Goal: Task Accomplishment & Management: Manage account settings

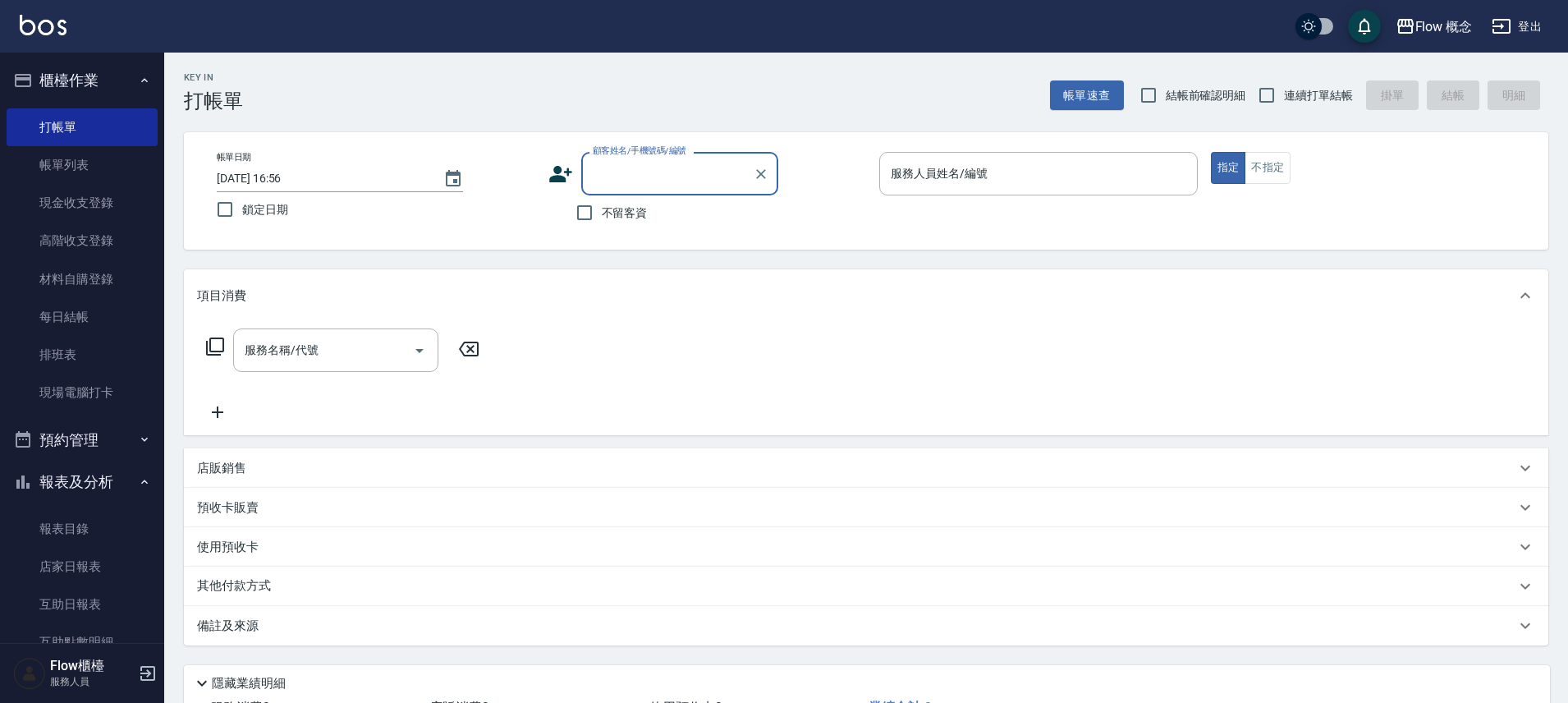
click at [659, 226] on div "不留客資" at bounding box center [664, 213] width 230 height 35
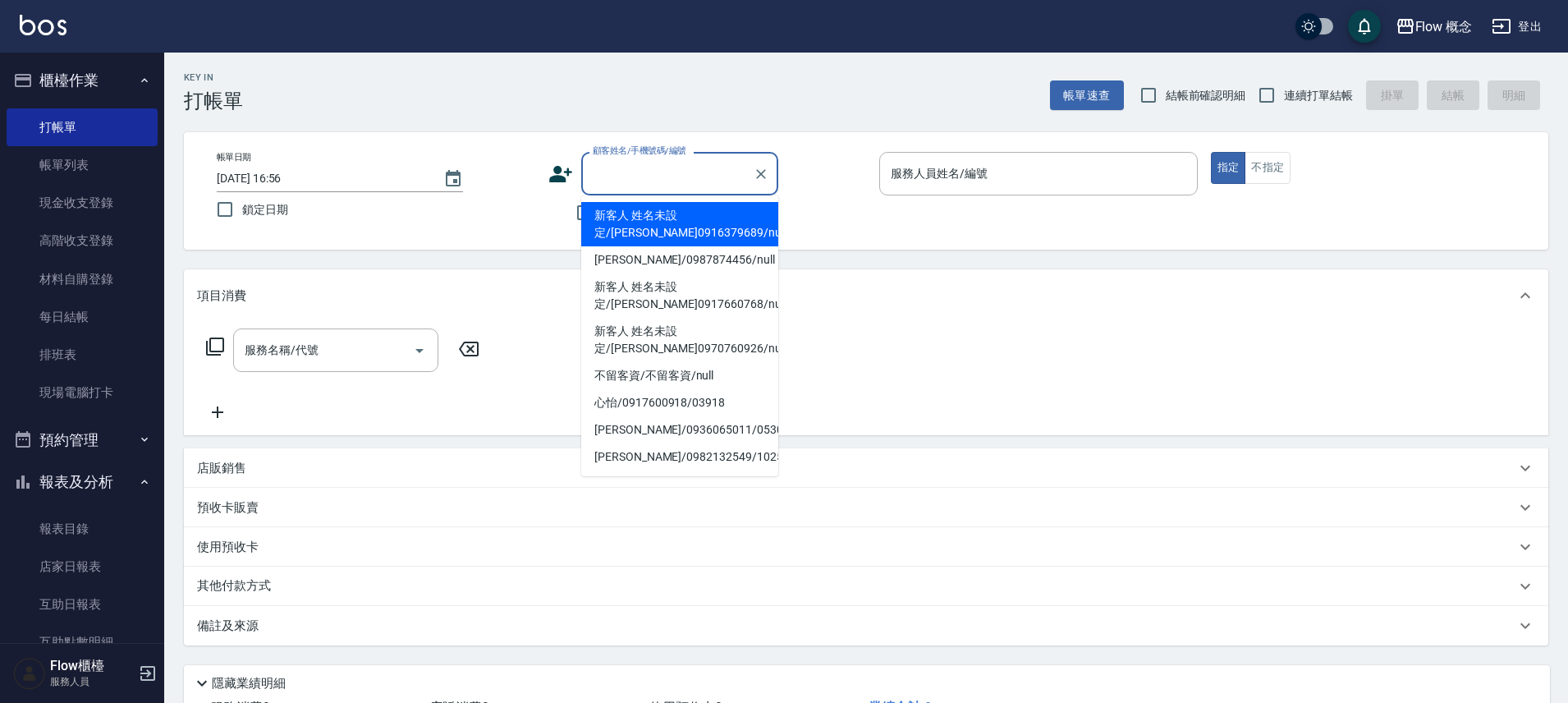
click at [625, 181] on input "顧客姓名/手機號碼/編號" at bounding box center [667, 174] width 157 height 29
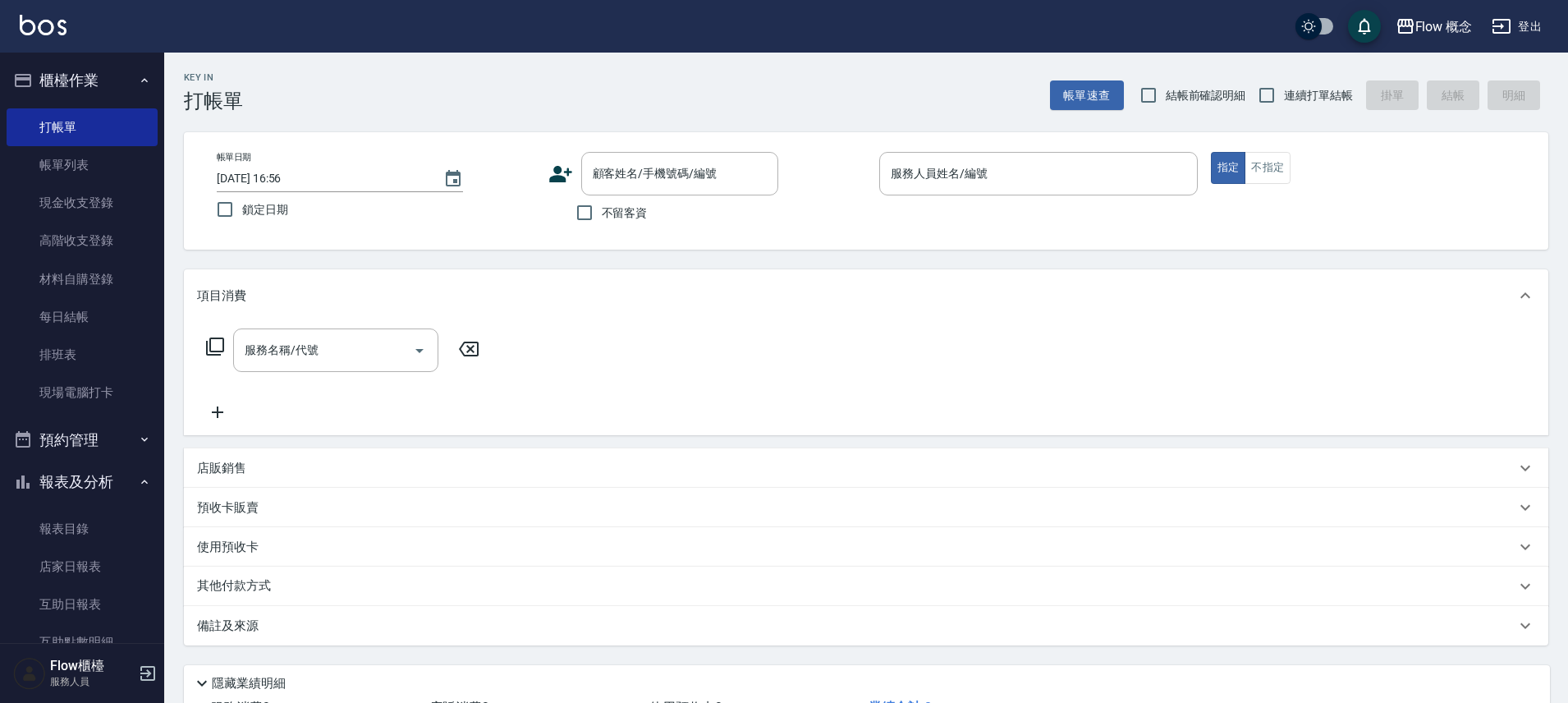
click at [616, 238] on div "帳單日期 2025/10/04 16:56 鎖定日期 顧客姓名/手機號碼/編號 顧客姓名/手機號碼/編號 不留客資 服務人員姓名/編號 服務人員姓名/編號 指…" at bounding box center [866, 191] width 1365 height 117
click at [643, 214] on span "不留客資" at bounding box center [624, 213] width 46 height 17
click at [602, 214] on input "不留客資" at bounding box center [584, 213] width 35 height 35
checkbox input "true"
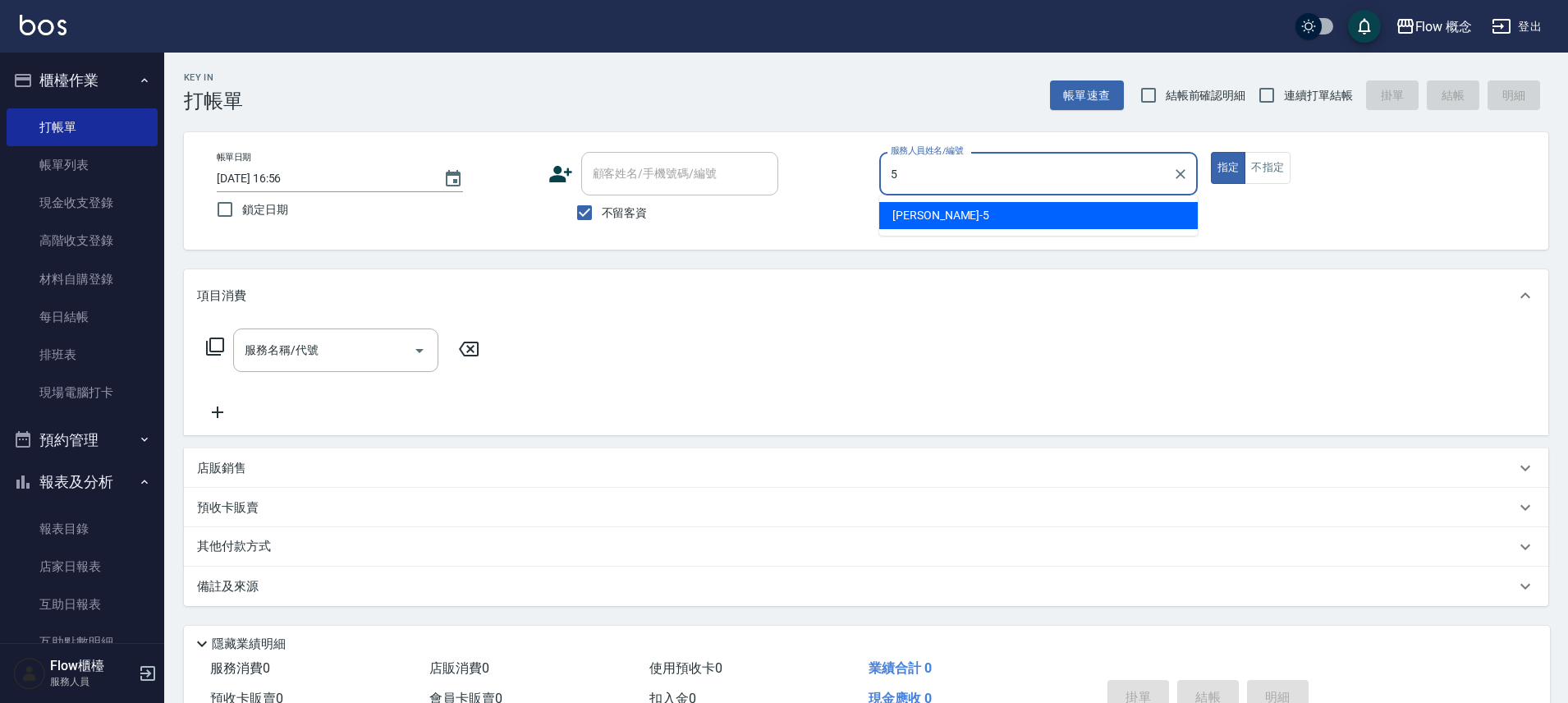
type input "Dora-5"
type button "true"
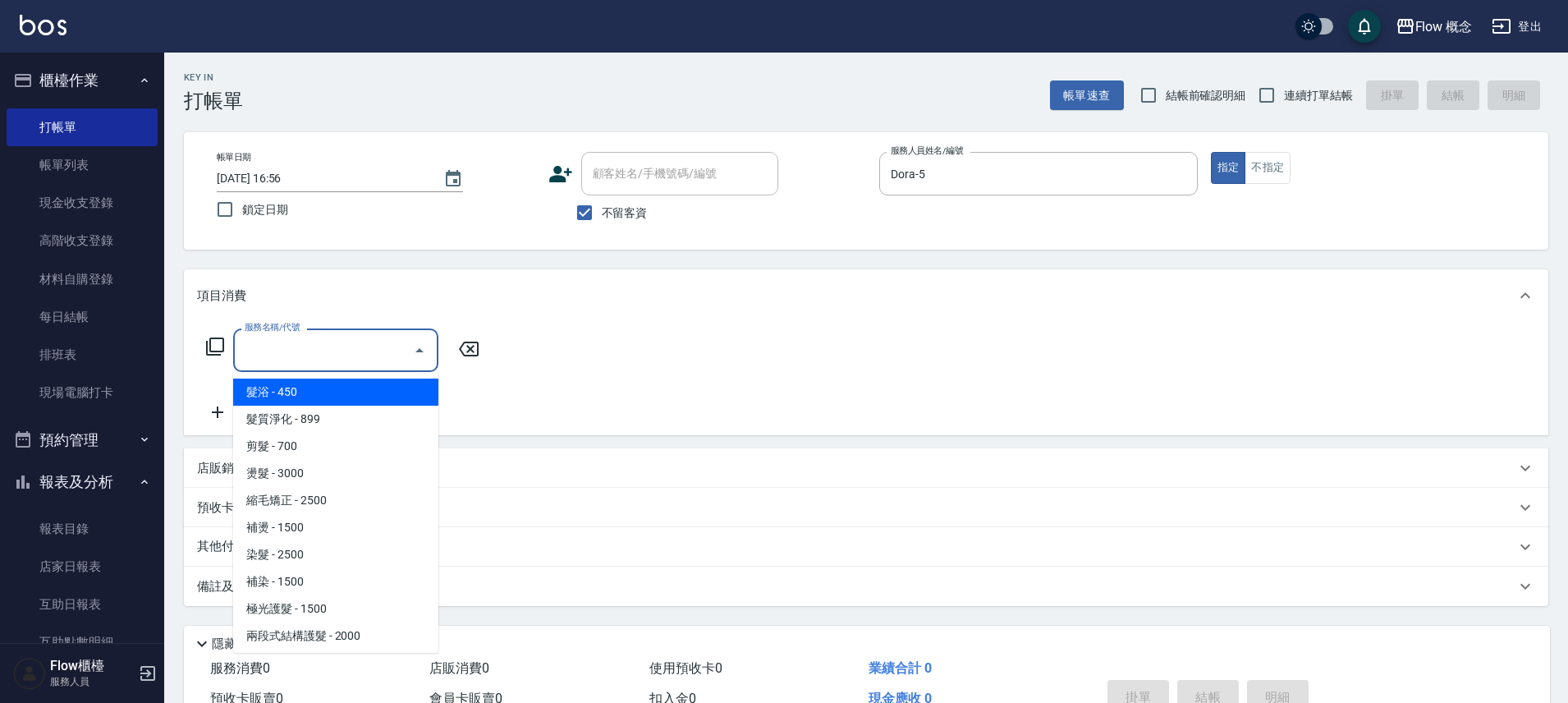
click at [339, 348] on input "服務名稱/代號" at bounding box center [323, 351] width 166 height 29
click at [362, 401] on span "髮浴 - 450" at bounding box center [335, 392] width 205 height 27
type input "髮浴 (101)"
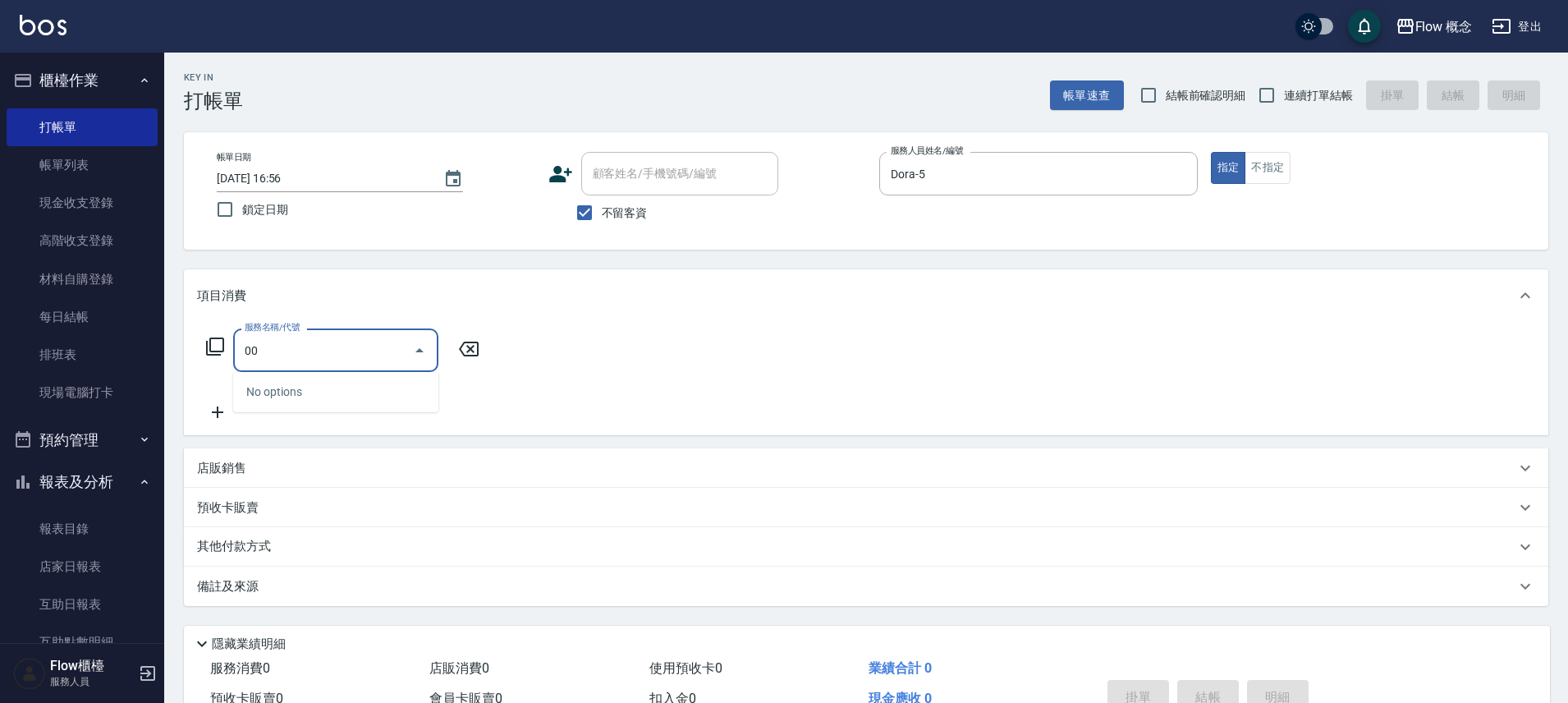
type input "0"
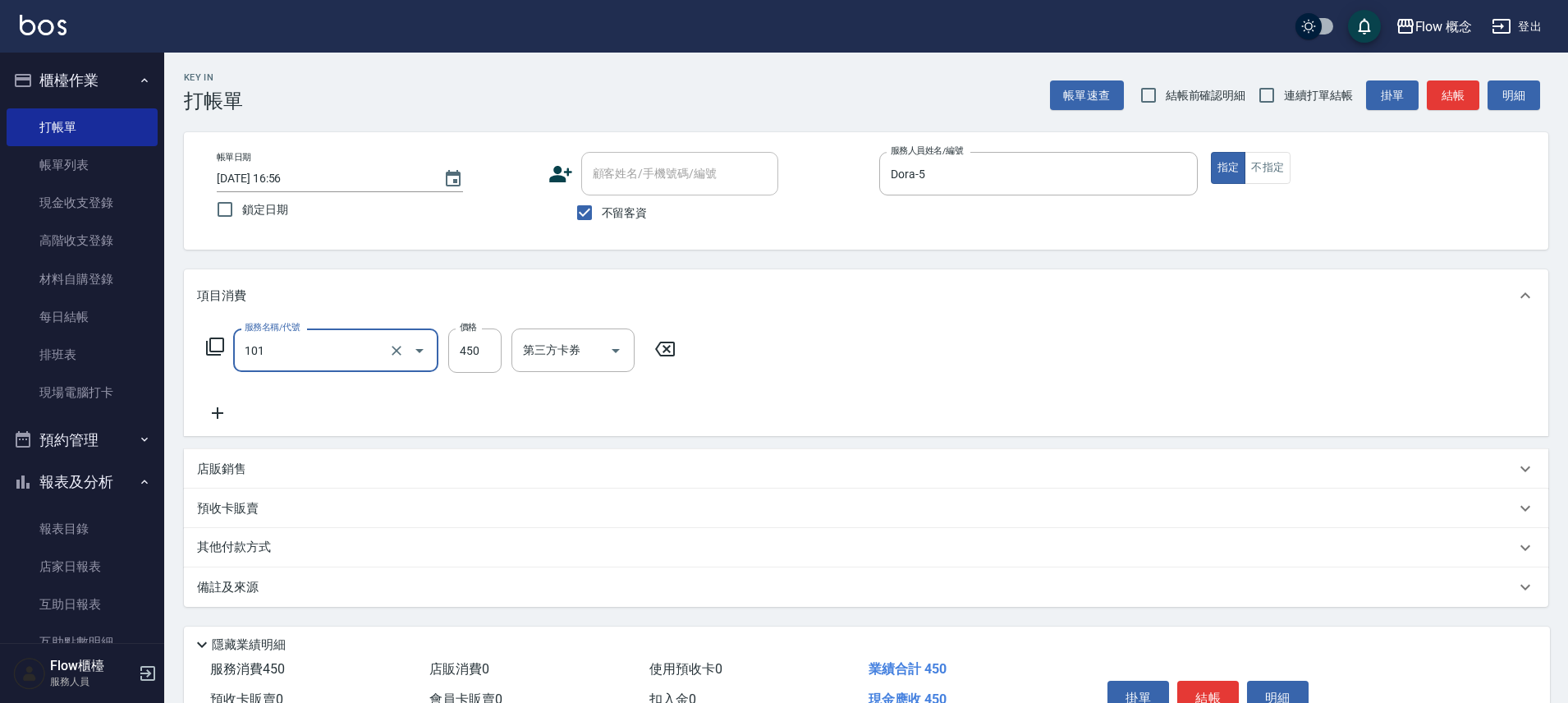
type input "髮浴 (101)"
type input "400"
type input "Rita-10"
click at [1201, 689] on button "結帳" at bounding box center [1208, 698] width 61 height 35
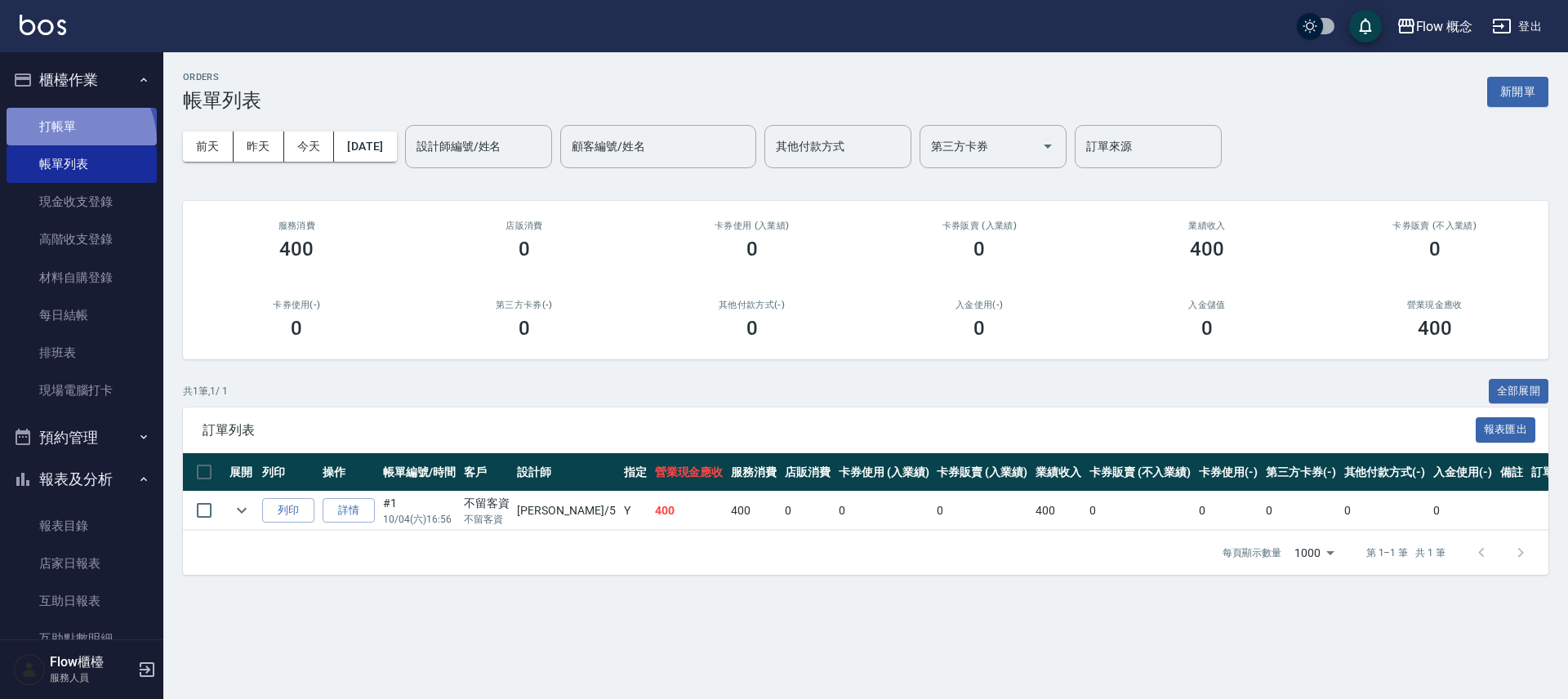
click at [64, 141] on link "打帳單" at bounding box center [82, 126] width 151 height 37
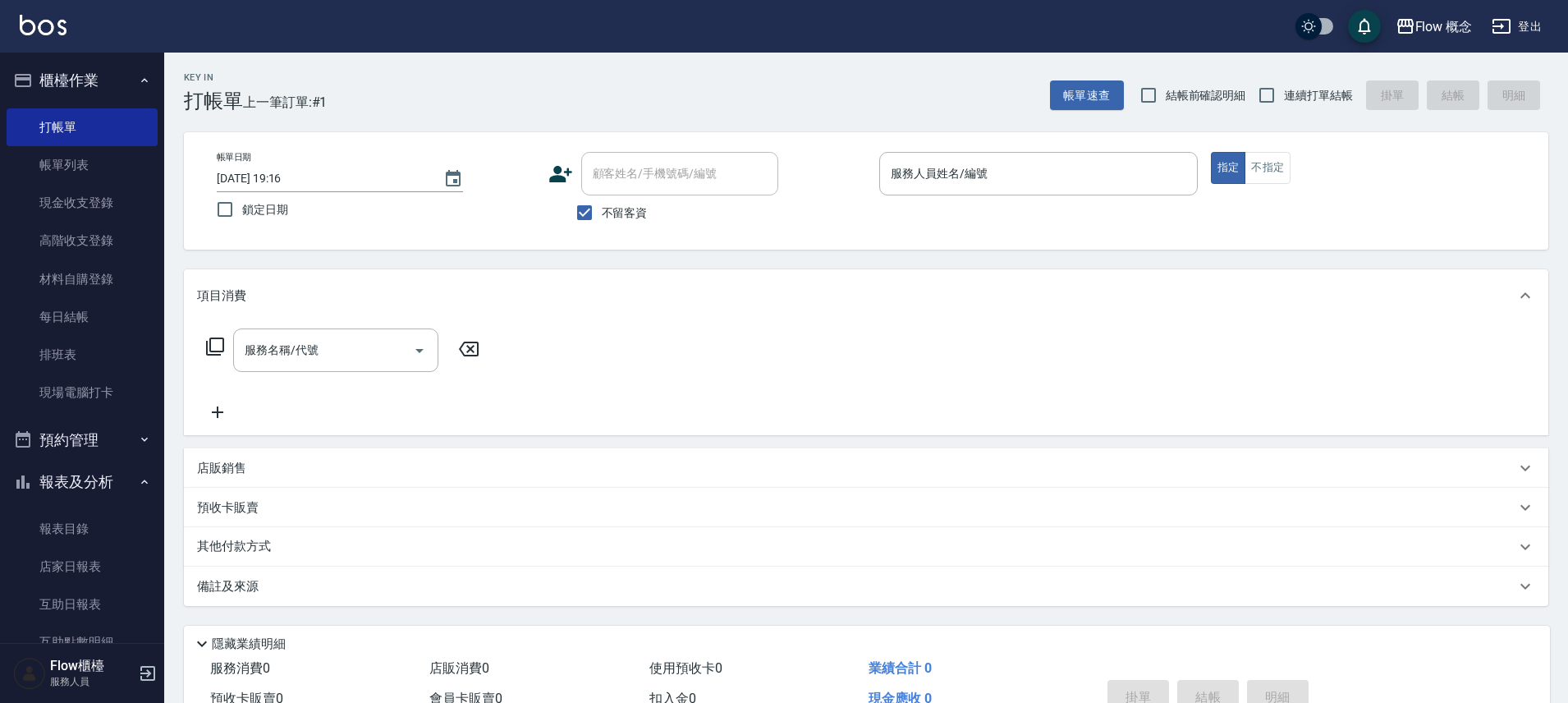
click at [1336, 89] on span "連續打單結帳" at bounding box center [1318, 95] width 69 height 17
click at [1284, 89] on input "連續打單結帳" at bounding box center [1267, 95] width 35 height 35
checkbox input "true"
click at [1069, 149] on div "帳單日期 2025/10/04 19:16 鎖定日期 顧客姓名/手機號碼/編號 顧客姓名/手機號碼/編號 不留客資 服務人員姓名/編號 服務人員姓名/編號 指…" at bounding box center [866, 191] width 1365 height 117
click at [1067, 203] on p at bounding box center [1038, 204] width 318 height 17
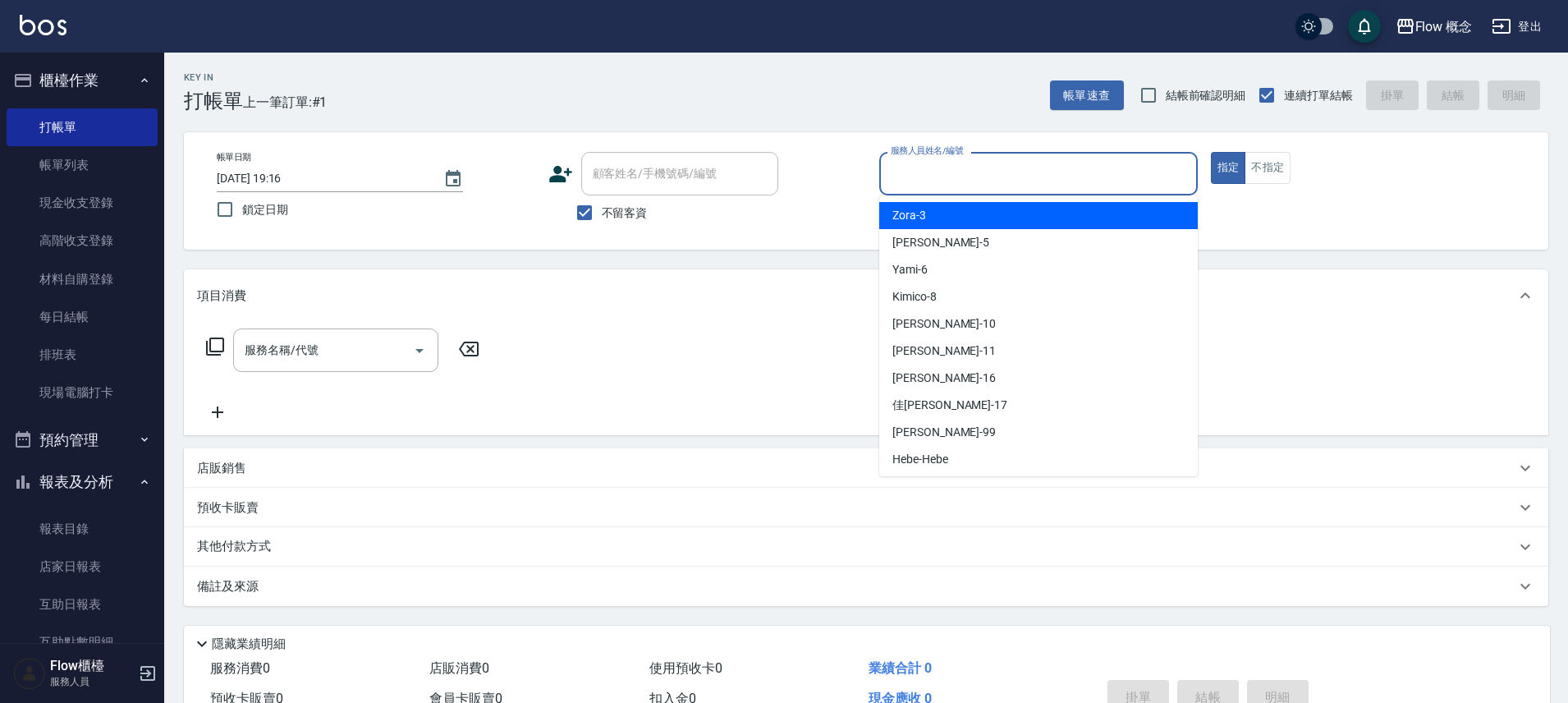
click at [1079, 163] on input "服務人員姓名/編號" at bounding box center [1038, 174] width 304 height 29
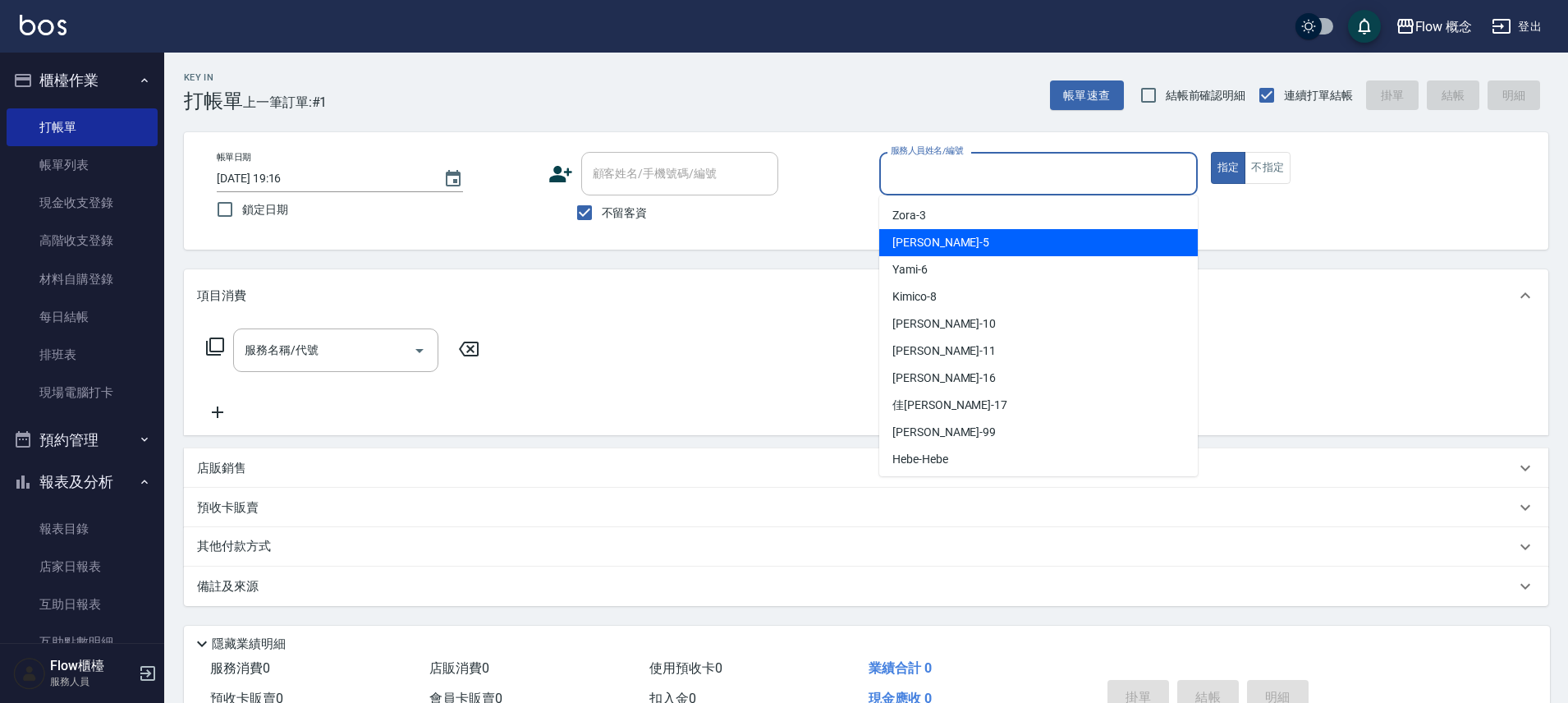
click at [1013, 242] on div "Dora -5" at bounding box center [1038, 243] width 318 height 27
type input "Dora-5"
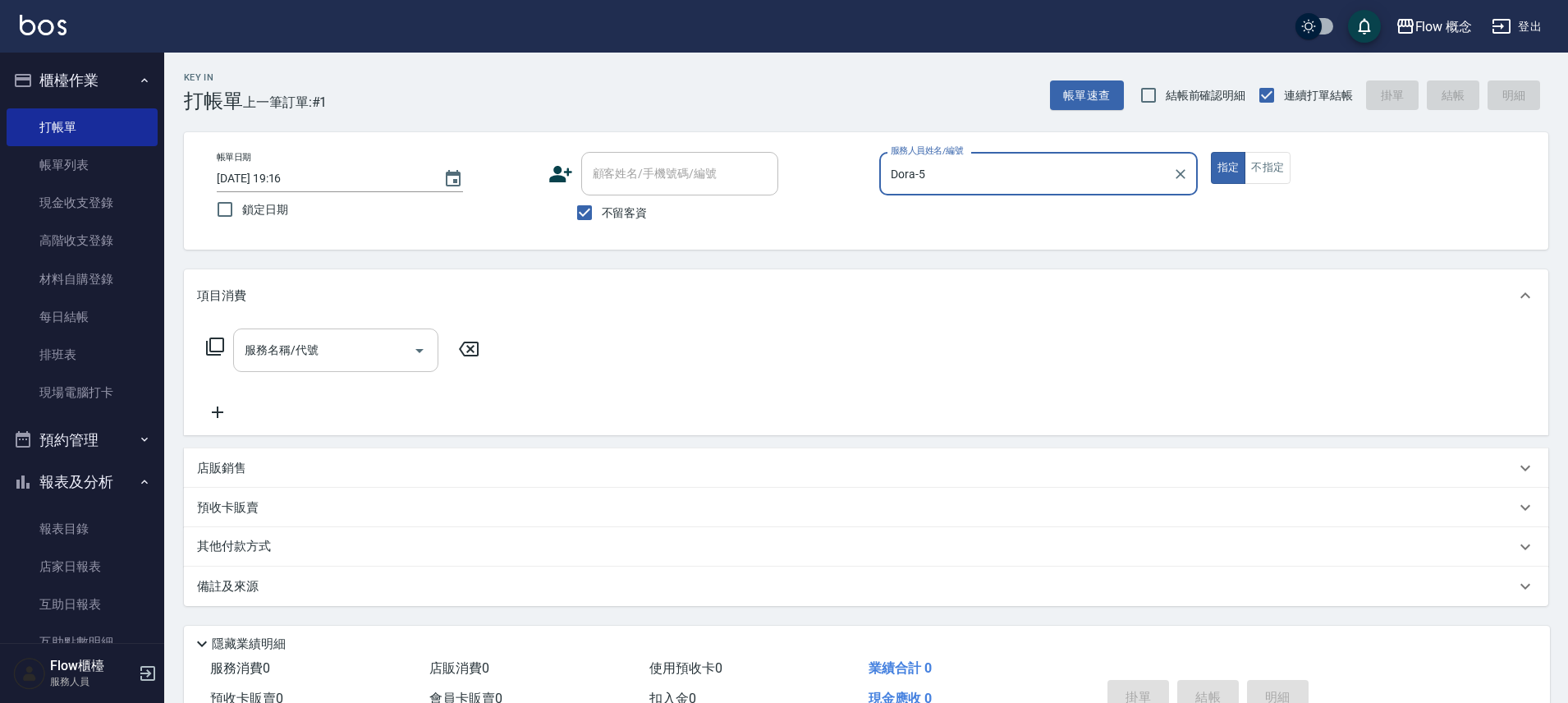
click at [365, 342] on input "服務名稱/代號" at bounding box center [323, 351] width 166 height 29
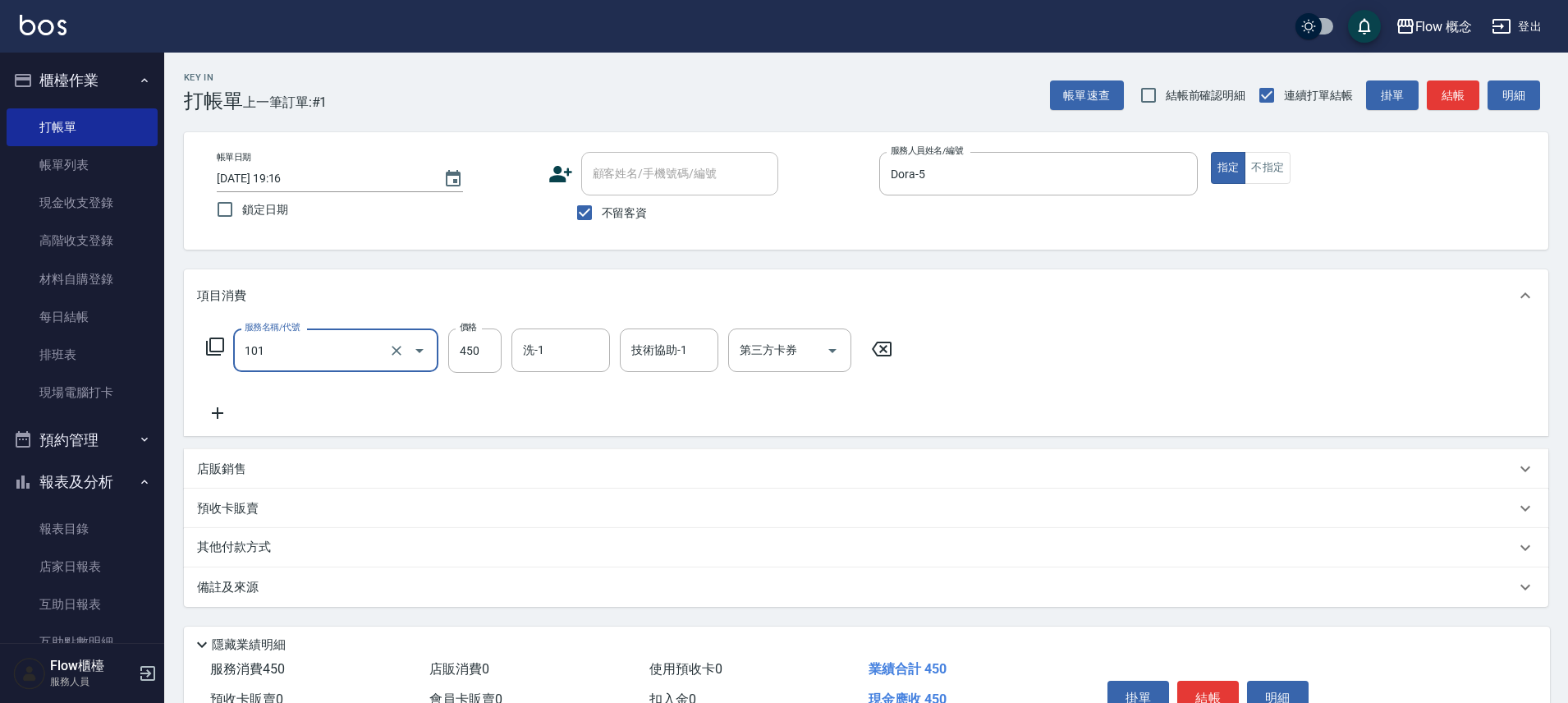
type input "髮浴 (101)"
type input "1250"
click at [563, 342] on input "洗-1" at bounding box center [561, 351] width 83 height 29
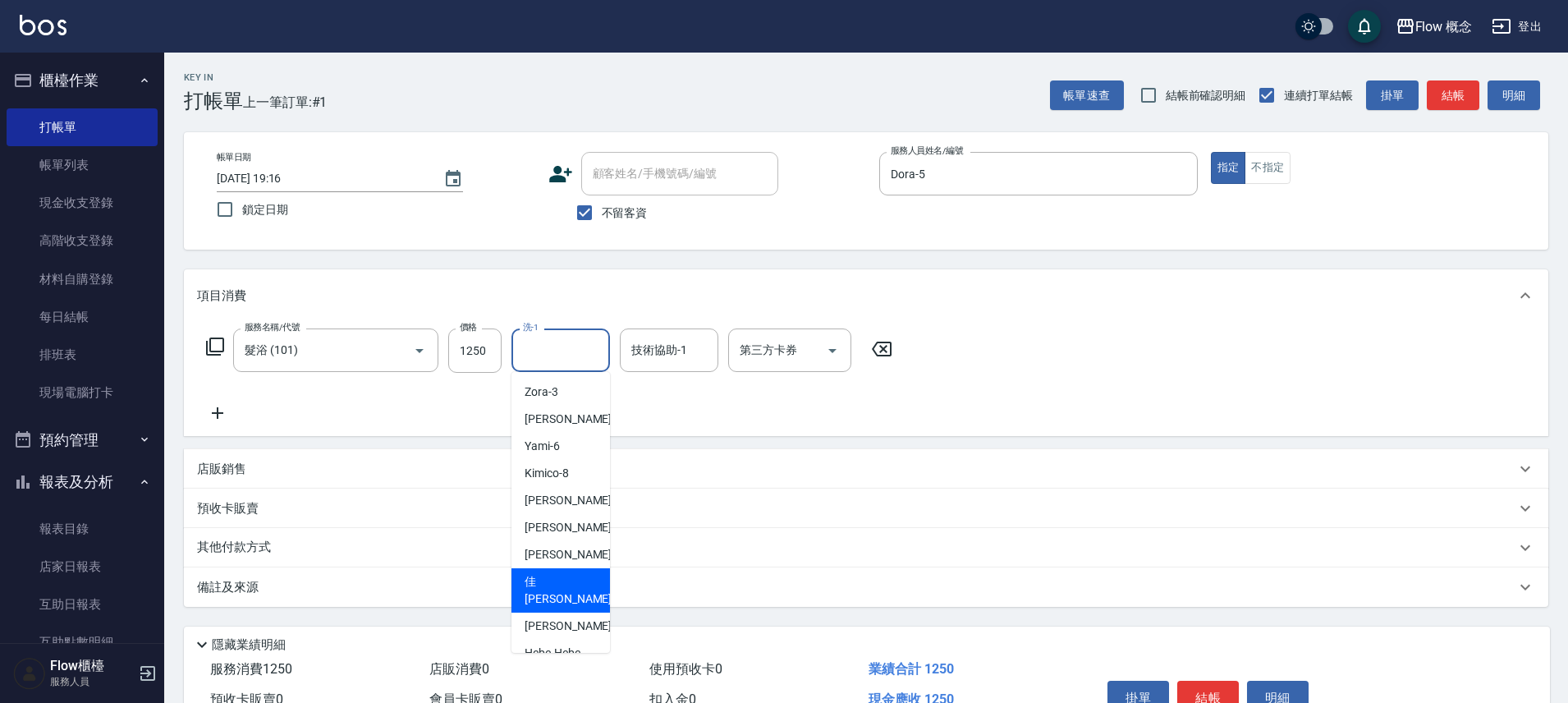
click at [554, 583] on span "佳蒨 -17" at bounding box center [577, 591] width 104 height 35
type input "佳蒨-17"
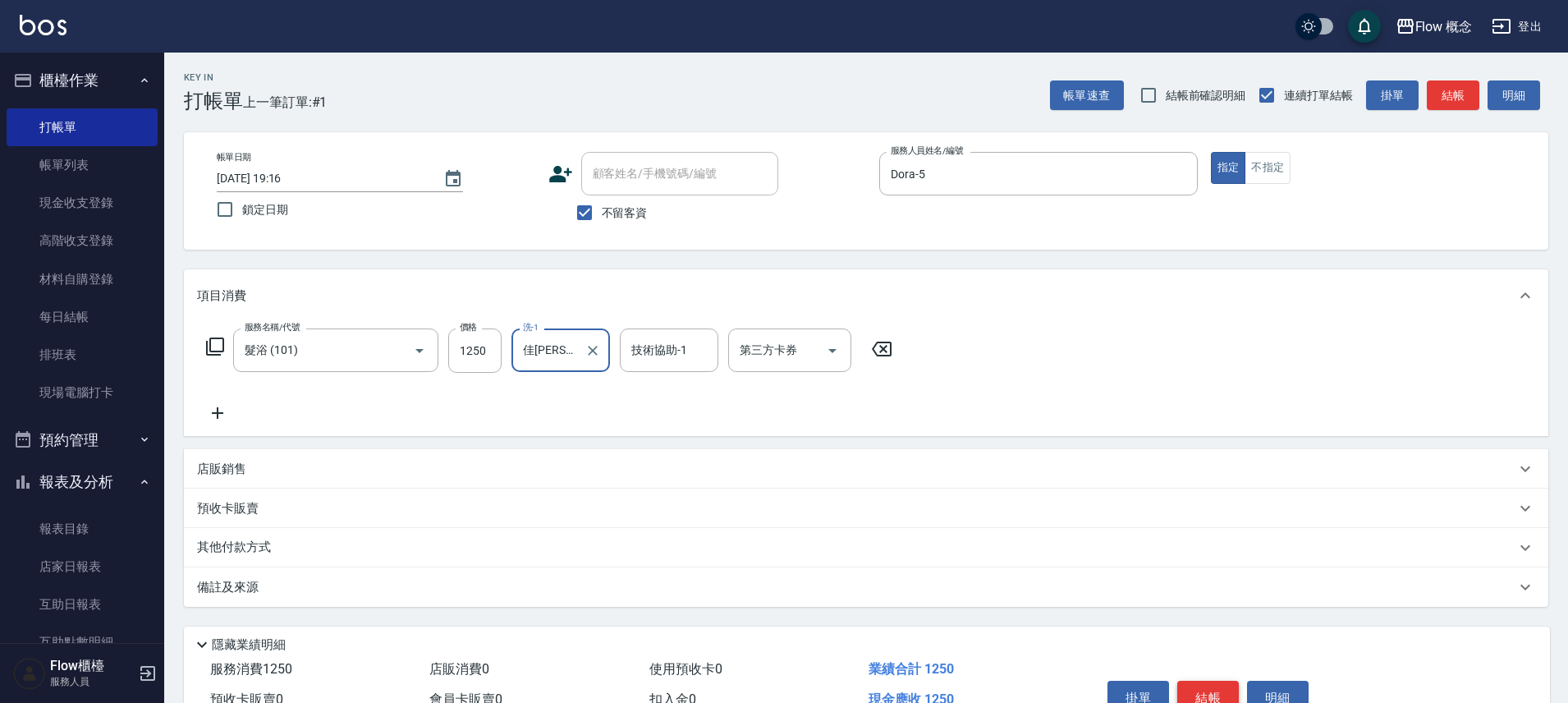
click at [1200, 694] on button "結帳" at bounding box center [1208, 698] width 61 height 35
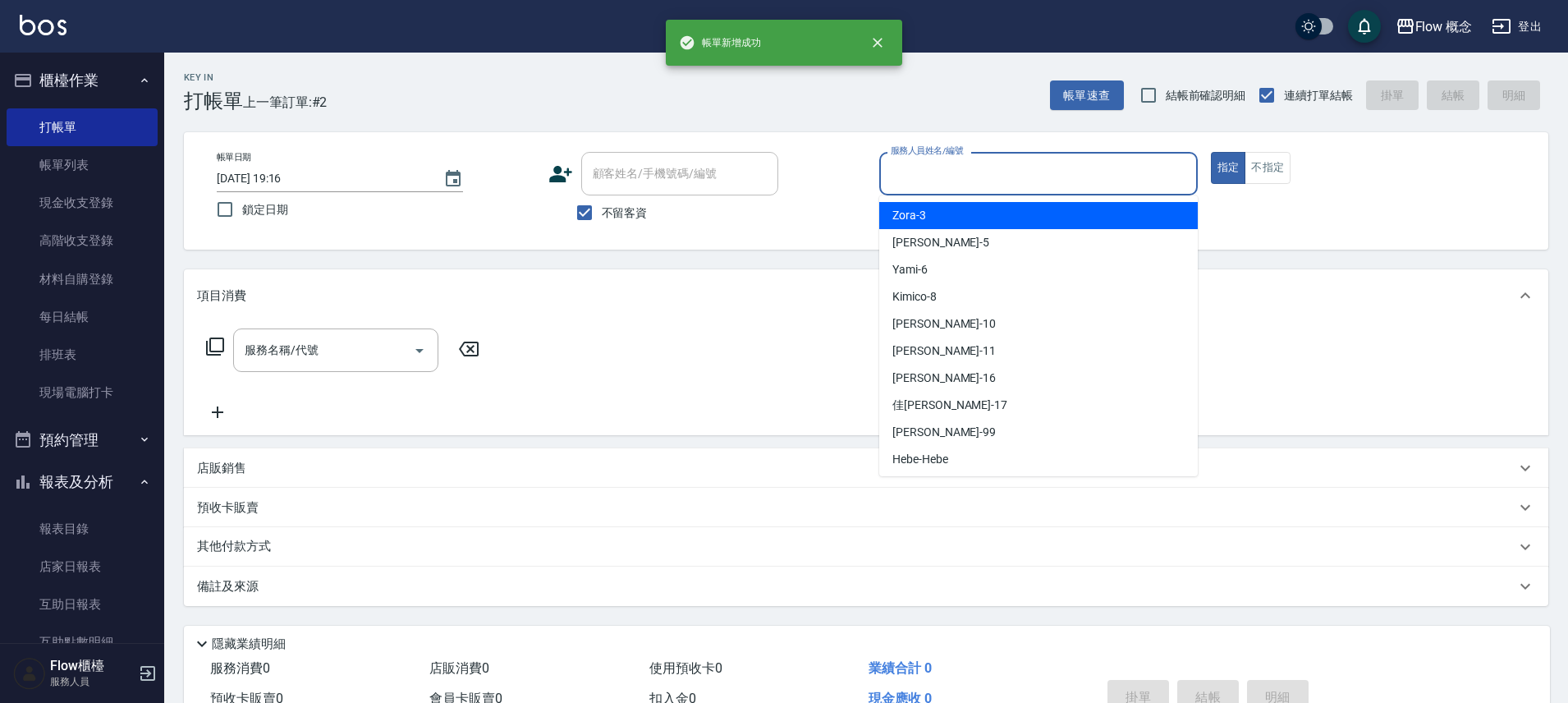
click at [979, 176] on input "服務人員姓名/編號" at bounding box center [1038, 174] width 304 height 29
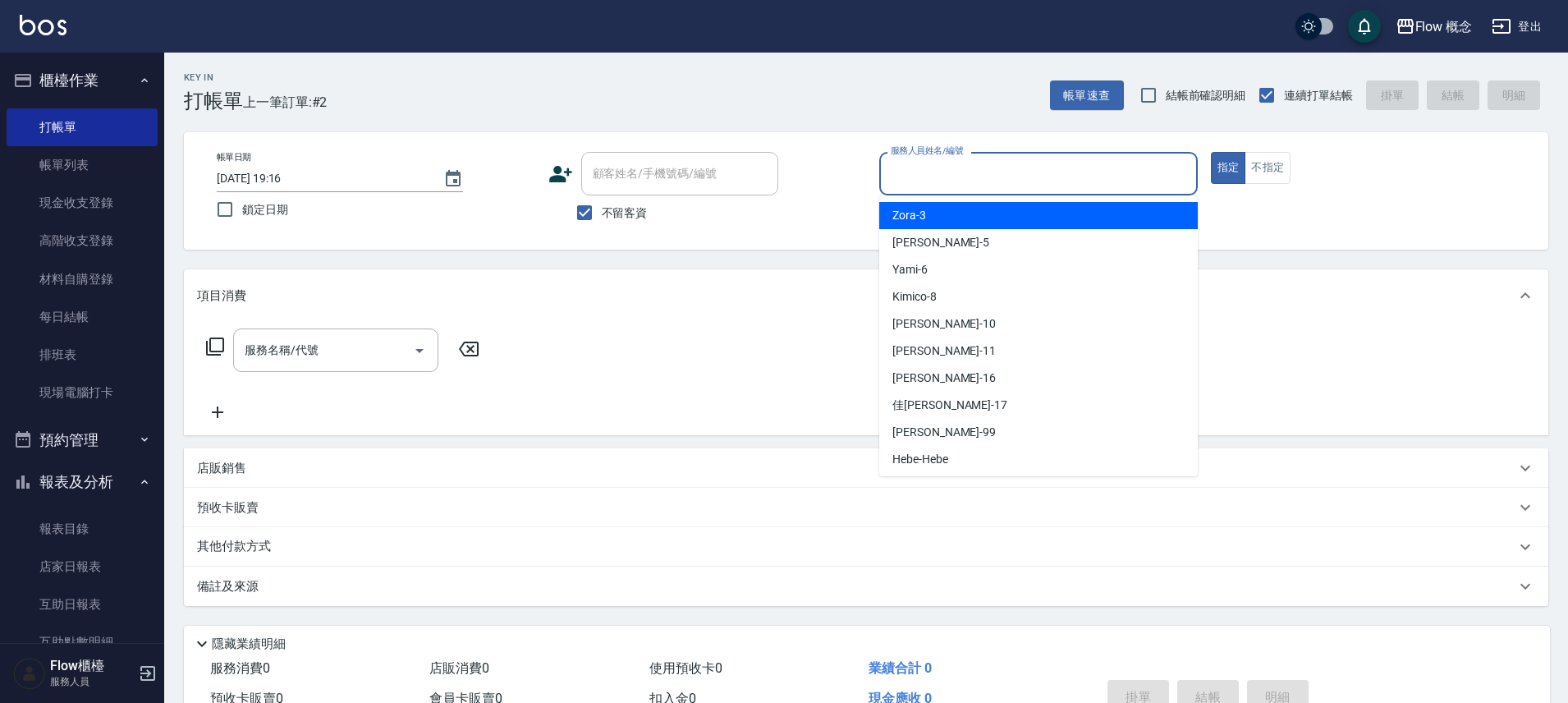
drag, startPoint x: 39, startPoint y: 163, endPoint x: 427, endPoint y: 445, distance: 479.7
click at [39, 164] on link "帳單列表" at bounding box center [83, 165] width 151 height 37
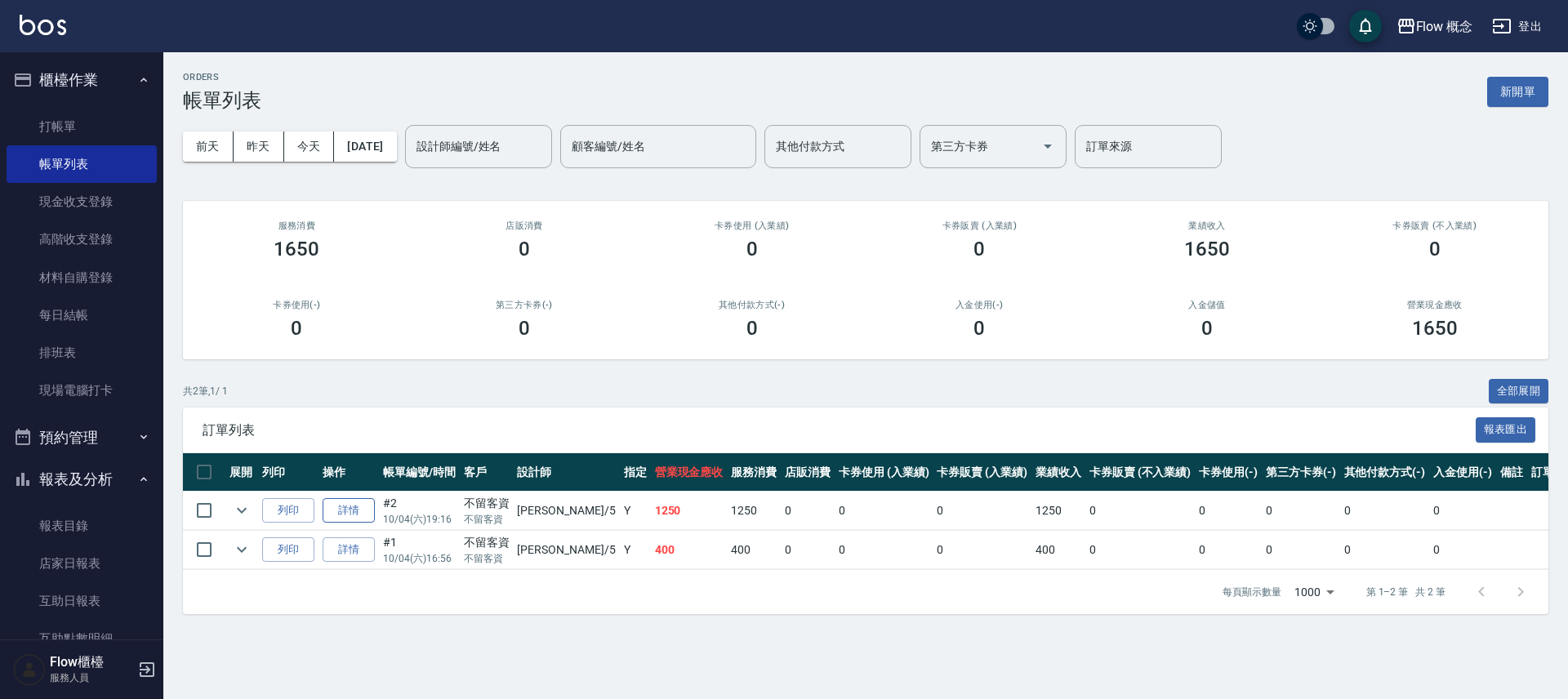
click at [344, 502] on link "詳情" at bounding box center [349, 511] width 52 height 25
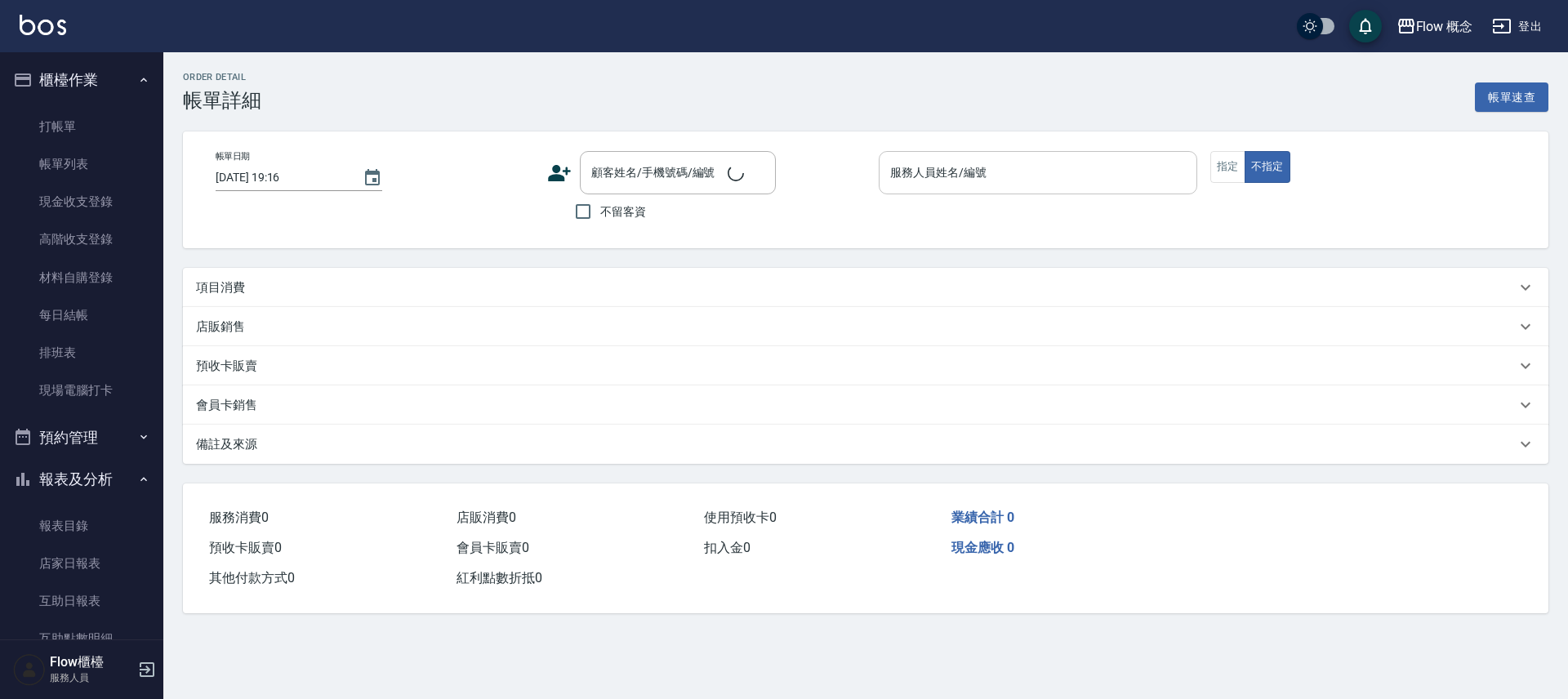
checkbox input "true"
type input "Dora-5"
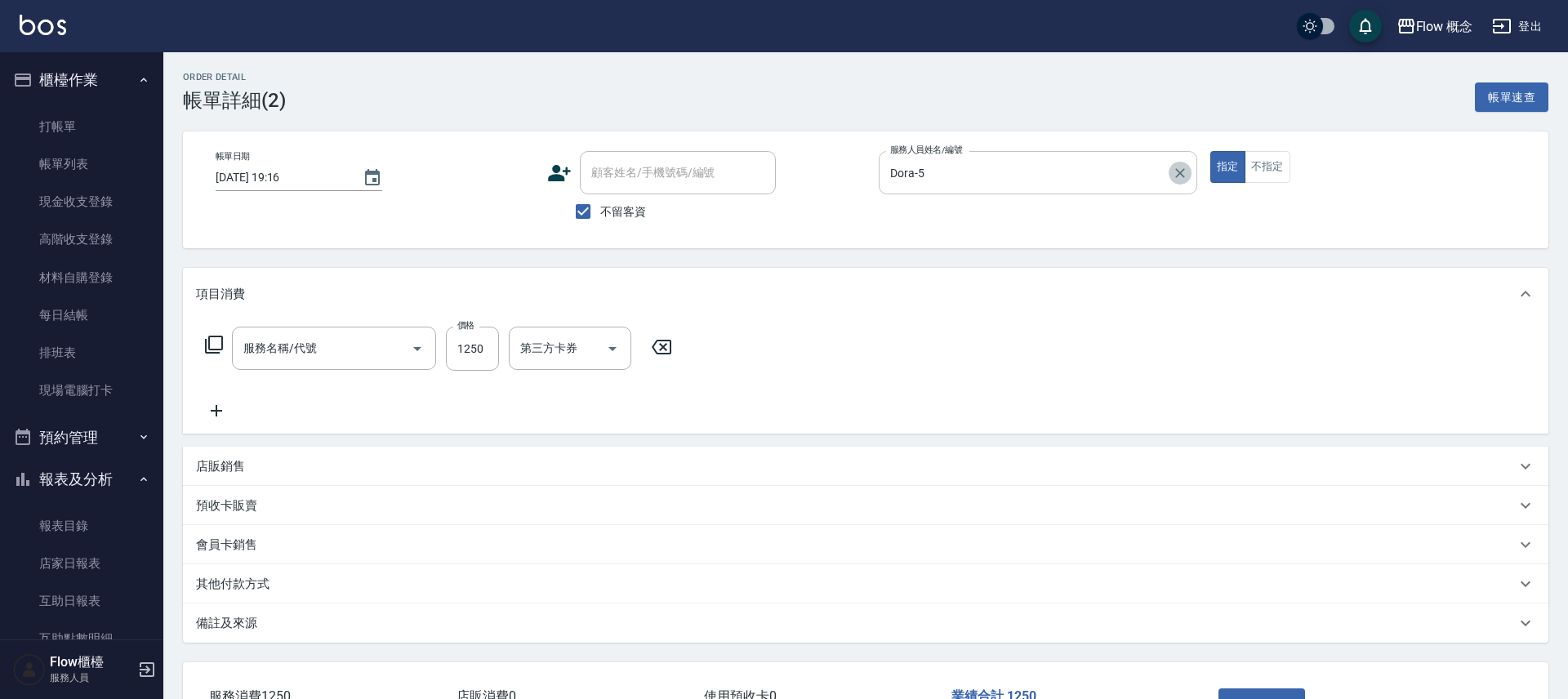
click at [1176, 167] on icon "Clear" at bounding box center [1180, 173] width 16 height 16
type input "髮浴 (101)"
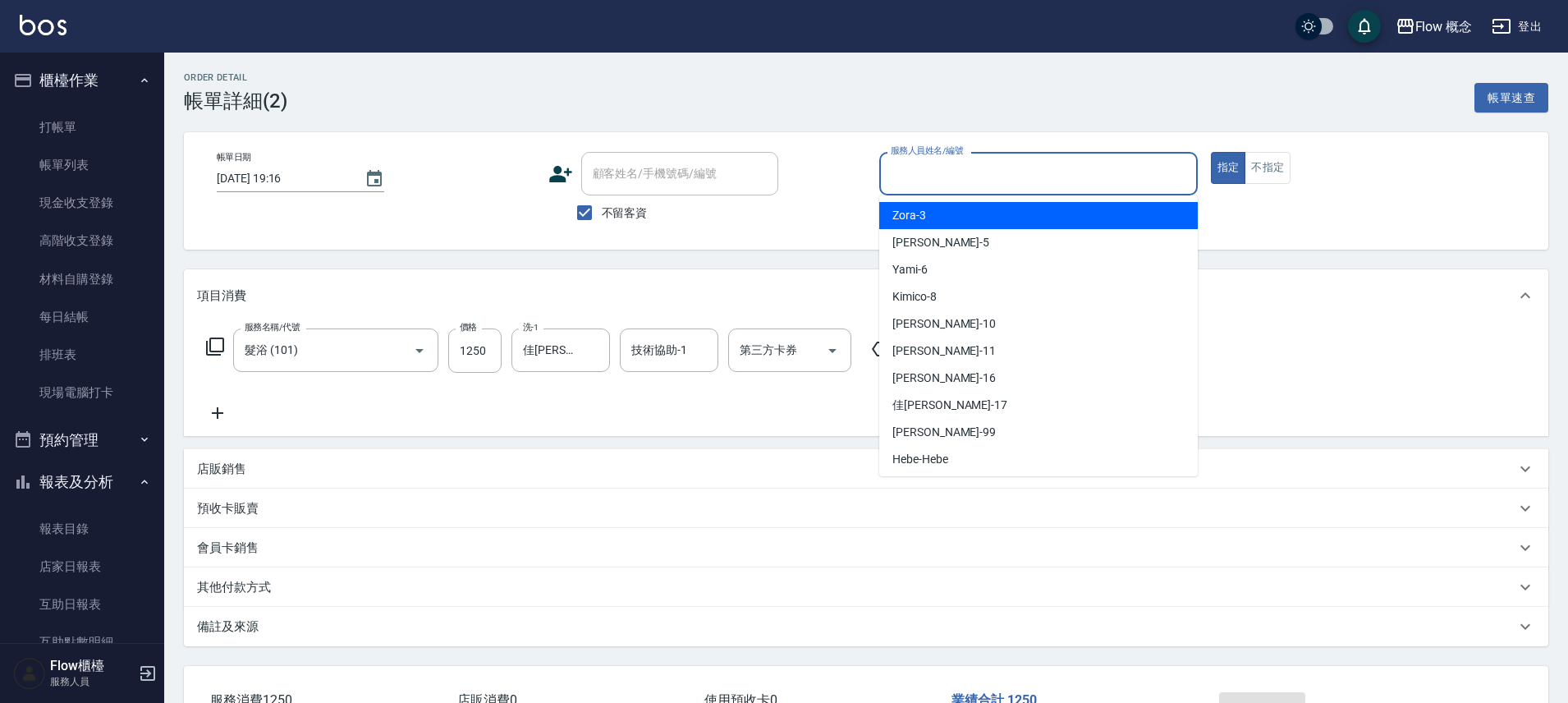
click at [983, 172] on input "服務人員姓名/編號" at bounding box center [1038, 174] width 304 height 29
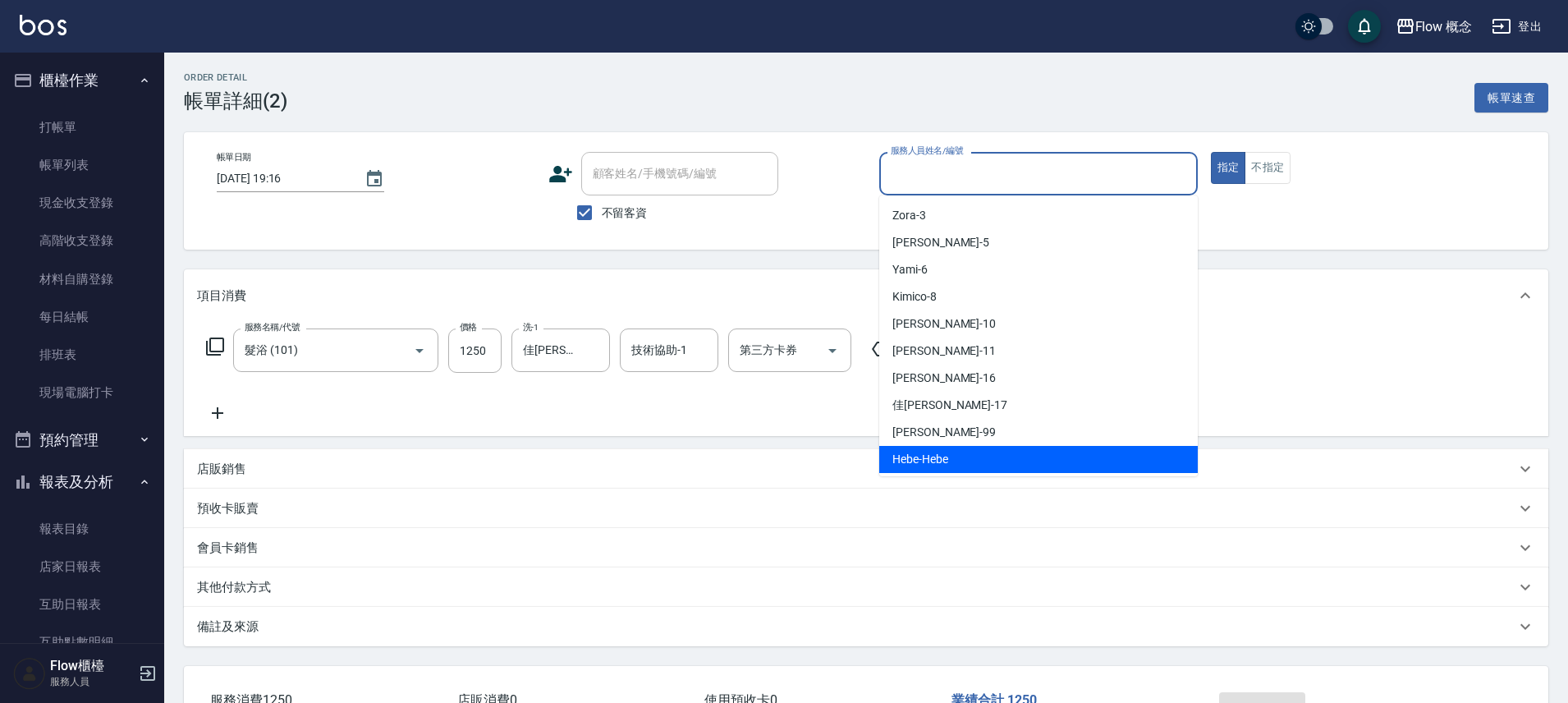
drag, startPoint x: 938, startPoint y: 470, endPoint x: 965, endPoint y: 316, distance: 156.3
click at [965, 316] on ul "Zora -3 Dora -5 Yami -6 Kimico -8 Rita -10 恬恬 -11 亭萱 -16 佳蒨 -17 阿肯 -99 Hebe -He…" at bounding box center [1038, 336] width 318 height 281
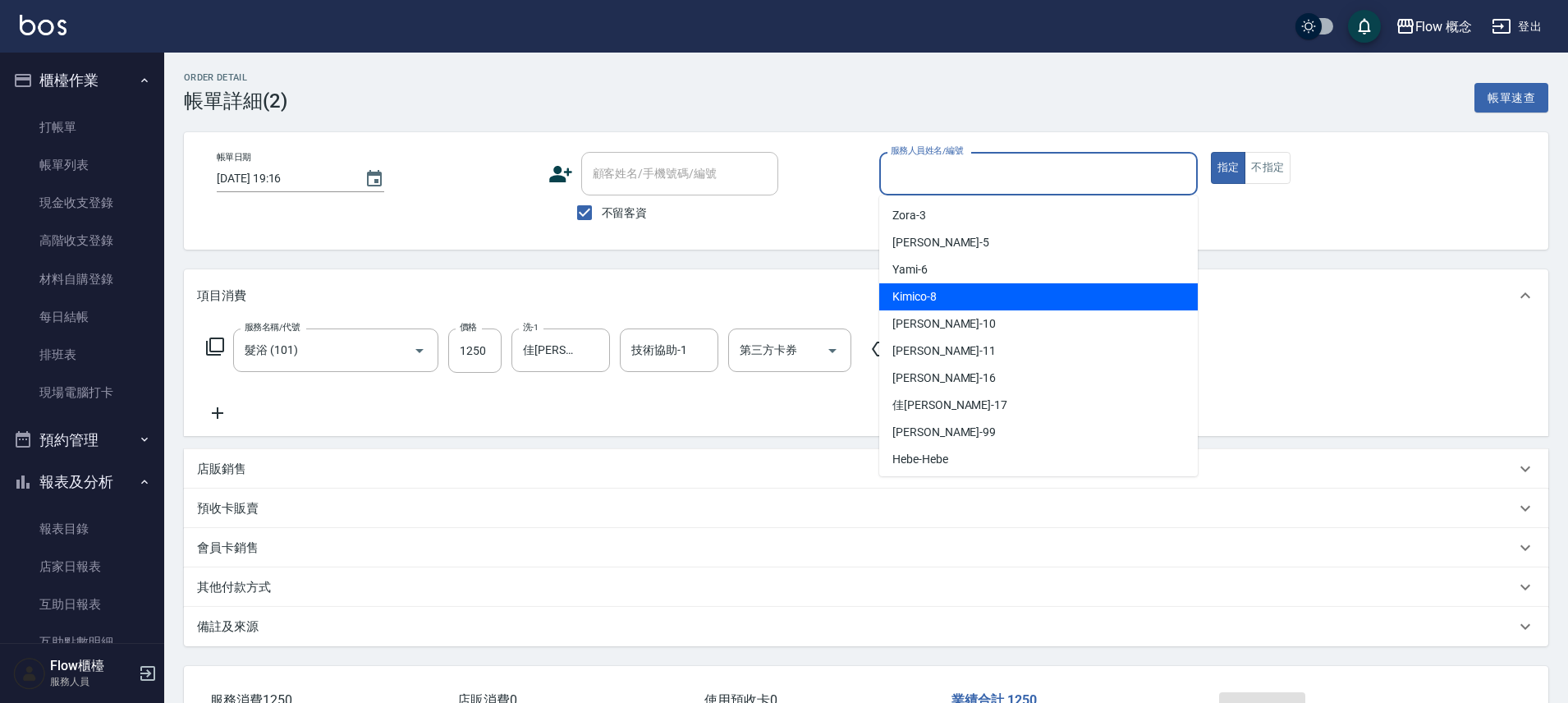
scroll to position [58, 0]
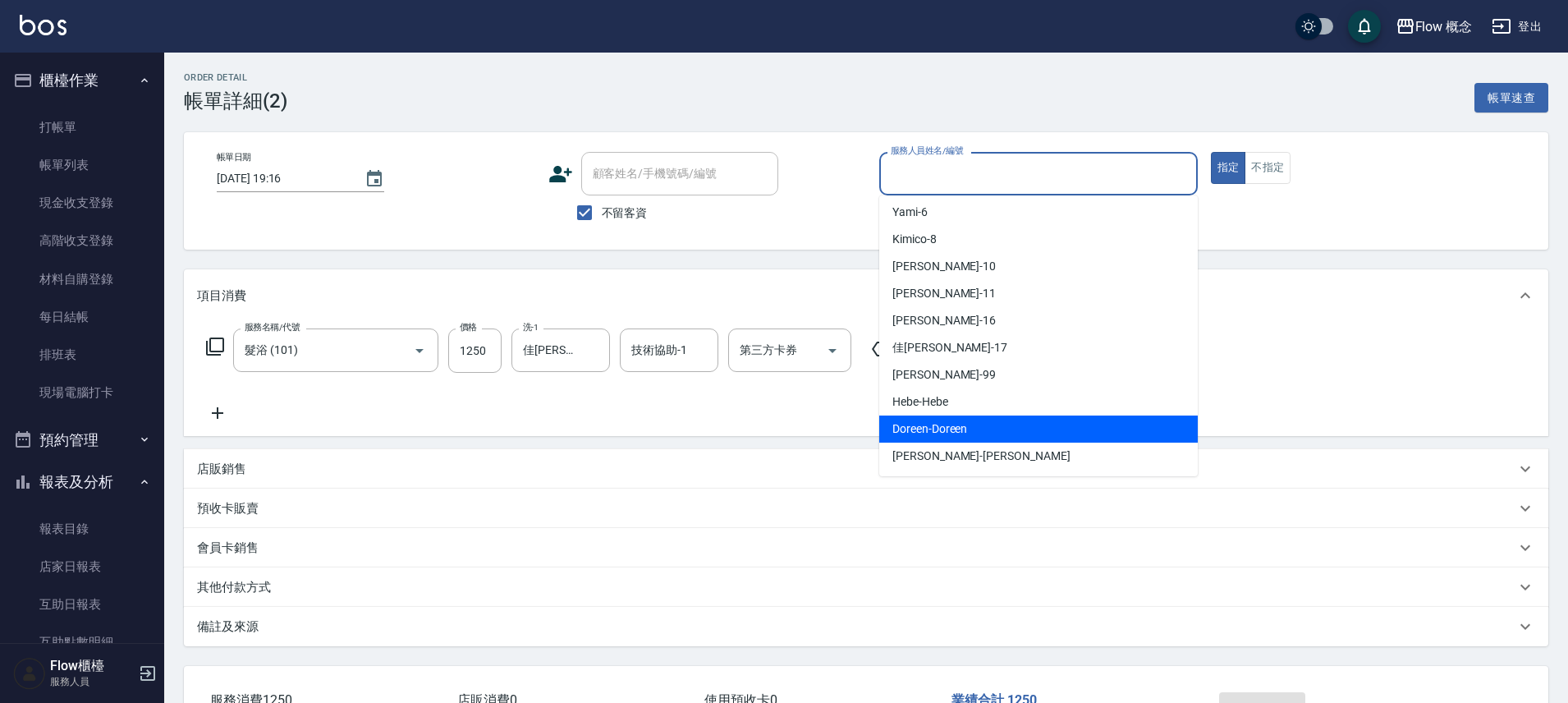
click at [949, 431] on span "Doreen -Doreen" at bounding box center [930, 429] width 75 height 17
type input "Doreen-Doreen"
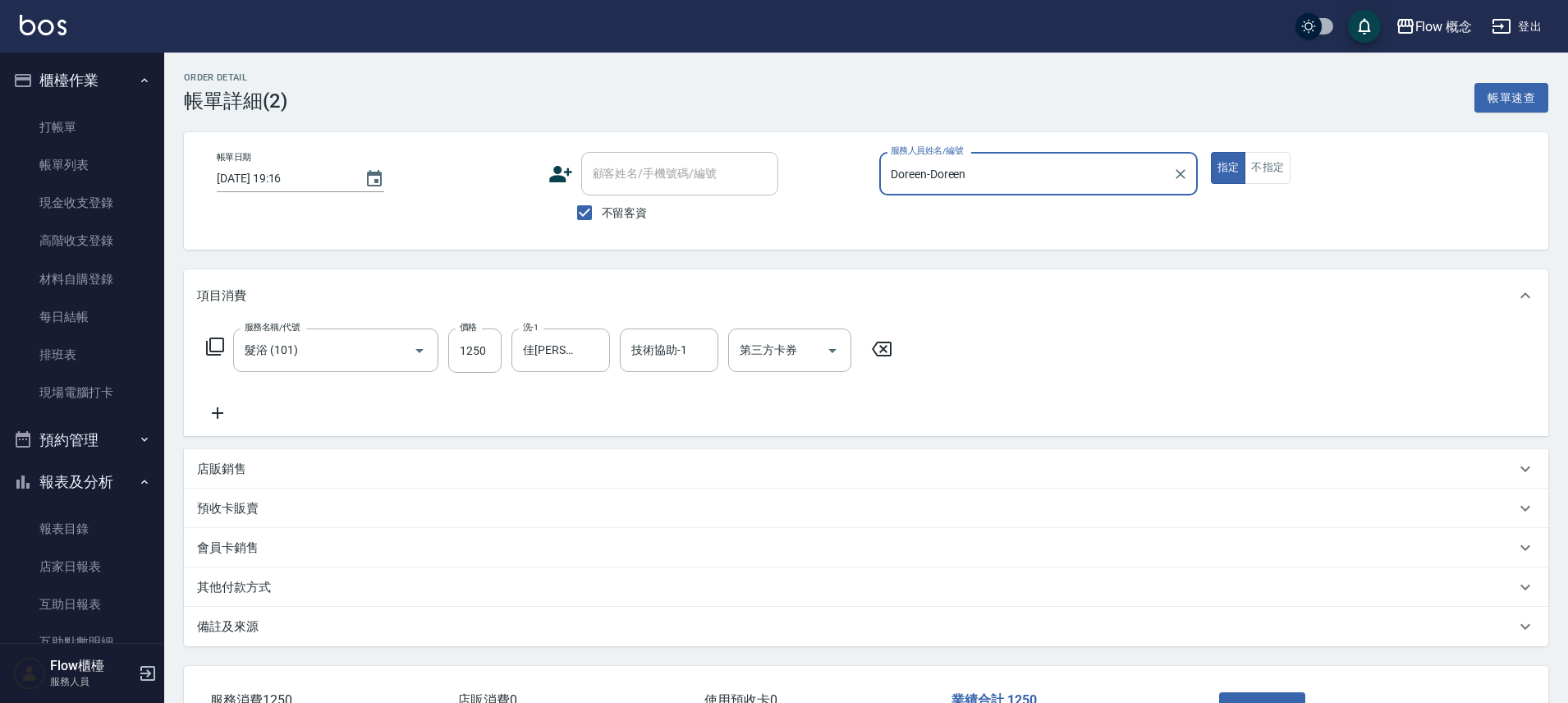
scroll to position [121, 0]
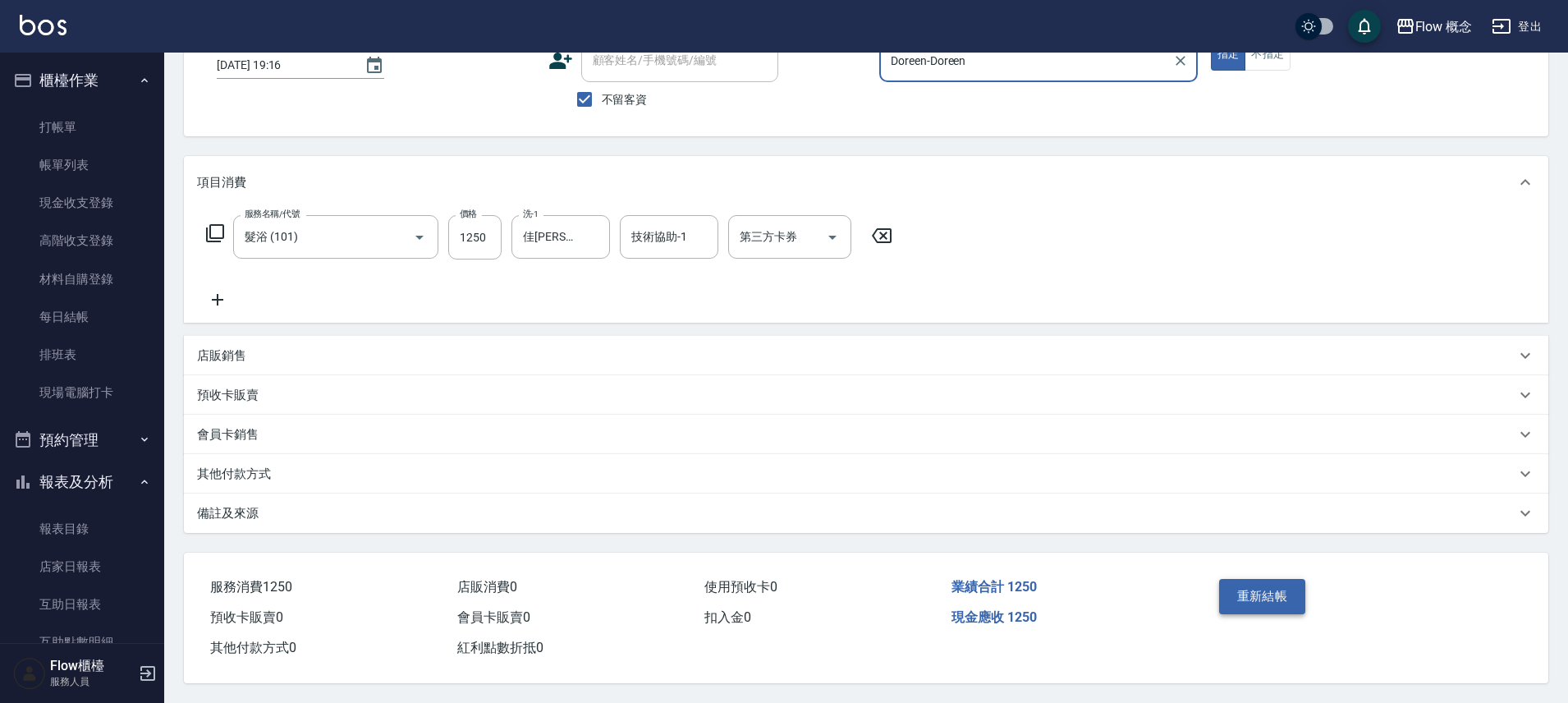
click at [1286, 581] on button "重新結帳" at bounding box center [1263, 596] width 87 height 35
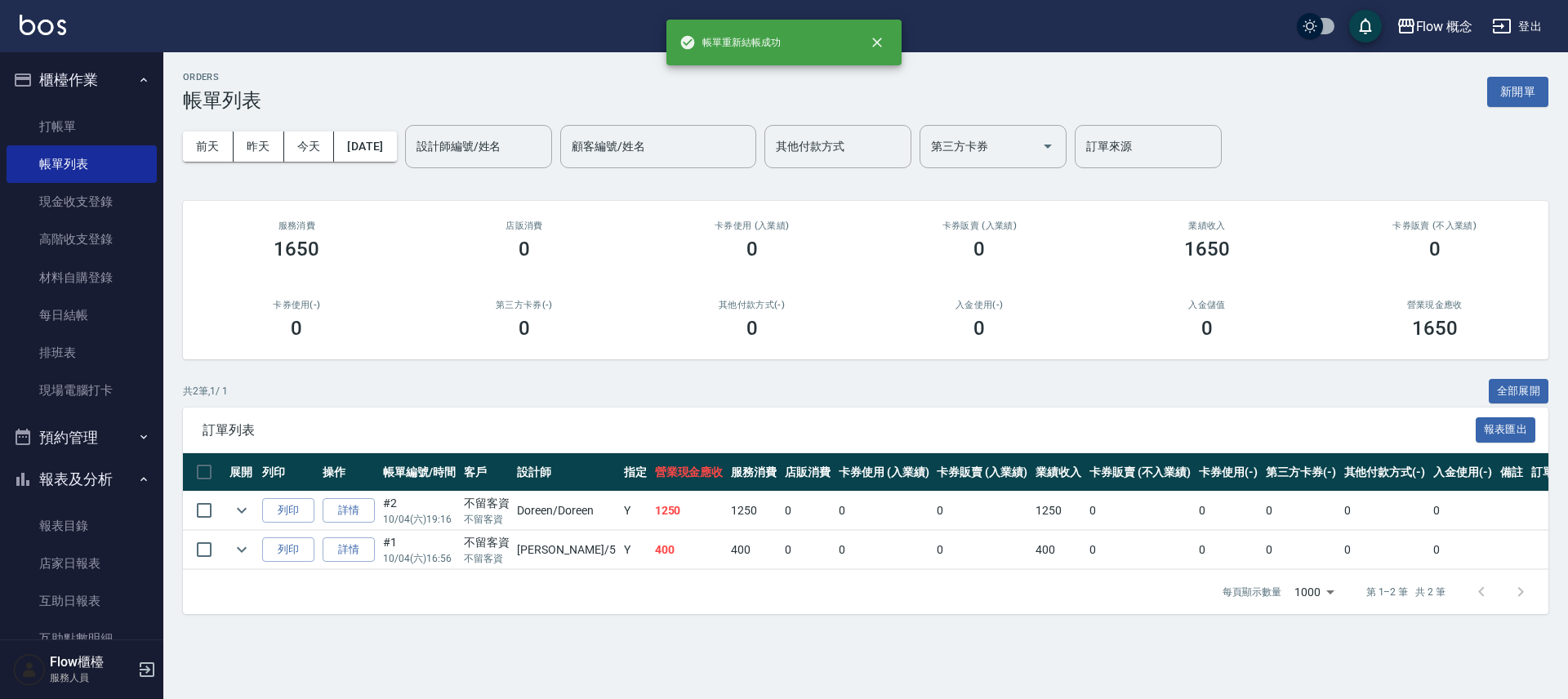
click at [352, 565] on td "詳情" at bounding box center [348, 549] width 60 height 38
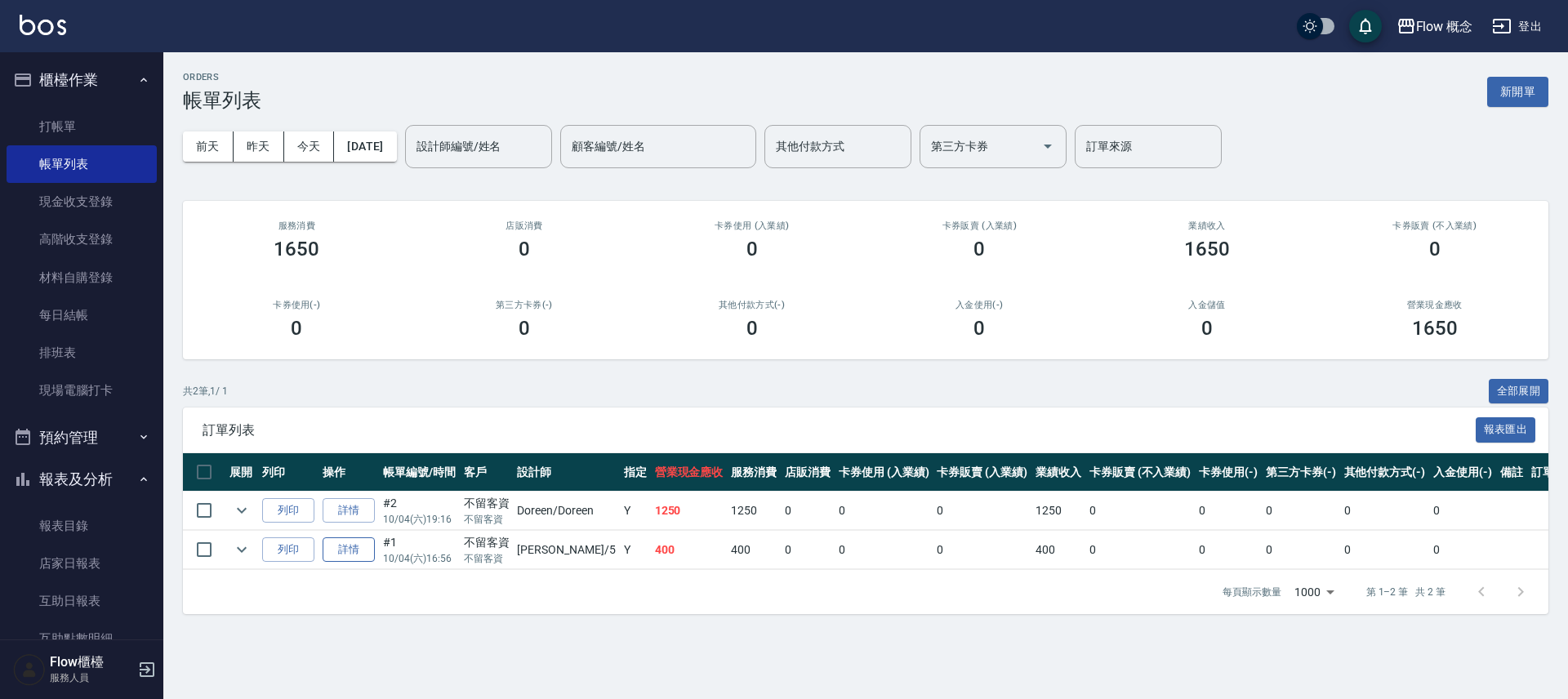
click at [357, 554] on link "詳情" at bounding box center [349, 550] width 52 height 25
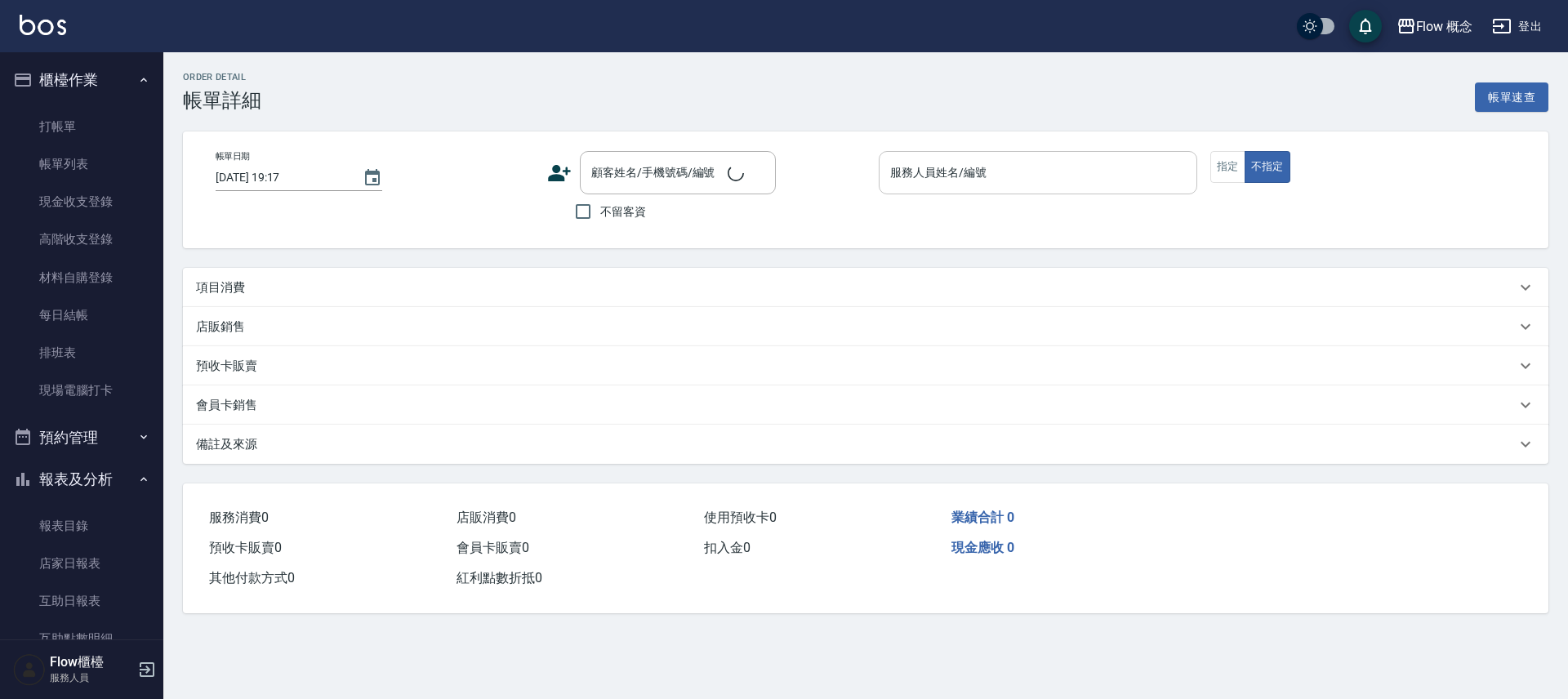
click at [985, 190] on div "服務人員姓名/編號" at bounding box center [1037, 173] width 318 height 43
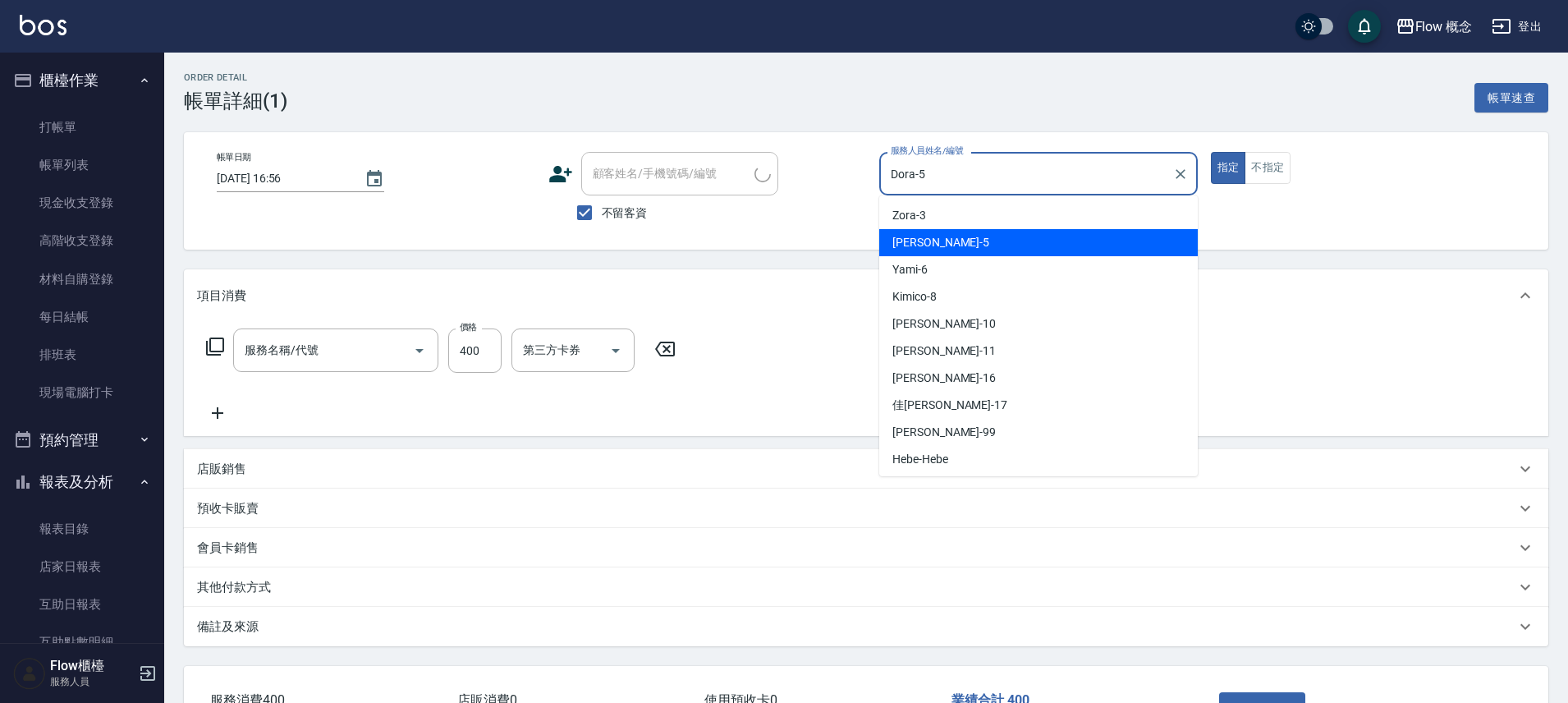
type input "2025/10/04 16:56"
checkbox input "true"
type input "Dora-5"
click at [992, 179] on input "Dora-5" at bounding box center [1026, 174] width 279 height 29
type input "髮浴 (101)"
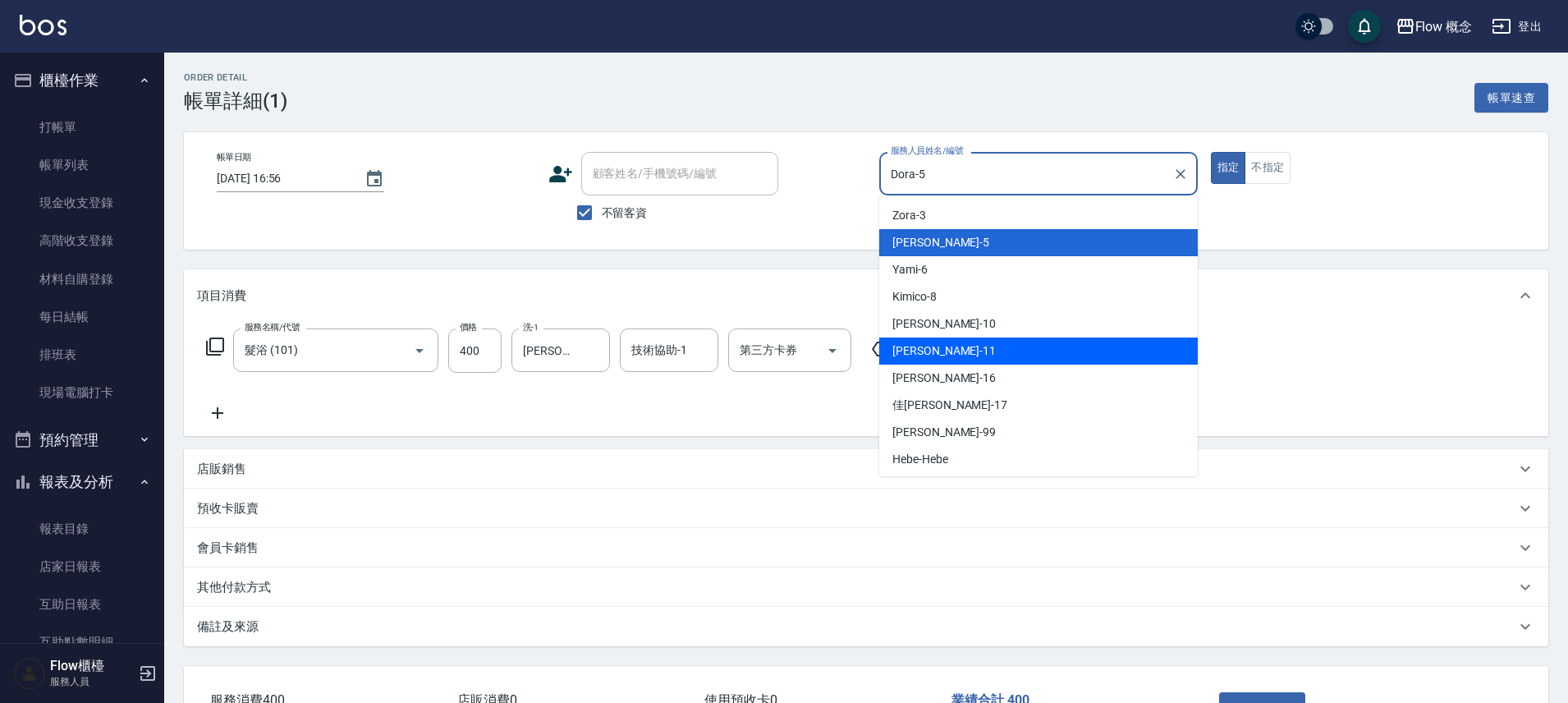
scroll to position [58, 0]
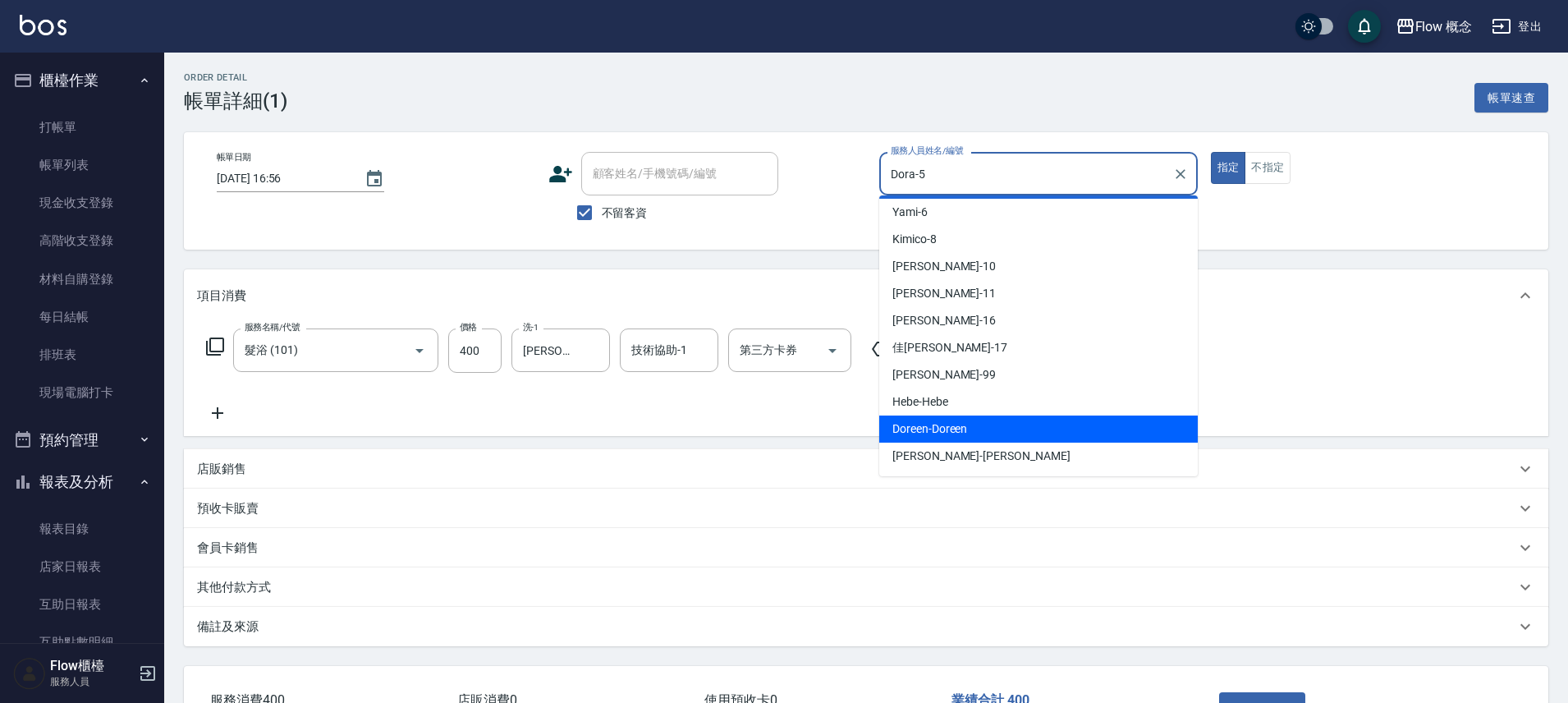
click at [960, 433] on span "Doreen -Doreen" at bounding box center [930, 429] width 75 height 17
type input "Doreen-Doreen"
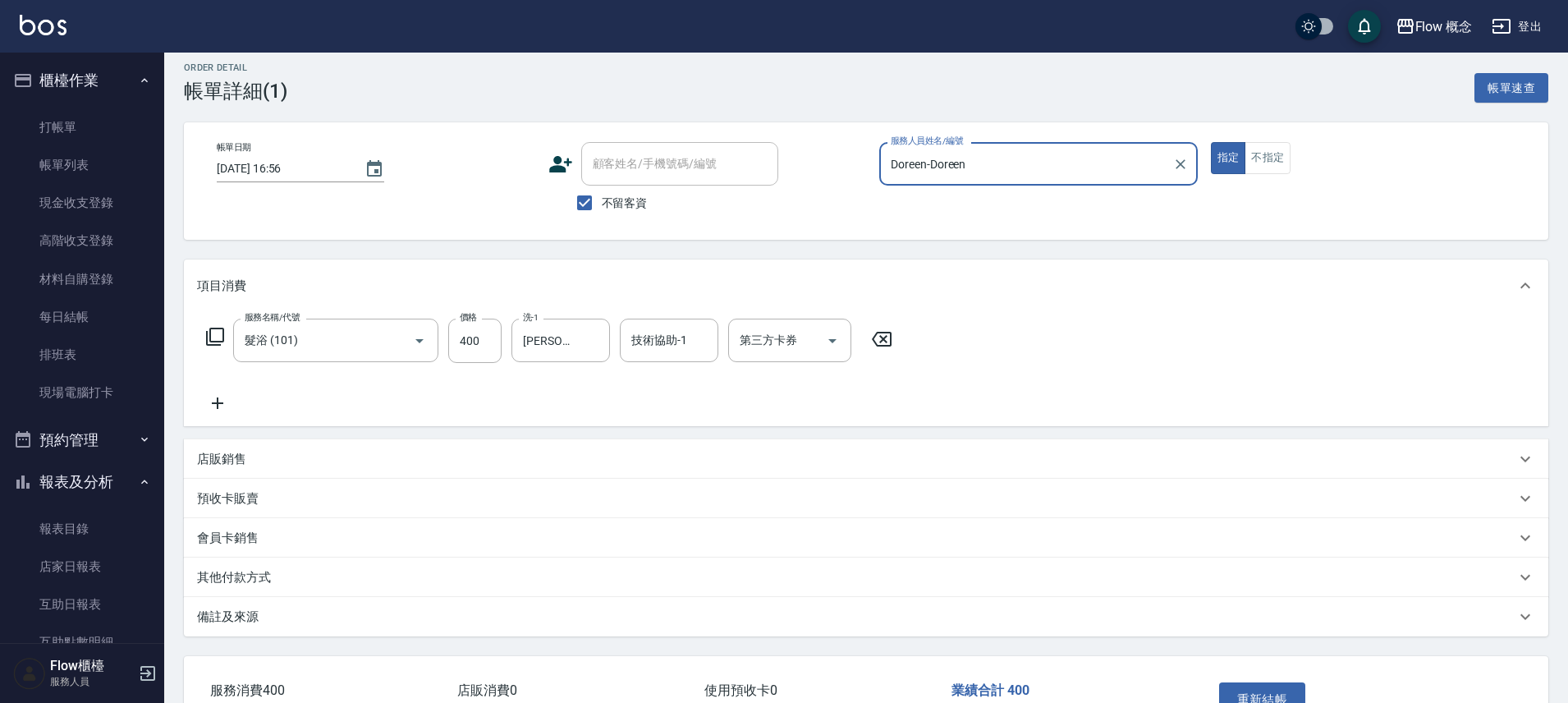
scroll to position [0, 0]
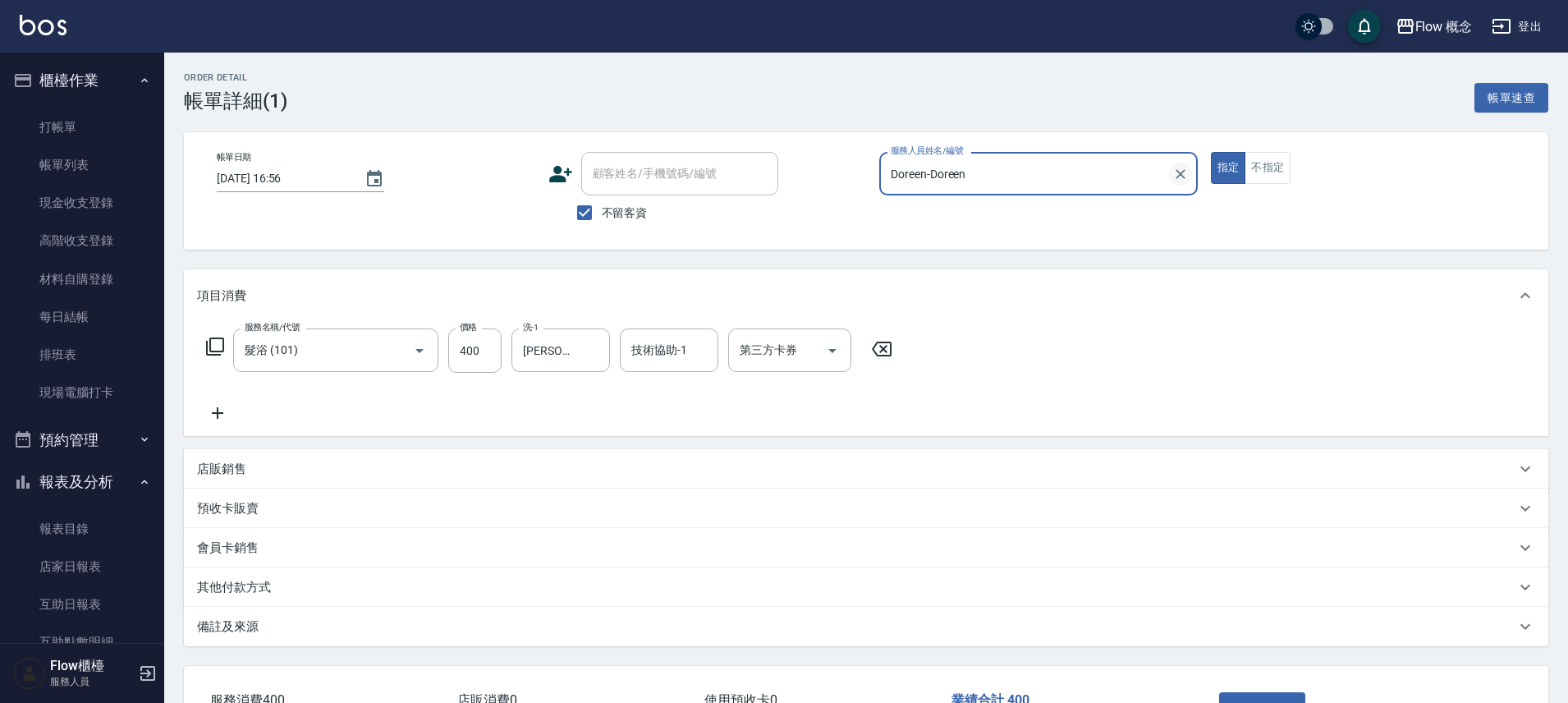
click at [1183, 175] on icon "Clear" at bounding box center [1181, 174] width 10 height 10
click at [1042, 190] on div "服務人員姓名/編號" at bounding box center [1038, 174] width 318 height 43
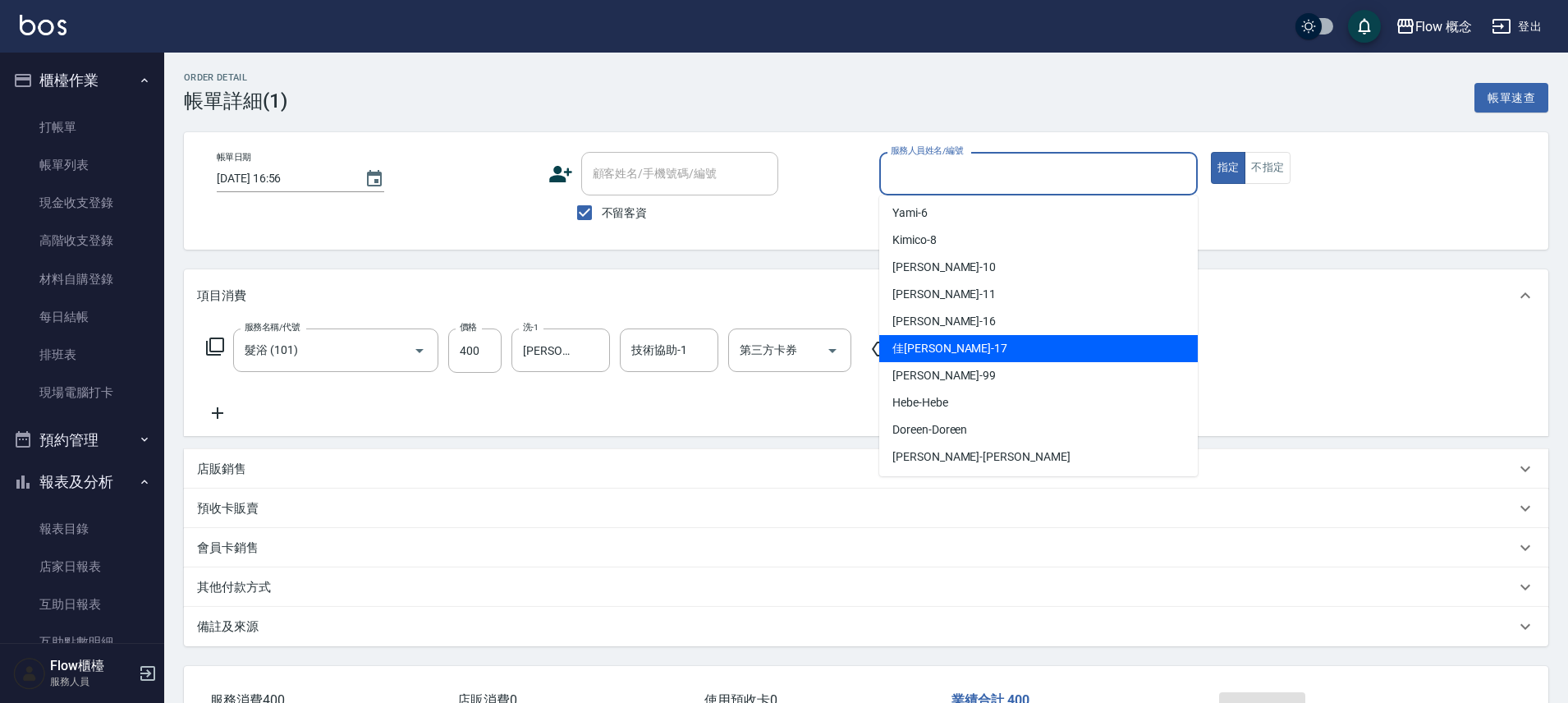
scroll to position [58, 0]
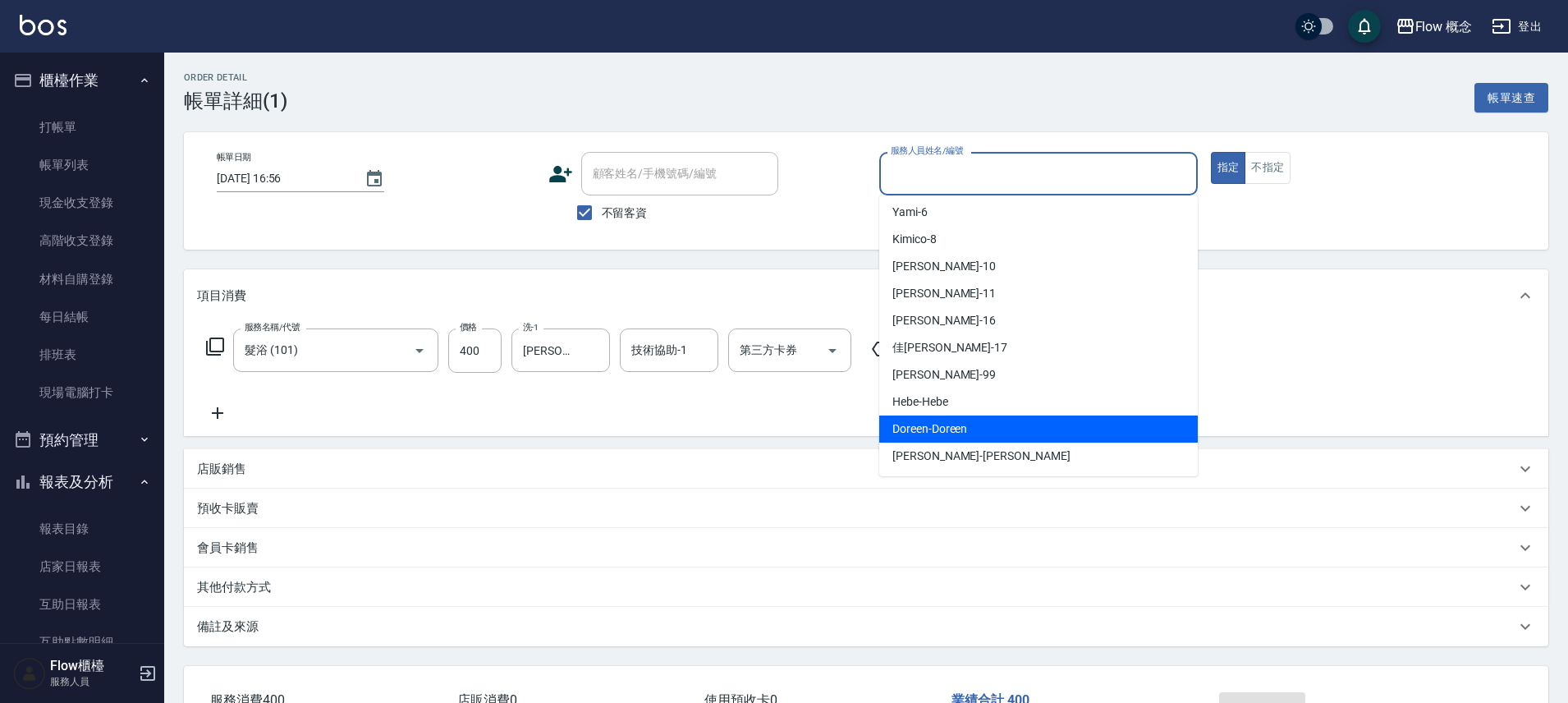
drag, startPoint x: 974, startPoint y: 420, endPoint x: 1008, endPoint y: 464, distance: 55.6
click at [974, 420] on div "Doreen -Doreen" at bounding box center [1038, 429] width 318 height 27
type input "Doreen-Doreen"
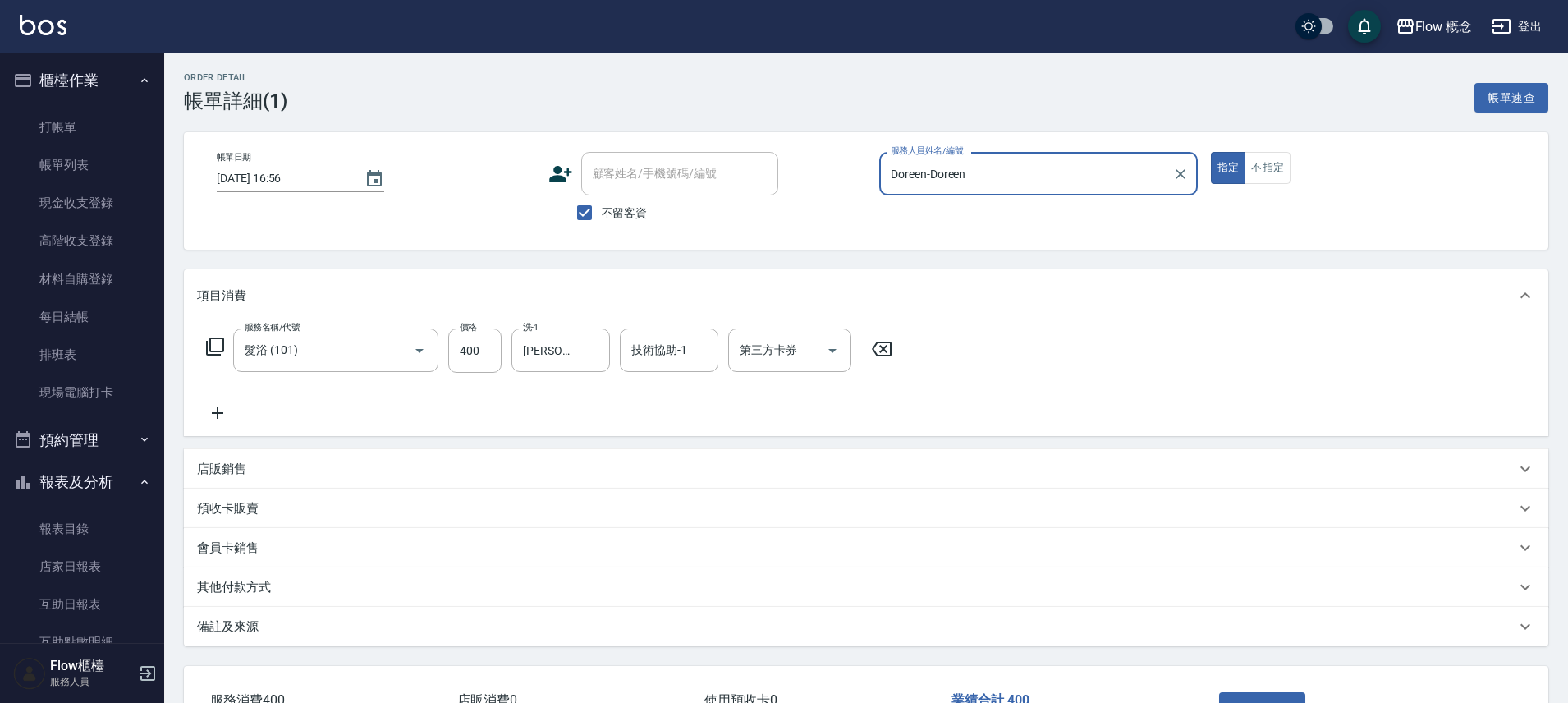
scroll to position [121, 0]
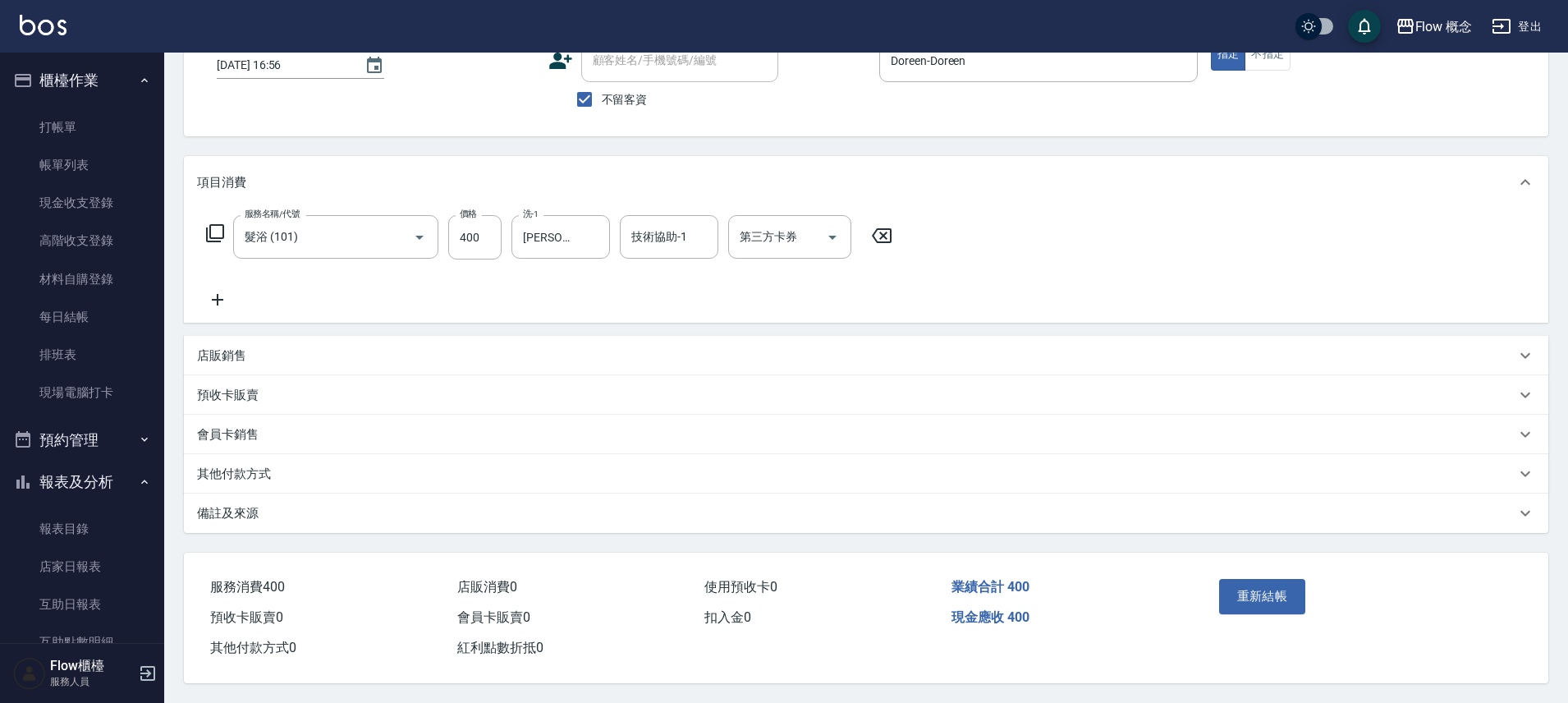
click at [1269, 573] on div "重新結帳" at bounding box center [1286, 609] width 149 height 71
click at [1269, 579] on button "重新結帳" at bounding box center [1263, 596] width 87 height 35
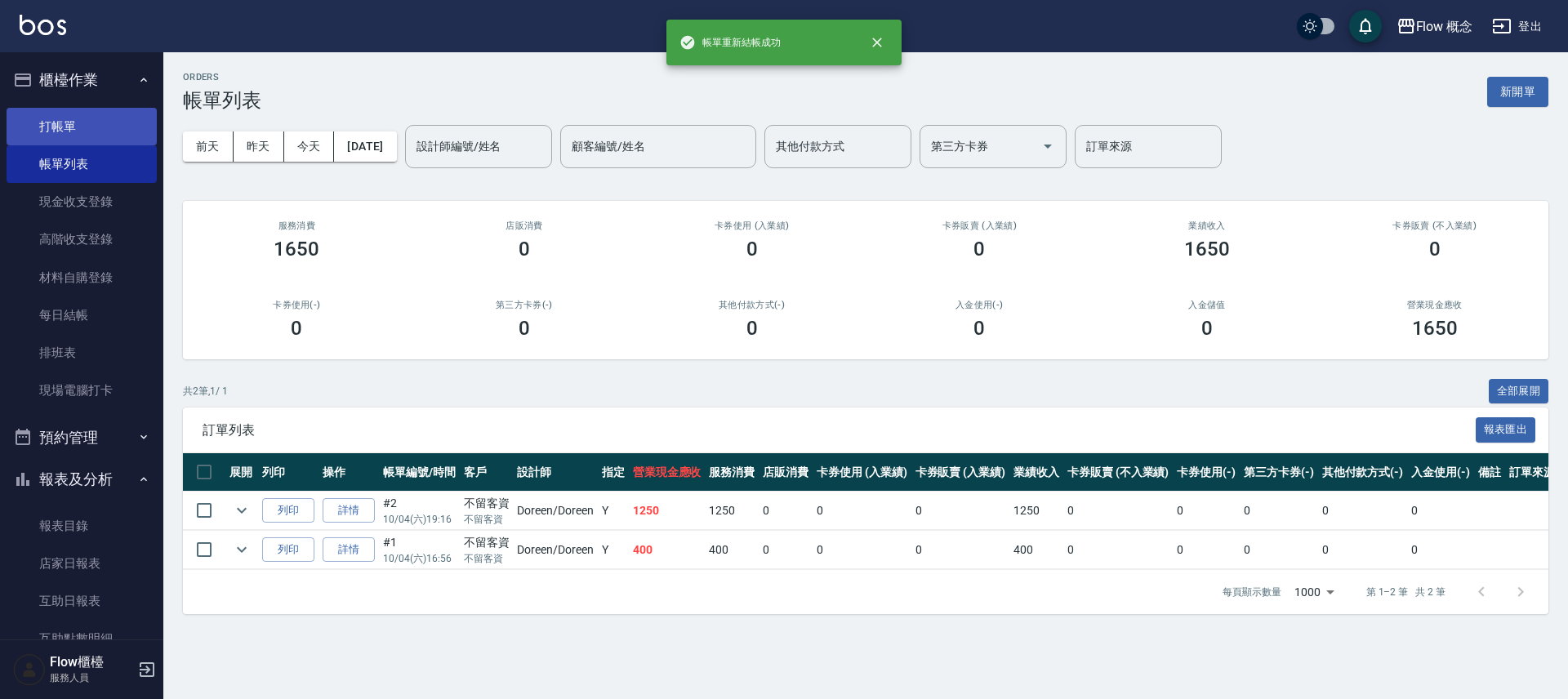
click at [91, 134] on link "打帳單" at bounding box center [82, 126] width 151 height 37
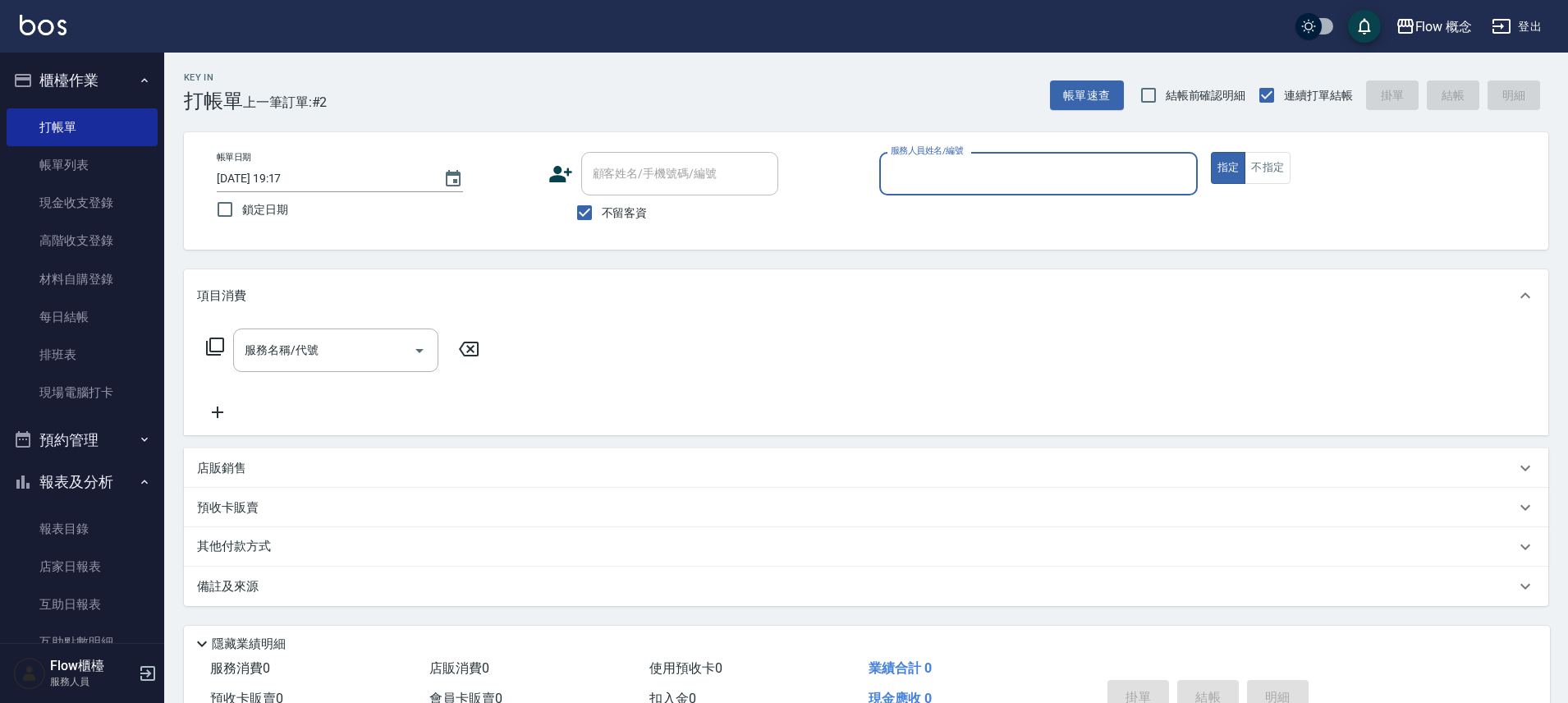
click at [1006, 179] on input "服務人員姓名/編號" at bounding box center [1038, 174] width 304 height 29
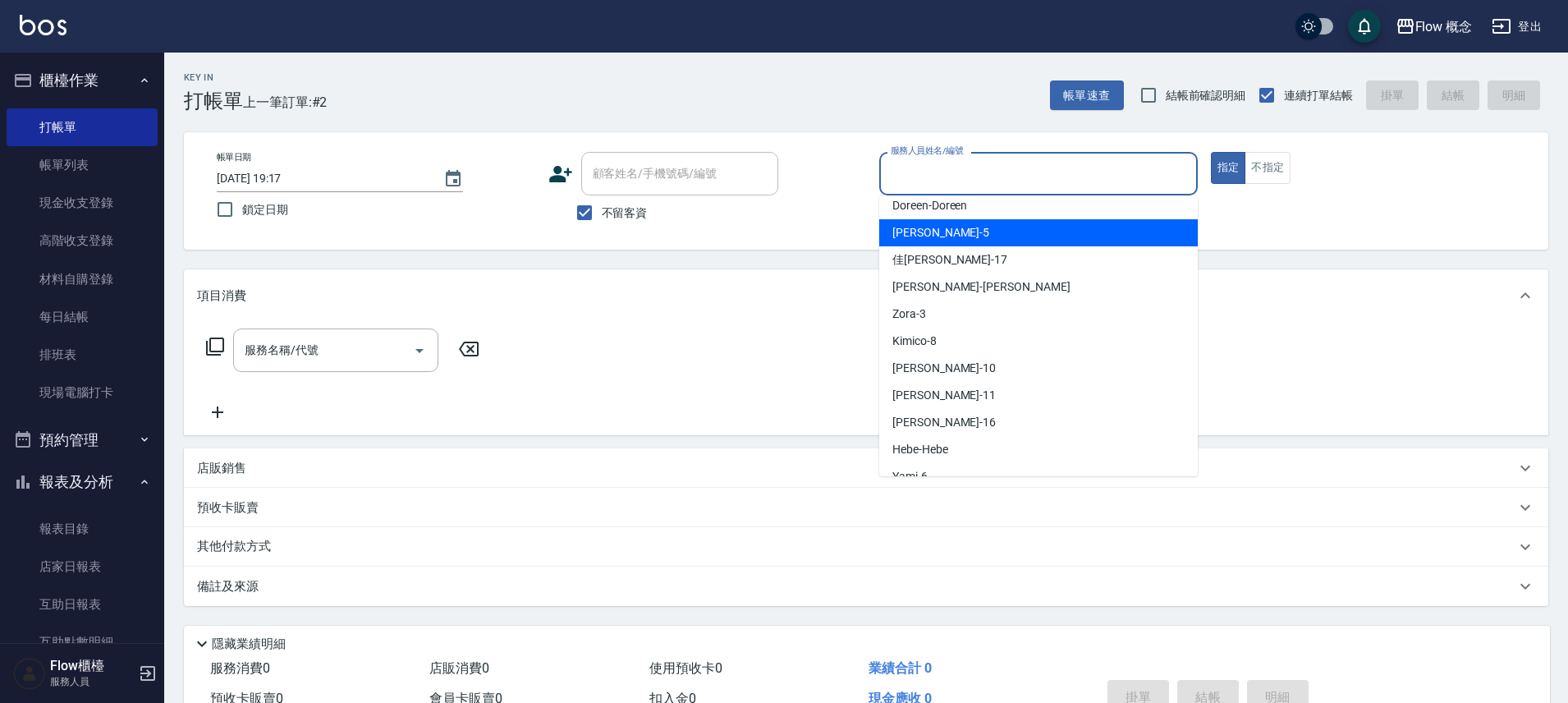
scroll to position [19, 0]
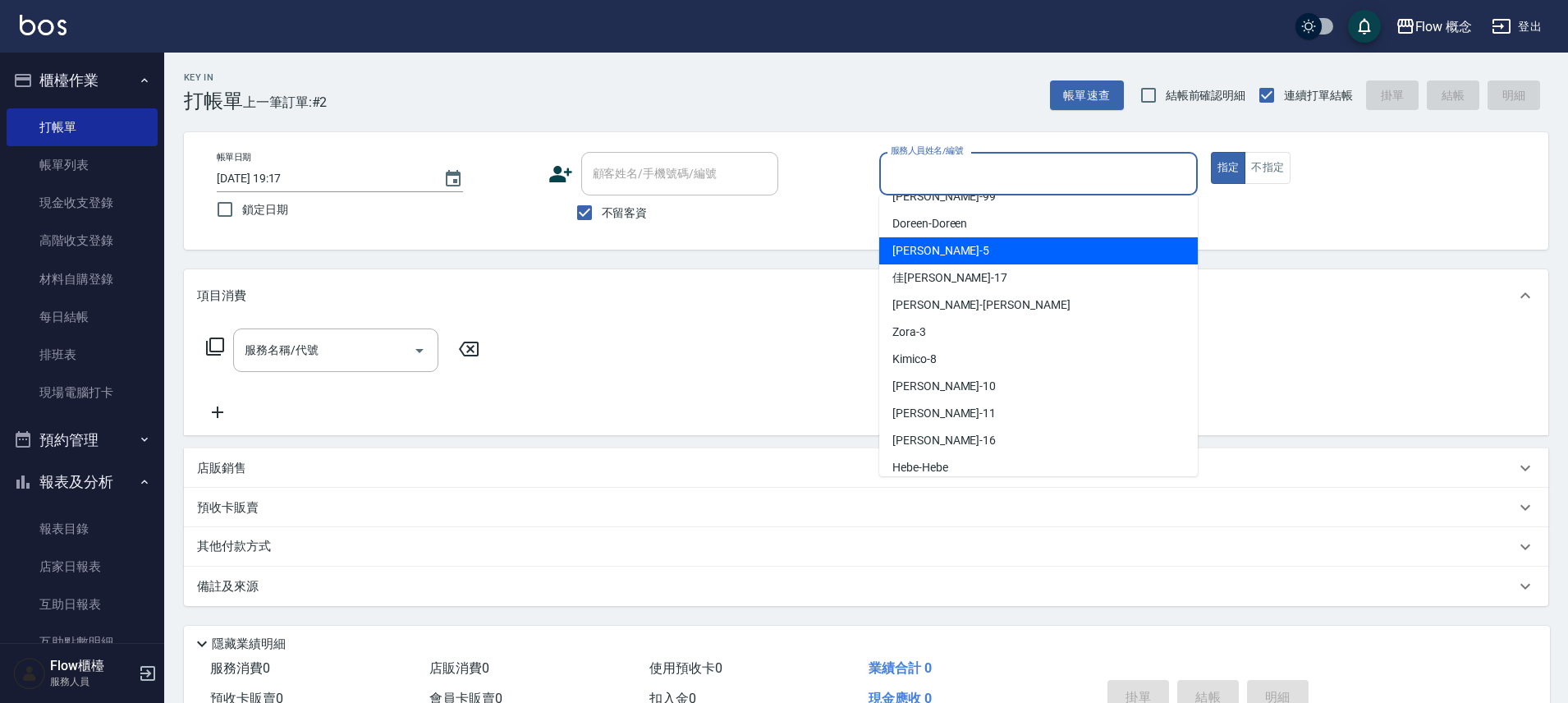
click at [992, 238] on div "Dora -5" at bounding box center [1038, 251] width 318 height 27
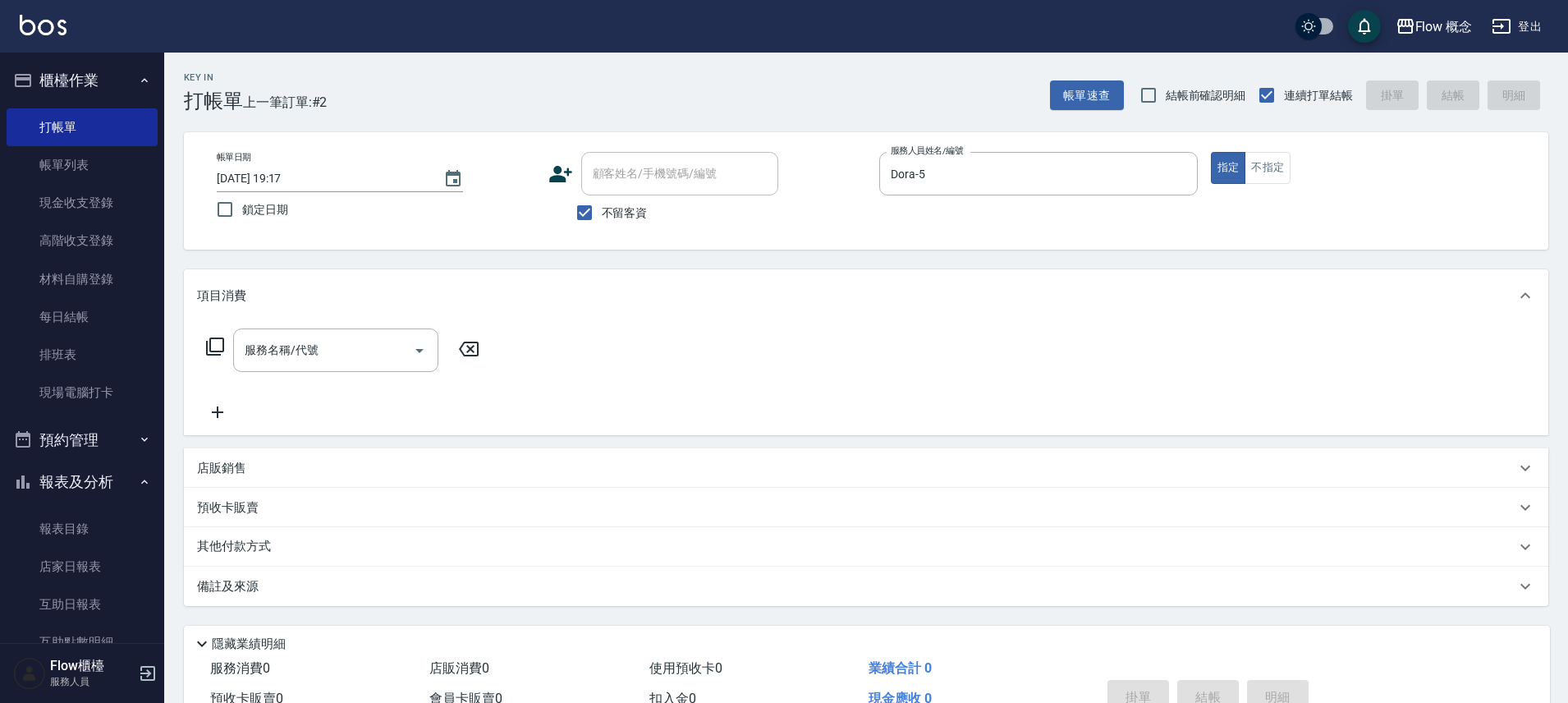
click at [992, 237] on div "帳單日期 2025/10/04 19:17 鎖定日期 顧客姓名/手機號碼/編號 顧客姓名/手機號碼/編號 不留客資 服務人員姓名/編號 Dora-5 服務人員…" at bounding box center [866, 191] width 1365 height 117
click at [992, 226] on div "帳單日期 2025/10/04 19:17 鎖定日期 顧客姓名/手機號碼/編號 顧客姓名/手機號碼/編號 不留客資 服務人員姓名/編號 Dora-5 服務人員…" at bounding box center [866, 191] width 1365 height 117
click at [980, 188] on input "Dora-5" at bounding box center [1026, 174] width 279 height 29
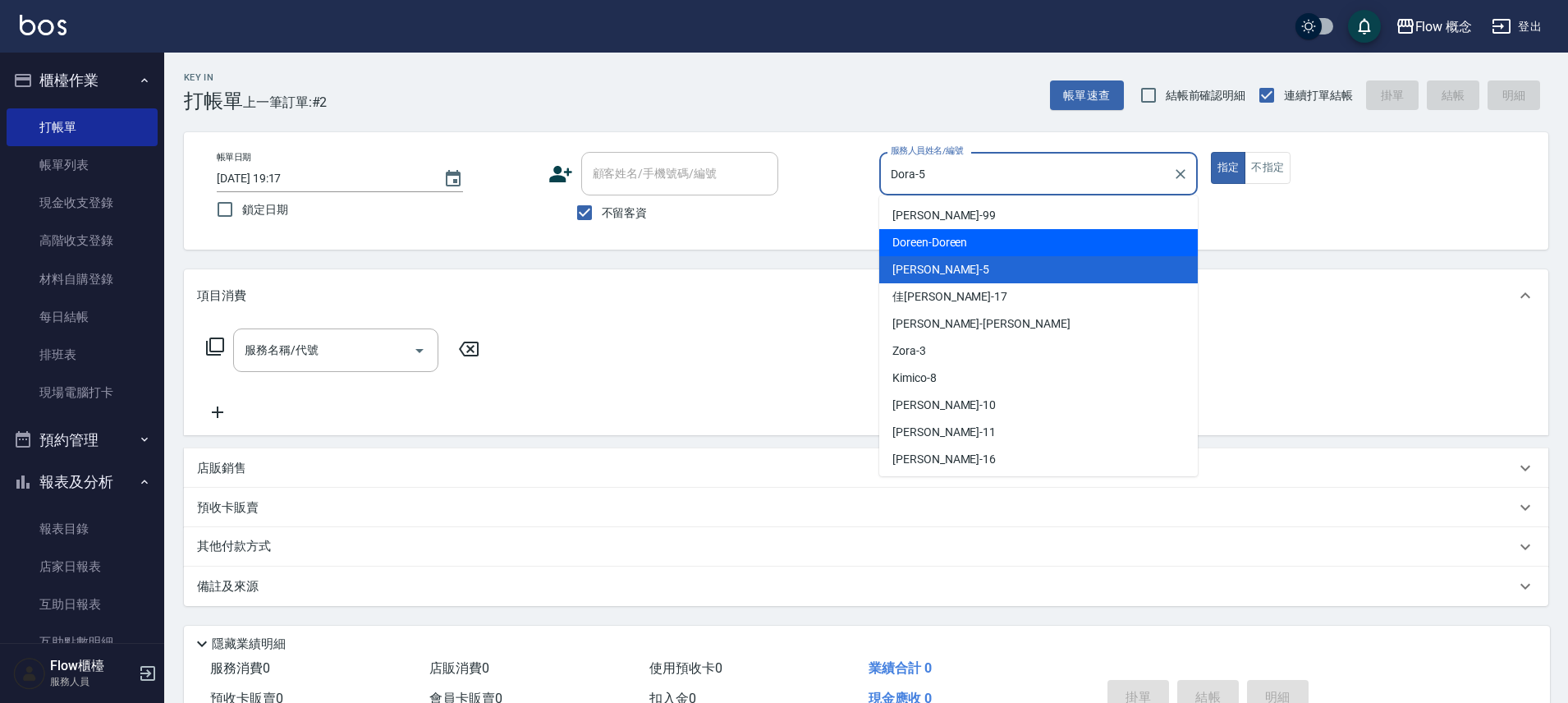
click at [1023, 250] on div "Doreen -Doreen" at bounding box center [1038, 243] width 318 height 27
type input "Doreen-Doreen"
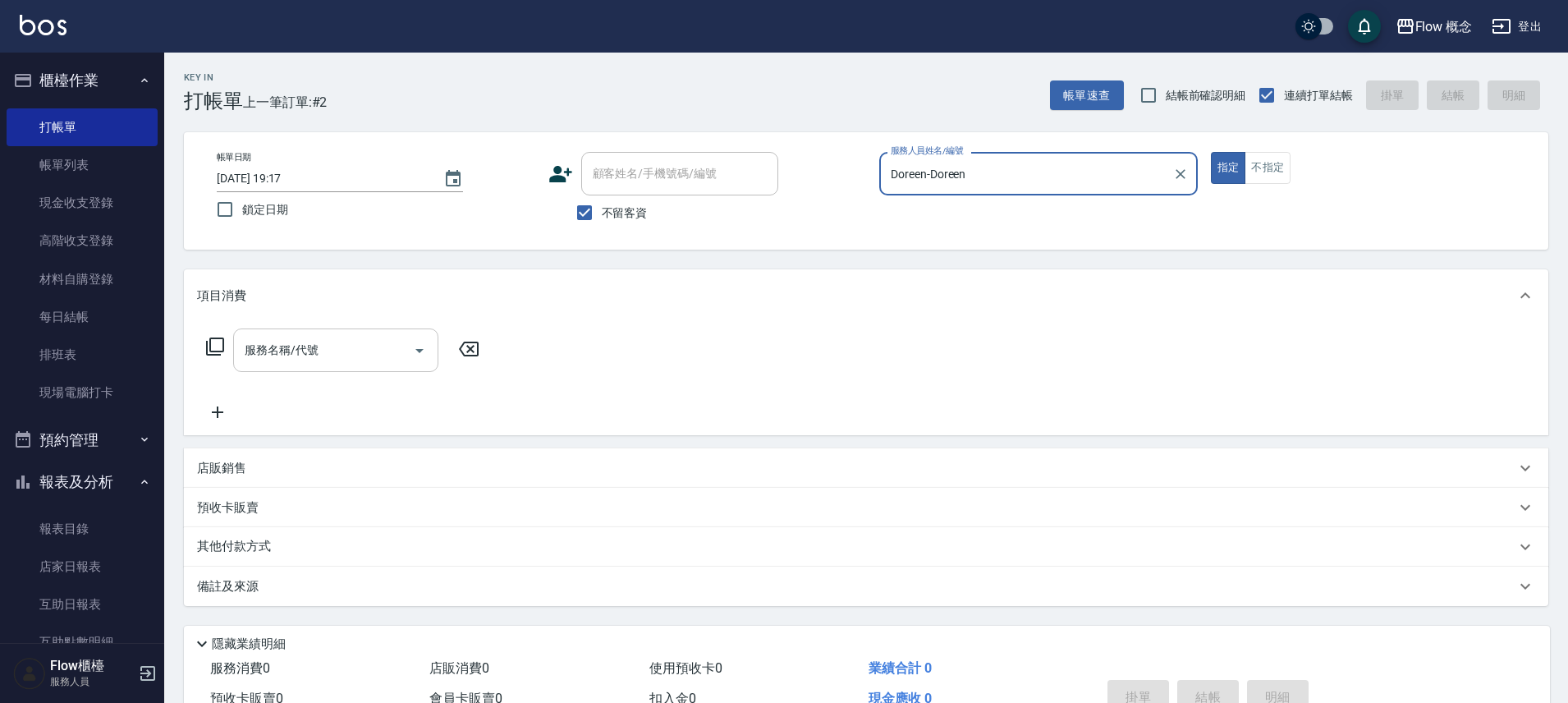
click at [345, 353] on input "服務名稱/代號" at bounding box center [323, 351] width 166 height 29
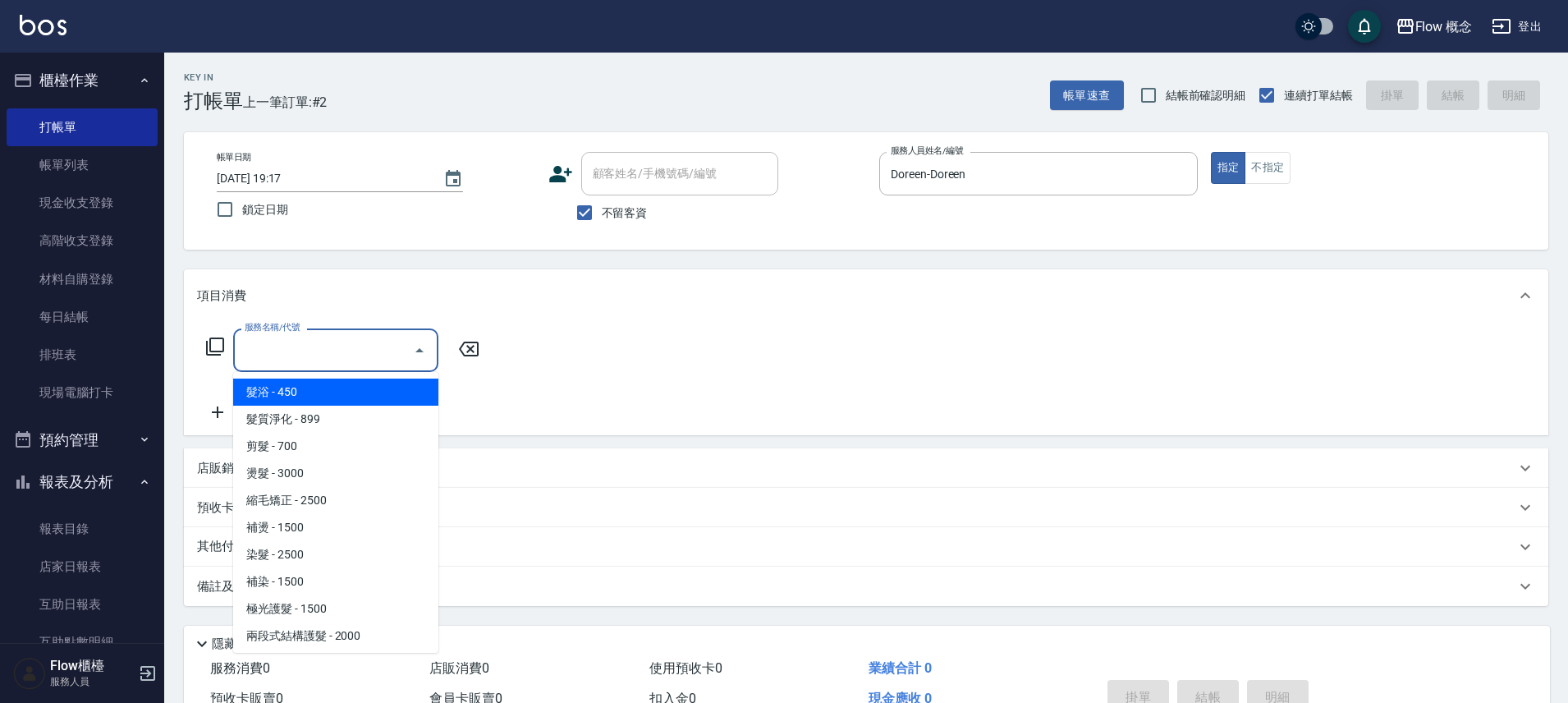
click at [341, 390] on span "髮浴 - 450" at bounding box center [335, 392] width 205 height 27
type input "髮浴 (101)"
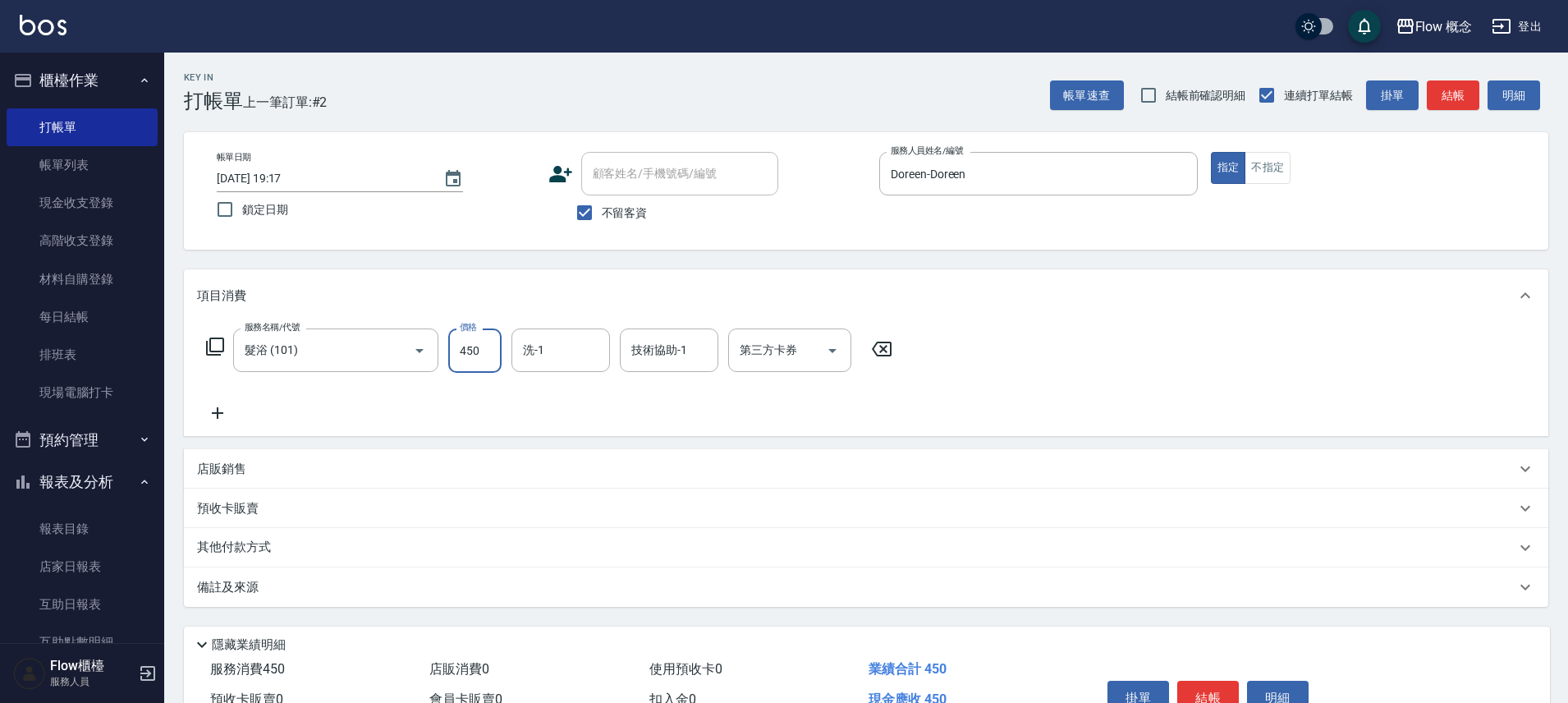
click at [463, 347] on input "450" at bounding box center [475, 351] width 54 height 44
type input "400"
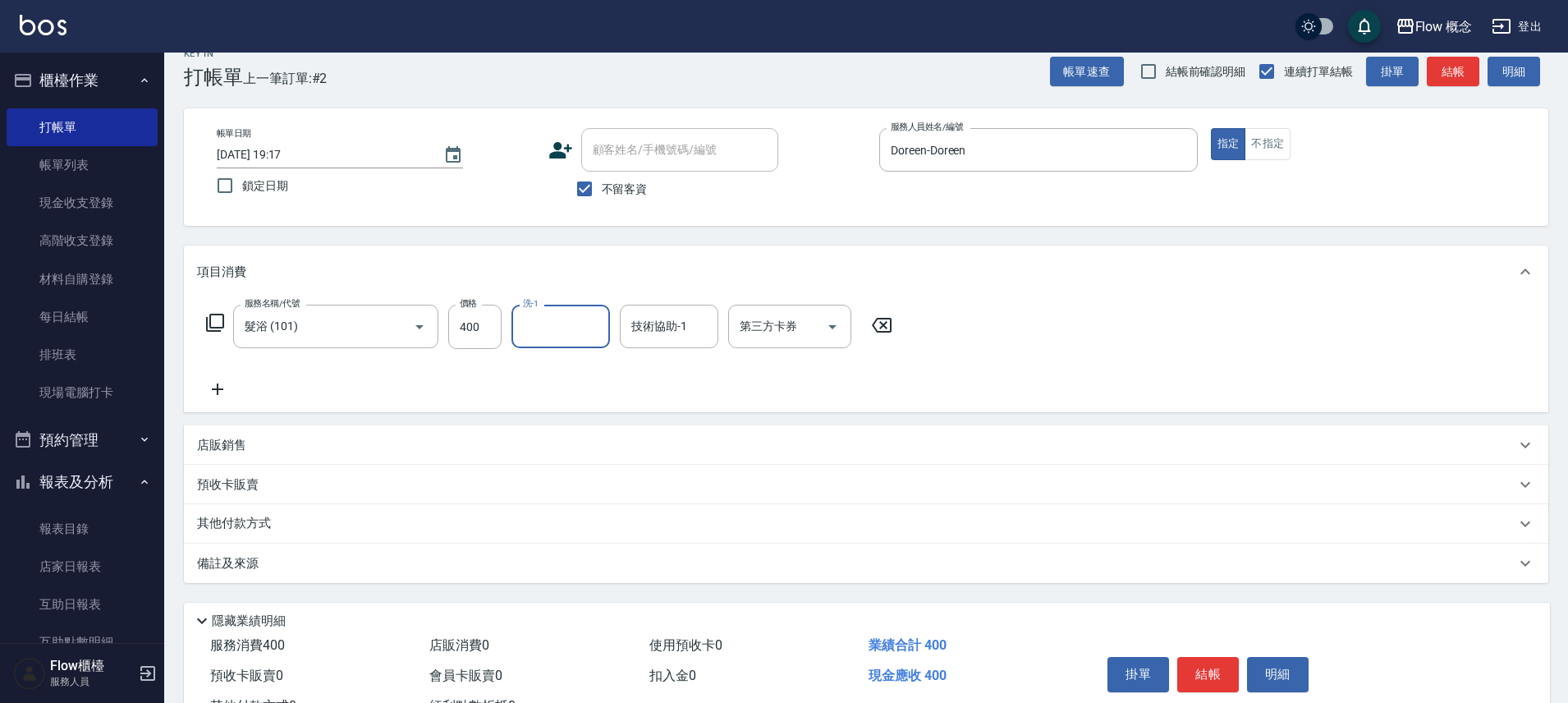
scroll to position [36, 0]
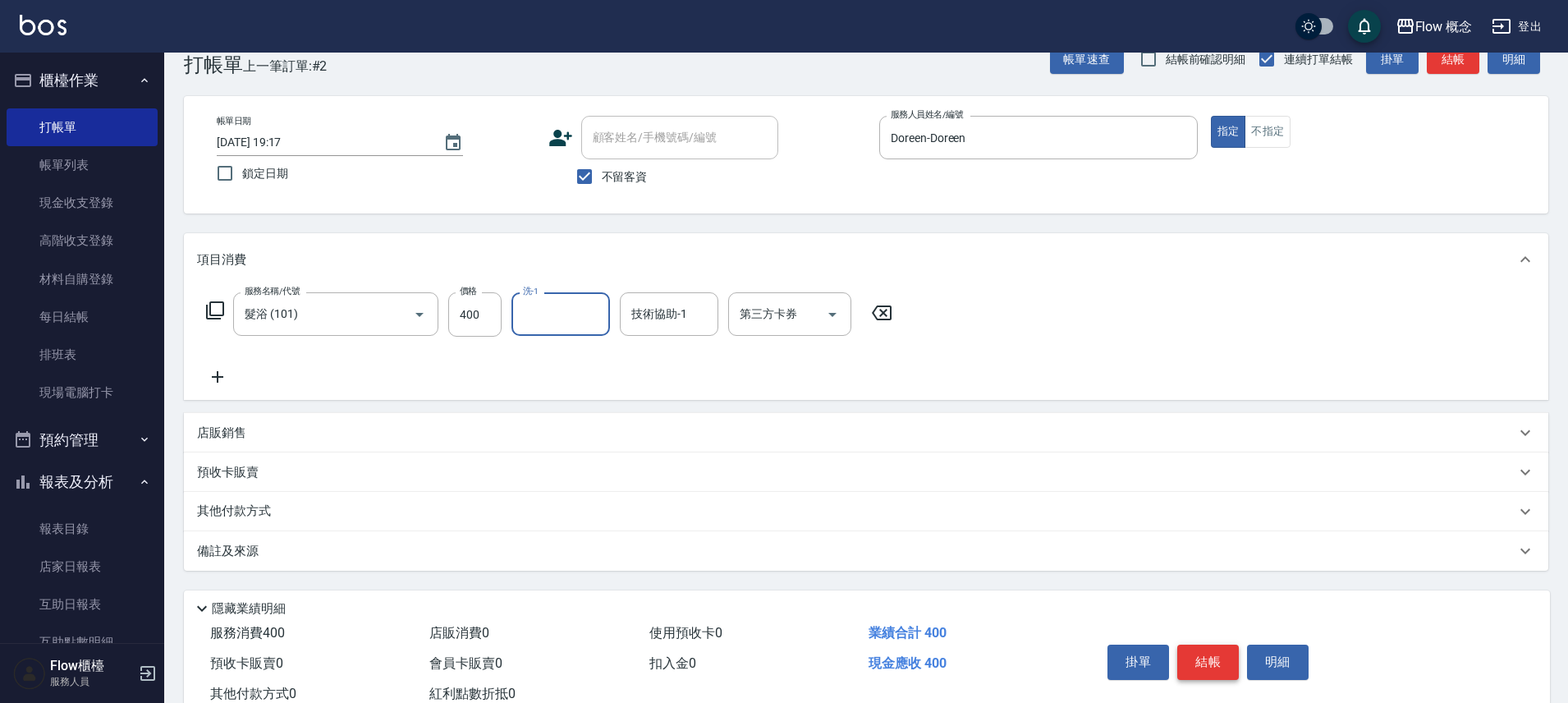
click at [1195, 667] on button "結帳" at bounding box center [1208, 661] width 61 height 35
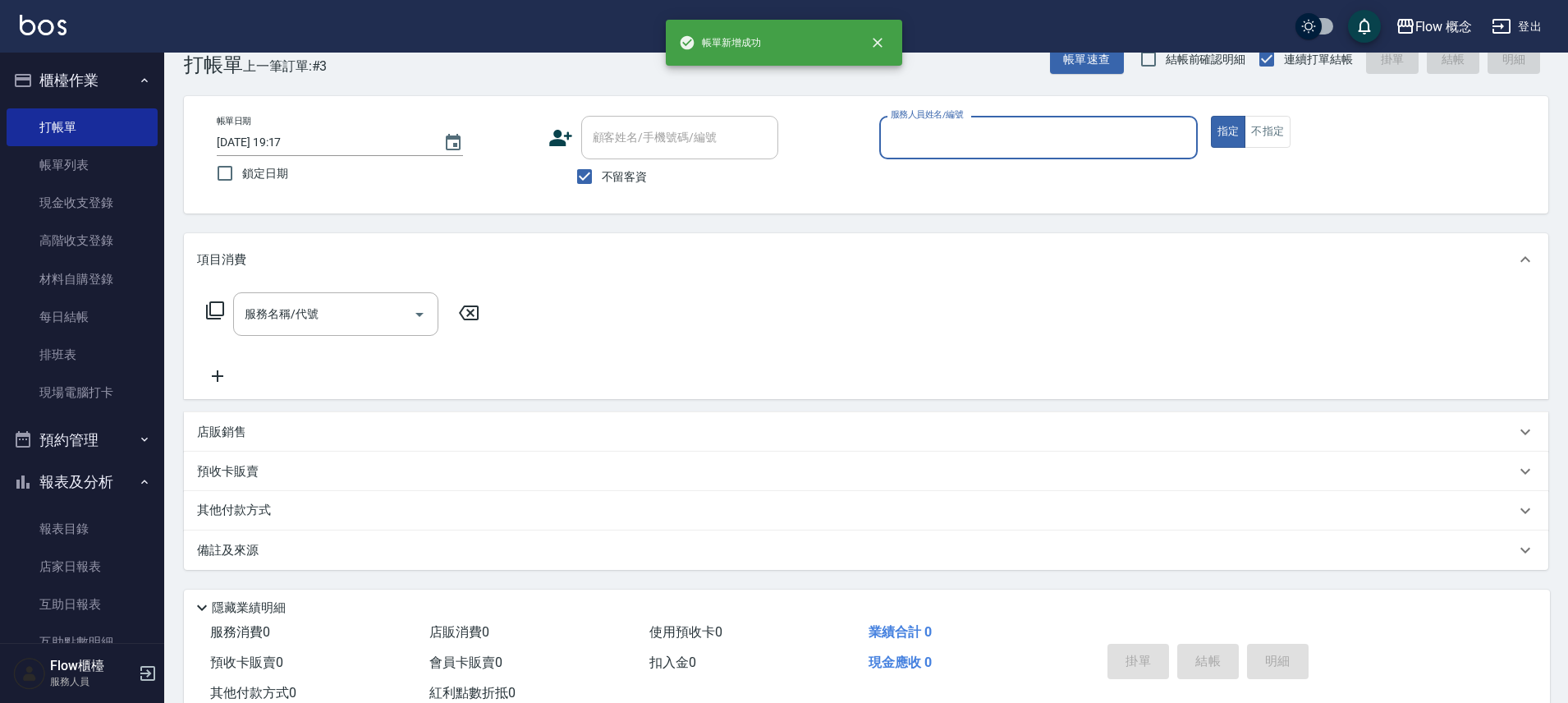
click at [1074, 137] on input "服務人員姓名/編號" at bounding box center [1038, 138] width 304 height 29
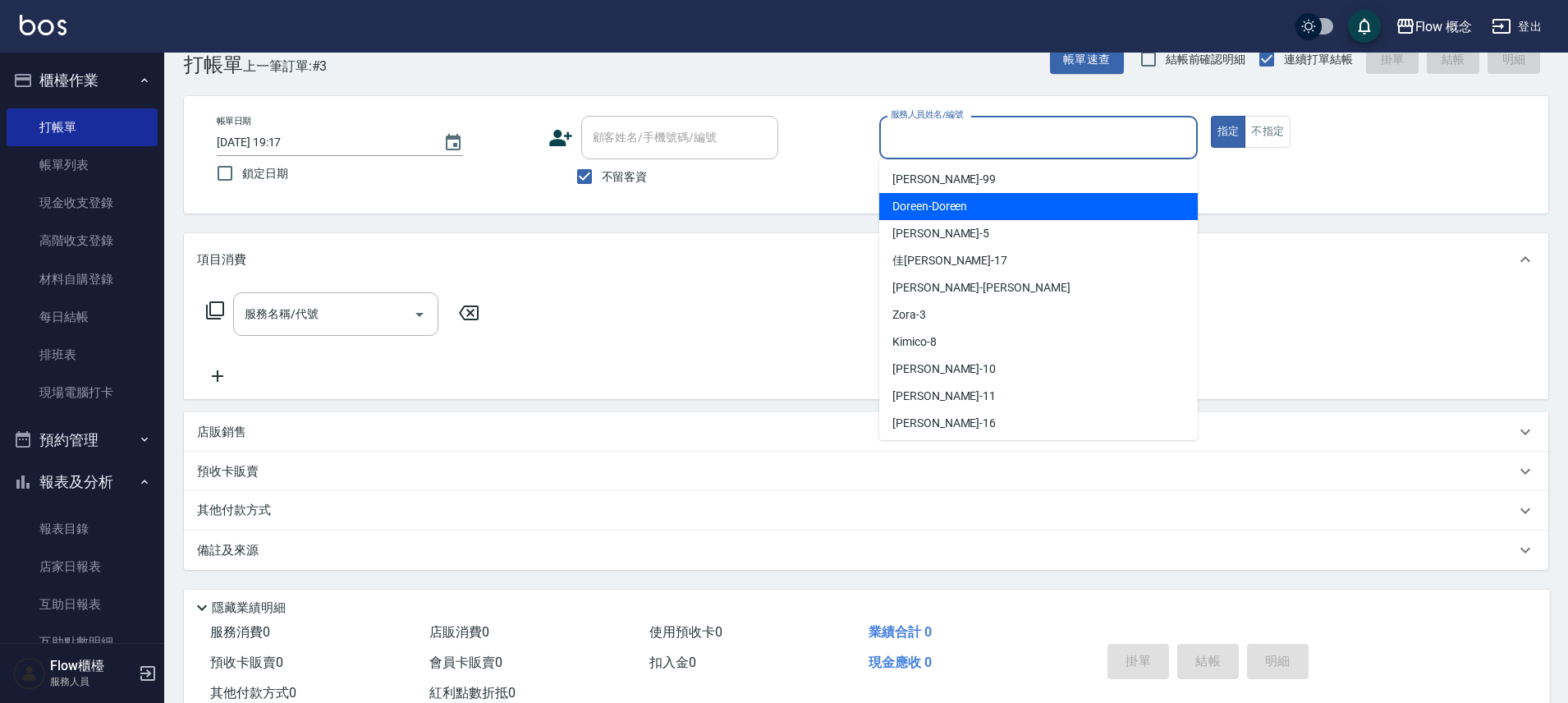
click at [977, 214] on div "Doreen -Doreen" at bounding box center [1038, 207] width 318 height 27
type input "Doreen-Doreen"
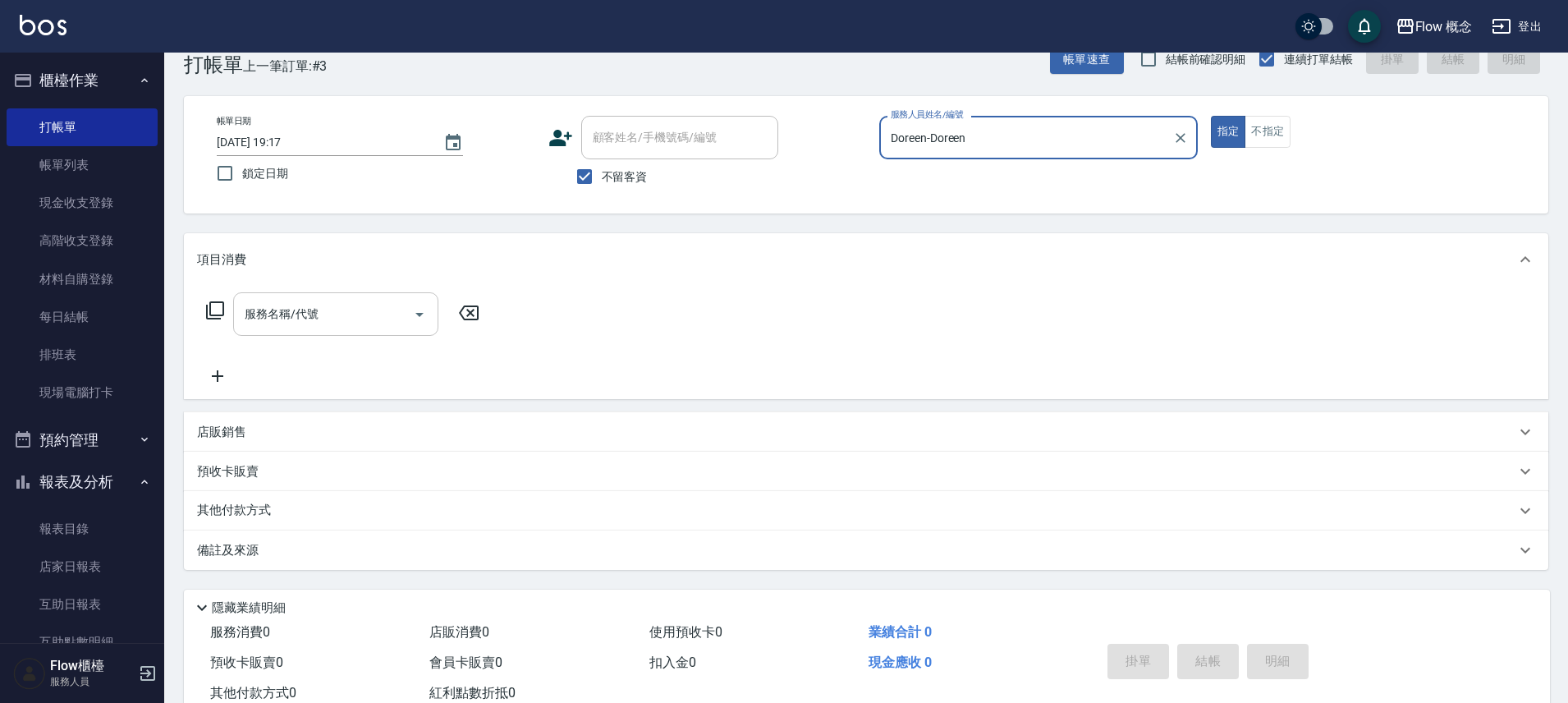
click at [379, 320] on input "服務名稱/代號" at bounding box center [323, 314] width 166 height 29
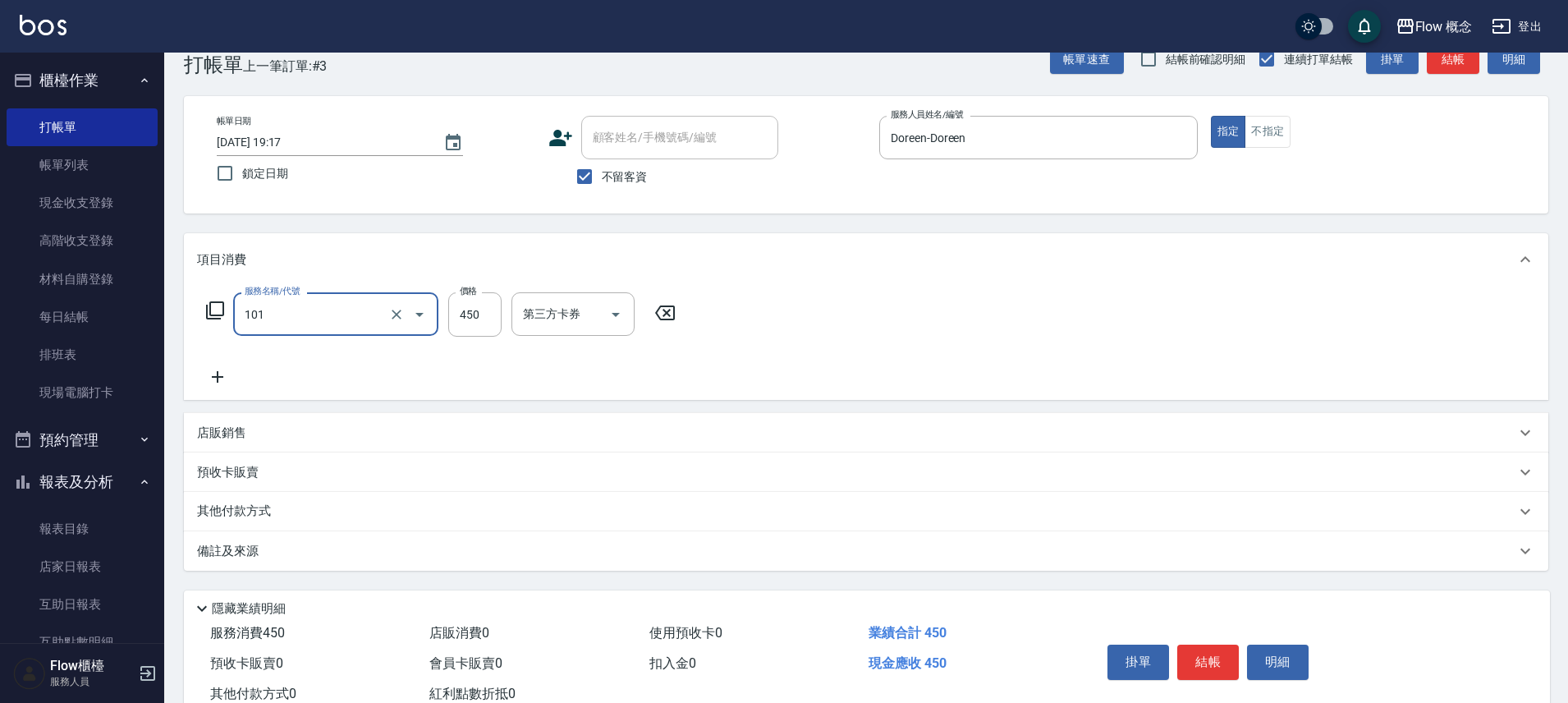
type input "髮浴 (101)"
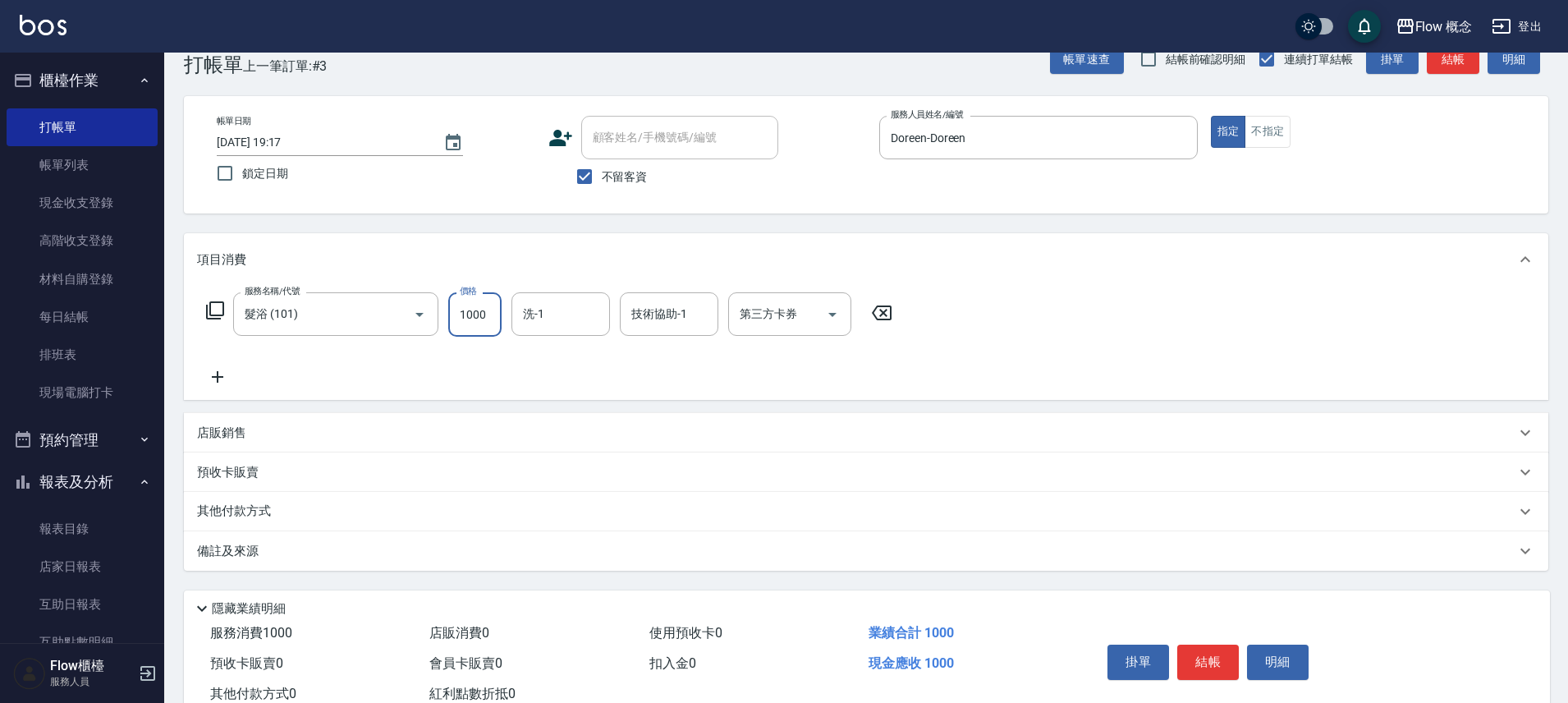
type input "1000"
click at [1222, 669] on button "結帳" at bounding box center [1208, 661] width 61 height 35
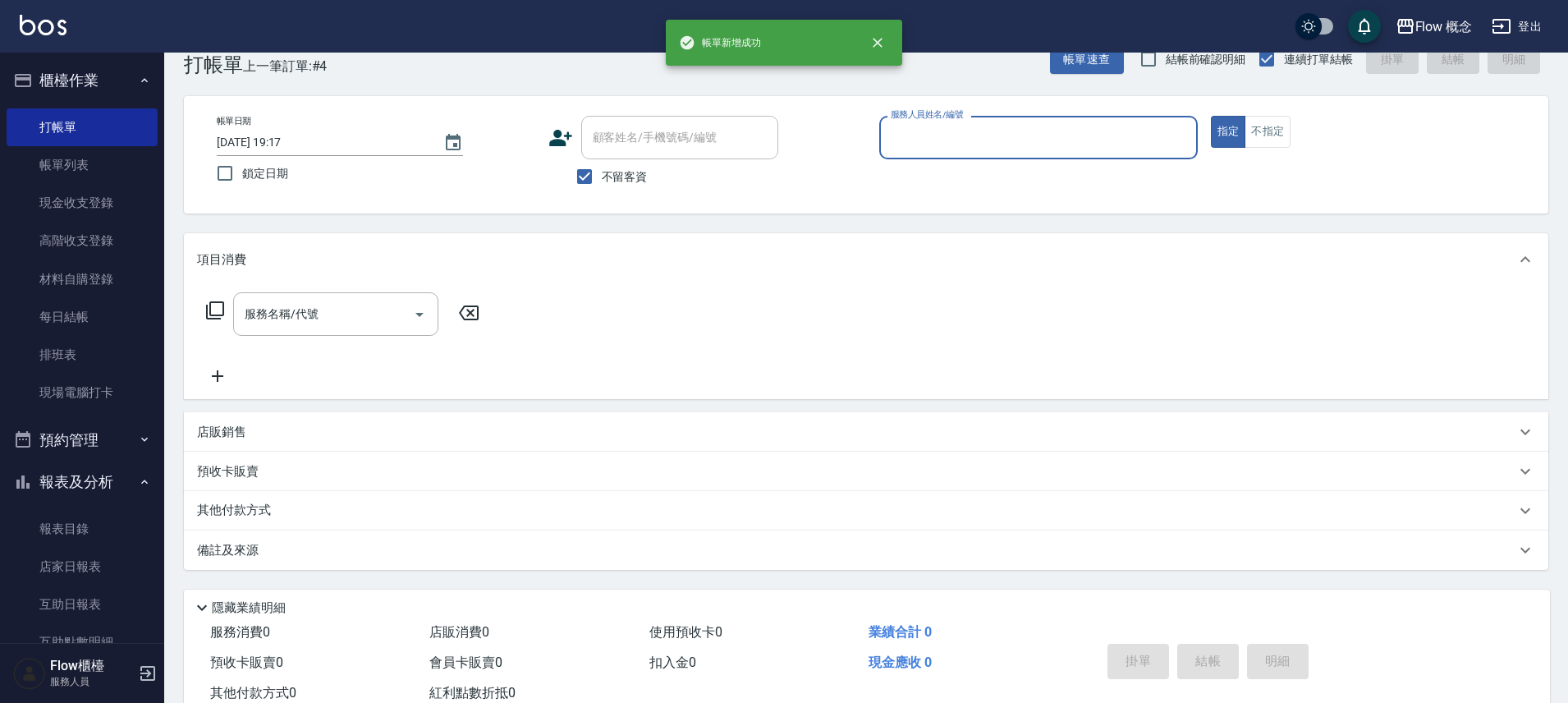
click at [1047, 146] on input "服務人員姓名/編號" at bounding box center [1038, 138] width 304 height 29
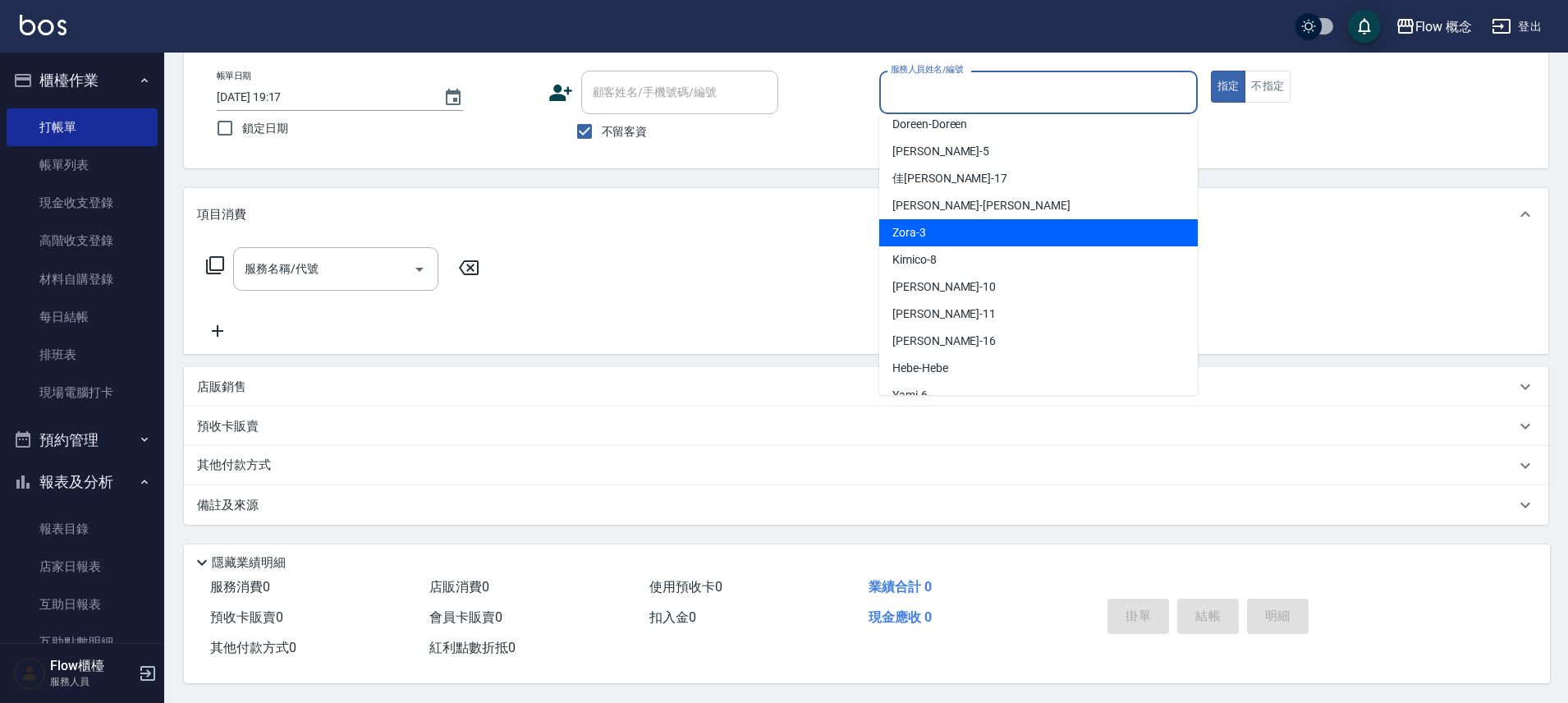
scroll to position [0, 0]
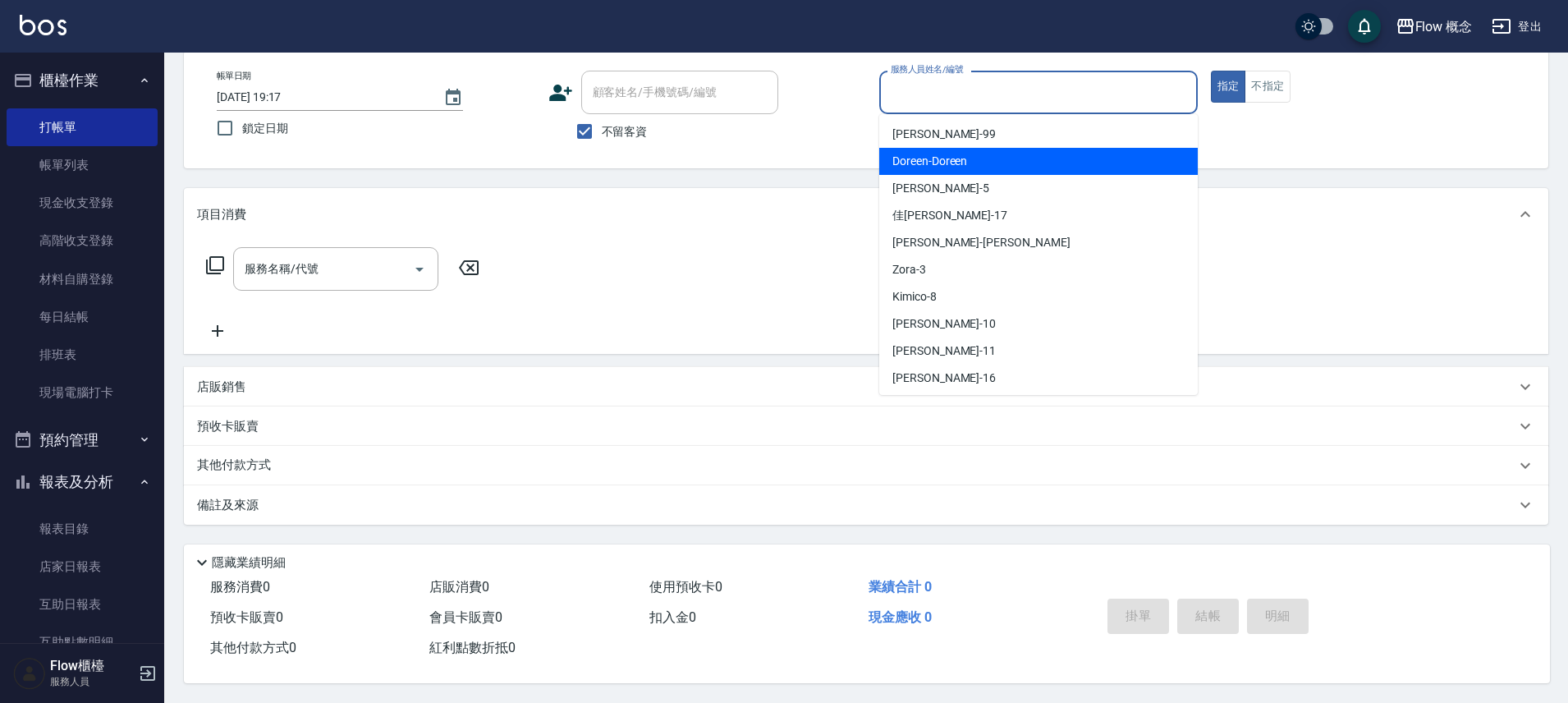
click at [1027, 157] on div "Doreen -Doreen" at bounding box center [1038, 162] width 318 height 27
type input "Doreen-Doreen"
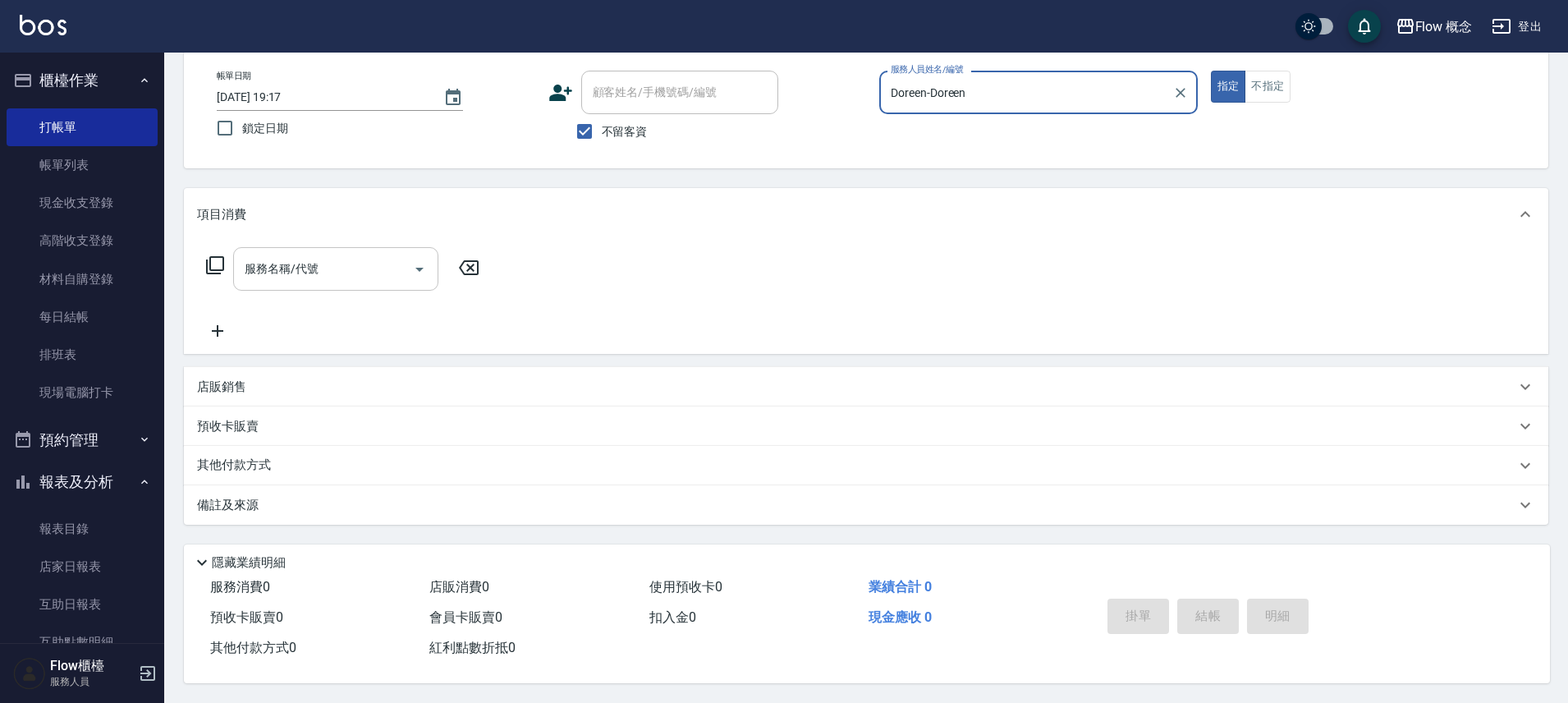
click at [305, 271] on input "服務名稱/代號" at bounding box center [323, 269] width 166 height 29
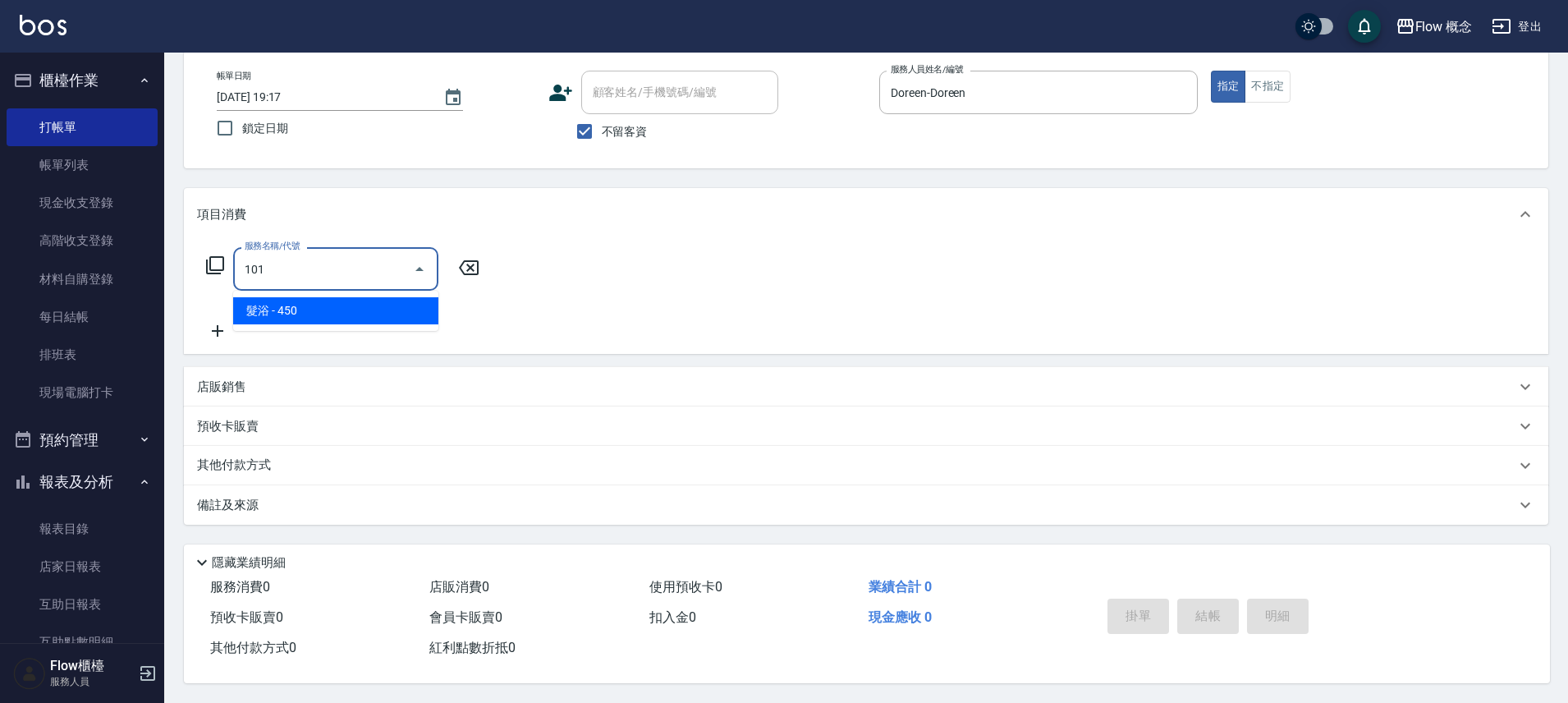
type input "髮浴 (101)"
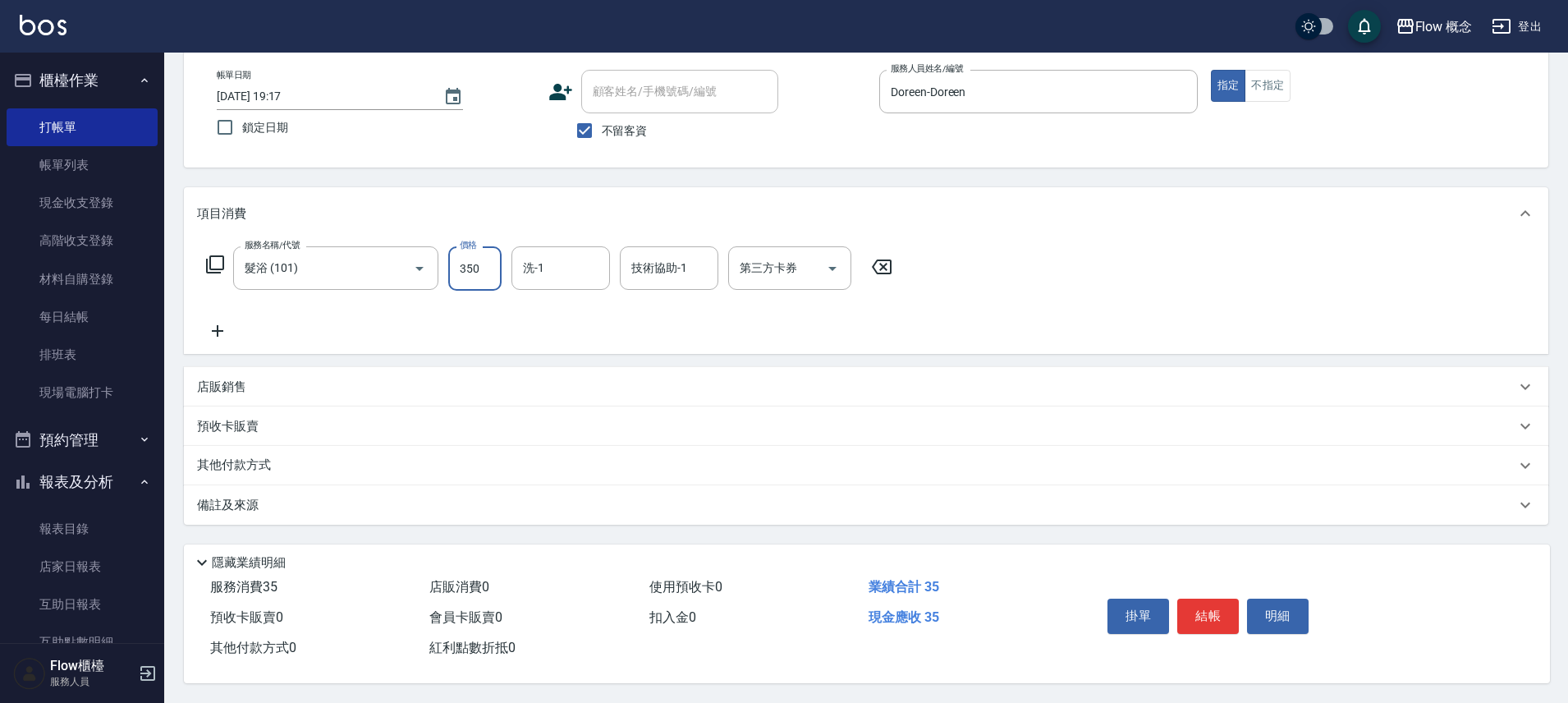
type input "350"
click at [1216, 598] on button "結帳" at bounding box center [1208, 615] width 61 height 35
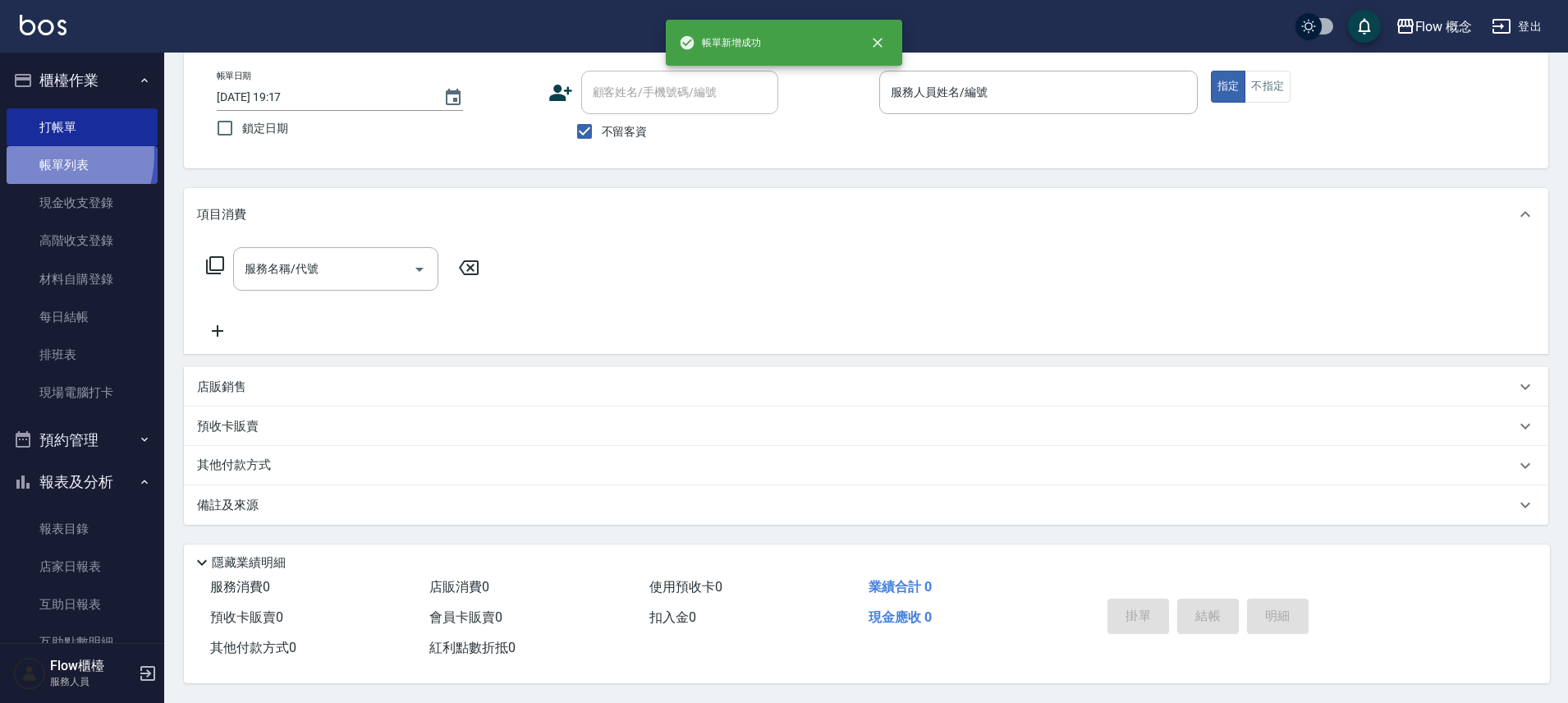
click at [46, 155] on link "帳單列表" at bounding box center [83, 165] width 151 height 37
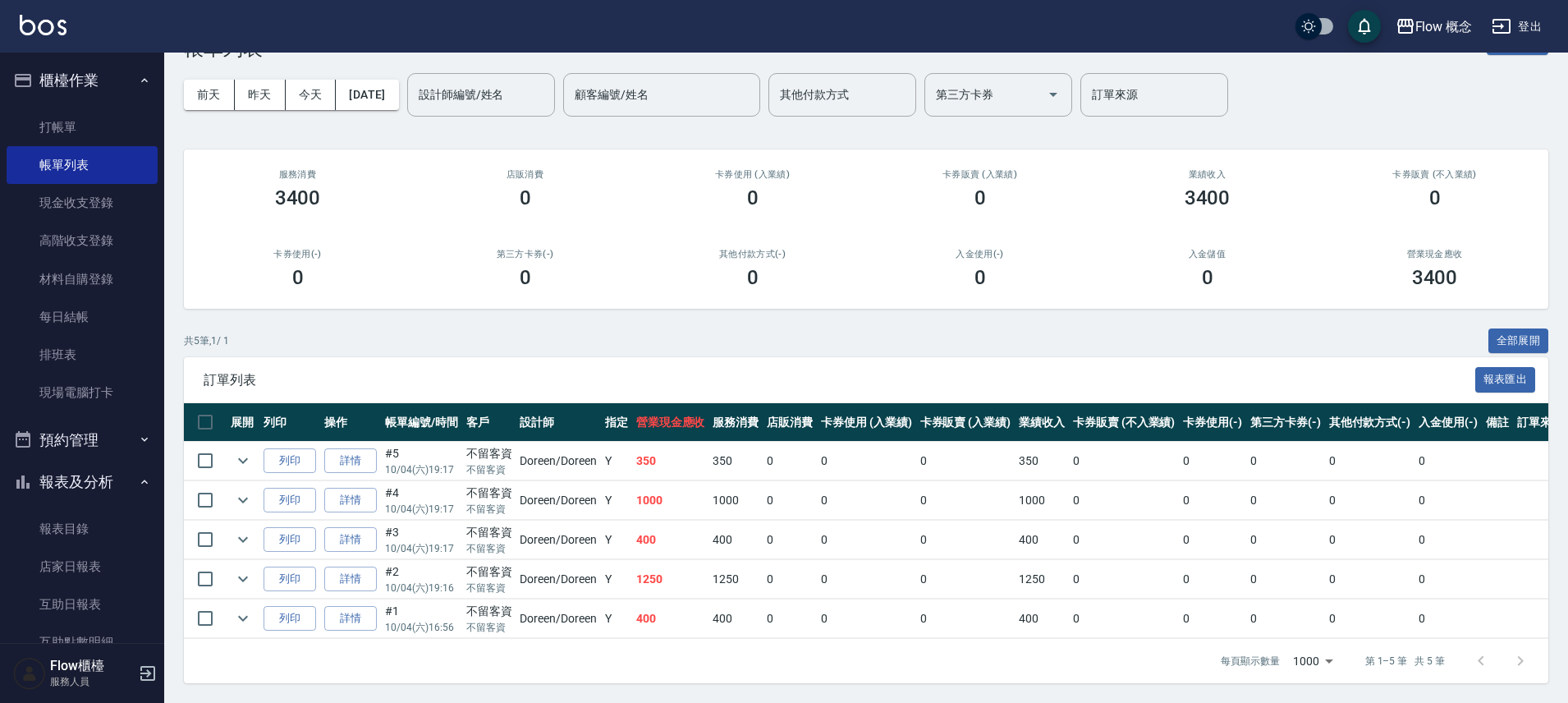
scroll to position [65, 0]
click at [65, 123] on link "打帳單" at bounding box center [83, 127] width 151 height 37
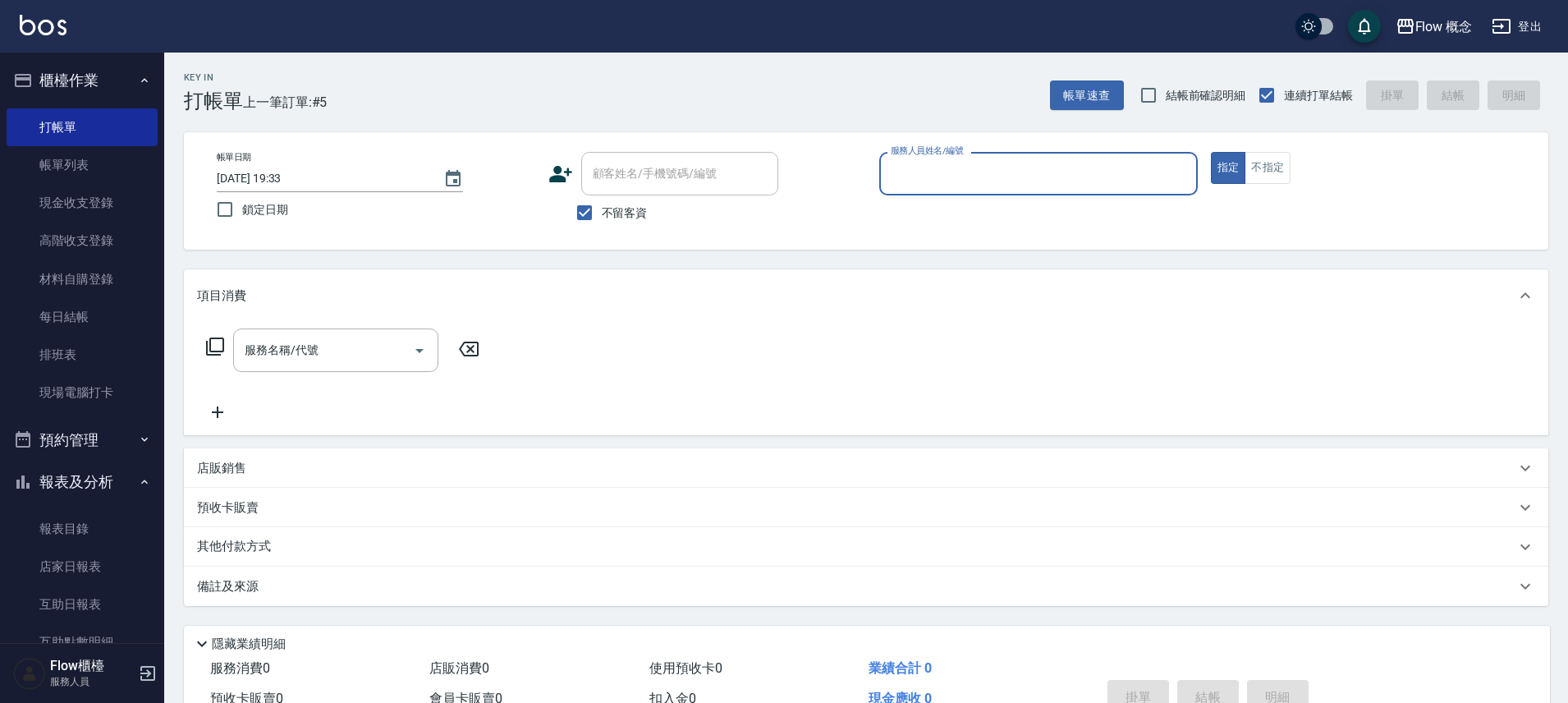
click at [1092, 184] on input "服務人員姓名/編號" at bounding box center [1038, 174] width 304 height 29
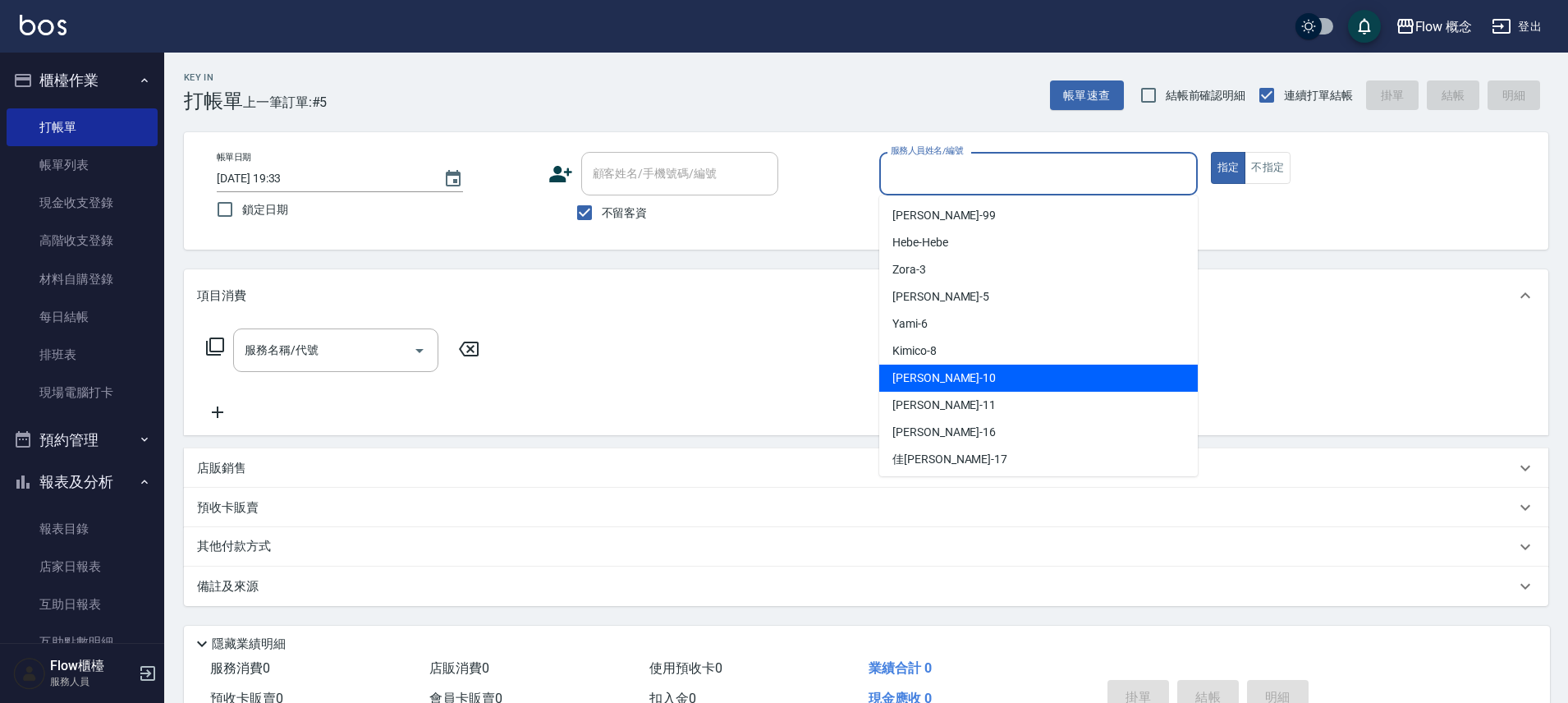
click at [1021, 371] on div "Rita -10" at bounding box center [1038, 378] width 318 height 27
type input "Rita-10"
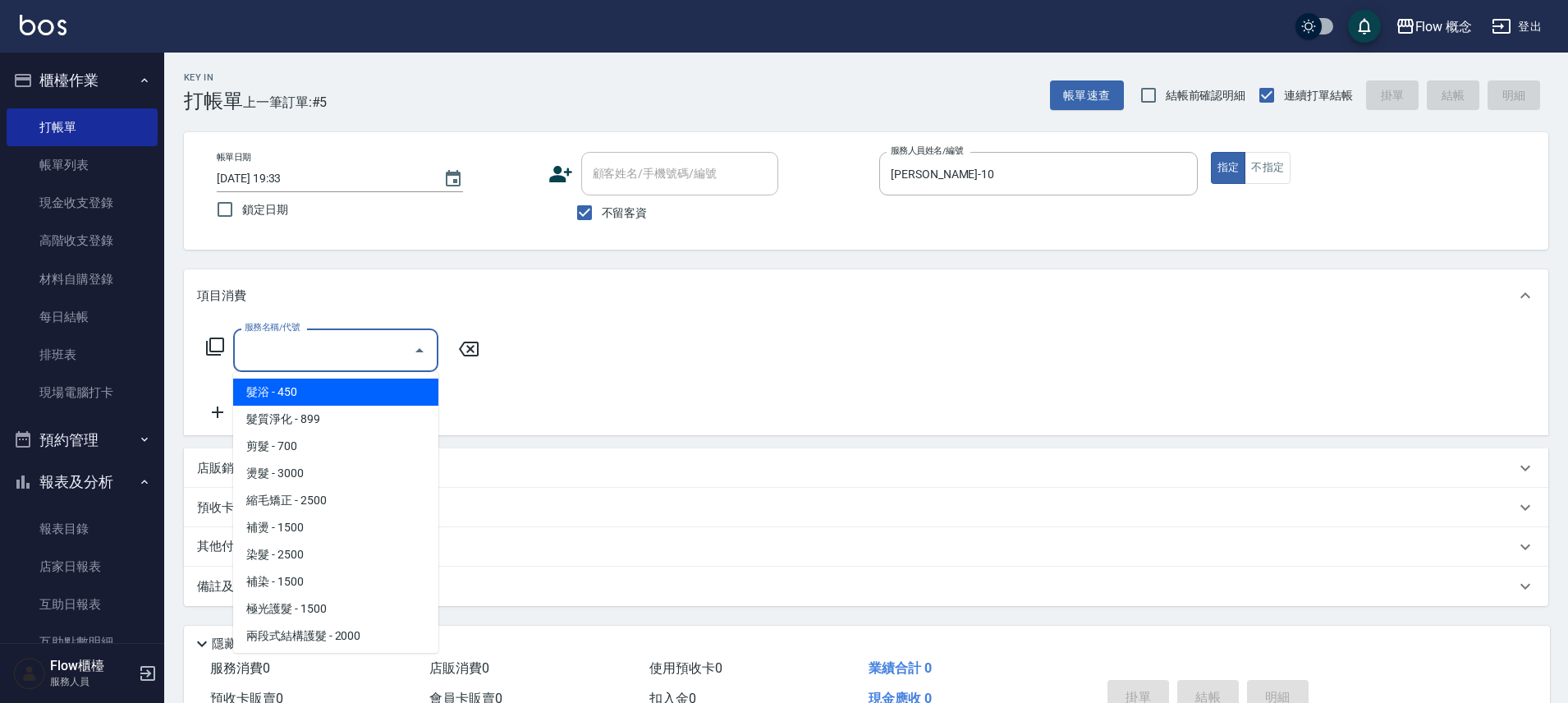
click at [382, 362] on input "服務名稱/代號" at bounding box center [323, 351] width 166 height 29
click at [354, 392] on span "髮浴 - 450" at bounding box center [335, 392] width 205 height 27
type input "髮浴 (101)"
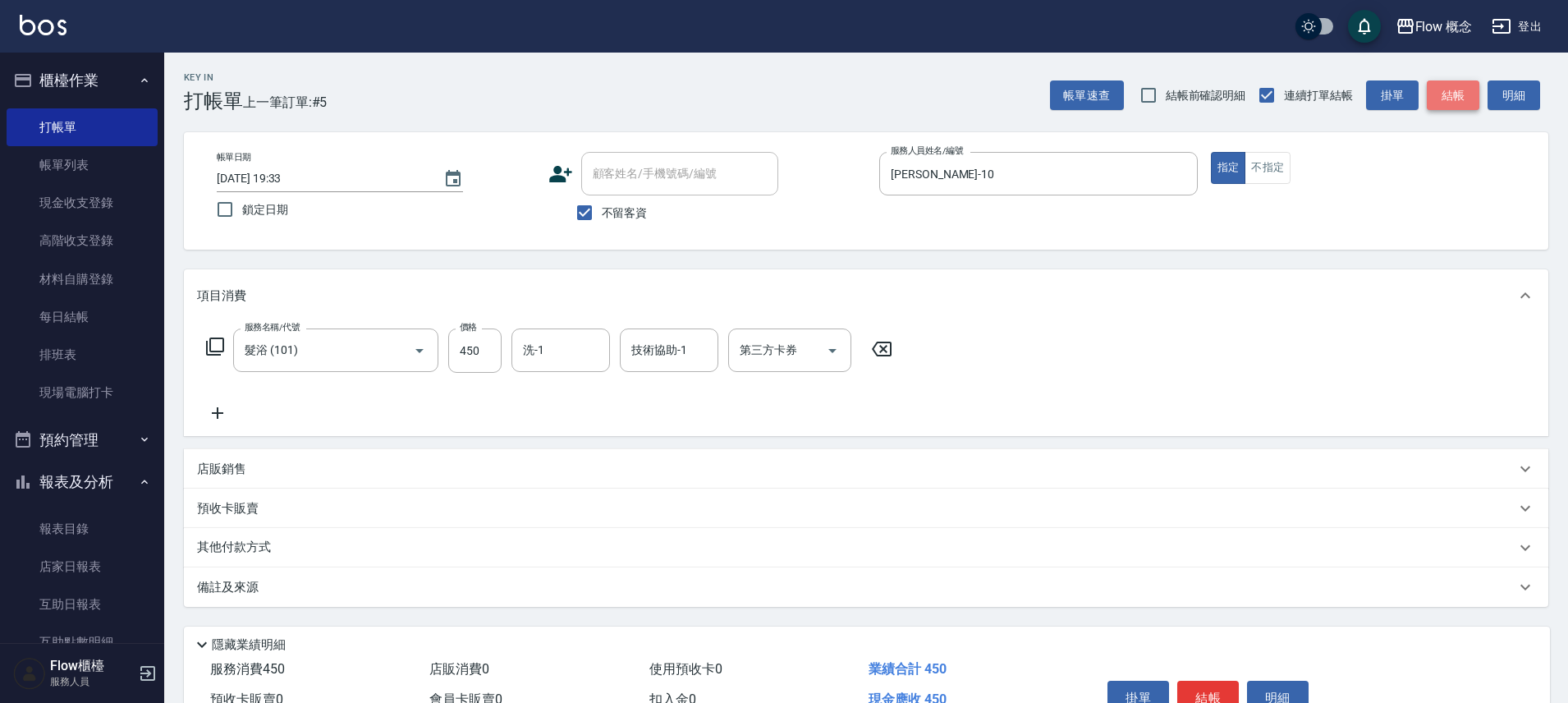
drag, startPoint x: 1459, startPoint y: 96, endPoint x: 1440, endPoint y: 98, distance: 19.1
click at [1459, 97] on button "結帳" at bounding box center [1453, 96] width 53 height 31
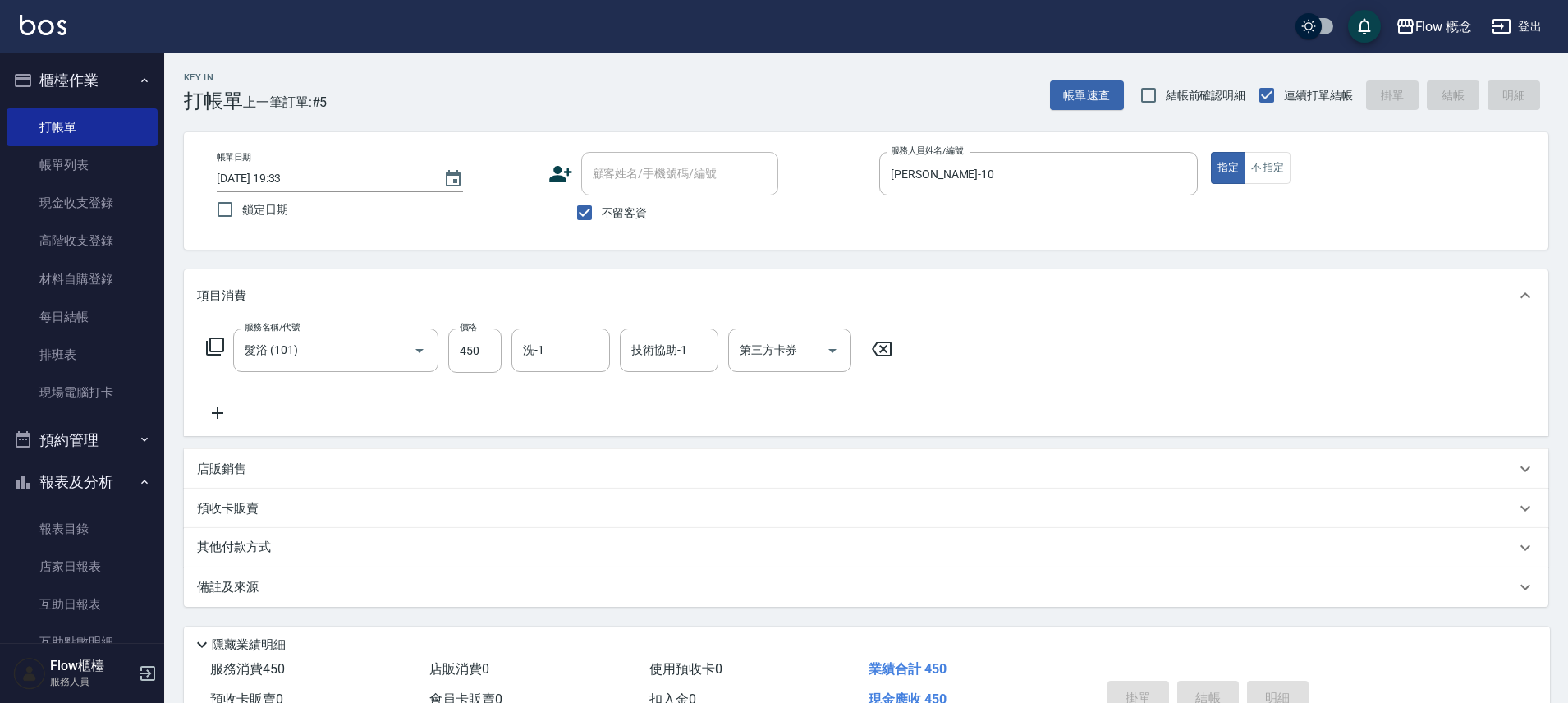
type input "2025/10/04 19:34"
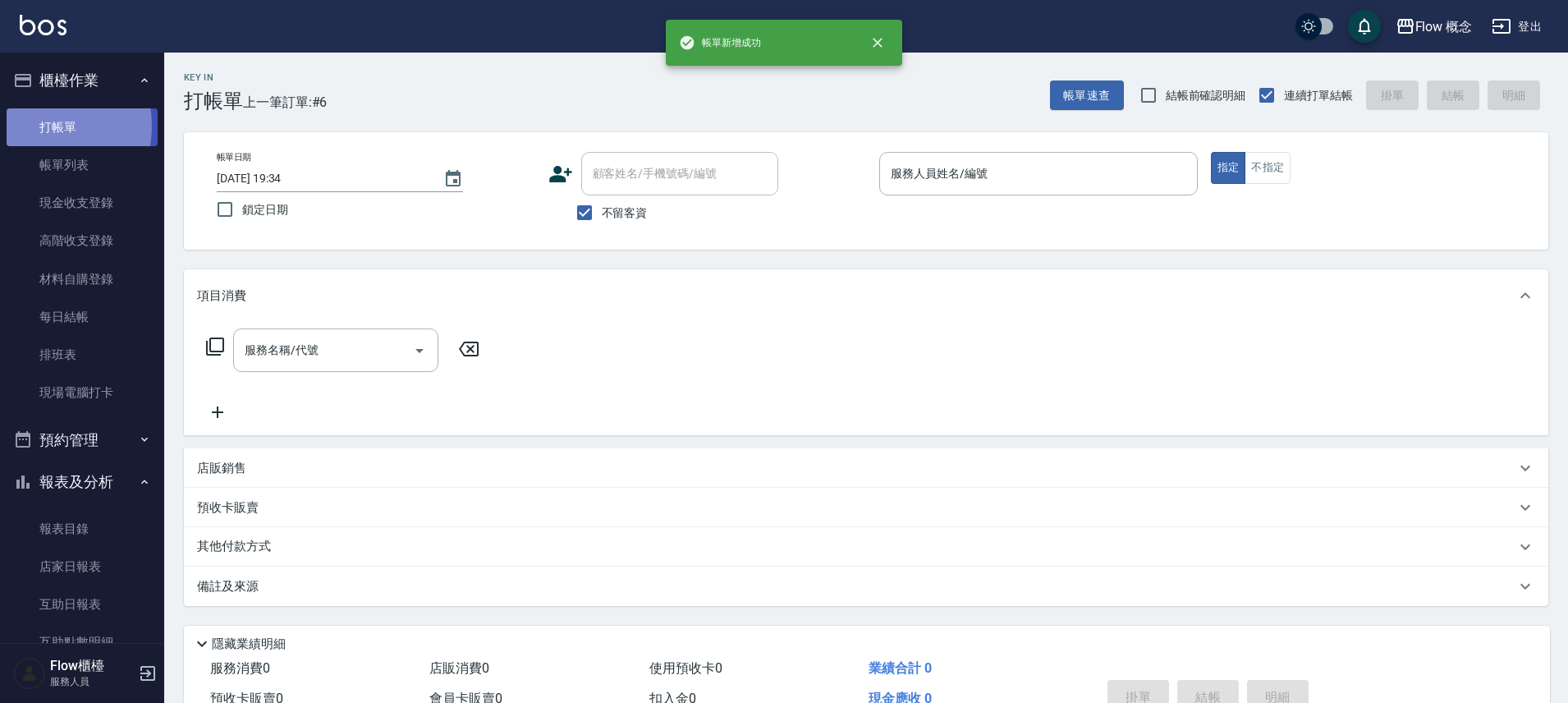
click at [32, 126] on link "打帳單" at bounding box center [83, 127] width 151 height 37
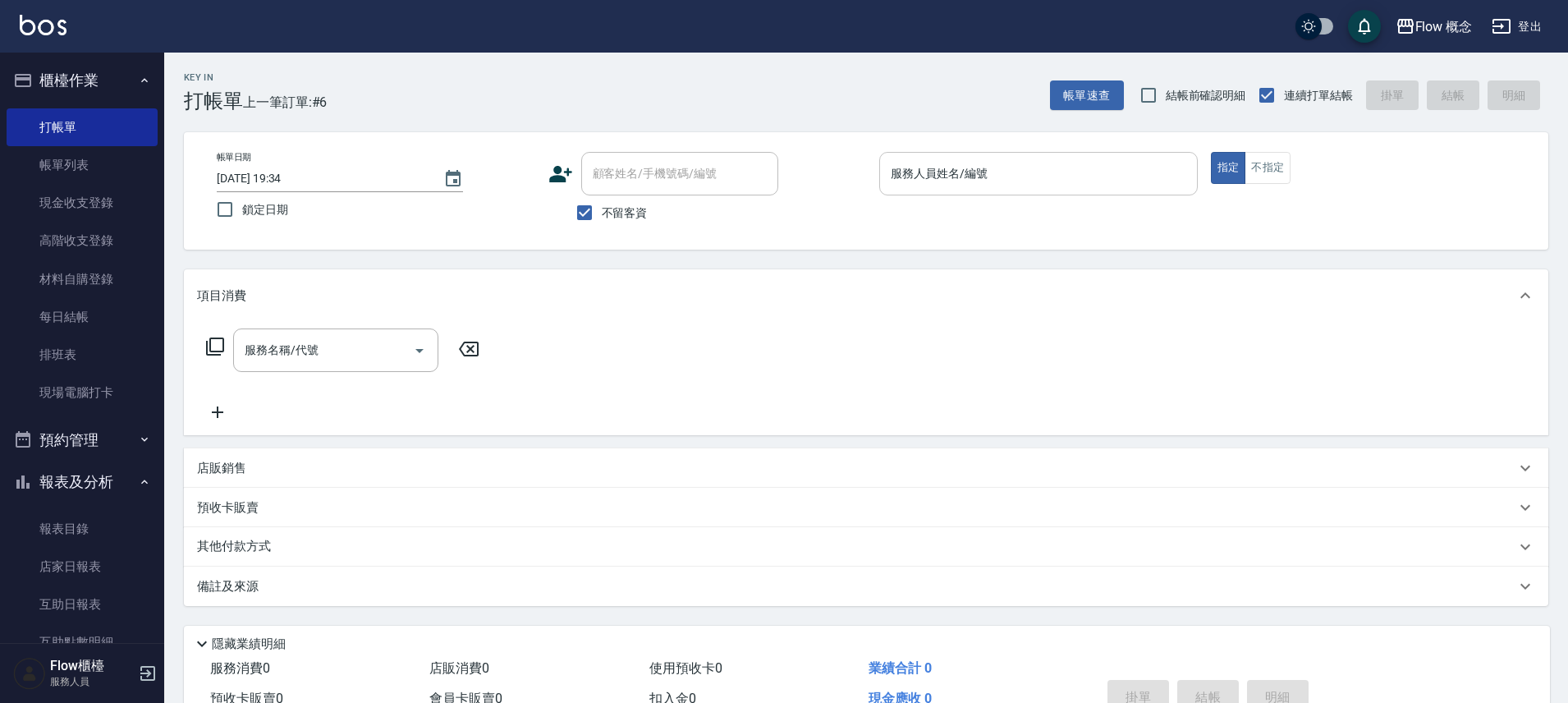
click at [984, 165] on input "服務人員姓名/編號" at bounding box center [1038, 174] width 304 height 29
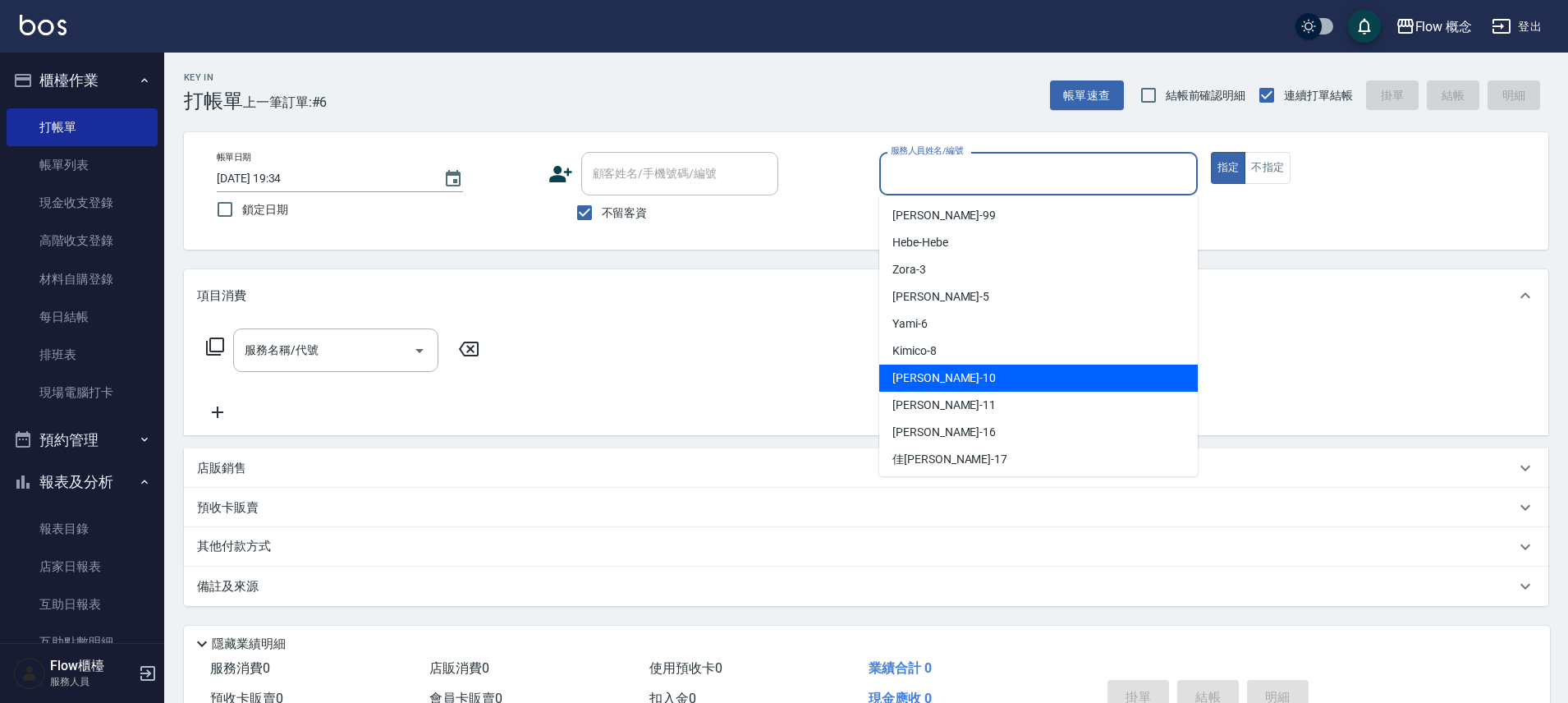
click at [913, 379] on span "Rita -10" at bounding box center [944, 378] width 104 height 17
type input "Rita-10"
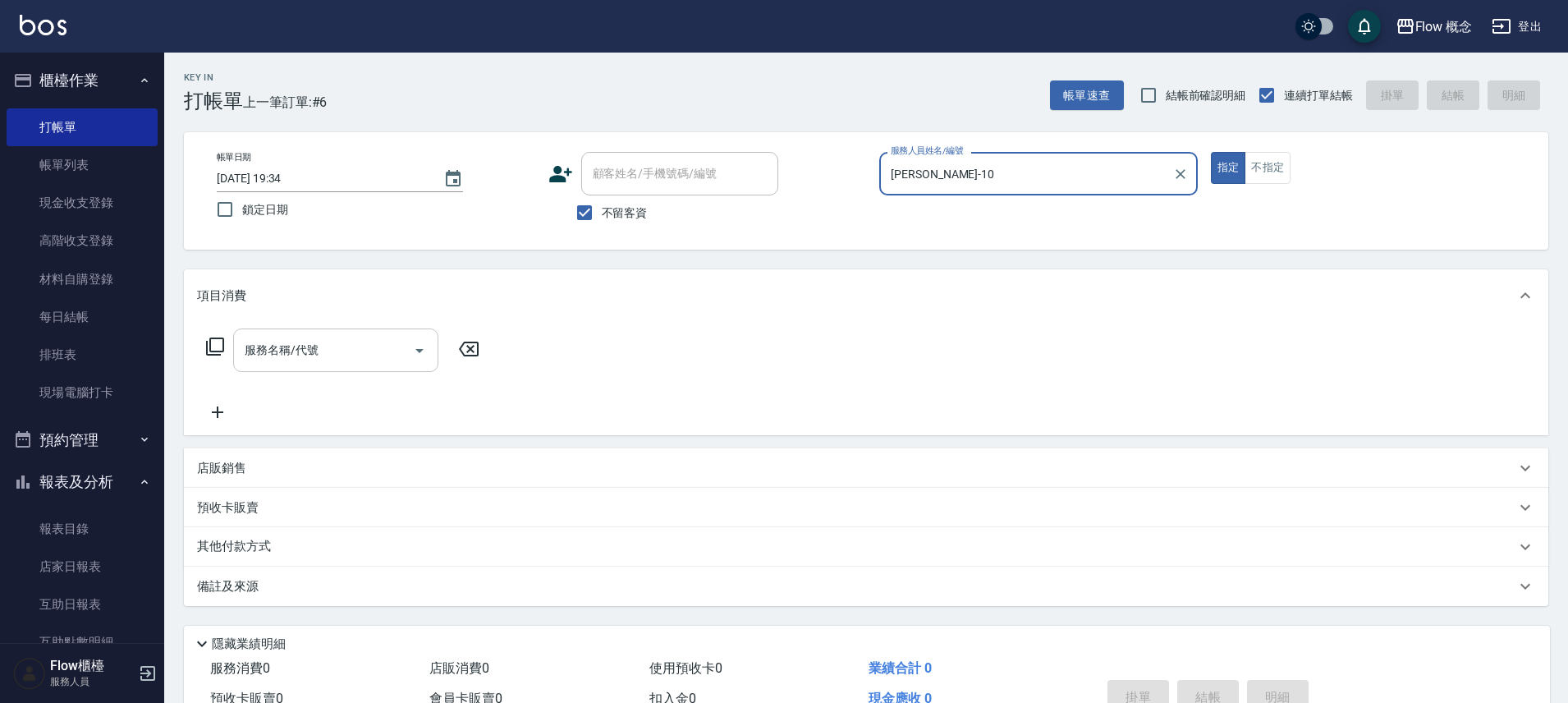
click at [320, 337] on input "服務名稱/代號" at bounding box center [323, 351] width 166 height 29
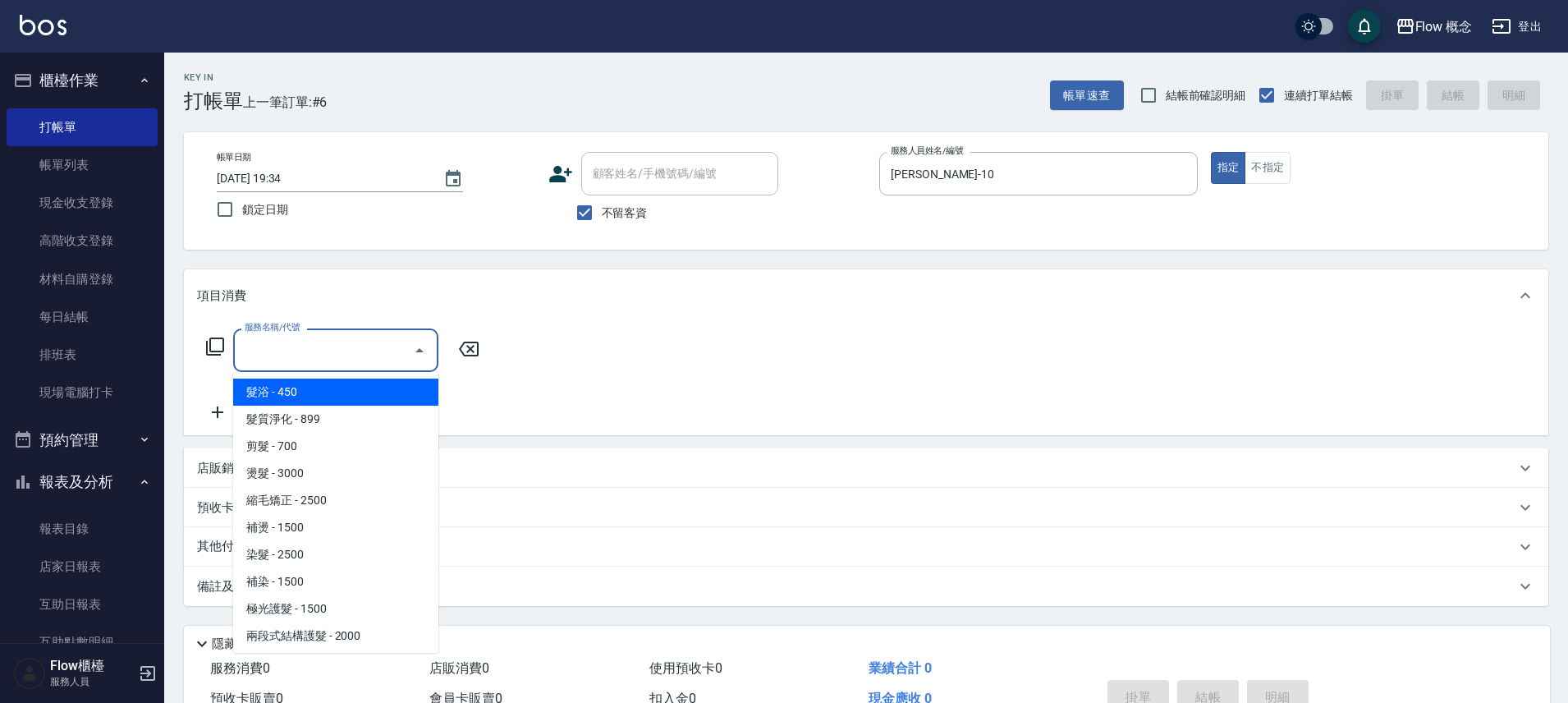
click at [300, 388] on span "髮浴 - 450" at bounding box center [335, 392] width 205 height 27
type input "髮浴 (101)"
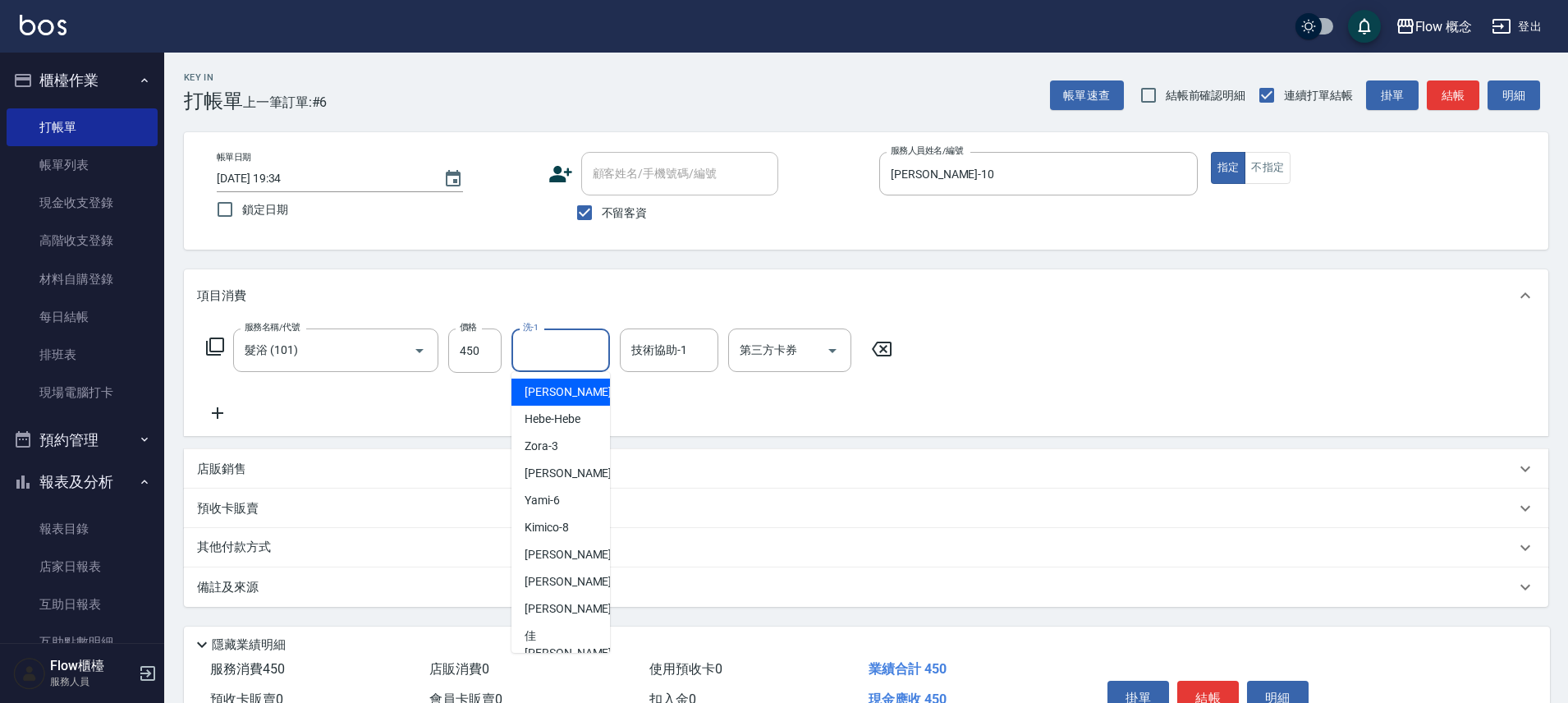
click at [553, 347] on input "洗-1" at bounding box center [561, 351] width 83 height 29
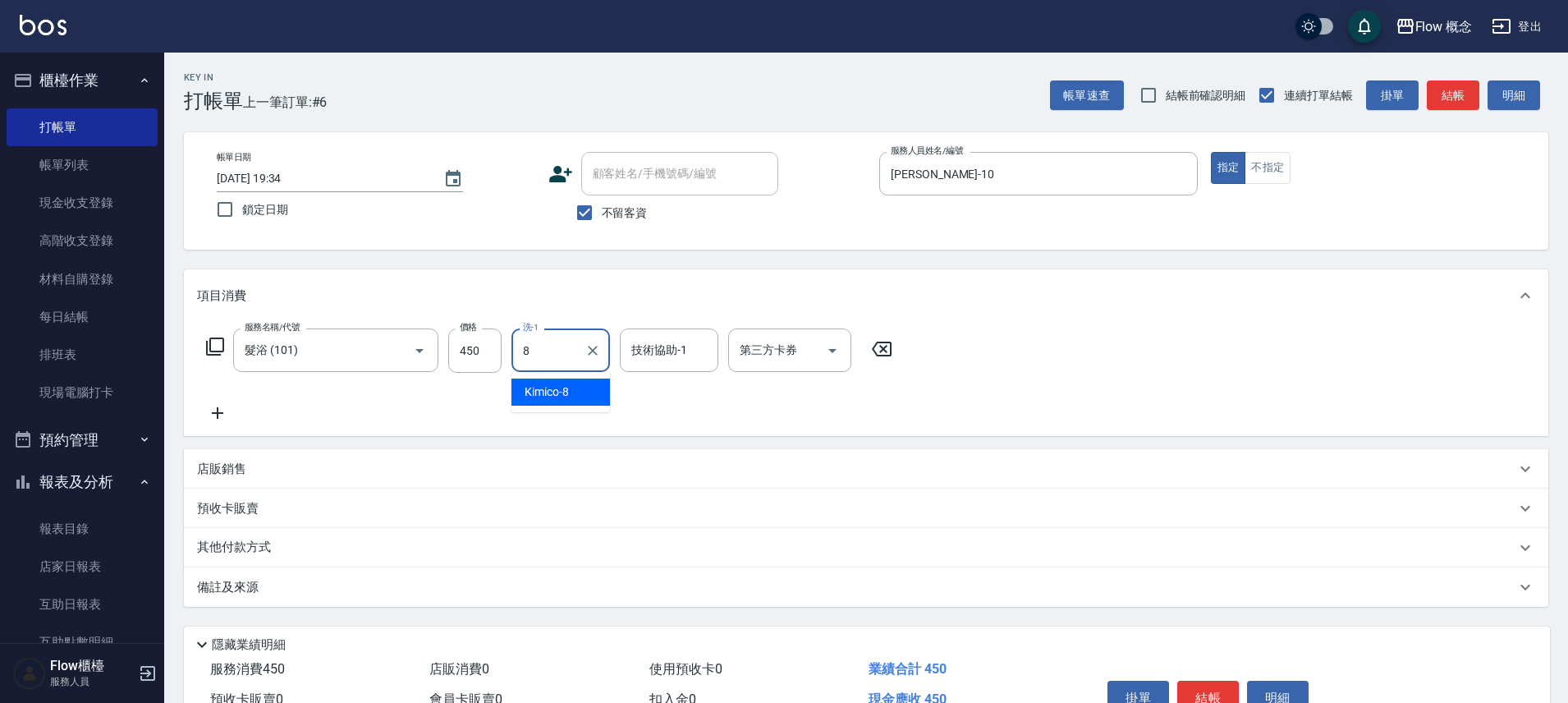
type input "Kimico-8"
click at [1440, 100] on button "結帳" at bounding box center [1453, 96] width 53 height 31
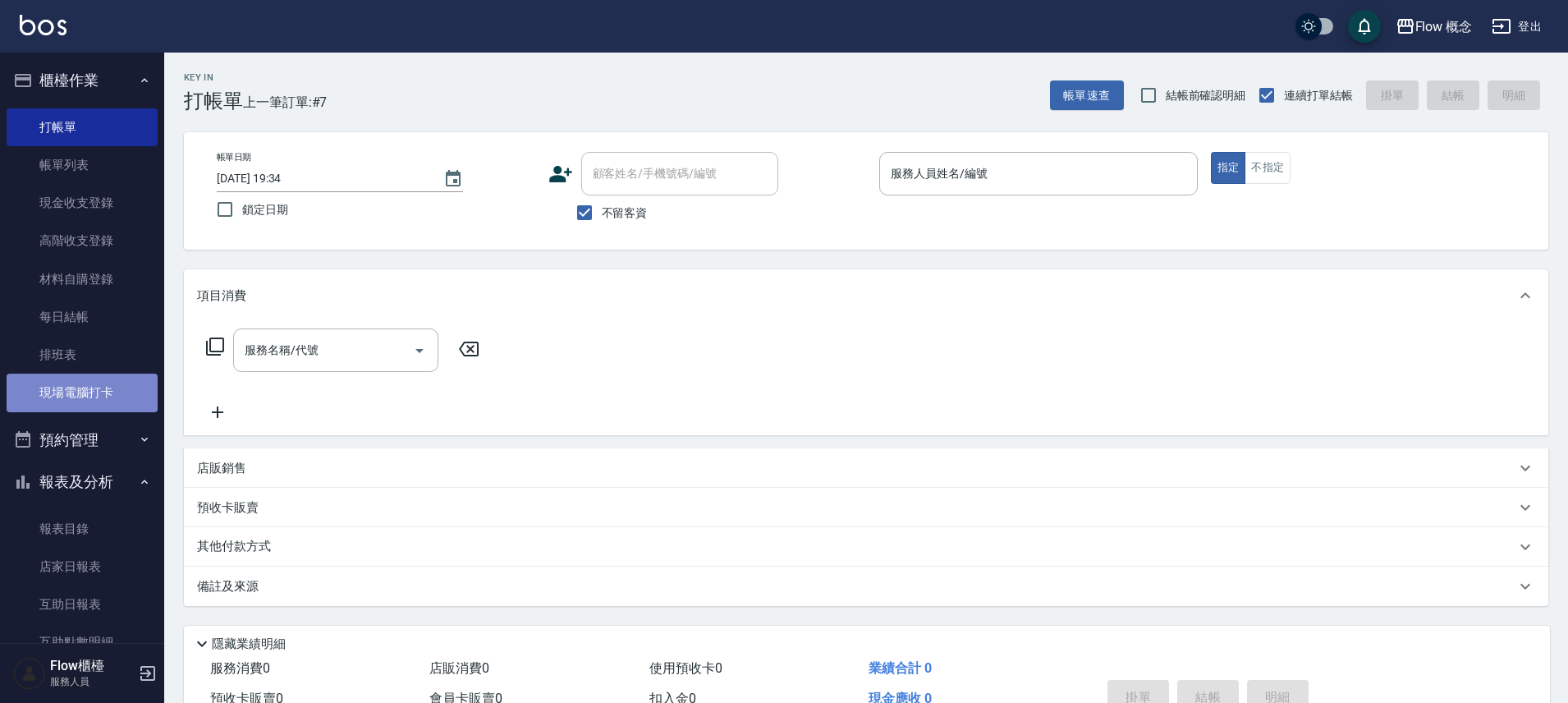
click at [88, 386] on link "現場電腦打卡" at bounding box center [83, 392] width 151 height 37
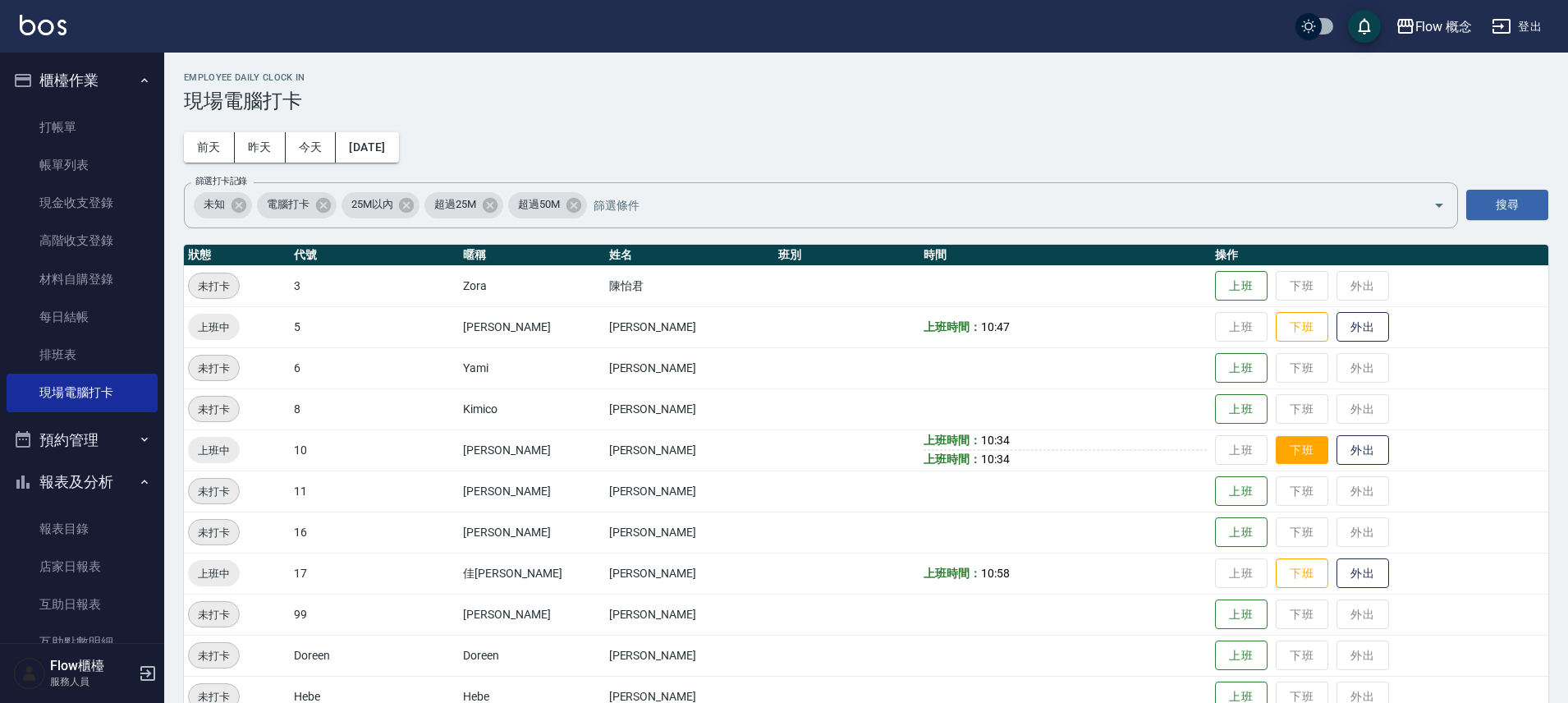
click at [1276, 457] on button "下班" at bounding box center [1303, 450] width 53 height 29
drag, startPoint x: 120, startPoint y: 133, endPoint x: 0, endPoint y: 330, distance: 230.7
click at [119, 133] on link "打帳單" at bounding box center [83, 127] width 151 height 37
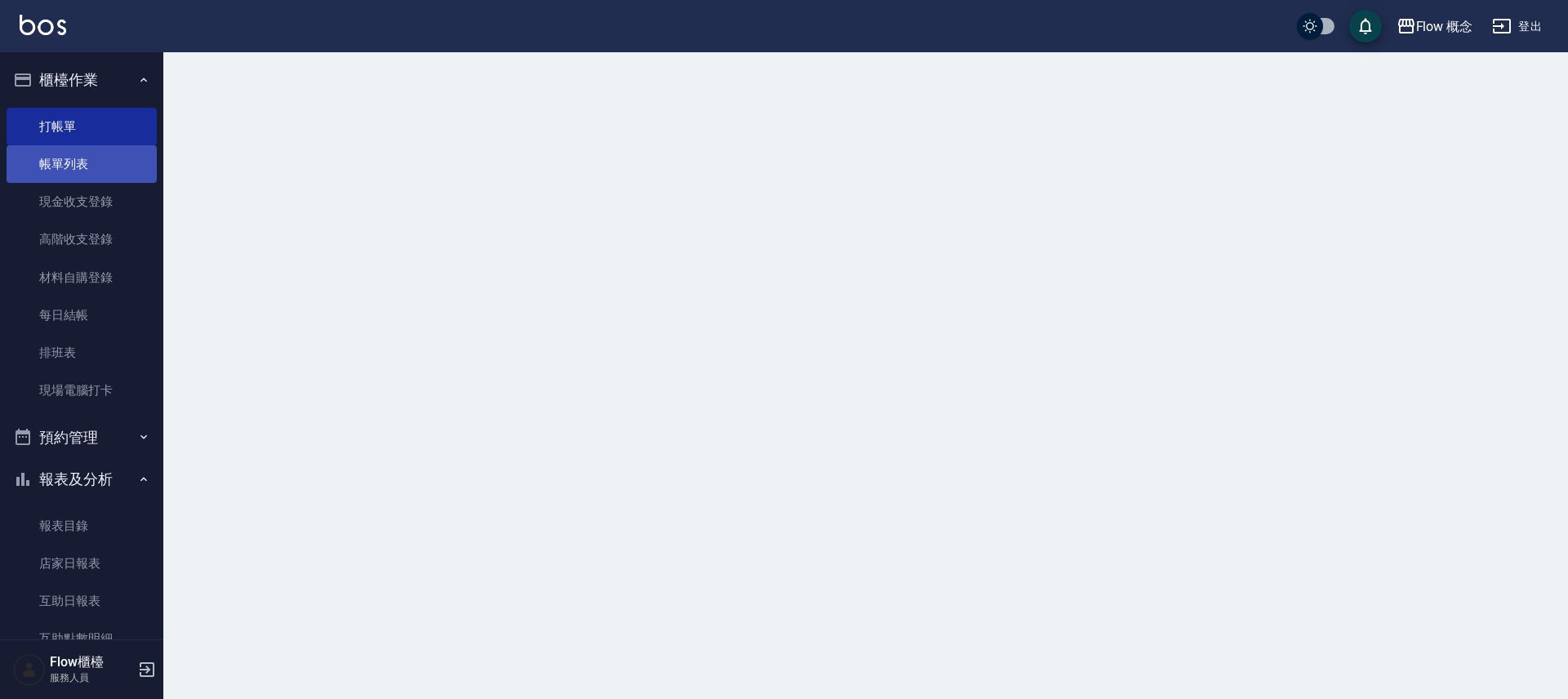
click at [108, 138] on link "打帳單" at bounding box center [82, 126] width 151 height 37
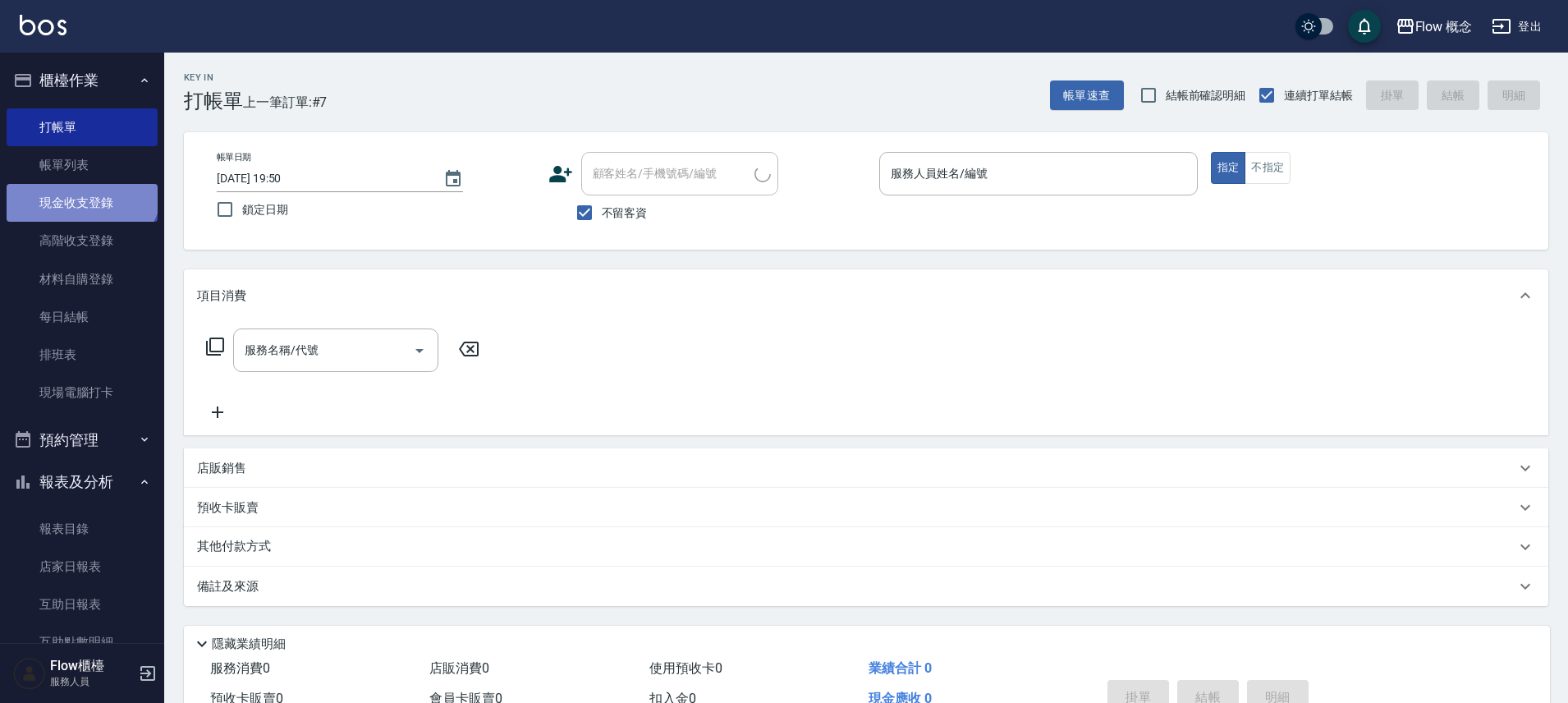
click at [80, 185] on link "現金收支登錄" at bounding box center [83, 203] width 151 height 37
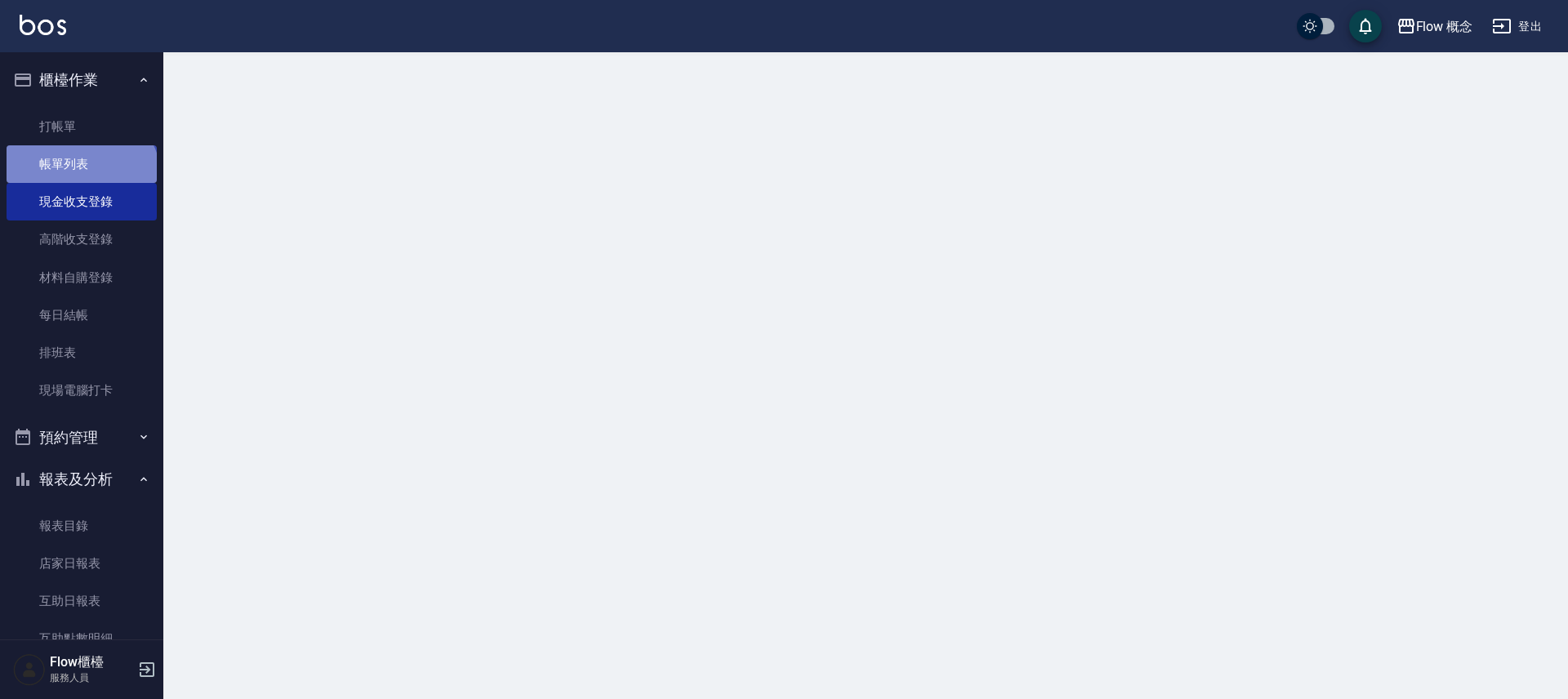
click at [80, 181] on link "帳單列表" at bounding box center [82, 164] width 151 height 37
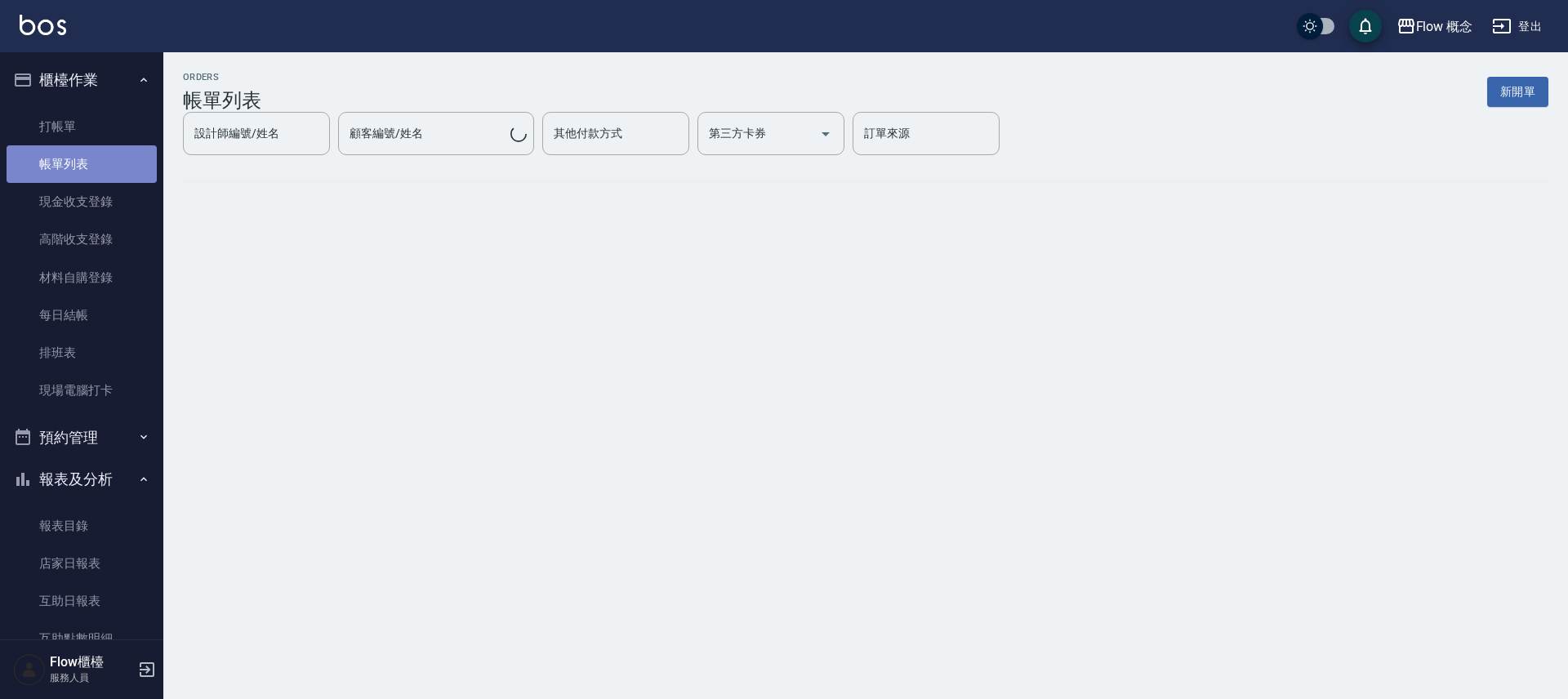
click at [81, 180] on link "帳單列表" at bounding box center [82, 164] width 151 height 37
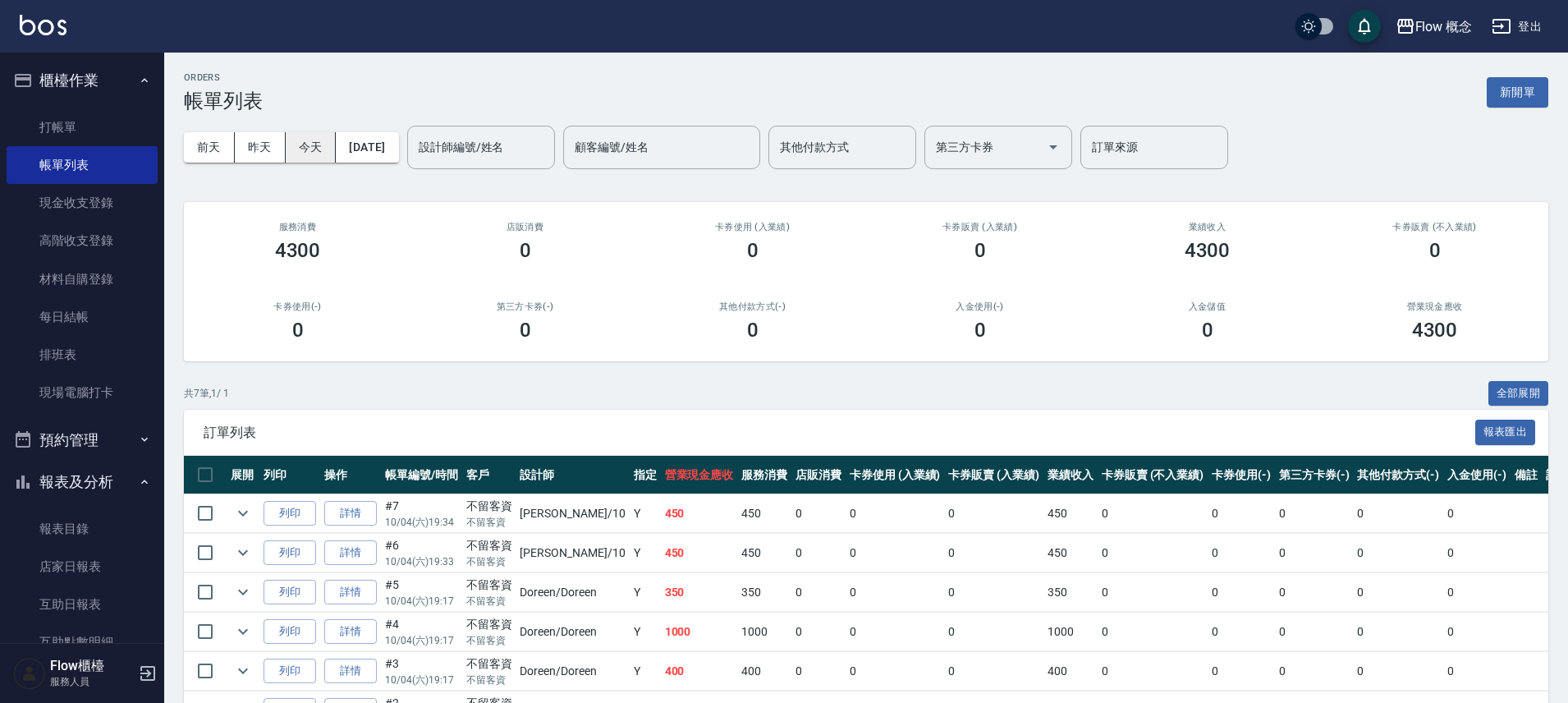
click at [322, 141] on button "今天" at bounding box center [311, 147] width 51 height 31
drag, startPoint x: 403, startPoint y: 141, endPoint x: 299, endPoint y: 434, distance: 310.9
click at [288, 429] on div "ORDERS 帳單列表 新開單 前天 昨天 今天 2025/10/04 設計師編號/姓名 設計師編號/姓名 顧客編號/姓名 顧客編號/姓名 其他付款方式 其他…" at bounding box center [866, 443] width 1404 height 782
click at [123, 129] on link "打帳單" at bounding box center [83, 127] width 151 height 37
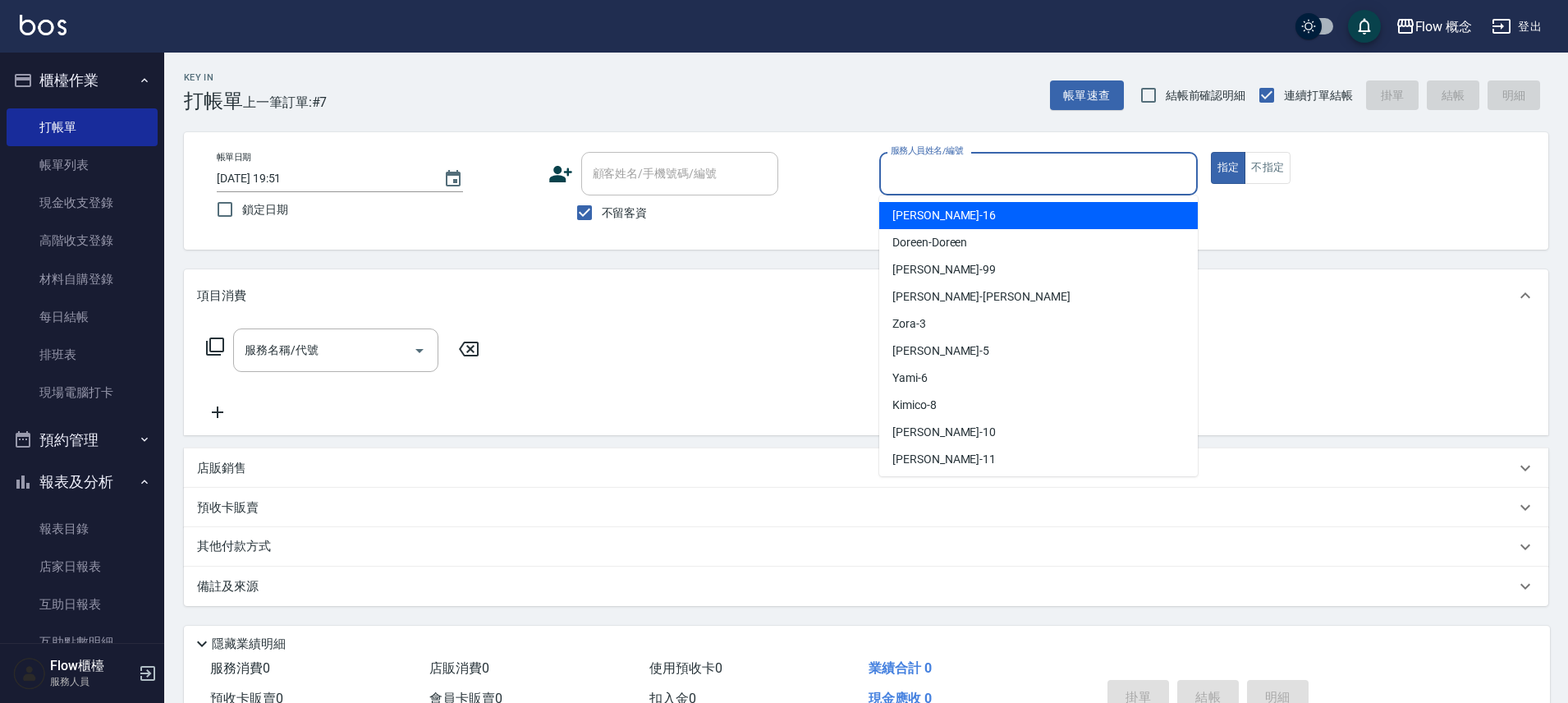
click at [970, 180] on input "服務人員姓名/編號" at bounding box center [1038, 174] width 304 height 29
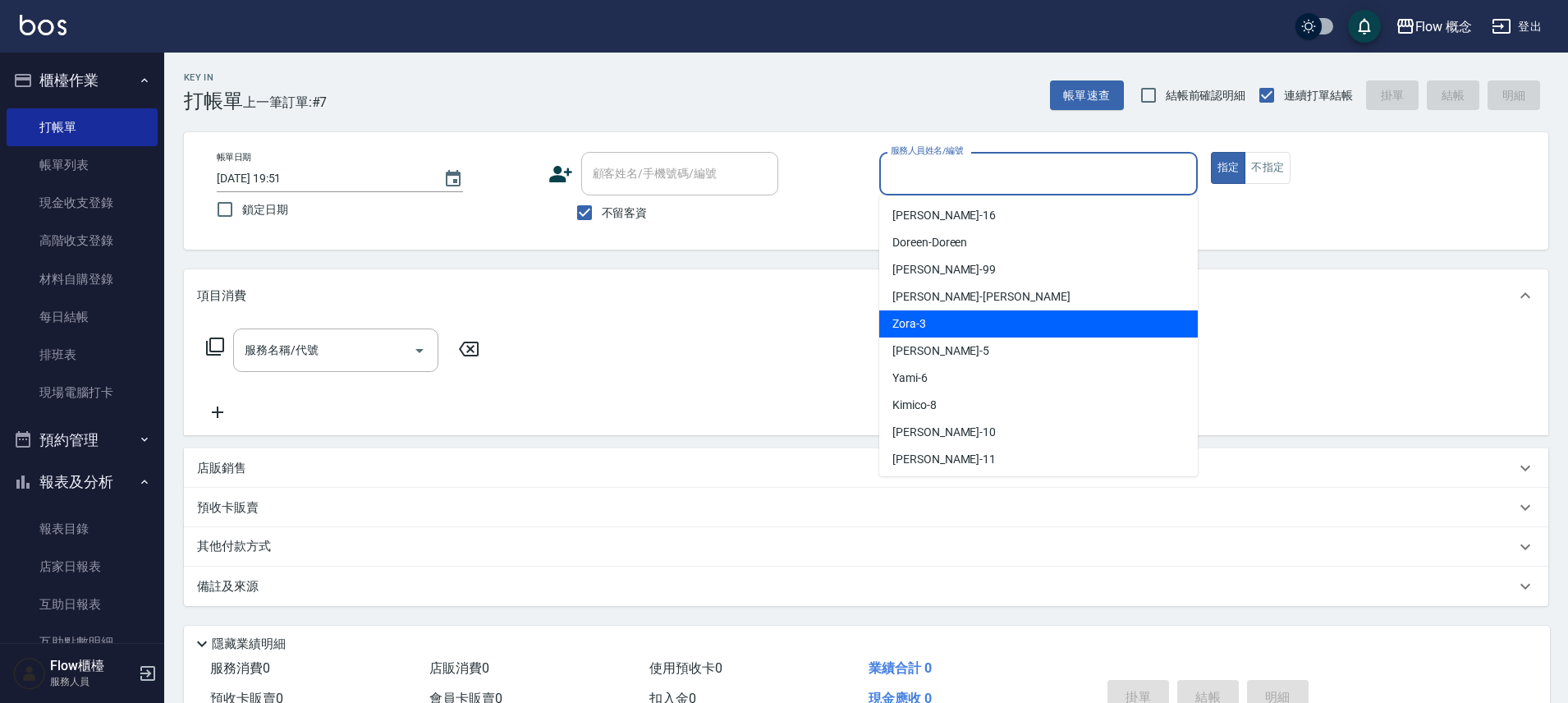
click at [950, 324] on div "Zora -3" at bounding box center [1038, 324] width 318 height 27
type input "Zora-3"
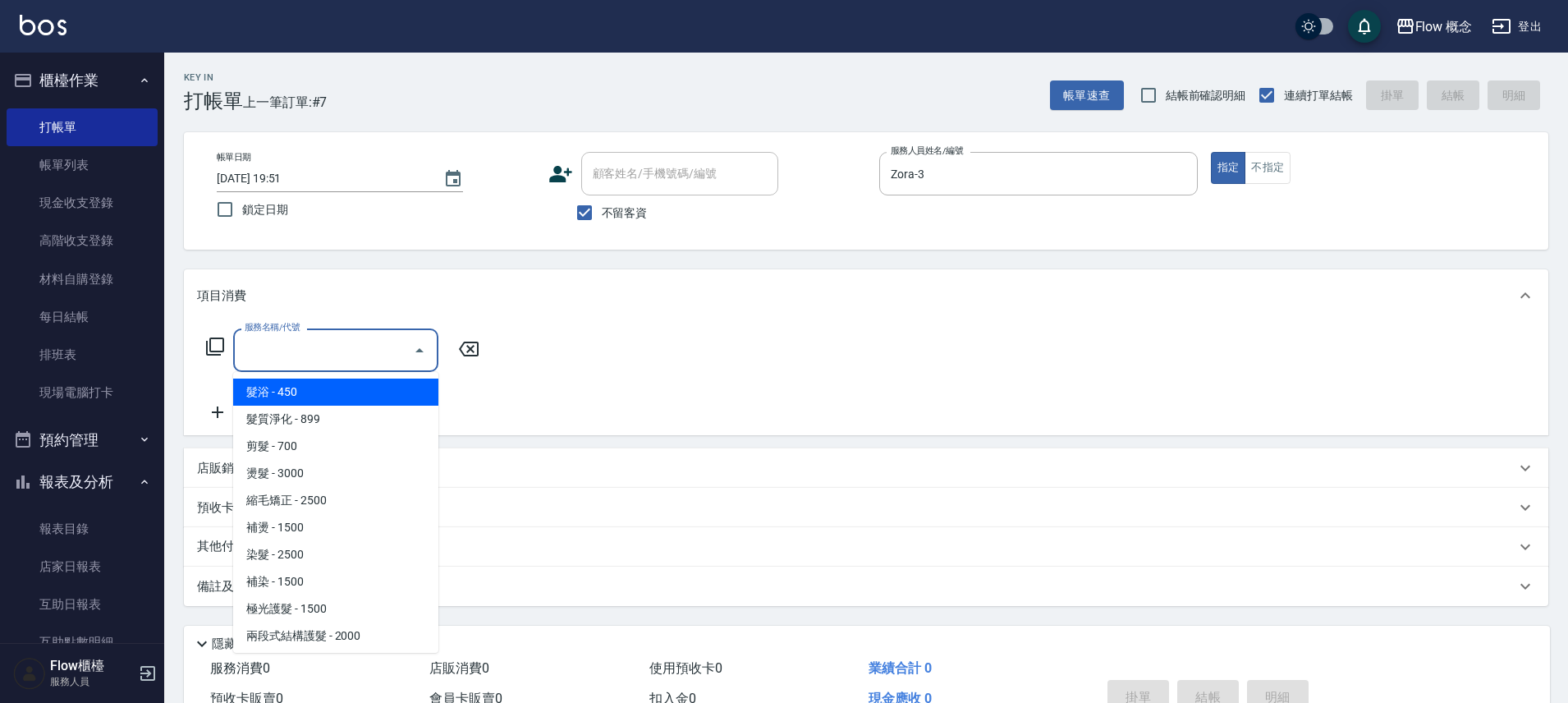
click at [250, 357] on input "服務名稱/代號" at bounding box center [323, 351] width 166 height 29
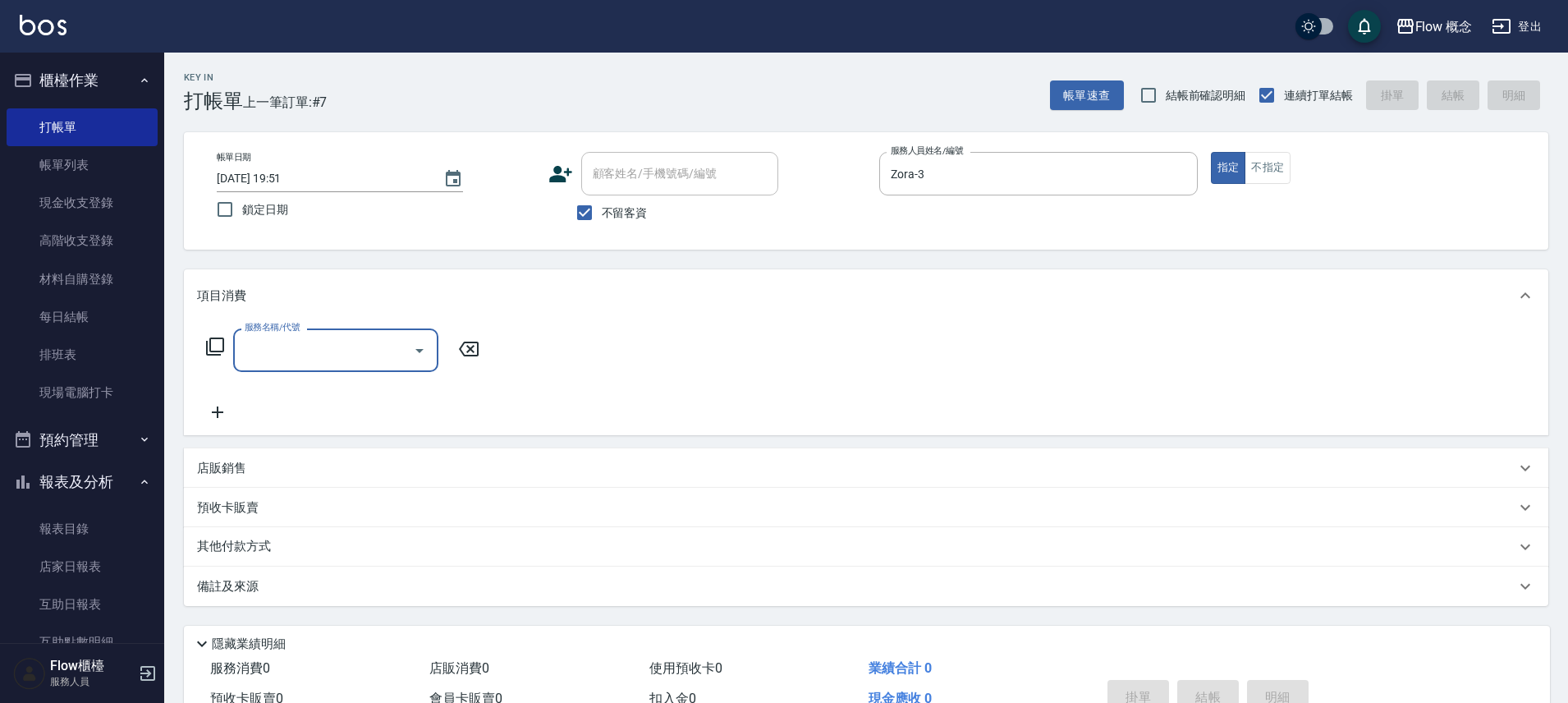
click at [309, 330] on div "服務名稱/代號" at bounding box center [335, 350] width 205 height 43
type input "４"
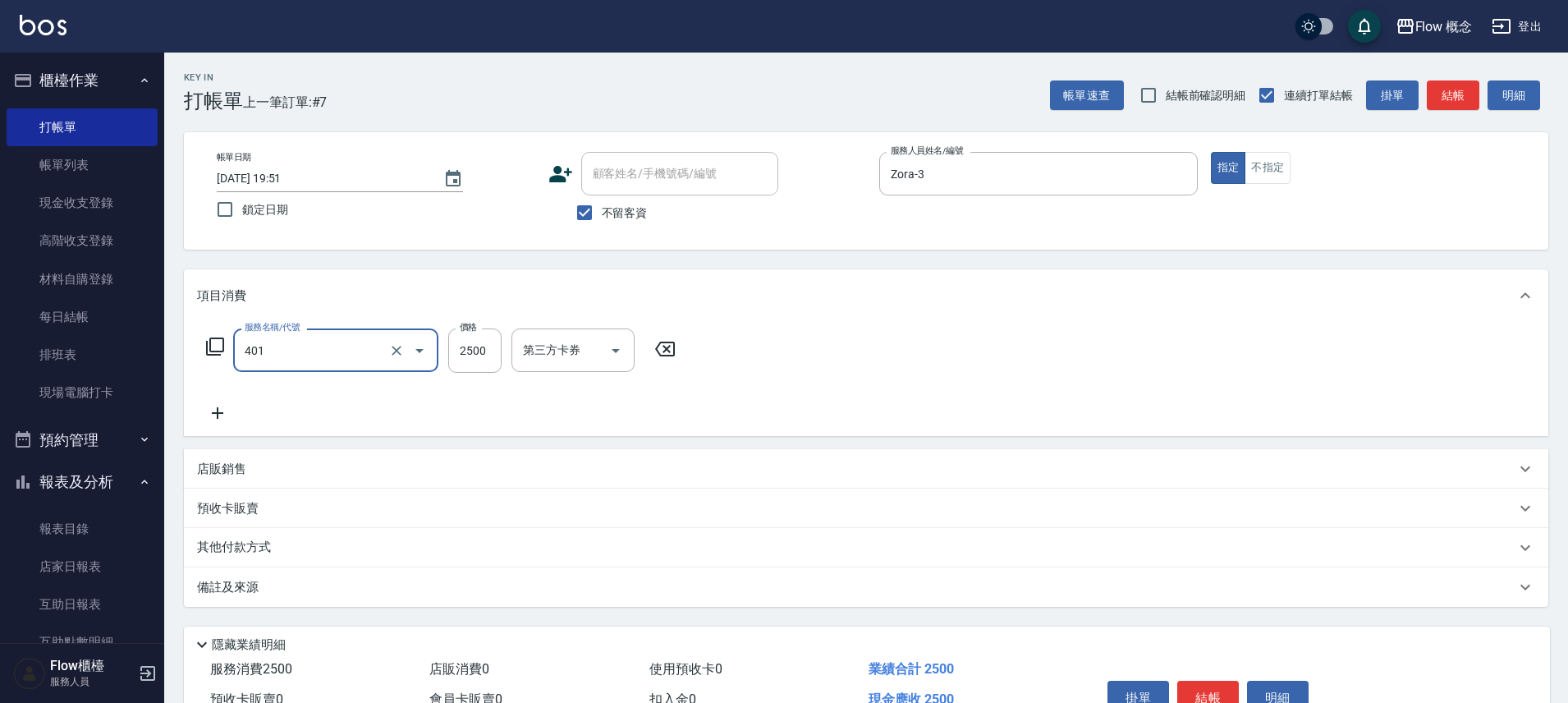
type input "染髮(401)"
type input "1"
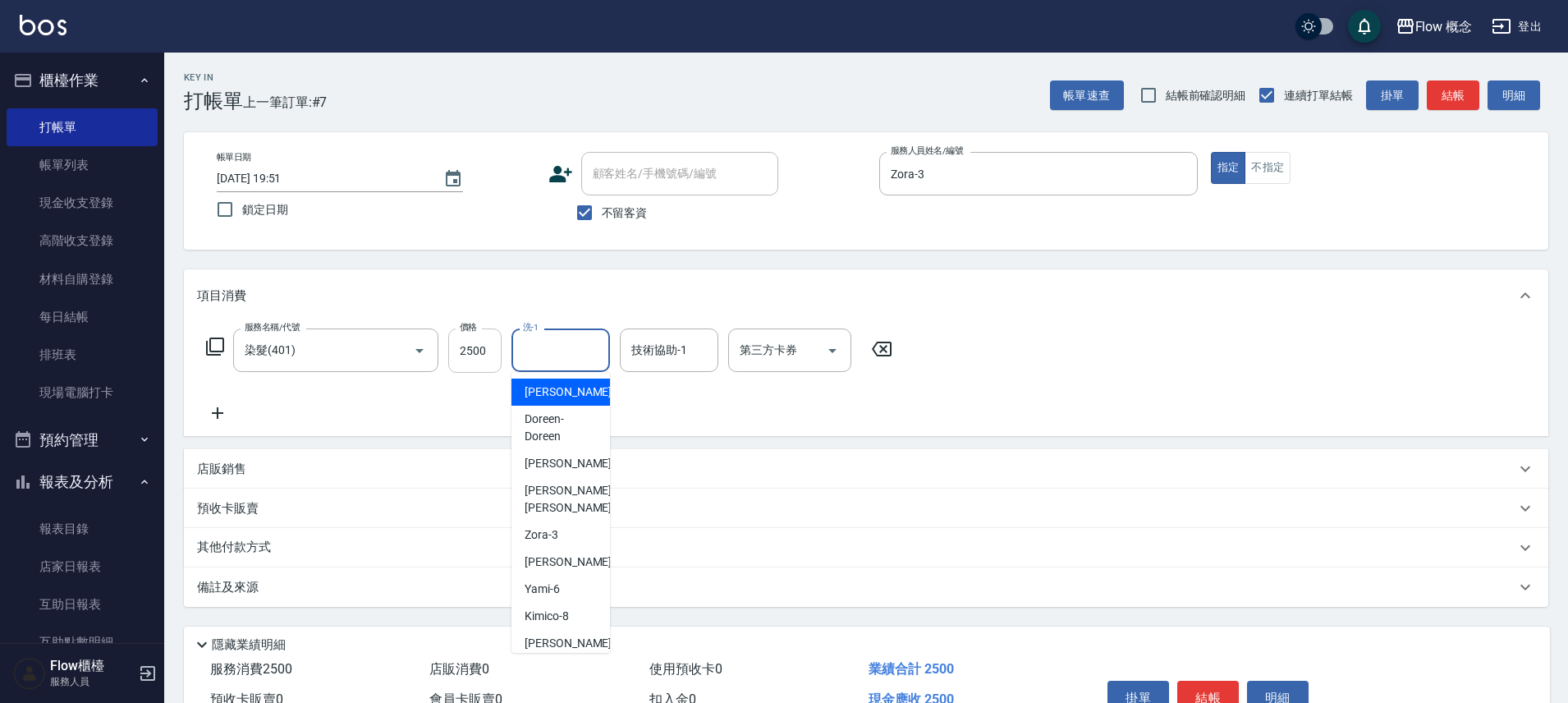
click at [494, 350] on input "2500" at bounding box center [475, 351] width 54 height 44
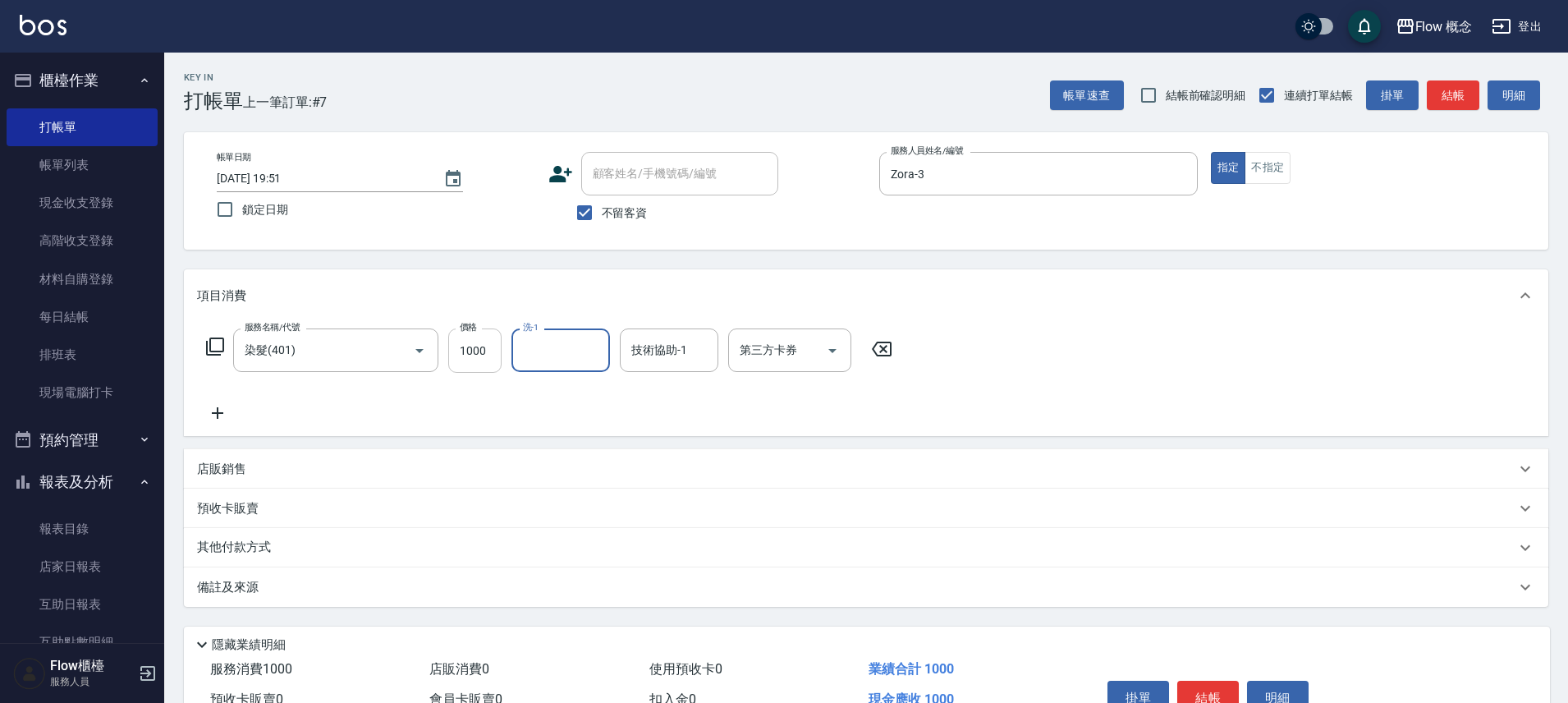
click at [501, 353] on input "1000" at bounding box center [475, 351] width 54 height 44
type input "1100"
click at [1227, 696] on button "結帳" at bounding box center [1208, 698] width 61 height 35
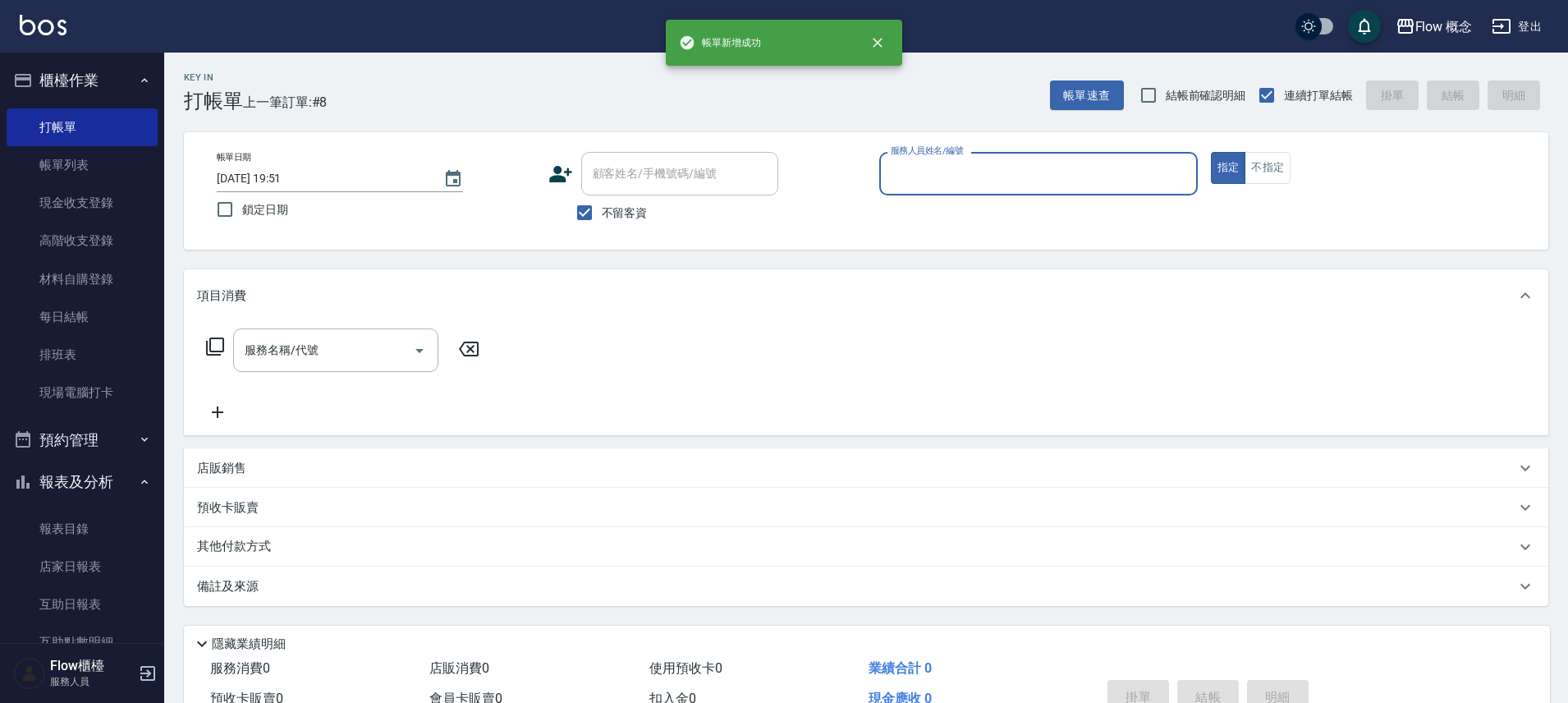
click at [907, 170] on input "服務人員姓名/編號" at bounding box center [1038, 174] width 304 height 29
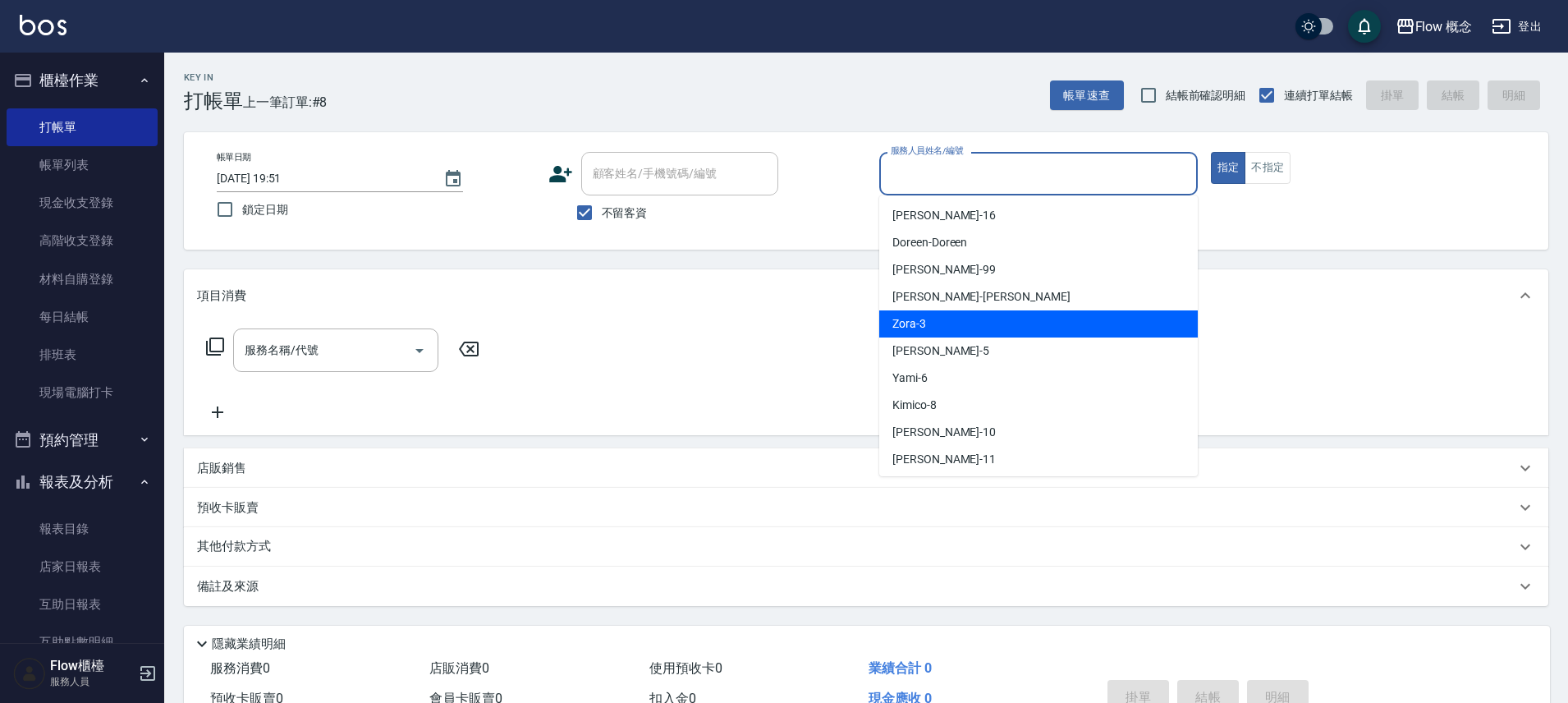
click at [958, 320] on div "Zora -3" at bounding box center [1038, 324] width 318 height 27
type input "Zora-3"
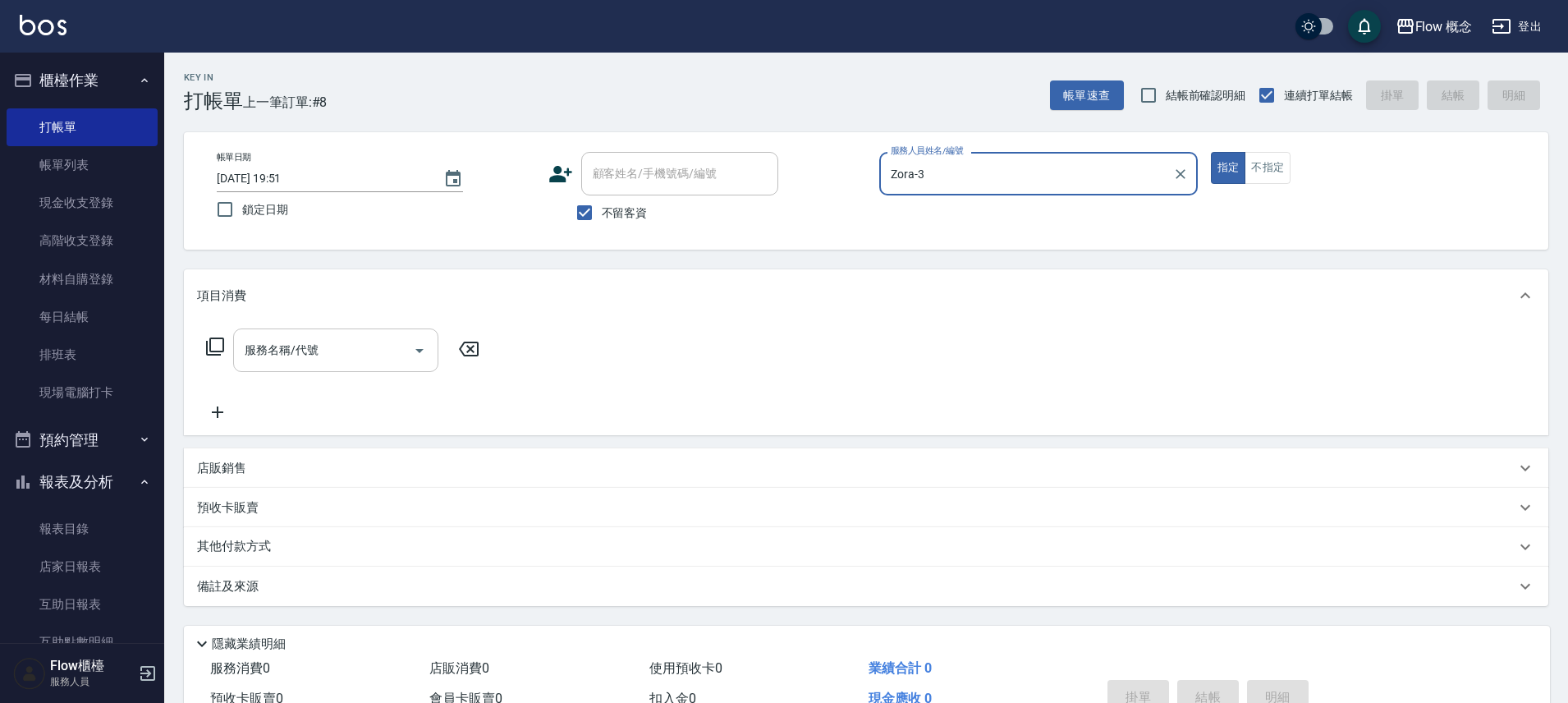
click at [278, 352] on input "服務名稱/代號" at bounding box center [323, 351] width 166 height 29
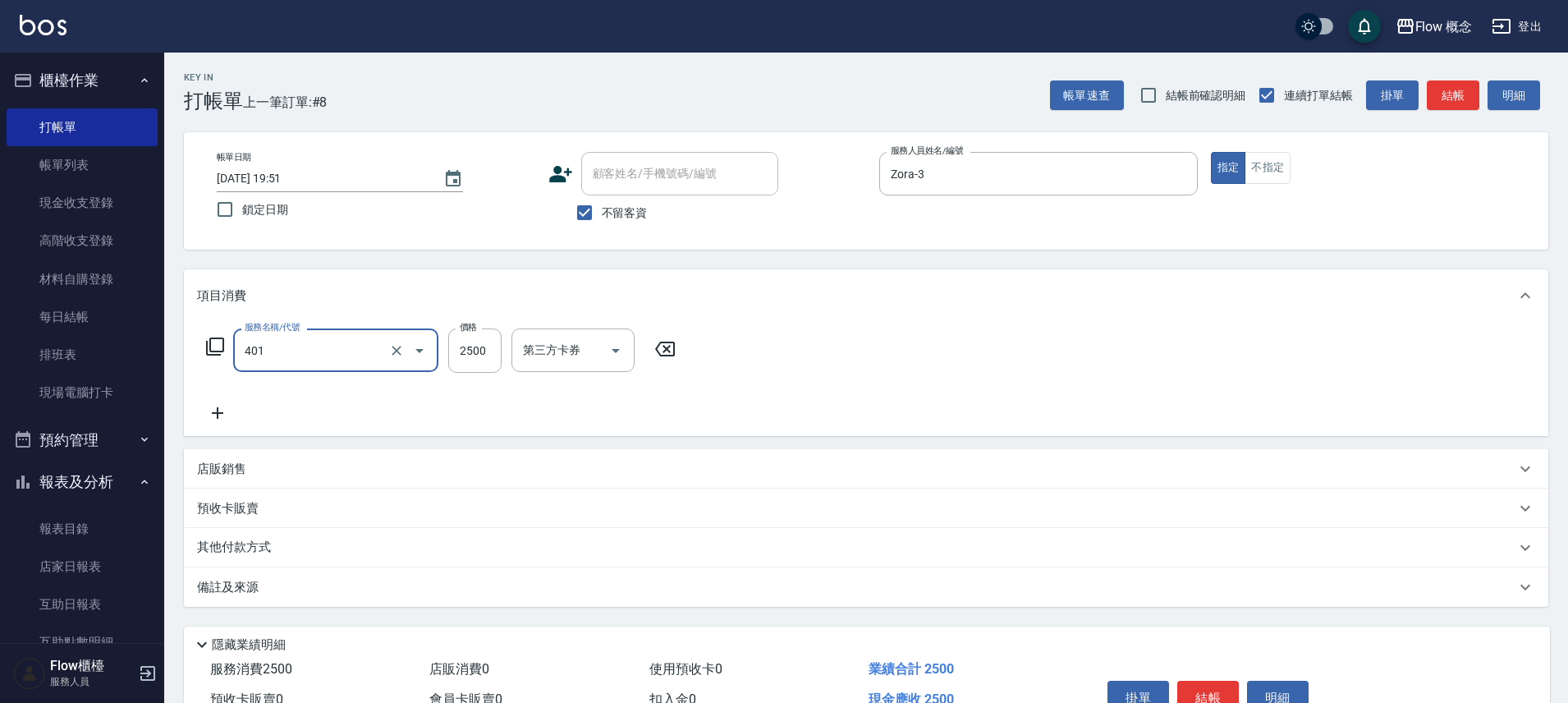
type input "染髮(401)"
type input "1450"
click at [1220, 687] on button "結帳" at bounding box center [1208, 698] width 61 height 35
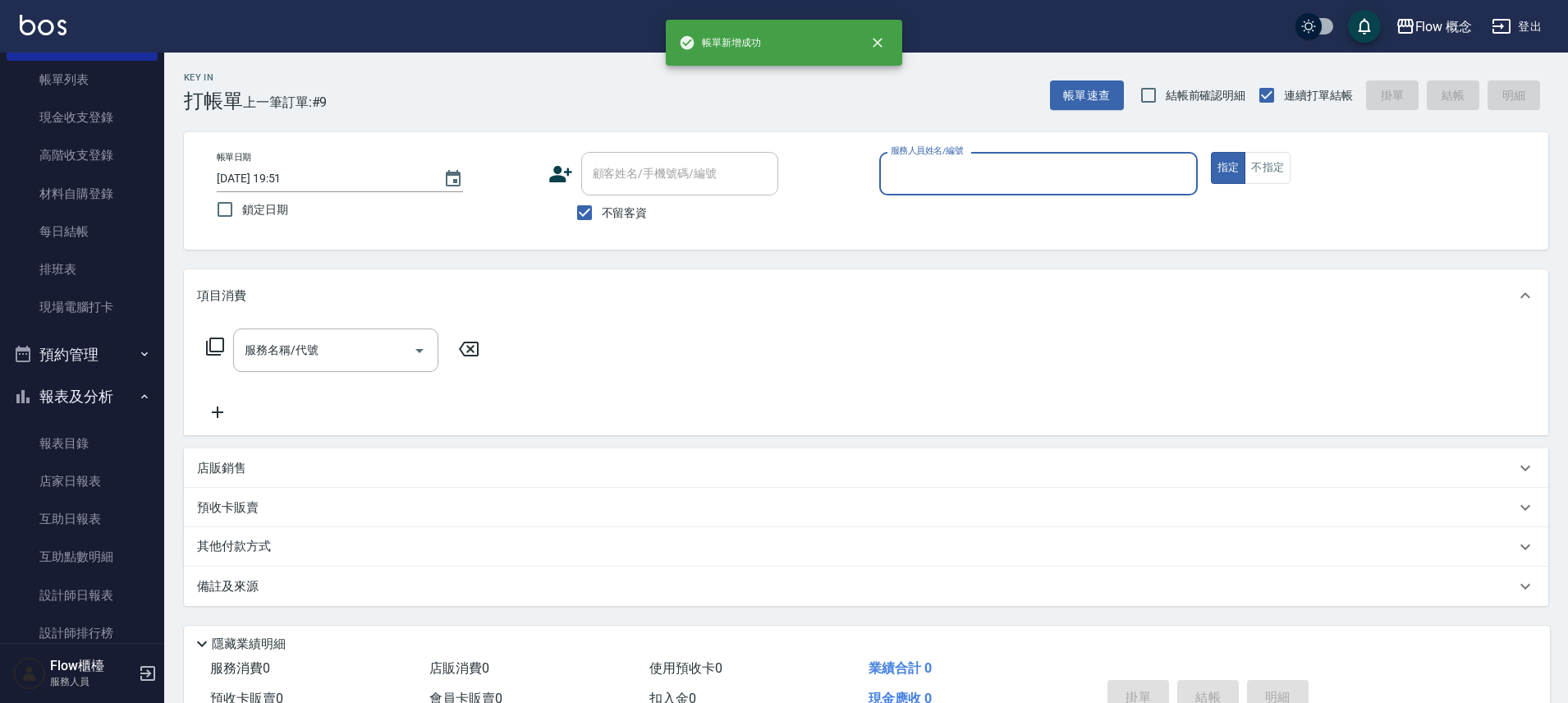
scroll to position [370, 0]
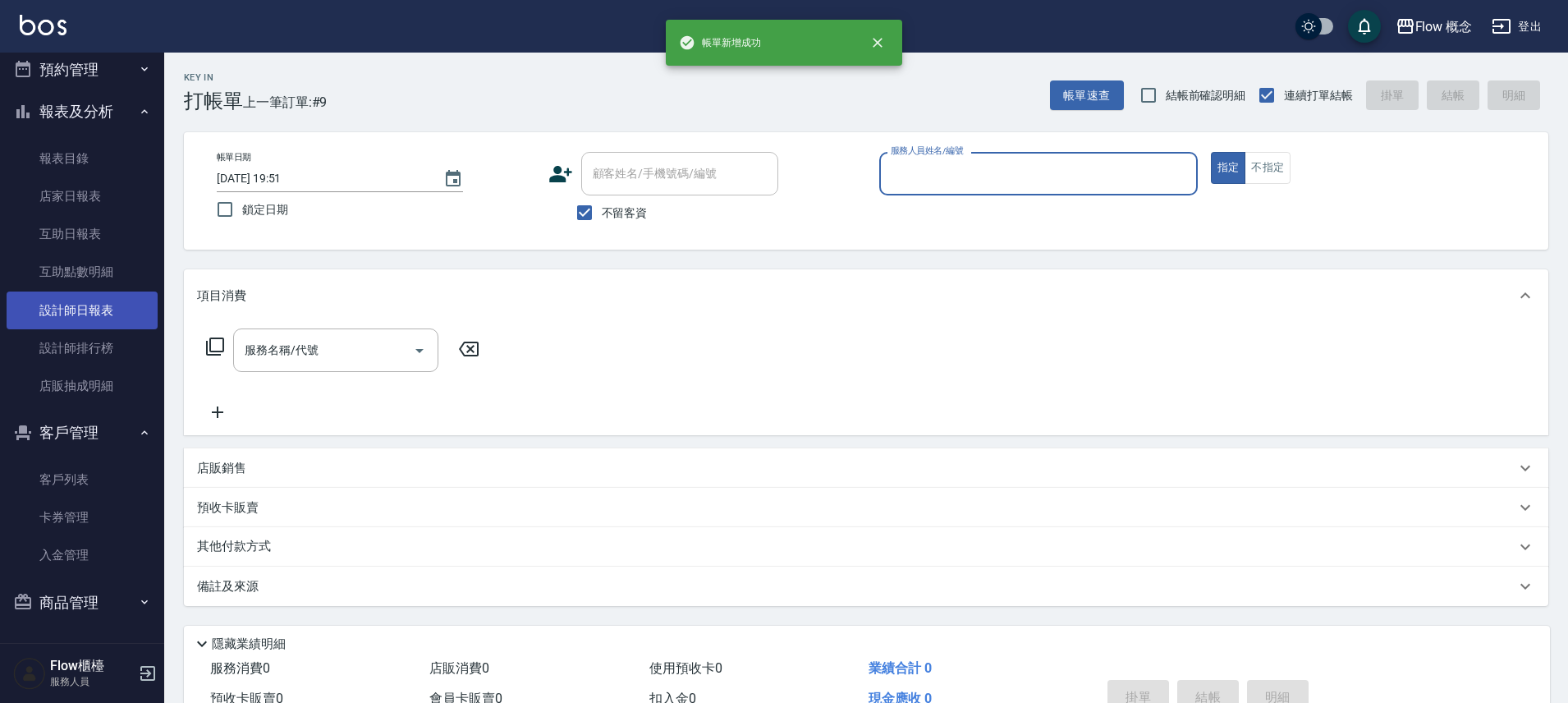
click at [96, 306] on link "設計師日報表" at bounding box center [83, 311] width 151 height 37
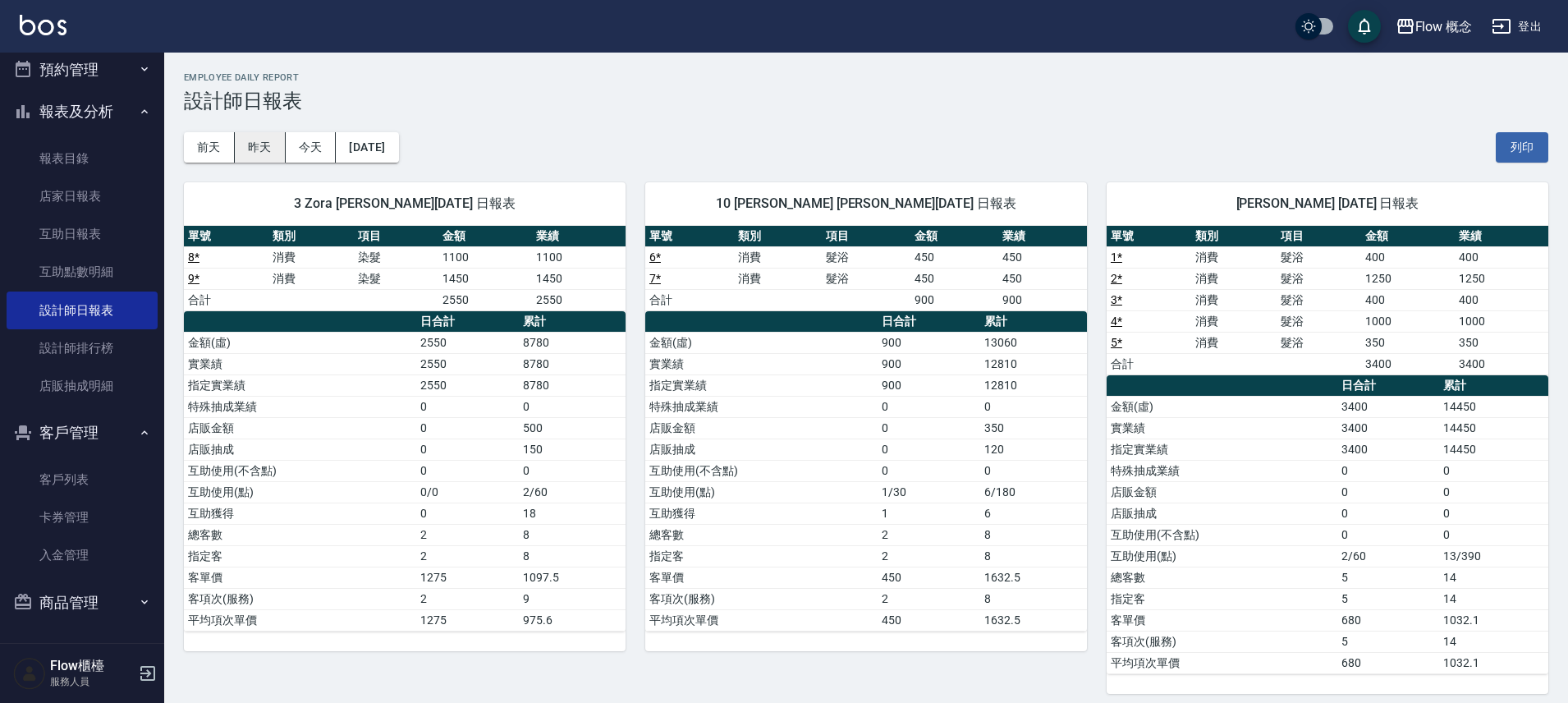
click at [259, 145] on button "昨天" at bounding box center [260, 147] width 51 height 31
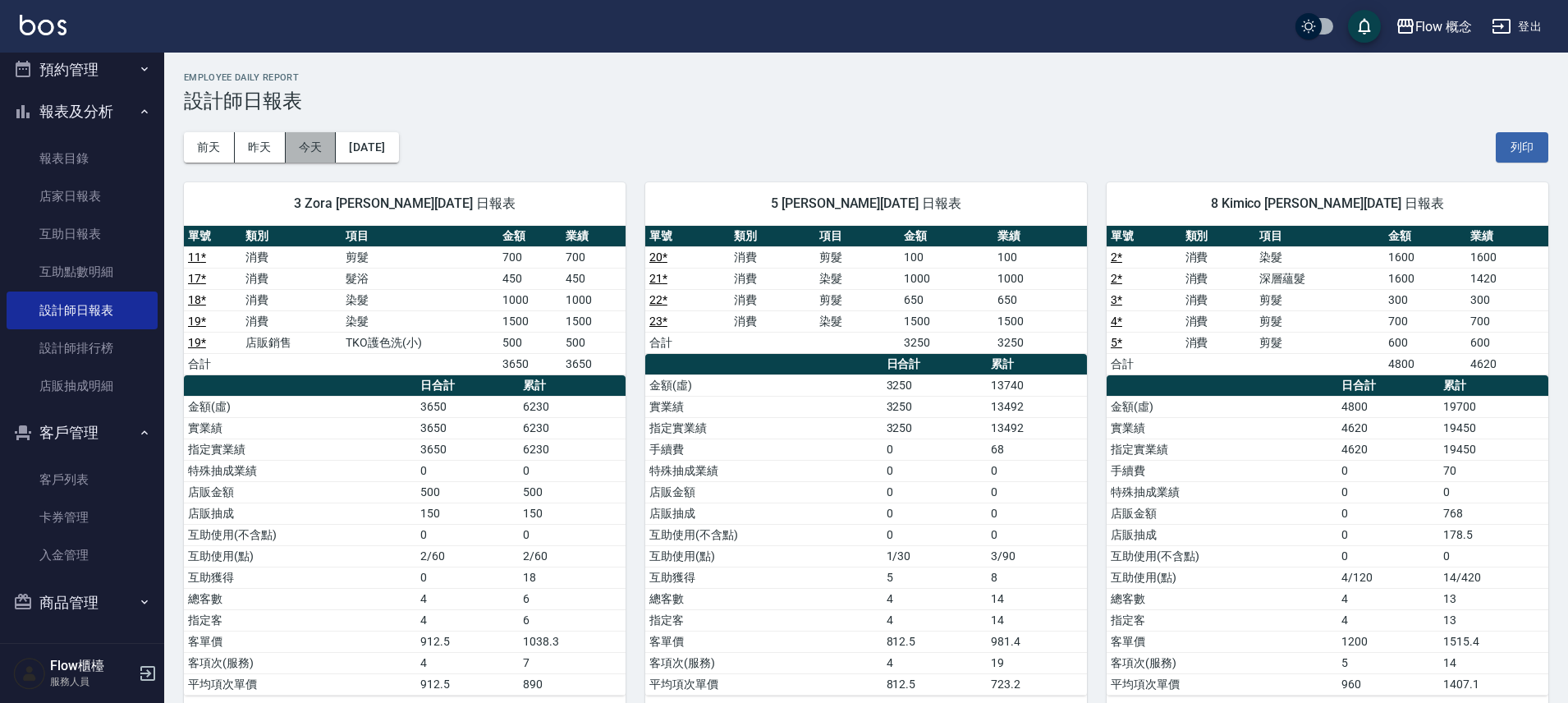
click at [325, 152] on button "今天" at bounding box center [311, 147] width 51 height 31
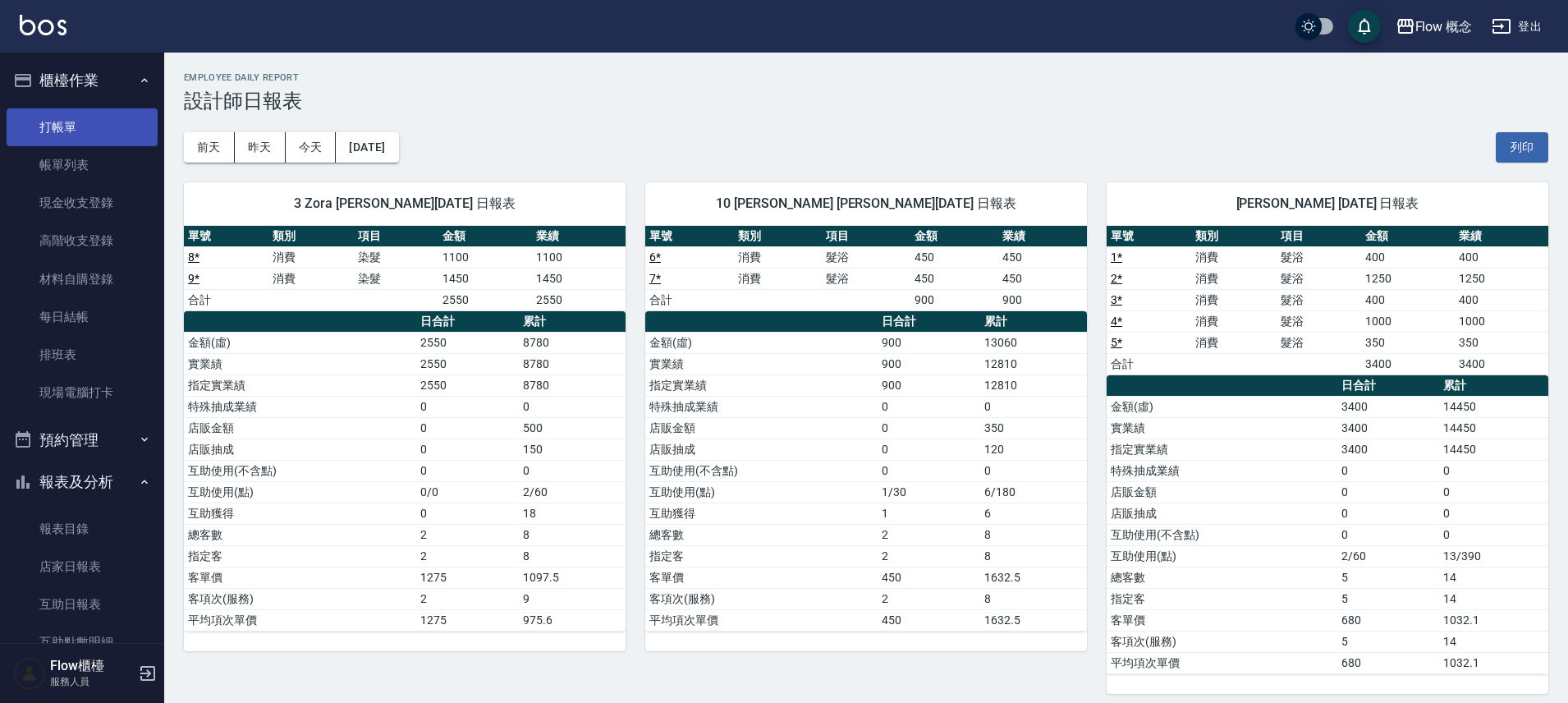
drag, startPoint x: 76, startPoint y: 112, endPoint x: 79, endPoint y: 122, distance: 10.4
click at [76, 113] on link "打帳單" at bounding box center [83, 127] width 151 height 37
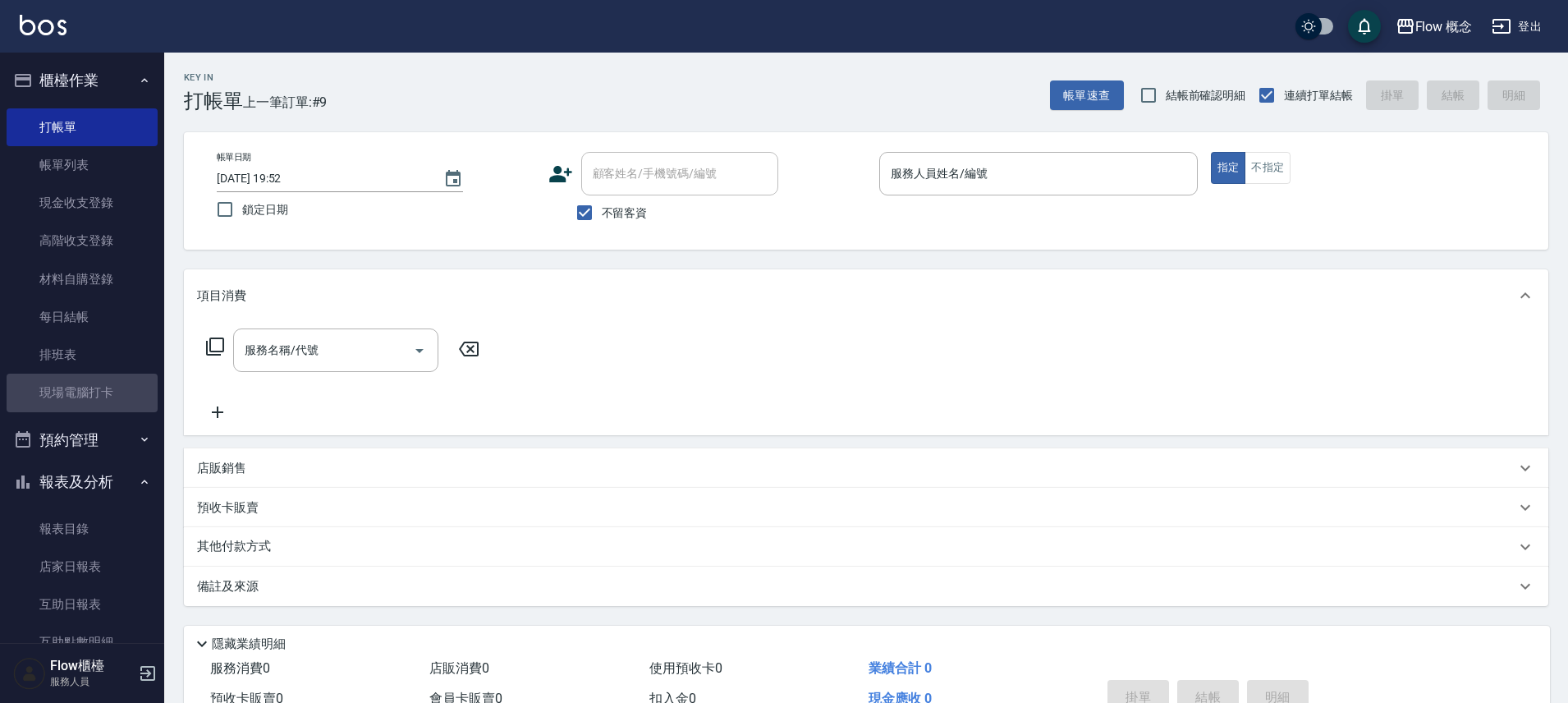
drag, startPoint x: 83, startPoint y: 394, endPoint x: 196, endPoint y: 383, distance: 113.5
click at [83, 394] on link "現場電腦打卡" at bounding box center [83, 392] width 151 height 37
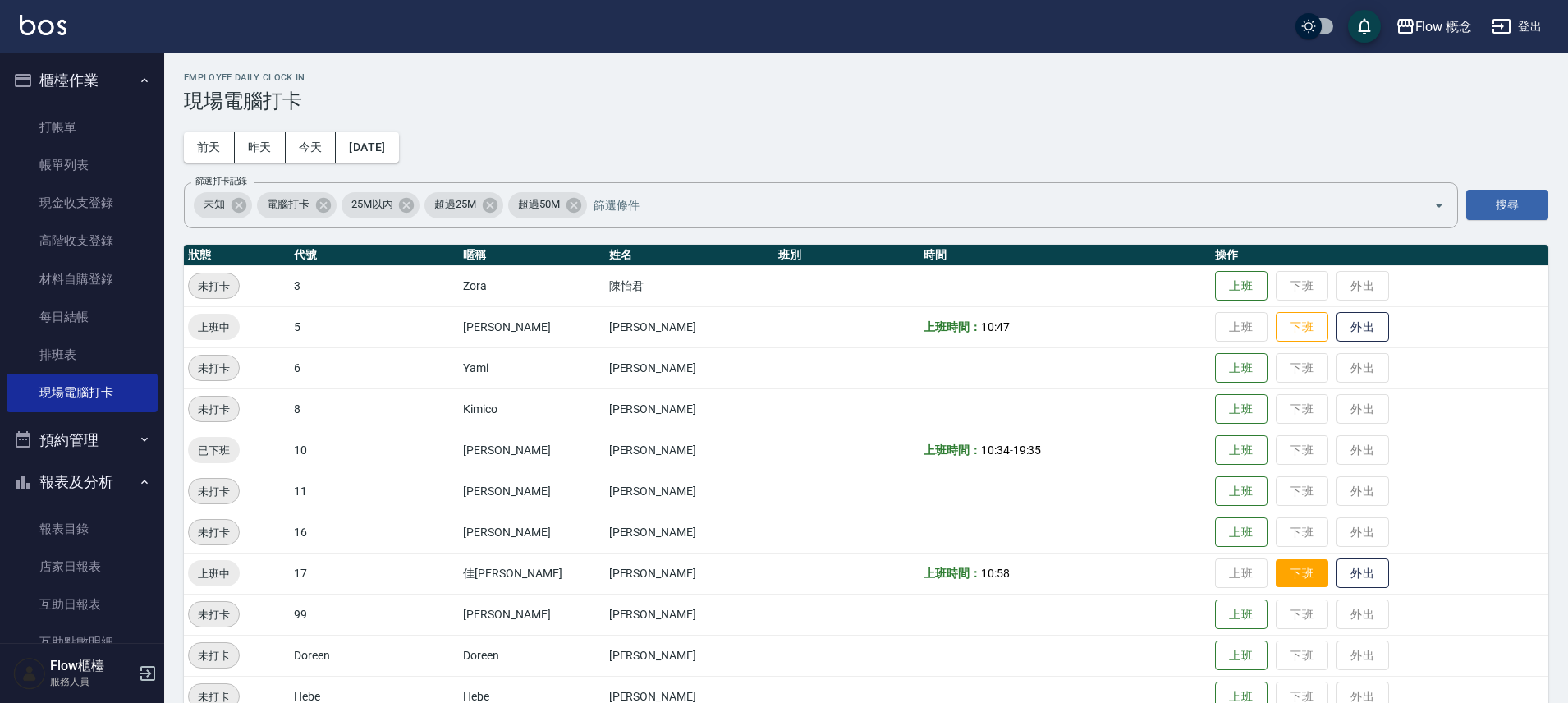
click at [1276, 581] on button "下班" at bounding box center [1303, 574] width 53 height 29
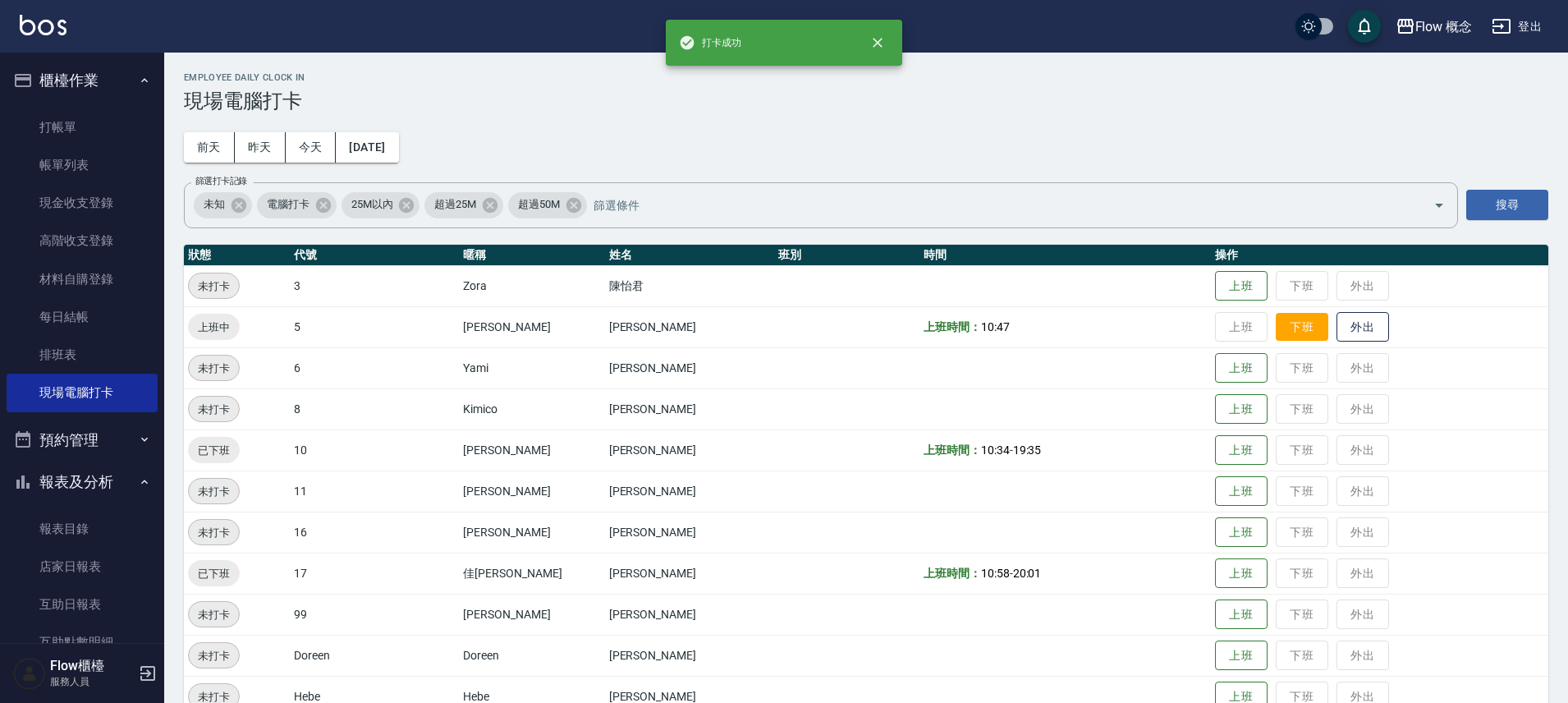
click at [1276, 340] on button "下班" at bounding box center [1303, 328] width 53 height 29
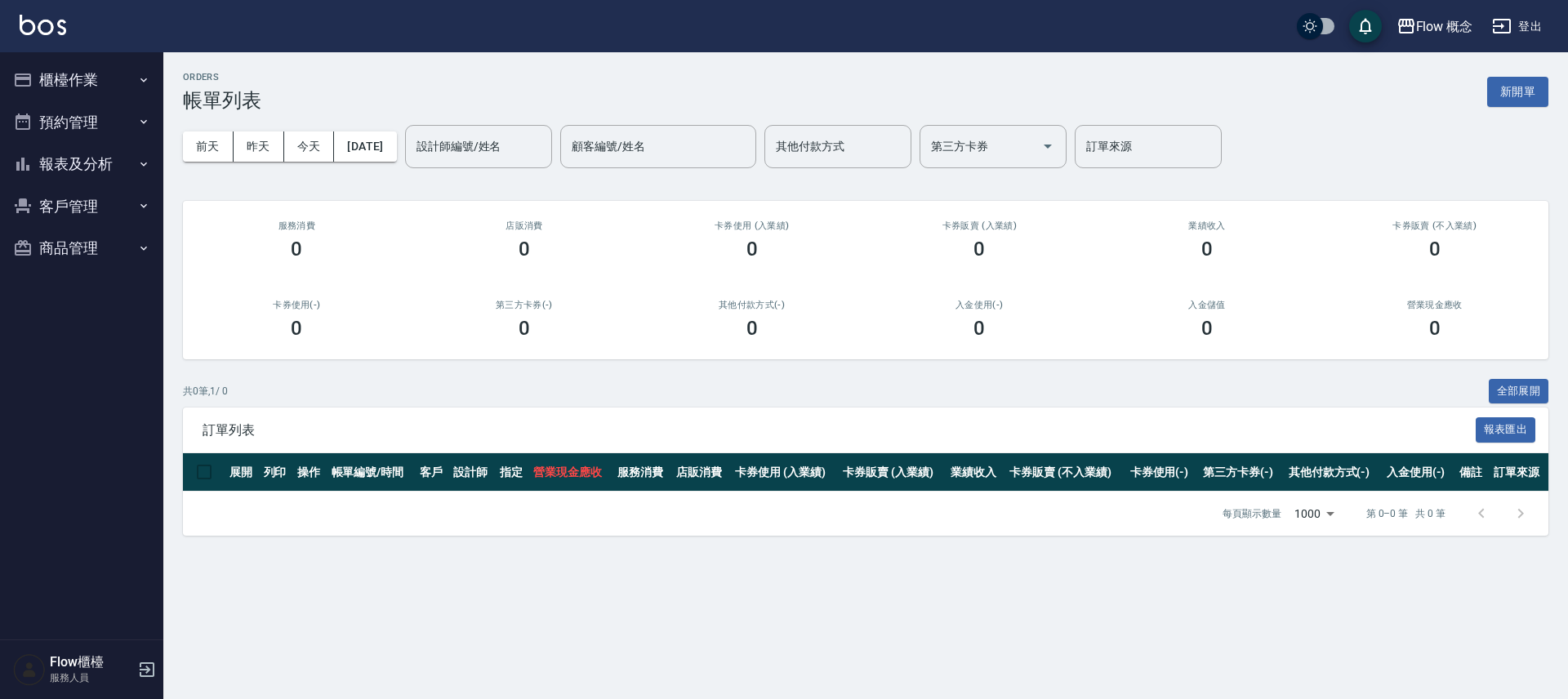
click at [54, 76] on button "櫃檯作業" at bounding box center [82, 80] width 151 height 42
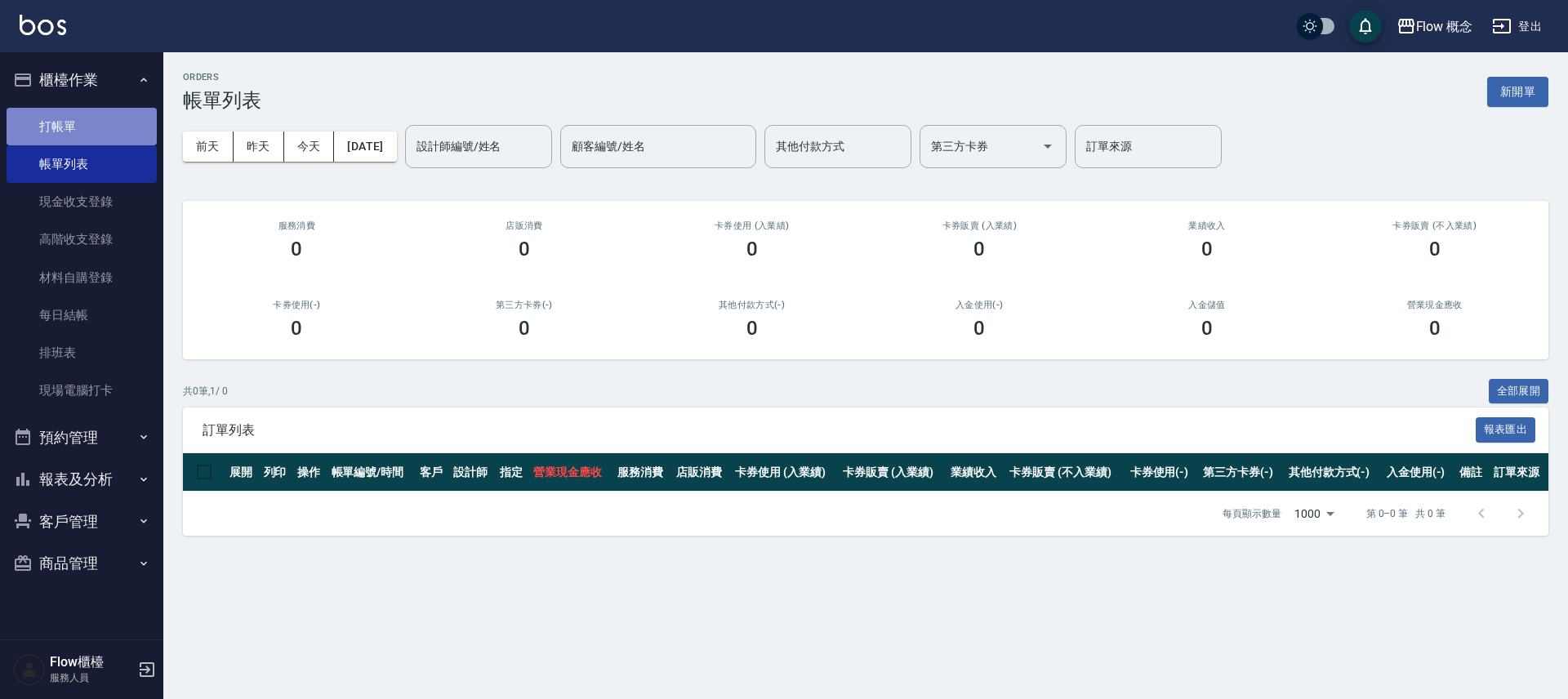
click at [85, 127] on link "打帳單" at bounding box center [82, 126] width 151 height 37
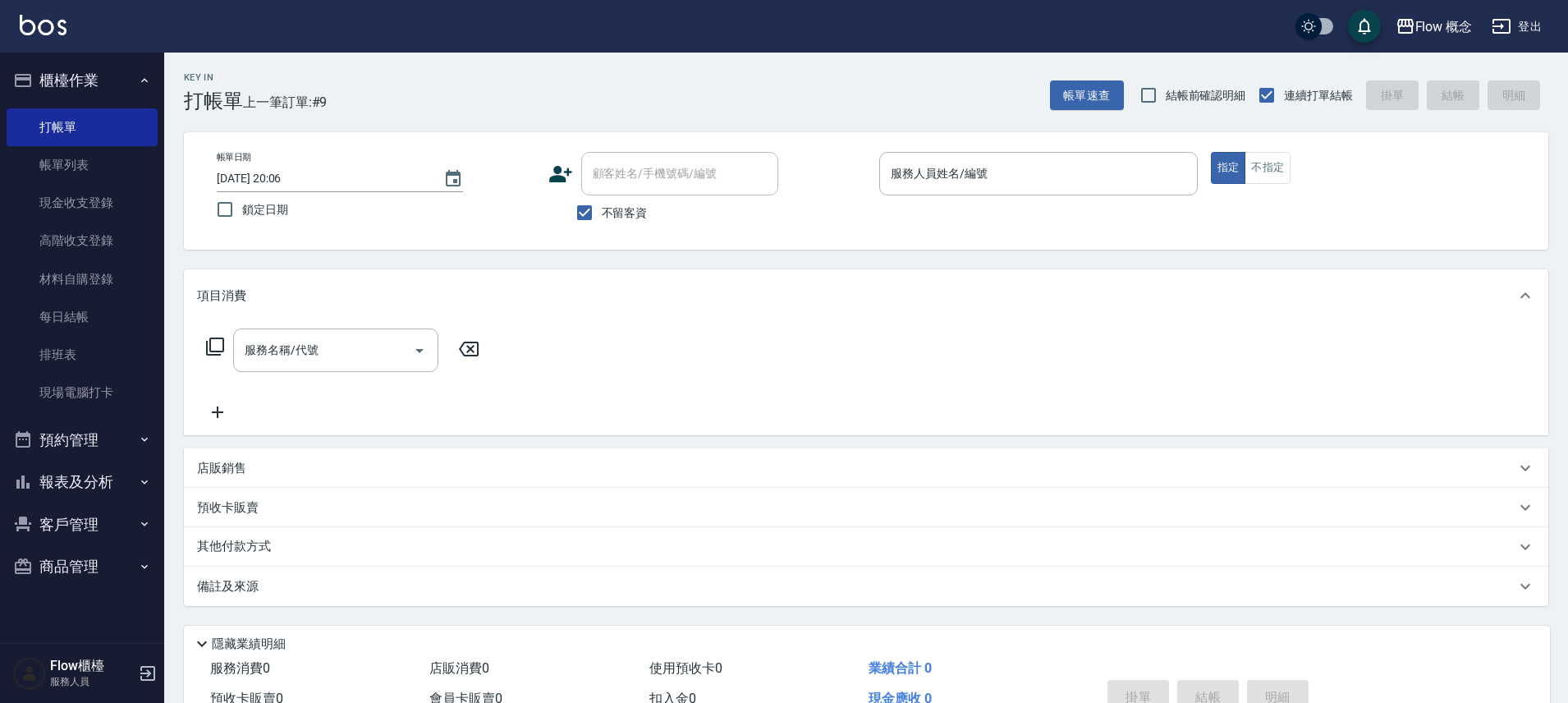
click at [606, 217] on span "不留客資" at bounding box center [624, 213] width 46 height 17
click at [602, 217] on input "不留客資" at bounding box center [584, 213] width 35 height 35
checkbox input "false"
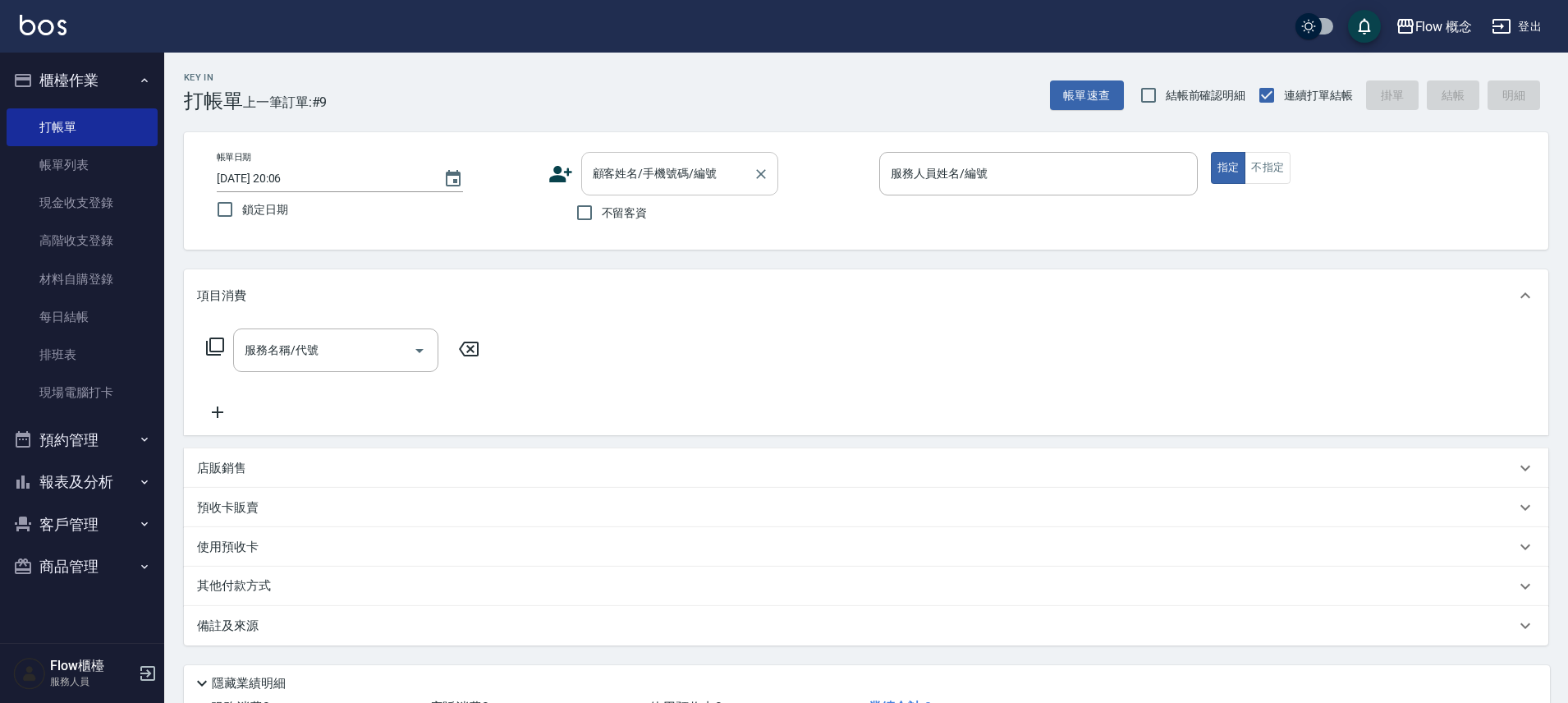
click at [621, 180] on input "顧客姓名/手機號碼/編號" at bounding box center [667, 174] width 157 height 29
paste input "燙染林意芸 0979-170263"
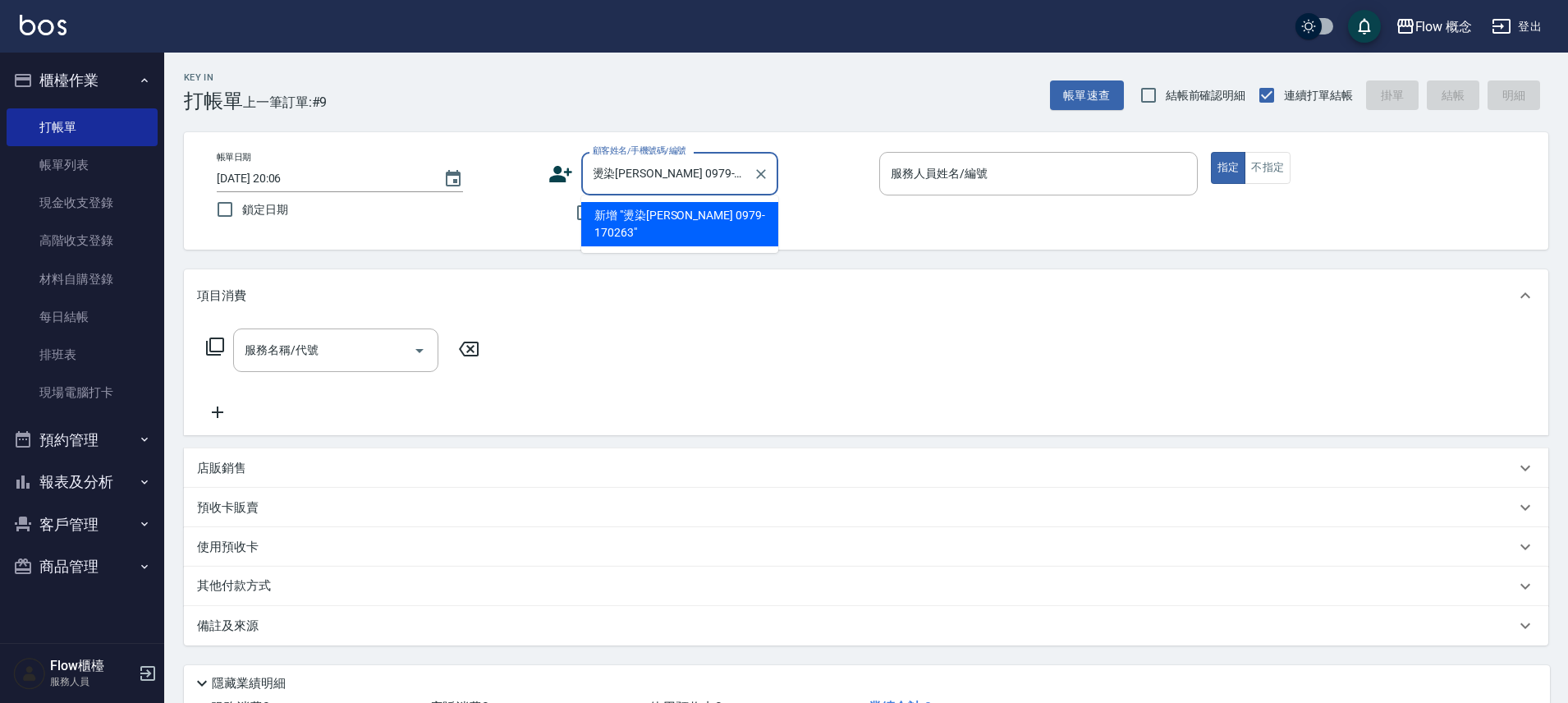
drag, startPoint x: 617, startPoint y: 173, endPoint x: 586, endPoint y: 174, distance: 31.0
click at [586, 174] on div "燙染林意芸 0979-170263 顧客姓名/手機號碼/編號" at bounding box center [680, 174] width 197 height 43
click at [721, 174] on input "林意芸 0979-170263" at bounding box center [667, 174] width 157 height 29
click at [631, 228] on li "無名字/林意芸/0979170263/05012963/null" at bounding box center [680, 224] width 197 height 44
type input "無名字/林意芸/0979170263/05012963/null"
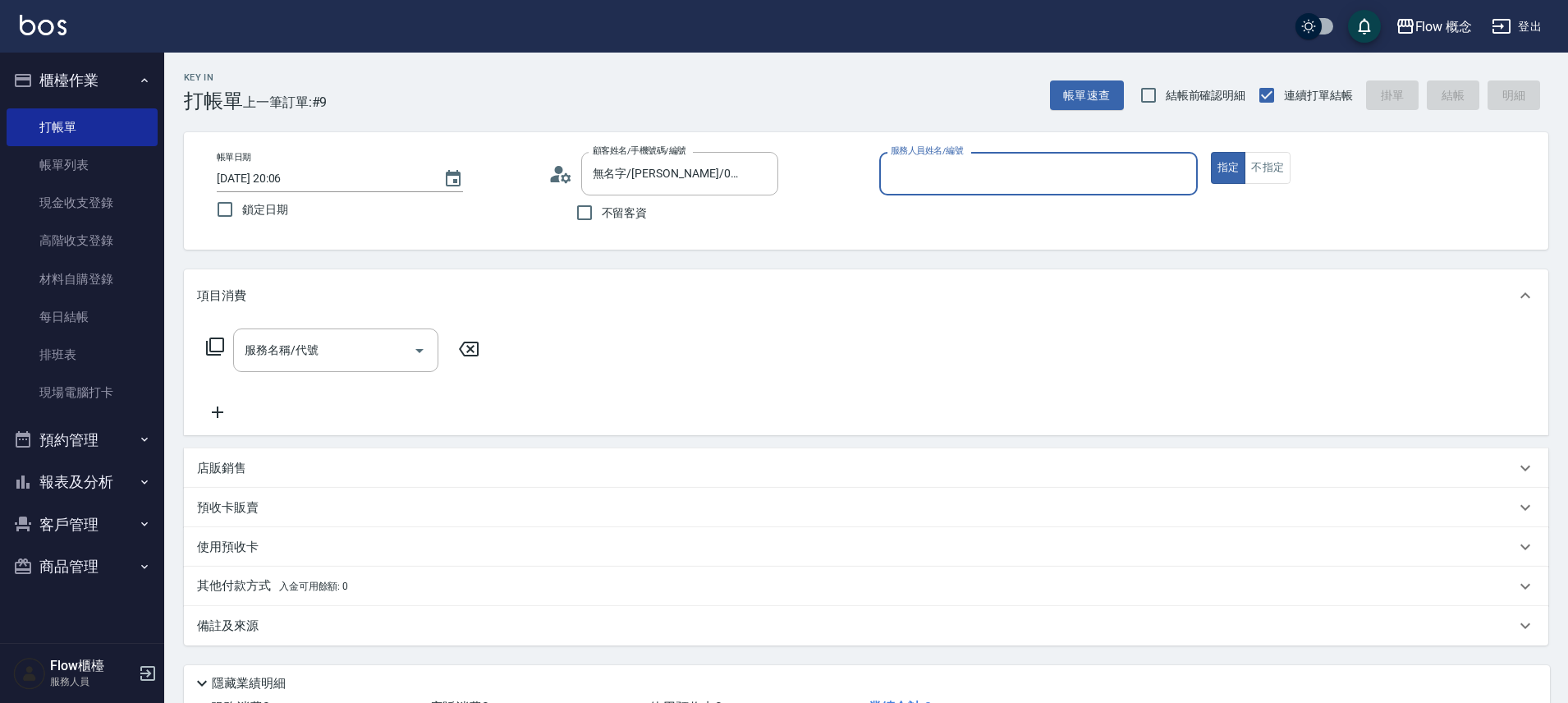
click at [974, 180] on input "服務人員姓名/編號" at bounding box center [1038, 174] width 304 height 29
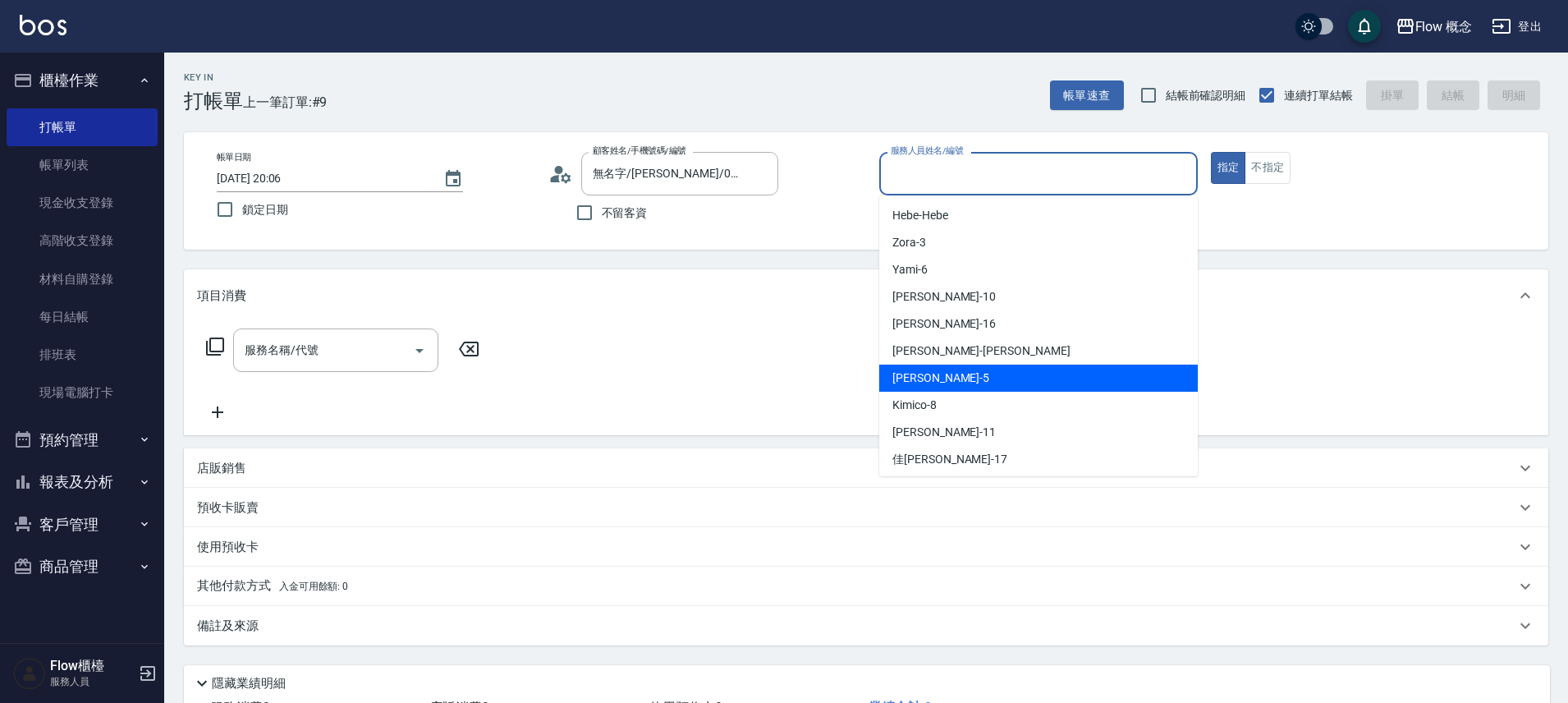
click at [929, 383] on div "Dora -5" at bounding box center [1038, 378] width 318 height 27
type input "Dora-5"
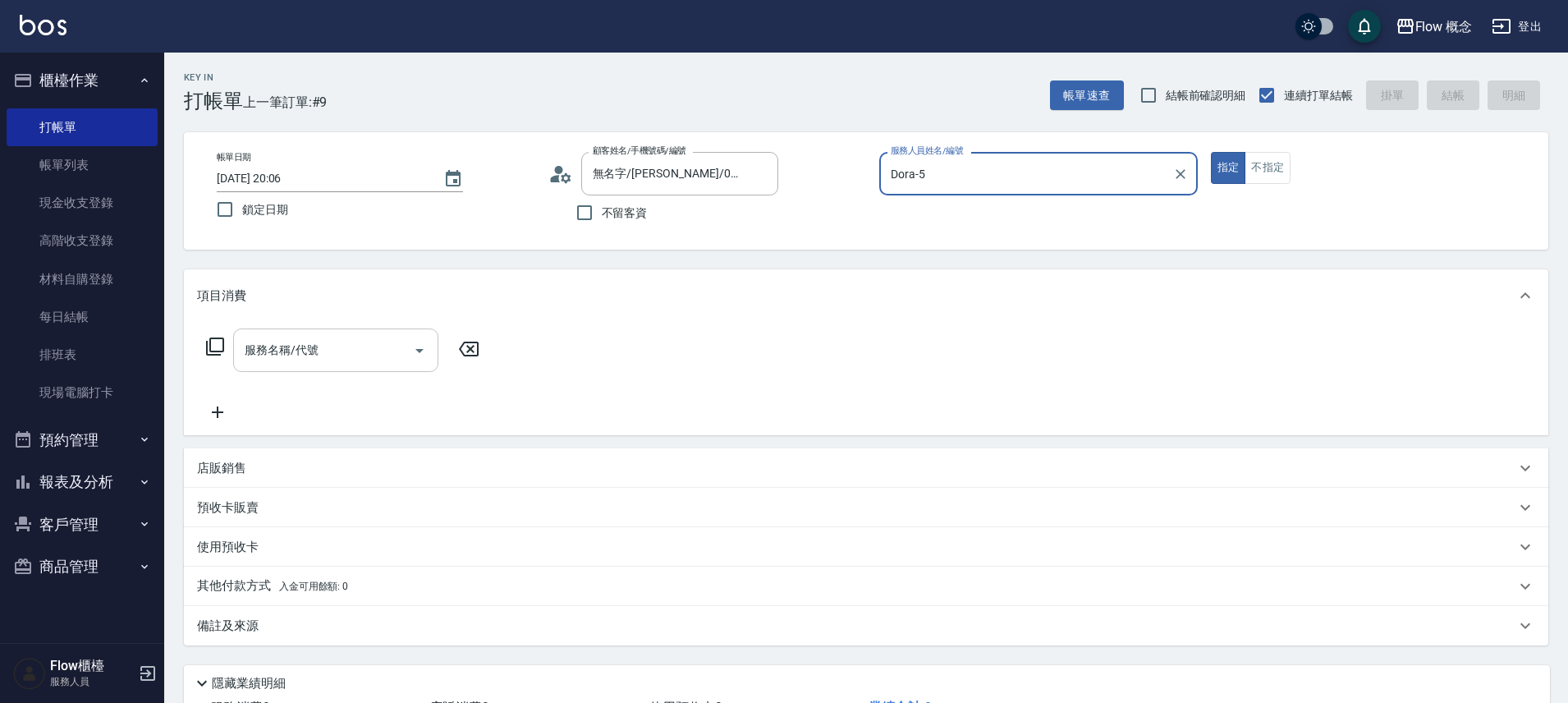
click at [323, 345] on input "服務名稱/代號" at bounding box center [323, 351] width 166 height 29
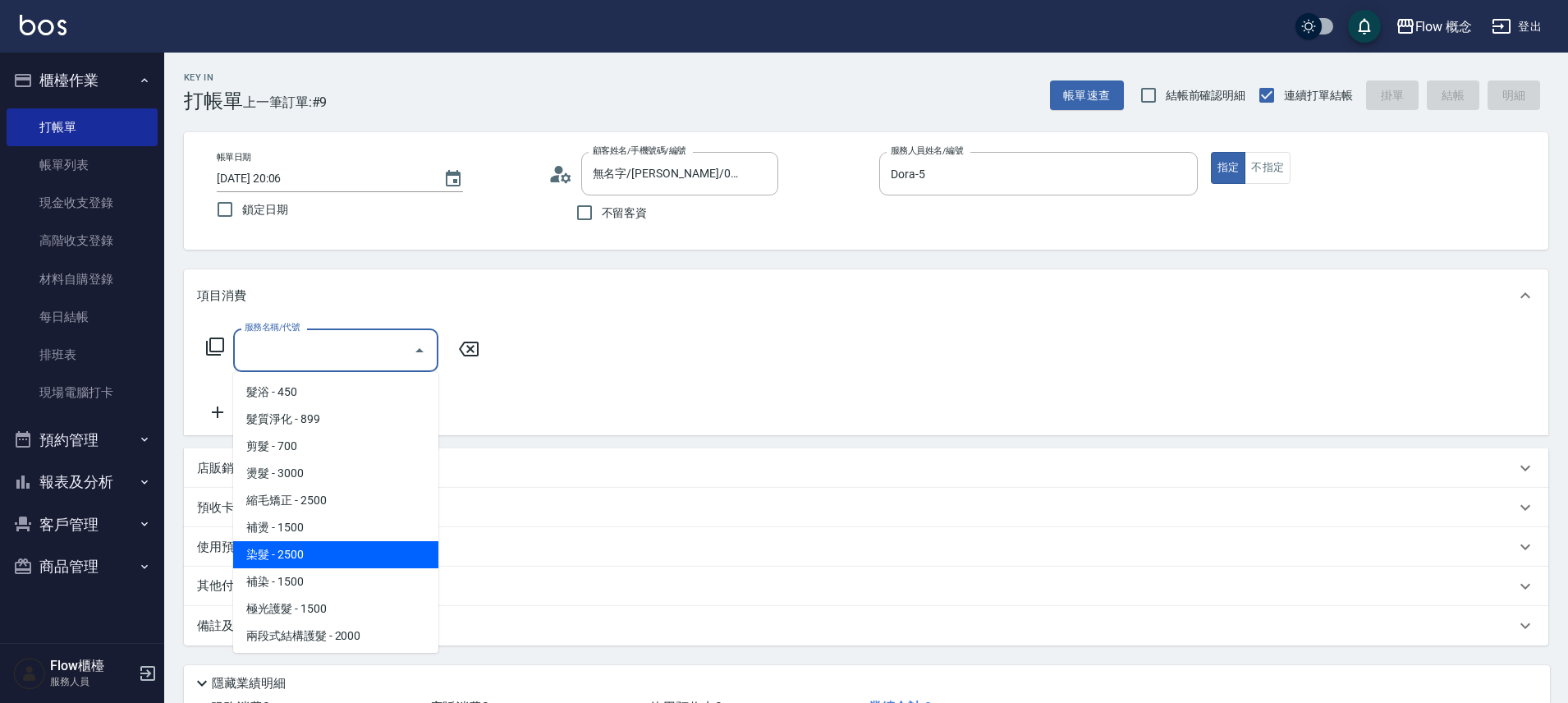
click at [269, 551] on span "染髮 - 2500" at bounding box center [335, 555] width 205 height 27
type input "染髮(401)"
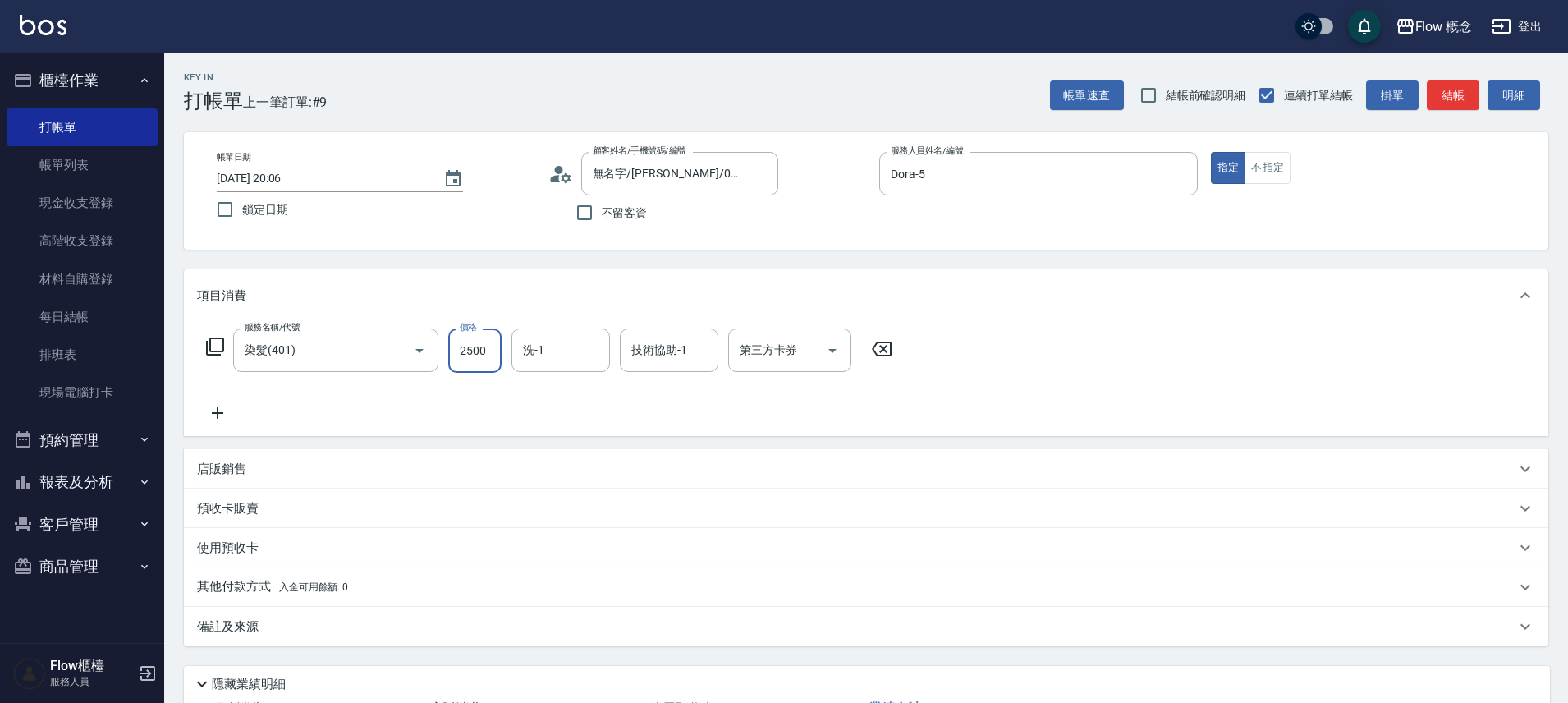
click at [470, 360] on input "2500" at bounding box center [475, 351] width 54 height 44
type input "1800"
type input "佳蒨-17"
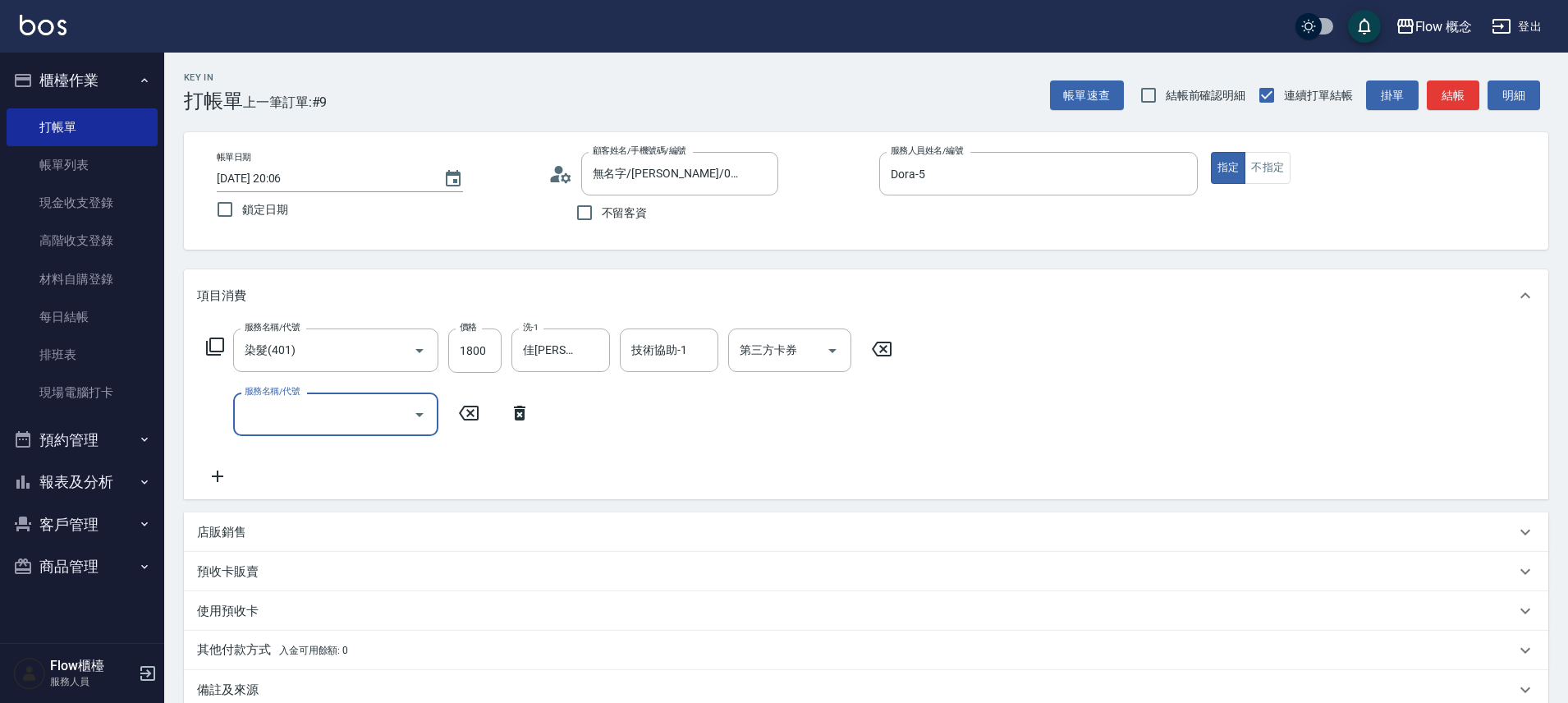
click at [317, 414] on input "服務名稱/代號" at bounding box center [323, 414] width 166 height 29
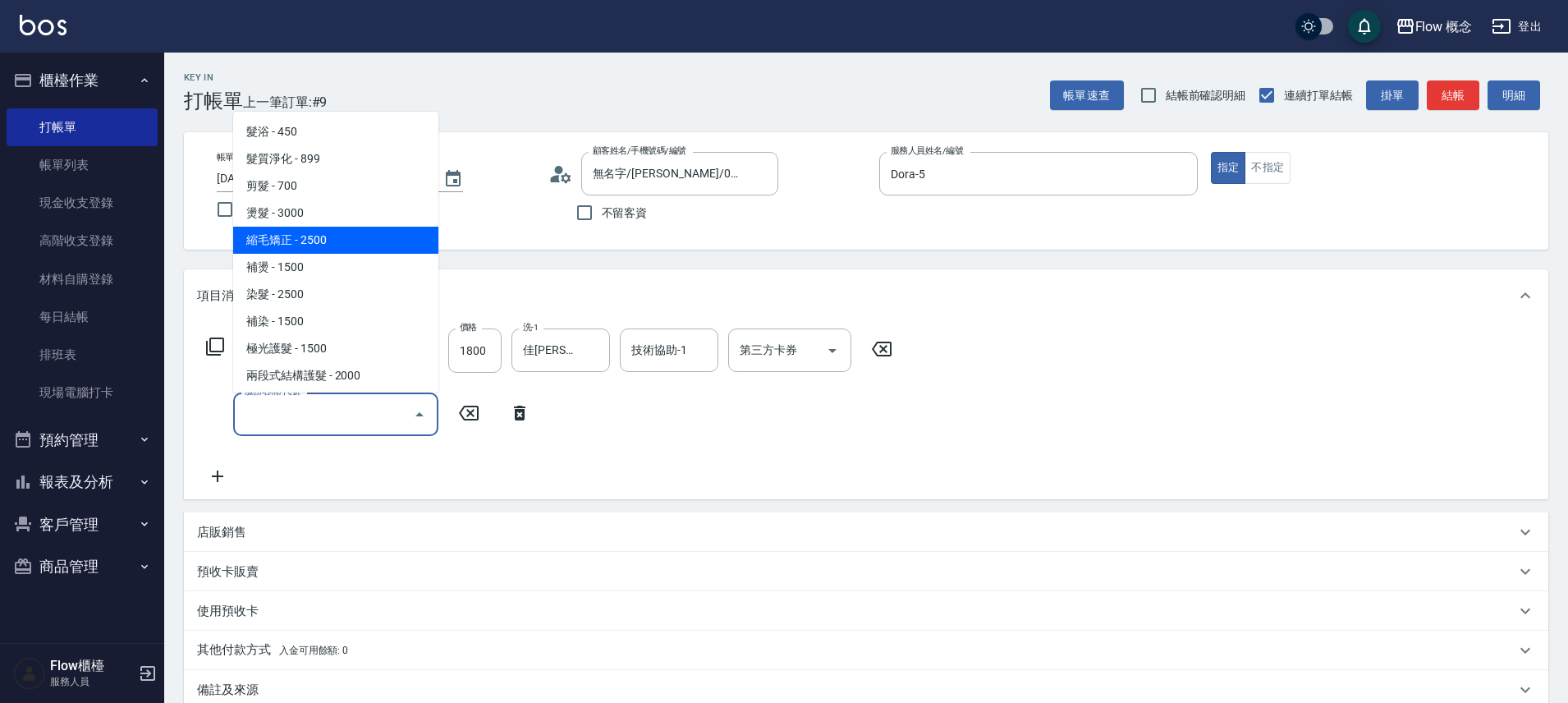
click at [386, 231] on span "縮毛矯正 - 2500" at bounding box center [335, 240] width 205 height 27
type input "縮毛矯正 (302)"
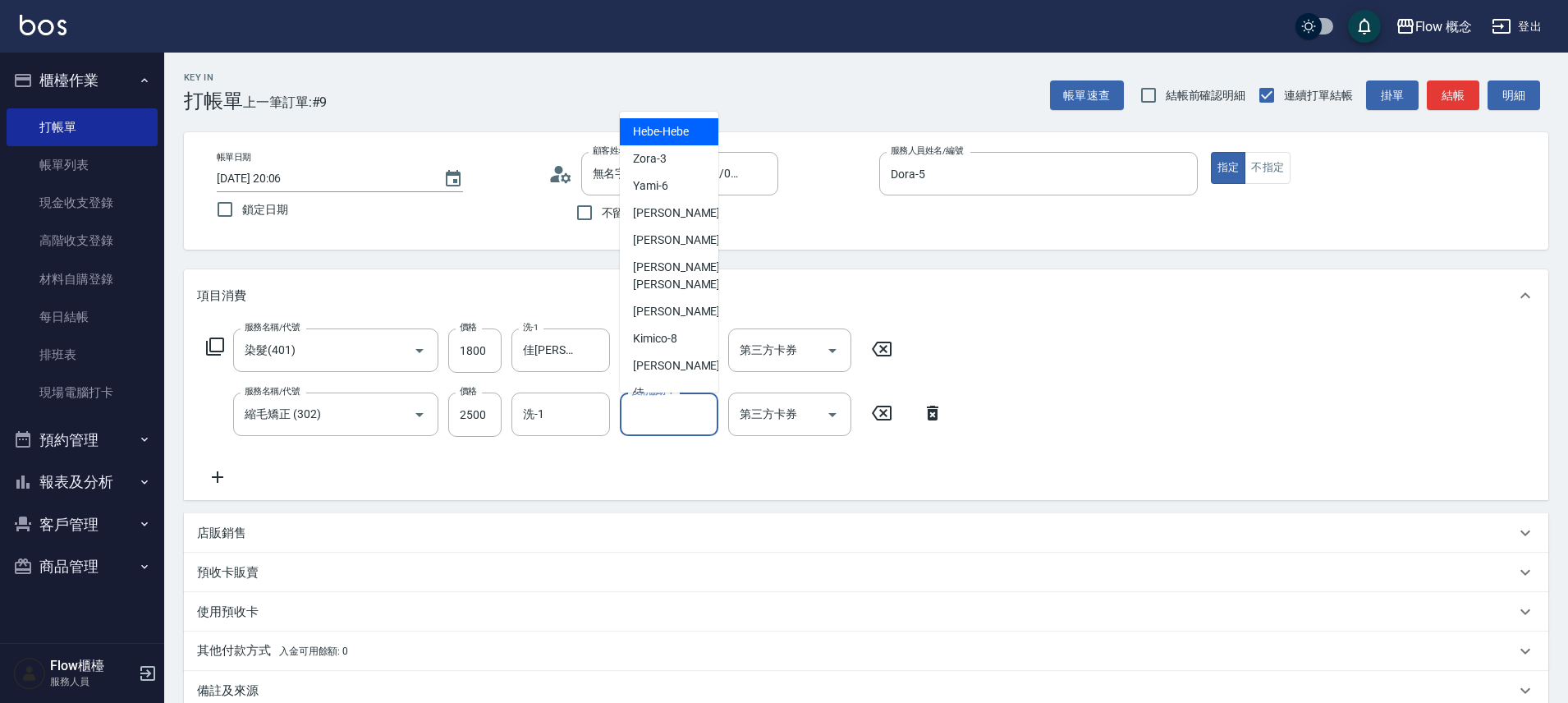
click at [671, 418] on input "技術協助-1" at bounding box center [669, 414] width 83 height 29
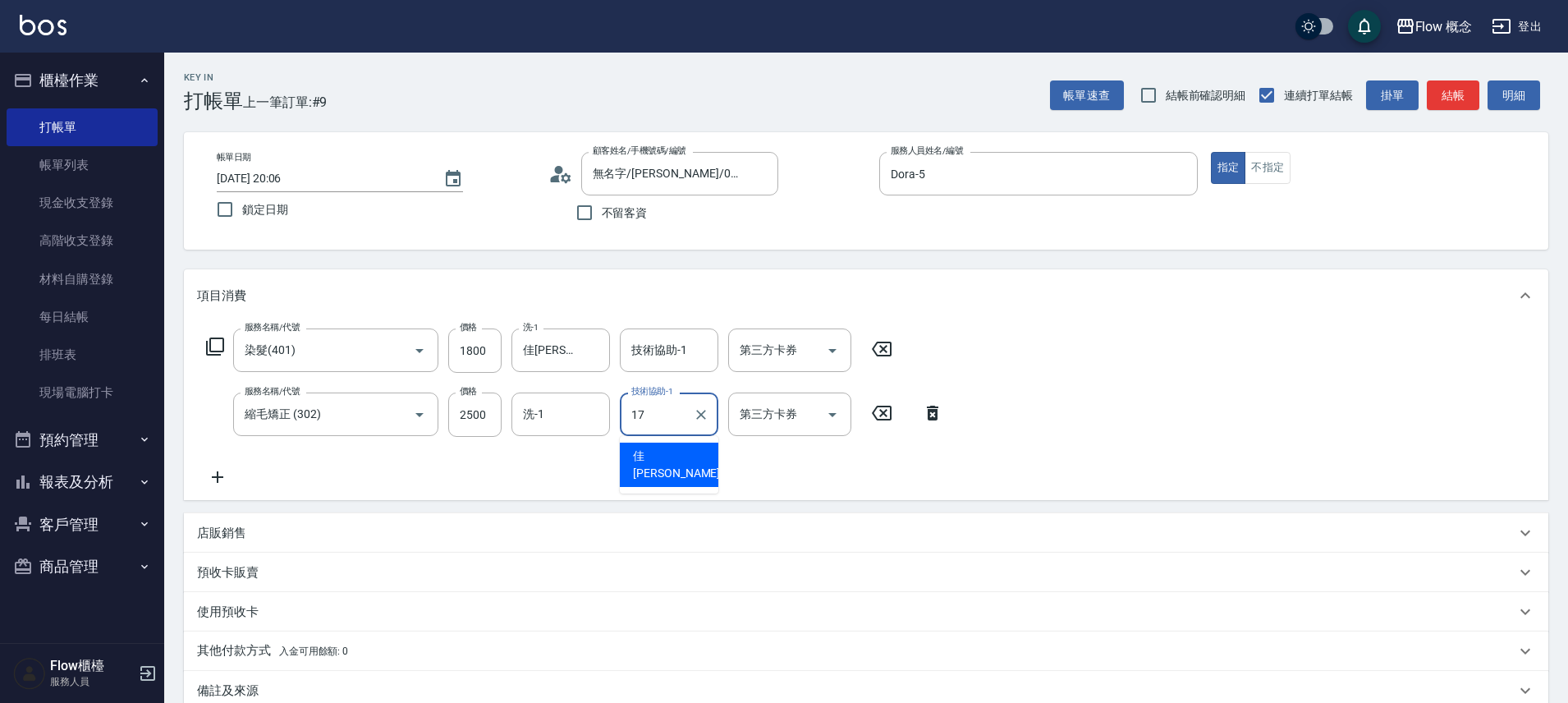
type input "佳蒨-17"
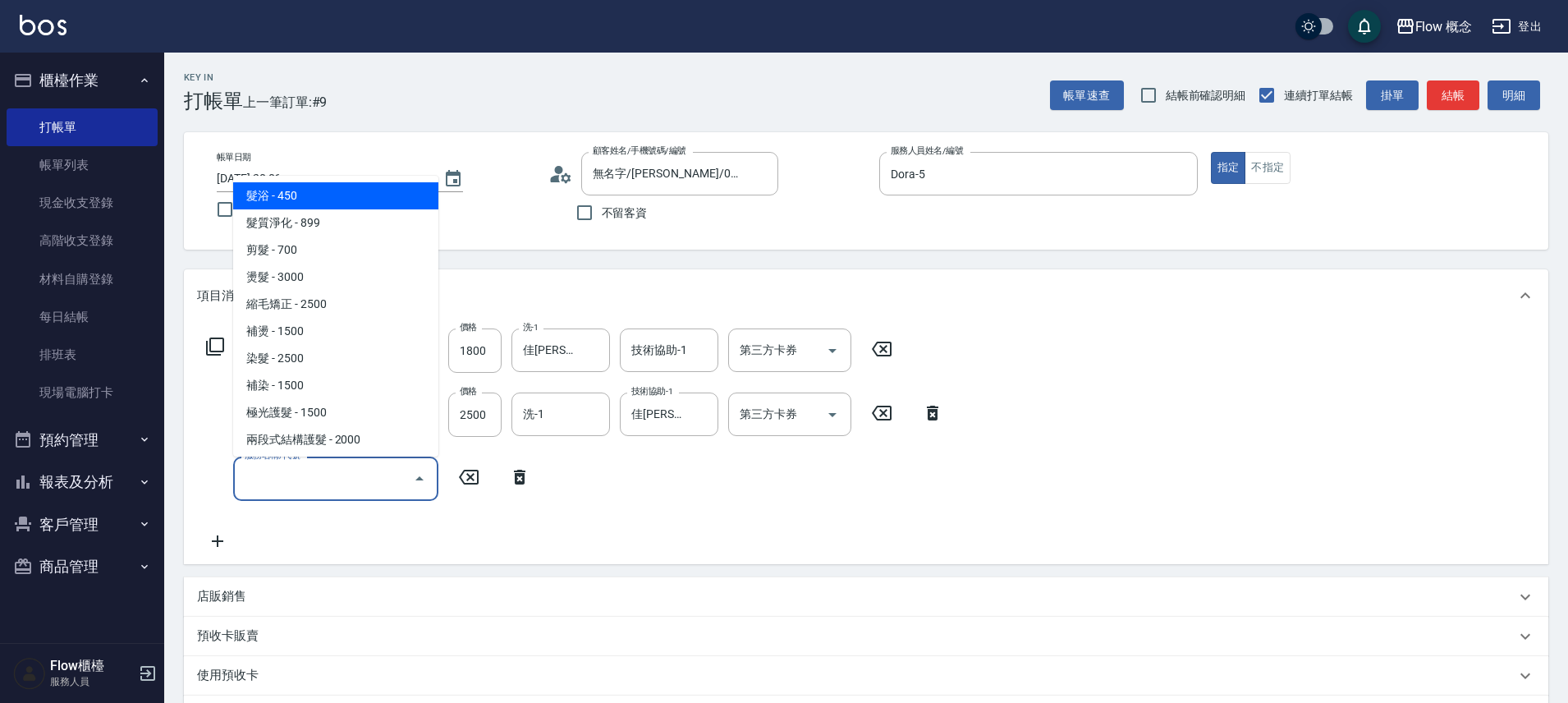
click at [285, 473] on input "服務名稱/代號" at bounding box center [323, 478] width 166 height 29
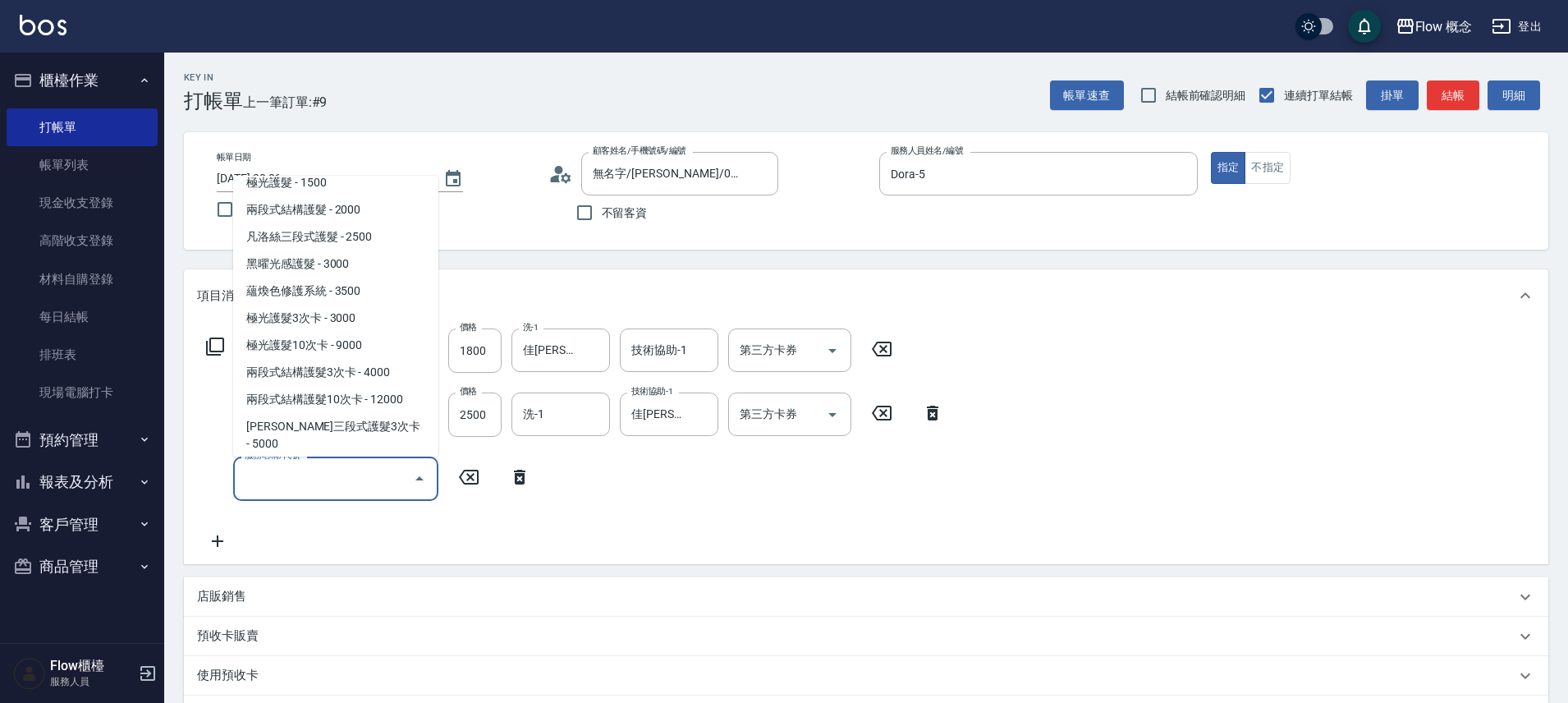
scroll to position [195, 0]
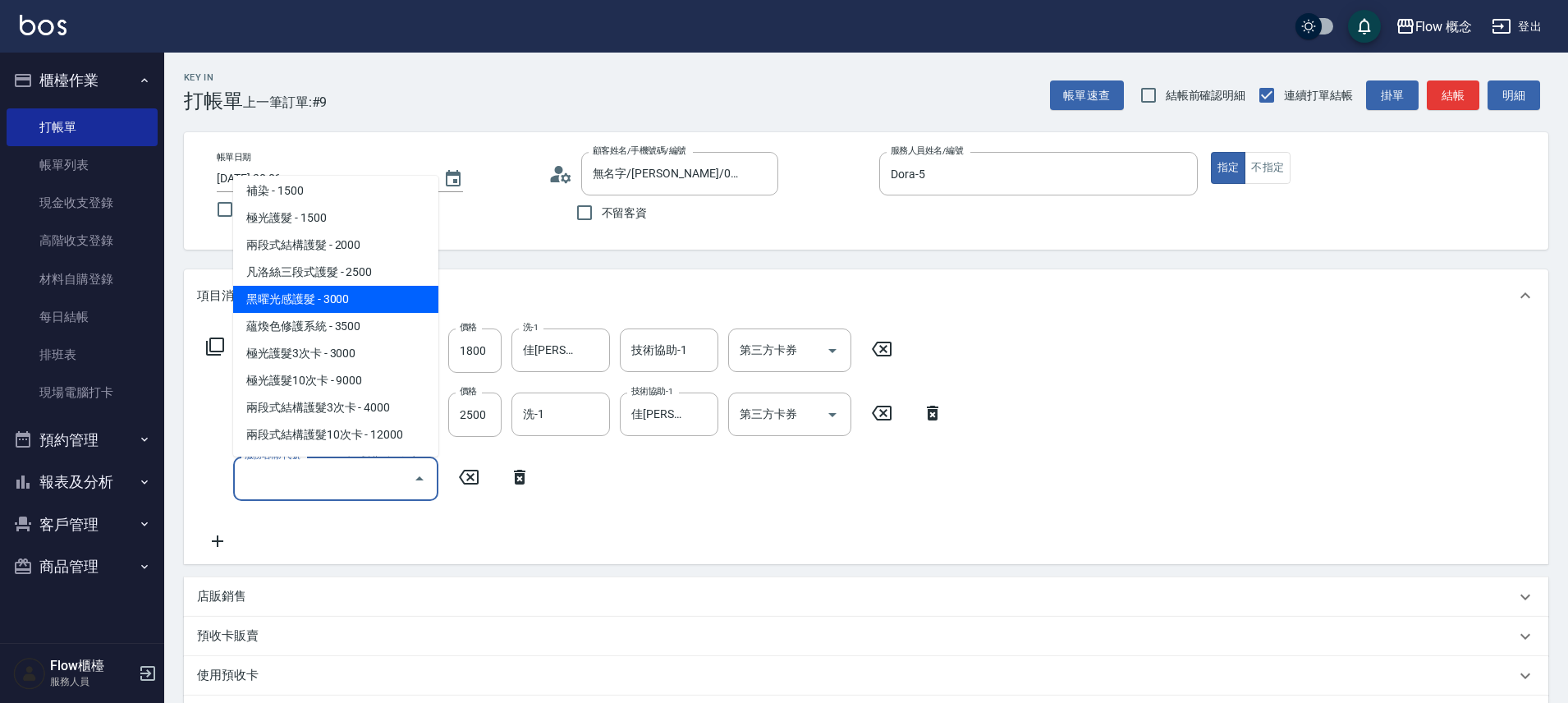
click at [385, 300] on span "黑曜光感護髮 - 3000" at bounding box center [335, 300] width 205 height 27
type input "黑曜光感護髮(504)"
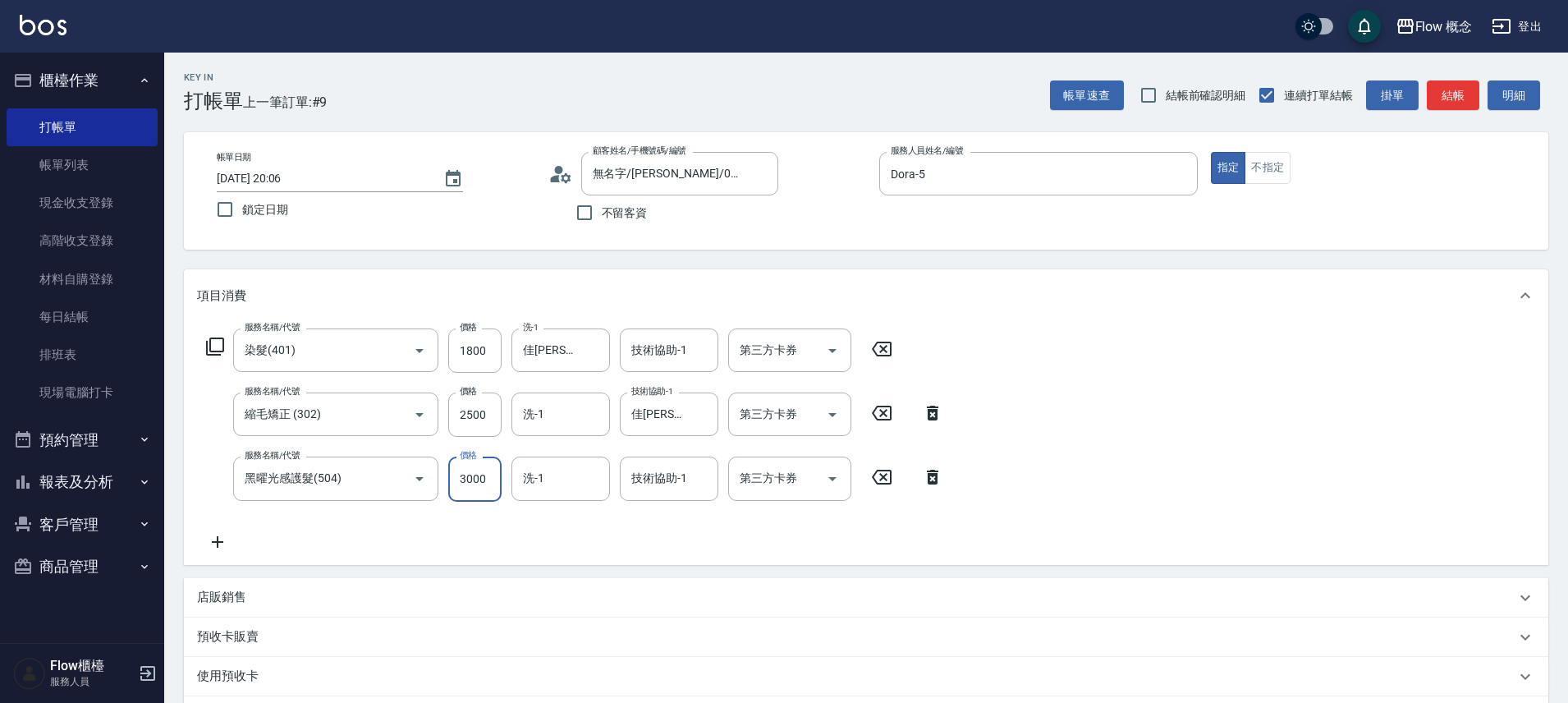
click at [477, 472] on input "3000" at bounding box center [475, 479] width 54 height 44
type input "1500"
click at [471, 343] on input "1800" at bounding box center [475, 351] width 54 height 44
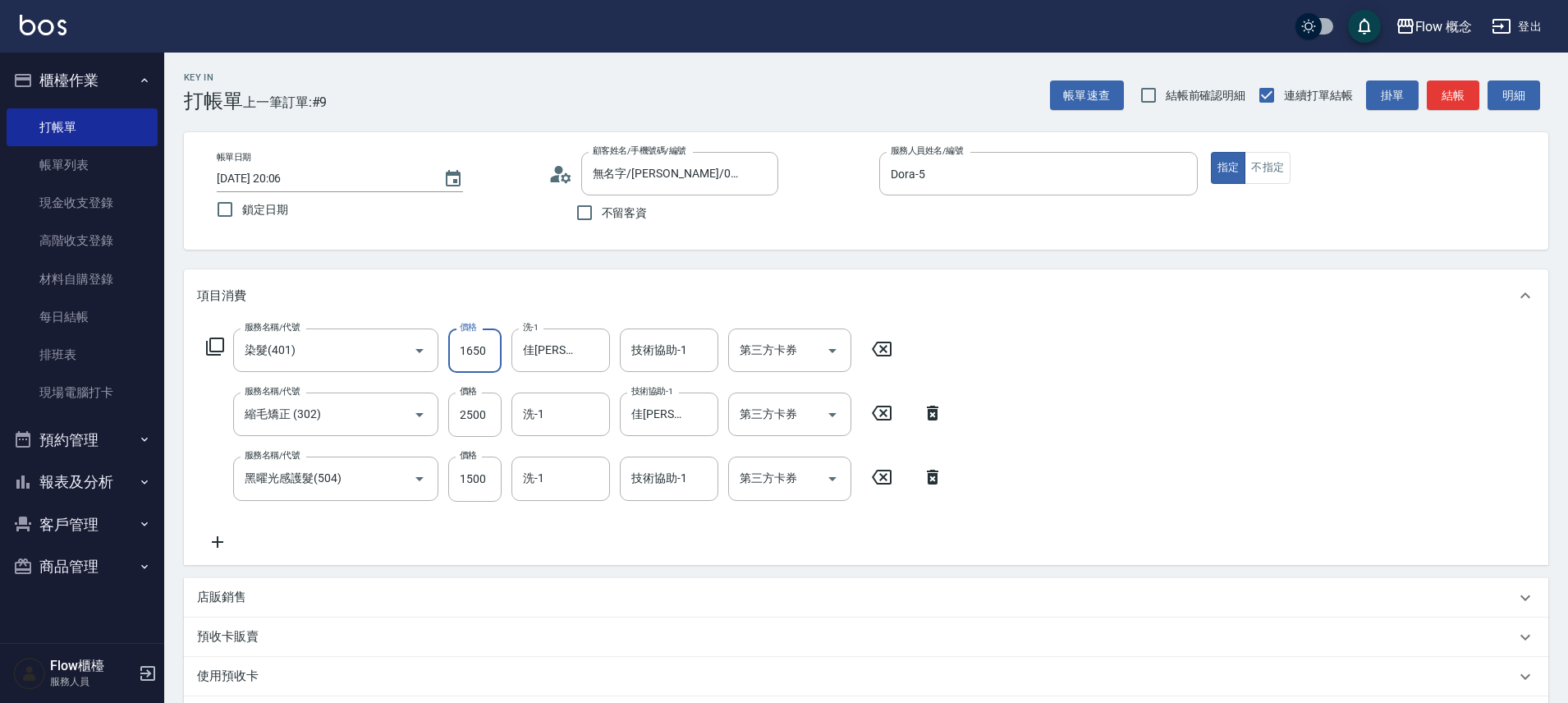
type input "1650"
click at [664, 481] on input "技術協助-1" at bounding box center [669, 478] width 83 height 29
type input "佳蒨-17"
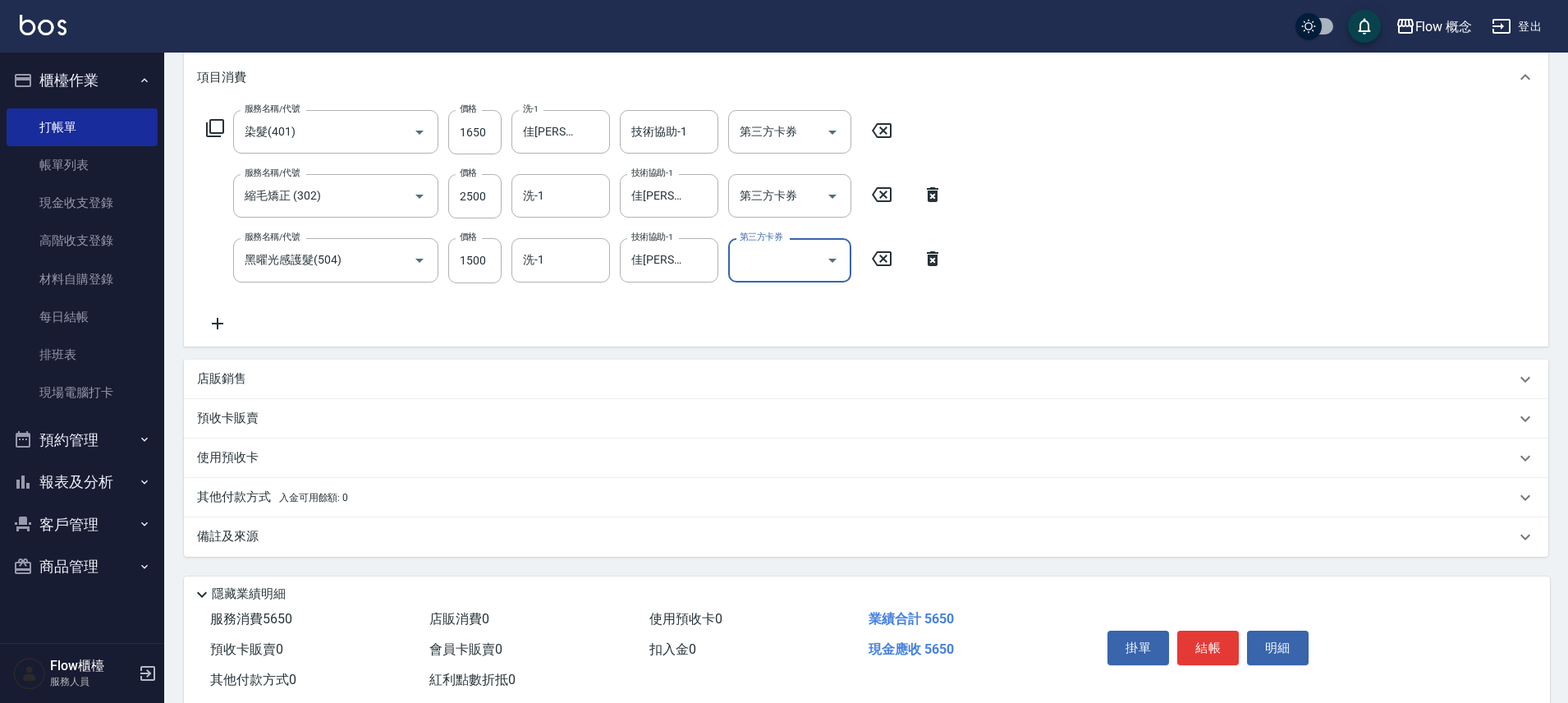
scroll to position [258, 0]
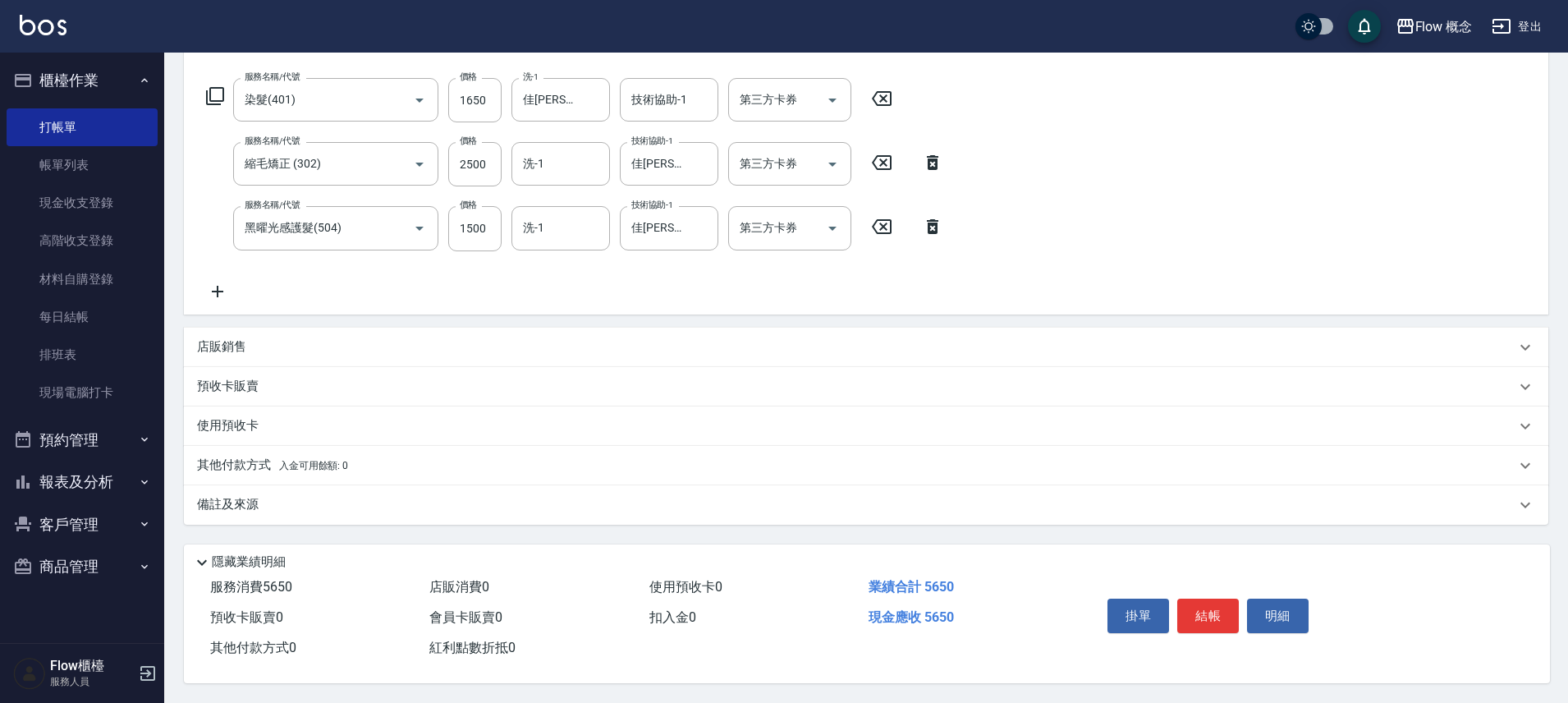
click at [285, 498] on div "備註及來源" at bounding box center [857, 505] width 1319 height 17
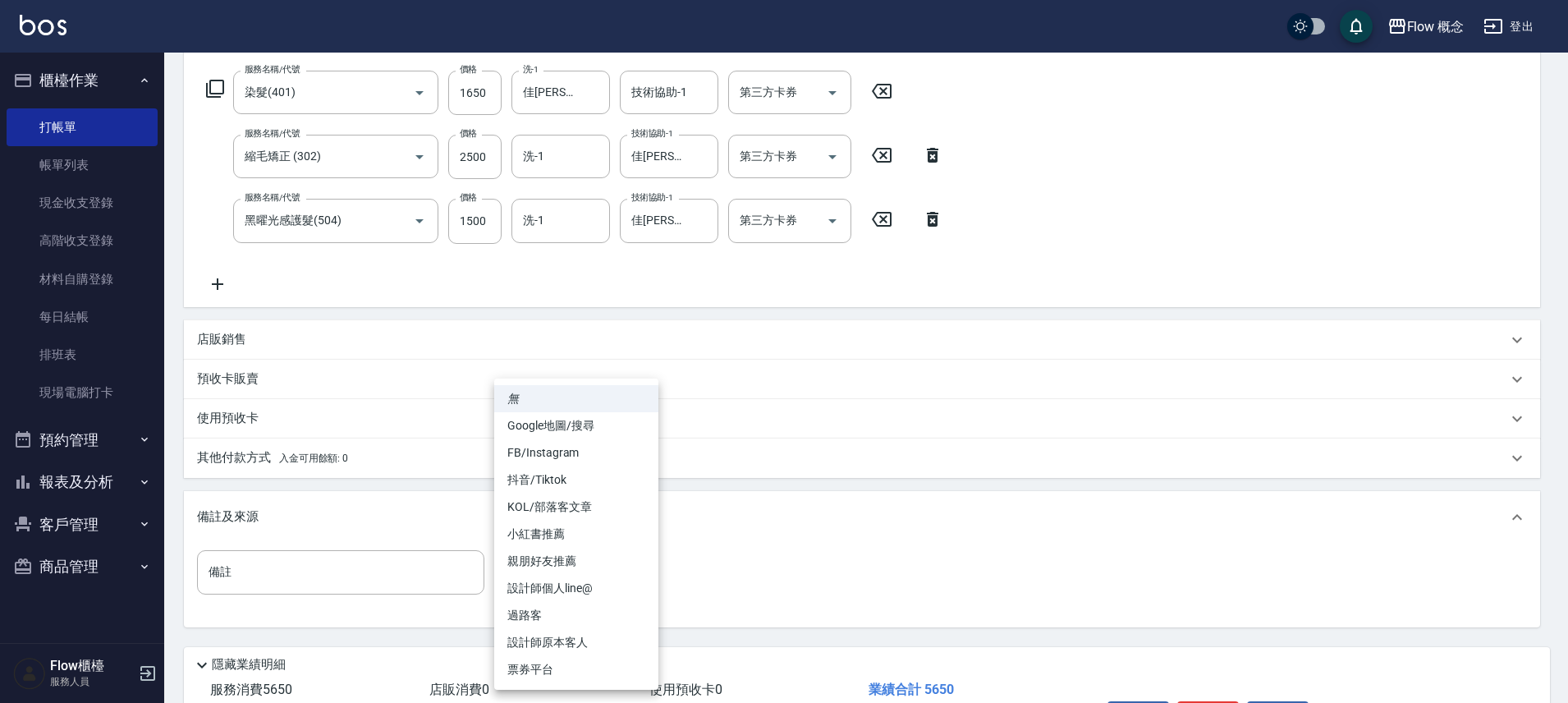
click at [580, 569] on body "Flow 概念 登出 櫃檯作業 打帳單 帳單列表 現金收支登錄 高階收支登錄 材料自購登錄 每日結帳 排班表 現場電腦打卡 預約管理 預約管理 單日預約紀錄 …" at bounding box center [784, 274] width 1568 height 1064
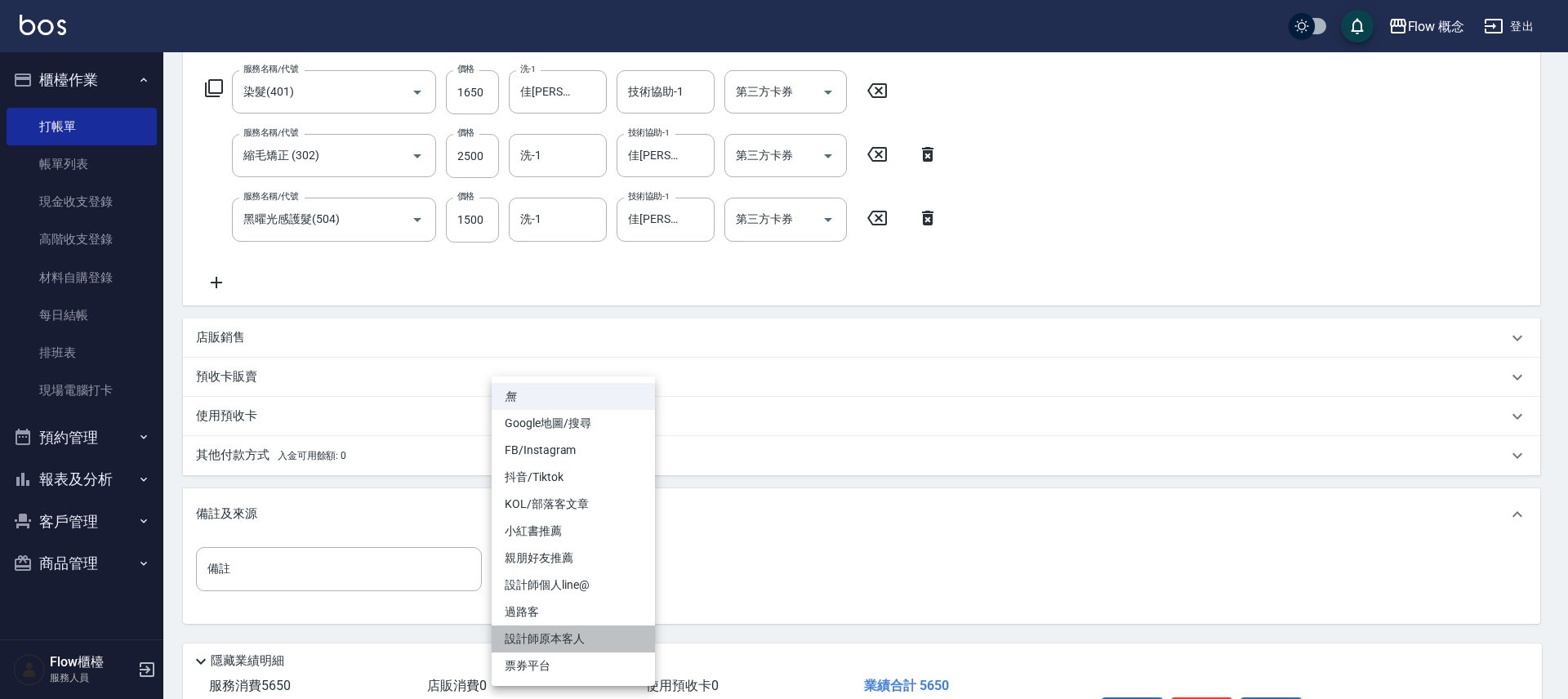
click at [584, 634] on li "設計師原本客人" at bounding box center [573, 639] width 163 height 27
type input "設計師原本客人"
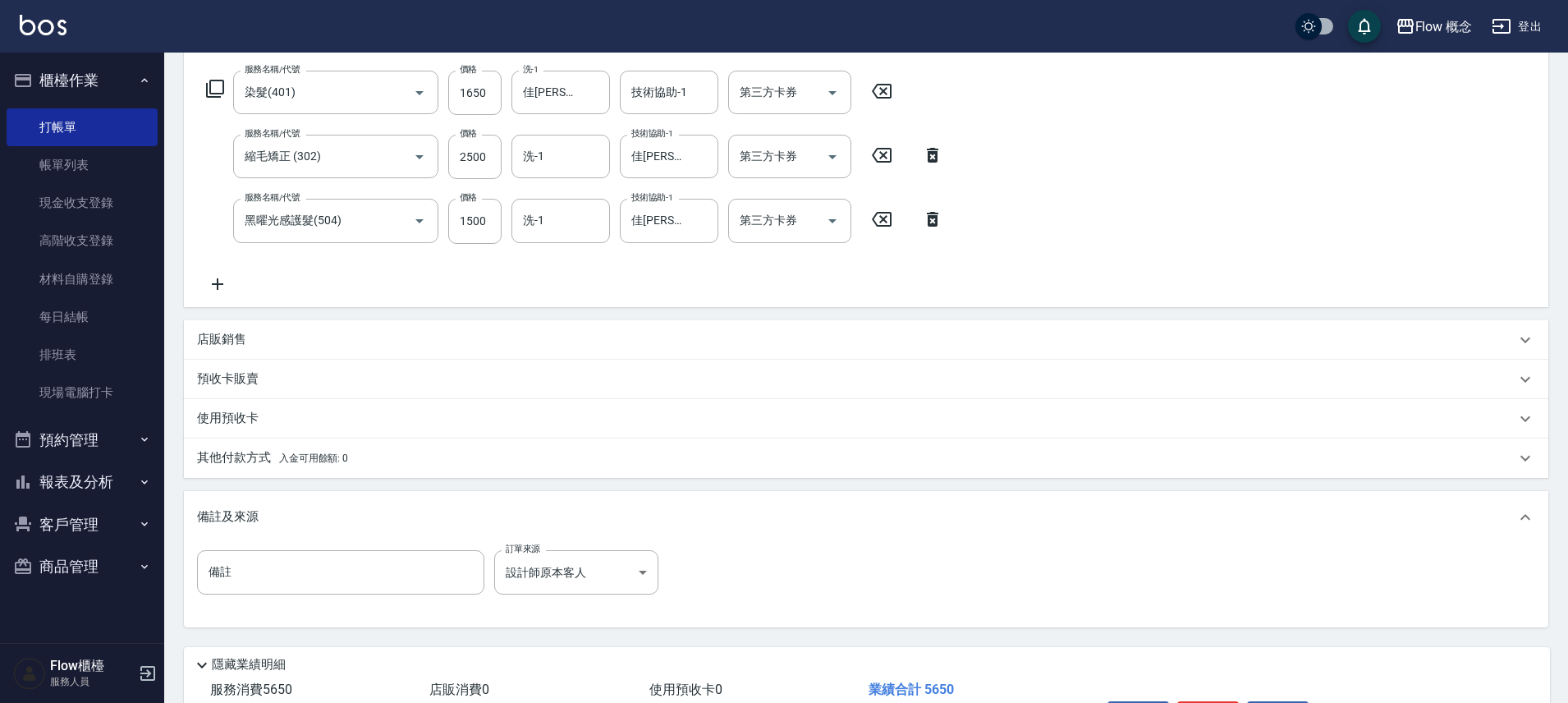
click at [309, 461] on span "入金可用餘額: 0" at bounding box center [314, 459] width 70 height 12
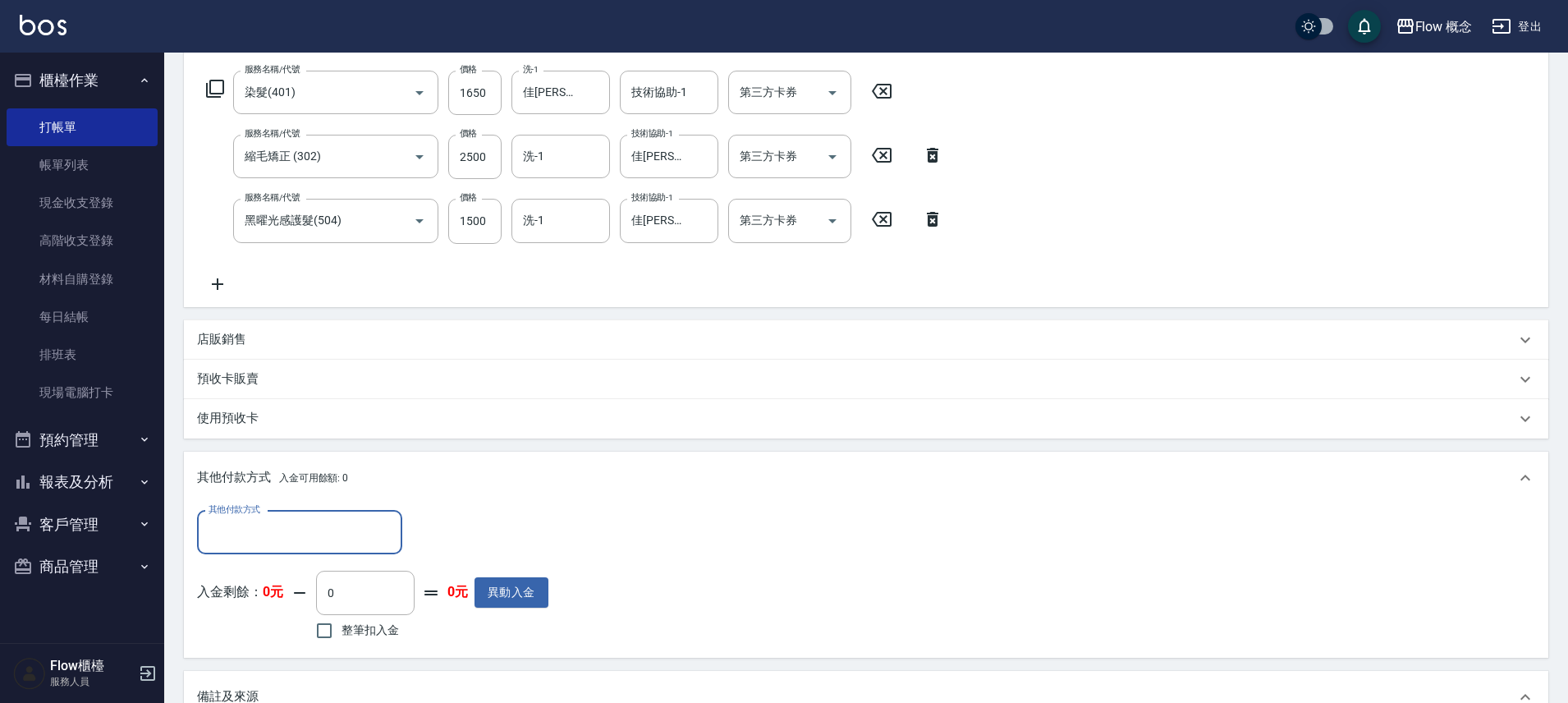
scroll to position [0, 0]
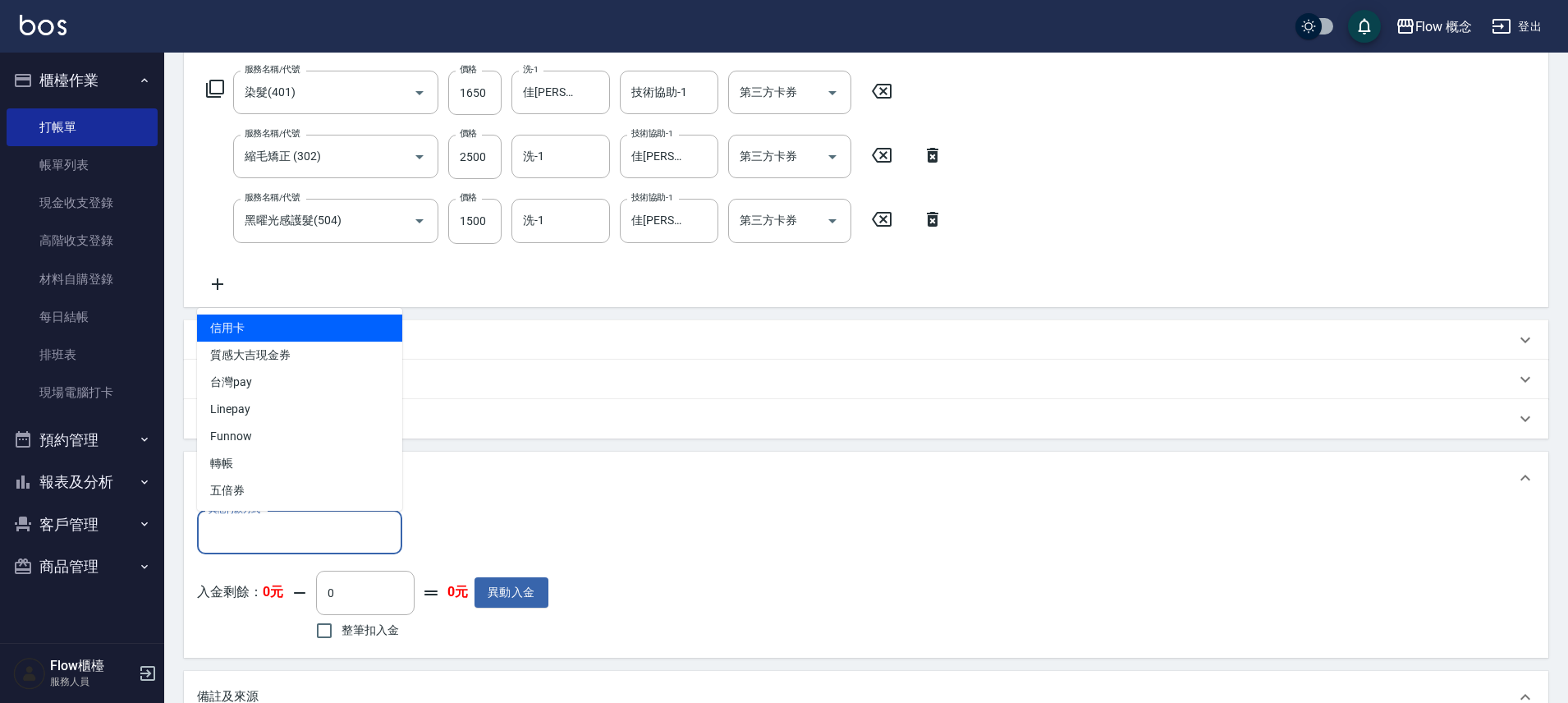
click at [294, 530] on input "其他付款方式" at bounding box center [299, 533] width 191 height 29
click at [249, 325] on span "信用卡" at bounding box center [299, 329] width 205 height 27
type input "信用卡"
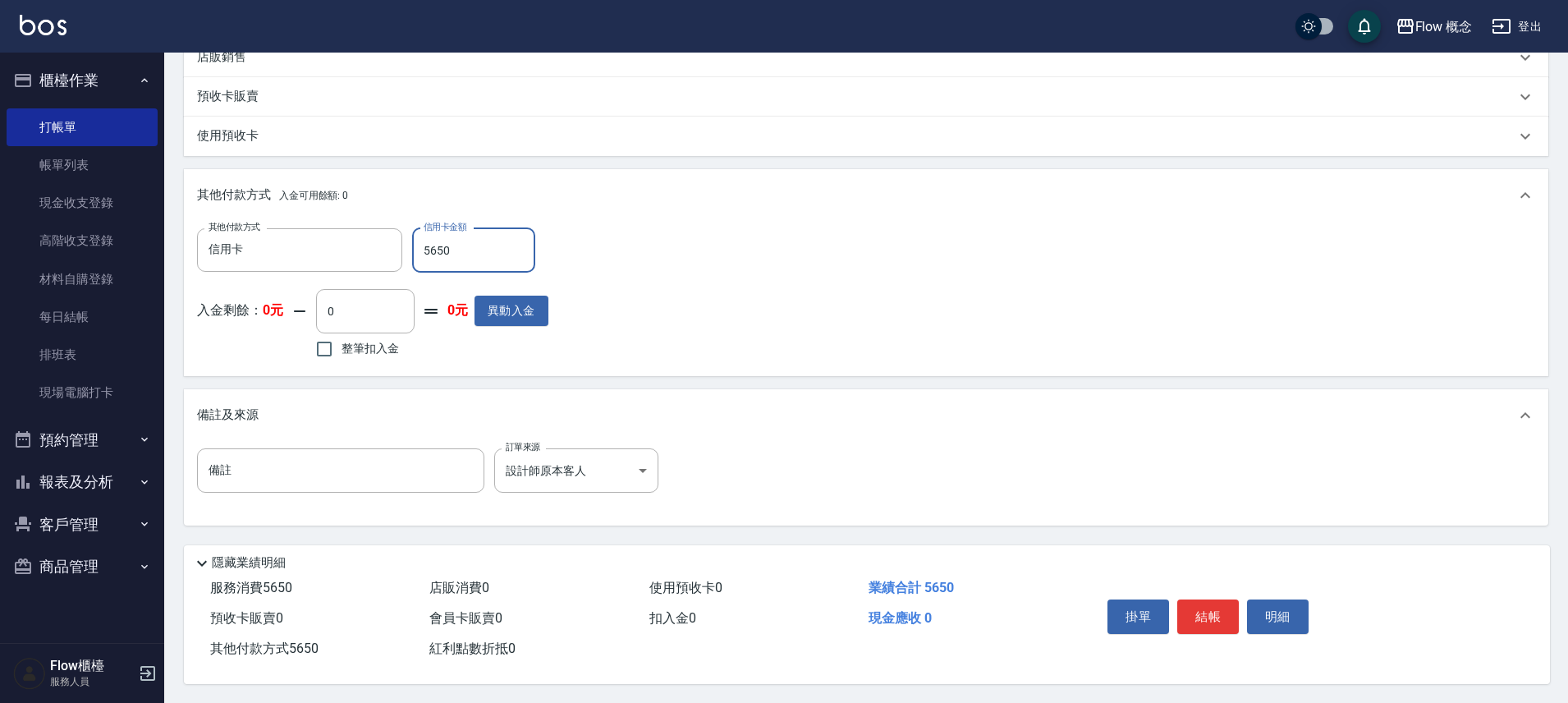
scroll to position [549, 0]
type input "5650"
click at [1219, 611] on button "結帳" at bounding box center [1208, 615] width 61 height 35
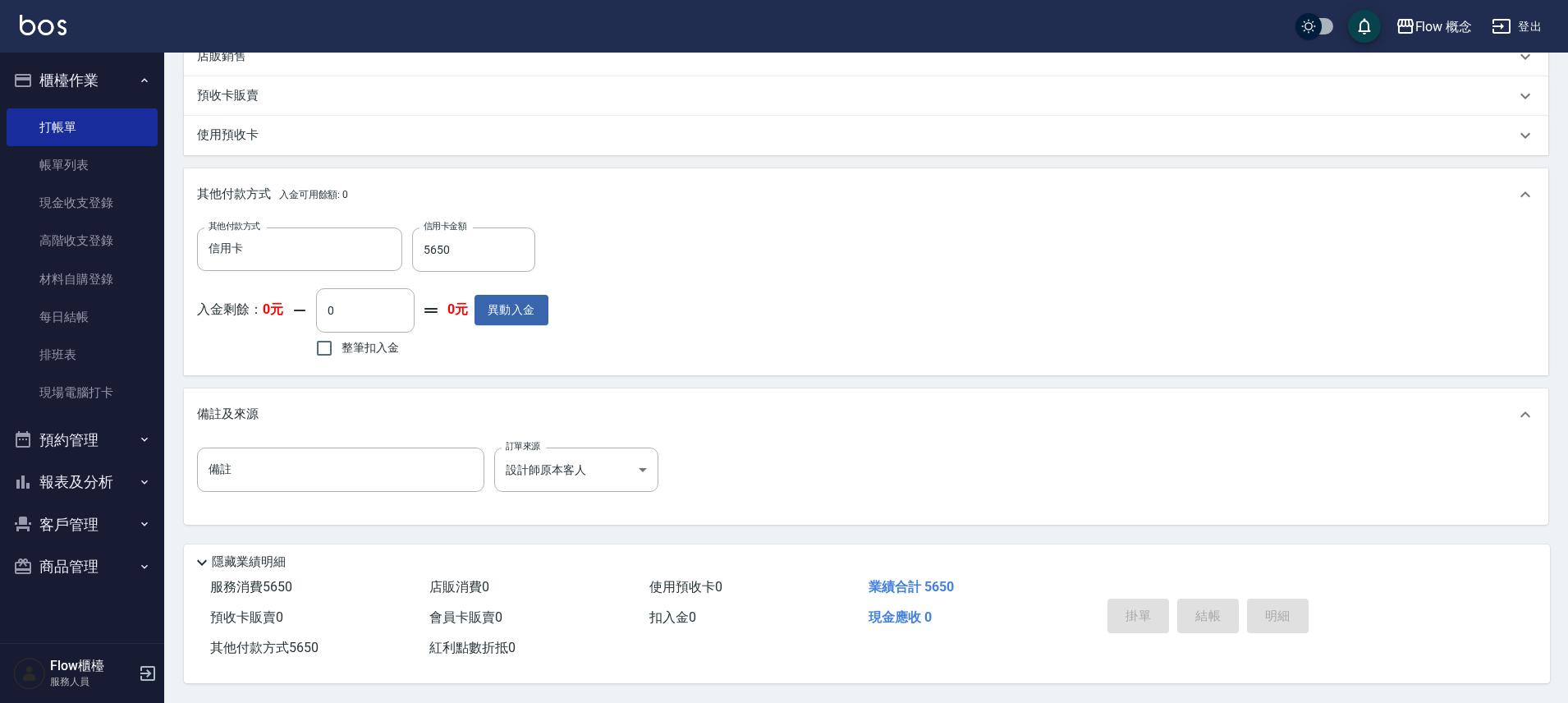
type input "2025/10/04 20:08"
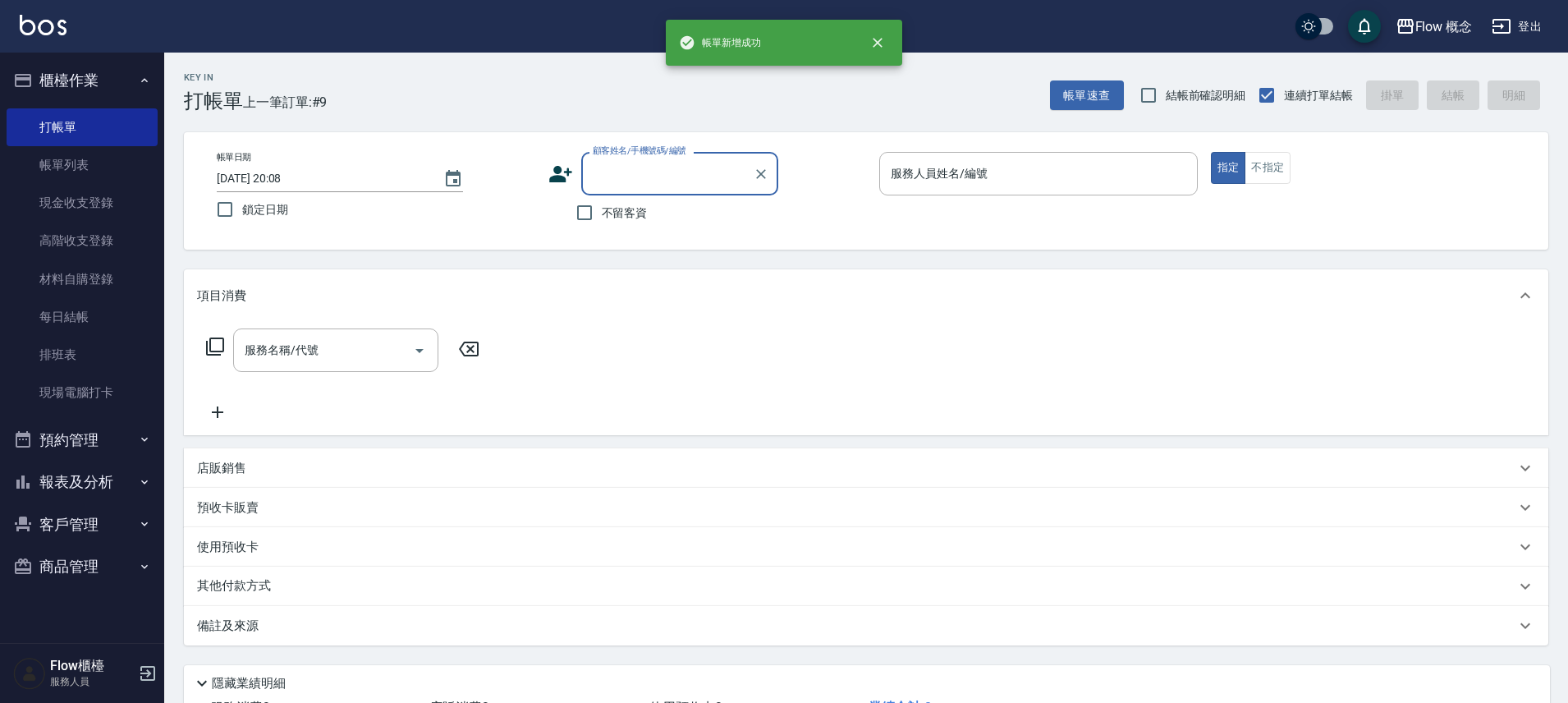
scroll to position [0, 0]
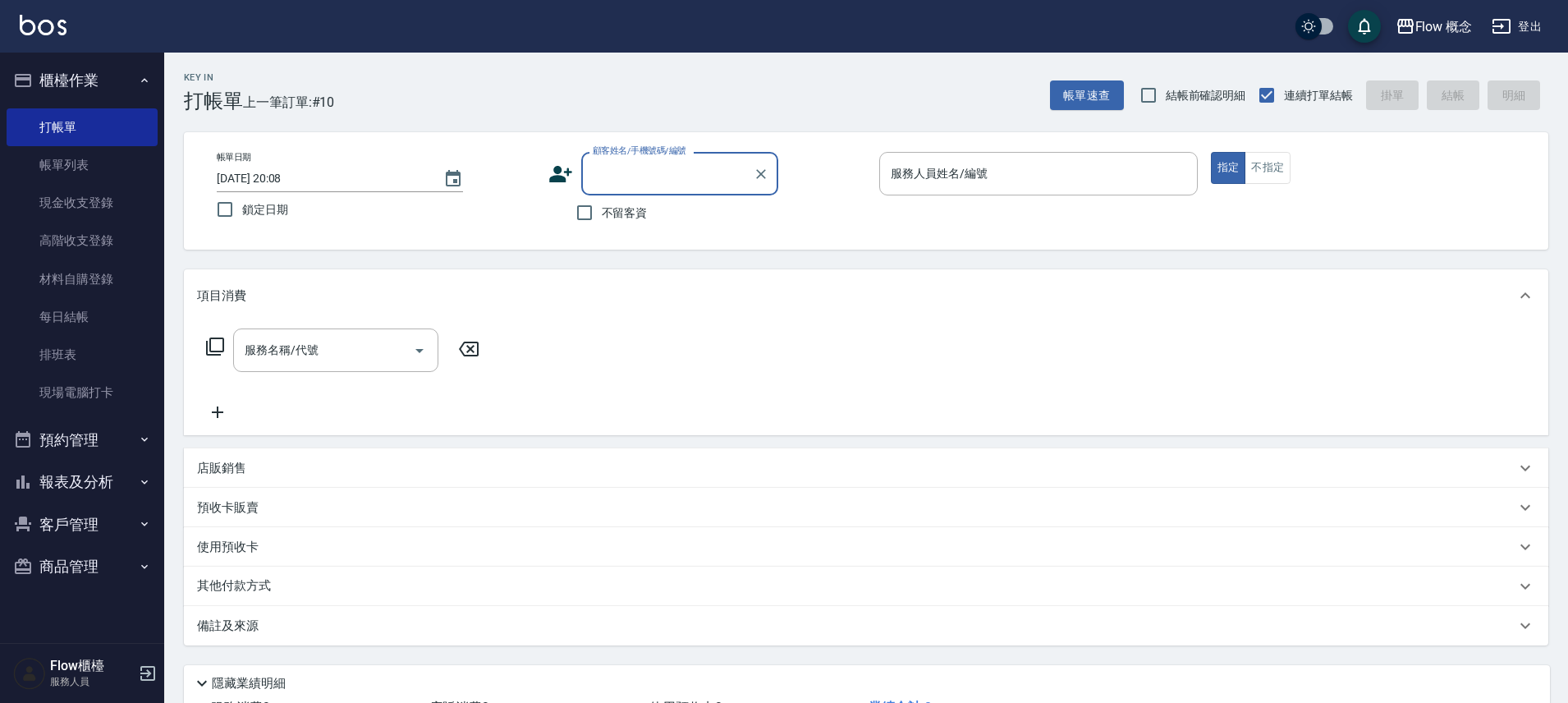
click at [644, 157] on div "顧客姓名/手機號碼/編號" at bounding box center [680, 174] width 197 height 43
paste input "咨穎"
click at [652, 217] on li "陳咨穎/0975928765/" at bounding box center [680, 215] width 197 height 27
type input "陳咨穎/0975928765/"
type input "Dora-5"
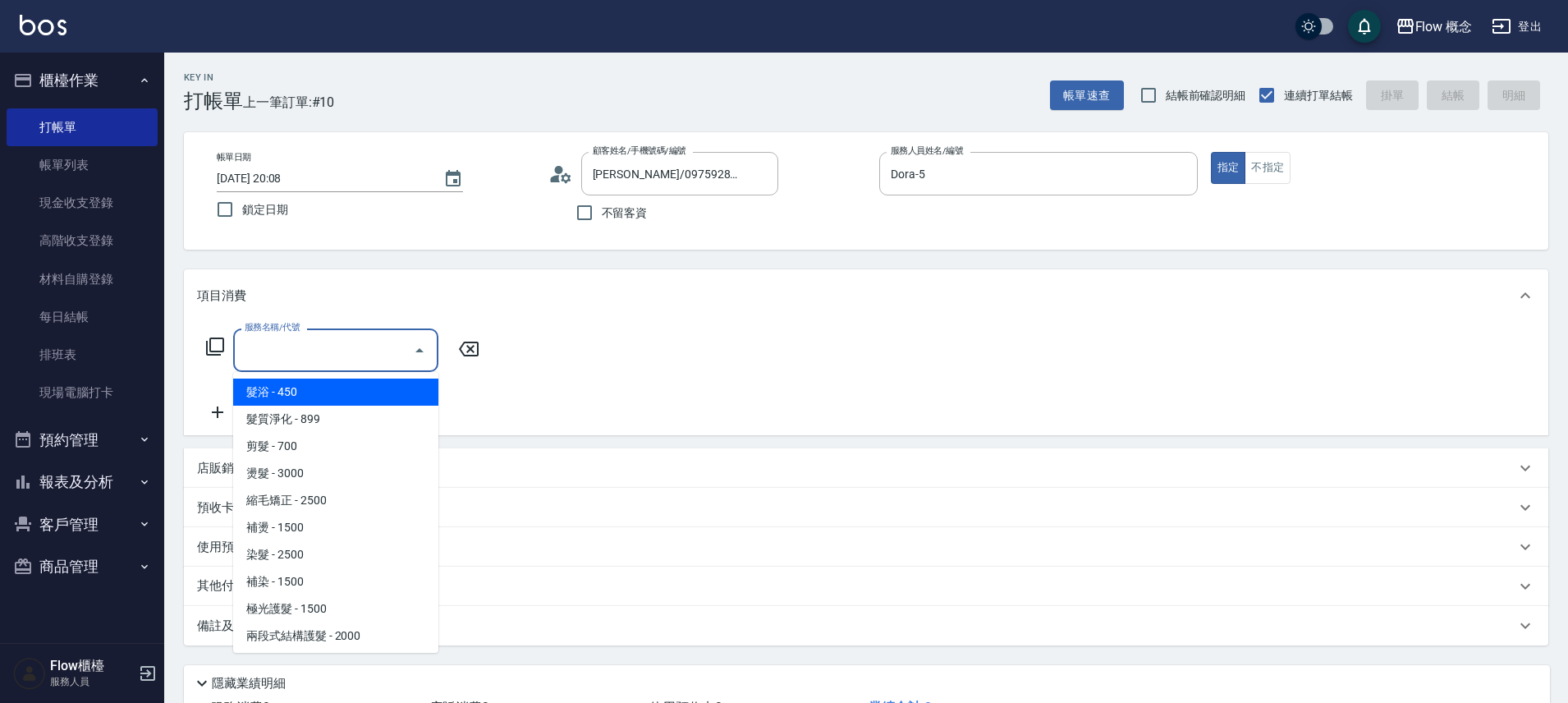
click at [276, 340] on div "服務名稱/代號 服務名稱/代號" at bounding box center [335, 350] width 205 height 43
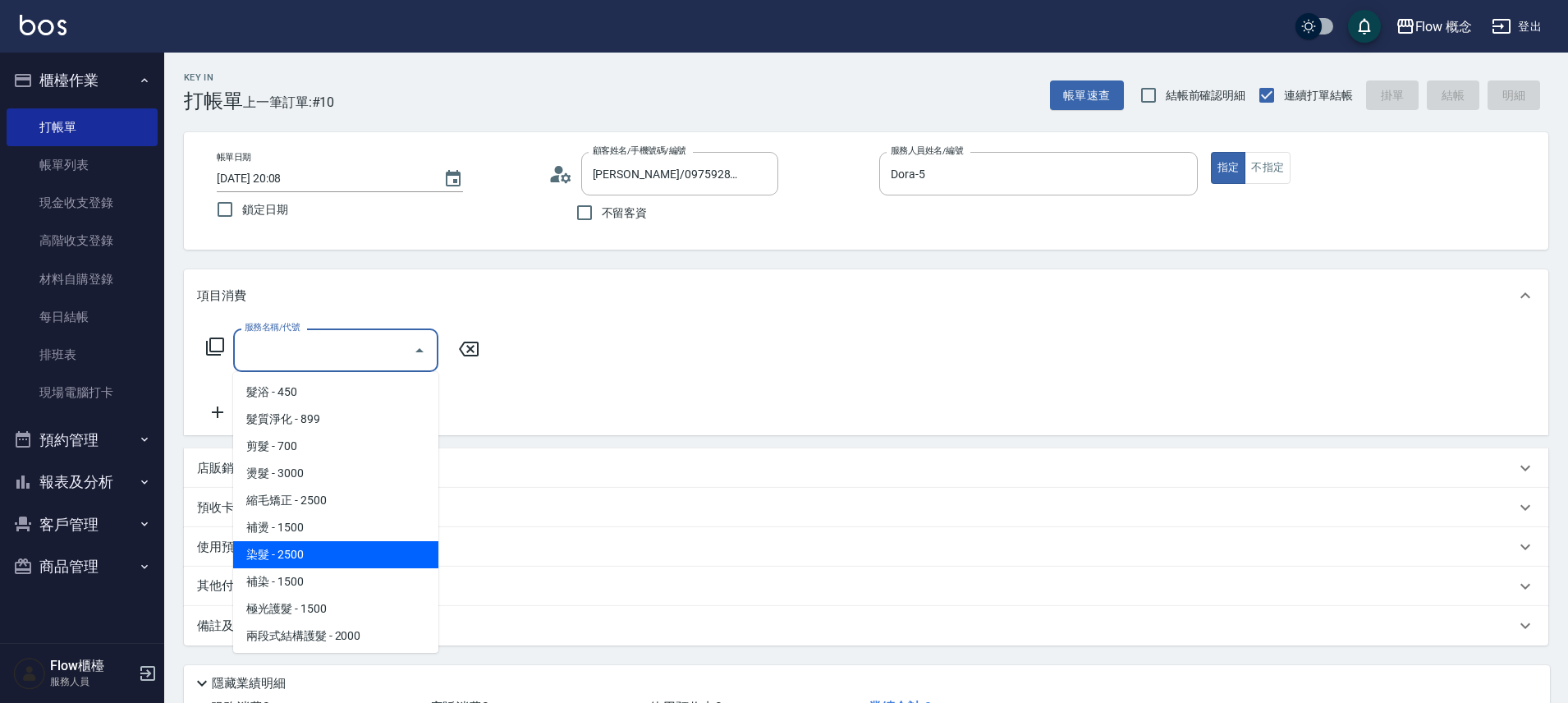
click at [280, 551] on span "染髮 - 2500" at bounding box center [335, 555] width 205 height 27
type input "染髮(401)"
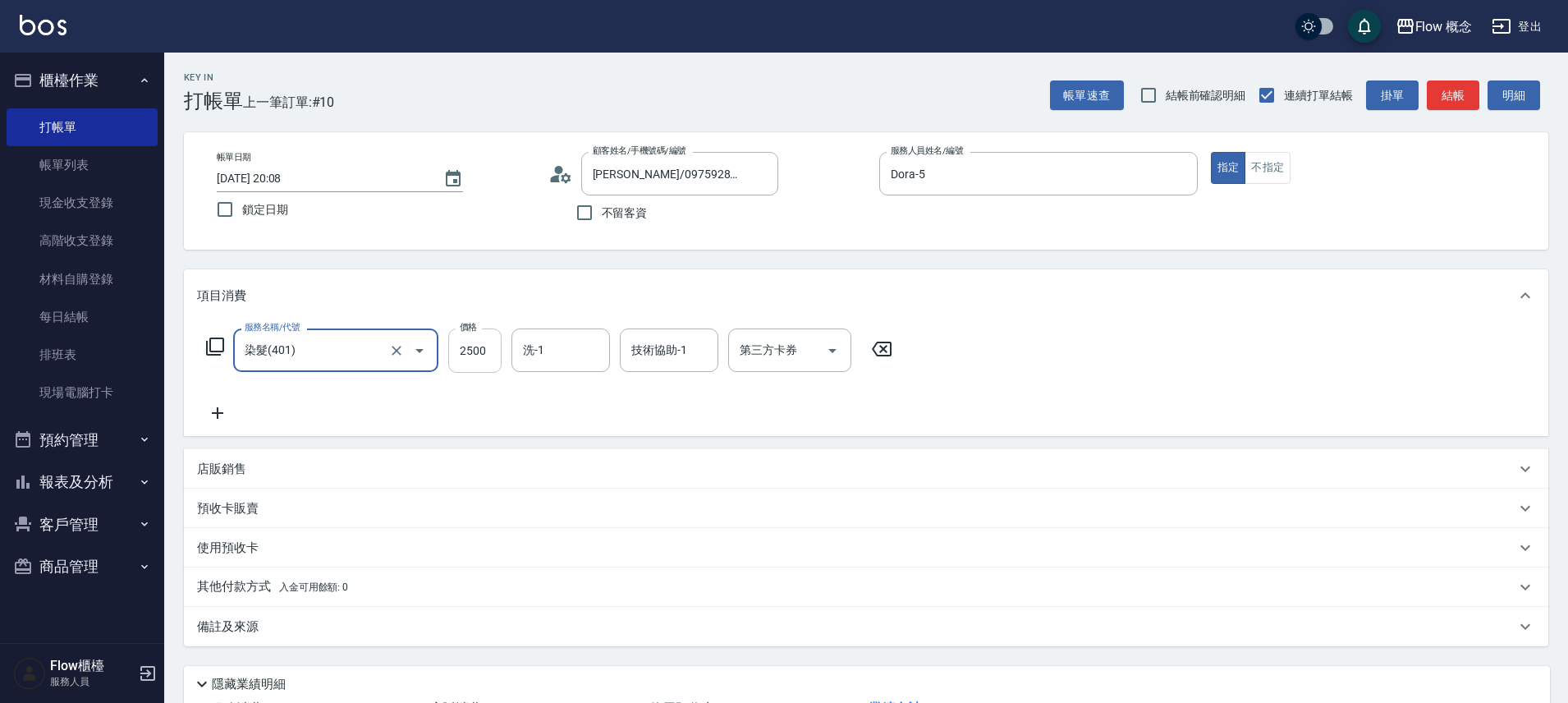
click at [486, 355] on input "2500" at bounding box center [475, 351] width 54 height 44
type input "1800"
click at [208, 410] on icon at bounding box center [218, 413] width 41 height 20
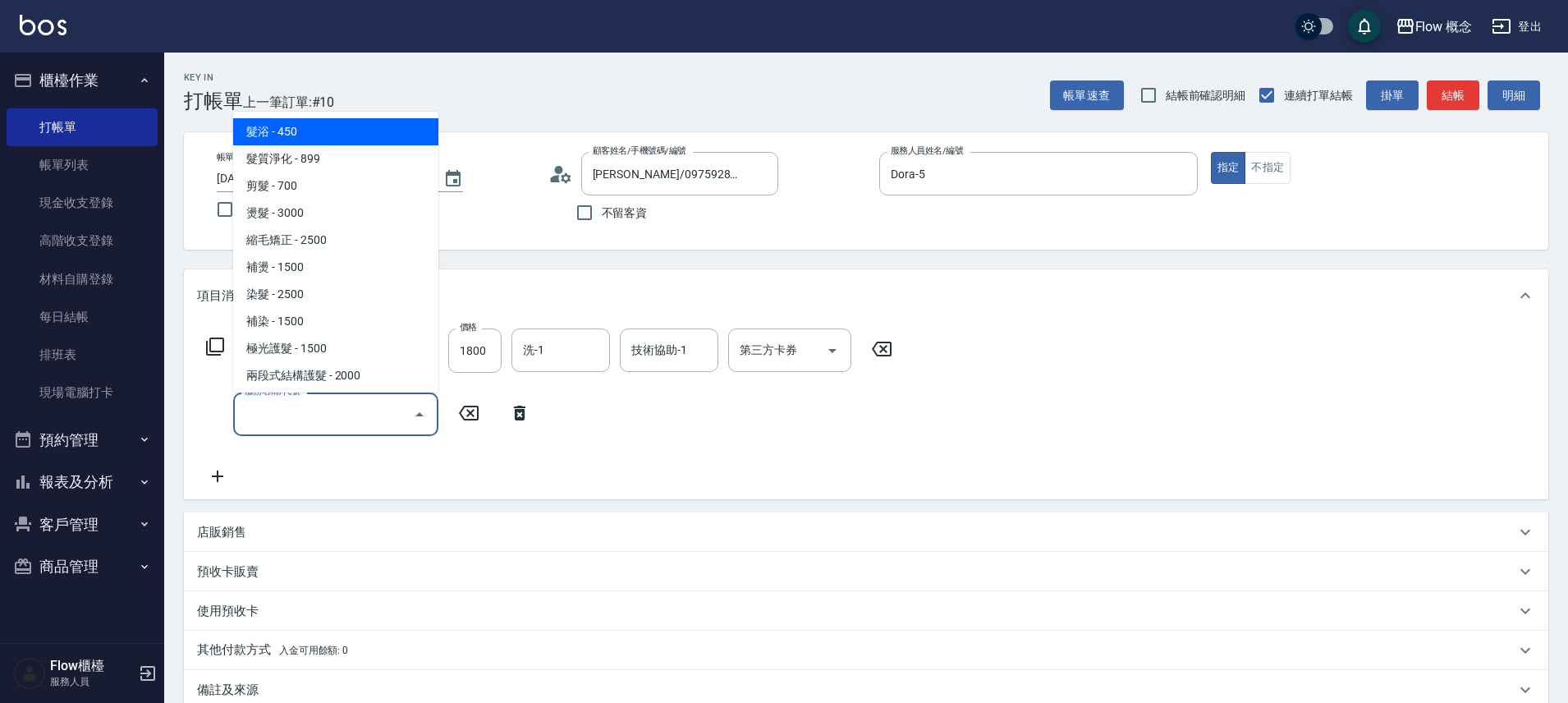
click at [265, 427] on input "服務名稱/代號" at bounding box center [323, 414] width 166 height 29
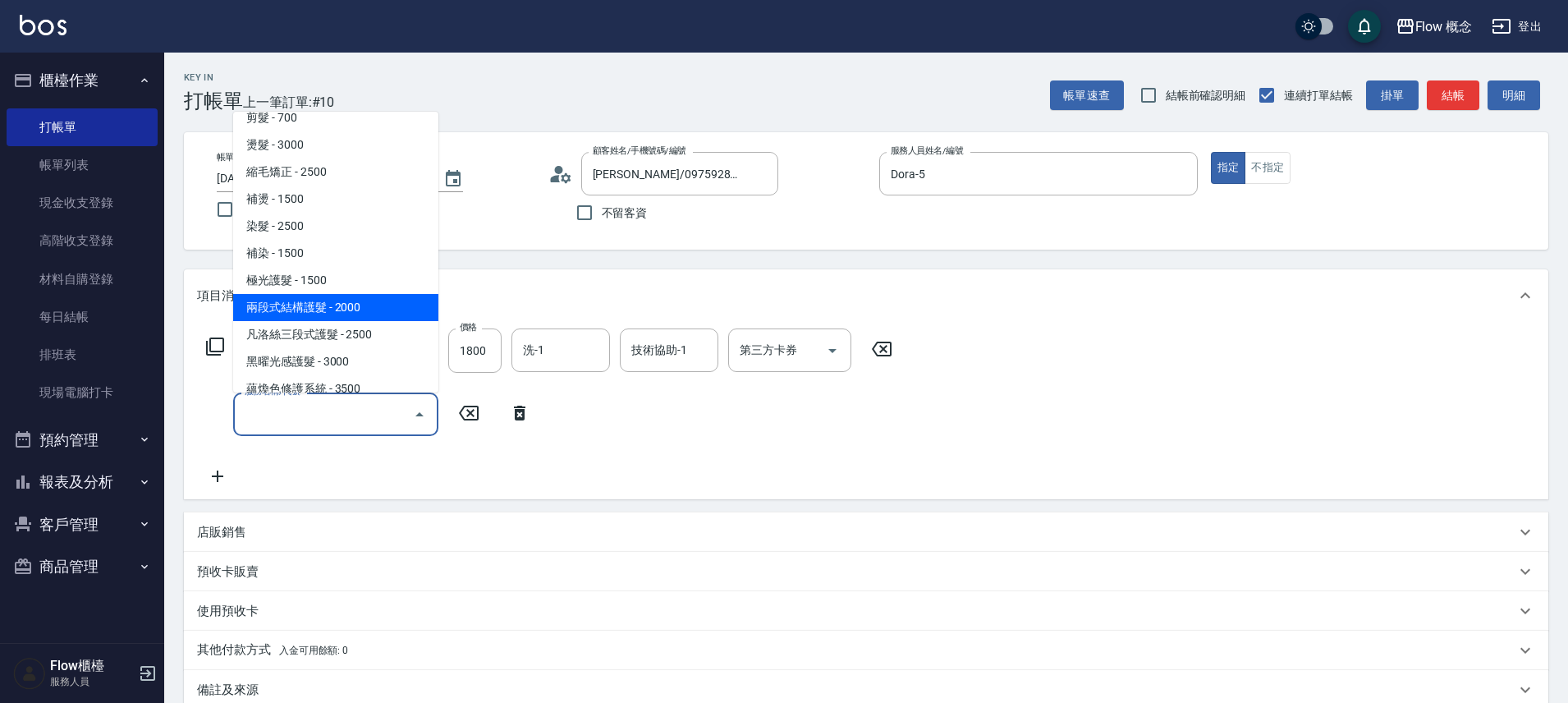
scroll to position [166, 0]
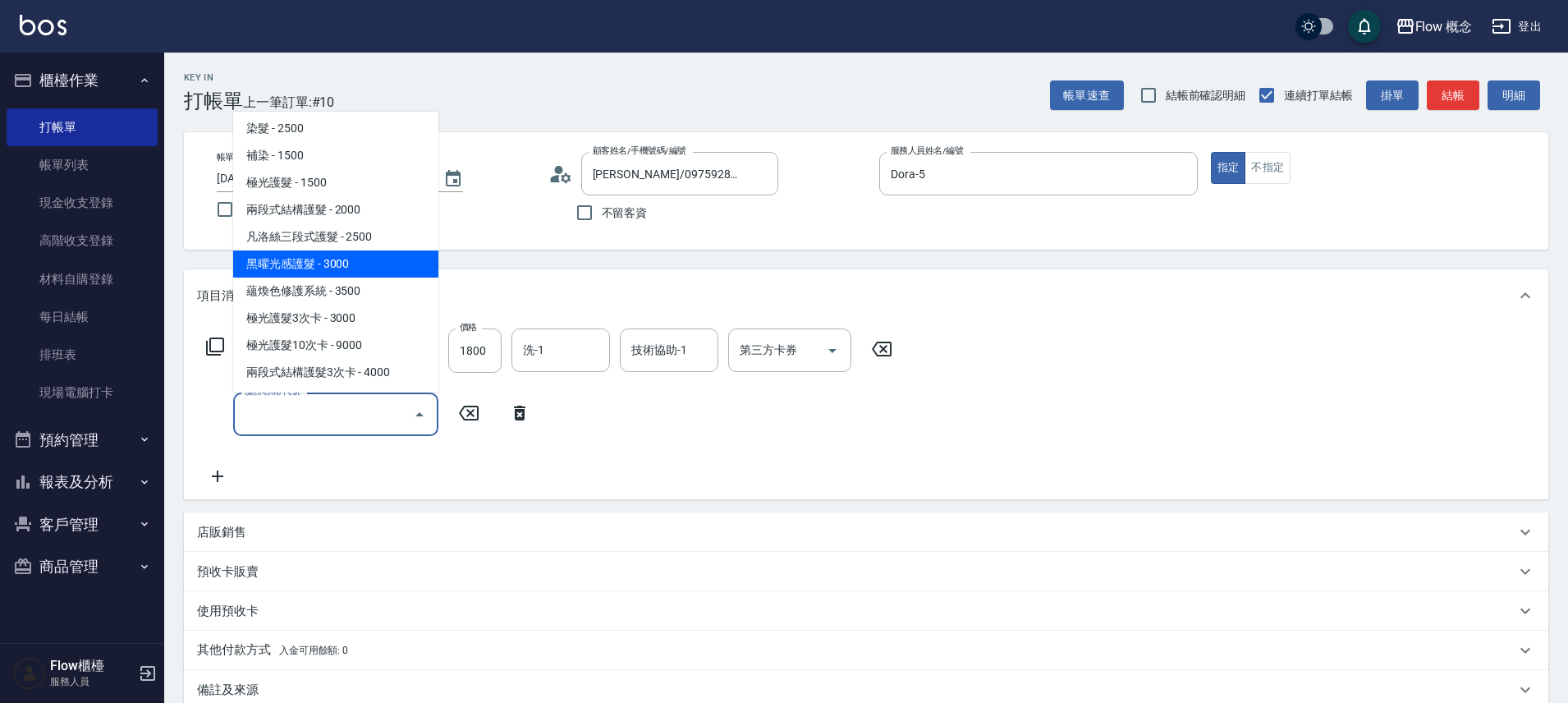
click at [303, 265] on span "黑曜光感護髮 - 3000" at bounding box center [335, 264] width 205 height 27
type input "黑曜光感護髮(504)"
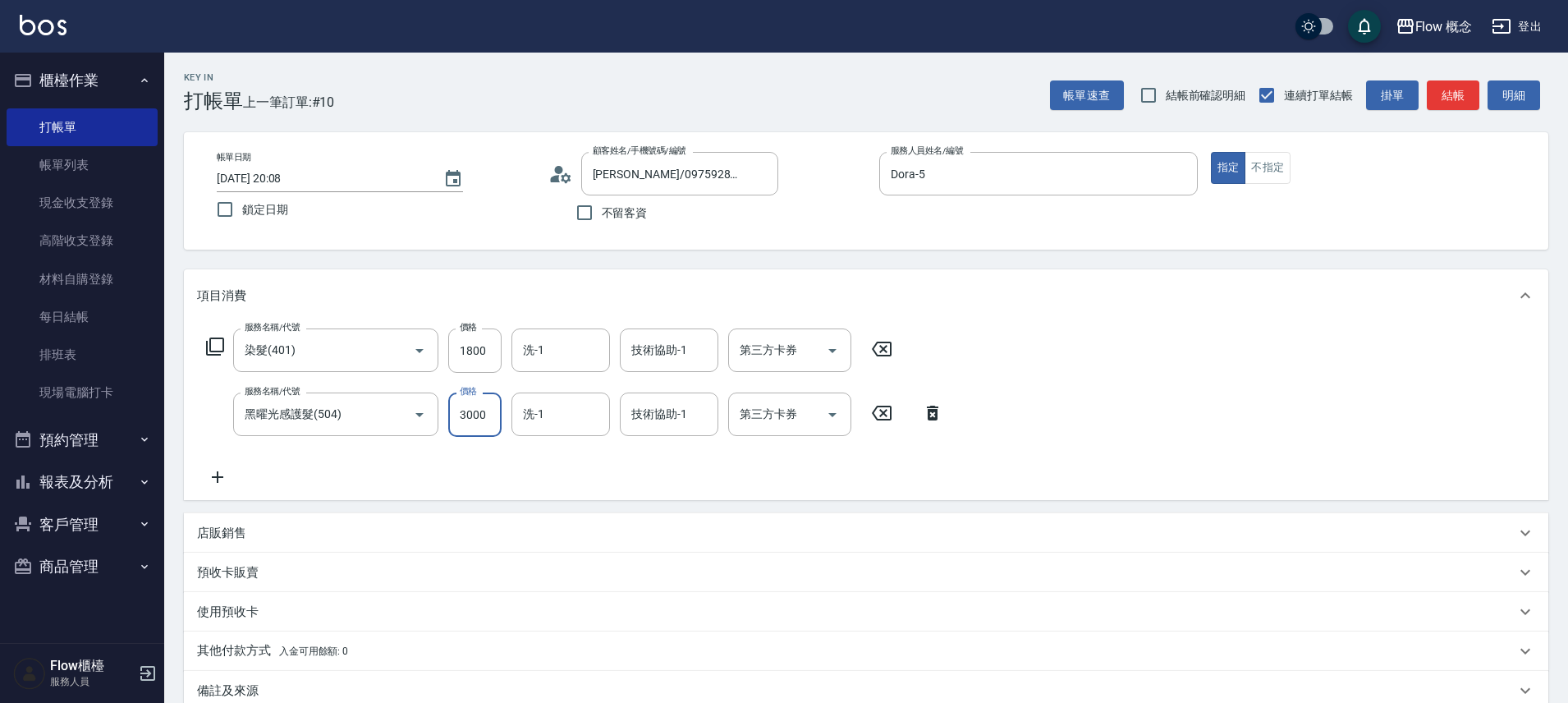
click at [454, 426] on input "3000" at bounding box center [475, 414] width 54 height 44
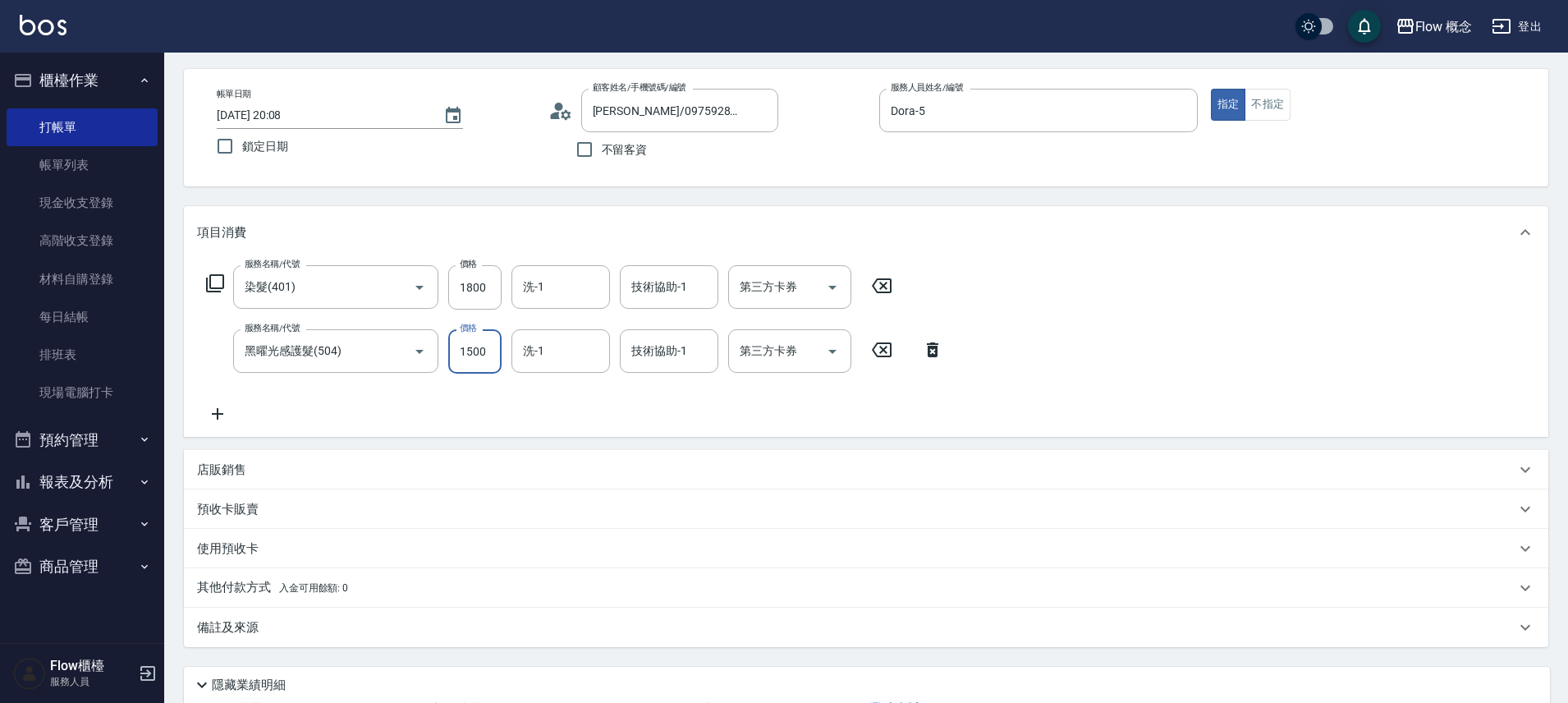
scroll to position [58, 0]
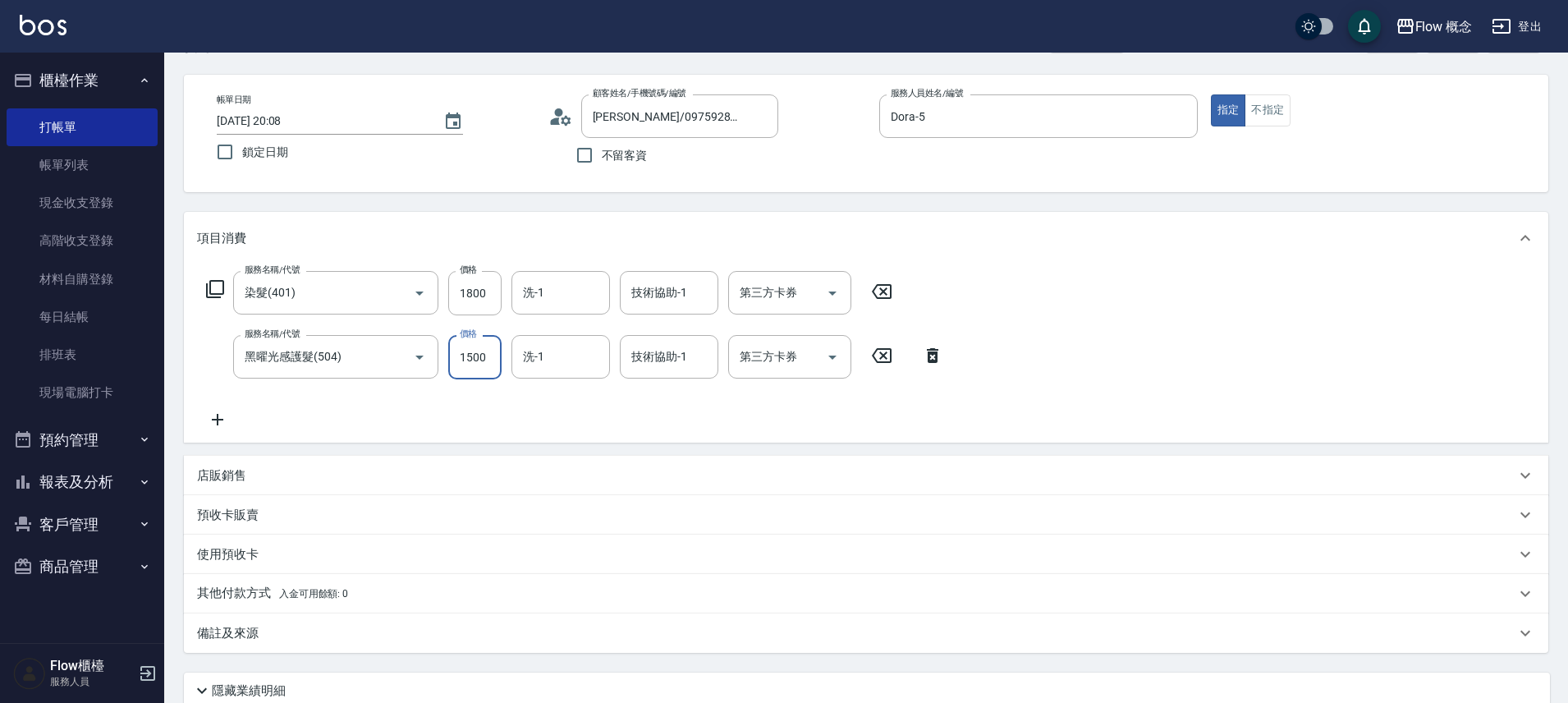
type input "1500"
click at [220, 425] on icon at bounding box center [218, 420] width 41 height 20
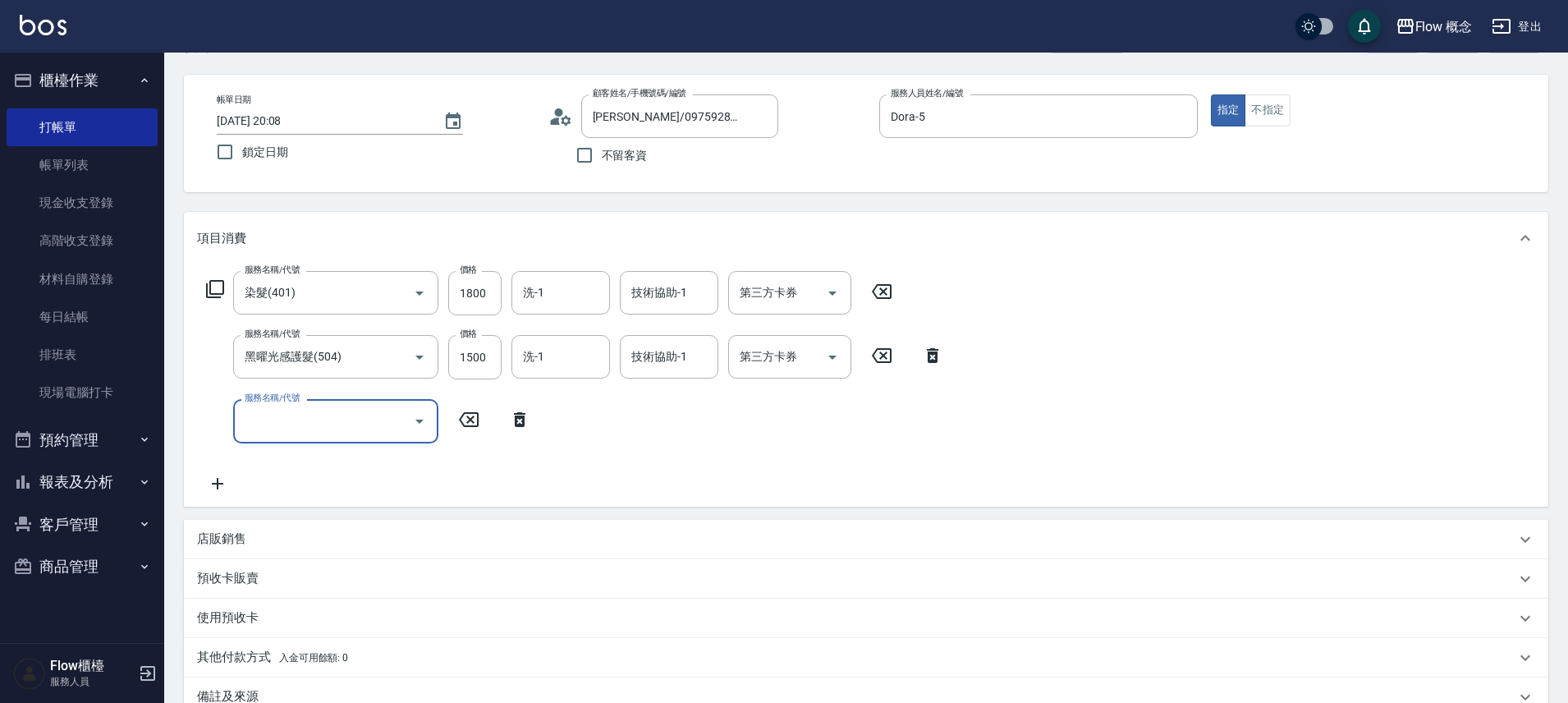
click at [319, 426] on input "服務名稱/代號" at bounding box center [323, 421] width 166 height 29
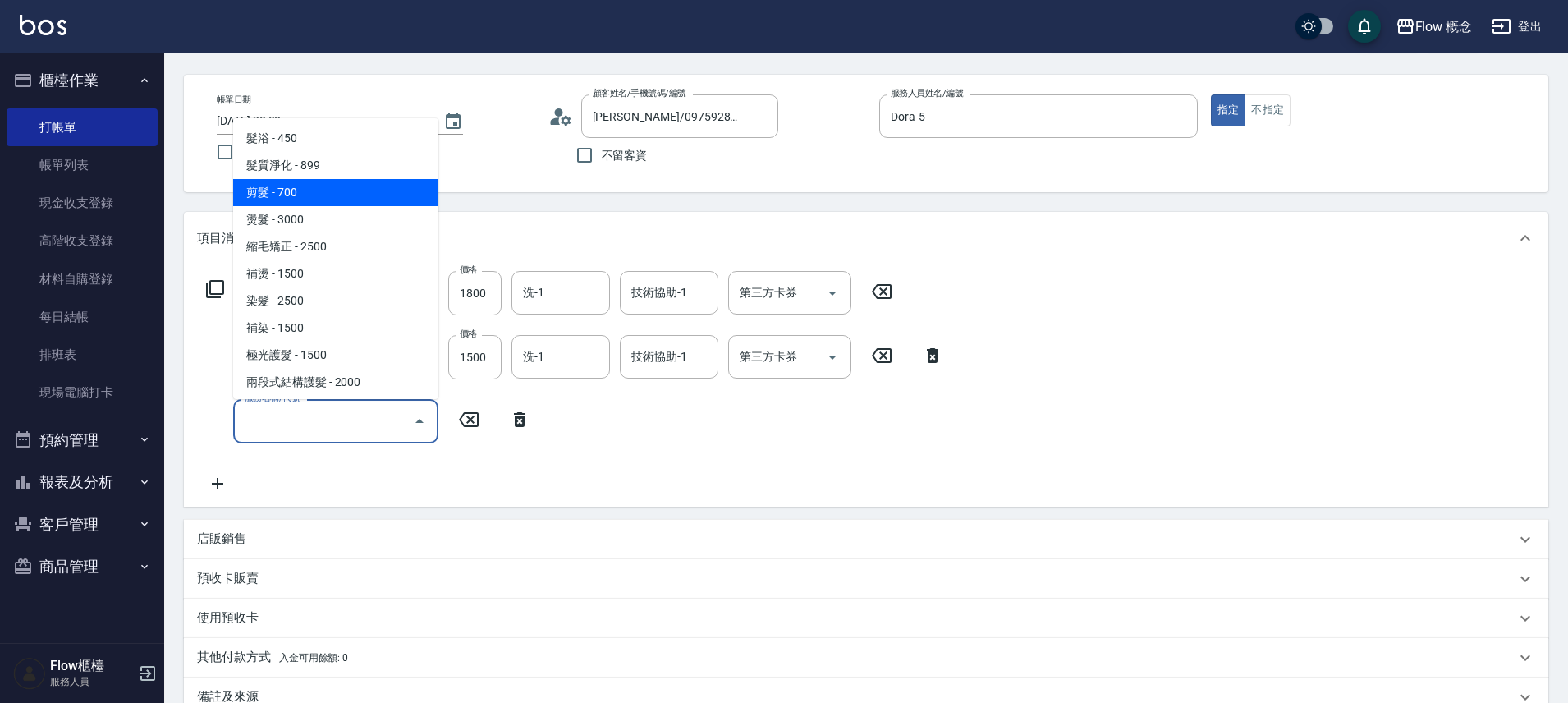
click at [272, 186] on span "剪髮 - 700" at bounding box center [335, 192] width 205 height 27
type input "剪髮(201)"
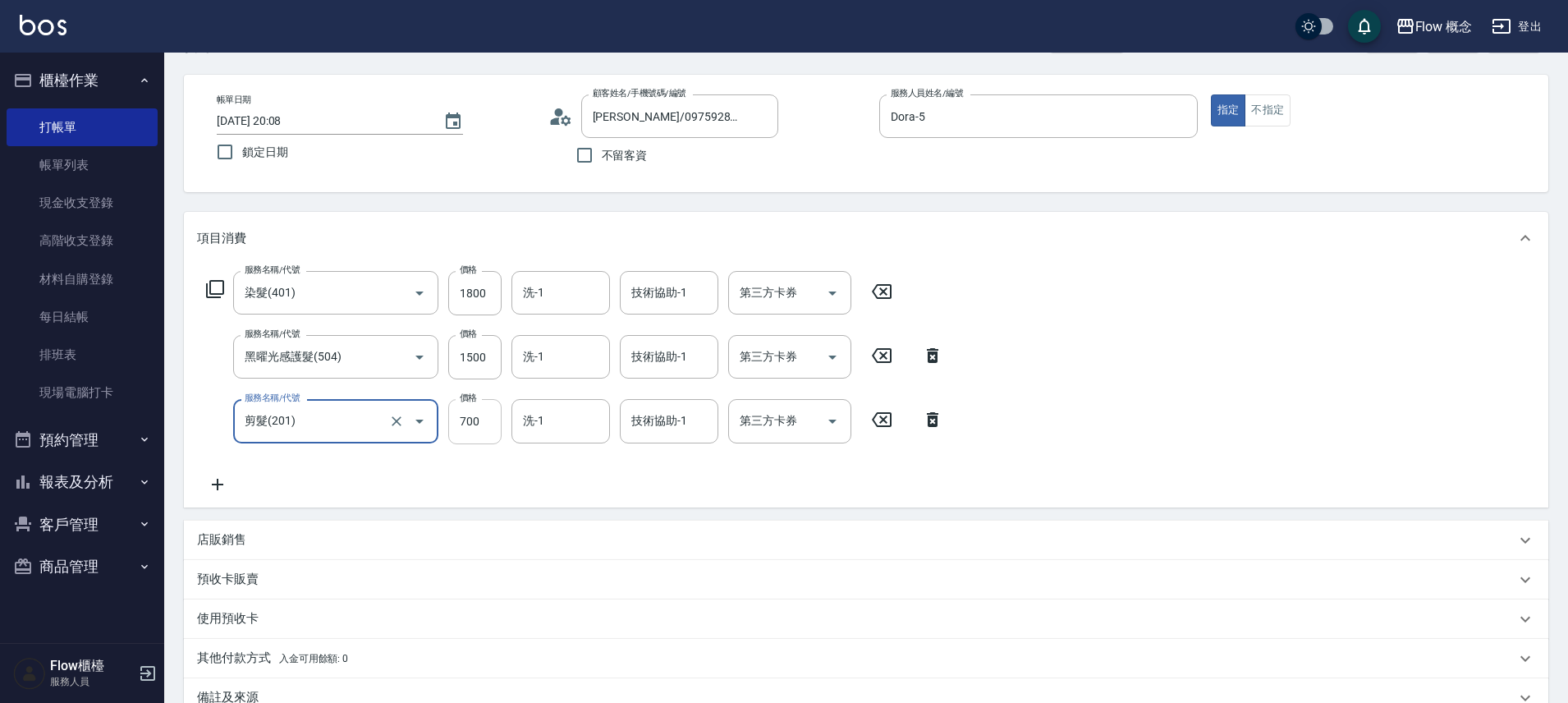
click at [475, 415] on input "700" at bounding box center [475, 421] width 54 height 44
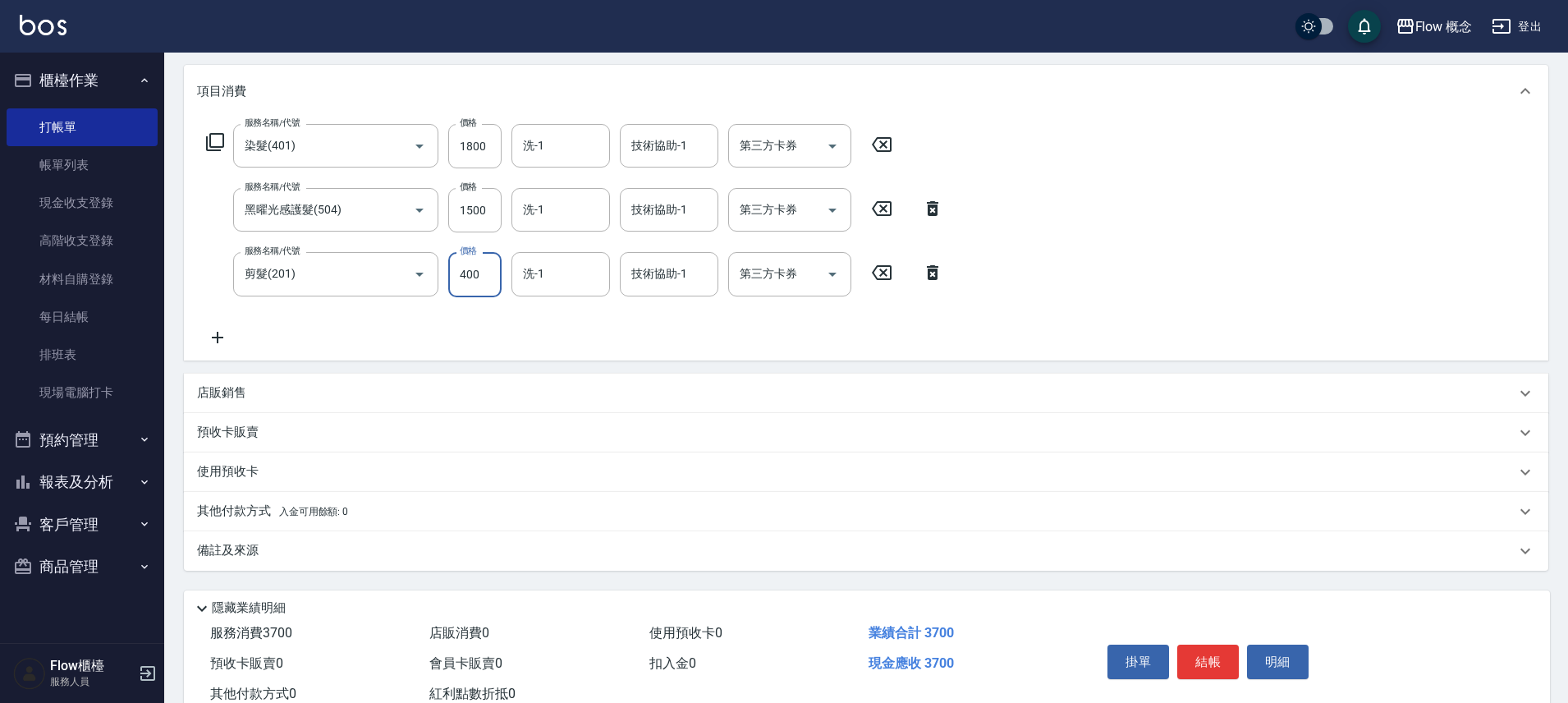
scroll to position [206, 0]
type input "400"
click at [490, 152] on input "1800" at bounding box center [475, 145] width 54 height 44
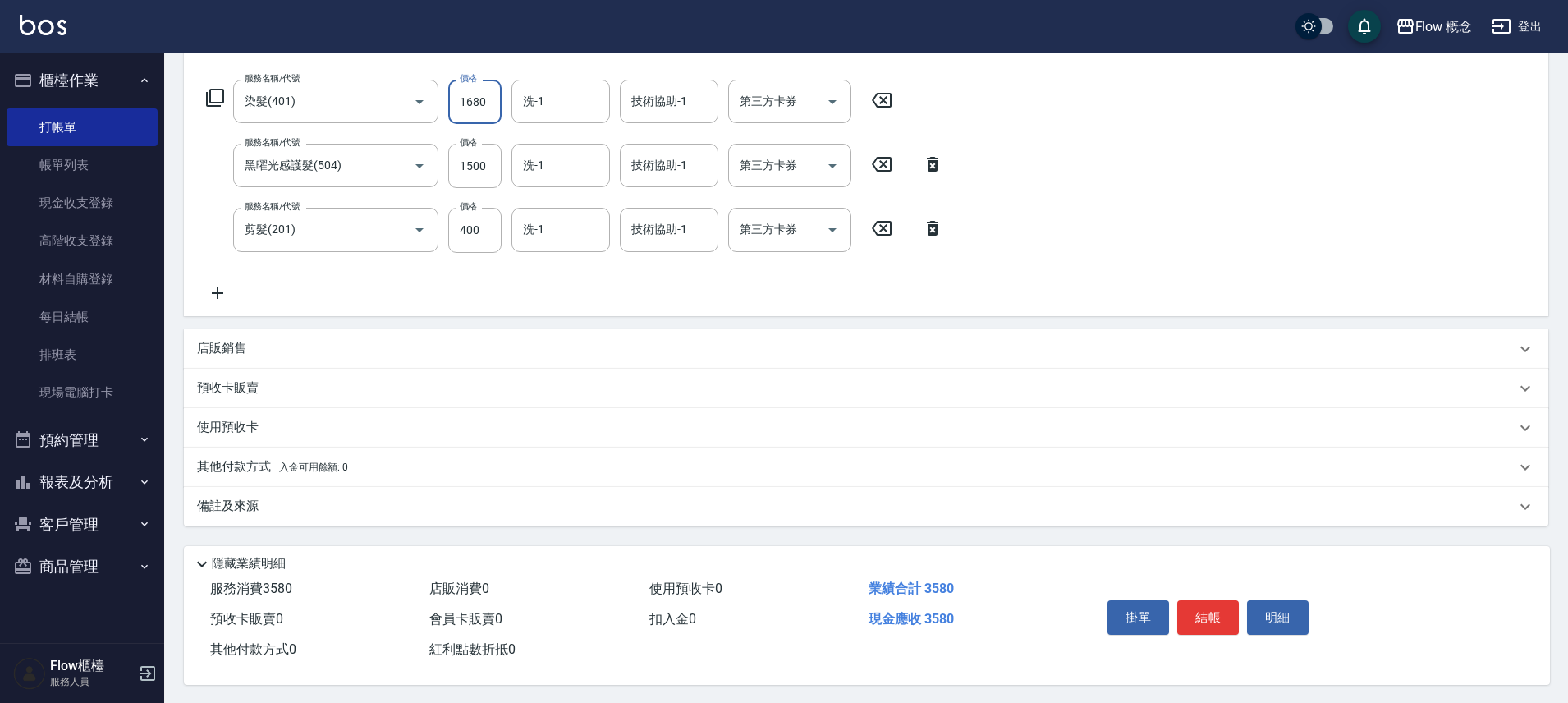
scroll to position [258, 0]
type input "1680"
click at [496, 499] on div "備註及來源" at bounding box center [857, 505] width 1319 height 17
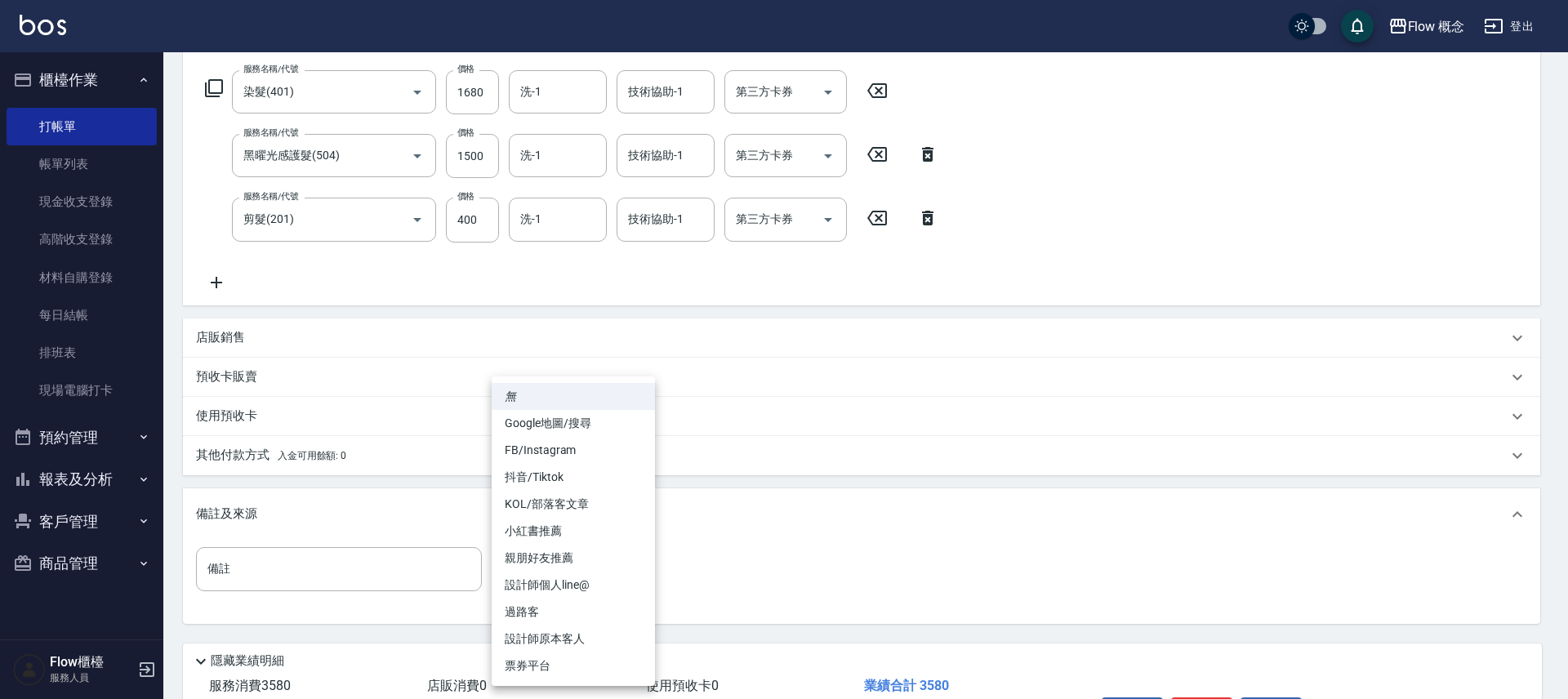
click at [564, 559] on body "Flow 概念 登出 櫃檯作業 打帳單 帳單列表 現金收支登錄 高階收支登錄 材料自購登錄 每日結帳 排班表 現場電腦打卡 預約管理 預約管理 單日預約紀錄 …" at bounding box center [784, 272] width 1568 height 1058
click at [566, 642] on li "設計師原本客人" at bounding box center [573, 639] width 163 height 27
type input "設計師原本客人"
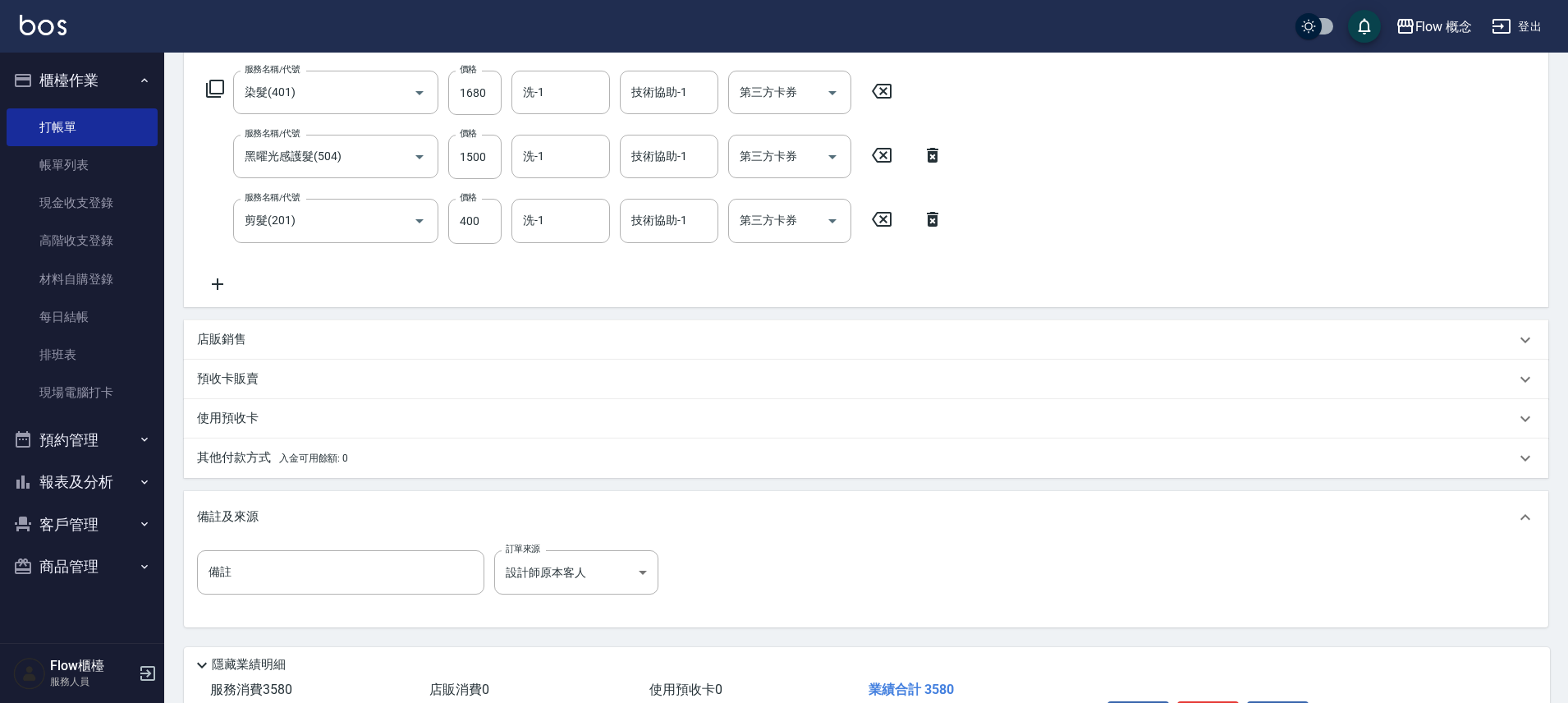
click at [298, 462] on span "入金可用餘額: 0" at bounding box center [314, 459] width 70 height 12
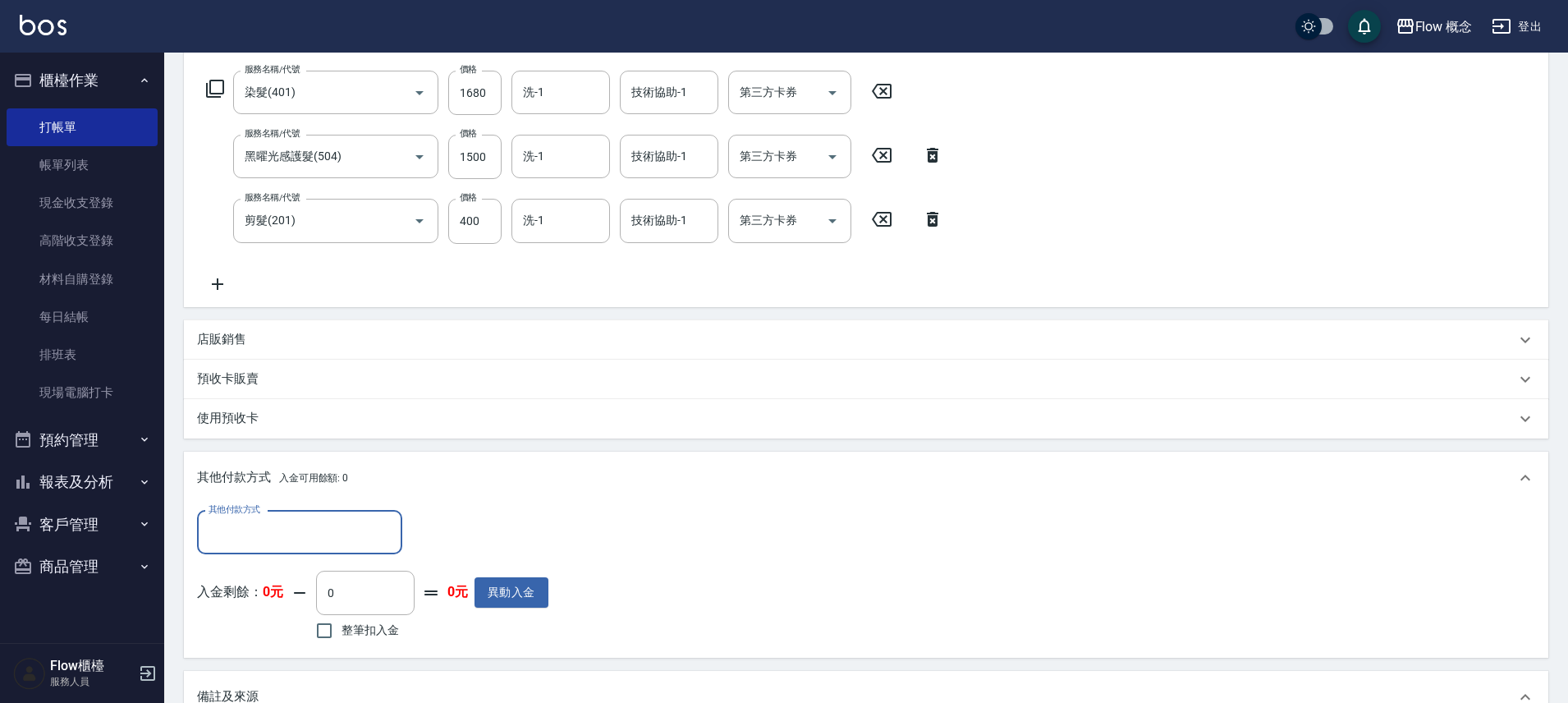
scroll to position [0, 0]
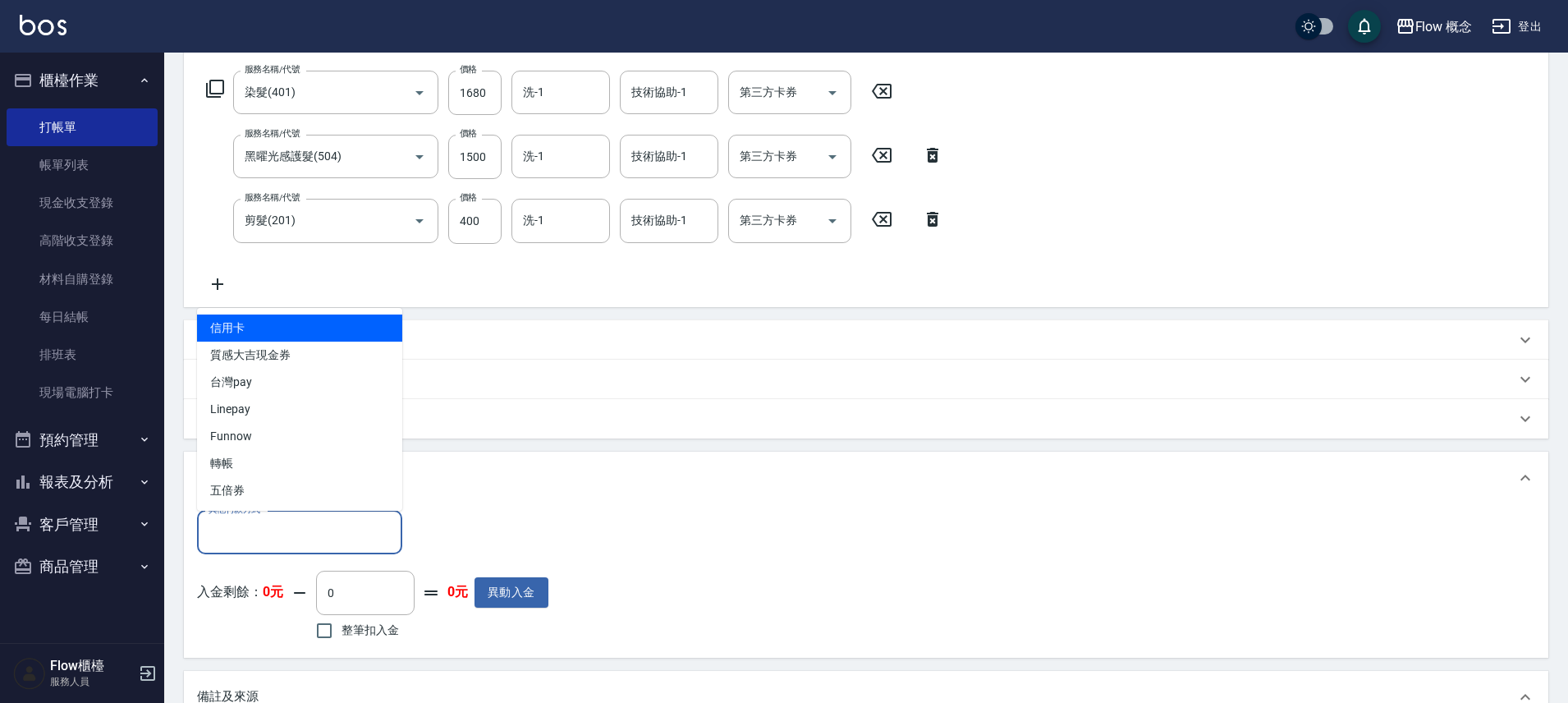
click at [258, 529] on input "其他付款方式" at bounding box center [299, 533] width 191 height 29
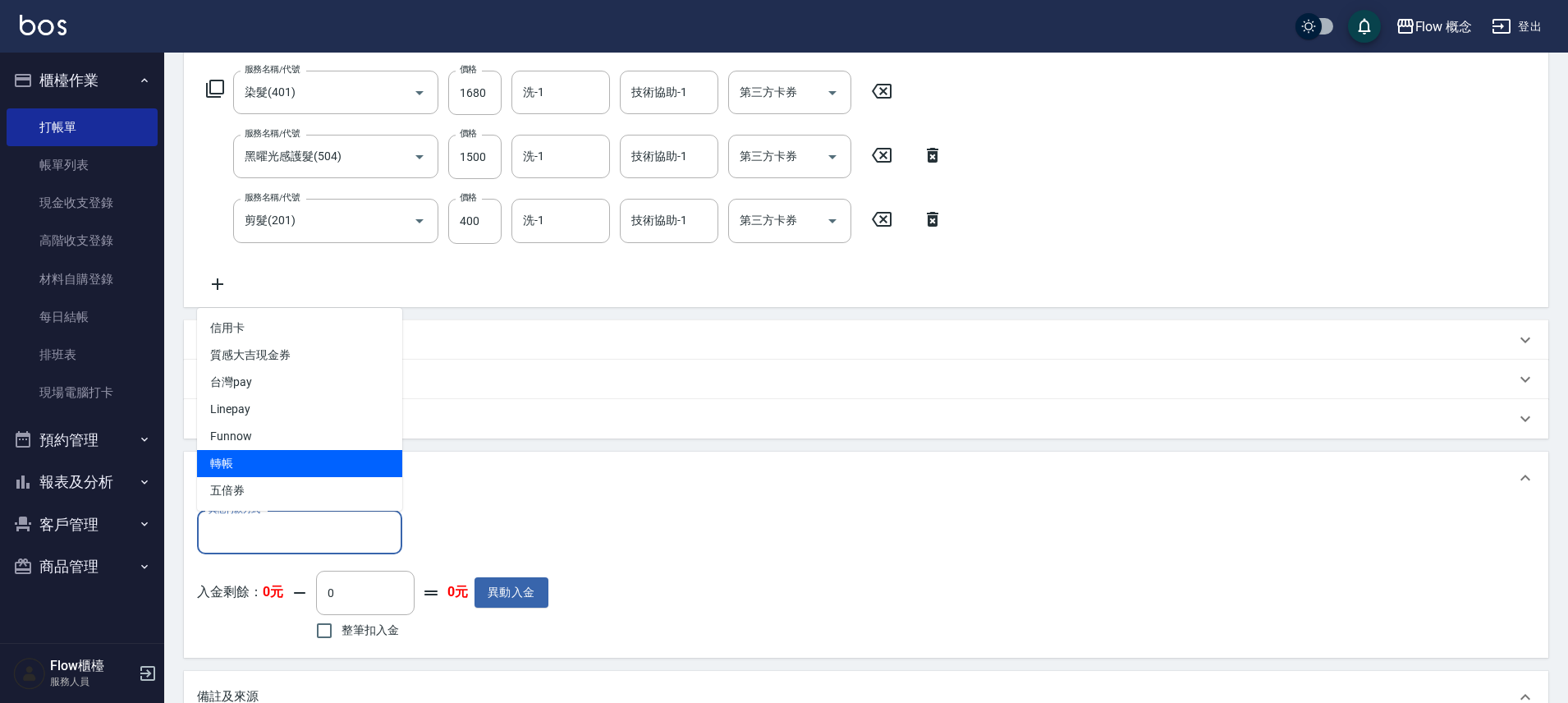
click at [245, 470] on span "轉帳" at bounding box center [299, 464] width 205 height 27
type input "轉帳"
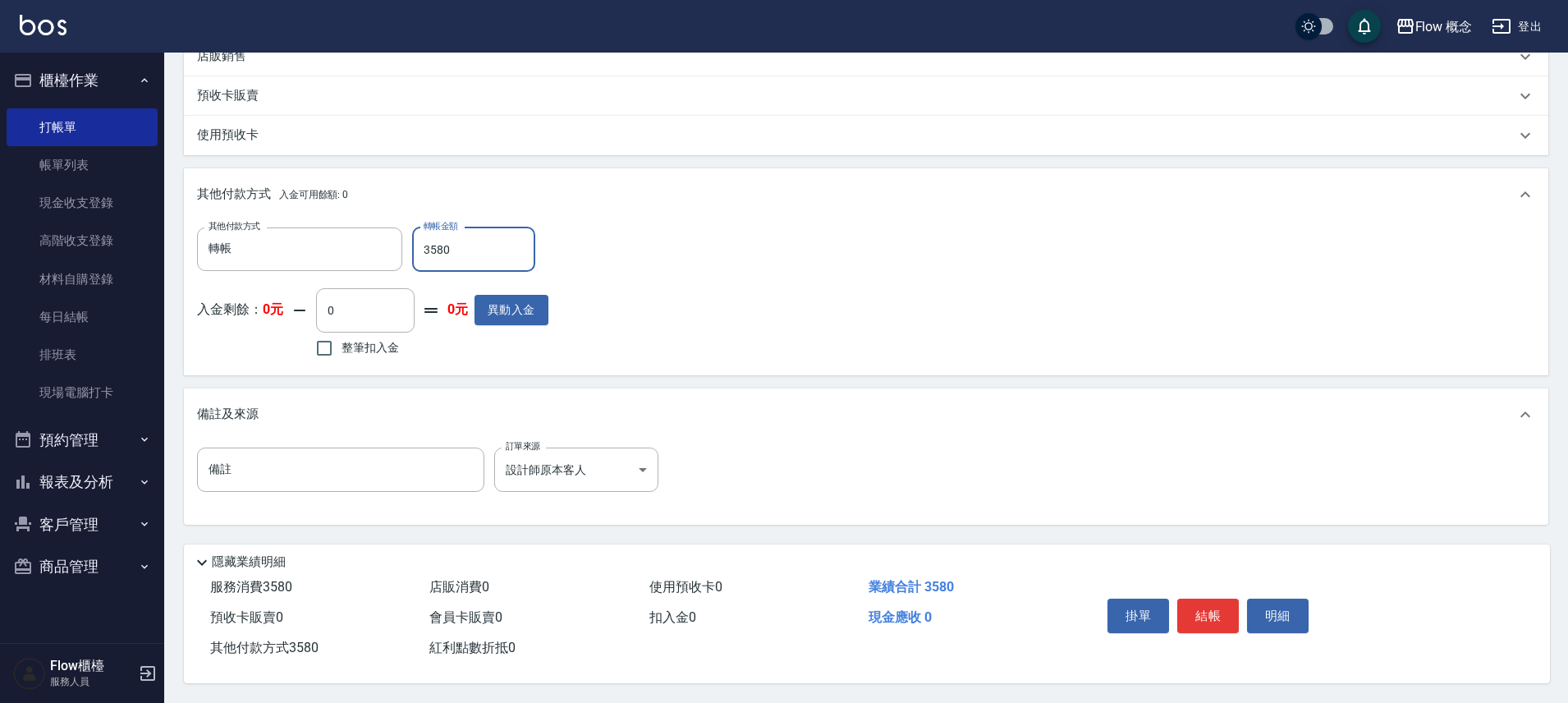
scroll to position [549, 0]
type input "3580"
click at [1211, 615] on button "結帳" at bounding box center [1208, 615] width 61 height 35
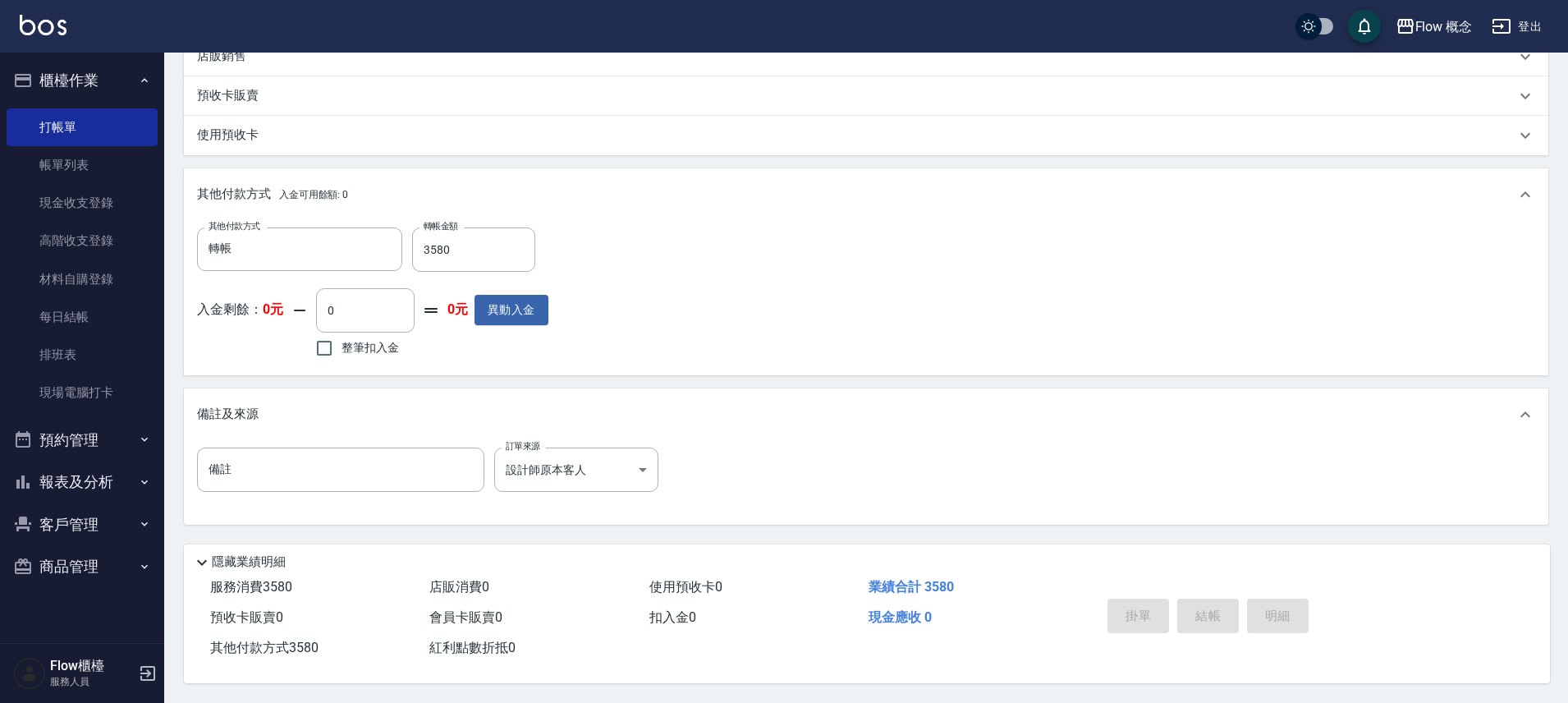
type input "2025/10/04 20:09"
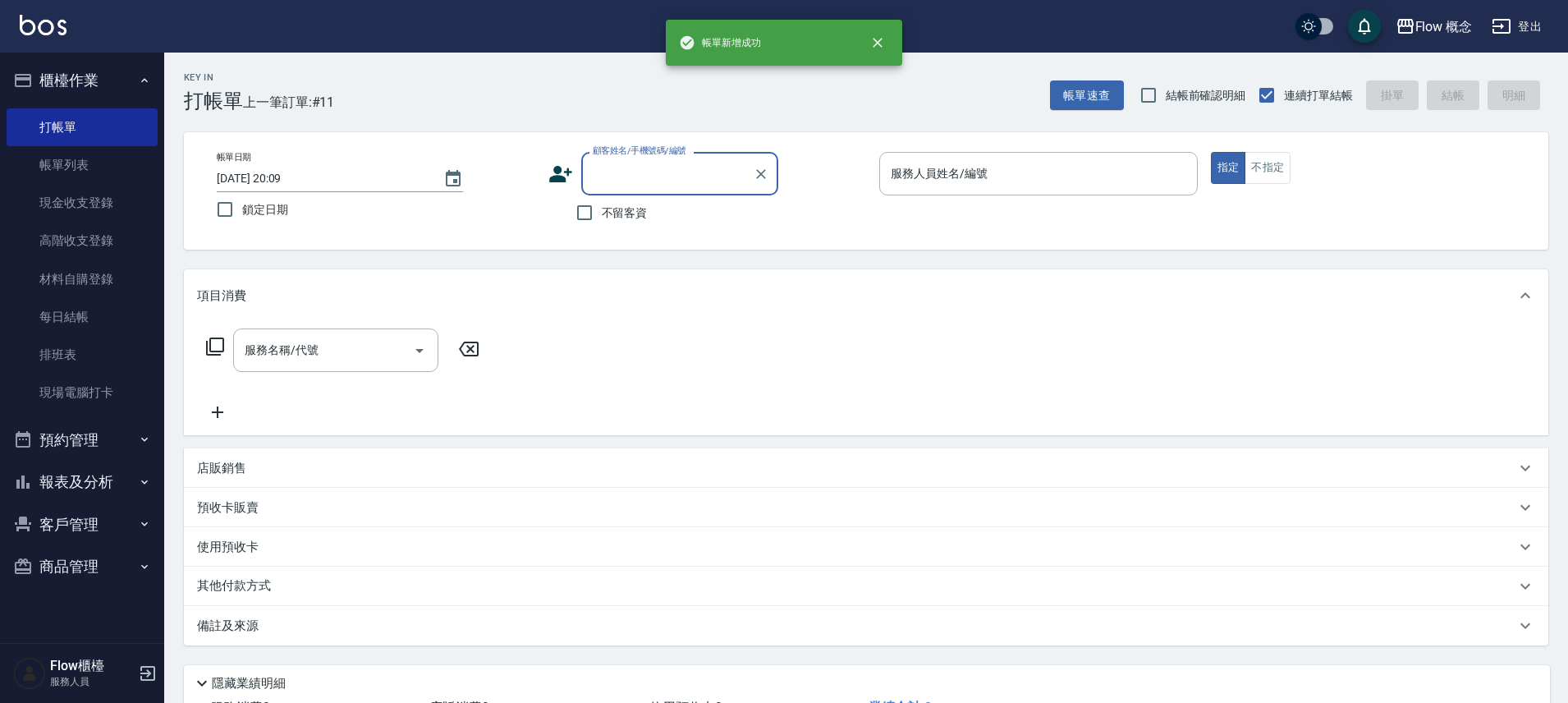
click at [633, 167] on input "顧客姓名/手機號碼/編號" at bounding box center [667, 174] width 157 height 29
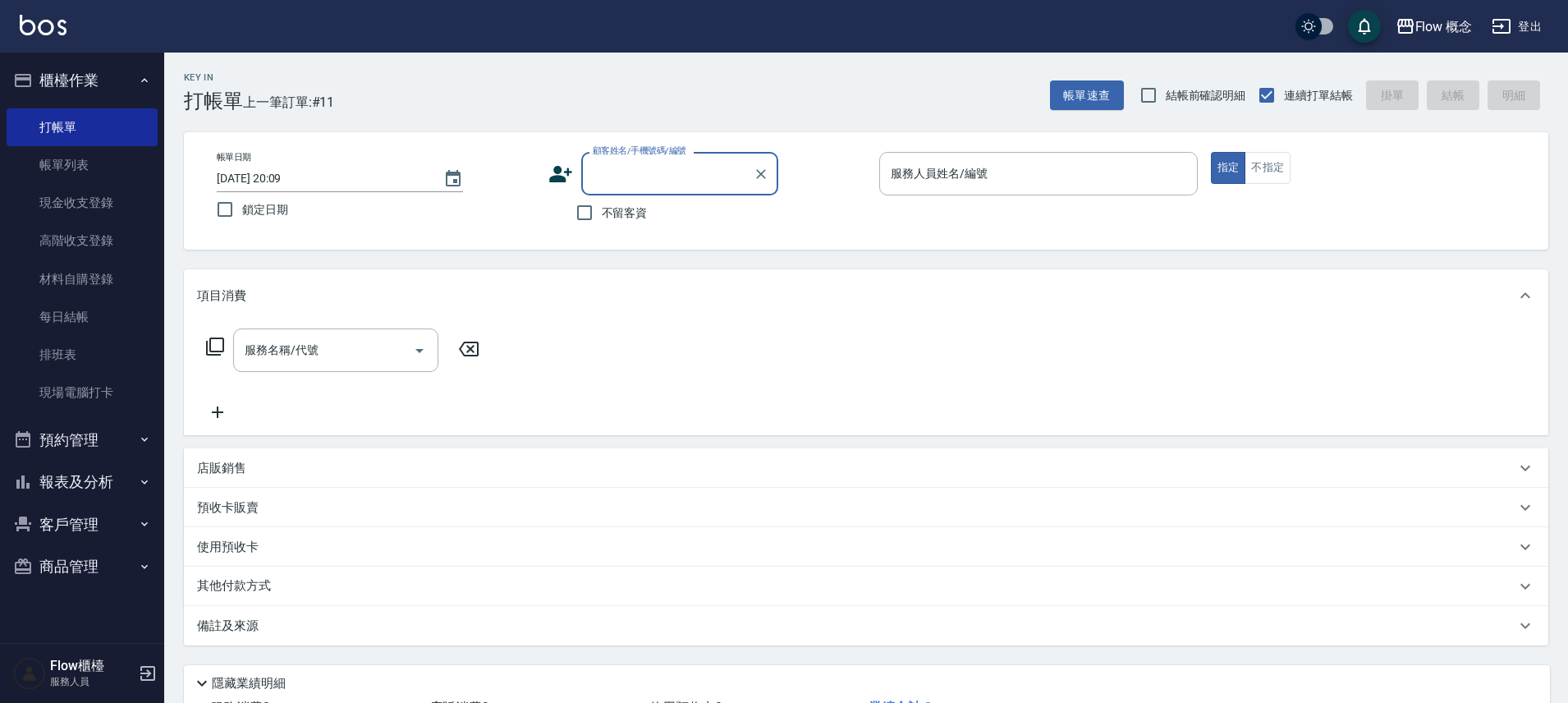
paste input "雅惠"
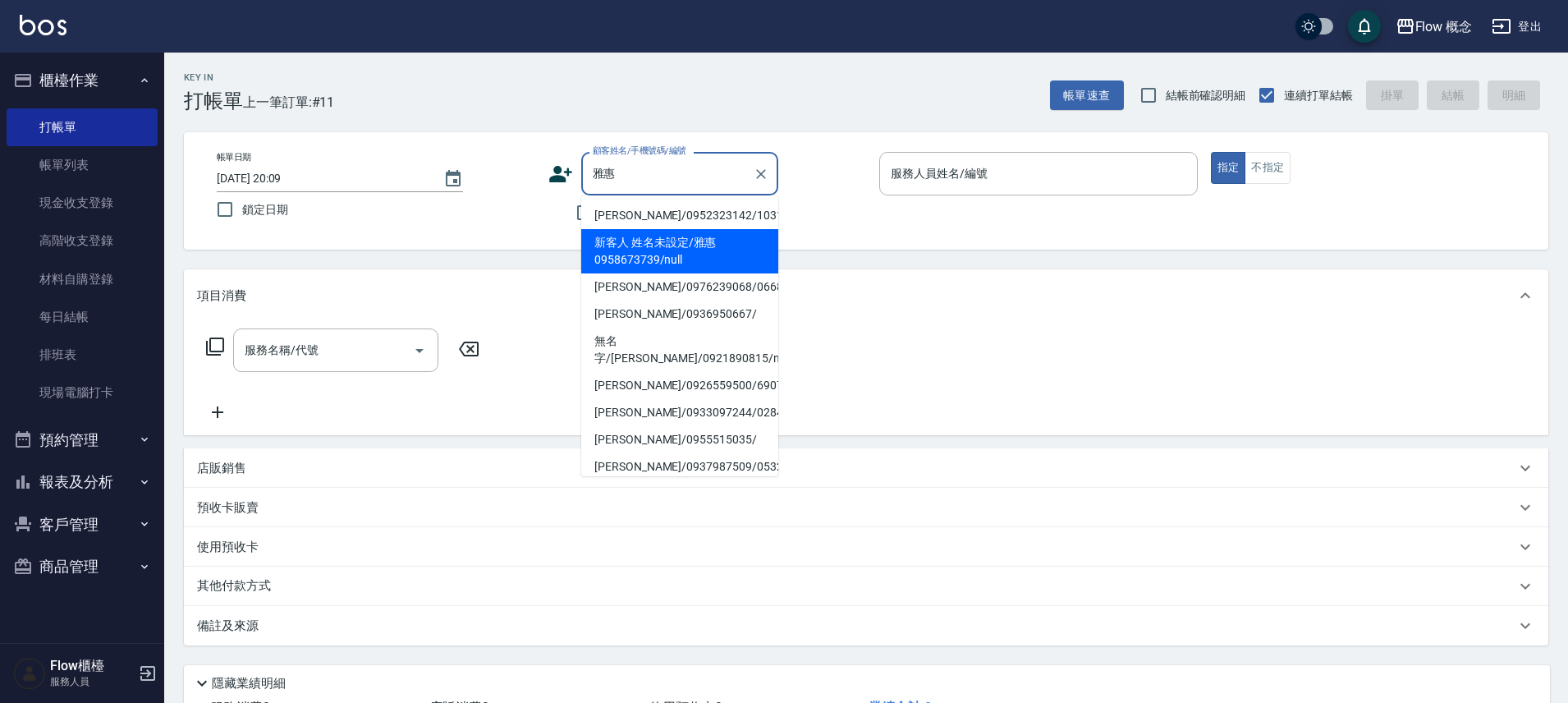
click at [667, 255] on li "新客人 姓名未設定/雅惠0958673739/null" at bounding box center [680, 251] width 197 height 44
type input "新客人 姓名未設定/雅惠0958673739/null"
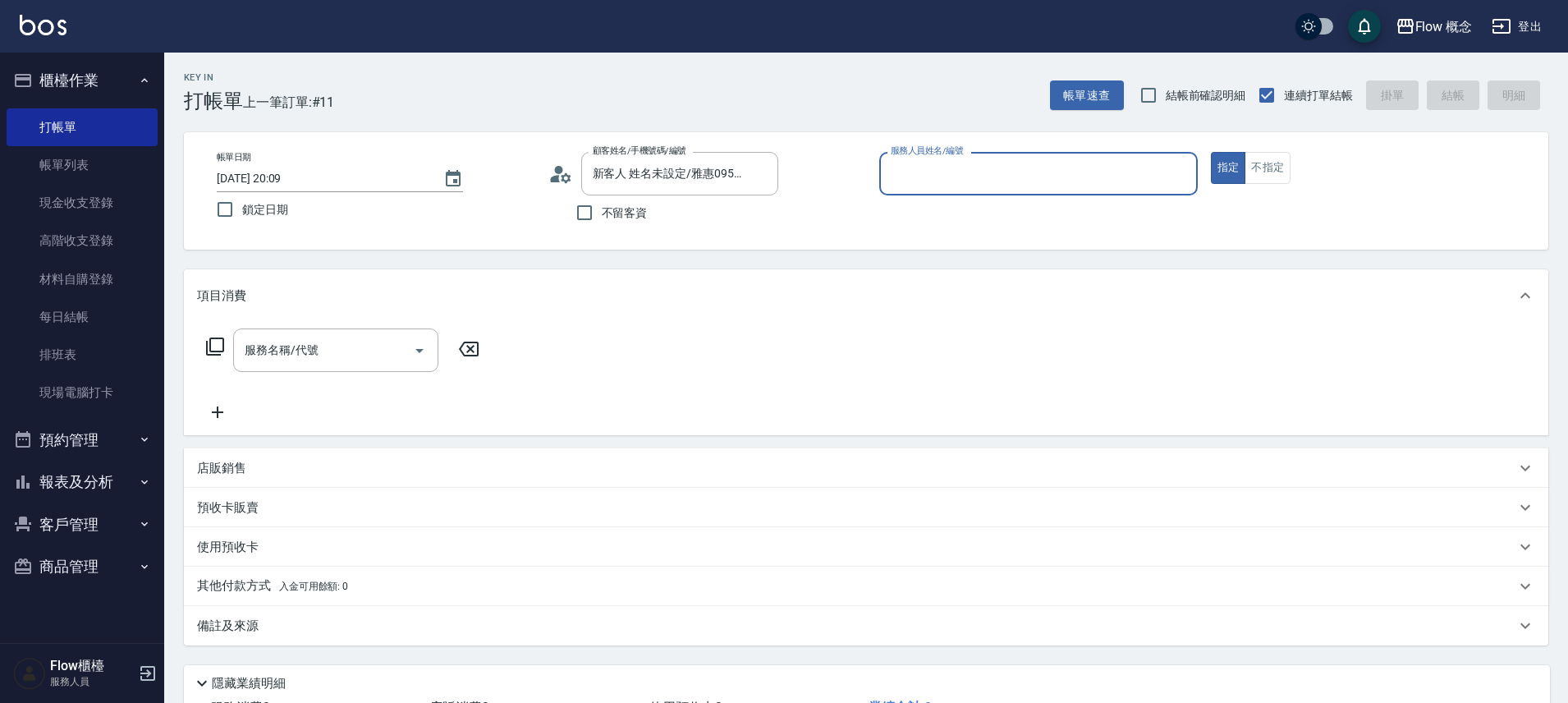
click at [945, 175] on input "服務人員姓名/編號" at bounding box center [1038, 174] width 304 height 29
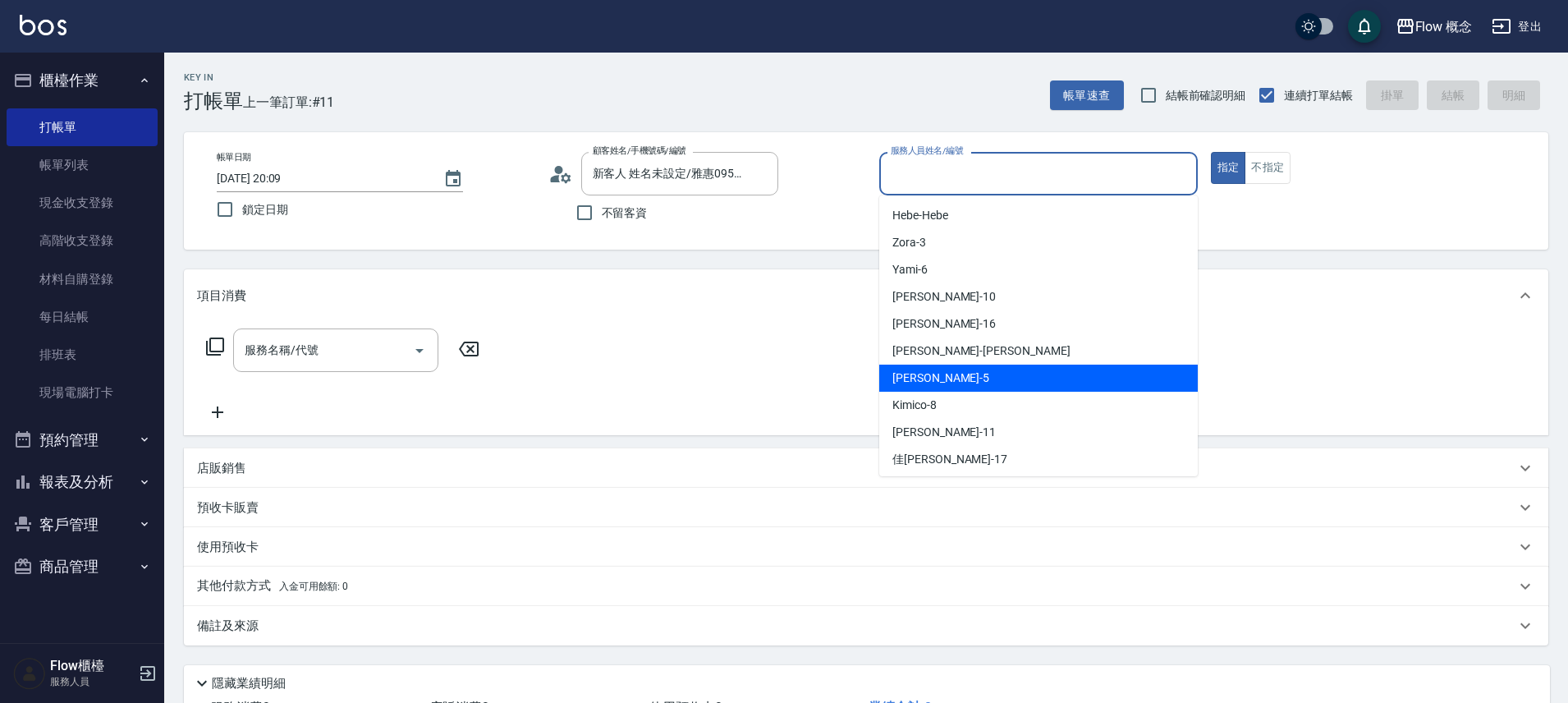
click at [944, 383] on div "Dora -5" at bounding box center [1038, 378] width 318 height 27
type input "Dora-5"
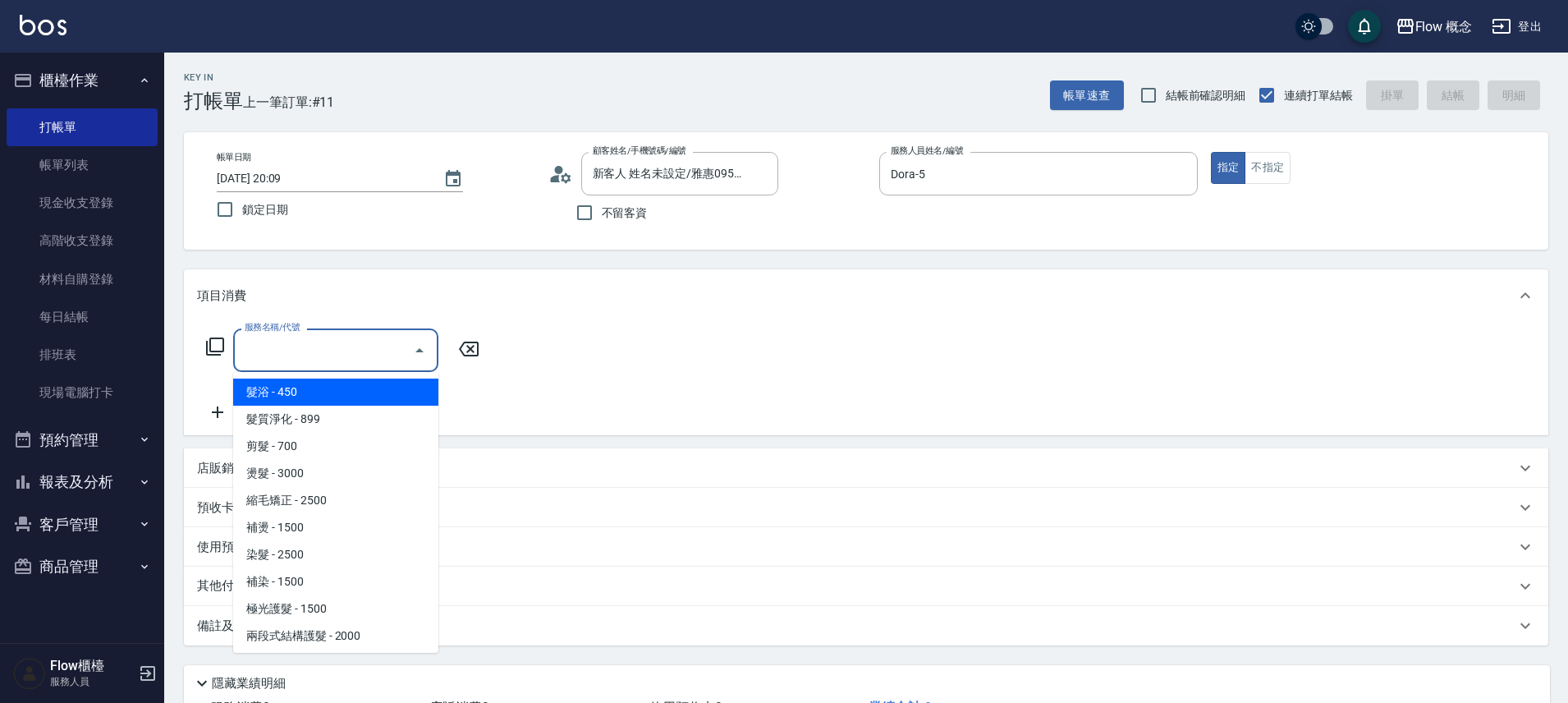
click at [338, 346] on input "服務名稱/代號" at bounding box center [323, 351] width 166 height 29
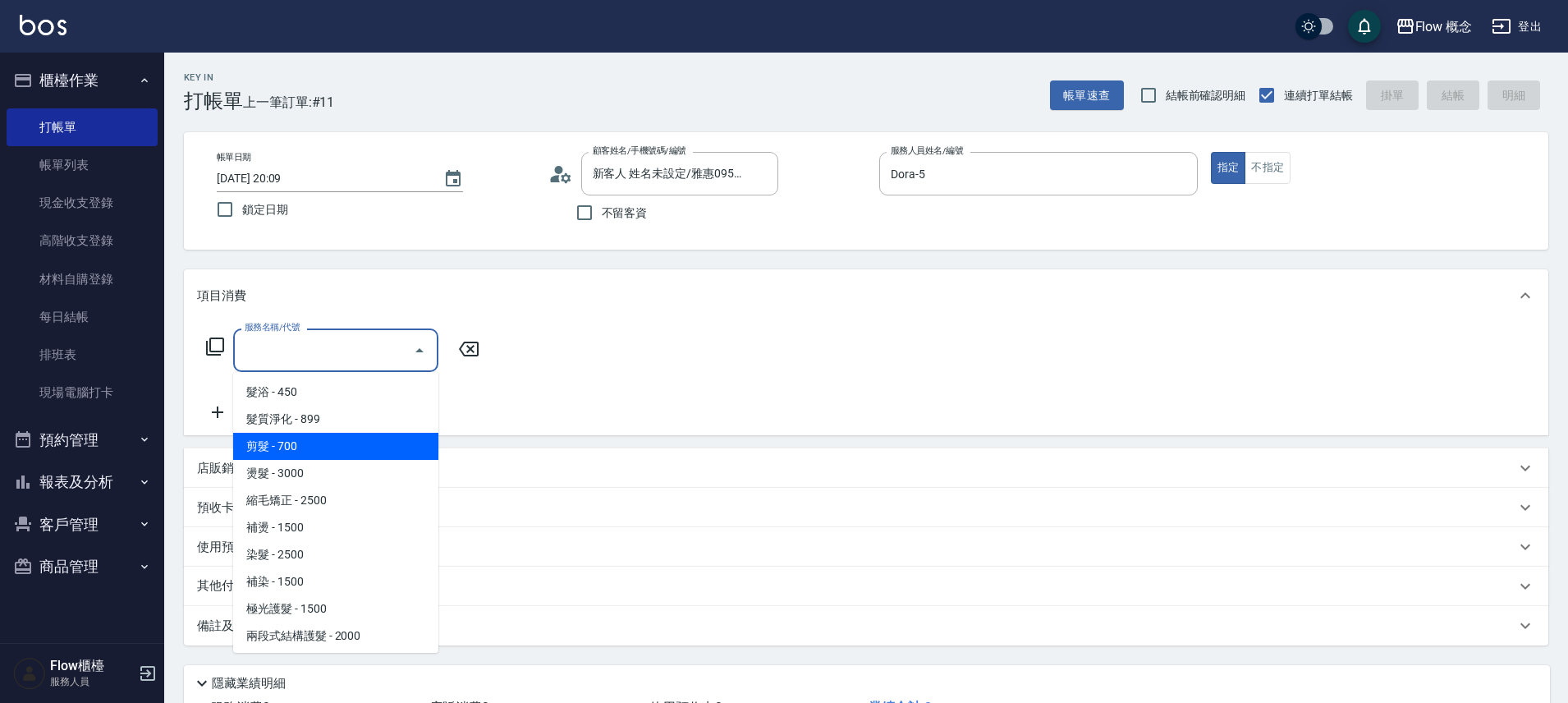
click at [316, 448] on span "剪髮 - 700" at bounding box center [335, 447] width 205 height 27
type input "剪髮(201)"
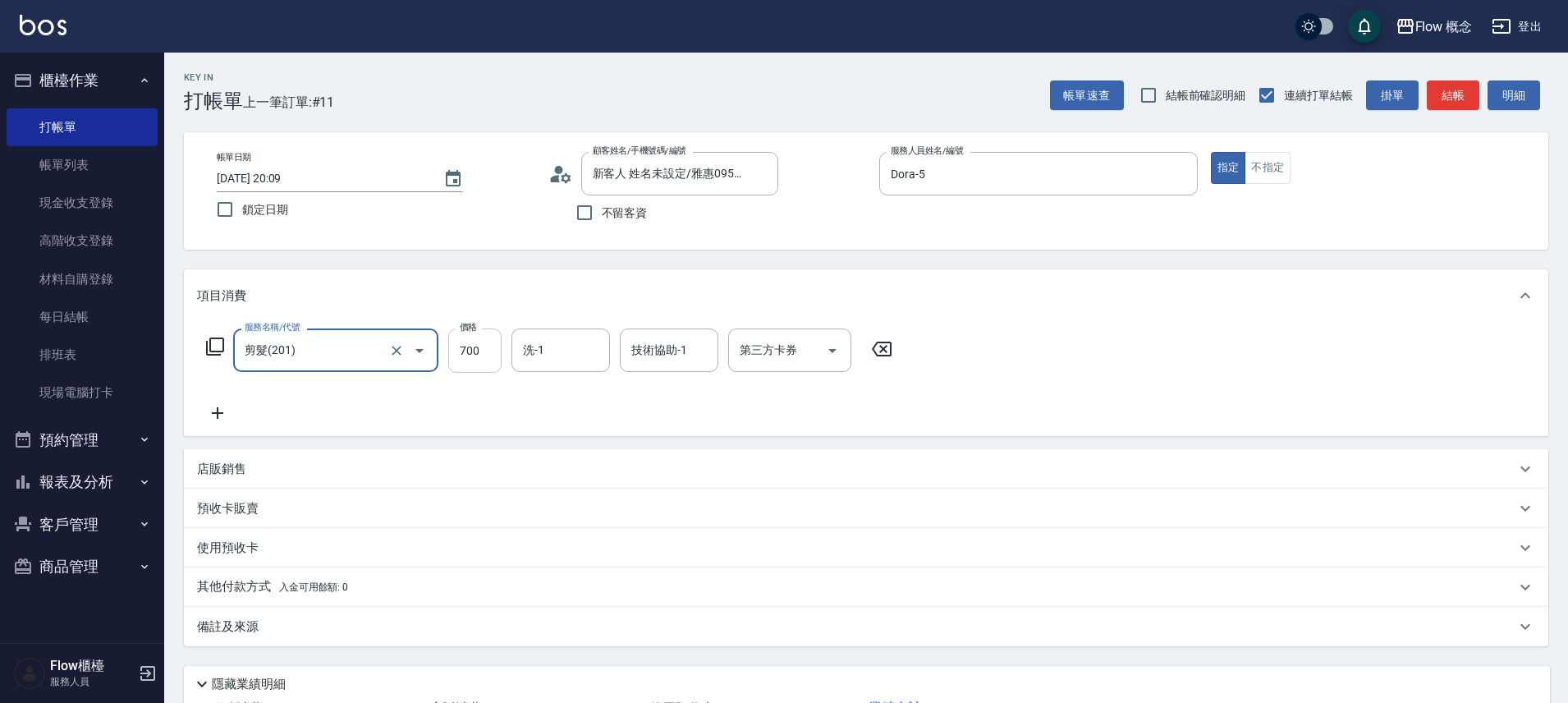
click at [480, 371] on input "700" at bounding box center [475, 351] width 54 height 44
type input "100"
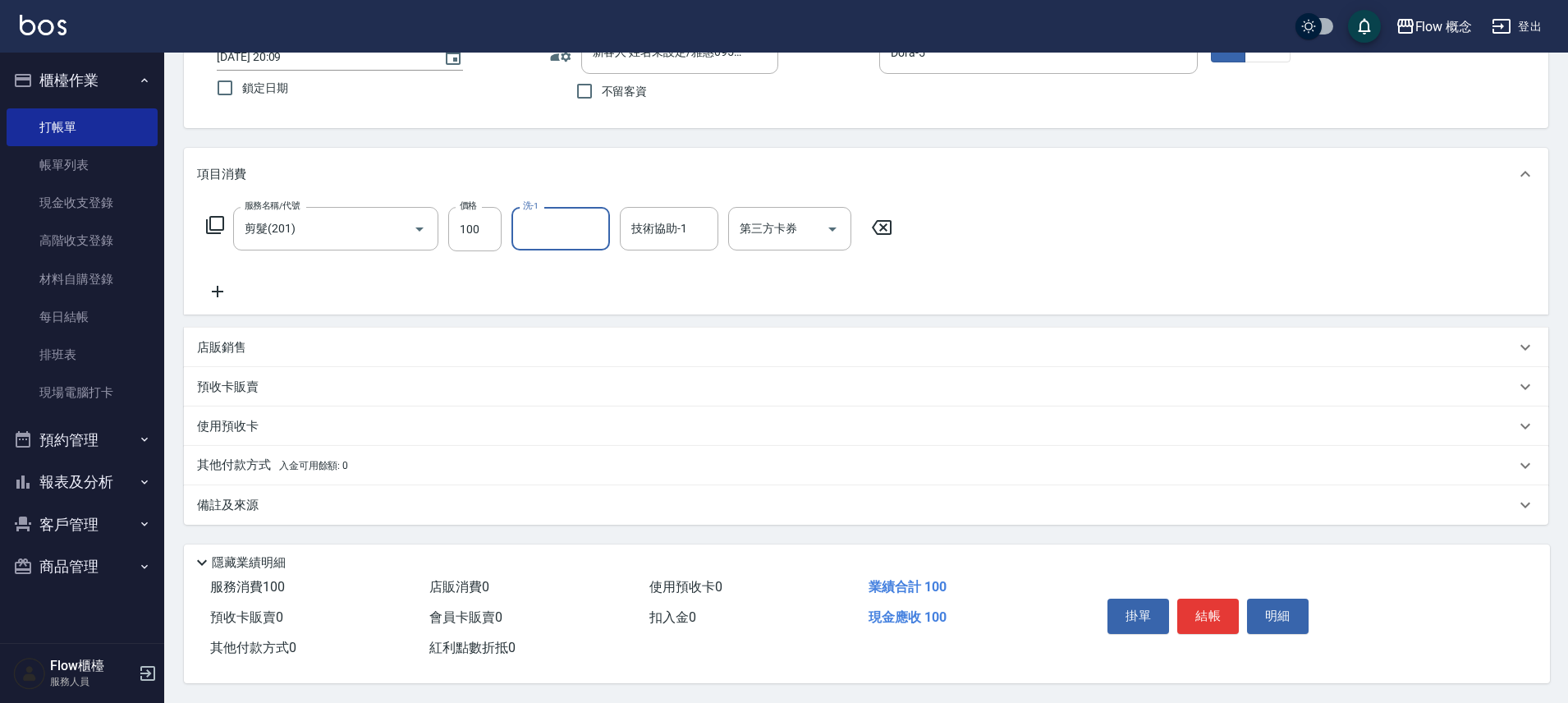
scroll to position [129, 0]
click at [377, 497] on div "備註及來源" at bounding box center [857, 506] width 1319 height 17
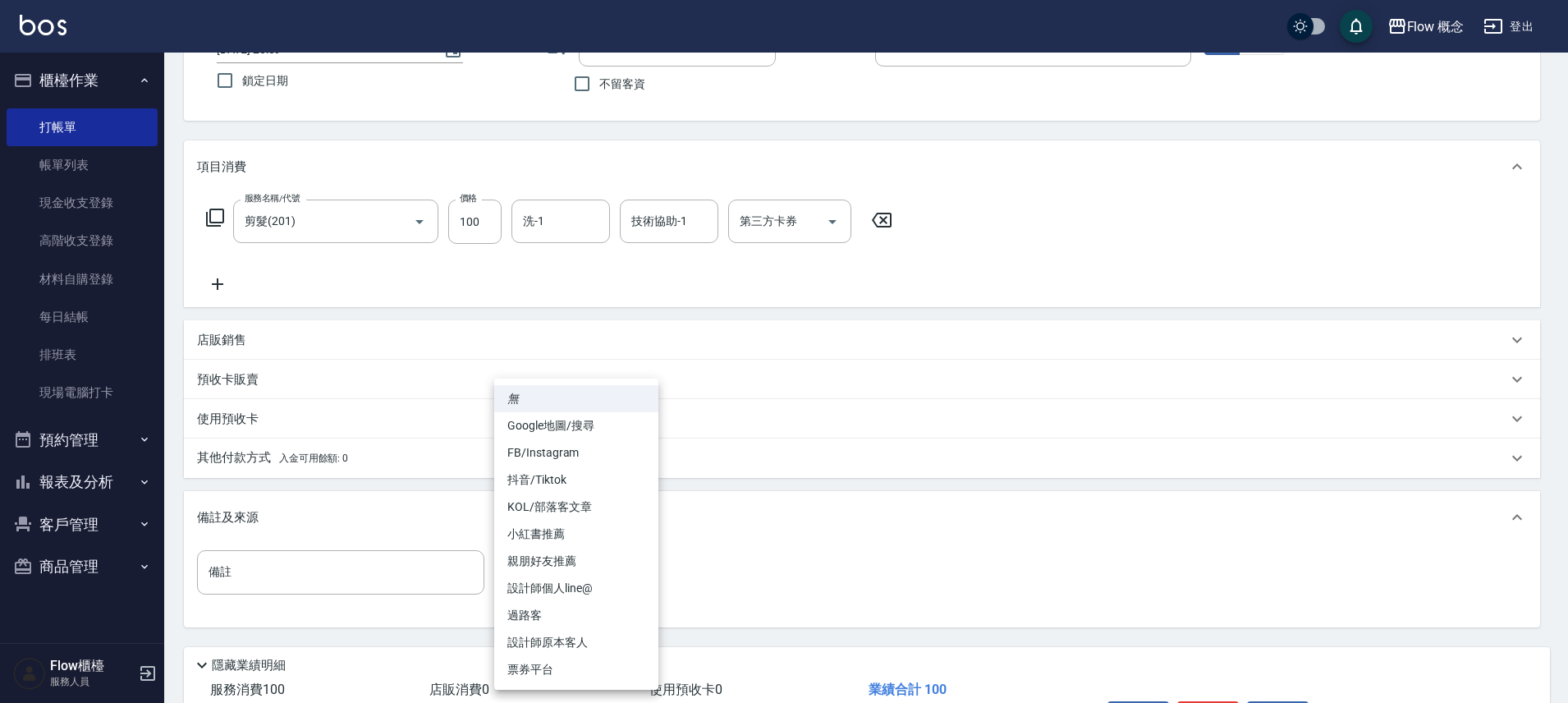
drag, startPoint x: 612, startPoint y: 578, endPoint x: 610, endPoint y: 588, distance: 10.2
click at [612, 579] on body "Flow 概念 登出 櫃檯作業 打帳單 帳單列表 現金收支登錄 高階收支登錄 材料自購登錄 每日結帳 排班表 現場電腦打卡 預約管理 預約管理 單日預約紀錄 …" at bounding box center [784, 339] width 1568 height 934
drag, startPoint x: 607, startPoint y: 635, endPoint x: 713, endPoint y: 627, distance: 106.3
click at [607, 635] on li "設計師原本客人" at bounding box center [576, 643] width 164 height 27
type input "設計師原本客人"
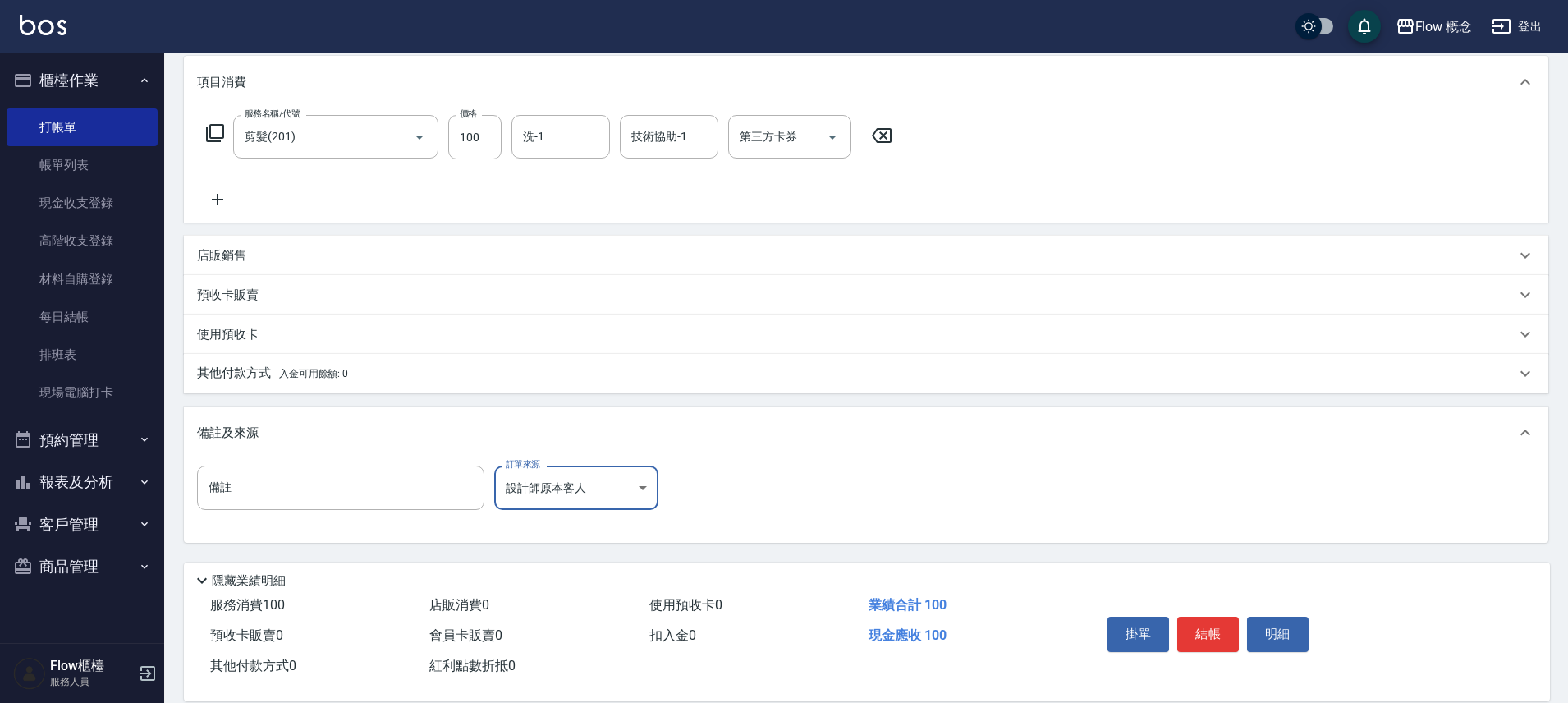
scroll to position [239, 0]
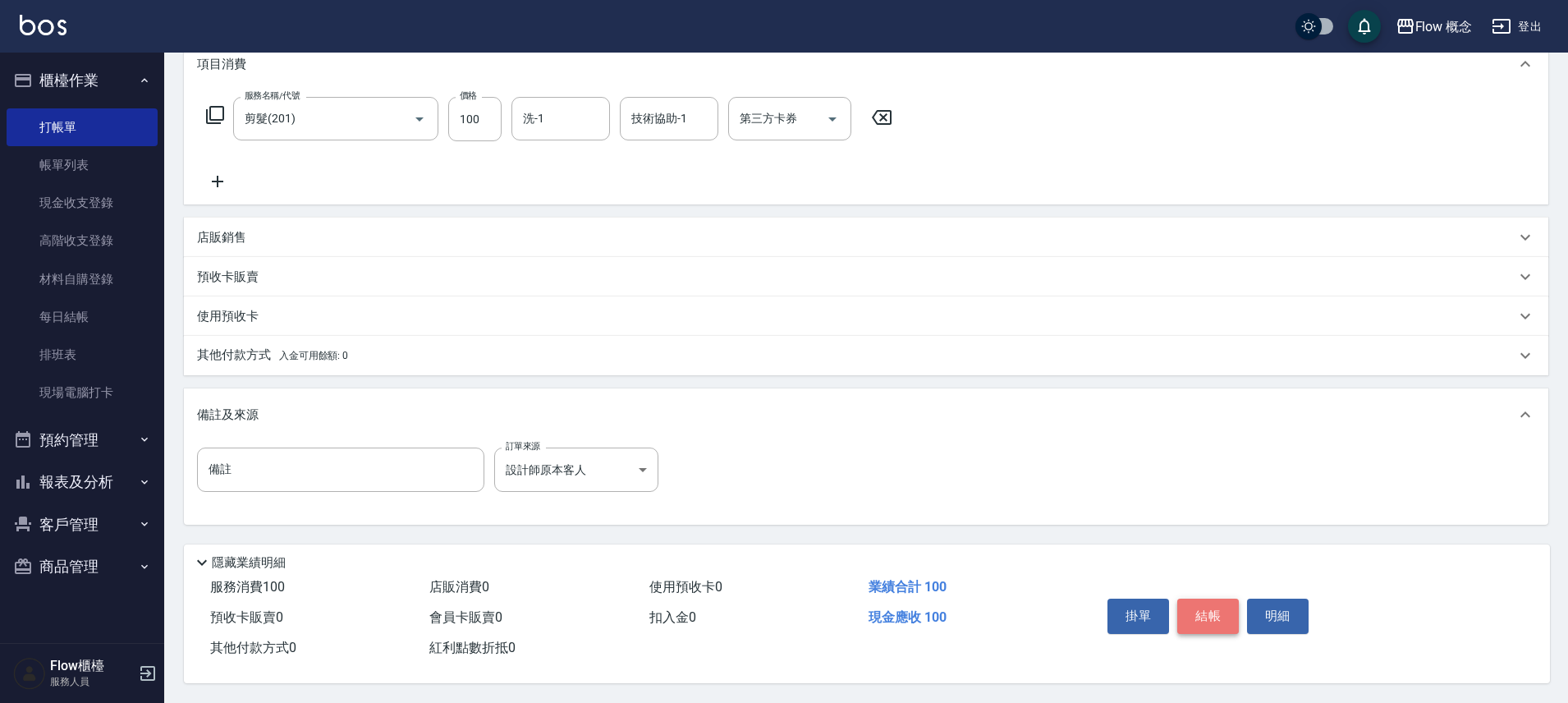
click at [1212, 614] on button "結帳" at bounding box center [1208, 615] width 61 height 35
type input "2025/10/04 20:10"
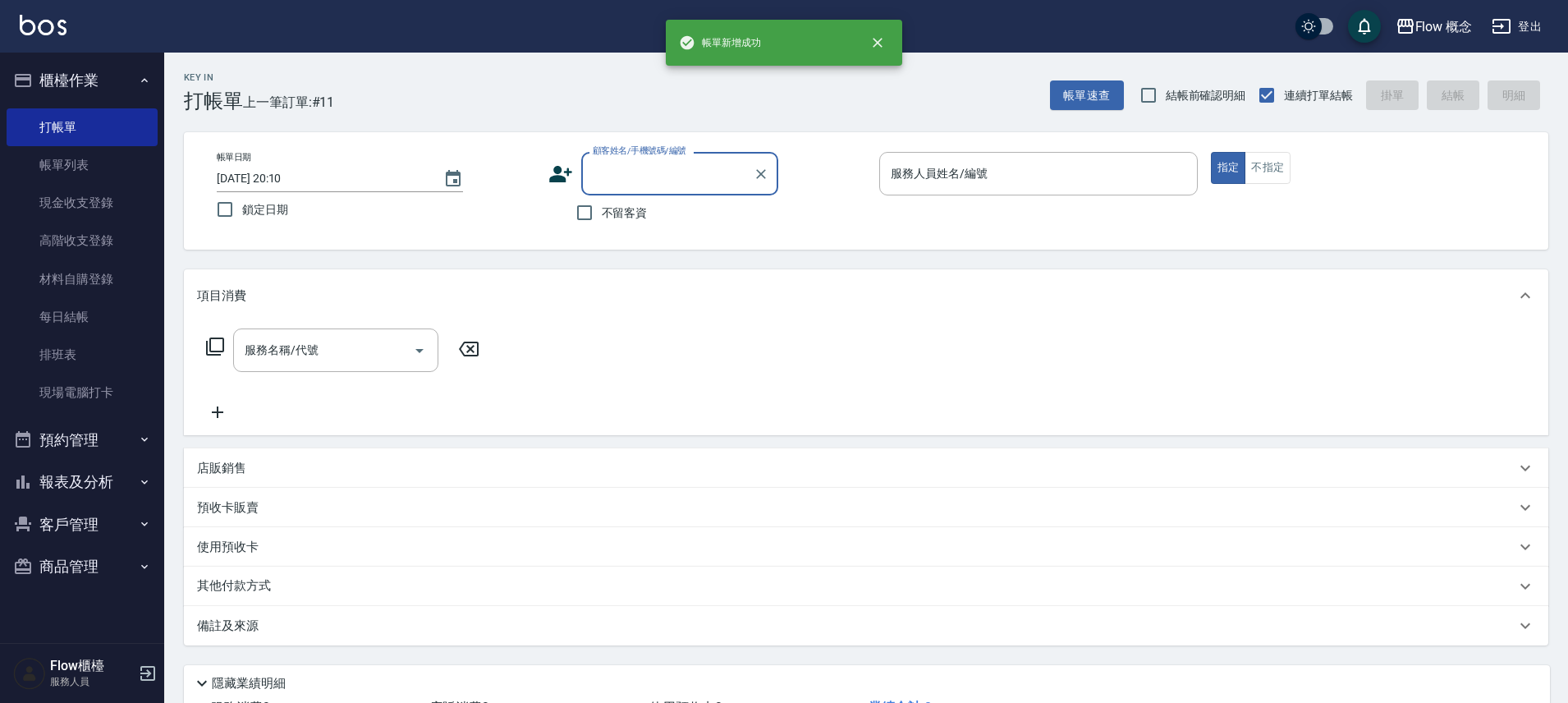
scroll to position [0, 0]
click at [628, 160] on input "顧客姓名/手機號碼/編號" at bounding box center [667, 174] width 157 height 29
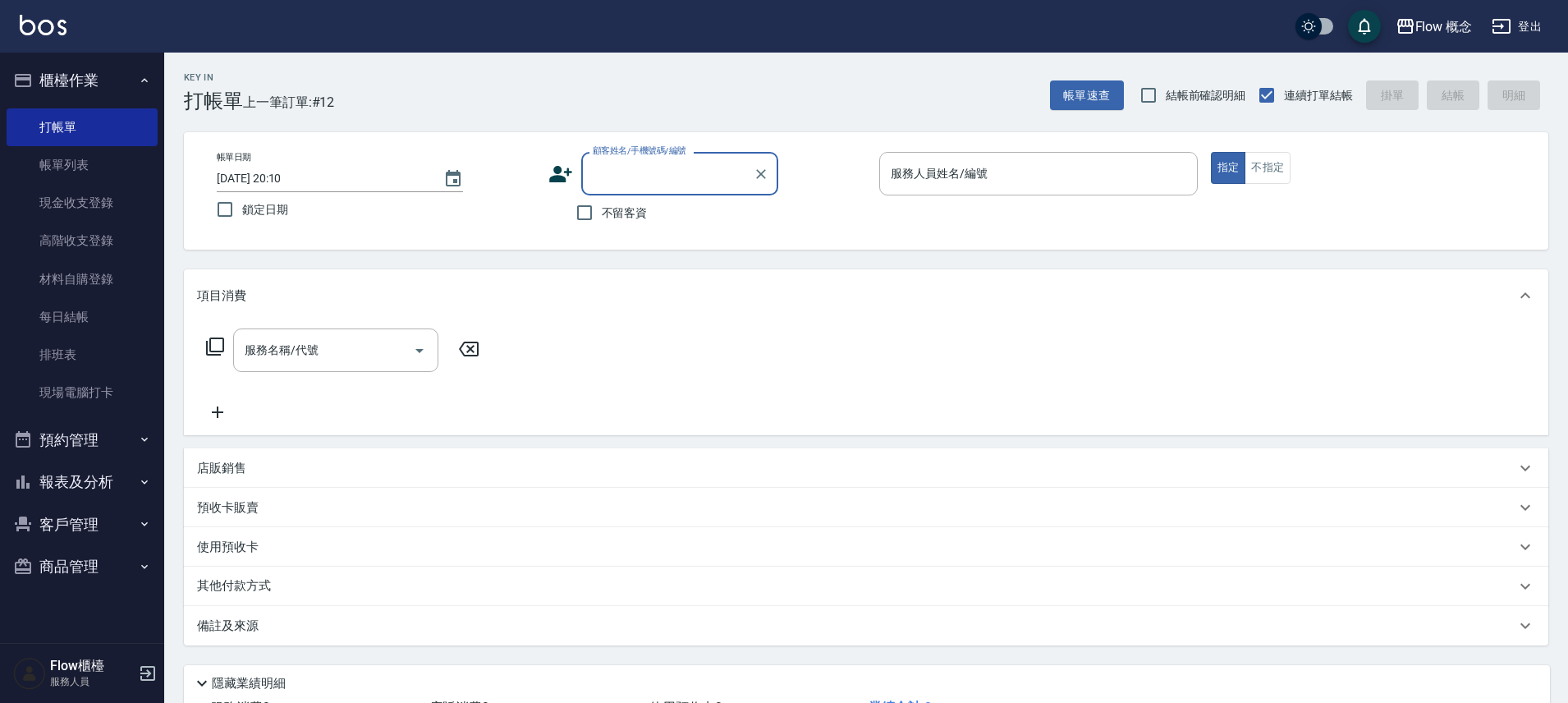
paste input "林意珊"
click at [659, 216] on li "林意珊/0955929734/059734" at bounding box center [680, 215] width 197 height 27
type input "林意珊/0955929734/059734"
type input "Dora-5"
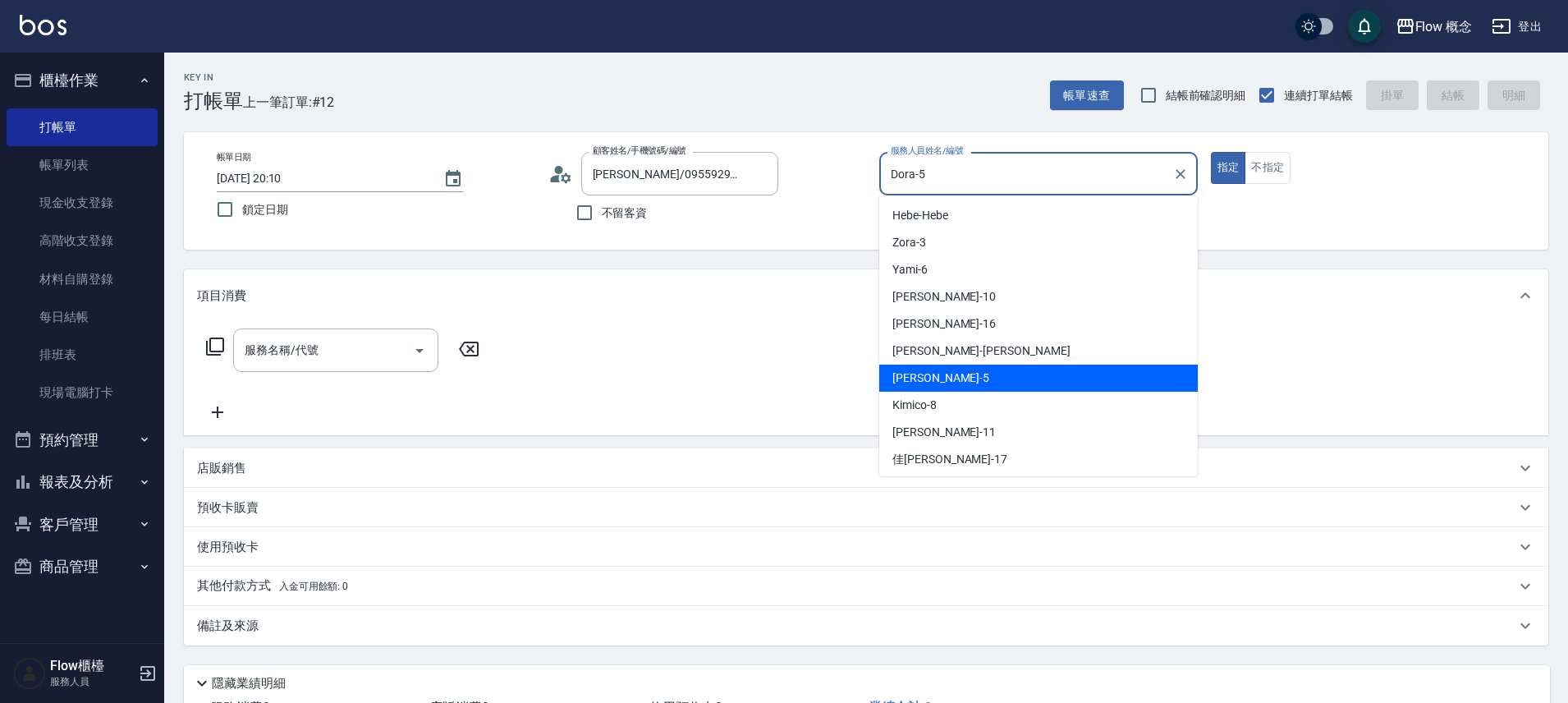
click at [950, 183] on input "Dora-5" at bounding box center [1026, 174] width 279 height 29
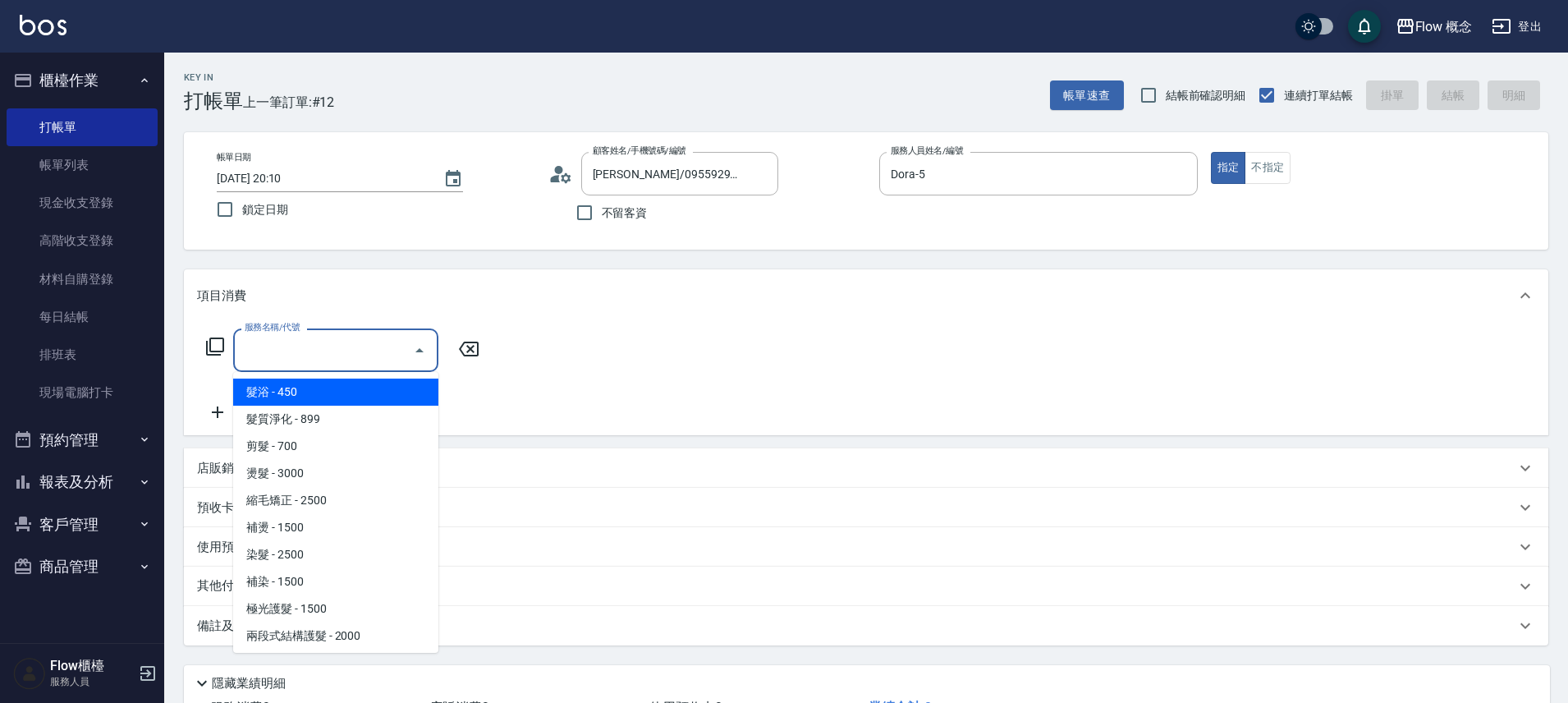
click at [341, 351] on input "服務名稱/代號" at bounding box center [323, 351] width 166 height 29
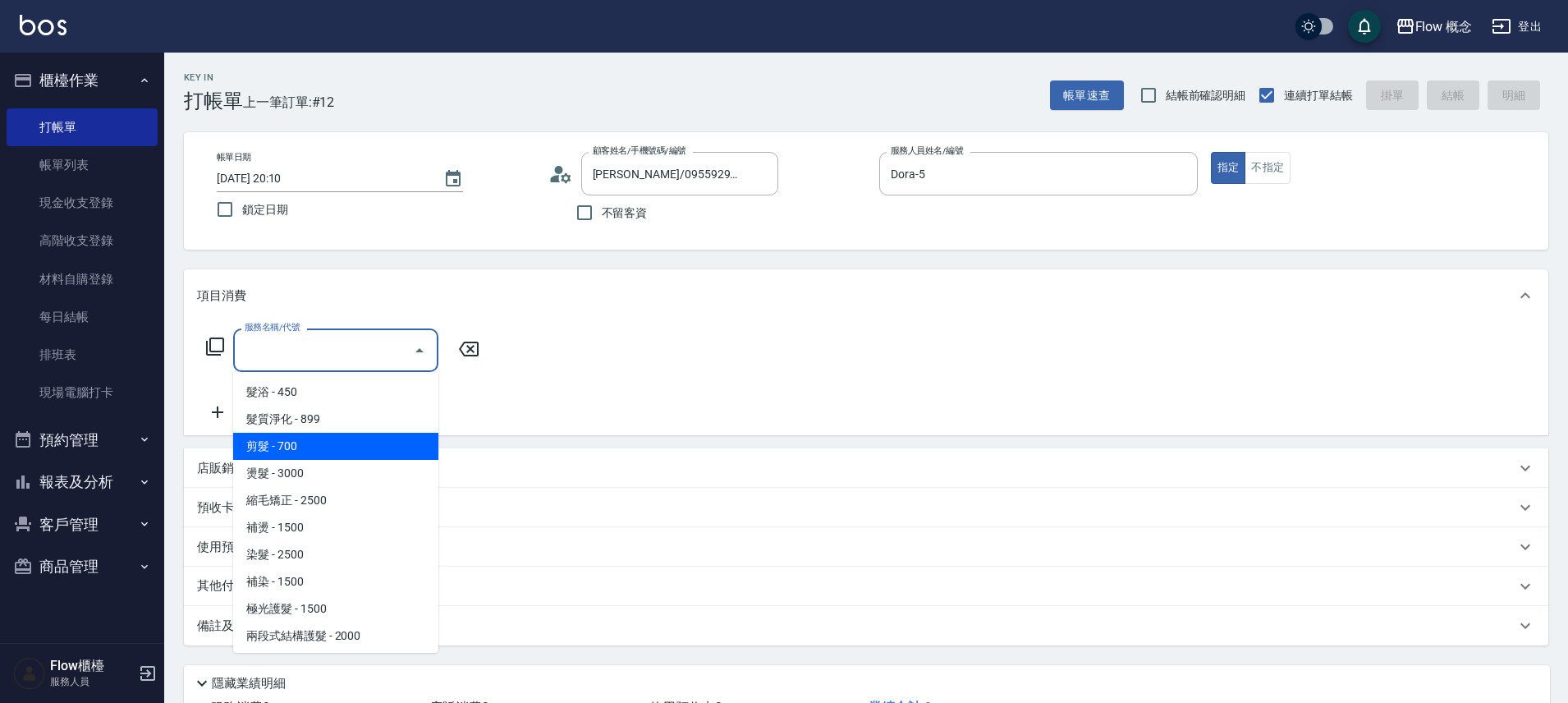
drag, startPoint x: 288, startPoint y: 452, endPoint x: 277, endPoint y: 458, distance: 12.5
click at [288, 452] on span "剪髮 - 700" at bounding box center [335, 447] width 205 height 27
type input "剪髮(201)"
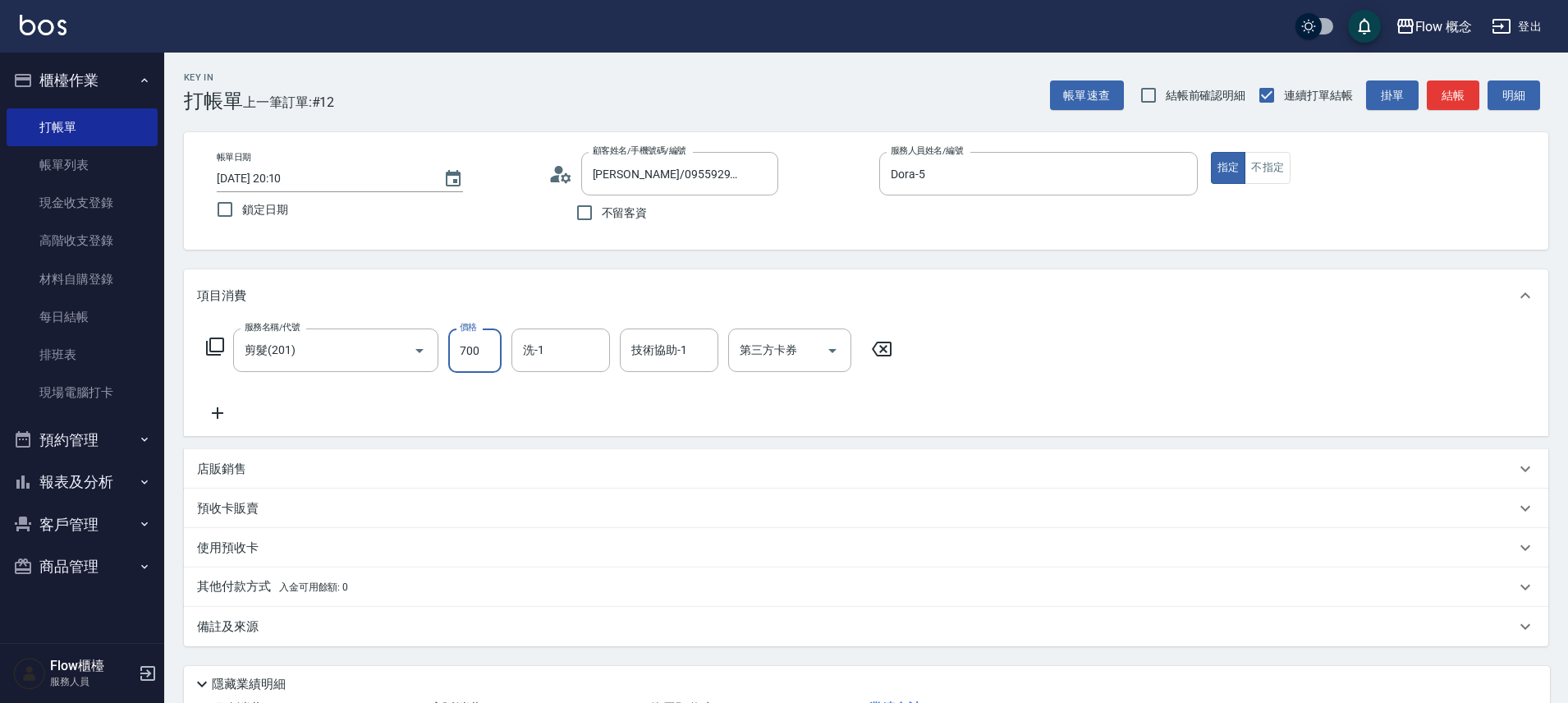
click at [465, 351] on input "700" at bounding box center [475, 351] width 54 height 44
click at [468, 359] on input "700" at bounding box center [475, 351] width 54 height 44
click at [468, 358] on input "700" at bounding box center [475, 351] width 54 height 44
drag, startPoint x: 479, startPoint y: 354, endPoint x: 458, endPoint y: 355, distance: 21.0
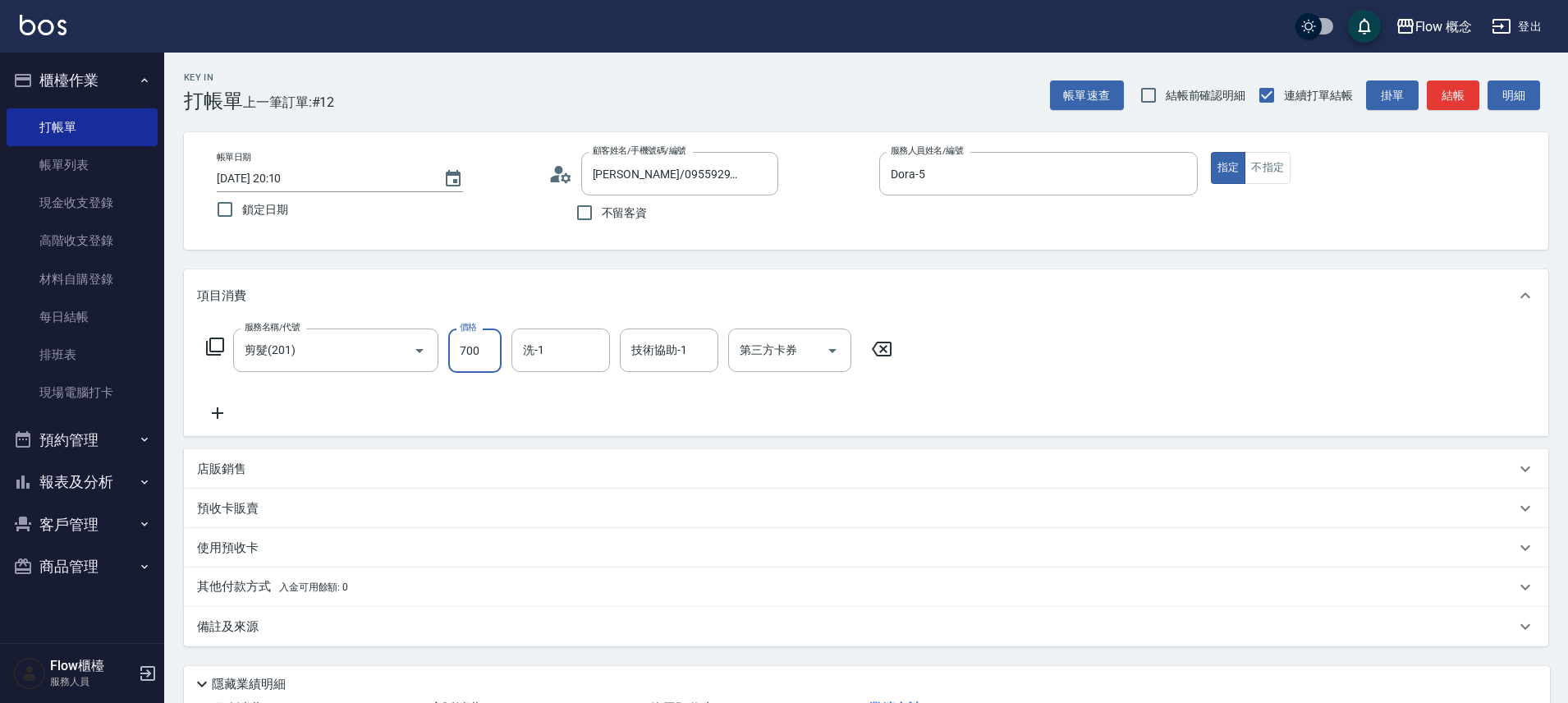
click at [458, 355] on input "700" at bounding box center [475, 351] width 54 height 44
type input "650"
type input "佳蒨-17"
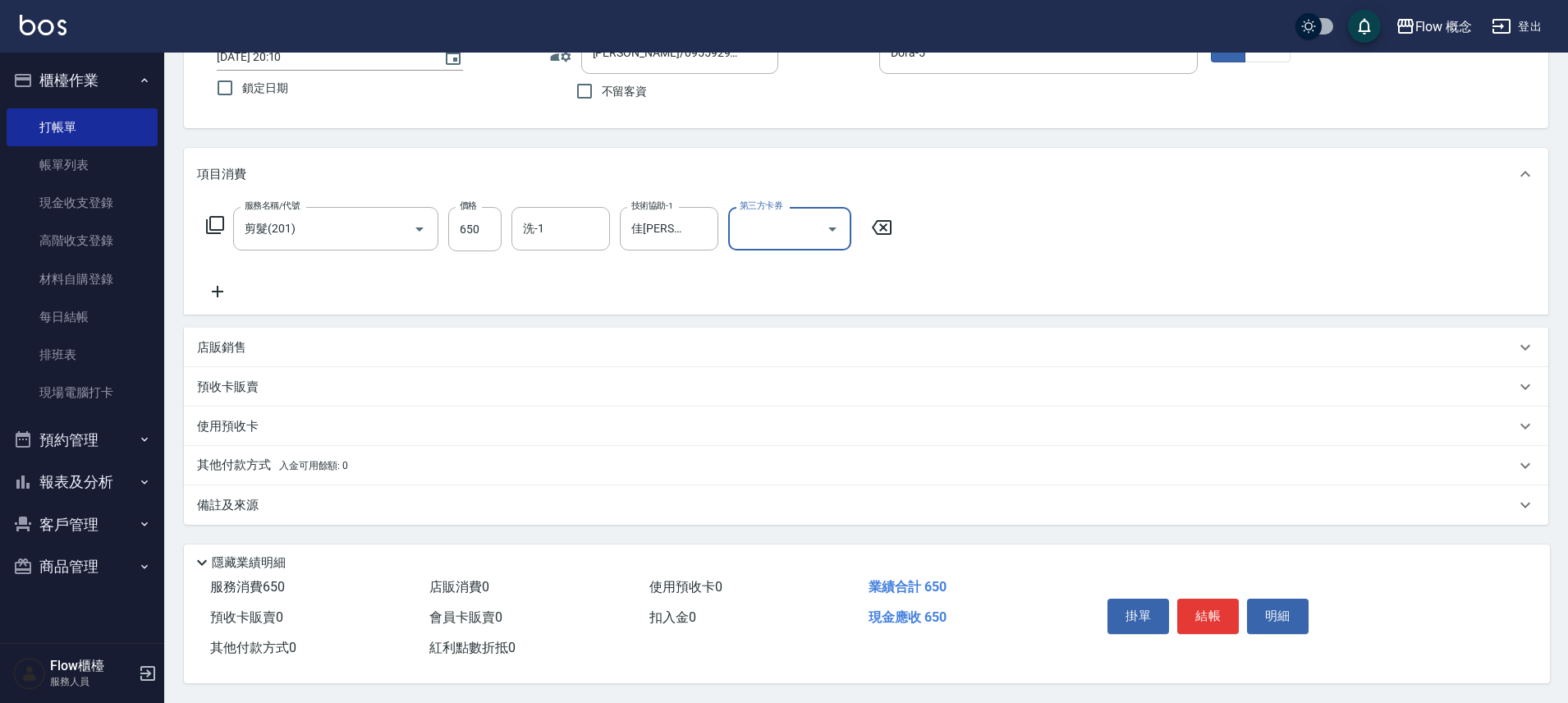
click at [462, 499] on div "備註及來源" at bounding box center [857, 506] width 1319 height 17
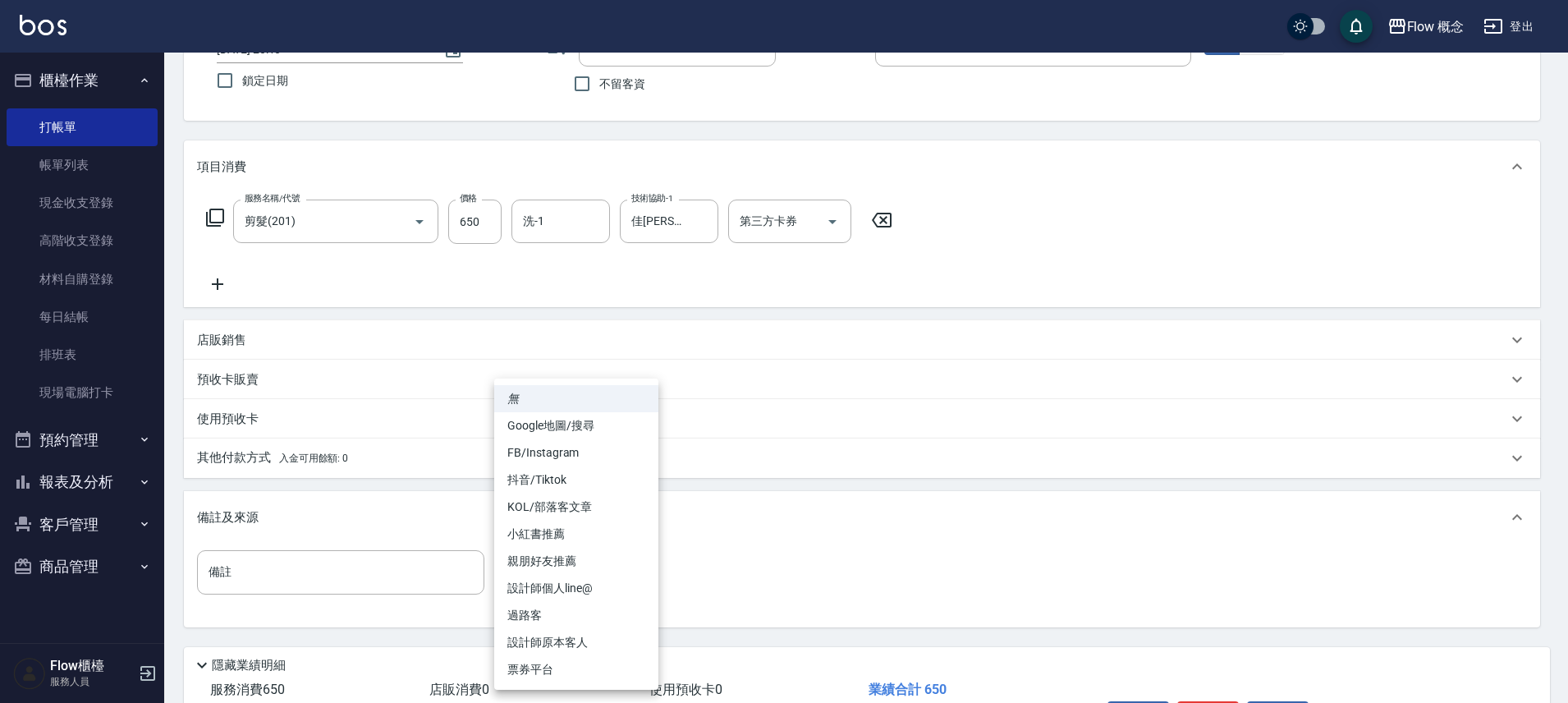
click at [598, 577] on body "Flow 概念 登出 櫃檯作業 打帳單 帳單列表 現金收支登錄 高階收支登錄 材料自購登錄 每日結帳 排班表 現場電腦打卡 預約管理 預約管理 單日預約紀錄 …" at bounding box center [784, 339] width 1568 height 934
click at [620, 647] on li "設計師原本客人" at bounding box center [576, 643] width 164 height 27
type input "設計師原本客人"
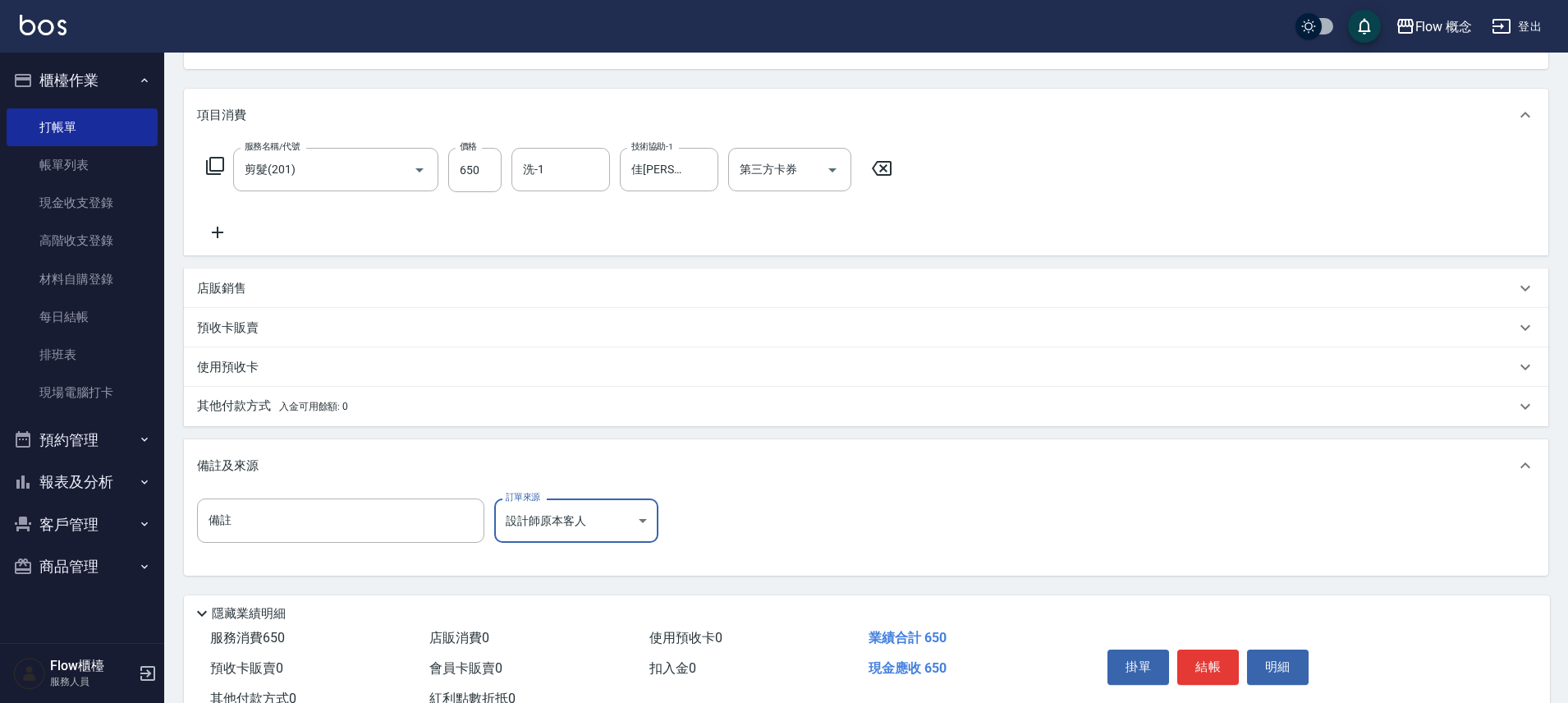
scroll to position [239, 0]
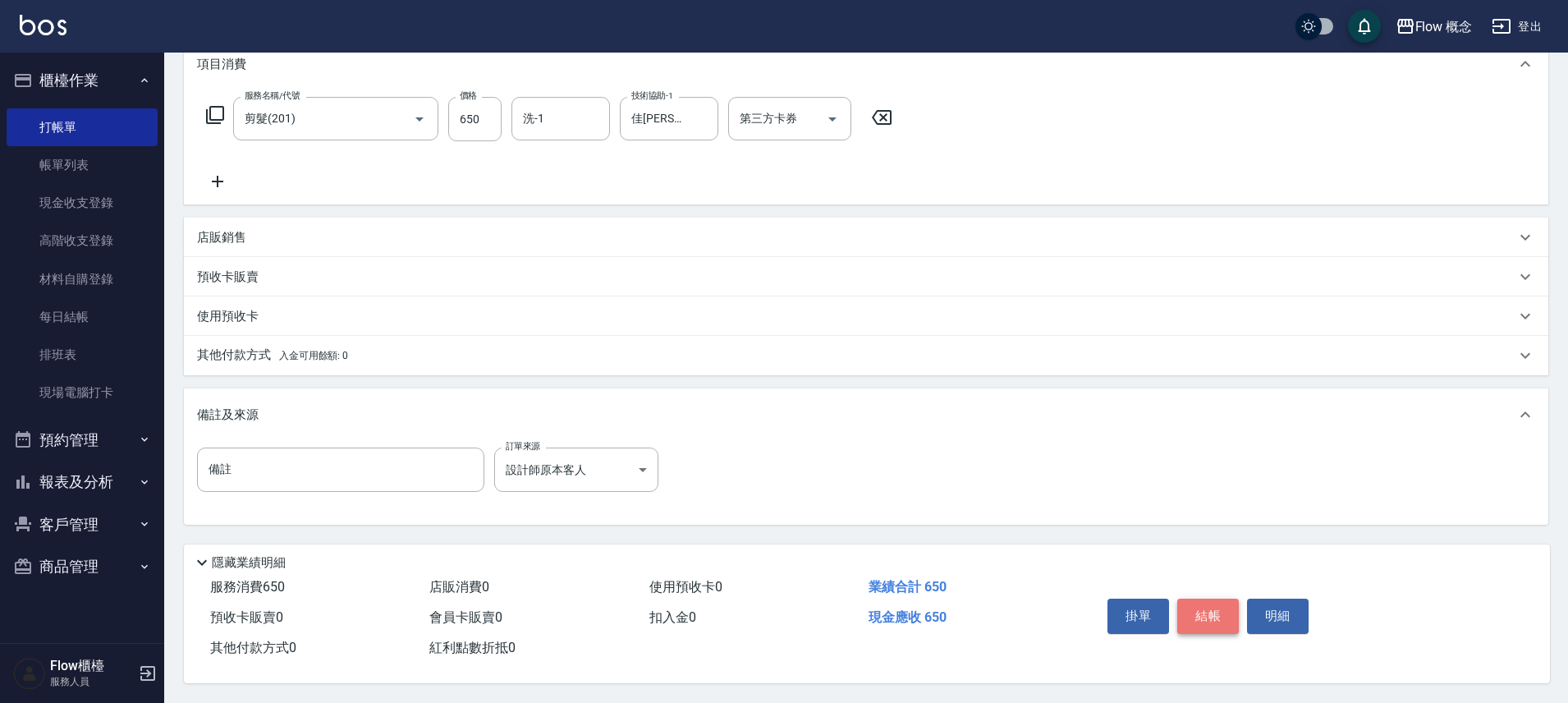
click at [1186, 609] on button "結帳" at bounding box center [1208, 615] width 61 height 35
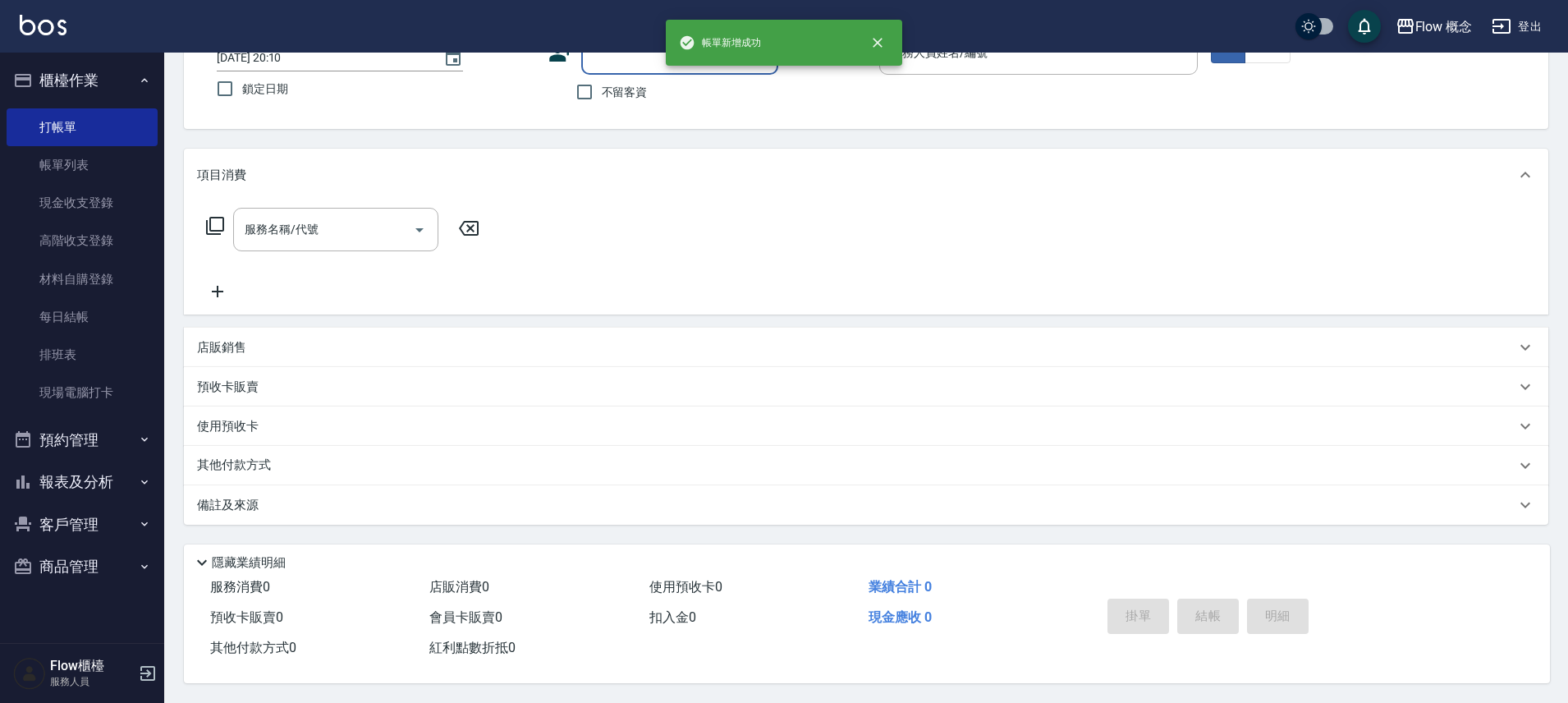
scroll to position [0, 0]
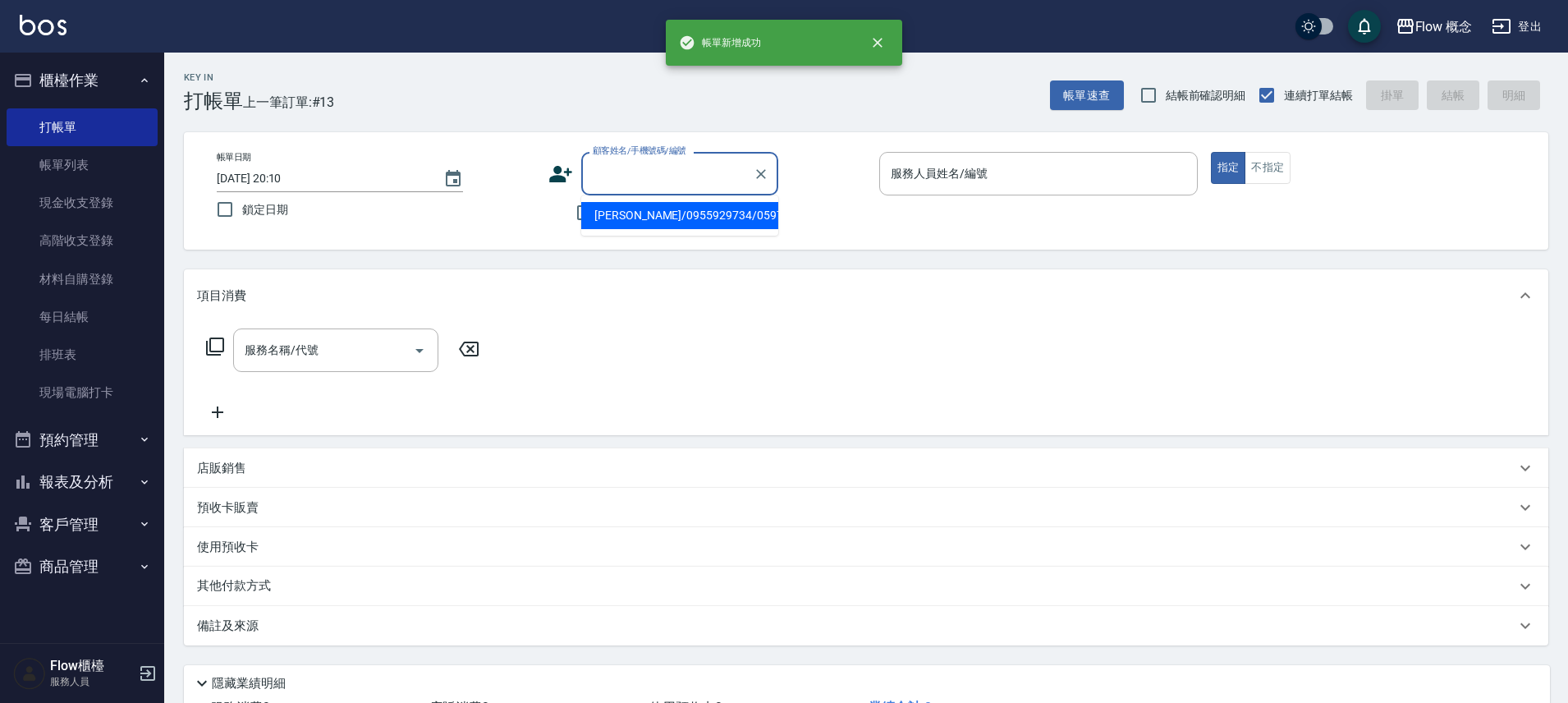
click at [605, 169] on input "顧客姓名/手機號碼/編號" at bounding box center [667, 174] width 157 height 29
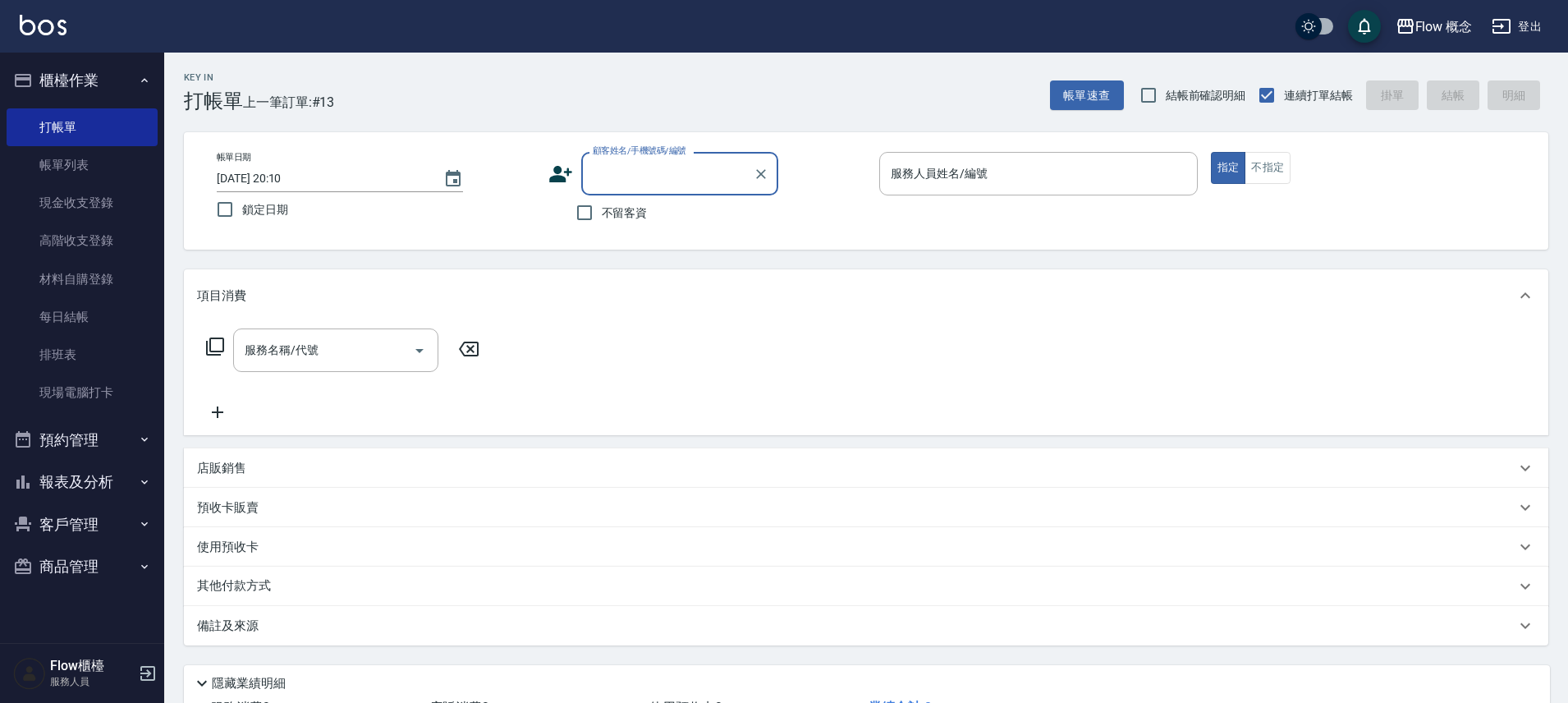
paste input "染陳珊綺0988663089"
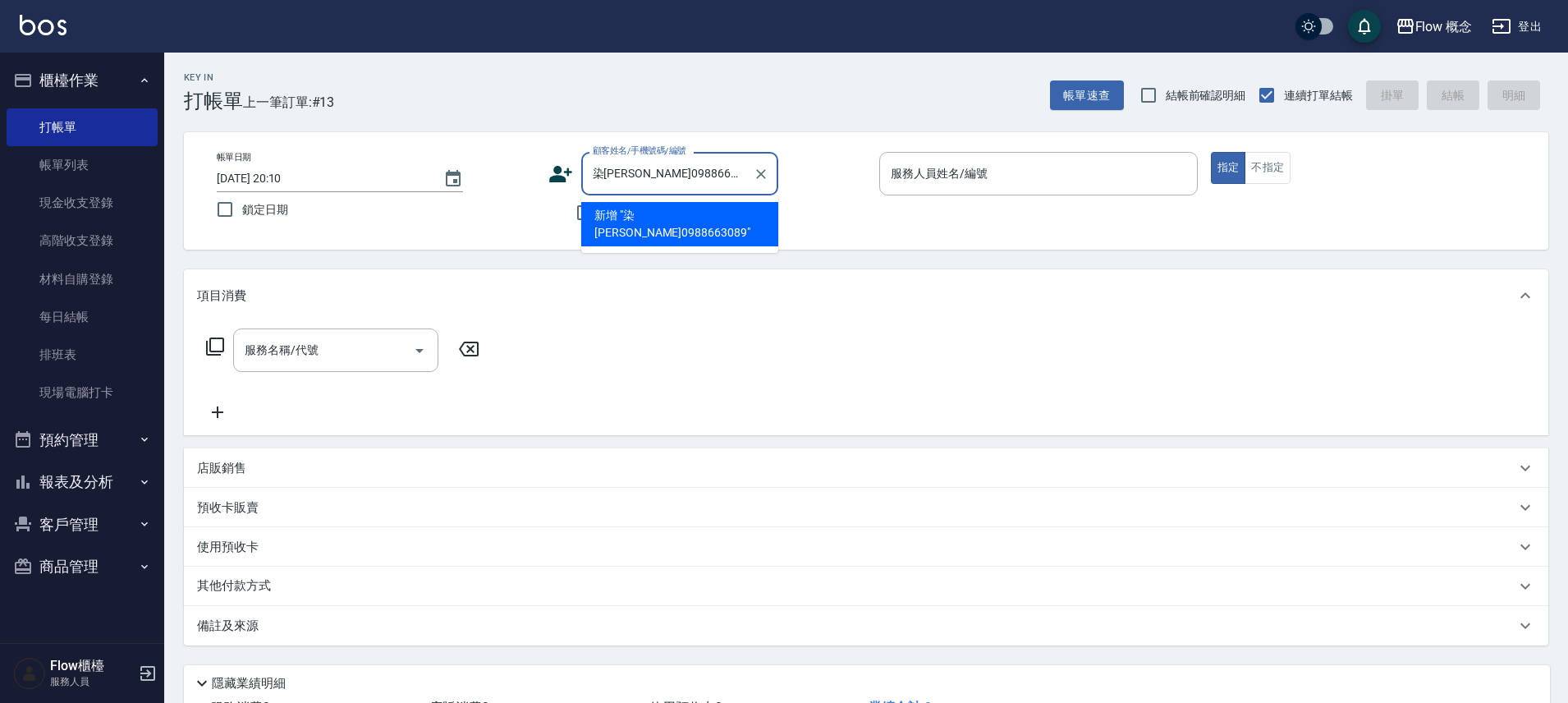
drag, startPoint x: 603, startPoint y: 173, endPoint x: 584, endPoint y: 173, distance: 19.0
click at [584, 173] on div "染陳珊綺0988663089 顧客姓名/手機號碼/編號" at bounding box center [680, 174] width 197 height 43
type input "陳珊綺0988663089"
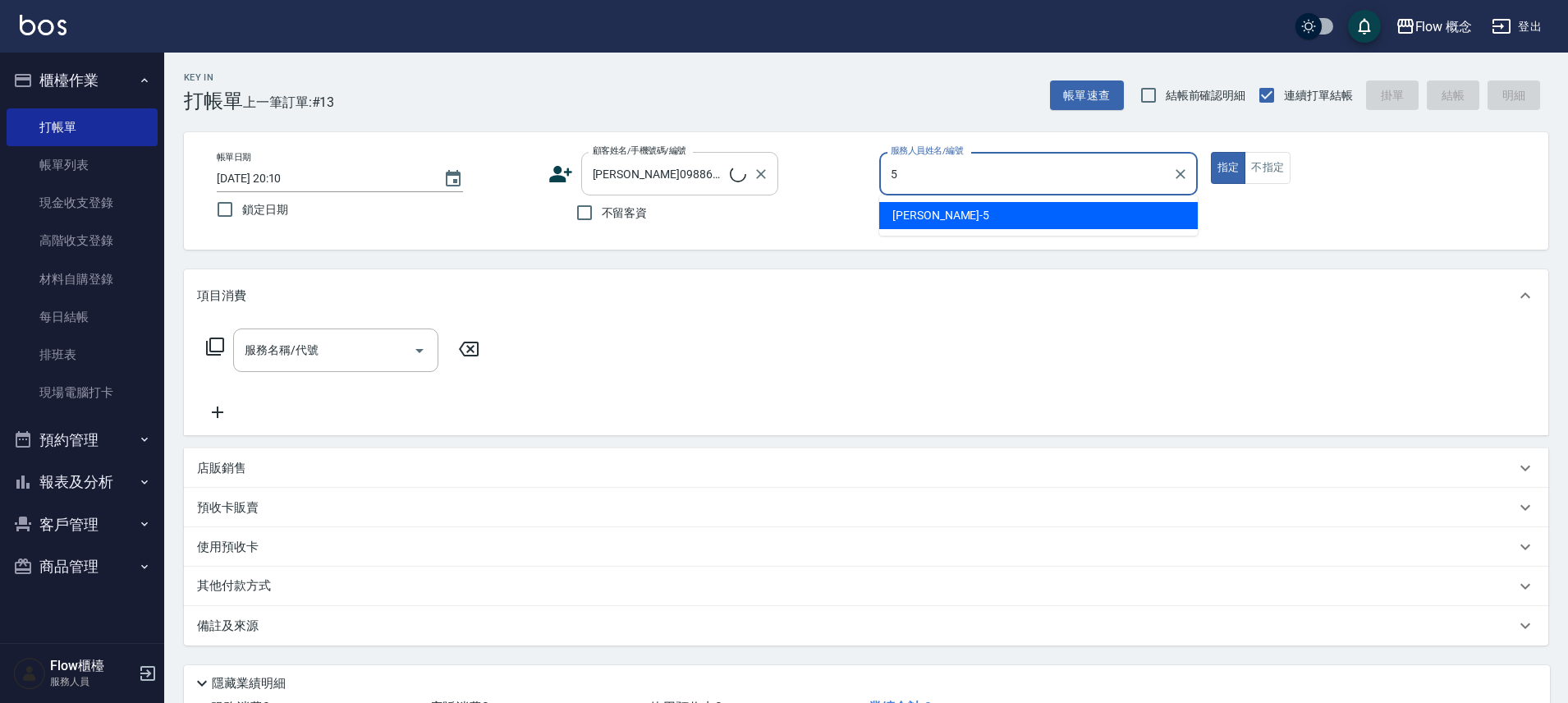
type input "Dora-5"
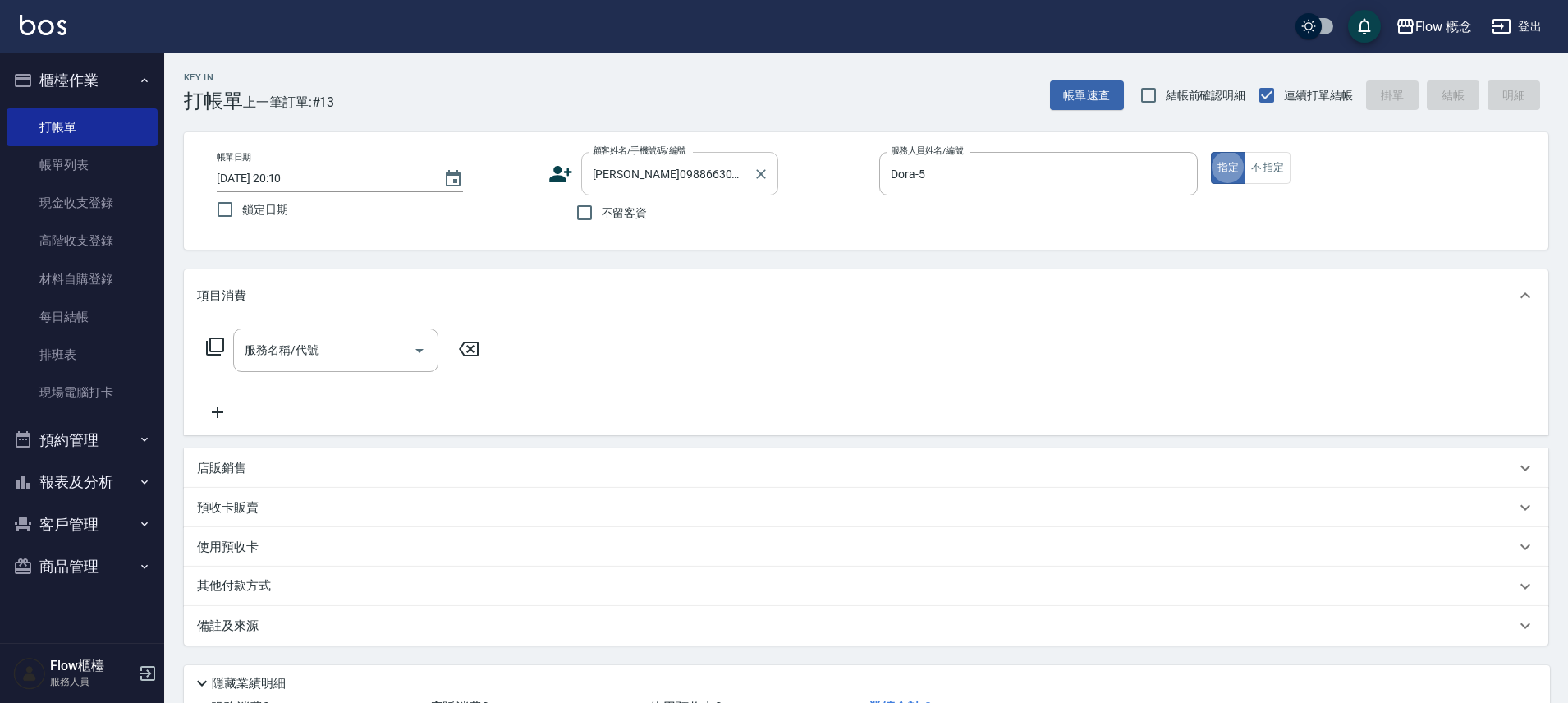
type button "true"
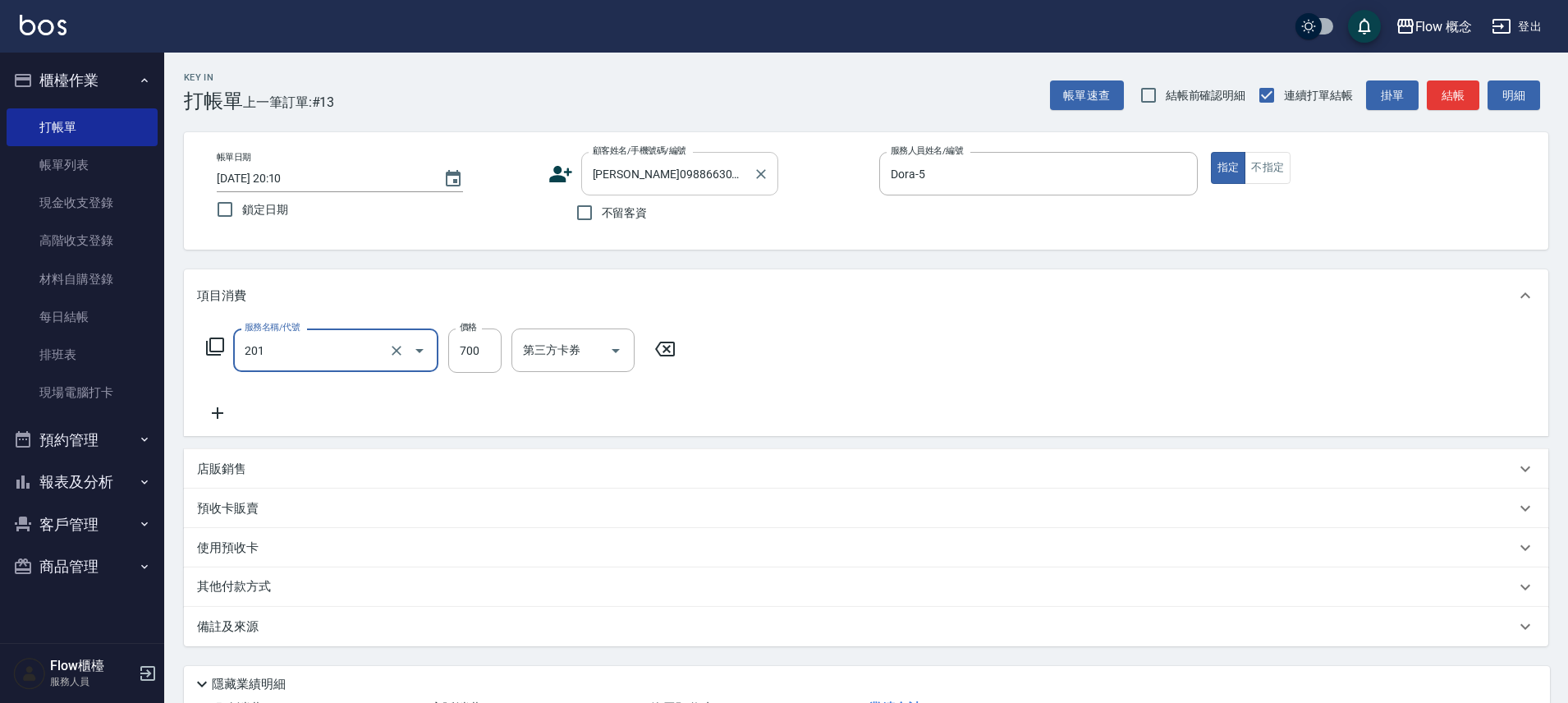
type input "剪髮(201)"
type input "400"
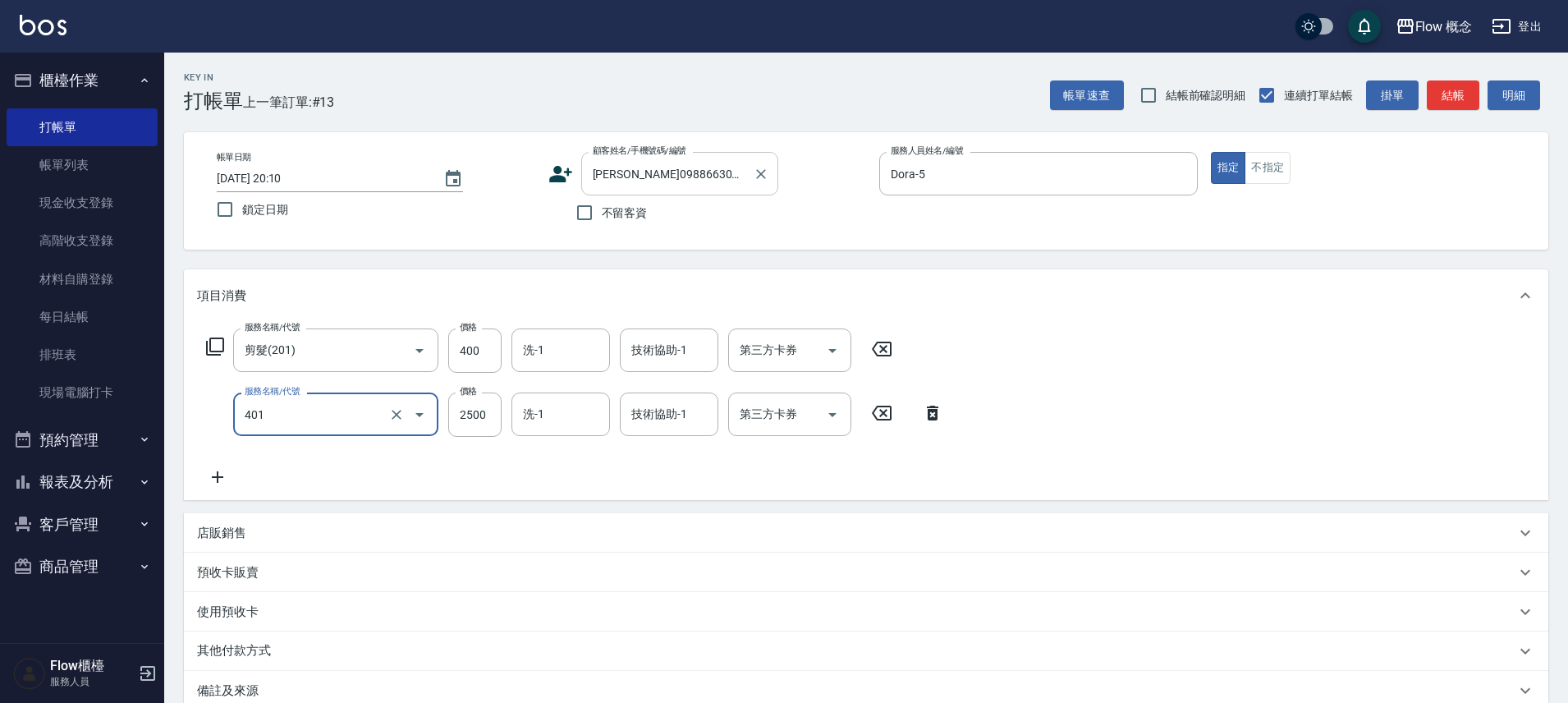
type input "染髮(401)"
type input "1000"
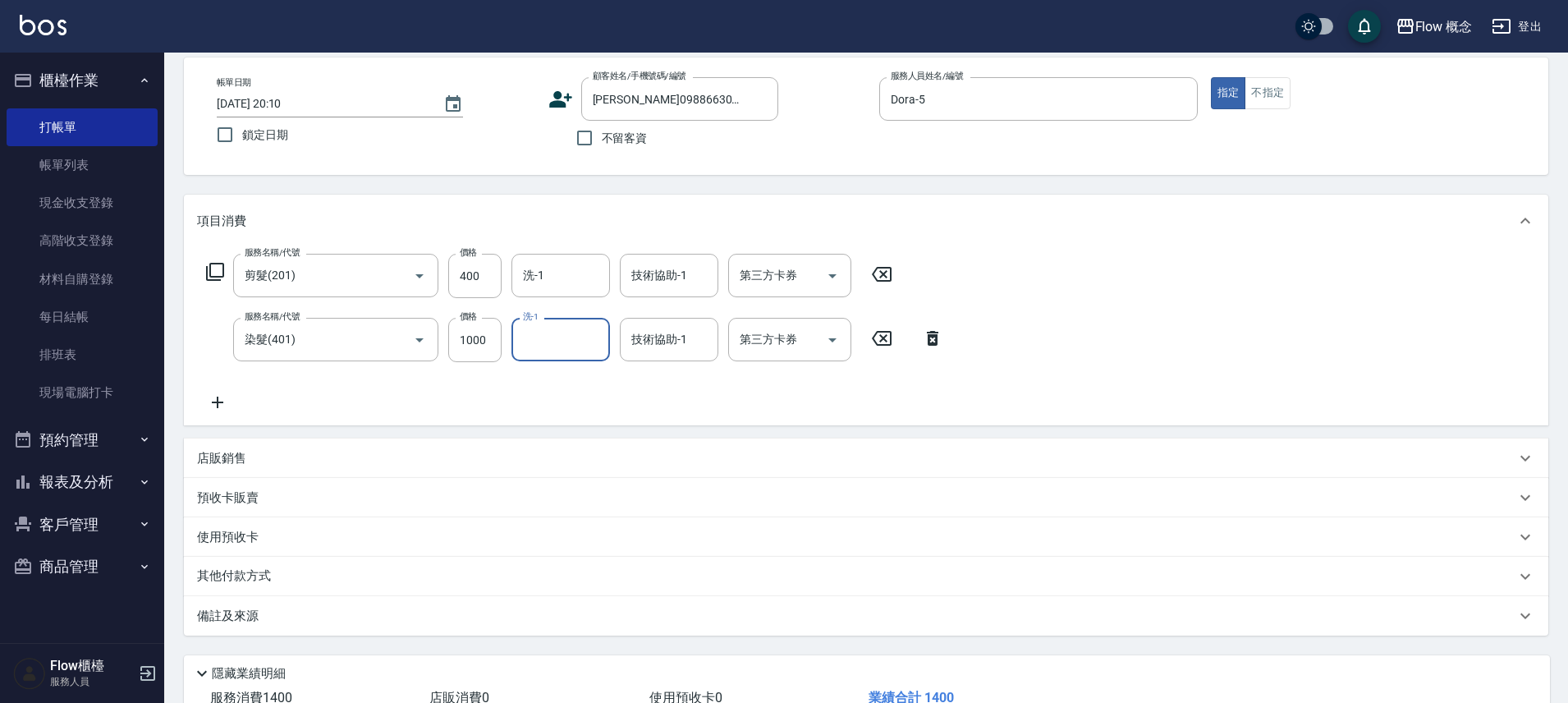
scroll to position [193, 0]
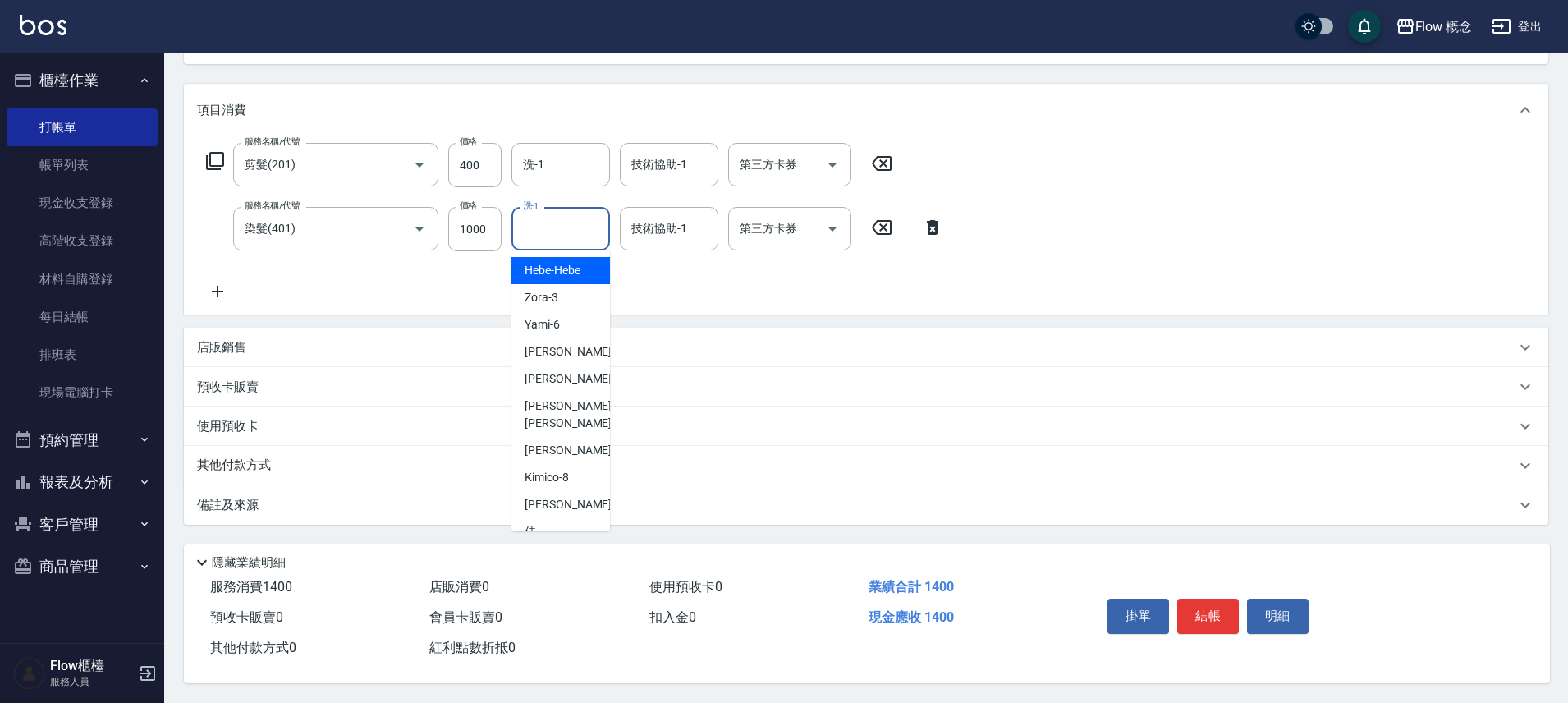
click at [545, 215] on input "洗-1" at bounding box center [561, 229] width 83 height 29
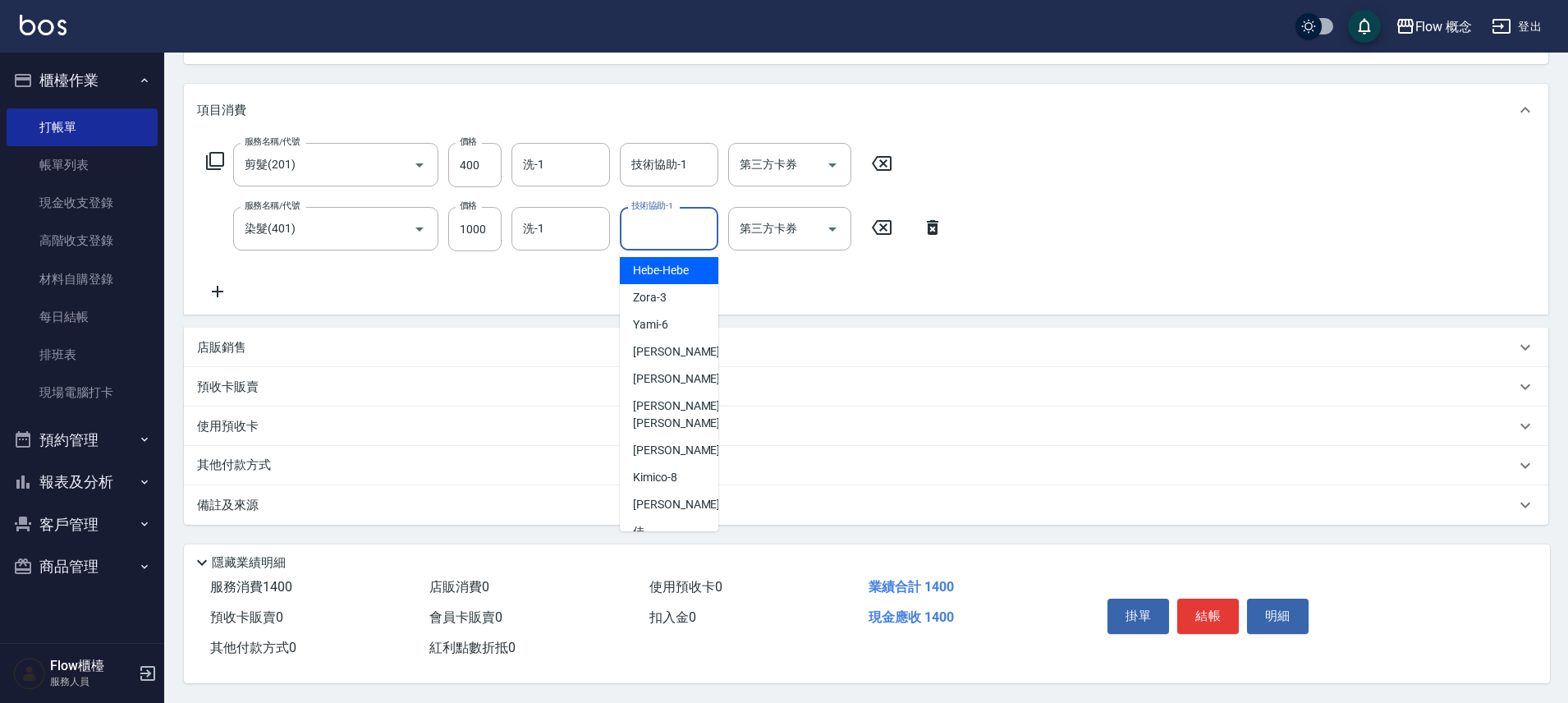
click at [692, 222] on input "技術協助-1" at bounding box center [669, 229] width 83 height 29
type input "8"
click at [565, 229] on input "洗-1" at bounding box center [561, 229] width 83 height 29
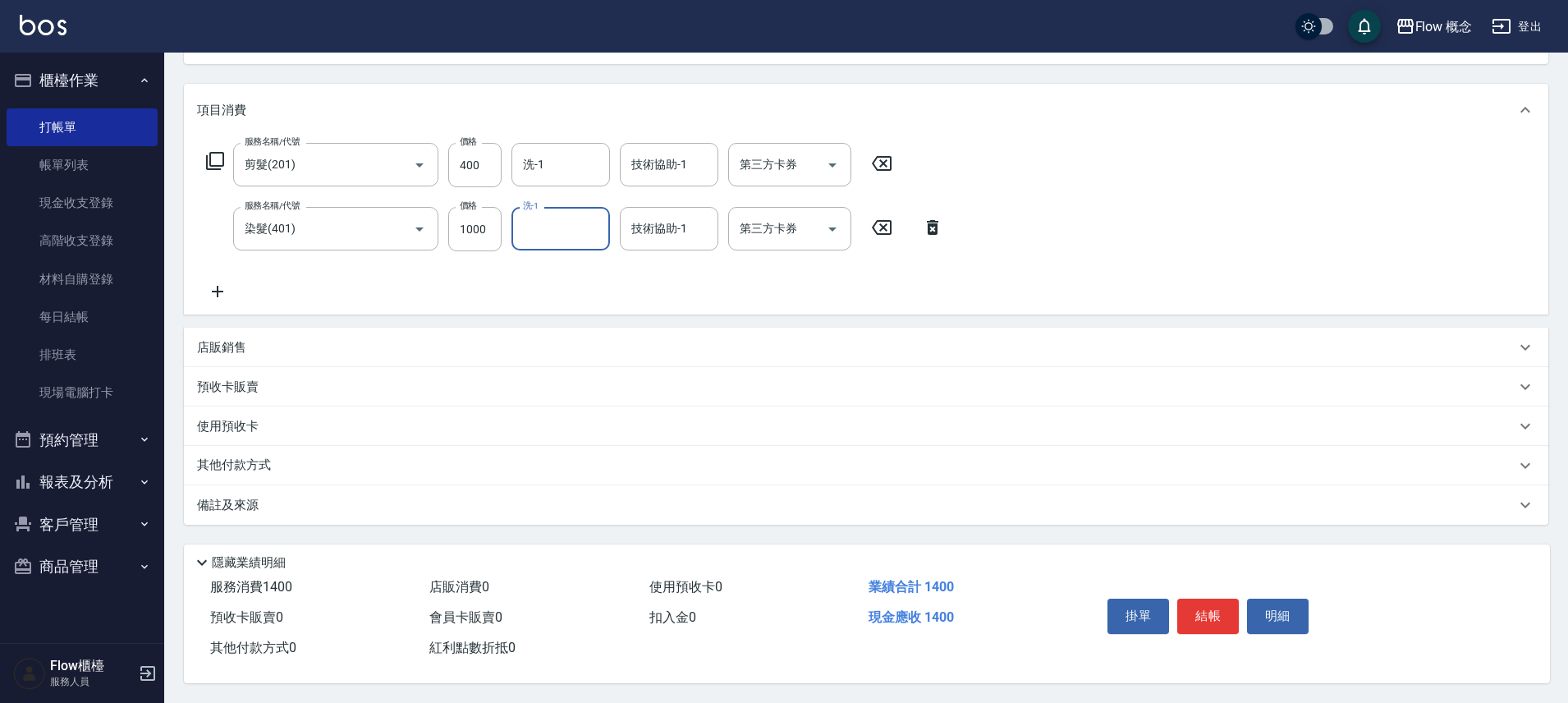
click at [586, 214] on input "洗-1" at bounding box center [561, 229] width 83 height 29
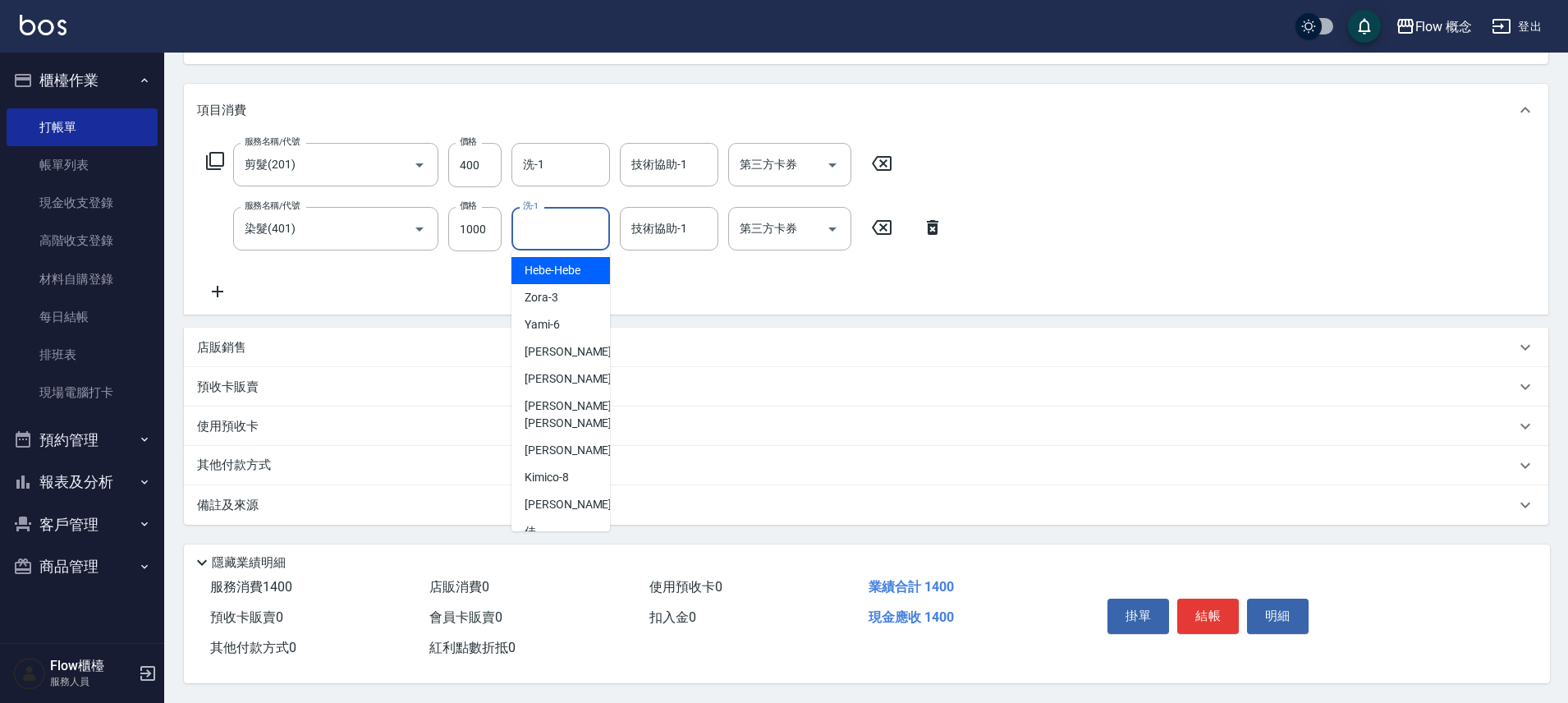
click at [586, 214] on input "洗-1" at bounding box center [561, 229] width 83 height 29
click at [567, 215] on input "洗-1" at bounding box center [561, 229] width 83 height 29
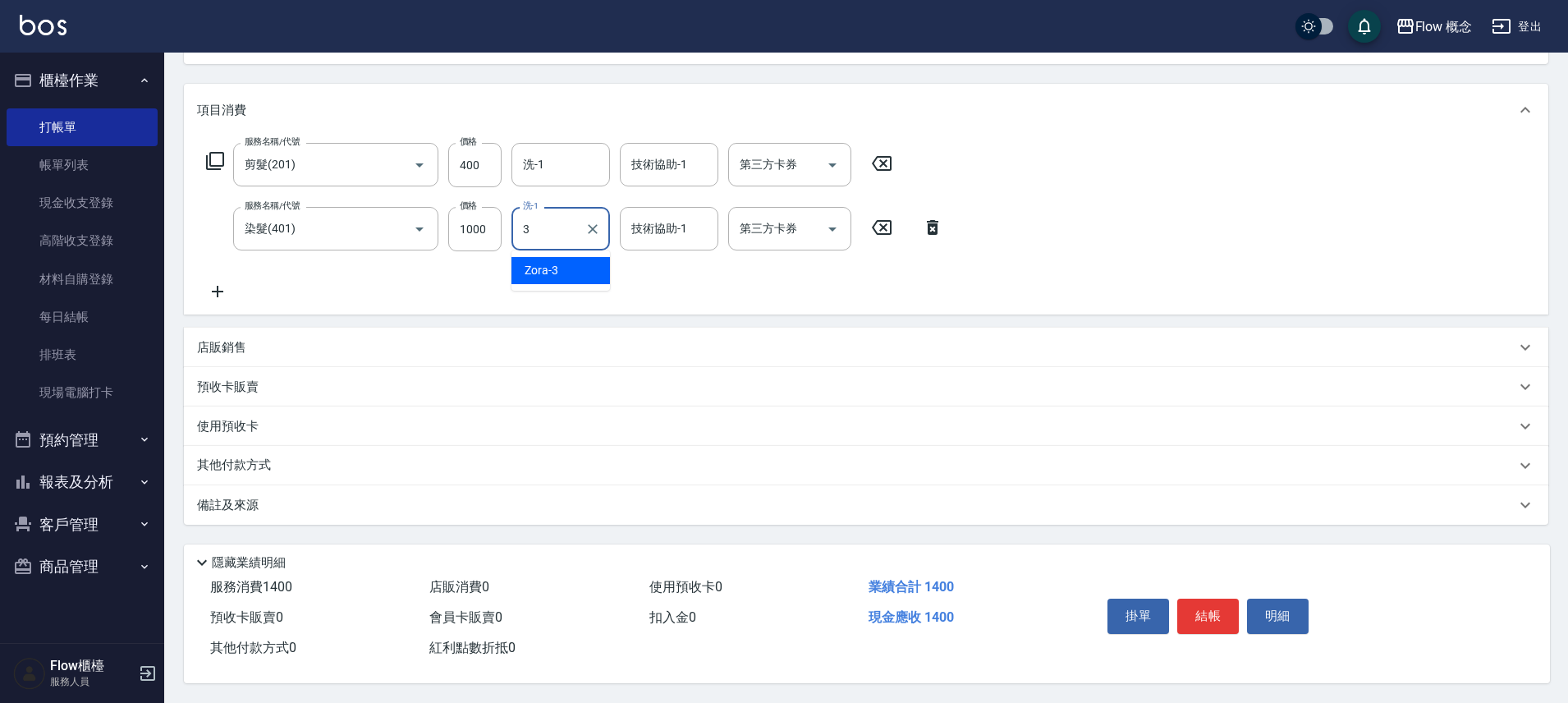
type input "Zora-3"
click at [339, 502] on div "備註及來源" at bounding box center [857, 506] width 1319 height 17
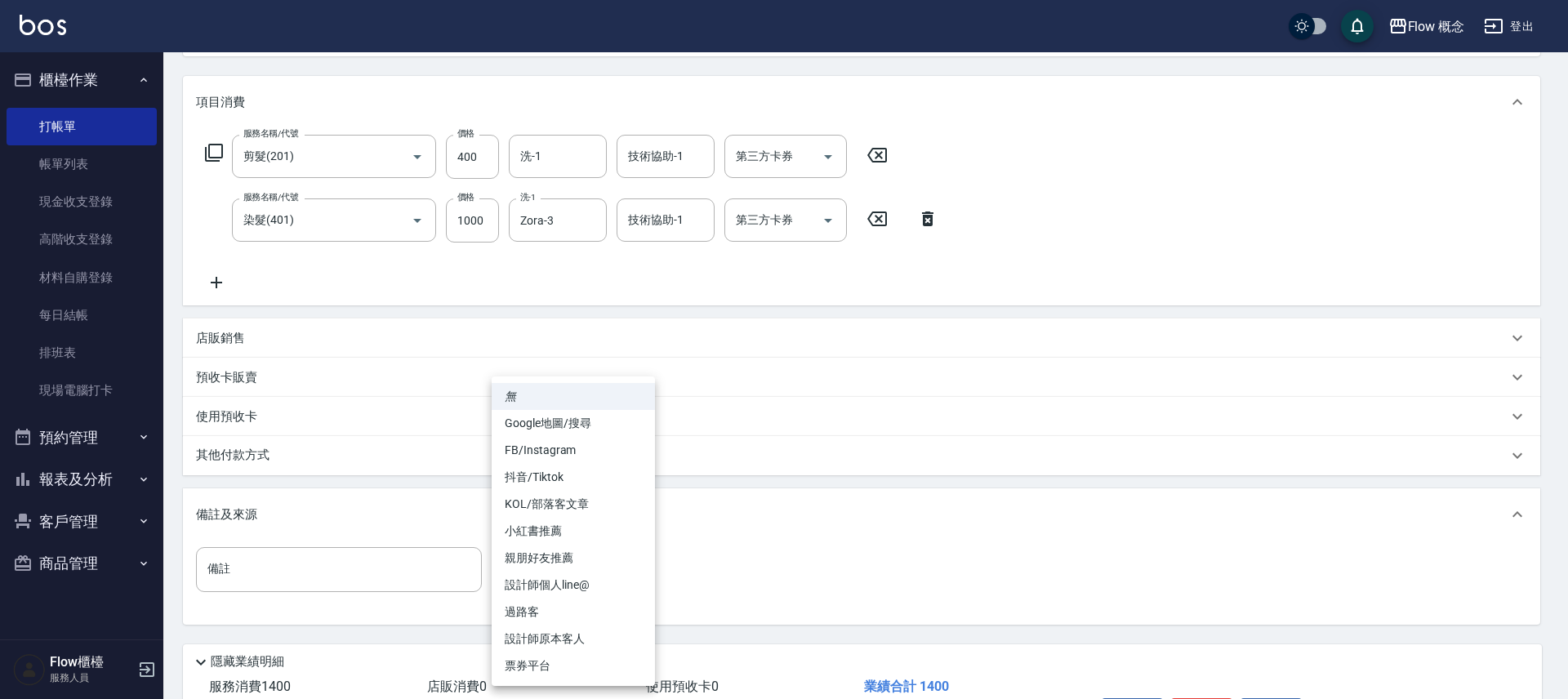
click at [564, 564] on body "Flow 概念 登出 櫃檯作業 打帳單 帳單列表 現金收支登錄 高階收支登錄 材料自購登錄 每日結帳 排班表 現場電腦打卡 預約管理 預約管理 單日預約紀錄 …" at bounding box center [784, 305] width 1568 height 993
click at [564, 642] on li "設計師原本客人" at bounding box center [573, 639] width 163 height 27
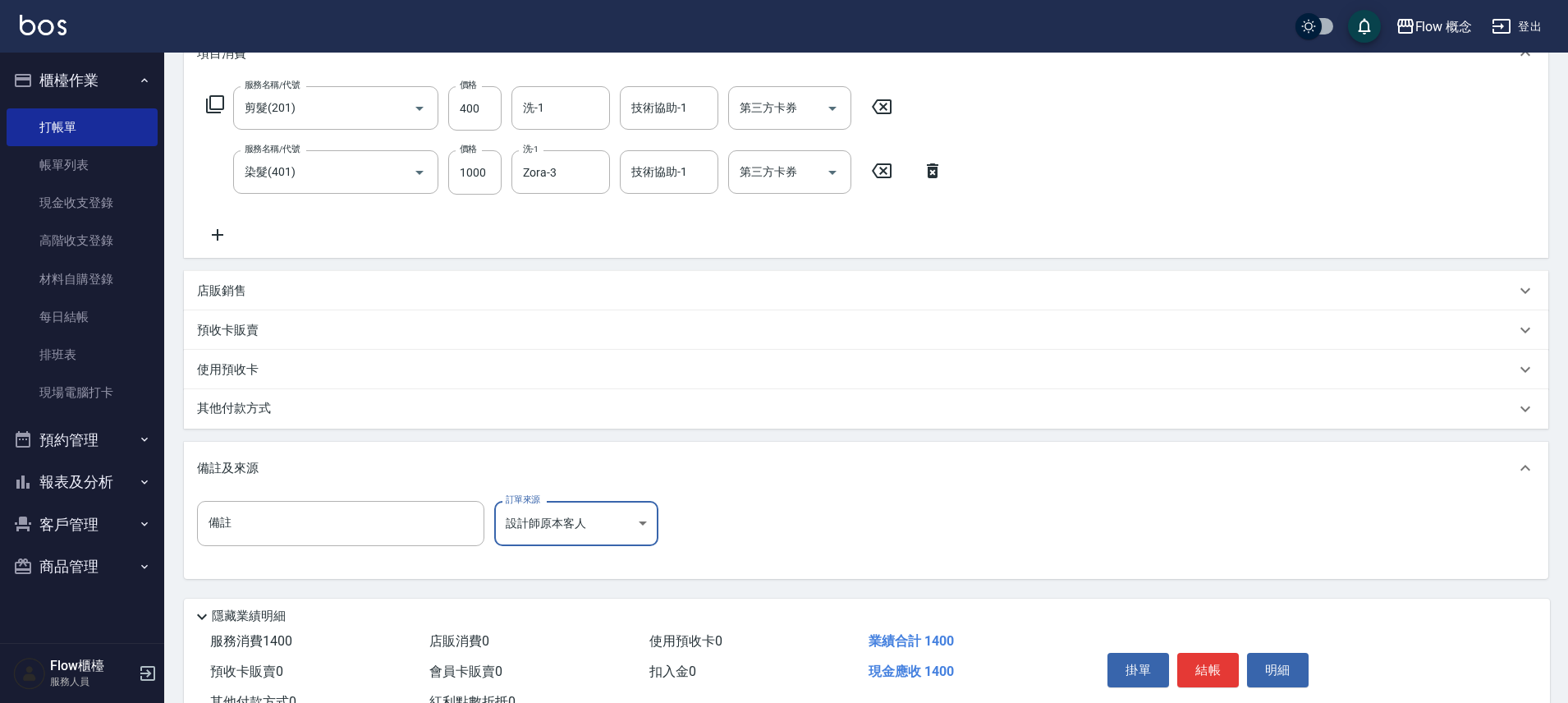
scroll to position [304, 0]
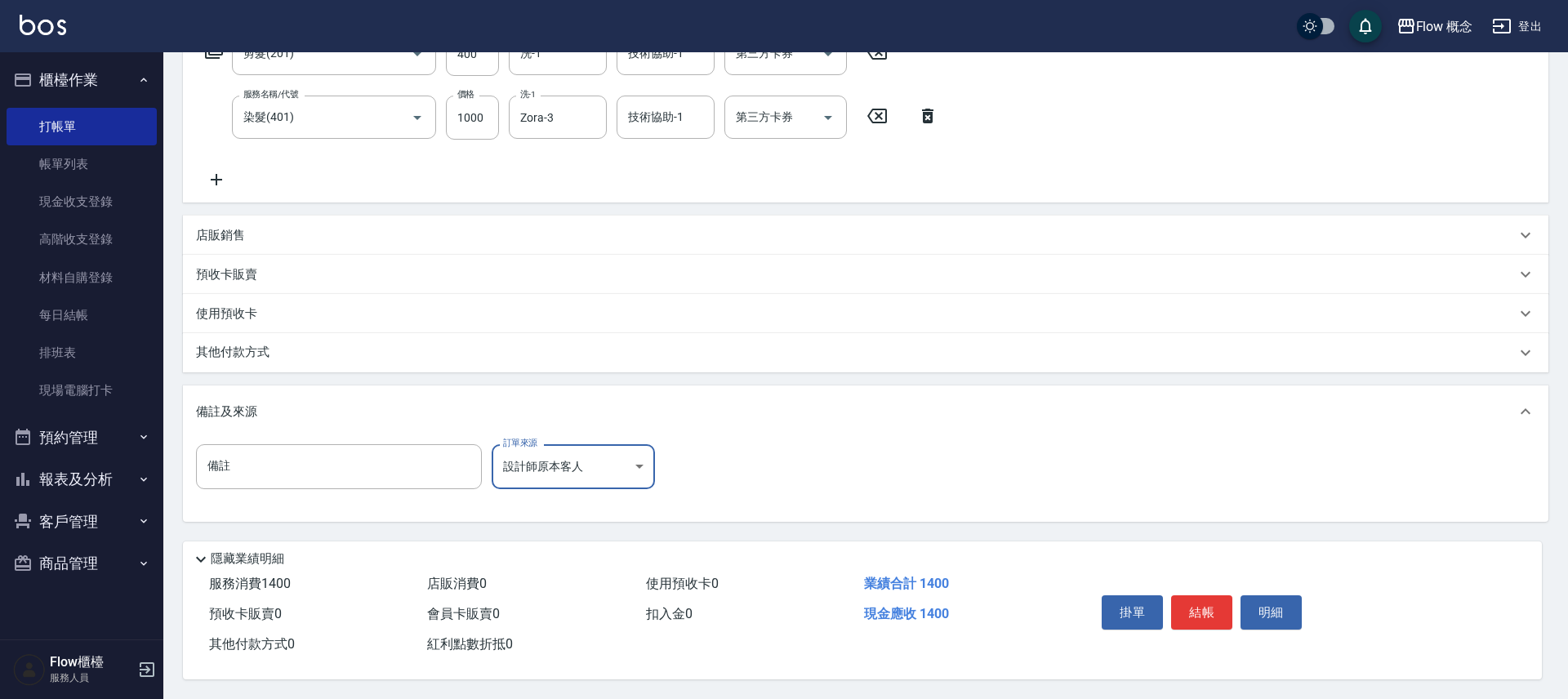
click at [561, 465] on body "Flow 概念 登出 櫃檯作業 打帳單 帳單列表 現金收支登錄 高階收支登錄 材料自購登錄 每日結帳 排班表 現場電腦打卡 預約管理 預約管理 單日預約紀錄 …" at bounding box center [784, 202] width 1568 height 993
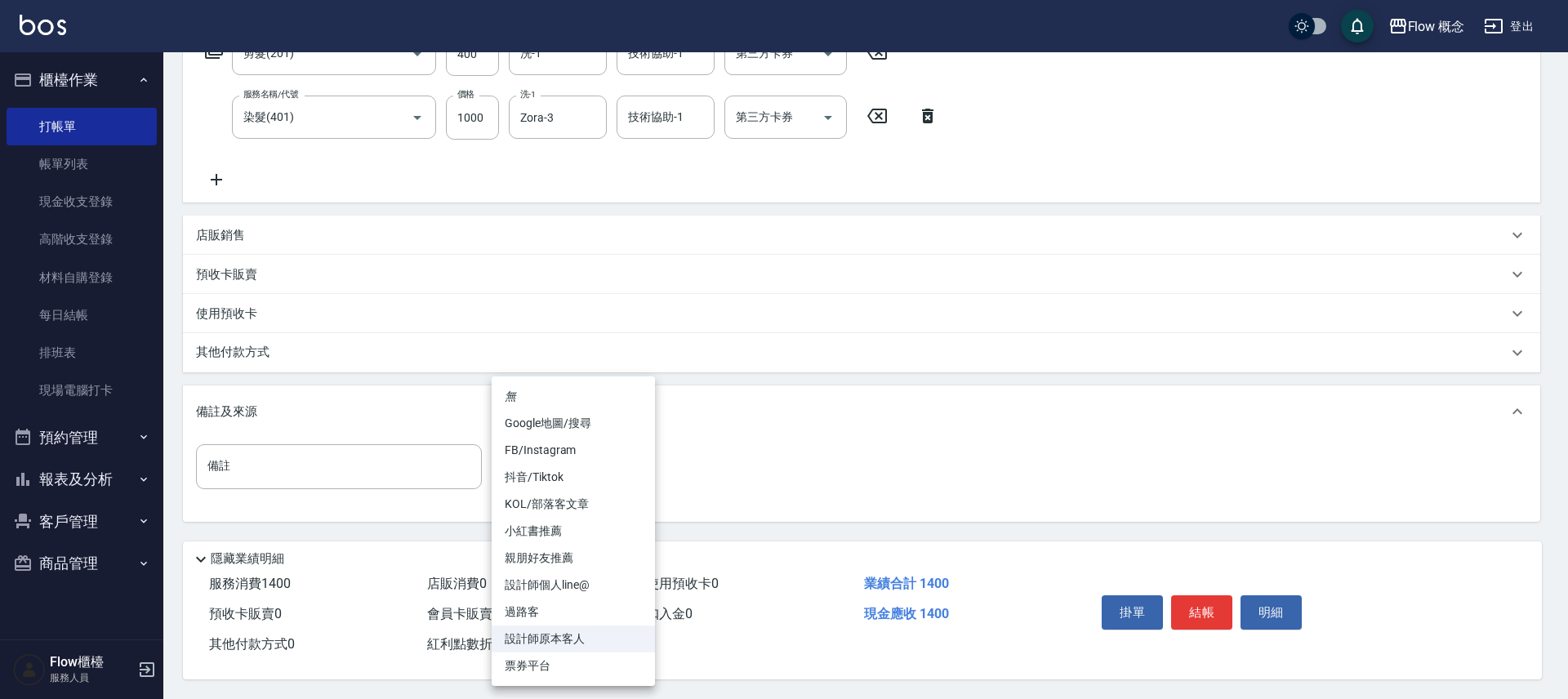
click at [575, 549] on li "親朋好友推薦" at bounding box center [573, 559] width 163 height 27
type input "親朋好友推薦"
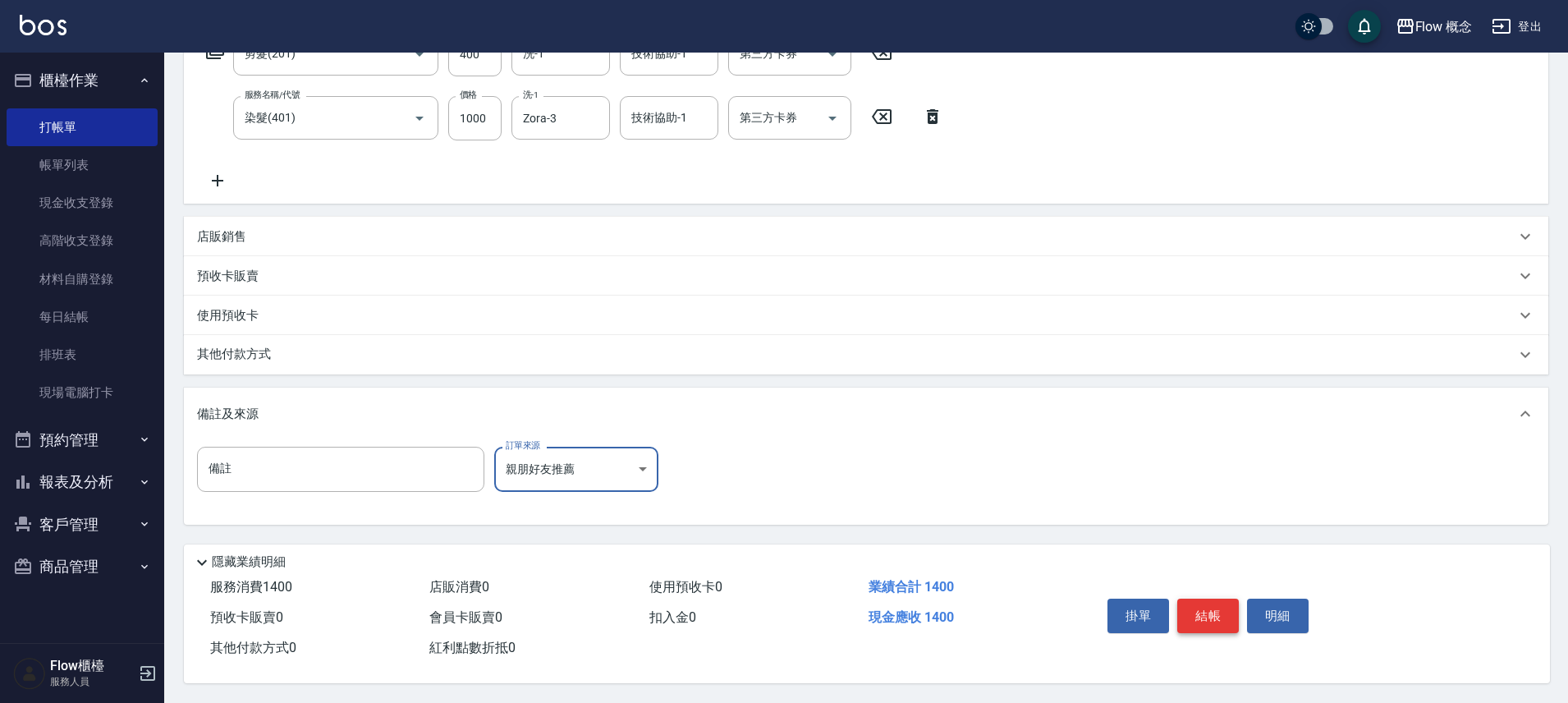
click at [1208, 605] on button "結帳" at bounding box center [1208, 615] width 61 height 35
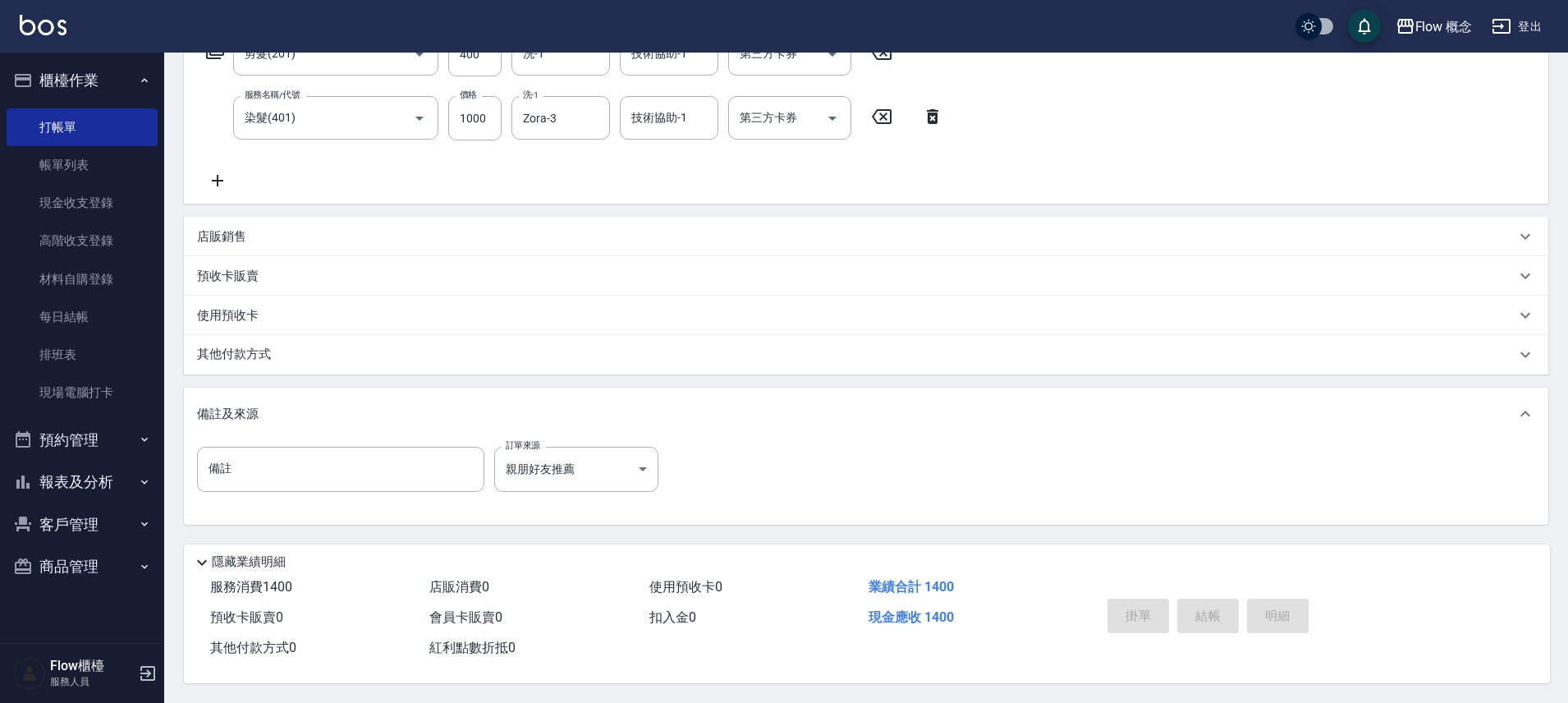
type input "2025/10/04 20:11"
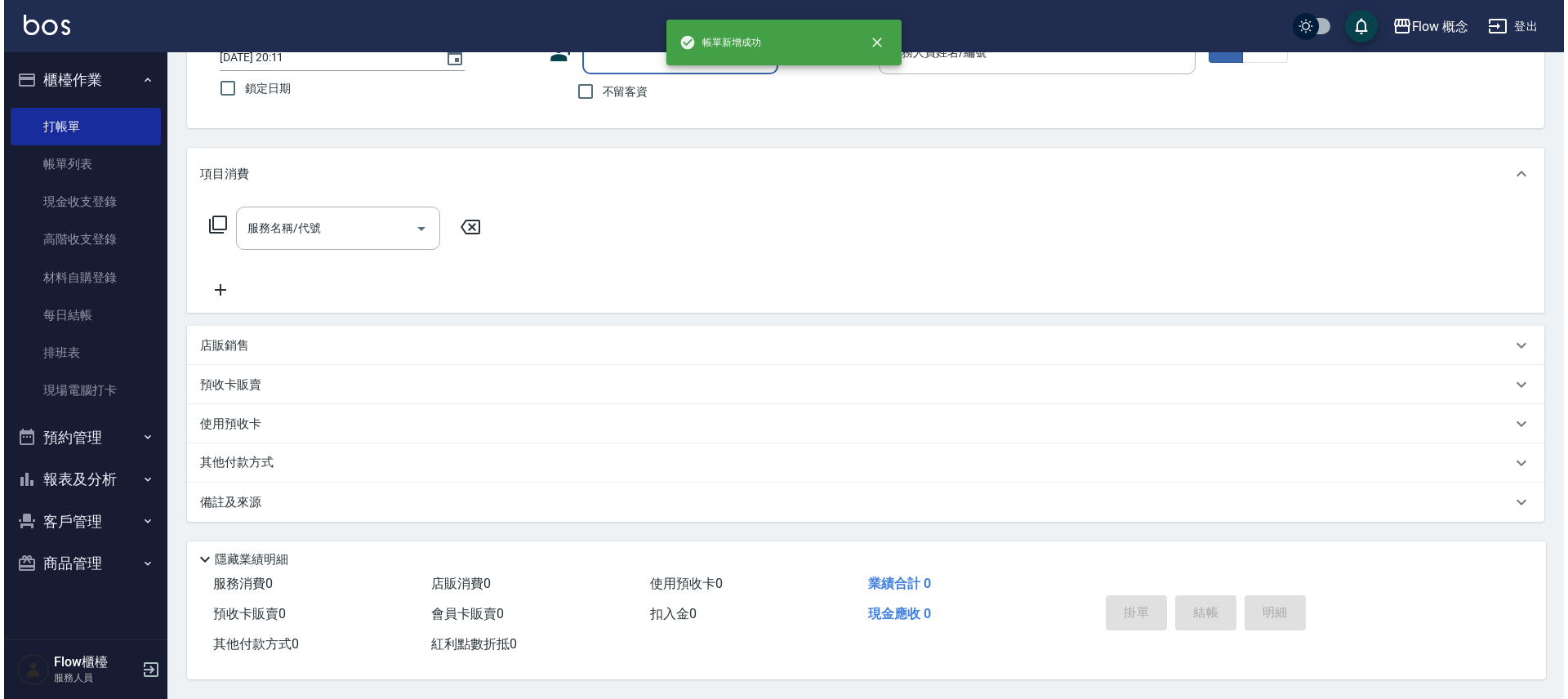
scroll to position [0, 0]
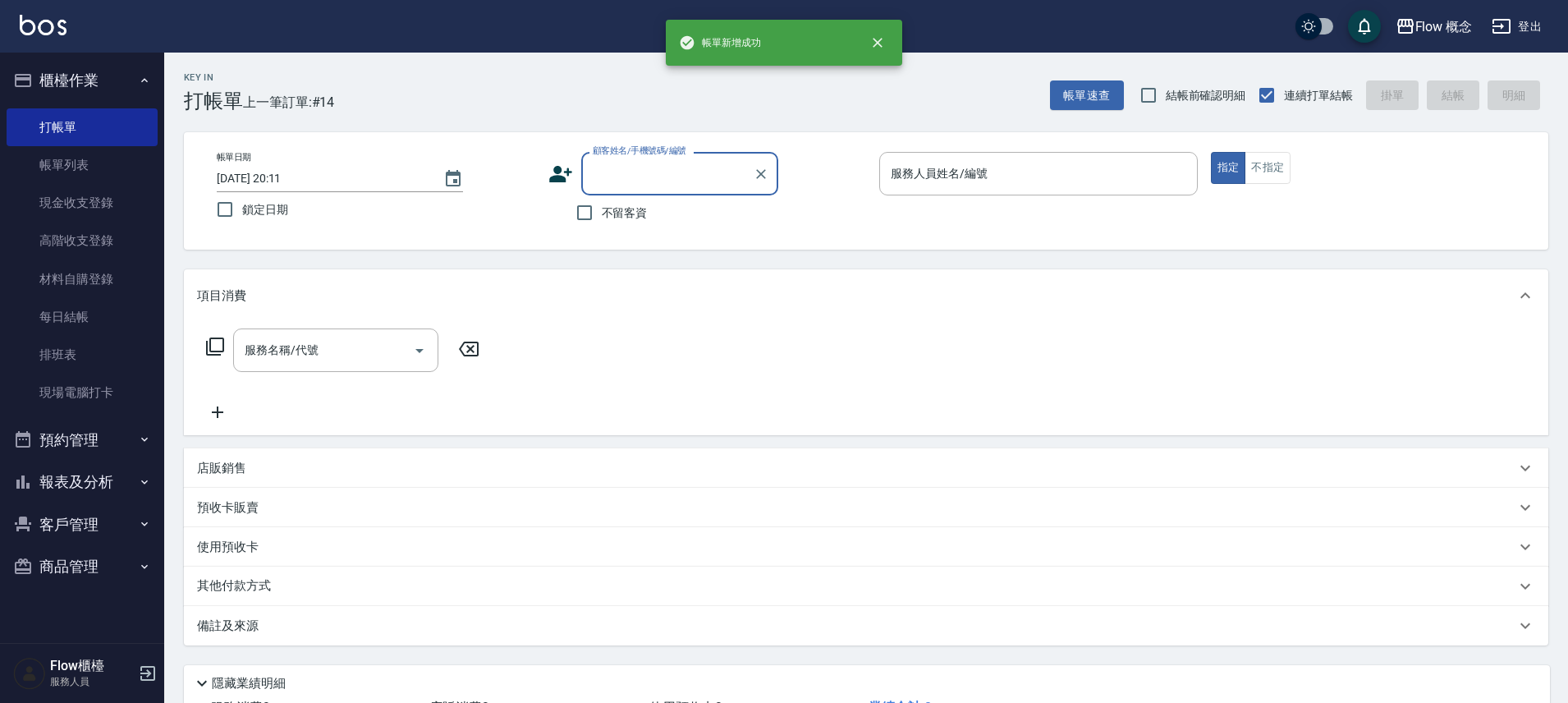
click at [667, 169] on input "顧客姓名/手機號碼/編號" at bounding box center [667, 174] width 157 height 29
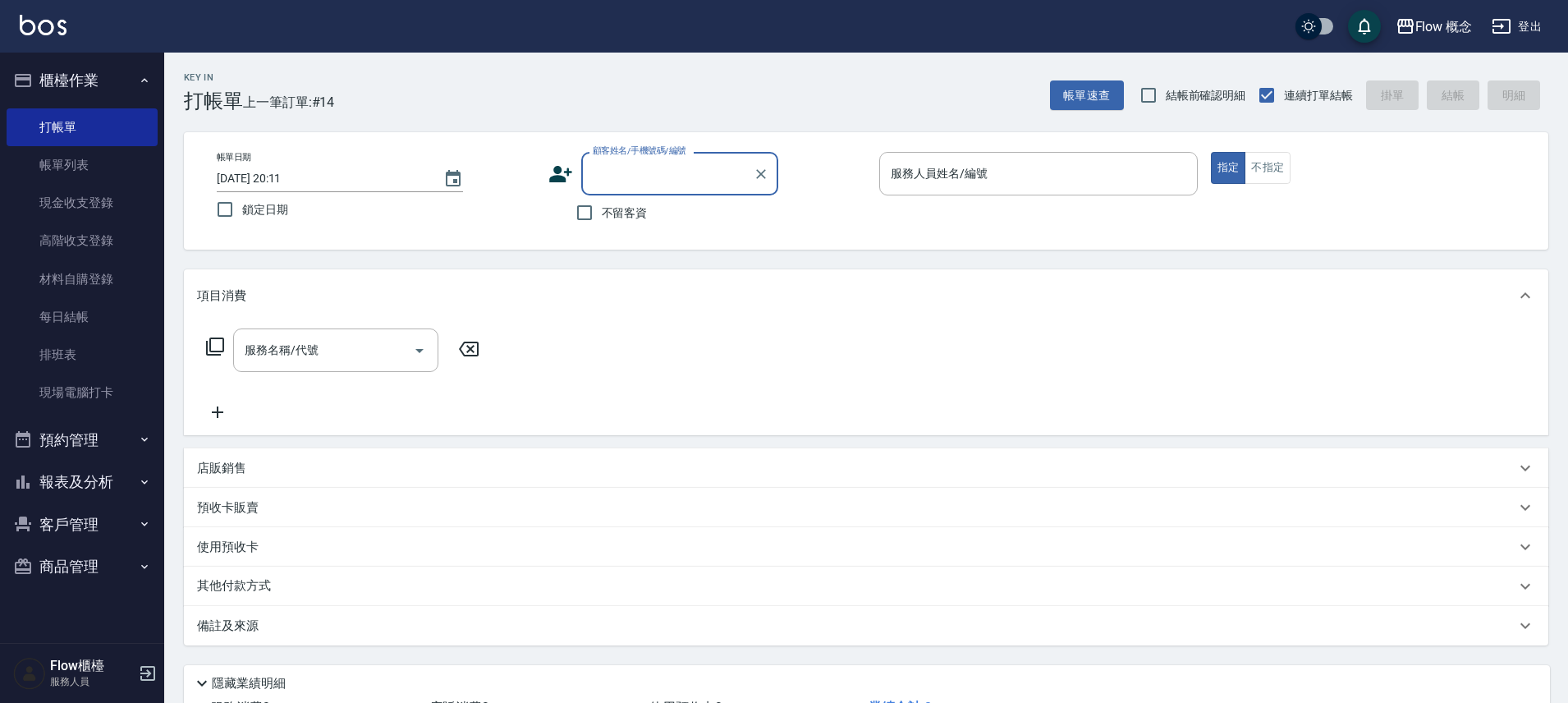
paste input "莊0染"
type input "莊"
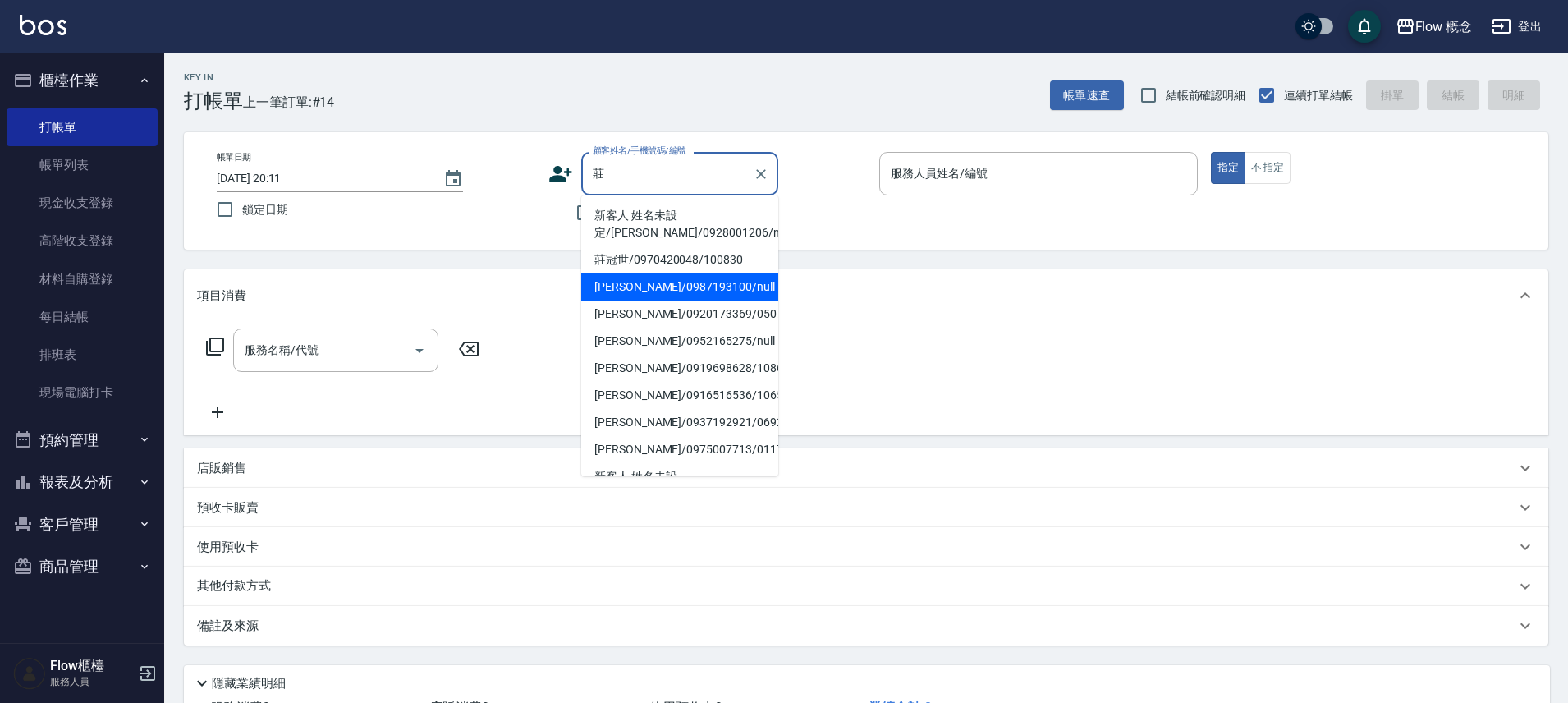
click at [721, 277] on li "莊翎/0987193100/null" at bounding box center [680, 287] width 197 height 27
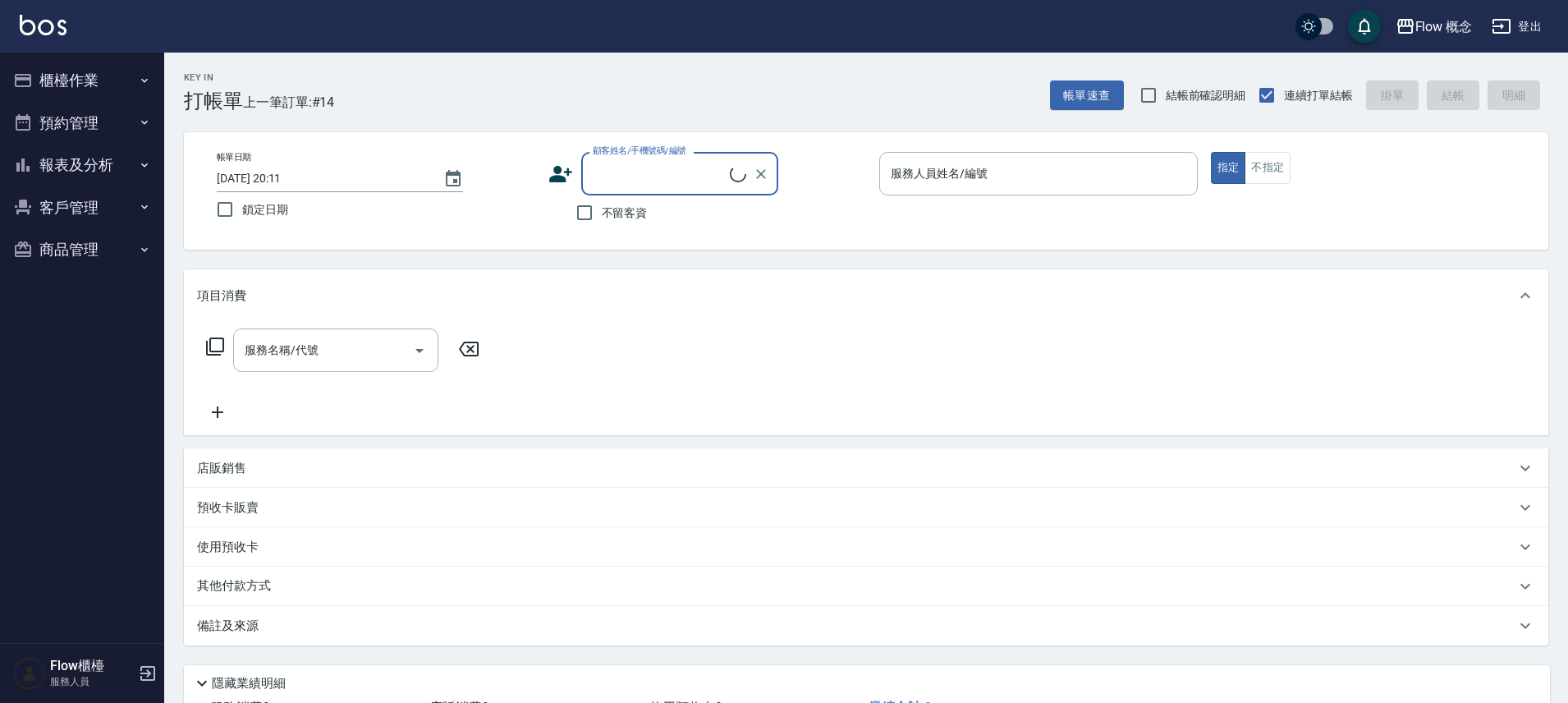
click at [603, 163] on input "顧客姓名/手機號碼/編號" at bounding box center [659, 174] width 141 height 29
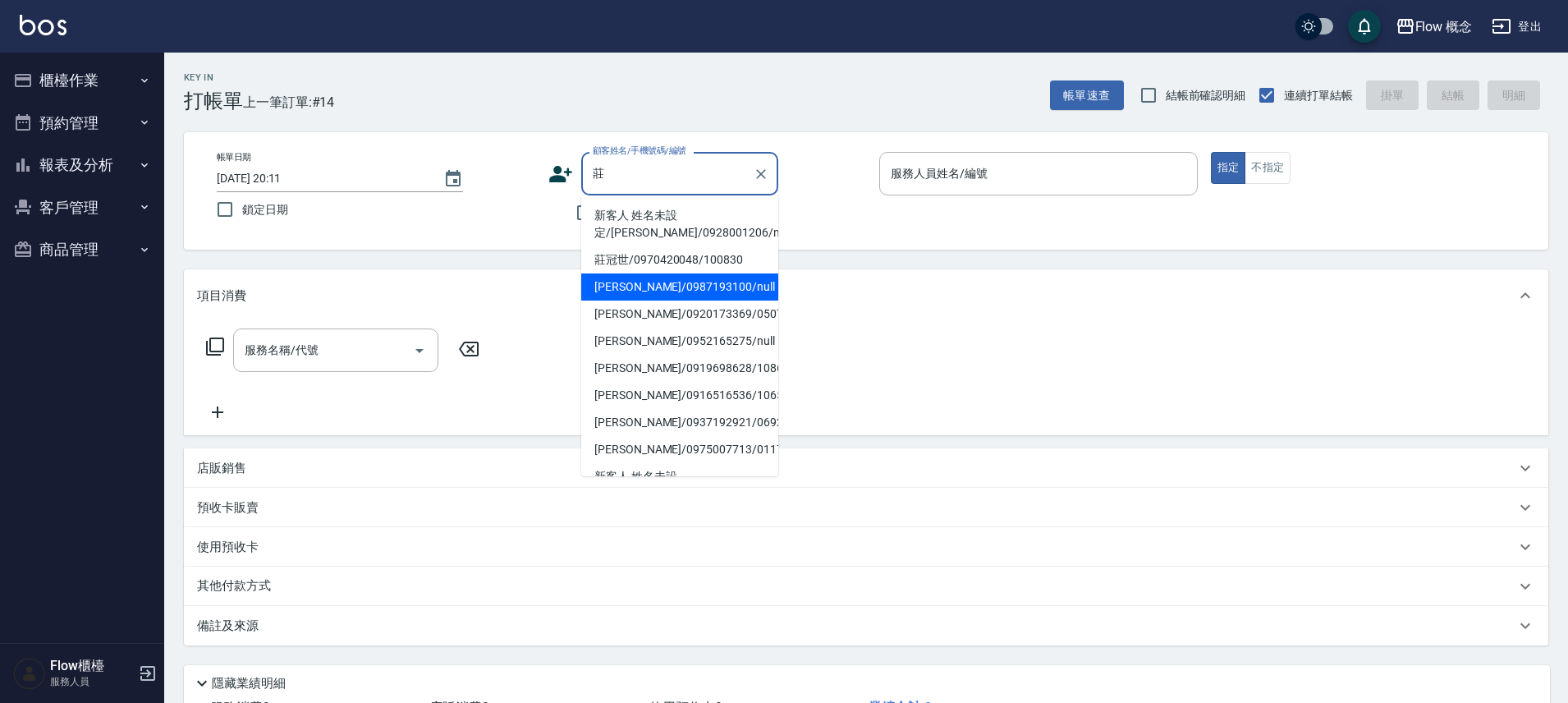
click at [664, 285] on li "莊翎/0987193100/null" at bounding box center [680, 287] width 197 height 27
type input "莊翎/0987193100/null"
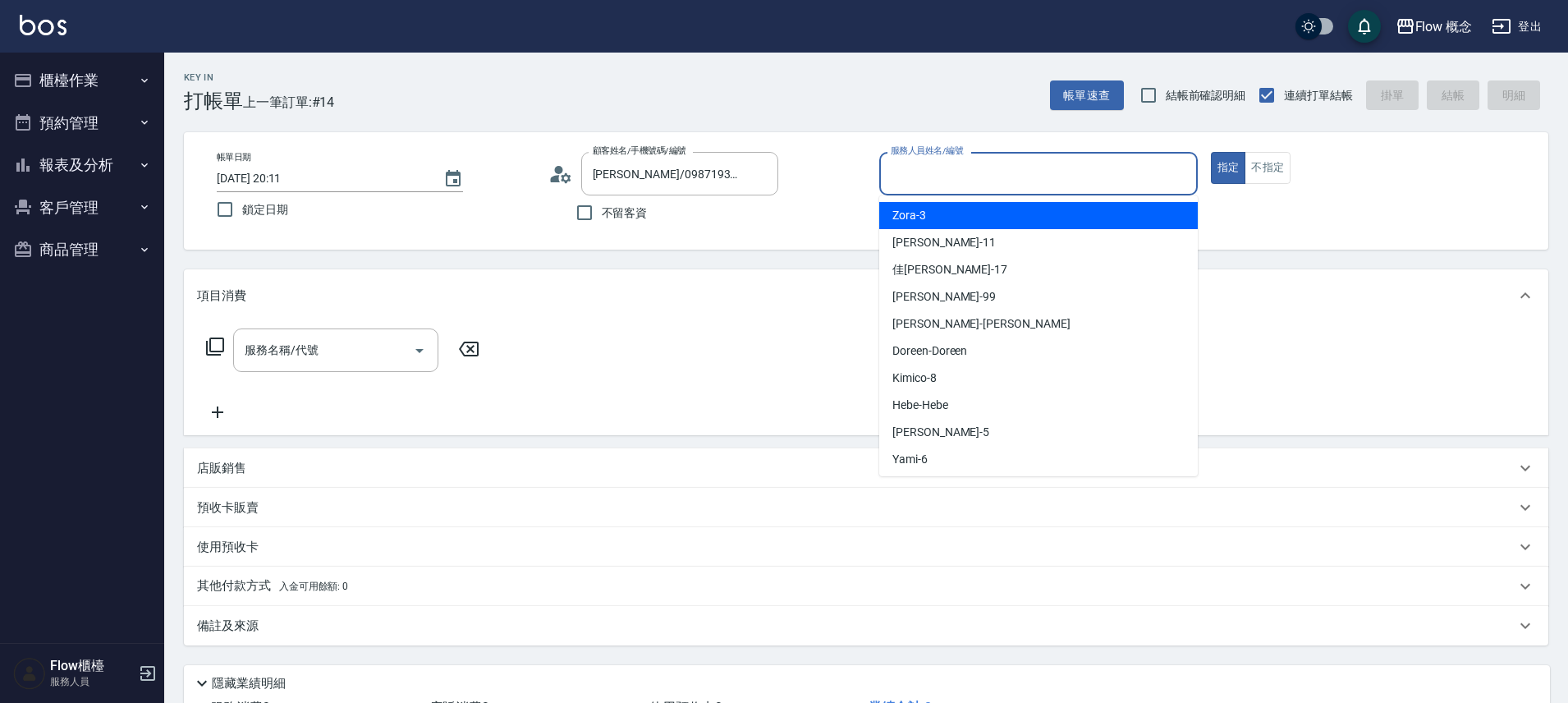
click at [961, 174] on input "服務人員姓名/編號" at bounding box center [1038, 174] width 304 height 29
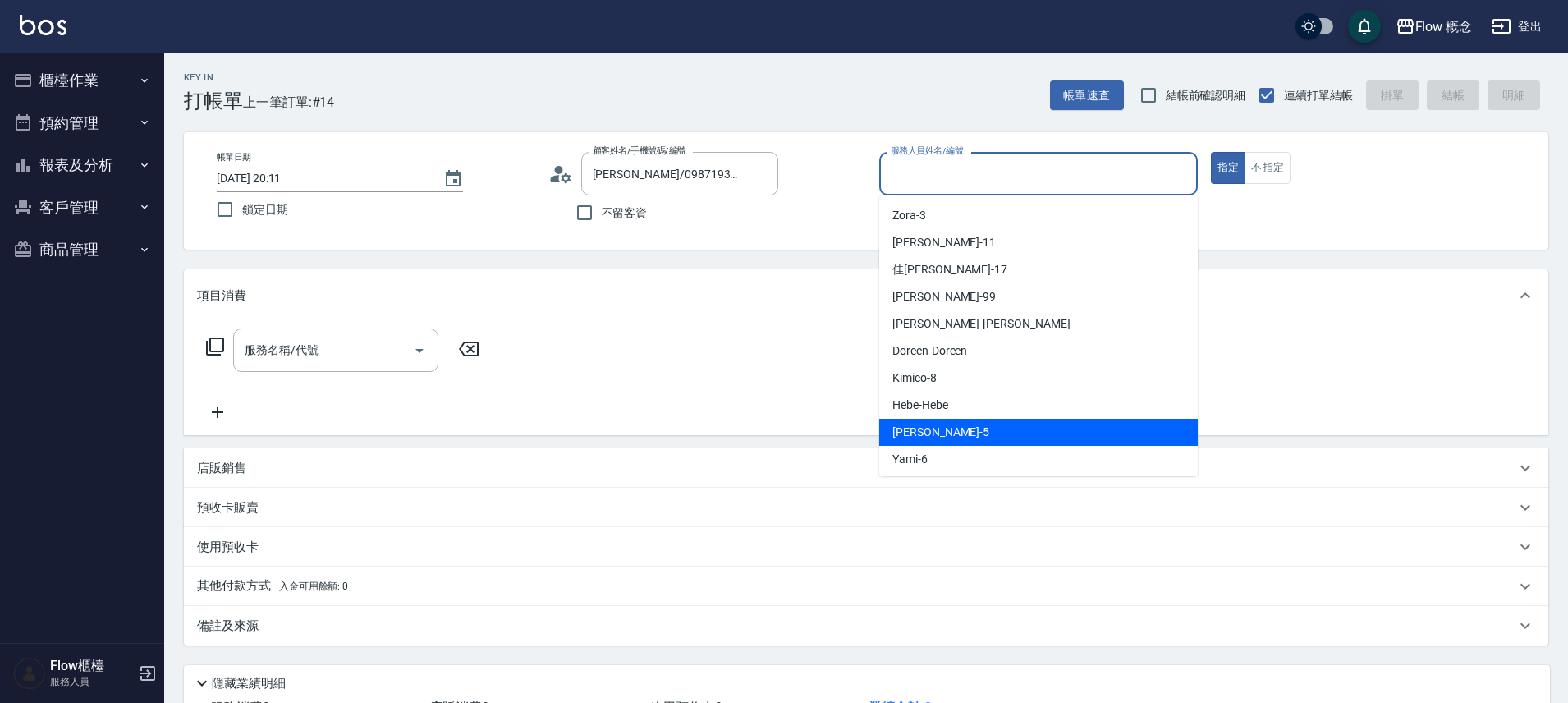
drag, startPoint x: 951, startPoint y: 422, endPoint x: 910, endPoint y: 423, distance: 41.0
click at [950, 422] on div "Dora -5" at bounding box center [1038, 432] width 318 height 27
type input "Dora-5"
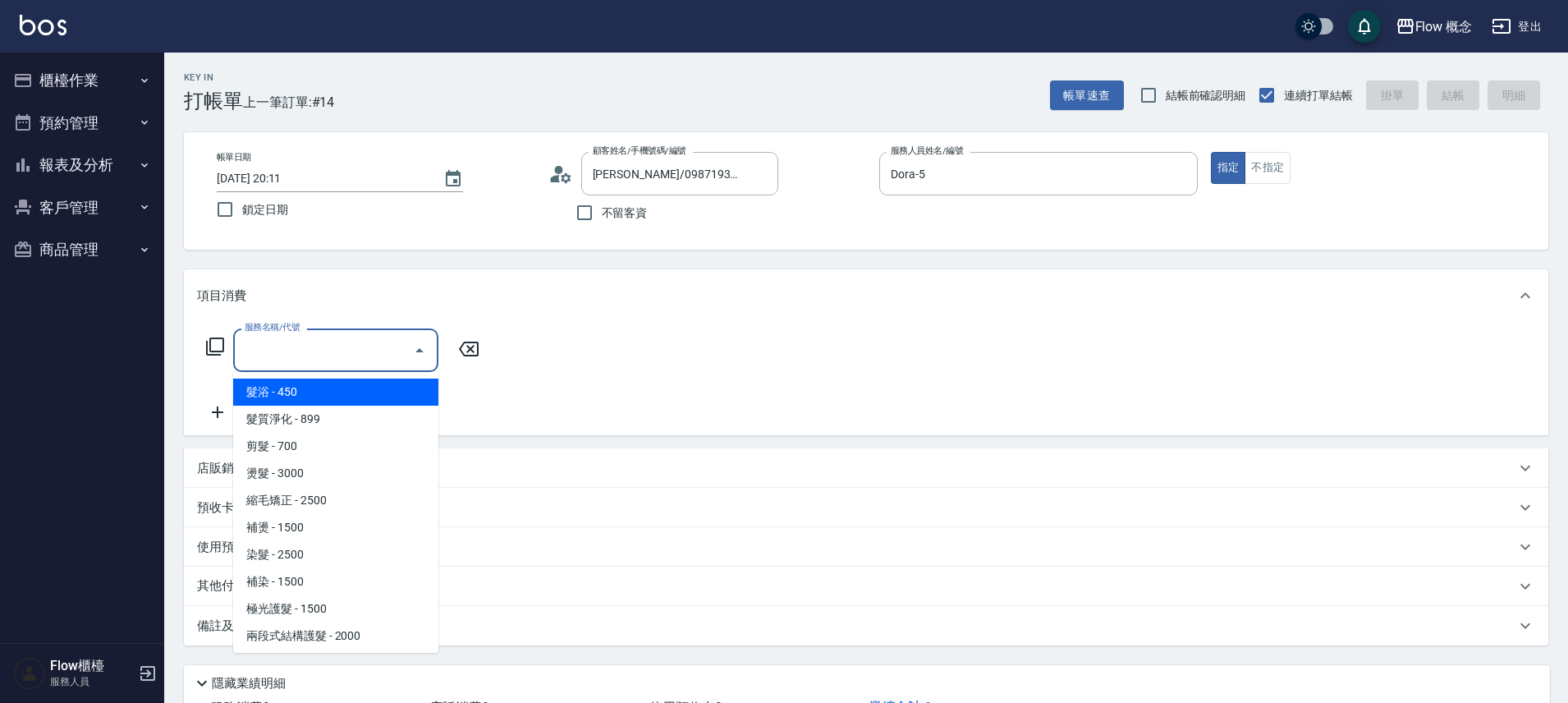
click at [277, 352] on input "服務名稱/代號" at bounding box center [323, 351] width 166 height 29
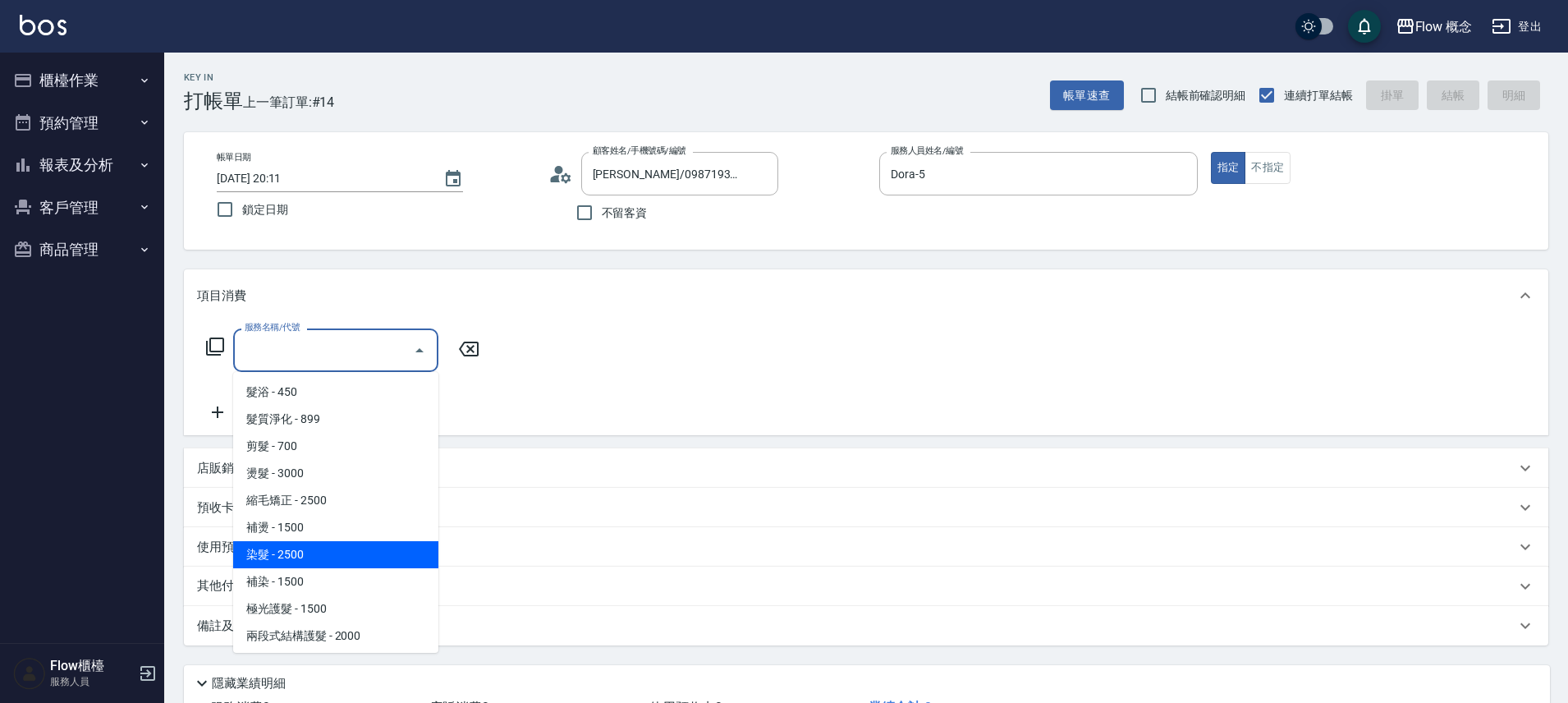
click at [288, 557] on span "染髮 - 2500" at bounding box center [335, 555] width 205 height 27
type input "染髮(401)"
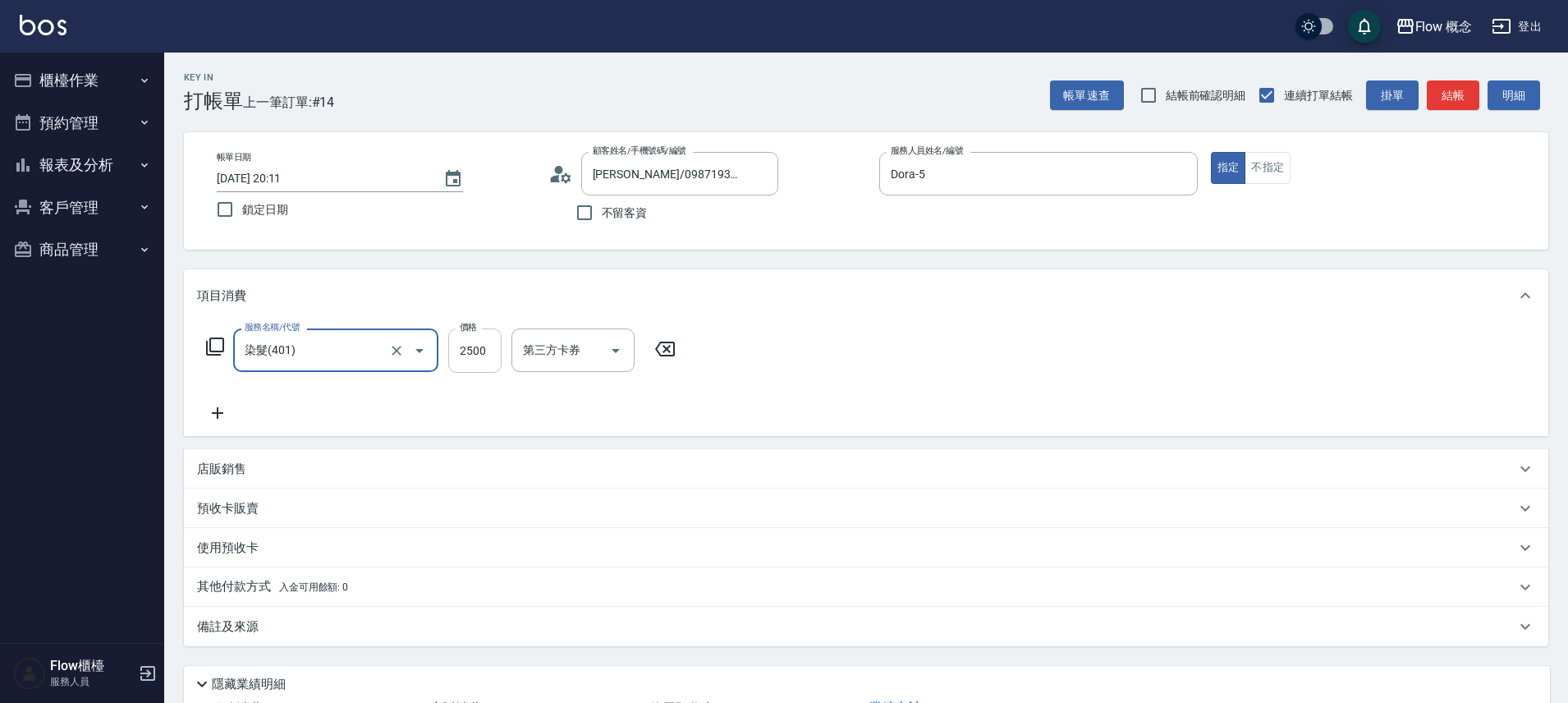
click at [483, 359] on input "2500" at bounding box center [475, 351] width 54 height 44
type input "1800"
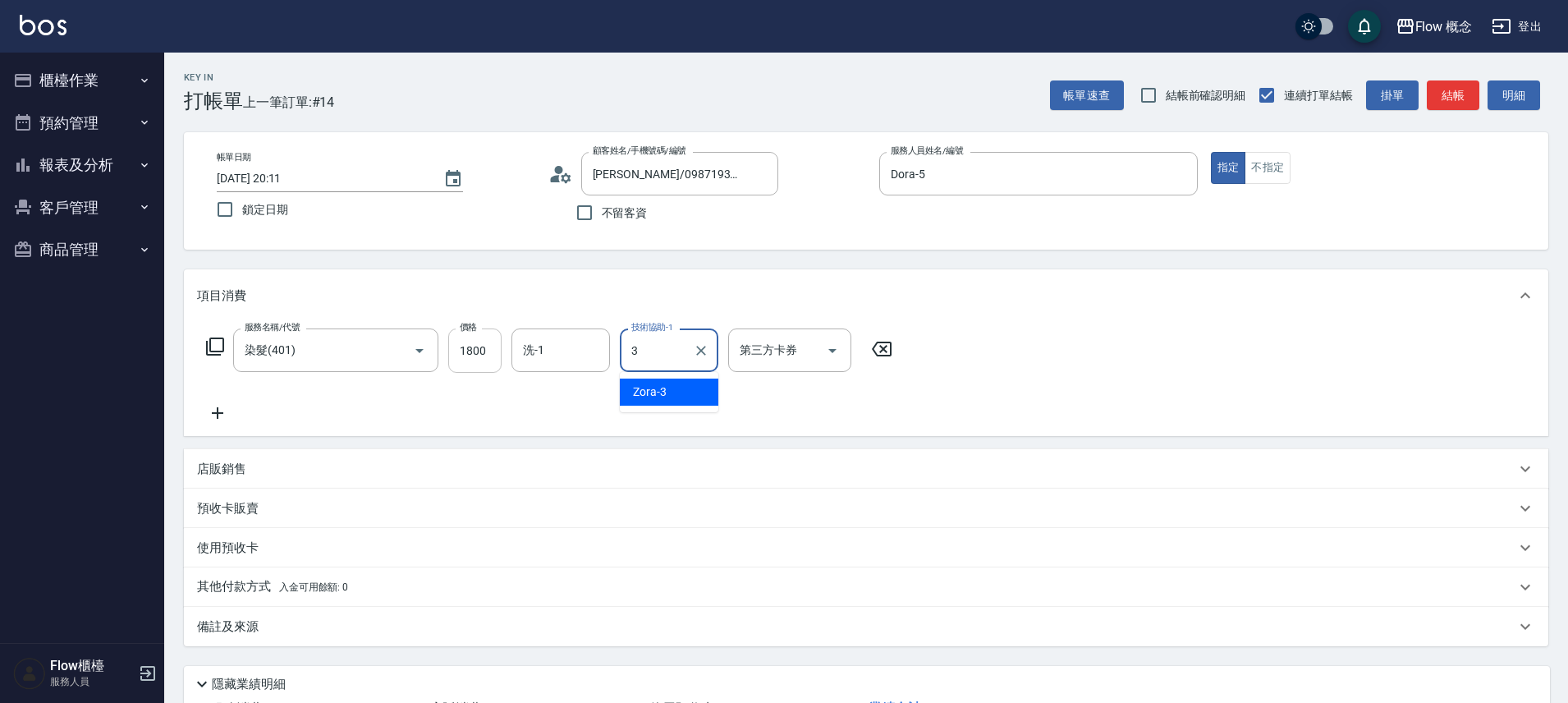
type input "Zora-3"
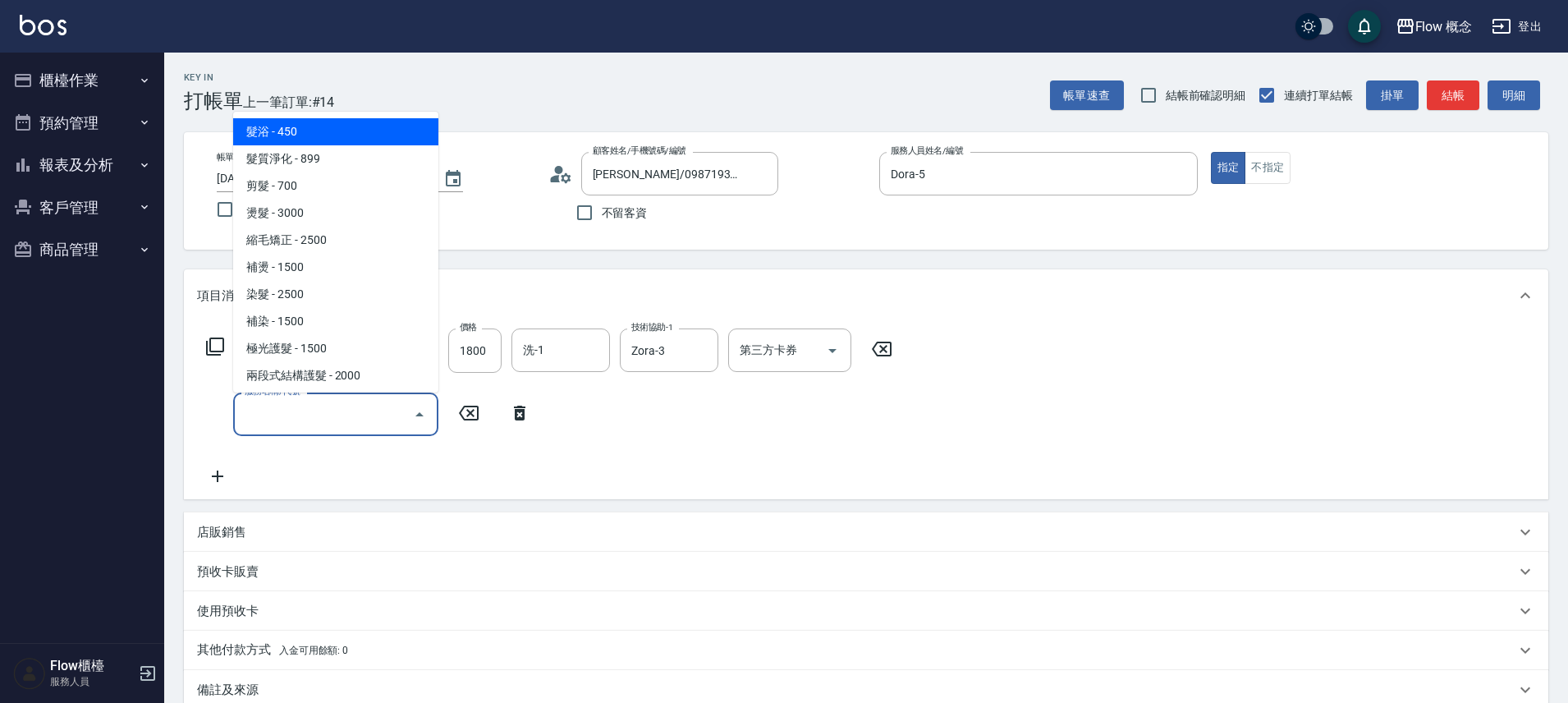
click at [269, 407] on input "服務名稱/代號" at bounding box center [323, 414] width 166 height 29
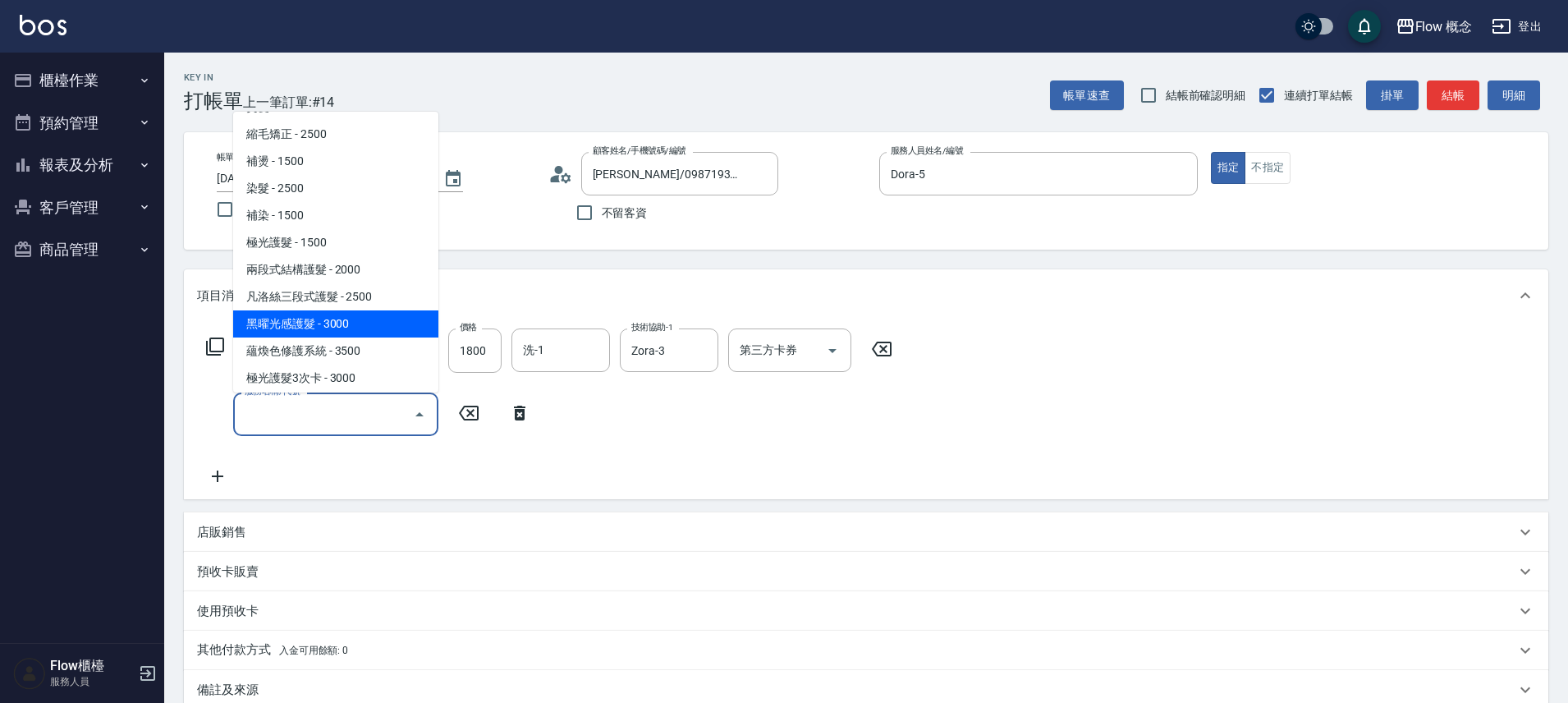
scroll to position [114, 0]
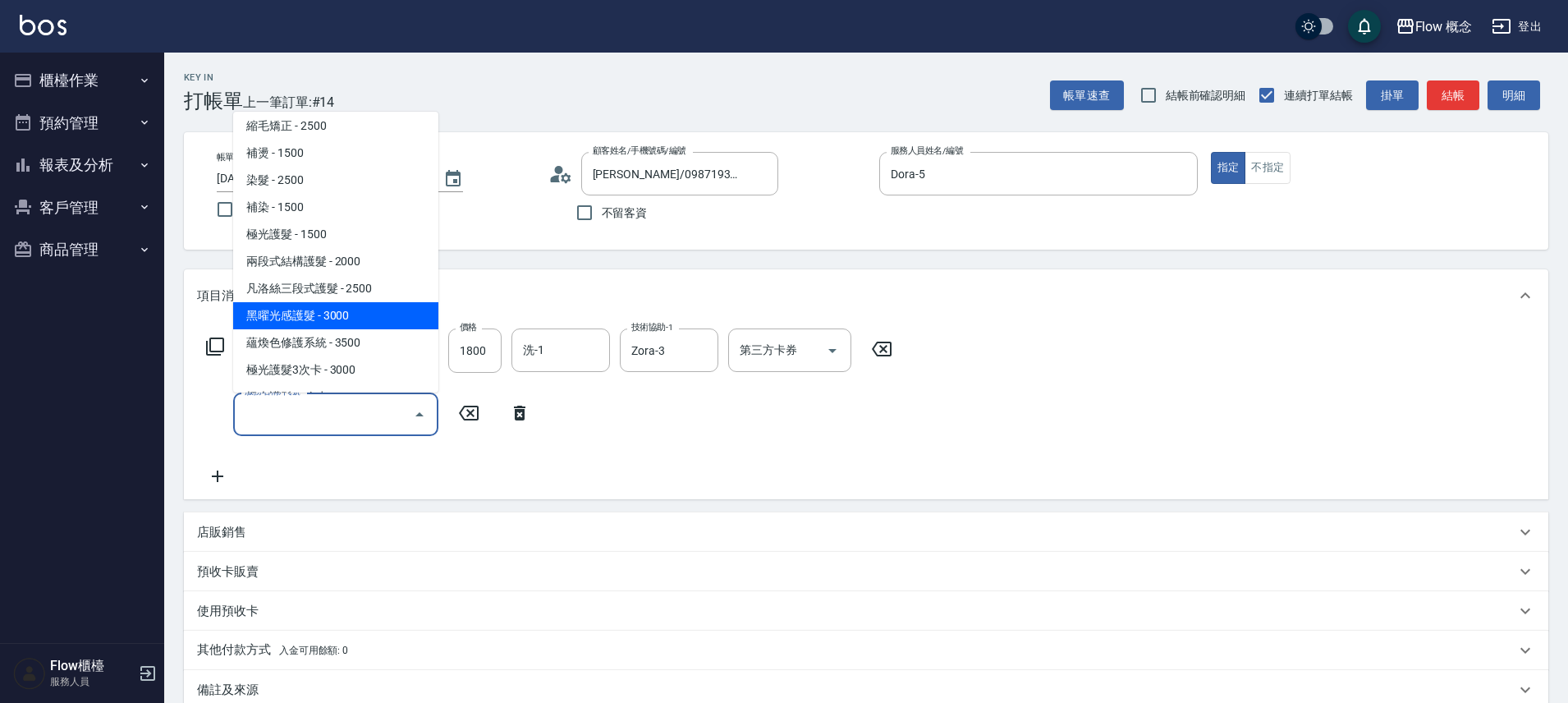
click at [316, 306] on span "黑曜光感護髮 - 3000" at bounding box center [335, 316] width 205 height 27
type input "黑曜光感護髮(504)"
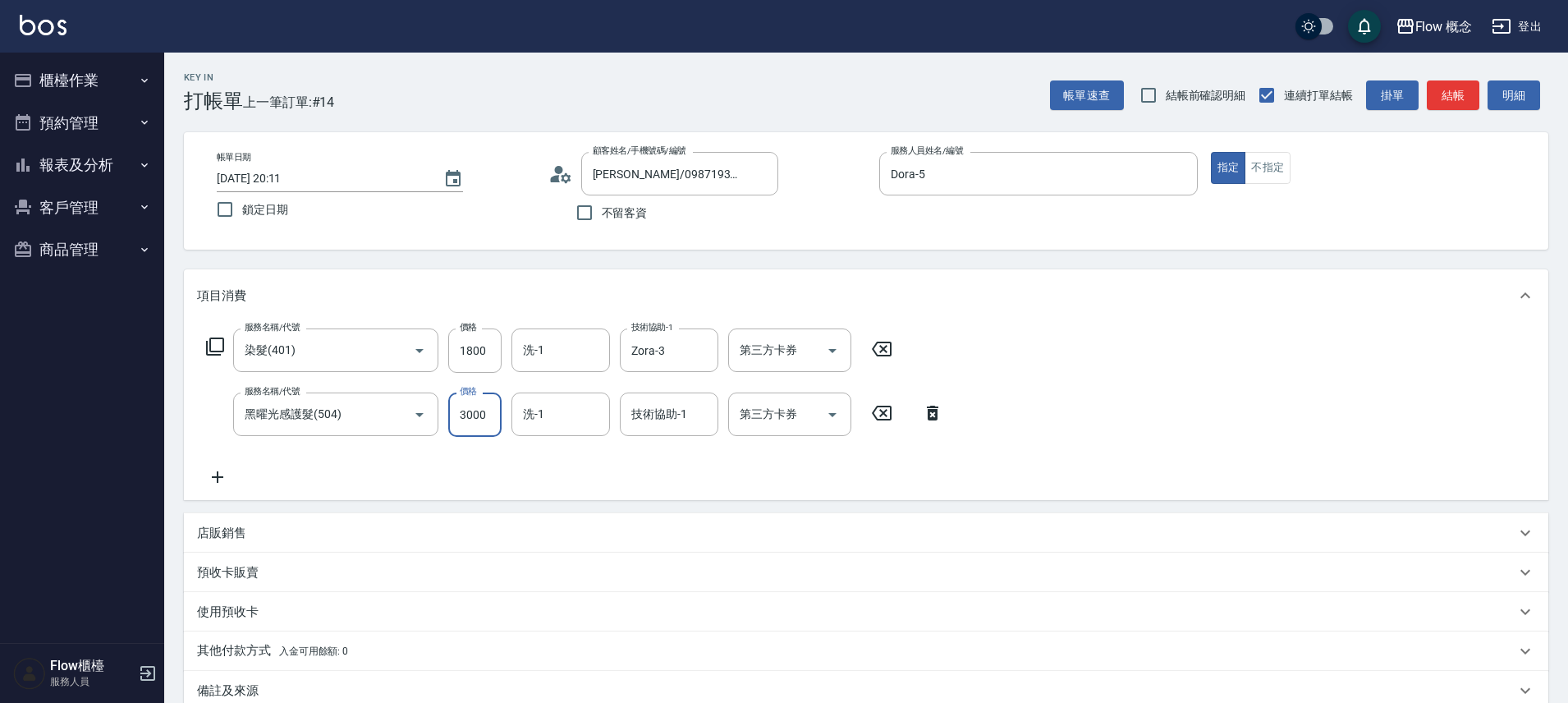
click at [488, 423] on input "3000" at bounding box center [475, 414] width 54 height 44
type input "1750"
click at [659, 414] on input "技術協助-1" at bounding box center [669, 414] width 83 height 29
type input "Zora-3"
click at [550, 405] on input "洗-1" at bounding box center [561, 414] width 83 height 29
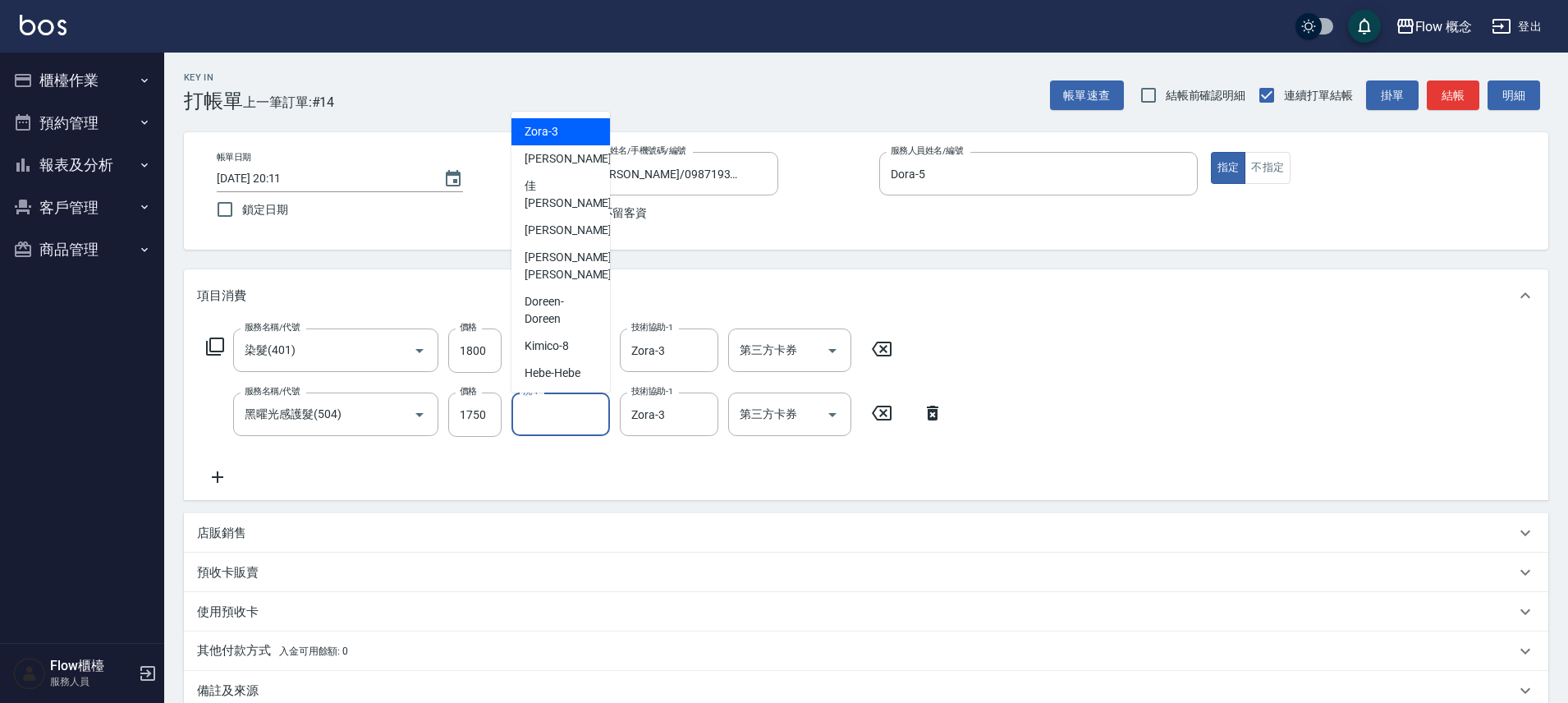
click at [669, 473] on div "服務名稱/代號 染髮(401) 服務名稱/代號 價格 1800 價格 洗-1 洗-1 技術協助-1 Zora-3 技術協助-1 第三方卡券 第三方卡券 服務名…" at bounding box center [575, 408] width 756 height 158
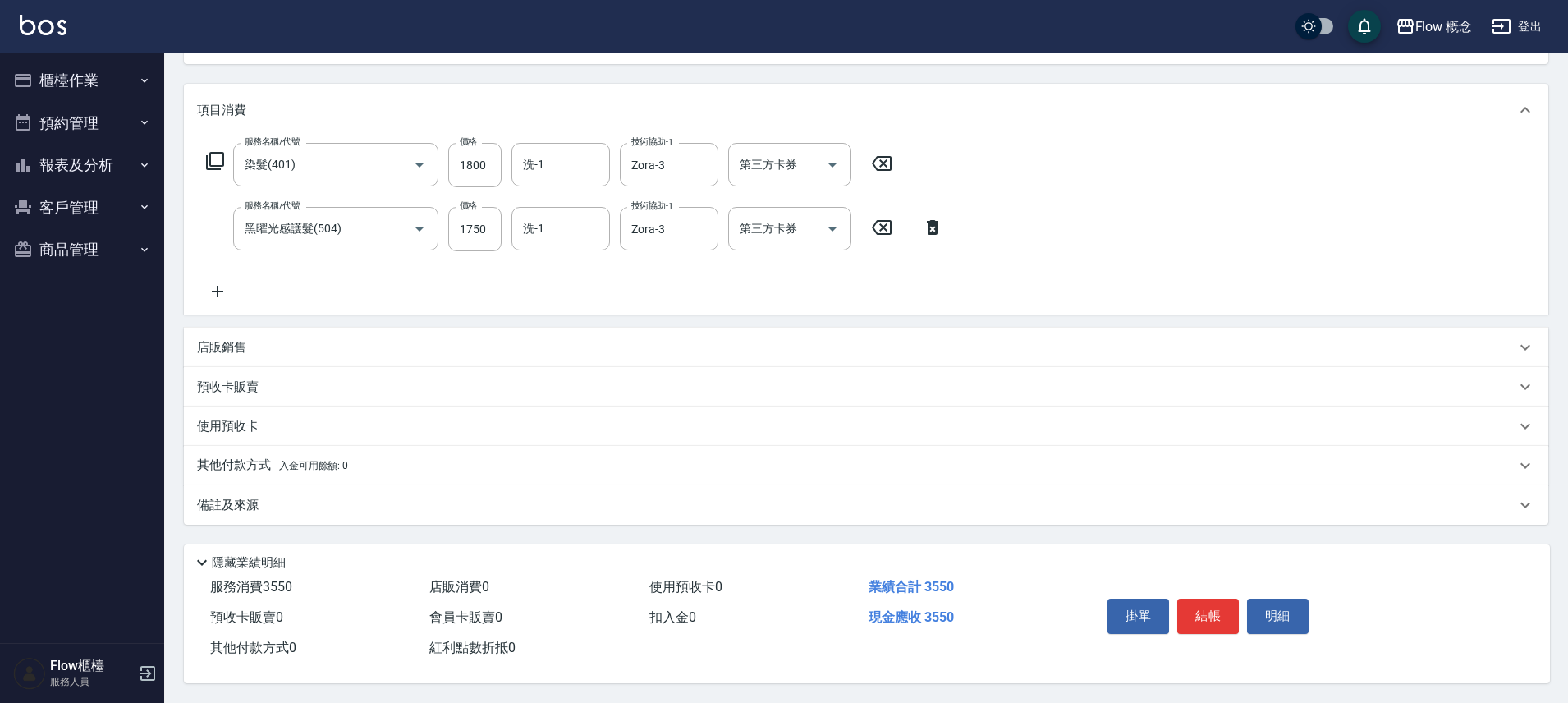
scroll to position [193, 0]
click at [302, 498] on div "備註及來源" at bounding box center [857, 506] width 1319 height 17
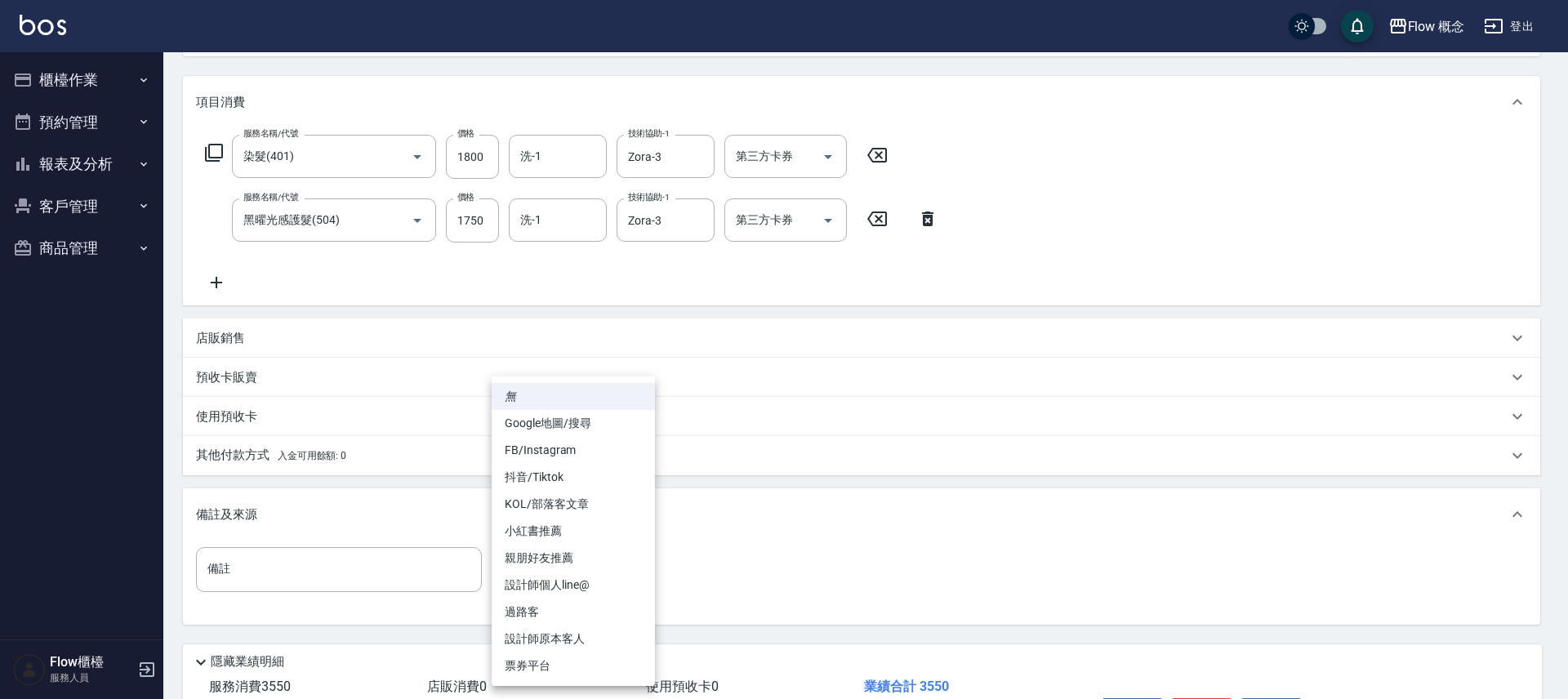
click at [553, 573] on body "Flow 概念 登出 櫃檯作業 打帳單 帳單列表 現金收支登錄 高階收支登錄 材料自購登錄 每日結帳 排班表 現場電腦打卡 預約管理 預約管理 單日預約紀錄 …" at bounding box center [784, 305] width 1568 height 993
drag, startPoint x: 569, startPoint y: 632, endPoint x: 553, endPoint y: 625, distance: 17.5
click at [569, 633] on li "設計師原本客人" at bounding box center [573, 639] width 163 height 27
type input "設計師原本客人"
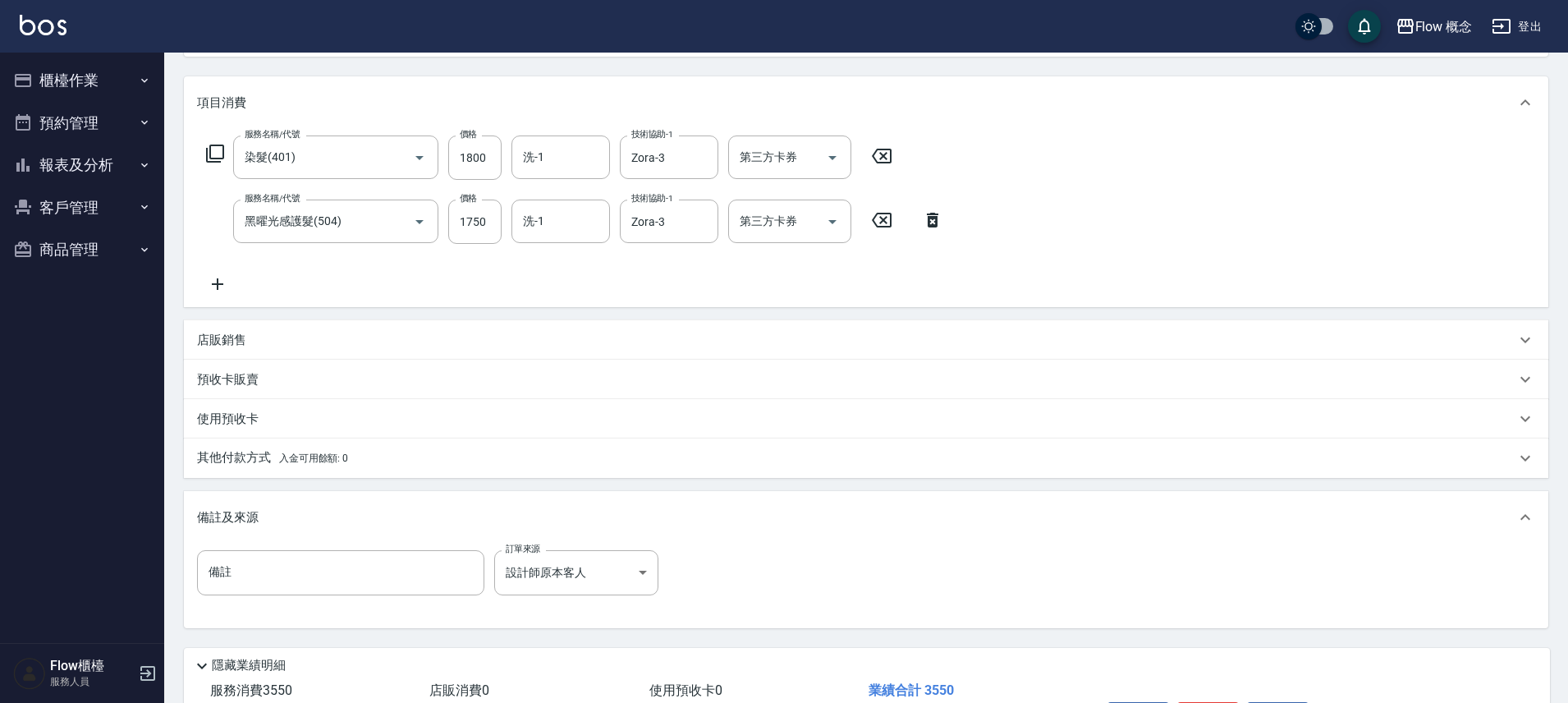
click at [311, 457] on span "入金可用餘額: 0" at bounding box center [314, 459] width 70 height 12
click at [311, 455] on span "入金可用餘額: 0" at bounding box center [314, 459] width 70 height 12
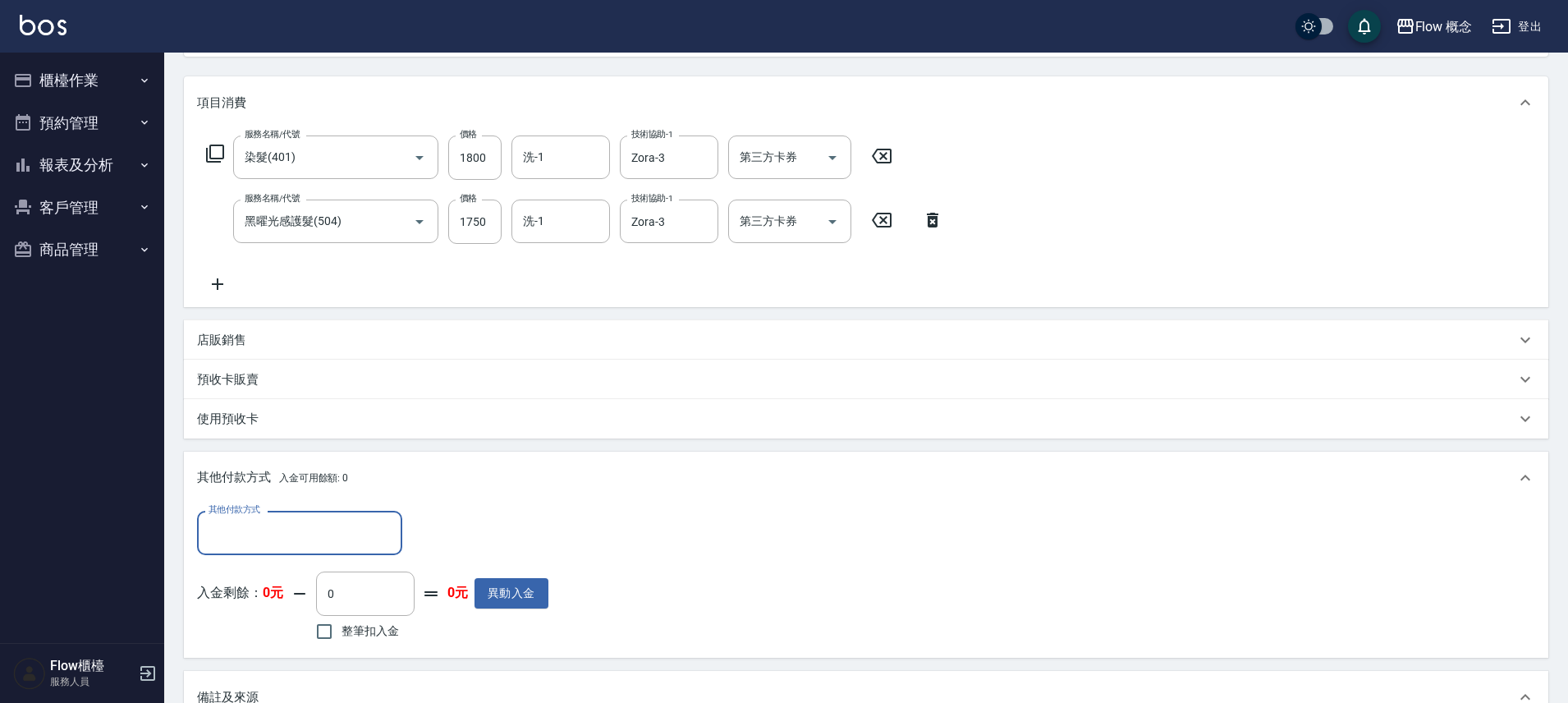
scroll to position [0, 0]
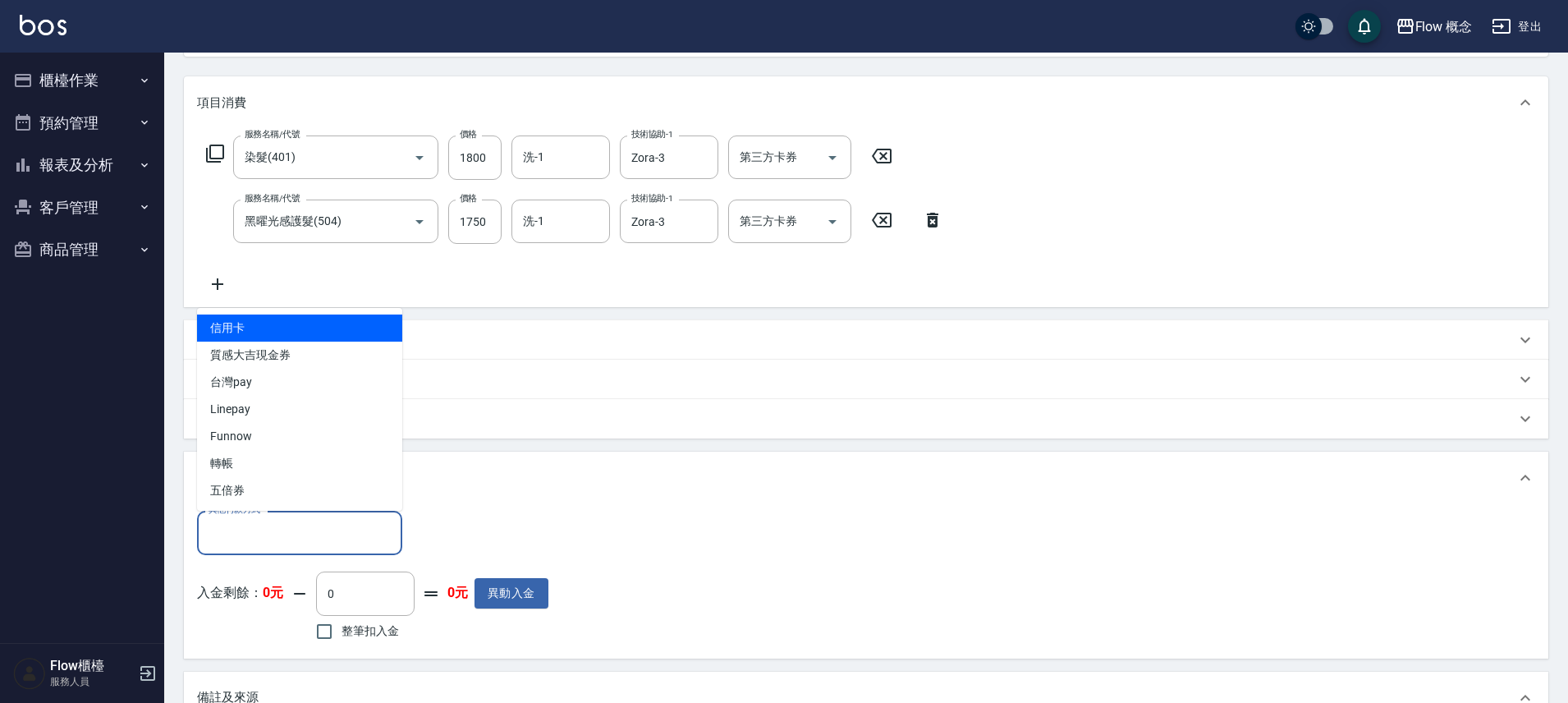
click at [268, 521] on input "其他付款方式" at bounding box center [299, 533] width 191 height 29
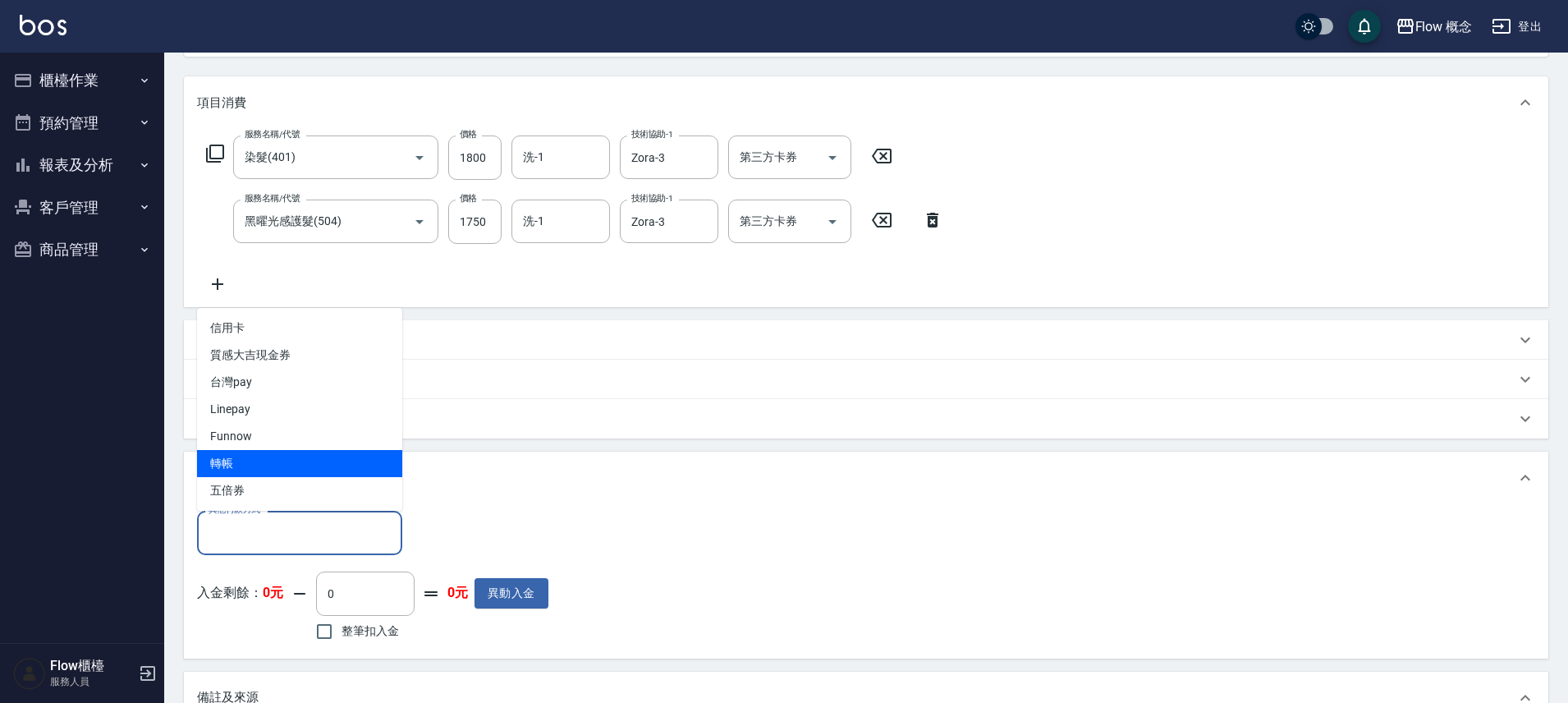
click at [251, 457] on span "轉帳" at bounding box center [299, 464] width 205 height 27
type input "轉帳"
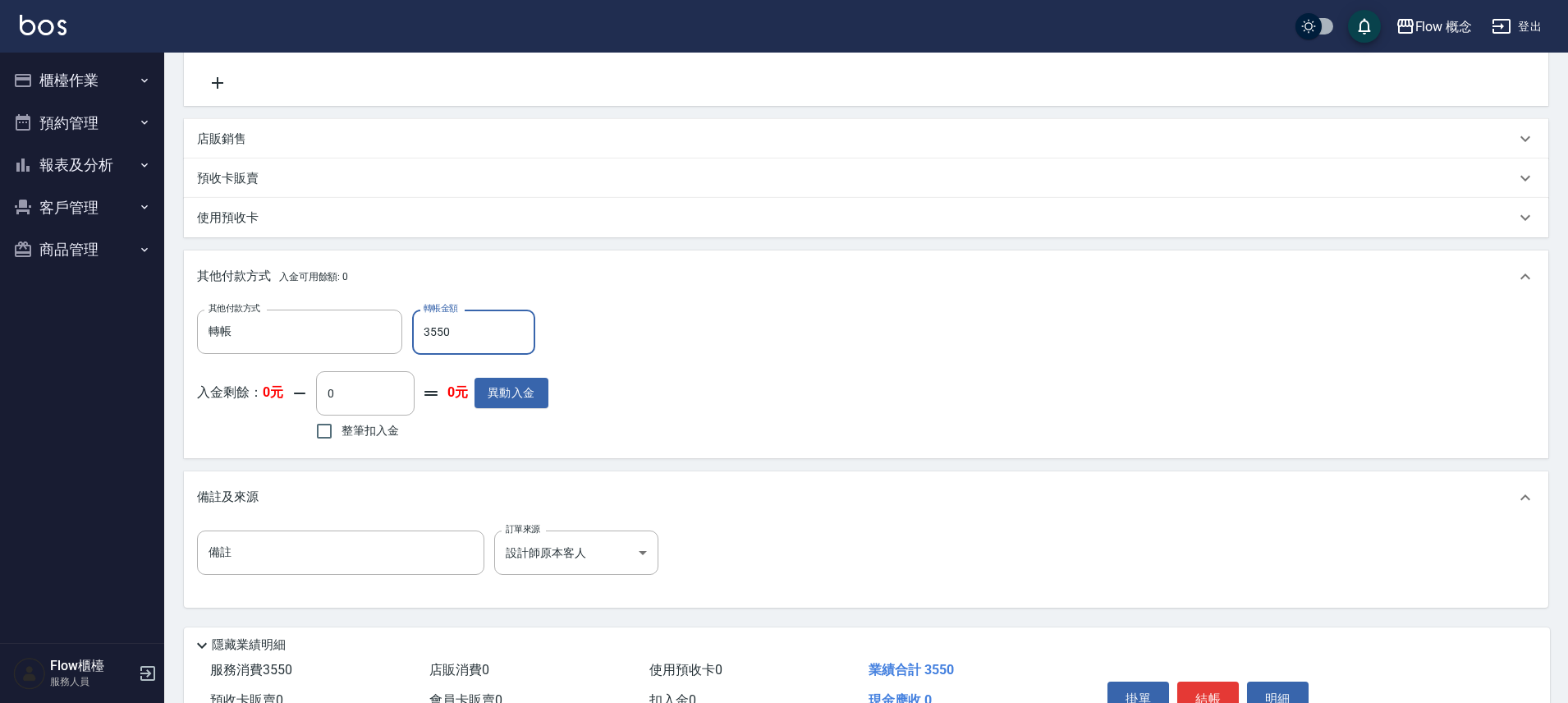
scroll to position [484, 0]
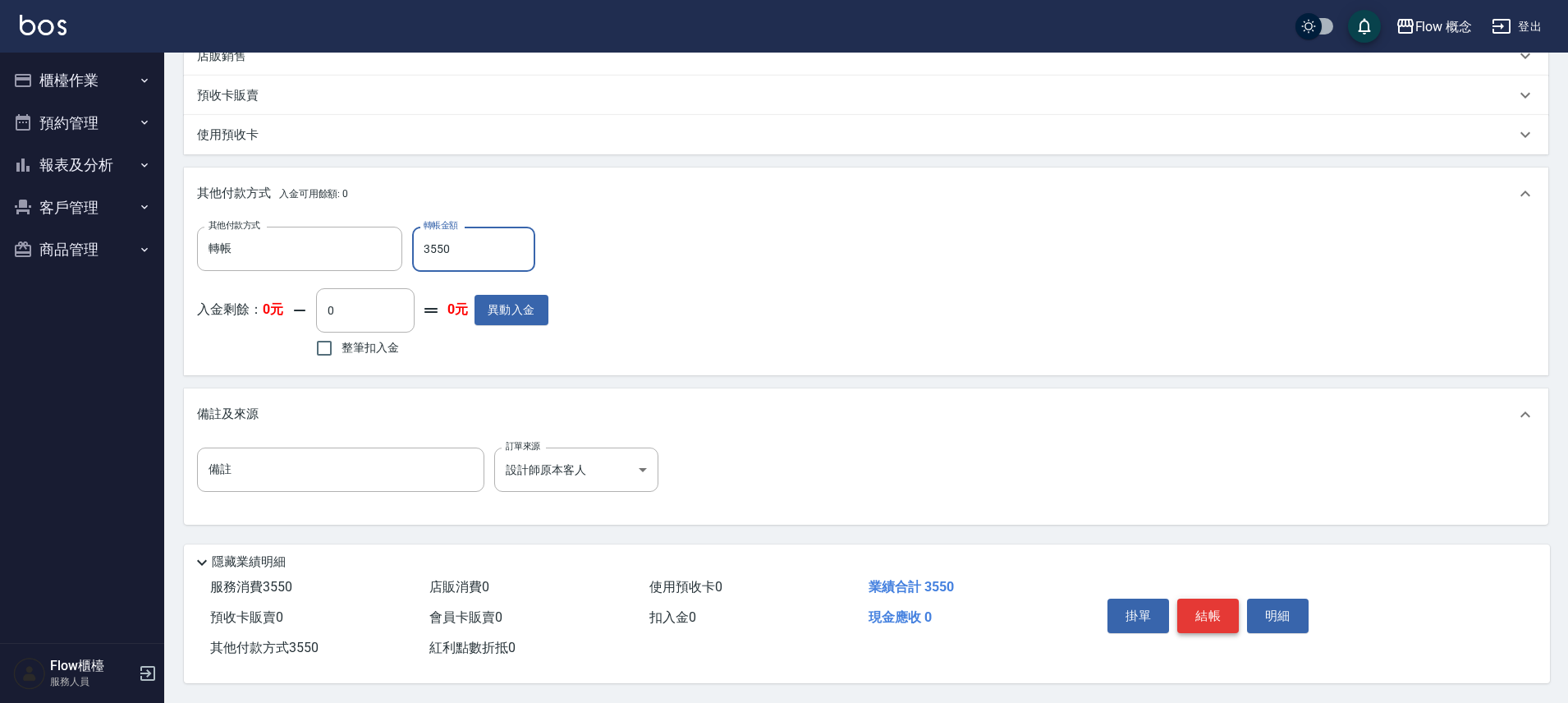
type input "3550"
click at [1213, 618] on button "結帳" at bounding box center [1208, 615] width 61 height 35
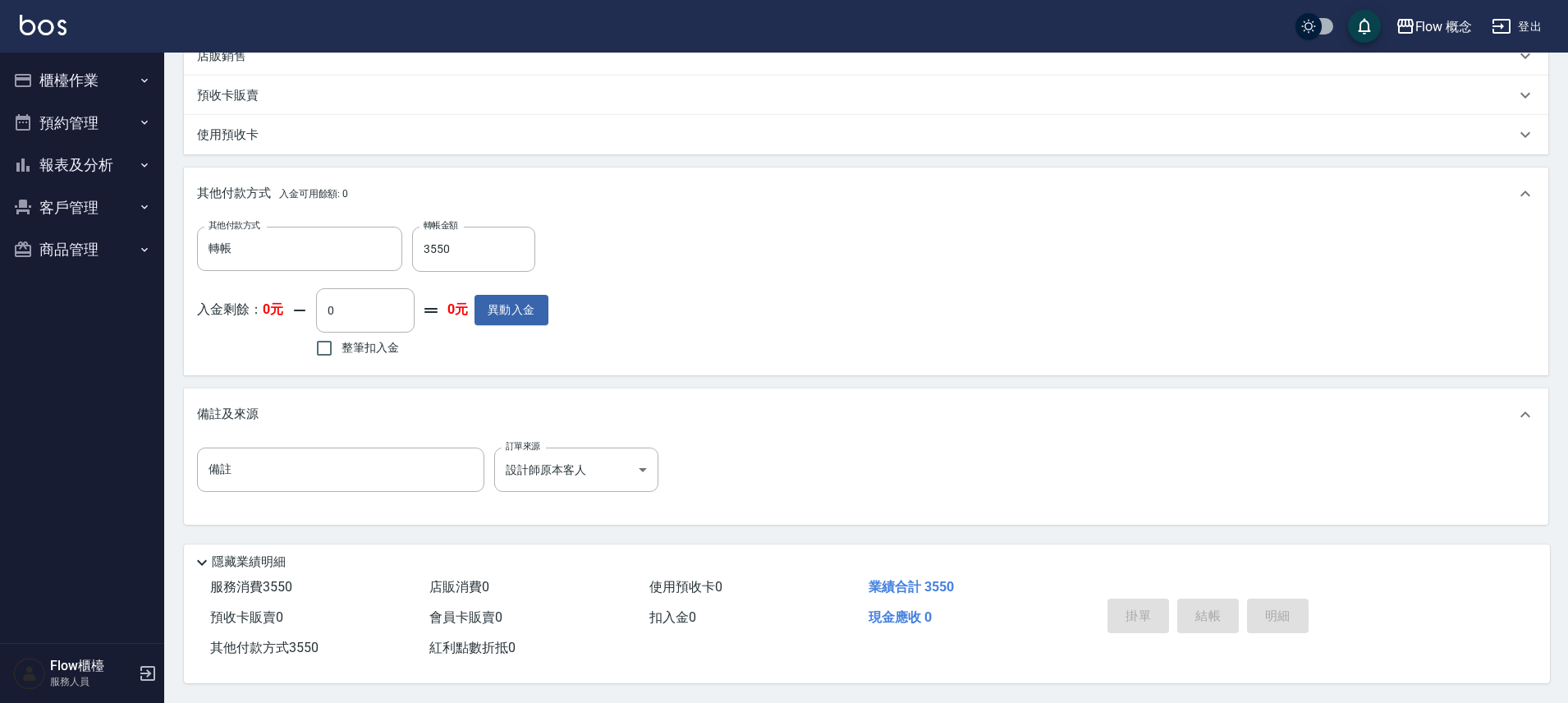
type input "2025/10/04 20:12"
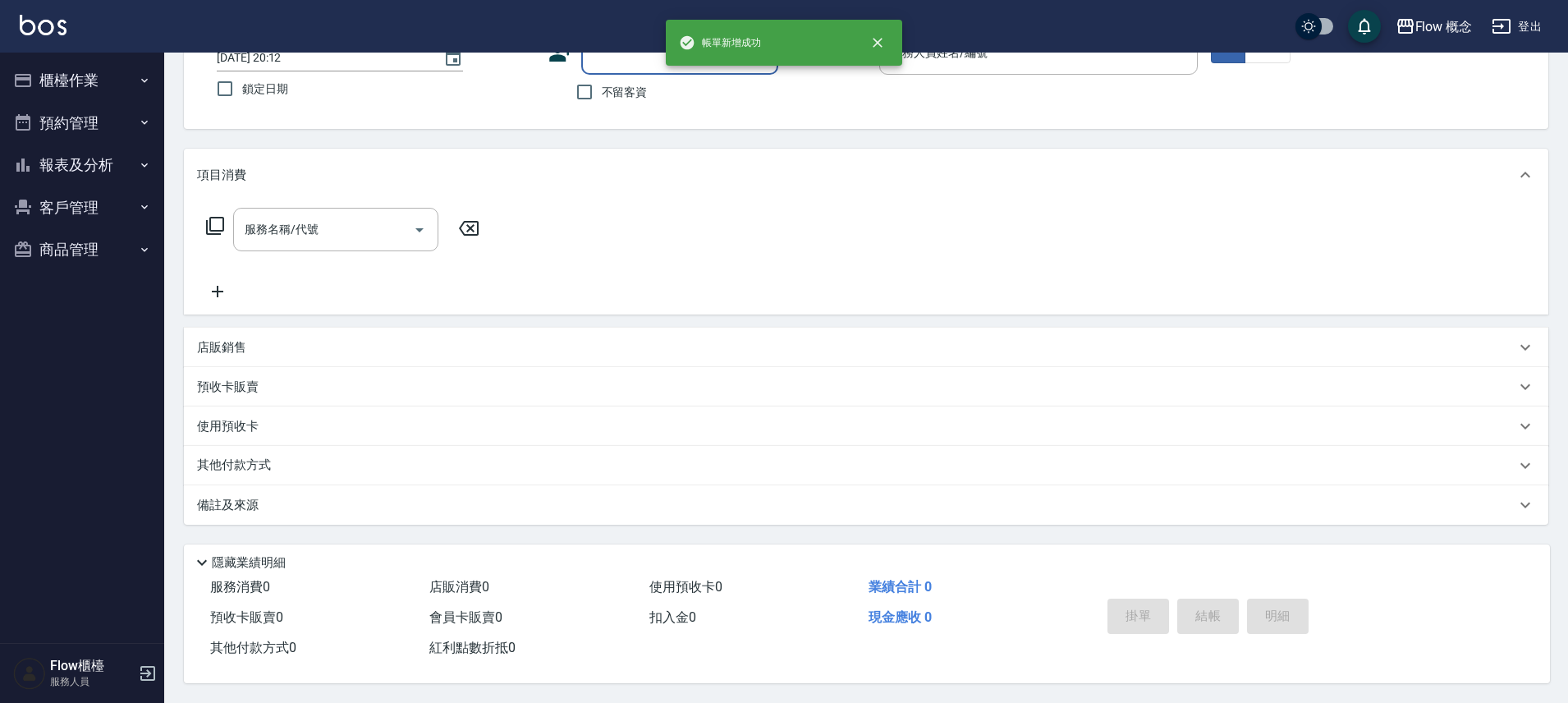
scroll to position [0, 0]
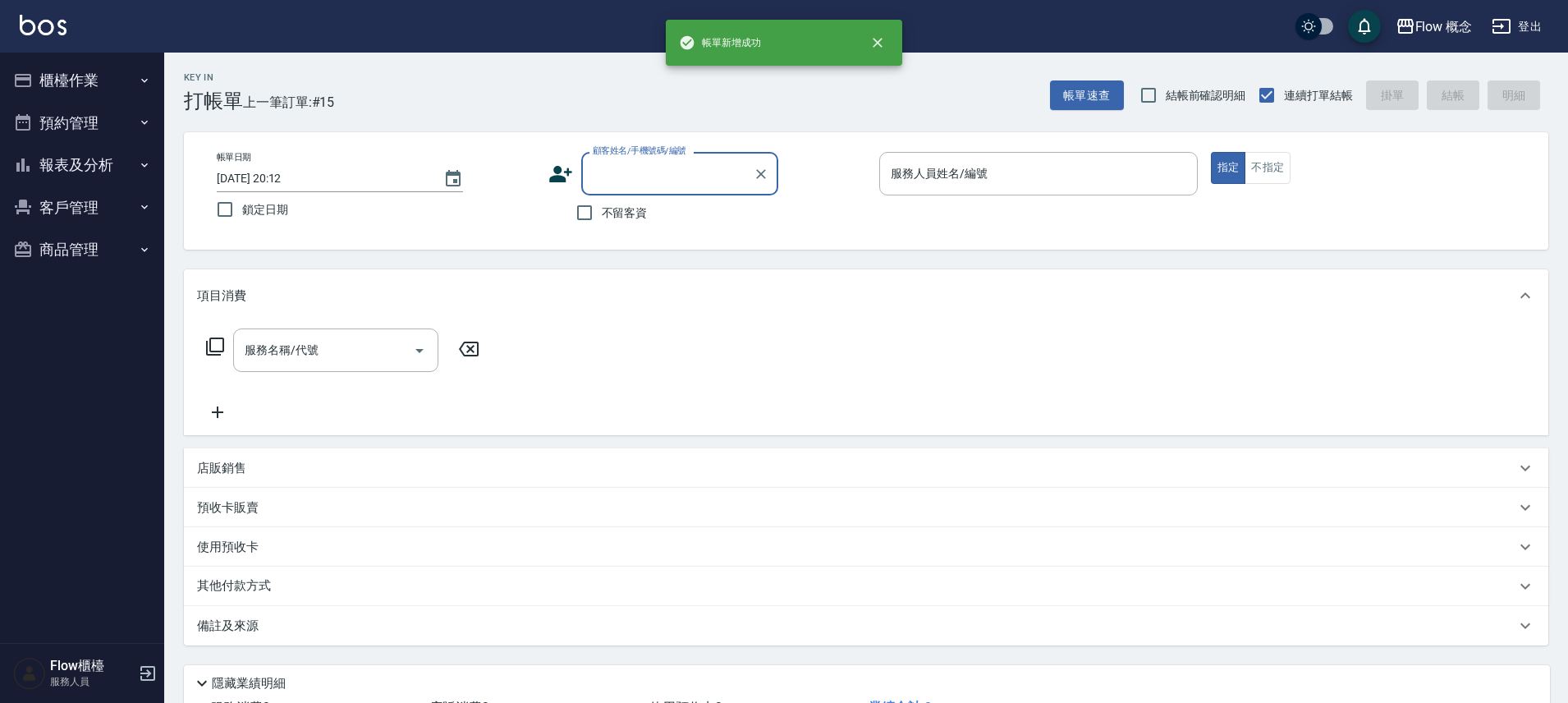
click at [77, 83] on button "櫃檯作業" at bounding box center [83, 80] width 151 height 43
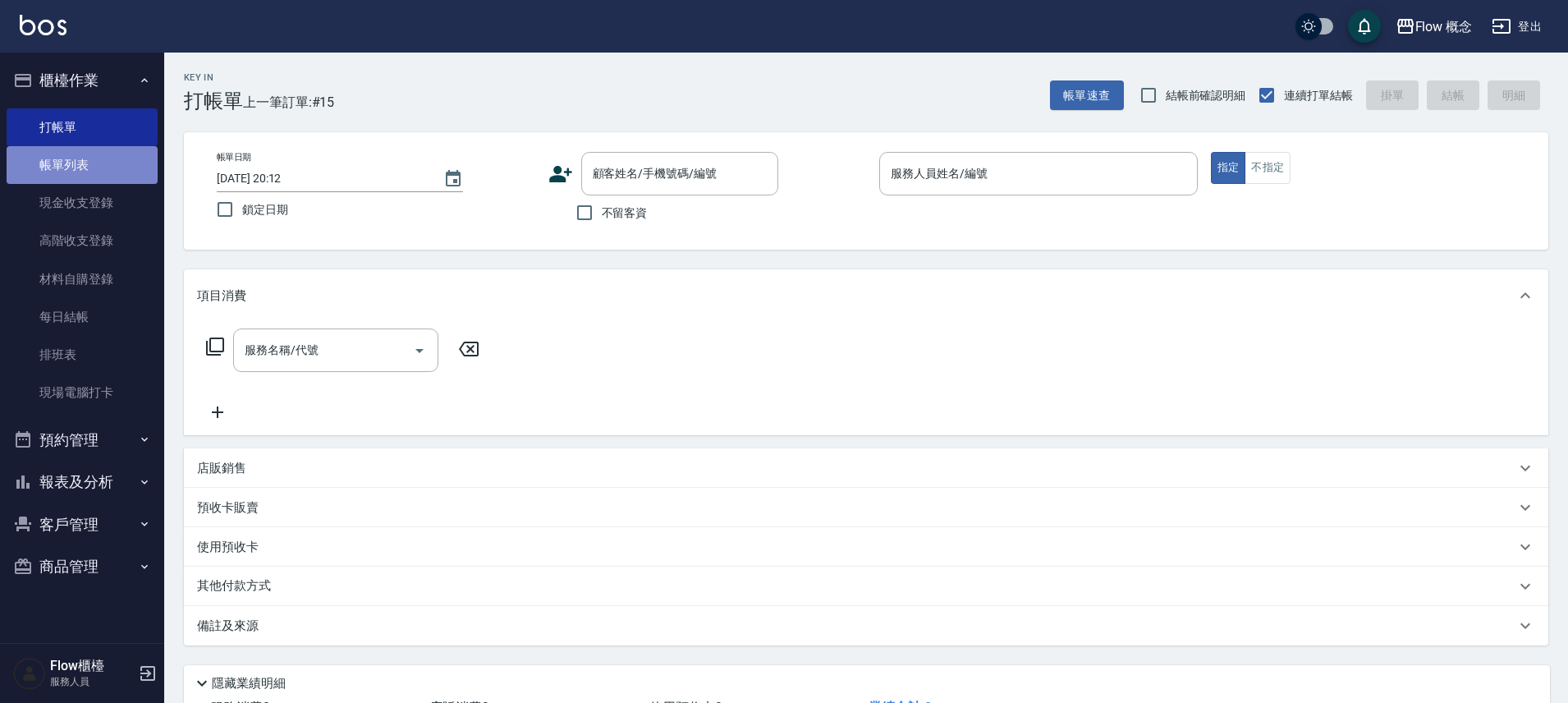
click at [91, 178] on link "帳單列表" at bounding box center [83, 165] width 151 height 37
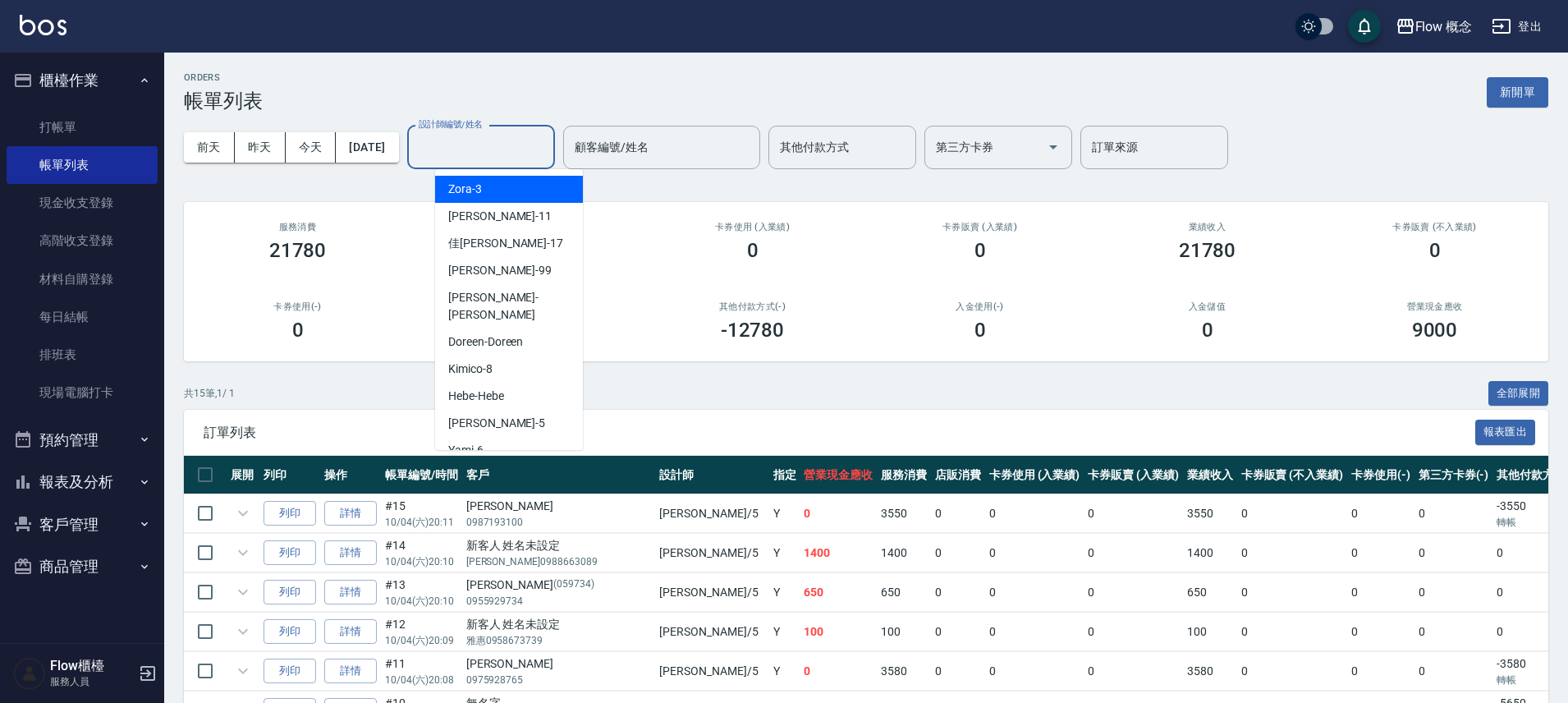
click at [506, 148] on input "設計師編號/姓名" at bounding box center [481, 147] width 133 height 29
click at [469, 414] on span "Dora -5" at bounding box center [497, 423] width 97 height 17
type input "Dora-5"
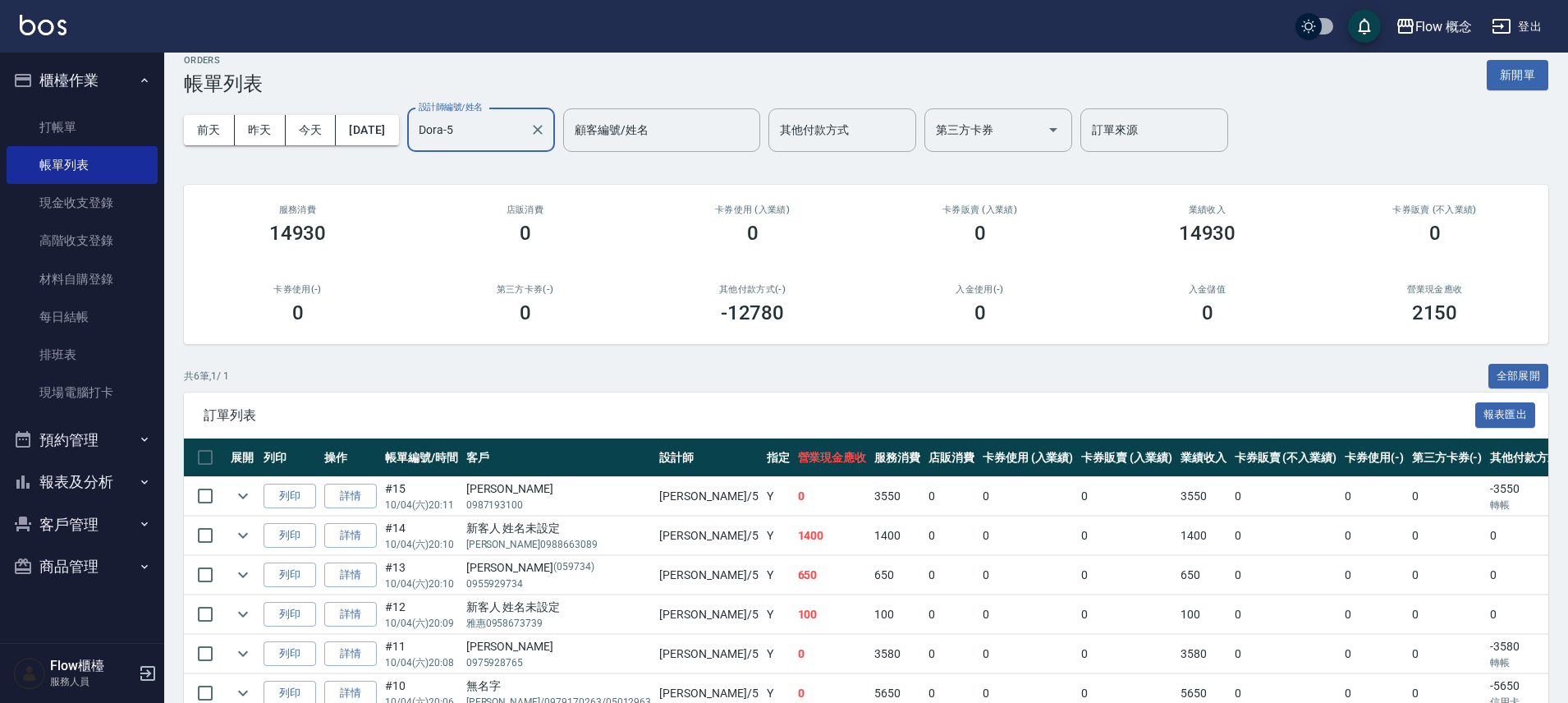
scroll to position [105, 0]
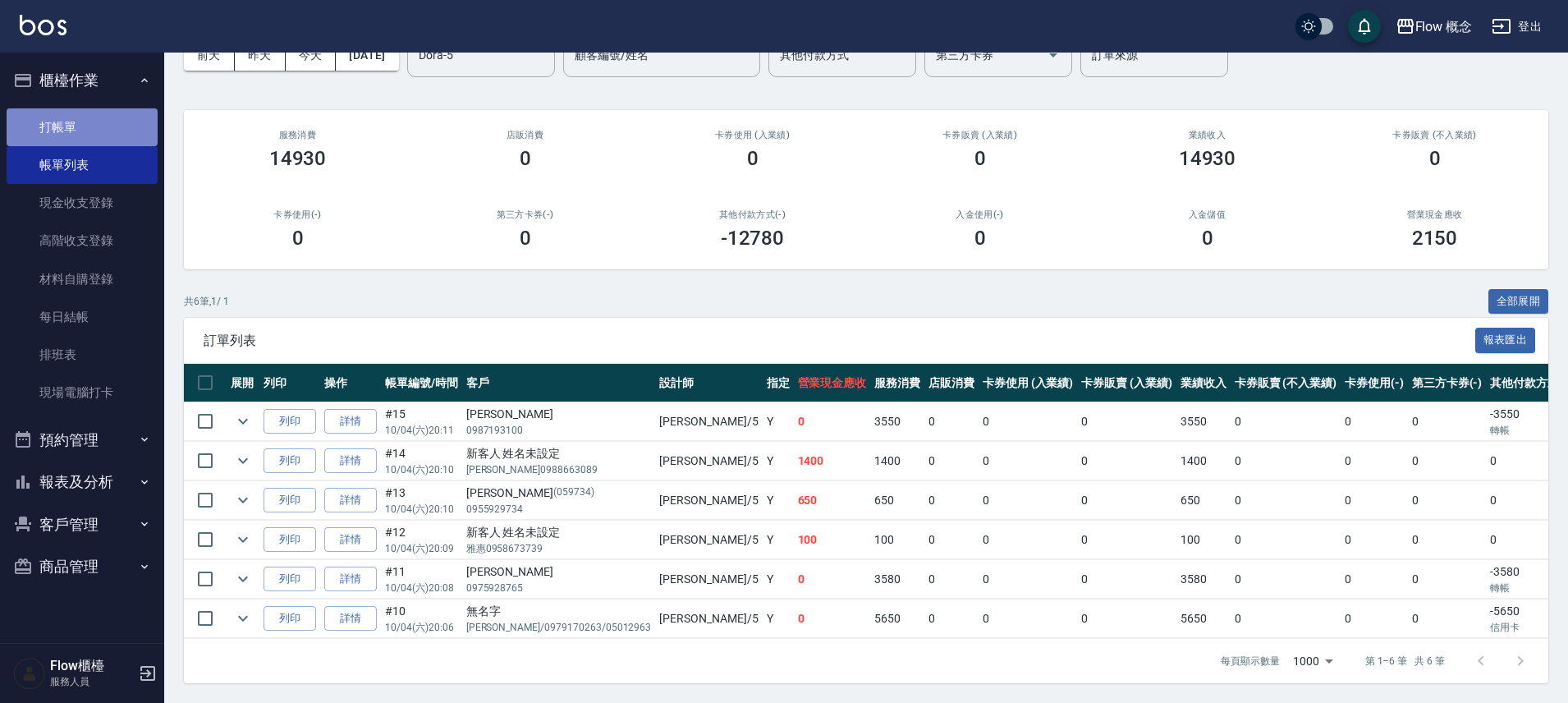
click at [107, 121] on link "打帳單" at bounding box center [83, 127] width 151 height 37
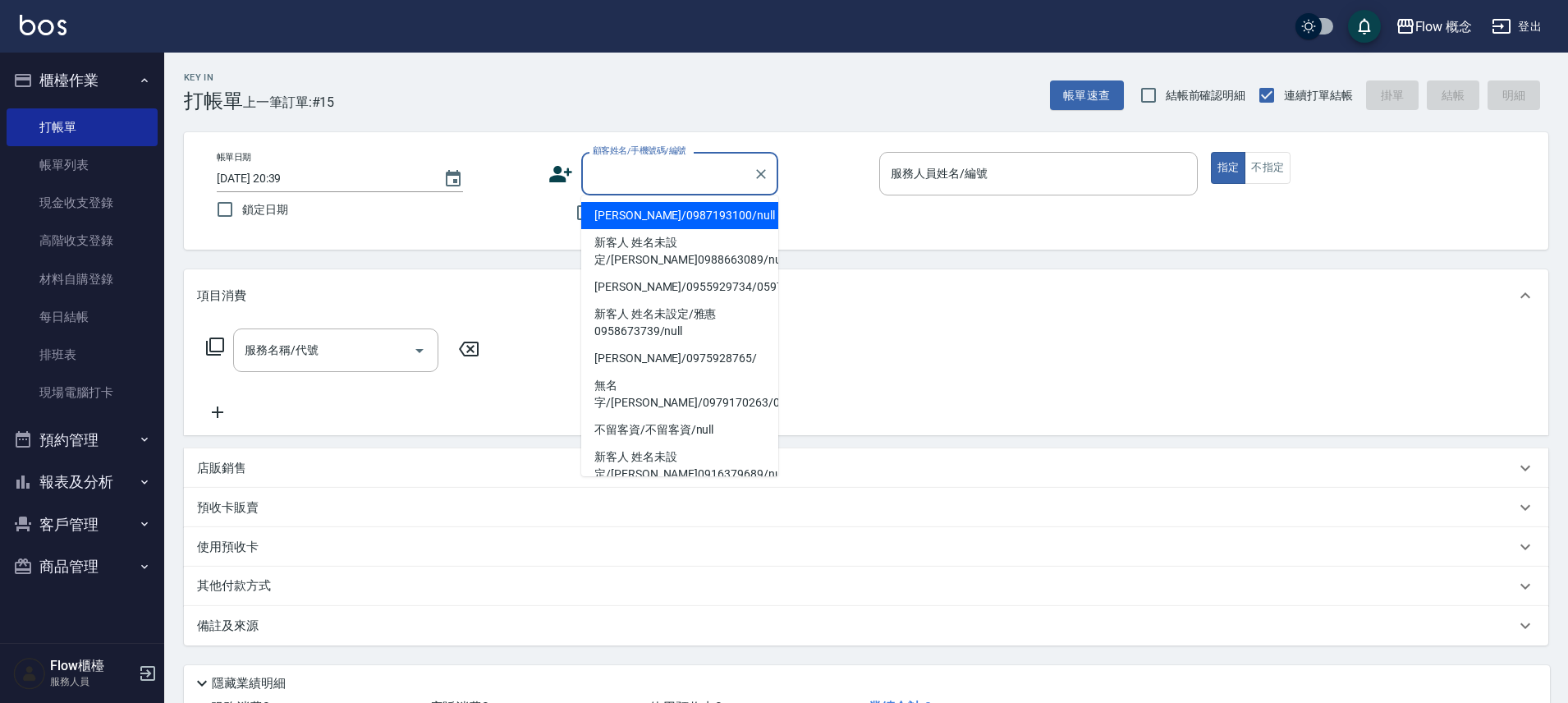
click at [707, 157] on div "顧客姓名/手機號碼/編號" at bounding box center [680, 174] width 197 height 43
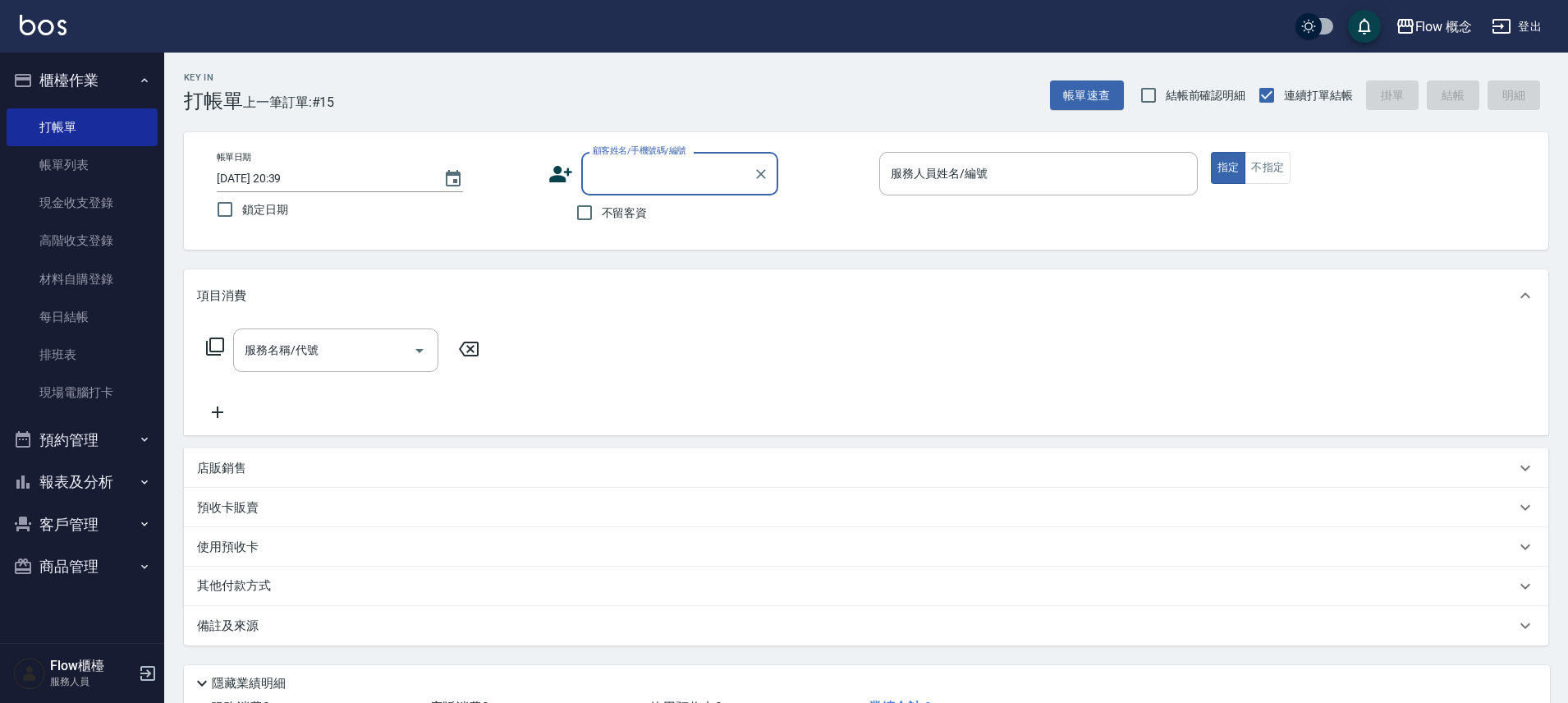
click at [703, 184] on input "顧客姓名/手機號碼/編號" at bounding box center [667, 174] width 157 height 29
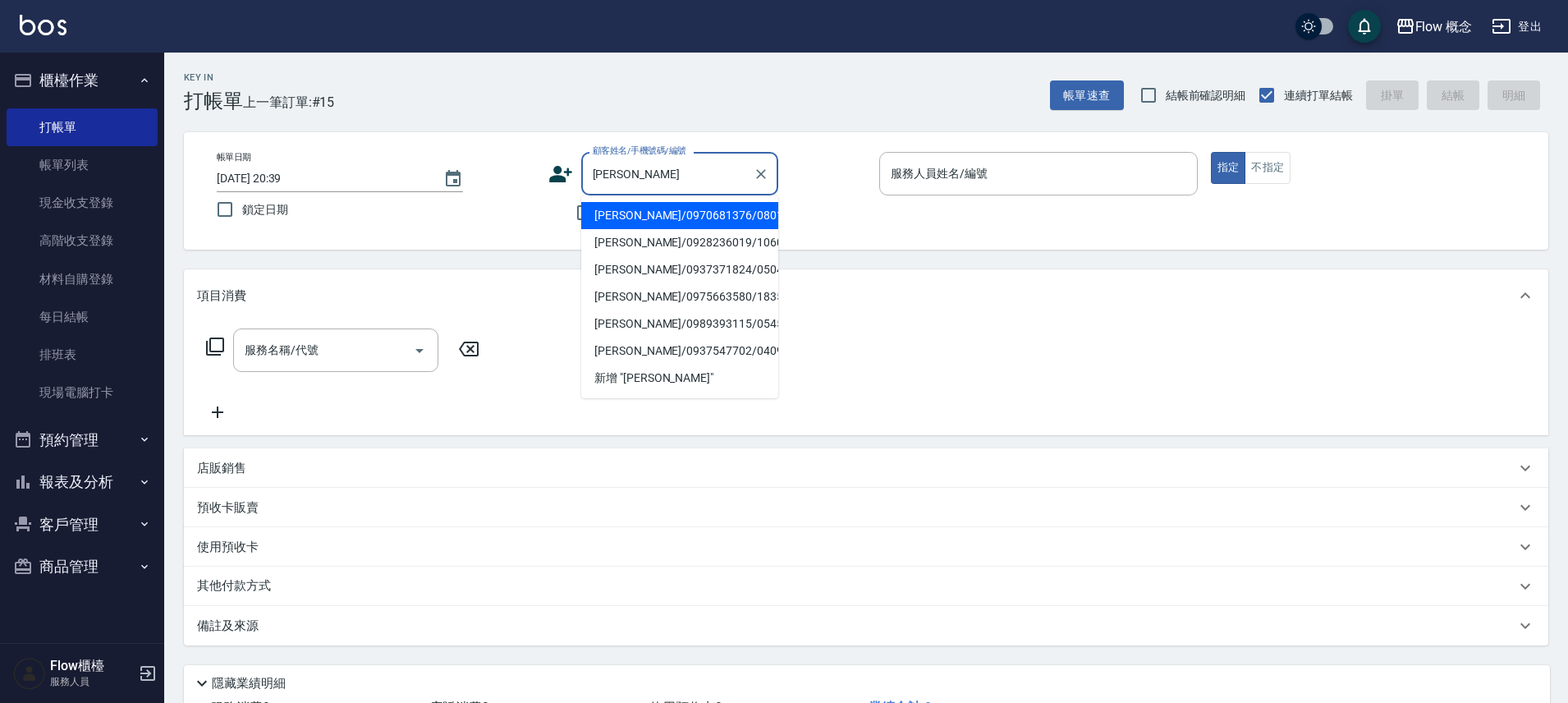
click at [630, 220] on li "張佳瑜/0970681376/0801251" at bounding box center [680, 215] width 197 height 27
type input "張佳瑜/0970681376/0801251"
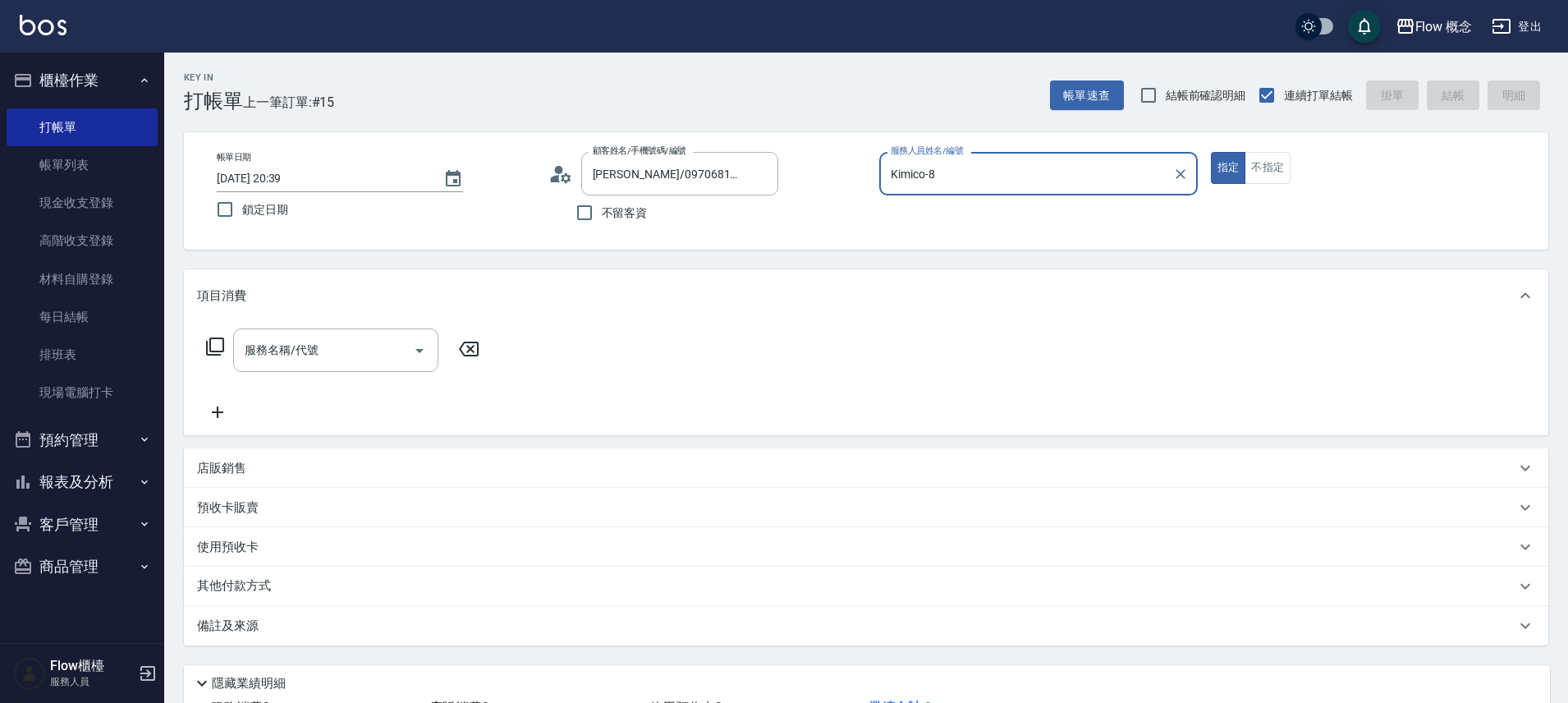
type input "Kimico-8"
click at [371, 348] on input "服務名稱/代號" at bounding box center [323, 351] width 166 height 29
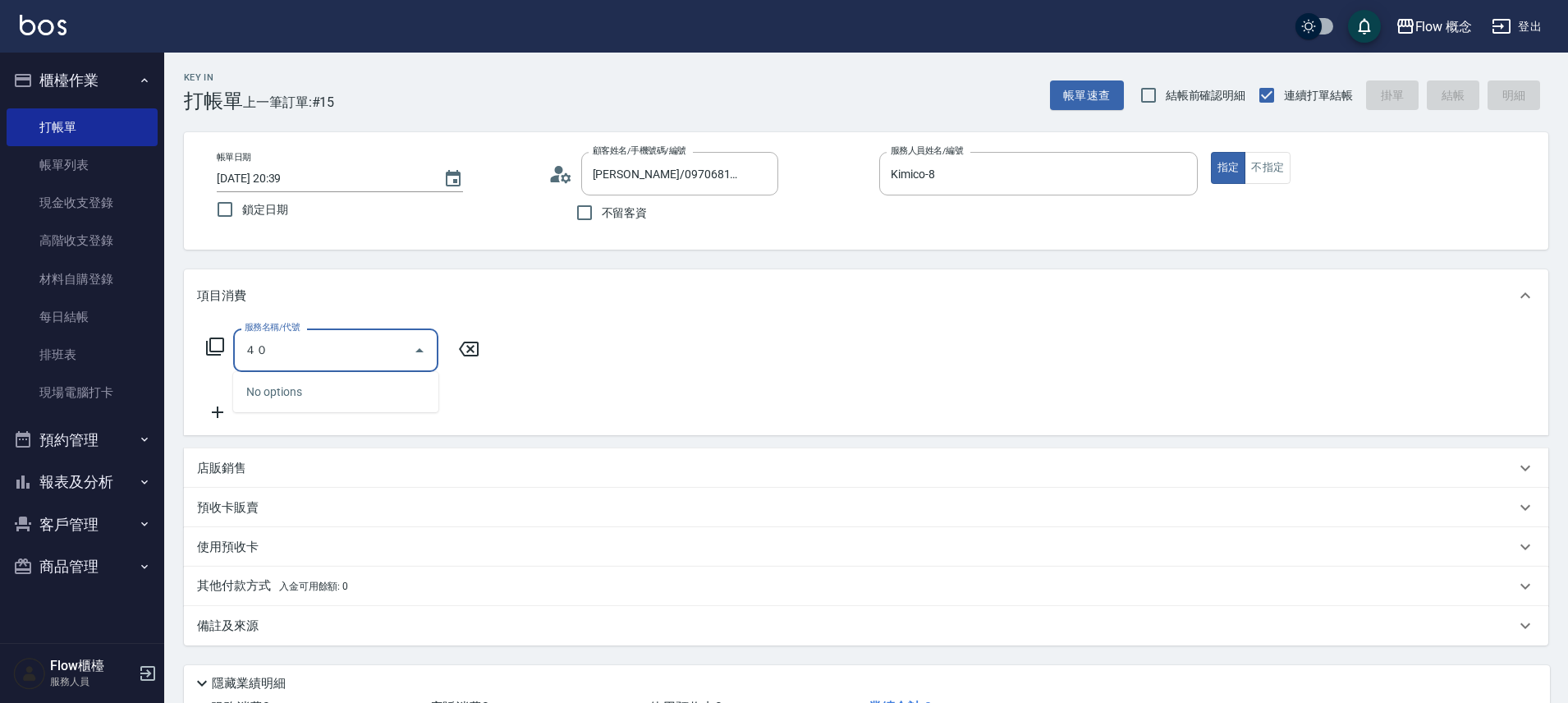
type input "４"
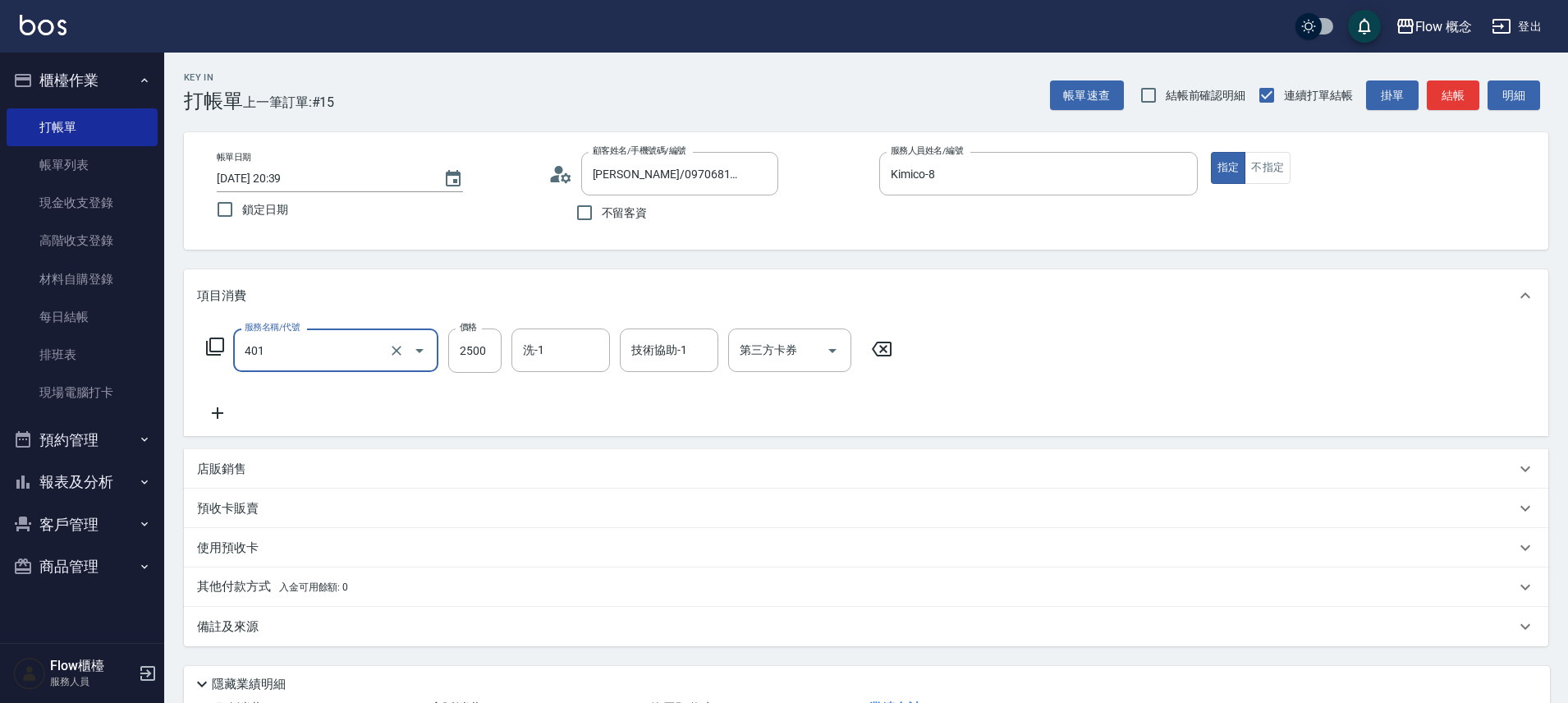
type input "染髮(401)"
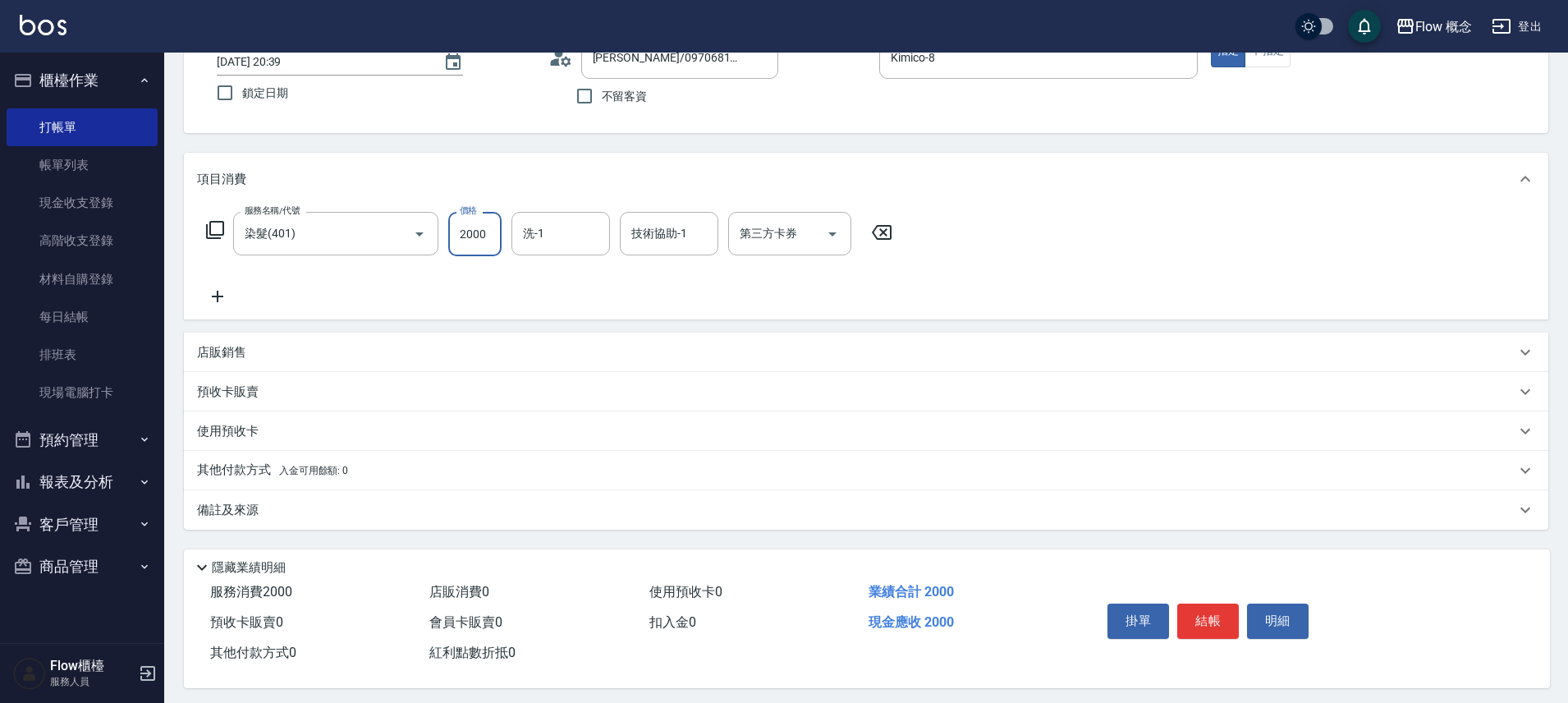
scroll to position [129, 0]
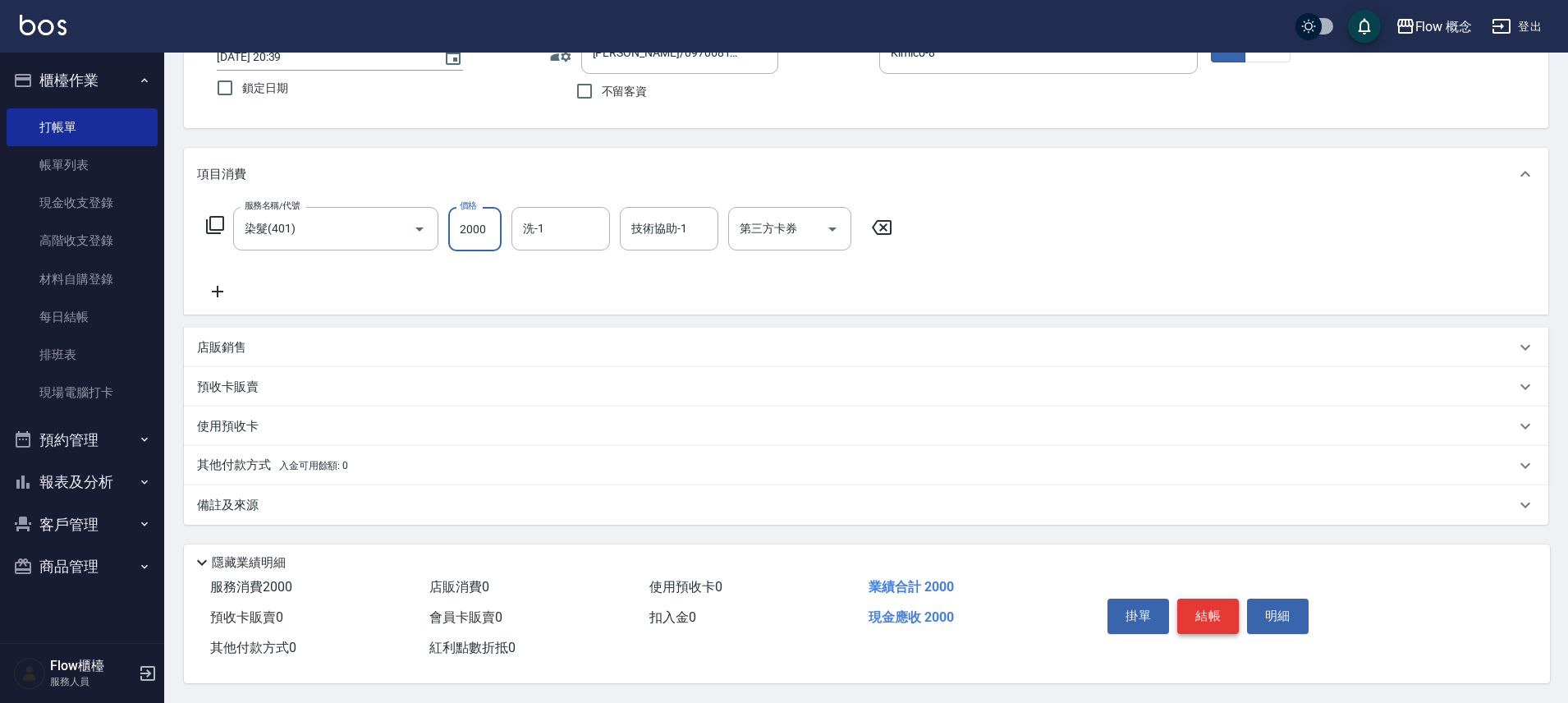
type input "2000"
click at [1196, 603] on button "結帳" at bounding box center [1208, 615] width 61 height 35
type input "2025/10/04 20:41"
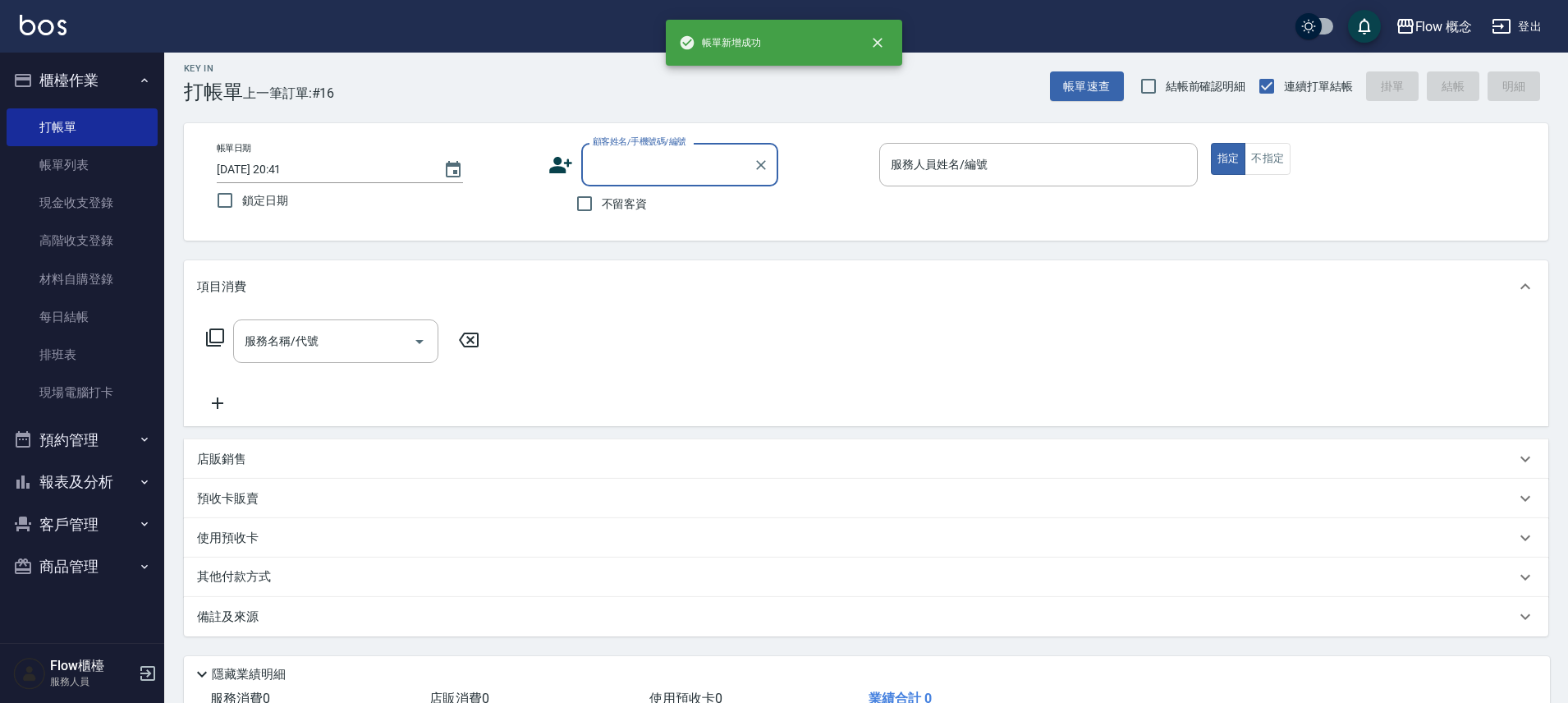
scroll to position [0, 0]
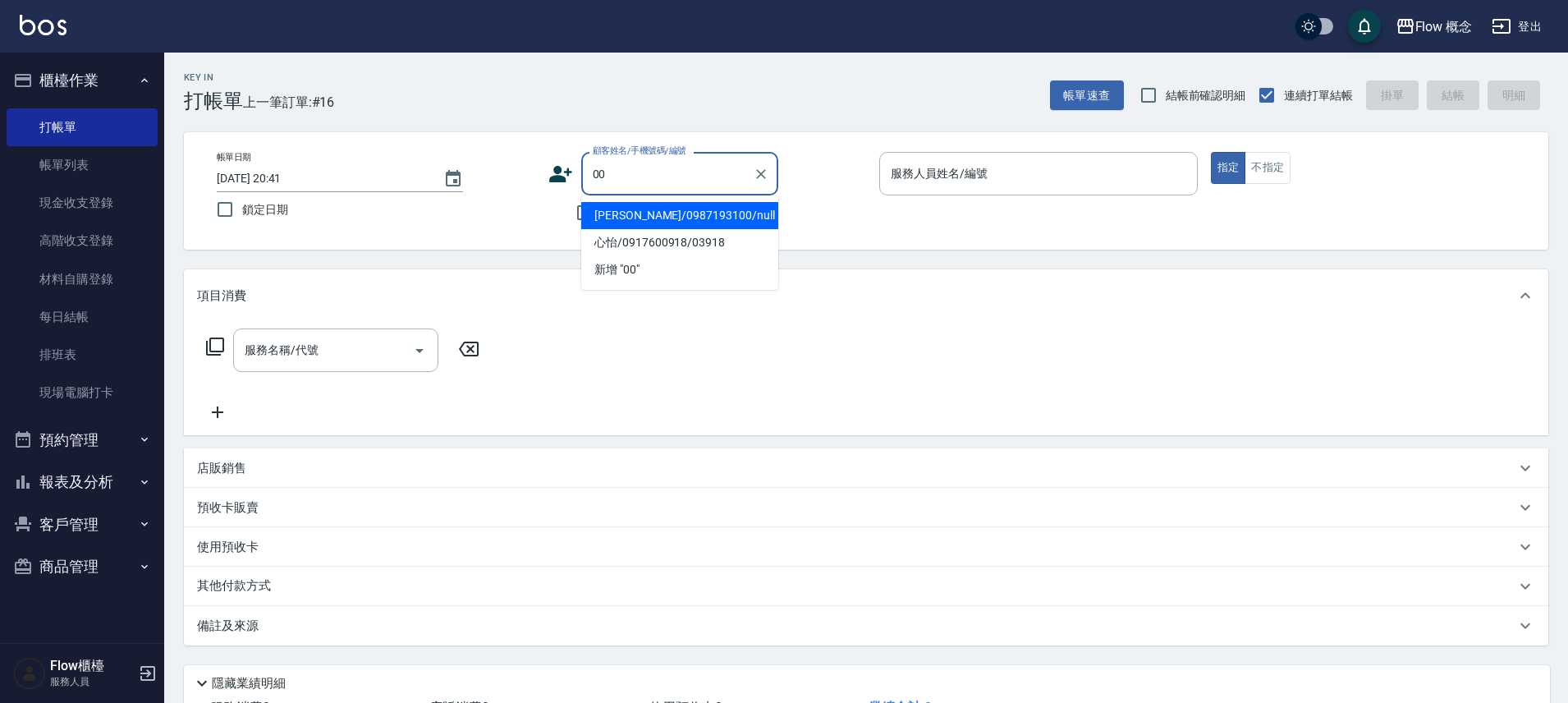
type input "0"
click at [717, 217] on li "陳芸芮/0972572500/" at bounding box center [680, 215] width 197 height 27
type input "陳芸芮/0972572500/"
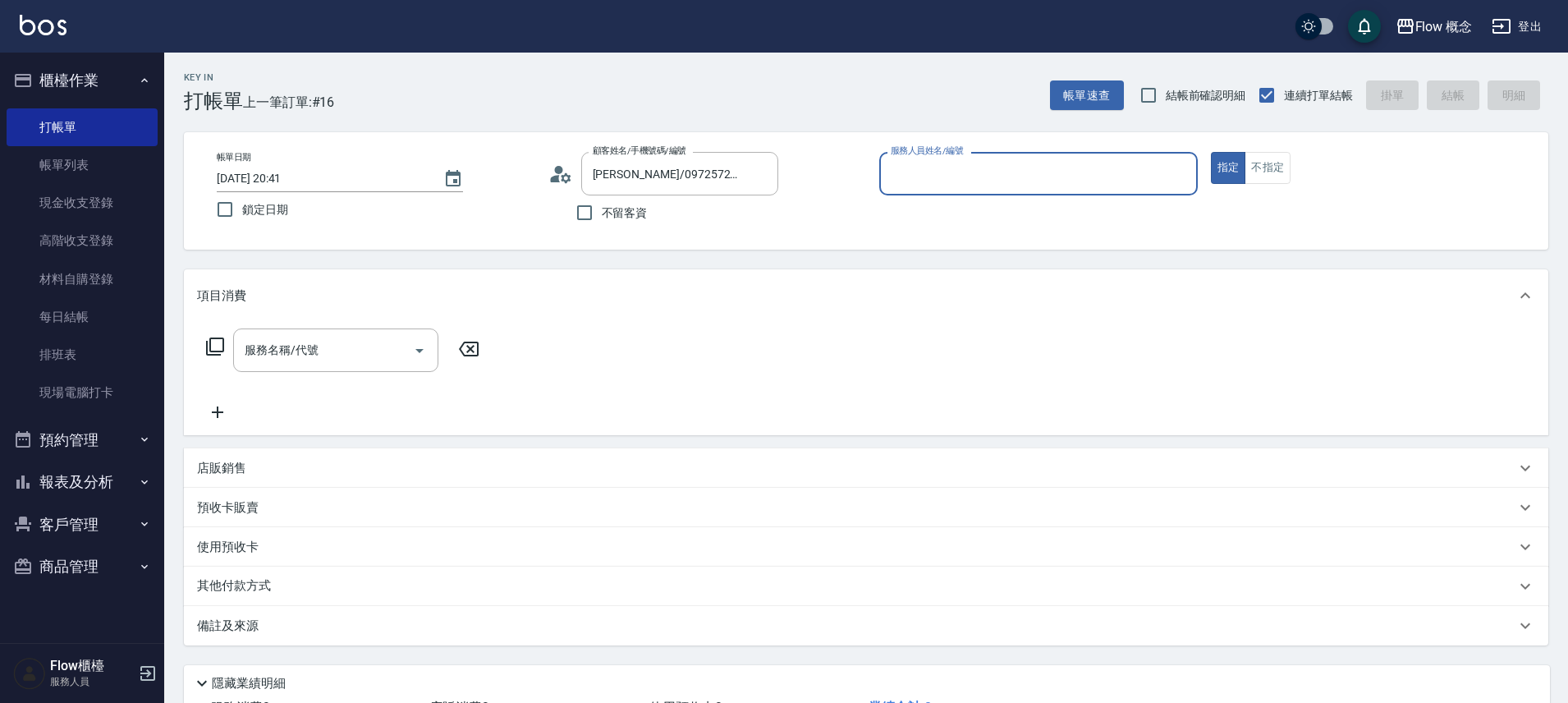
type input "Kimico-8"
click at [353, 344] on input "服務名稱/代號" at bounding box center [323, 351] width 166 height 29
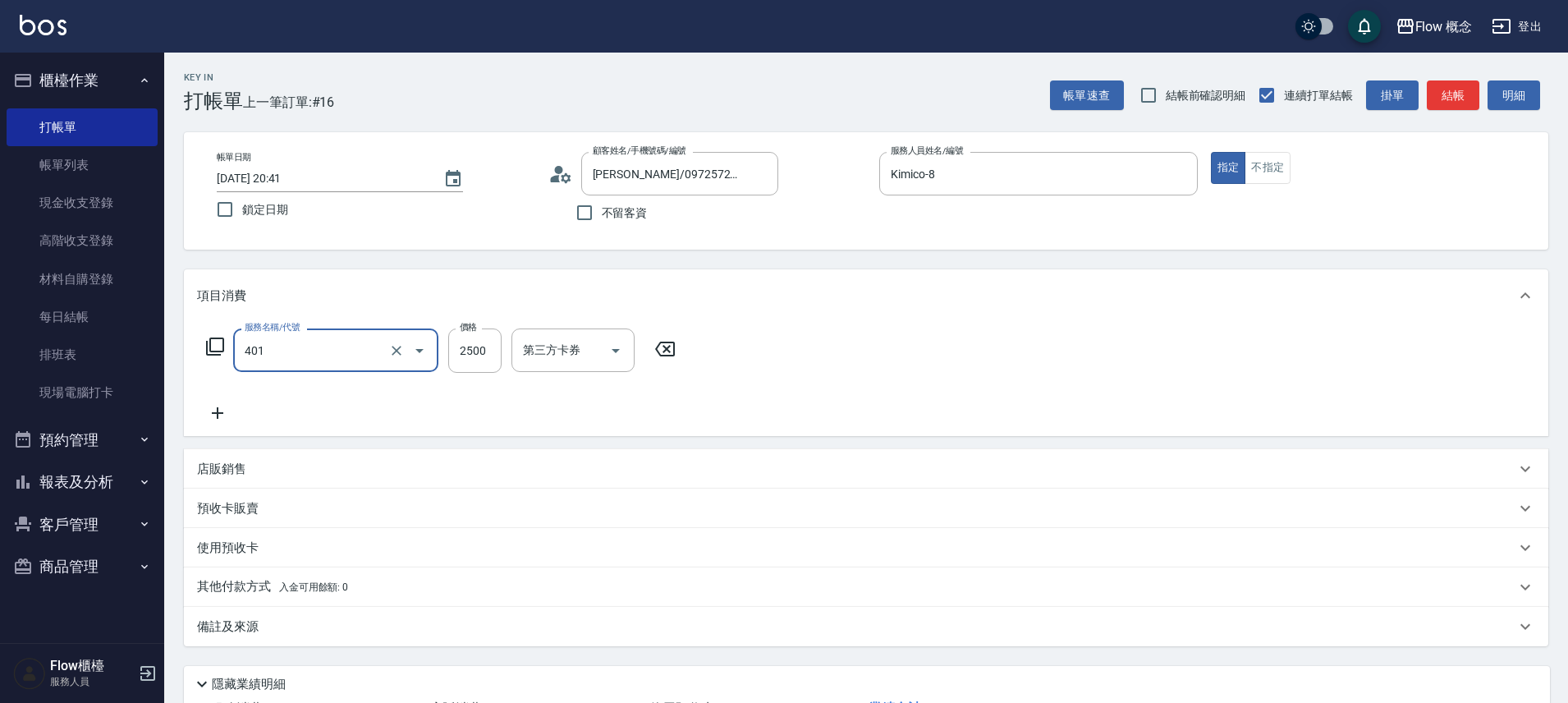
type input "染髮(401)"
type input "2000"
click at [311, 482] on div "店販銷售" at bounding box center [866, 469] width 1365 height 39
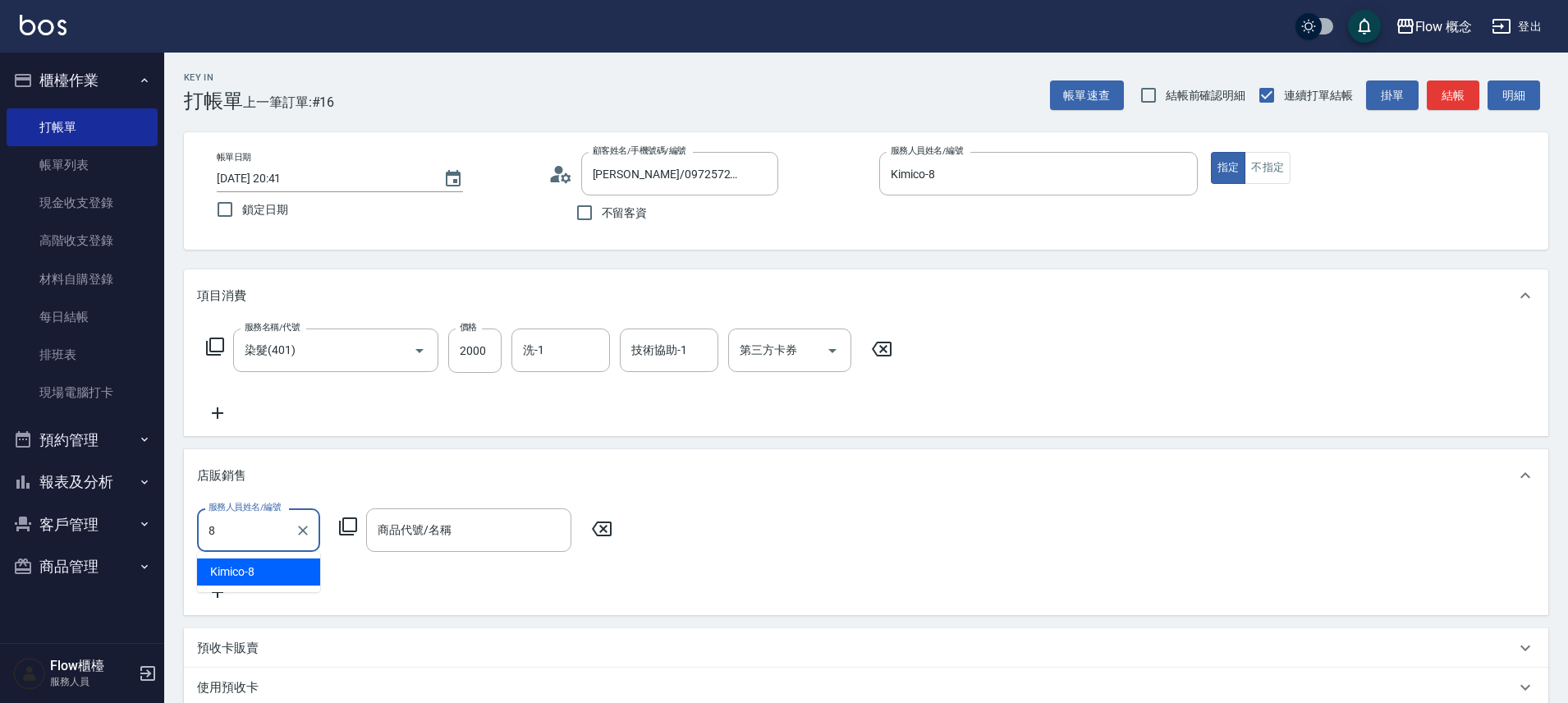
type input "Kimico-8"
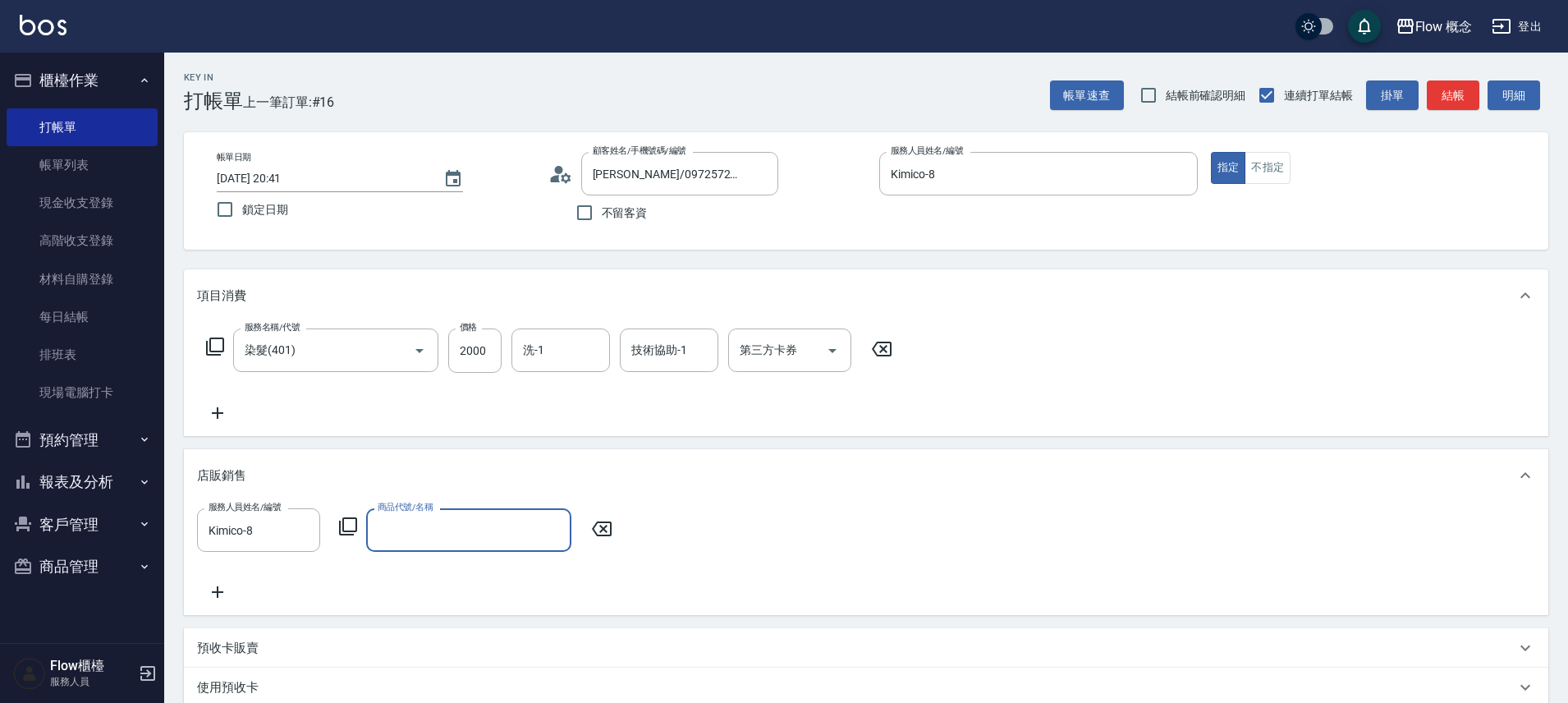
click at [482, 529] on input "商品代號/名稱" at bounding box center [469, 530] width 191 height 29
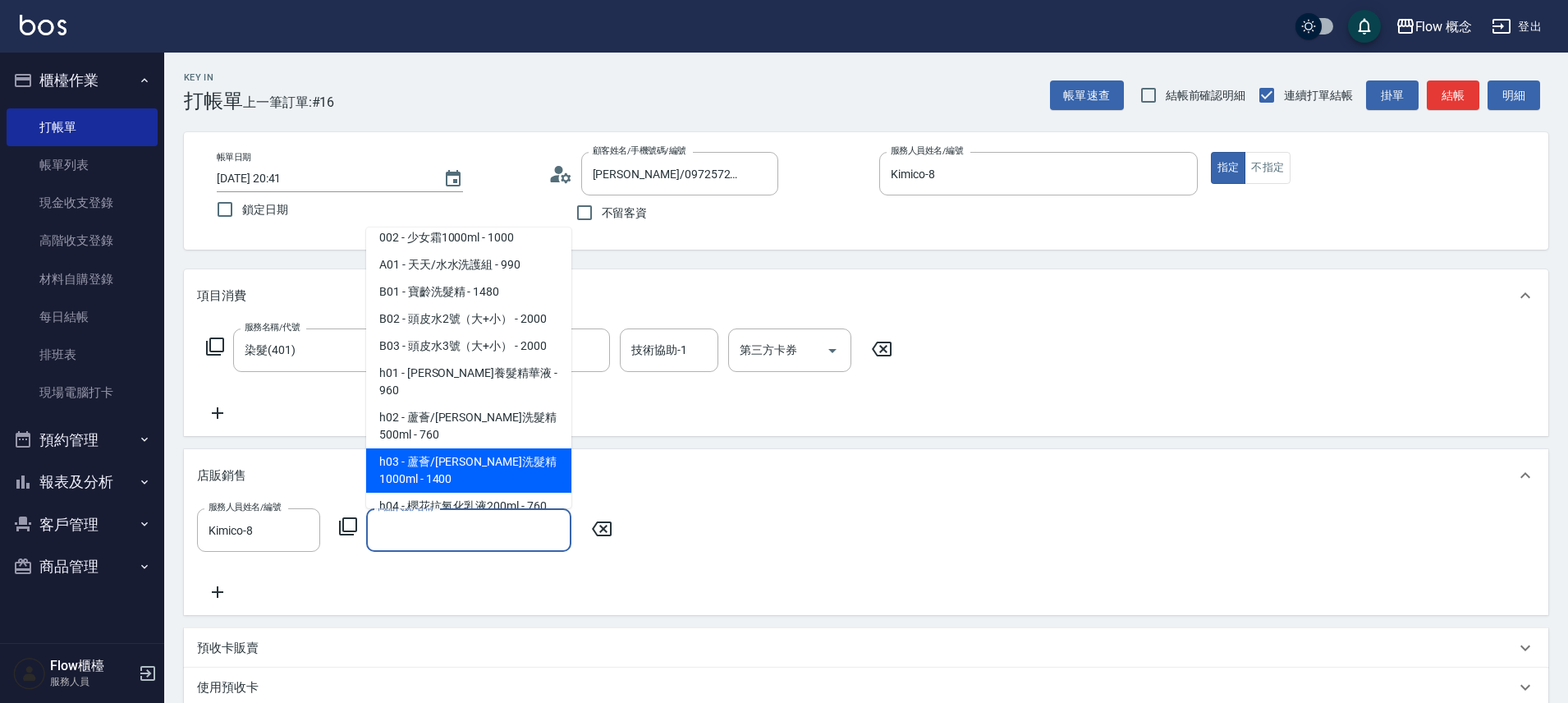
scroll to position [24, 0]
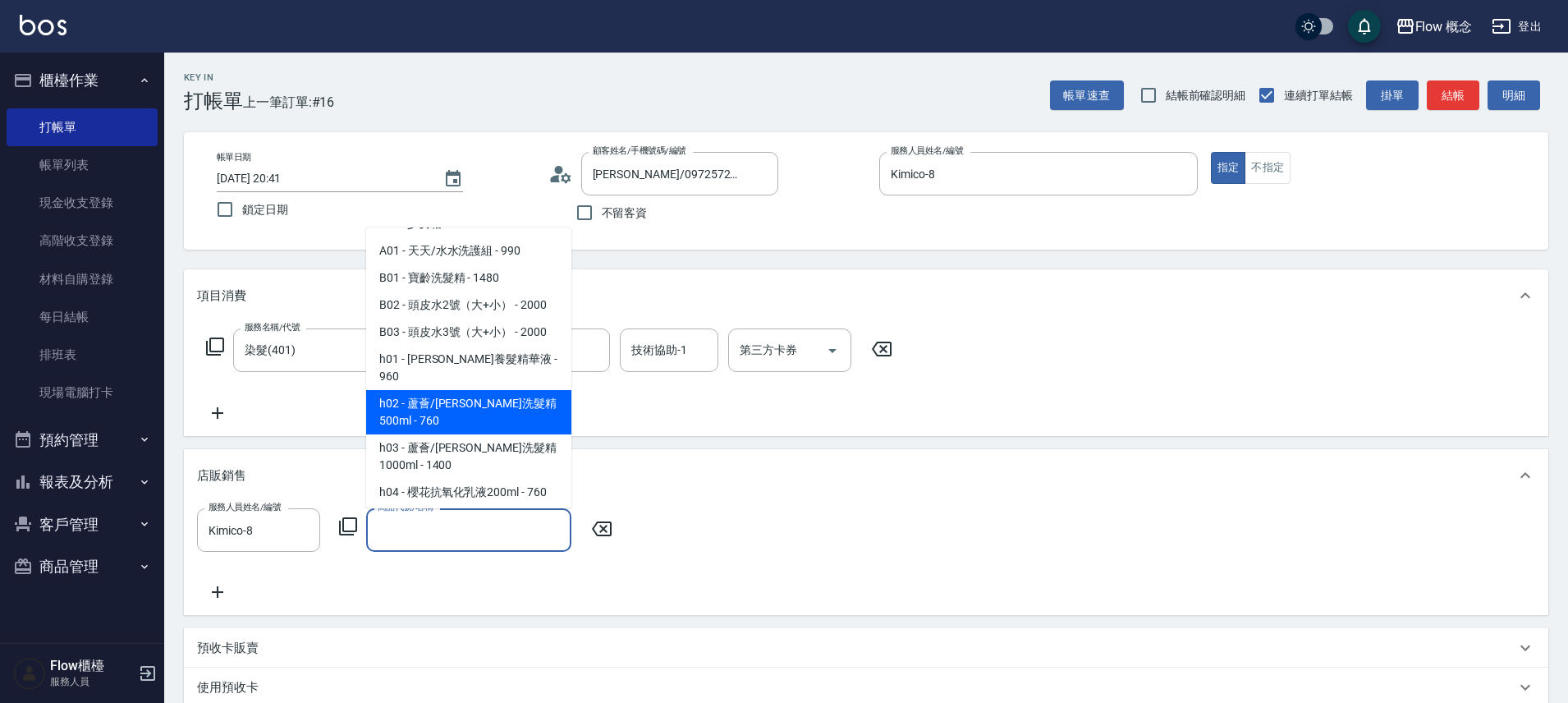
click at [498, 398] on span "h02 - 蘆薈/杜松子洗髮精500ml - 760" at bounding box center [468, 412] width 205 height 44
type input "蘆薈/杜松子洗髮精500ml"
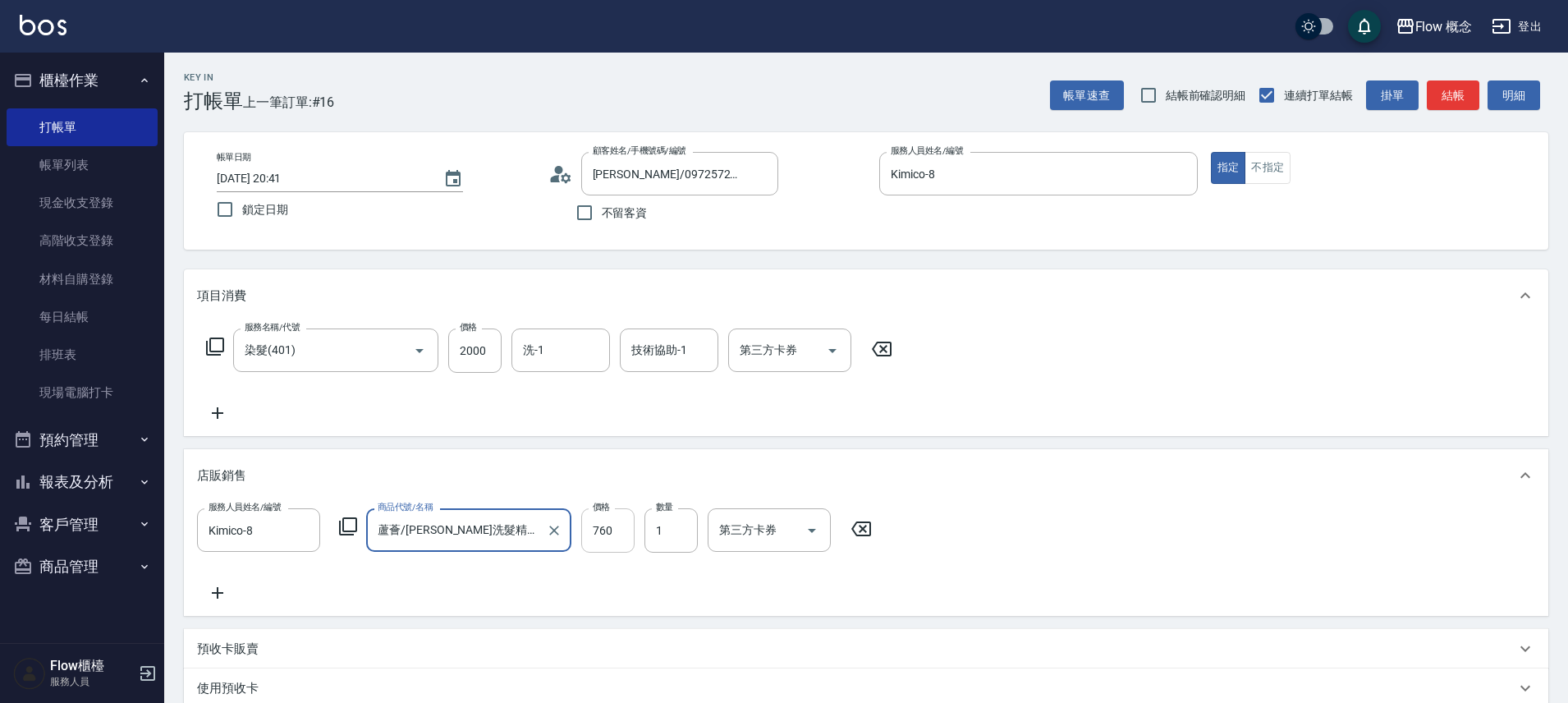
click at [619, 542] on input "760" at bounding box center [607, 530] width 54 height 44
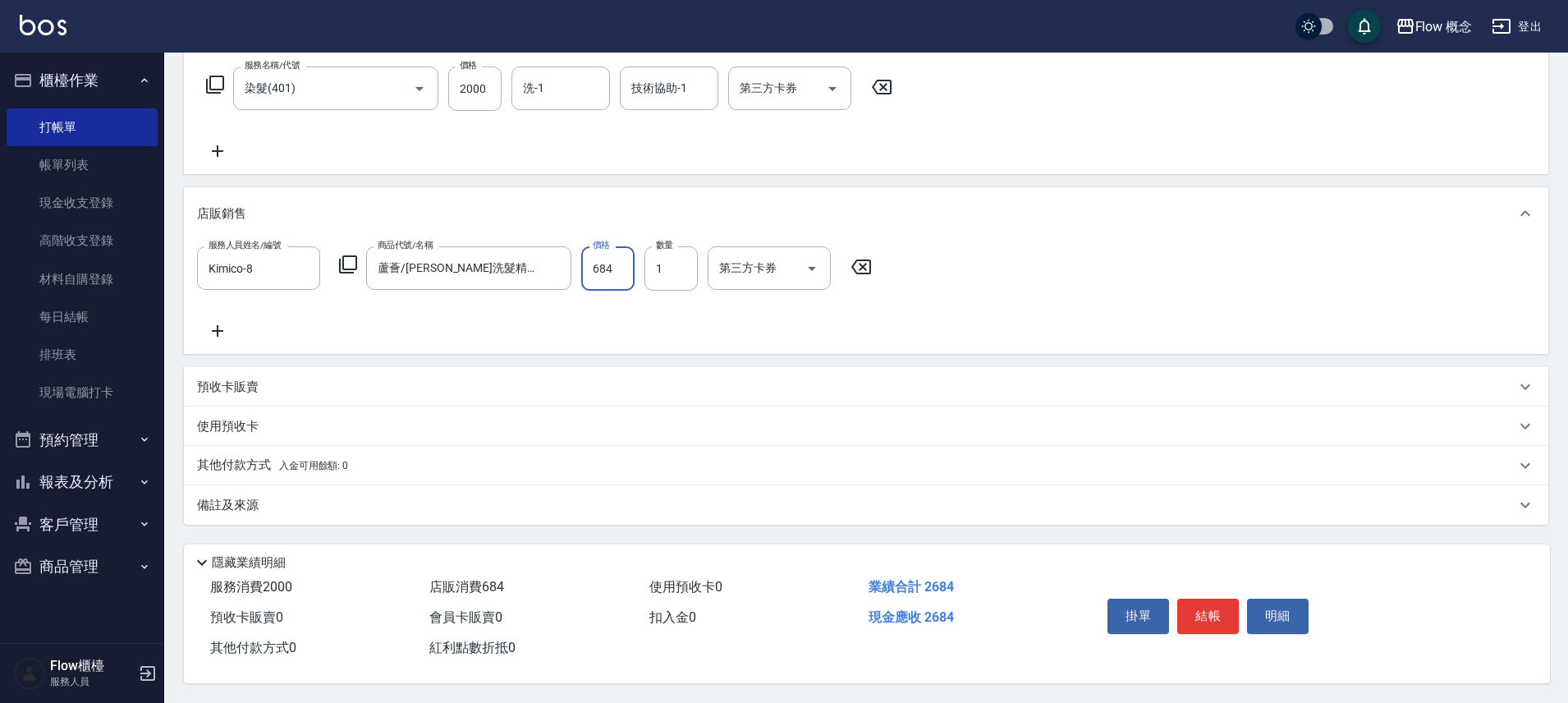
scroll to position [270, 0]
type input "684"
click at [1206, 603] on button "結帳" at bounding box center [1208, 615] width 61 height 35
type input "2025/10/04 20:43"
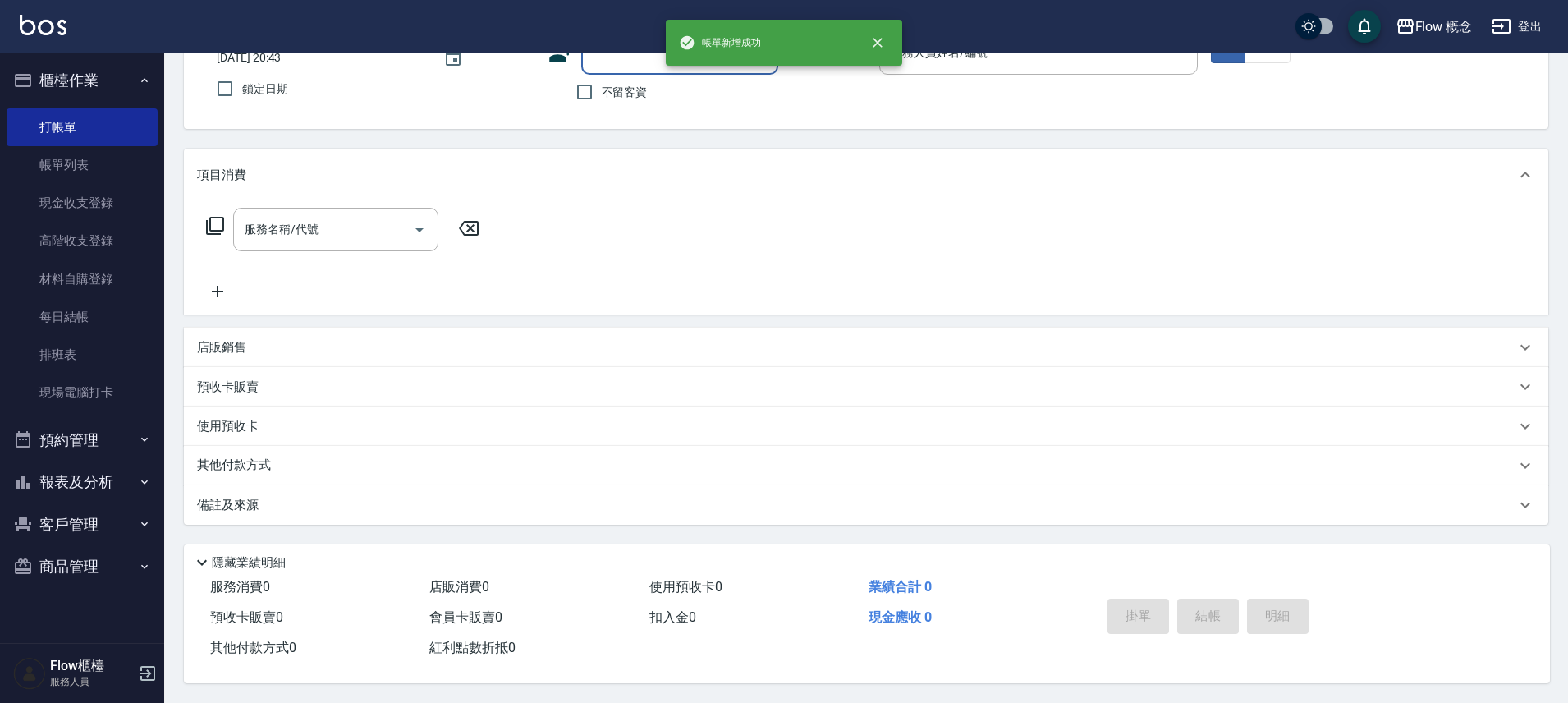
scroll to position [0, 0]
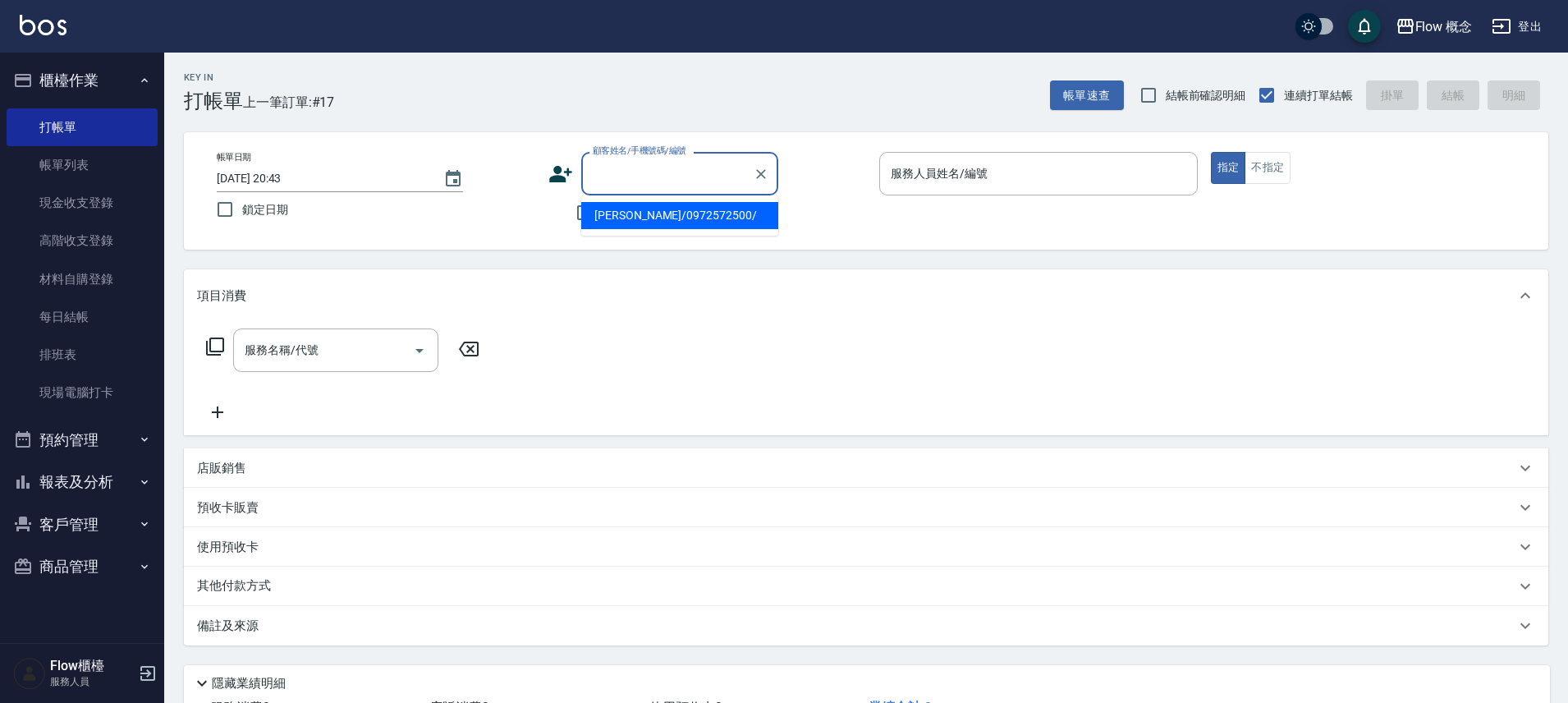
click at [707, 169] on input "顧客姓名/手機號碼/編號" at bounding box center [667, 174] width 157 height 29
click at [654, 208] on li "陳芸芮/0972572500/" at bounding box center [680, 215] width 197 height 27
type input "陳芸芮/0972572500/"
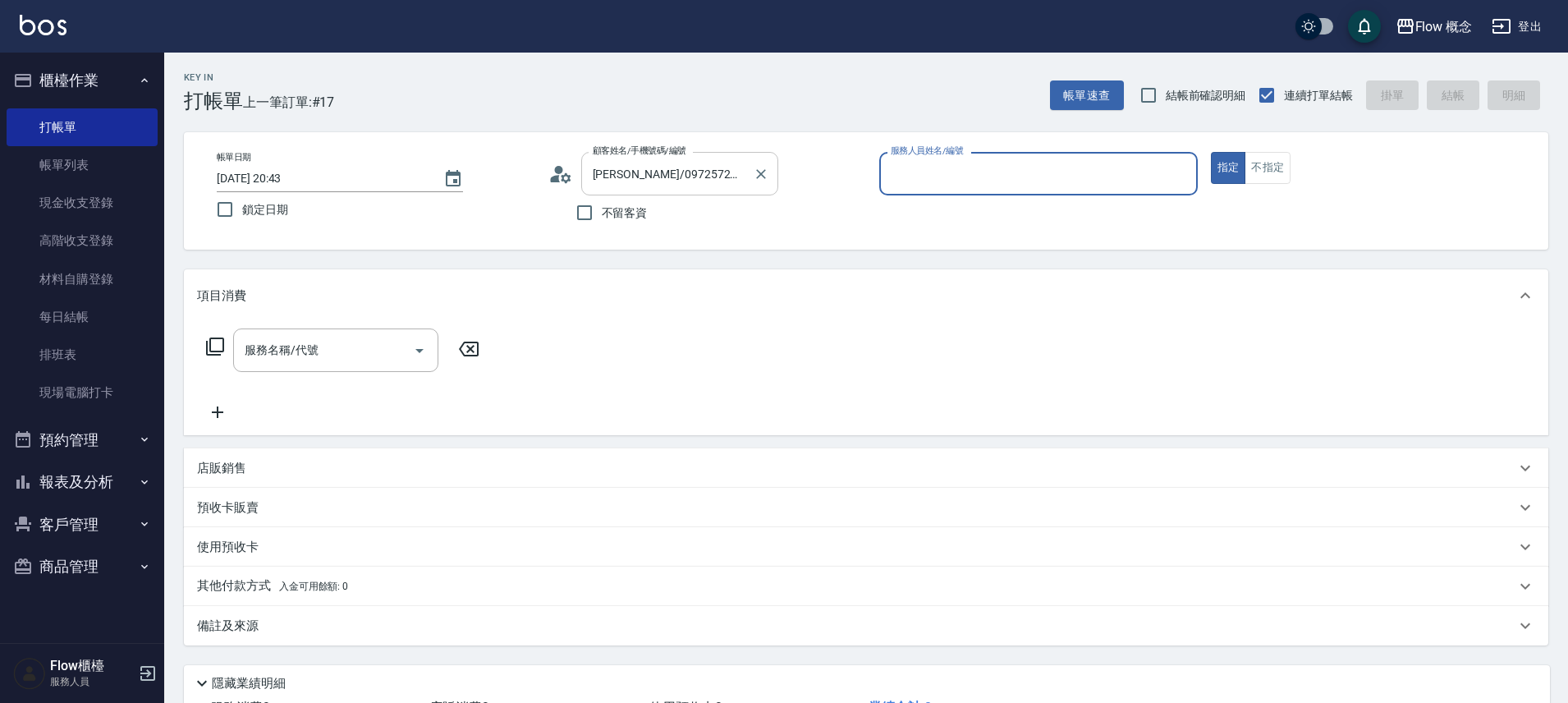
type input "Kimico-8"
click at [284, 345] on input "服務名稱/代號" at bounding box center [323, 351] width 166 height 29
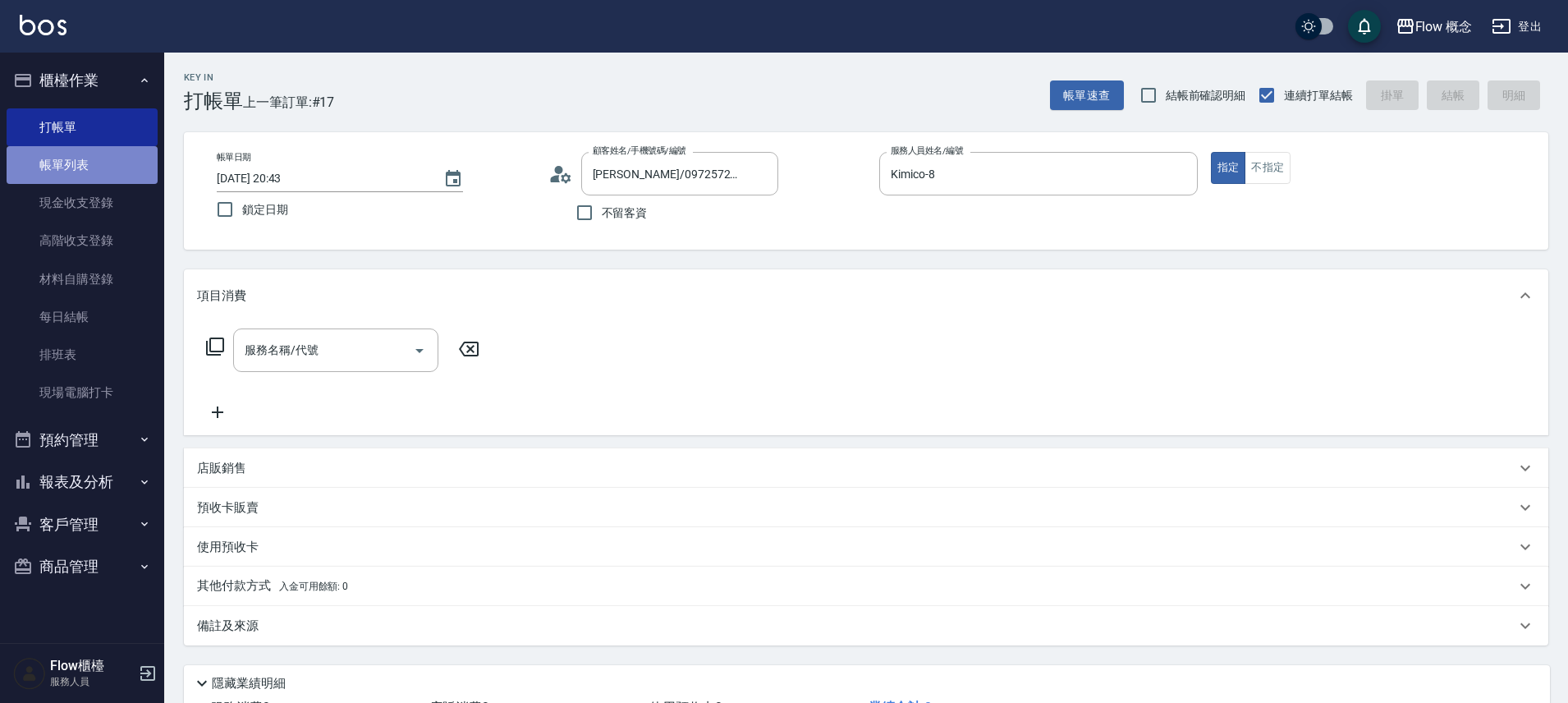
click at [66, 172] on link "帳單列表" at bounding box center [83, 165] width 151 height 37
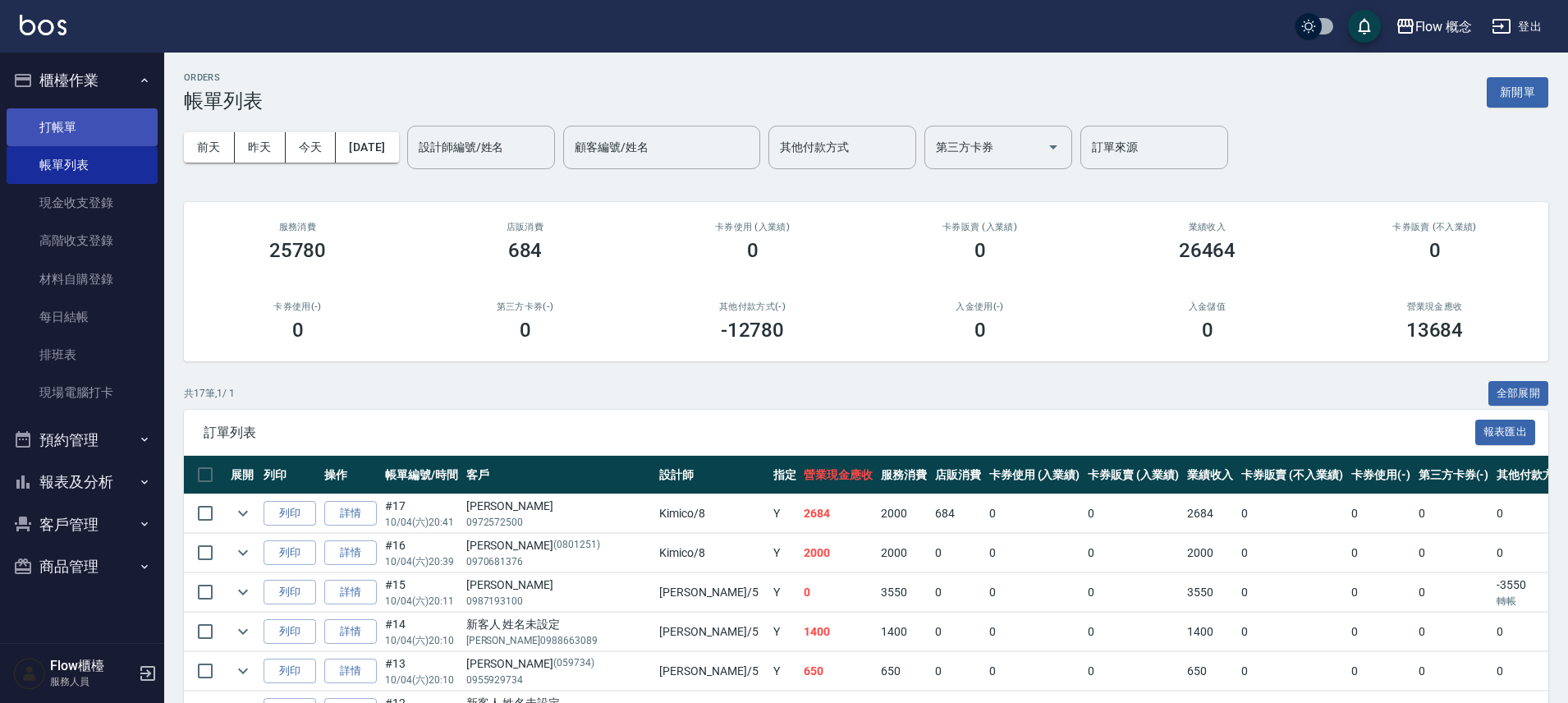
click at [70, 115] on link "打帳單" at bounding box center [83, 127] width 151 height 37
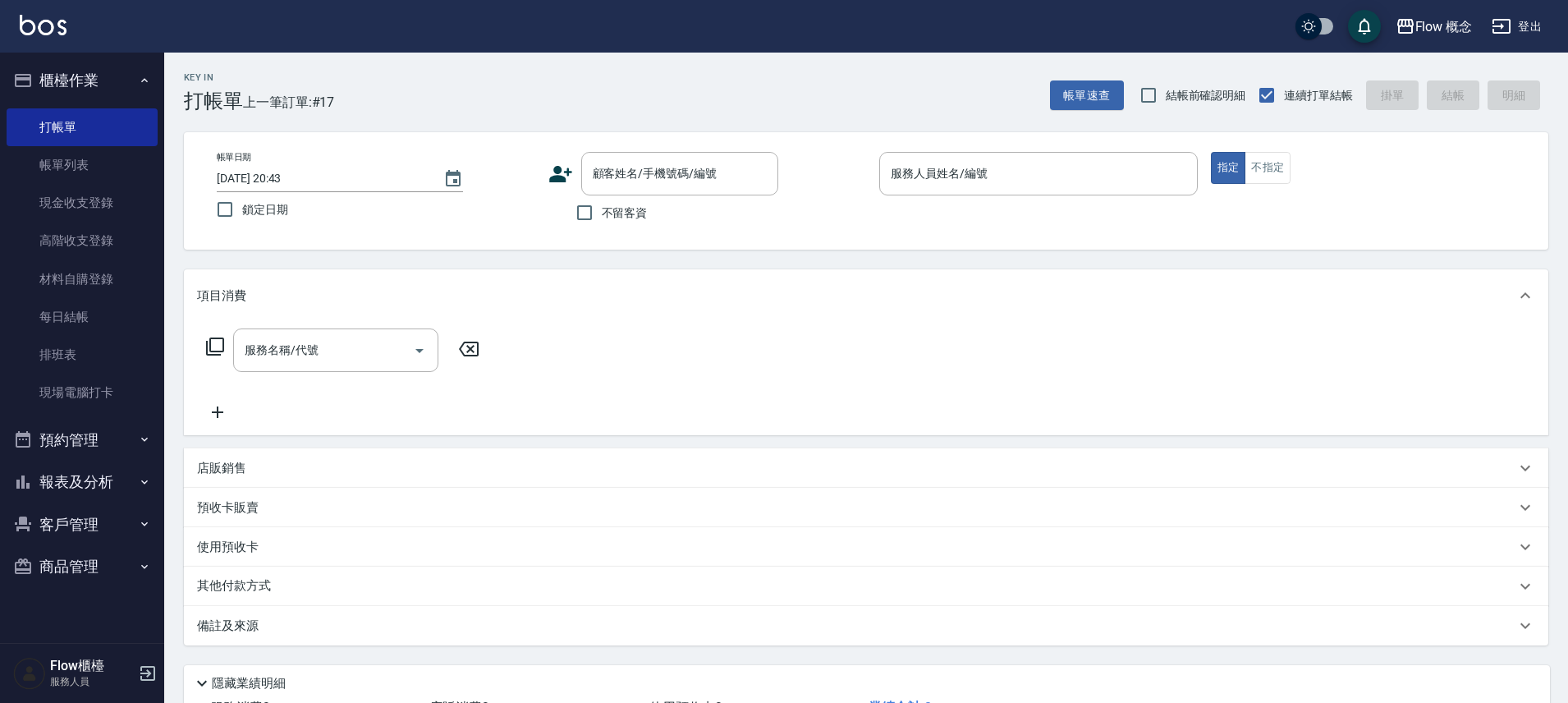
click at [627, 212] on span "不留客資" at bounding box center [624, 213] width 46 height 17
click at [602, 212] on input "不留客資" at bounding box center [584, 213] width 35 height 35
checkbox input "true"
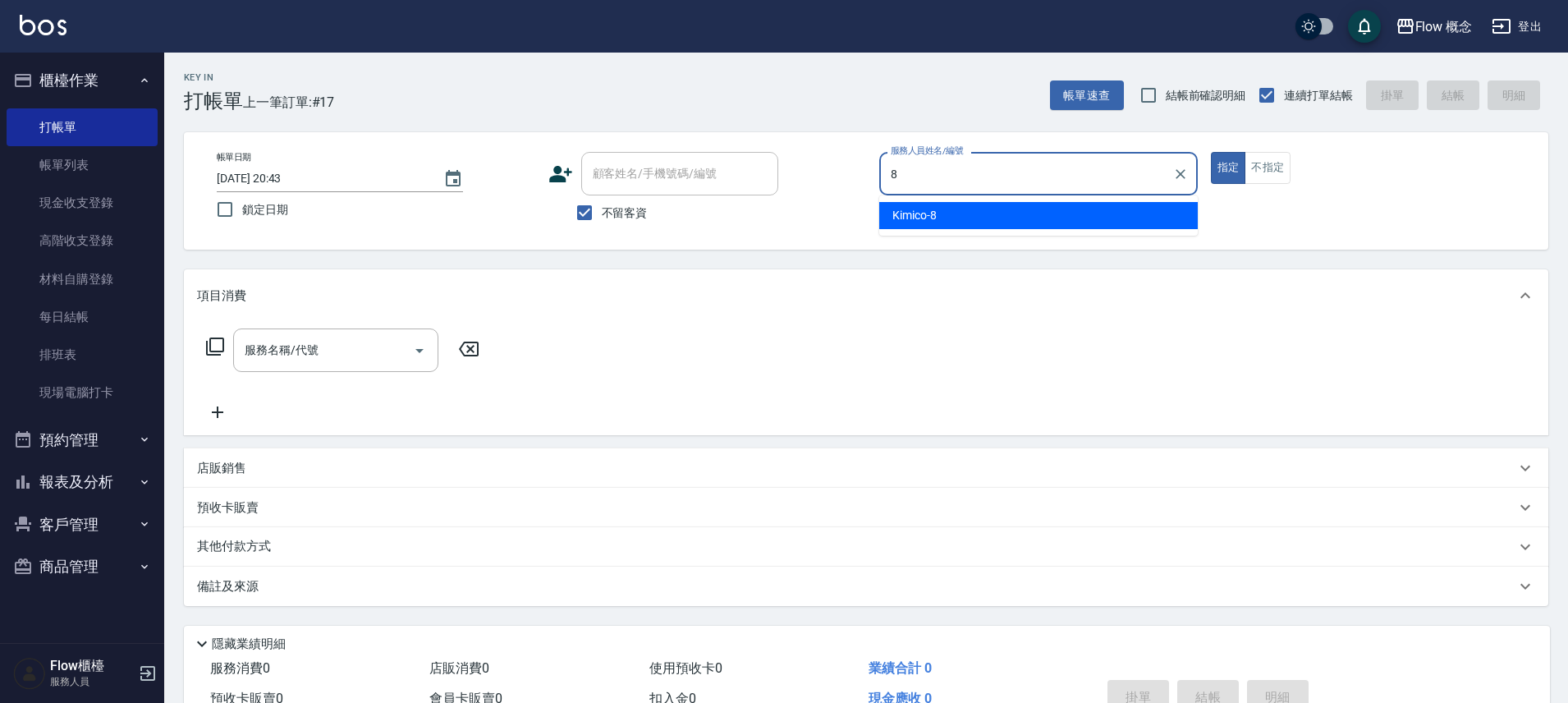
type input "Kimico-8"
type button "true"
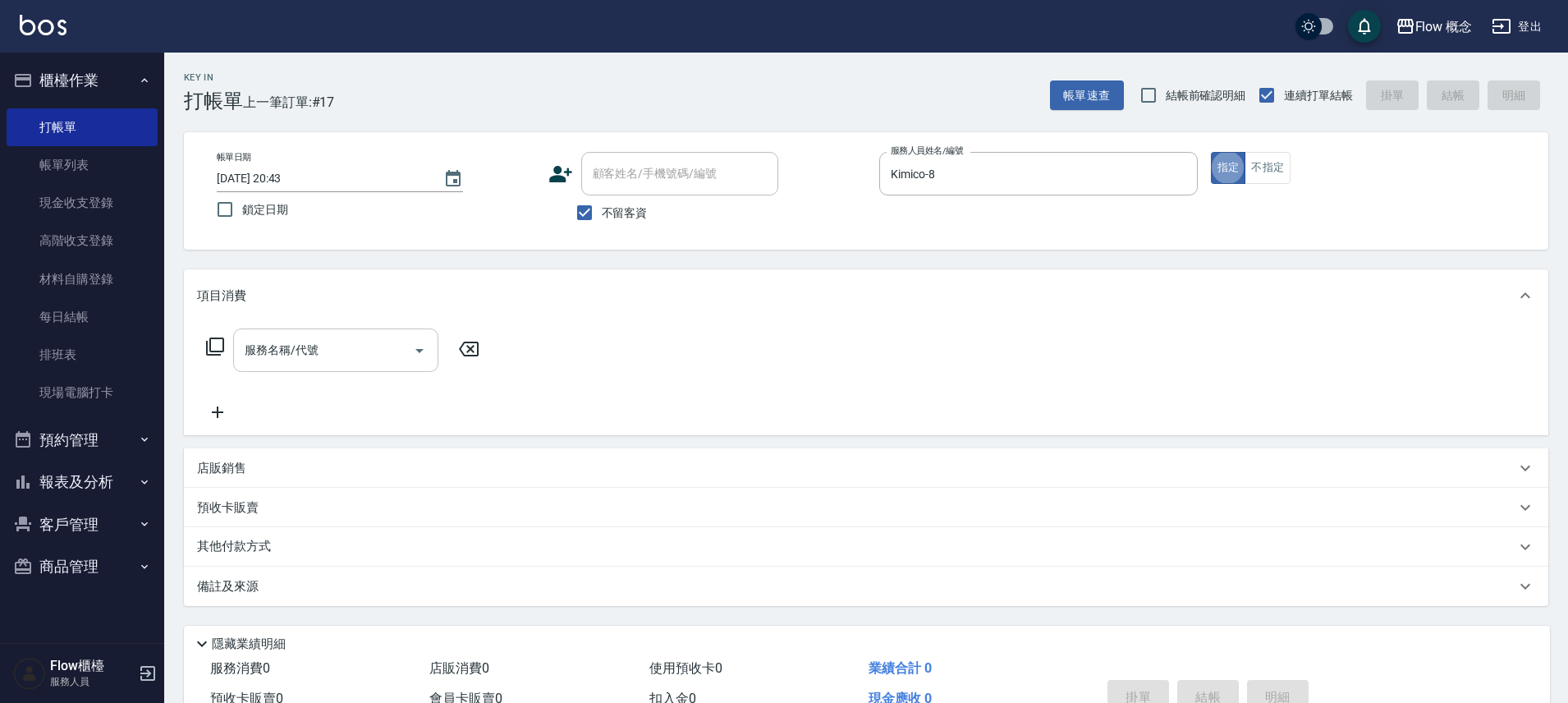
click at [345, 344] on input "服務名稱/代號" at bounding box center [323, 351] width 166 height 29
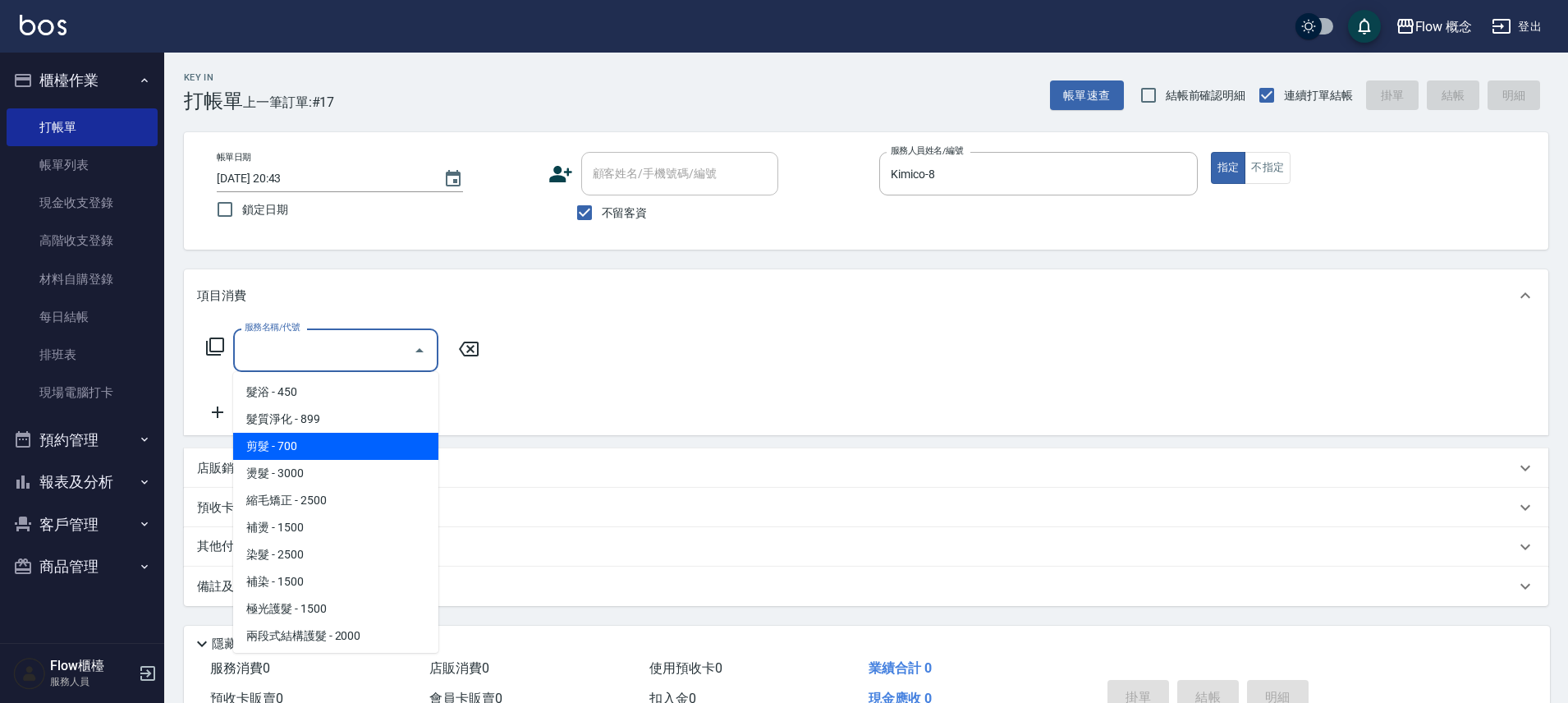
click at [316, 449] on span "剪髮 - 700" at bounding box center [335, 447] width 205 height 27
type input "剪髮(201)"
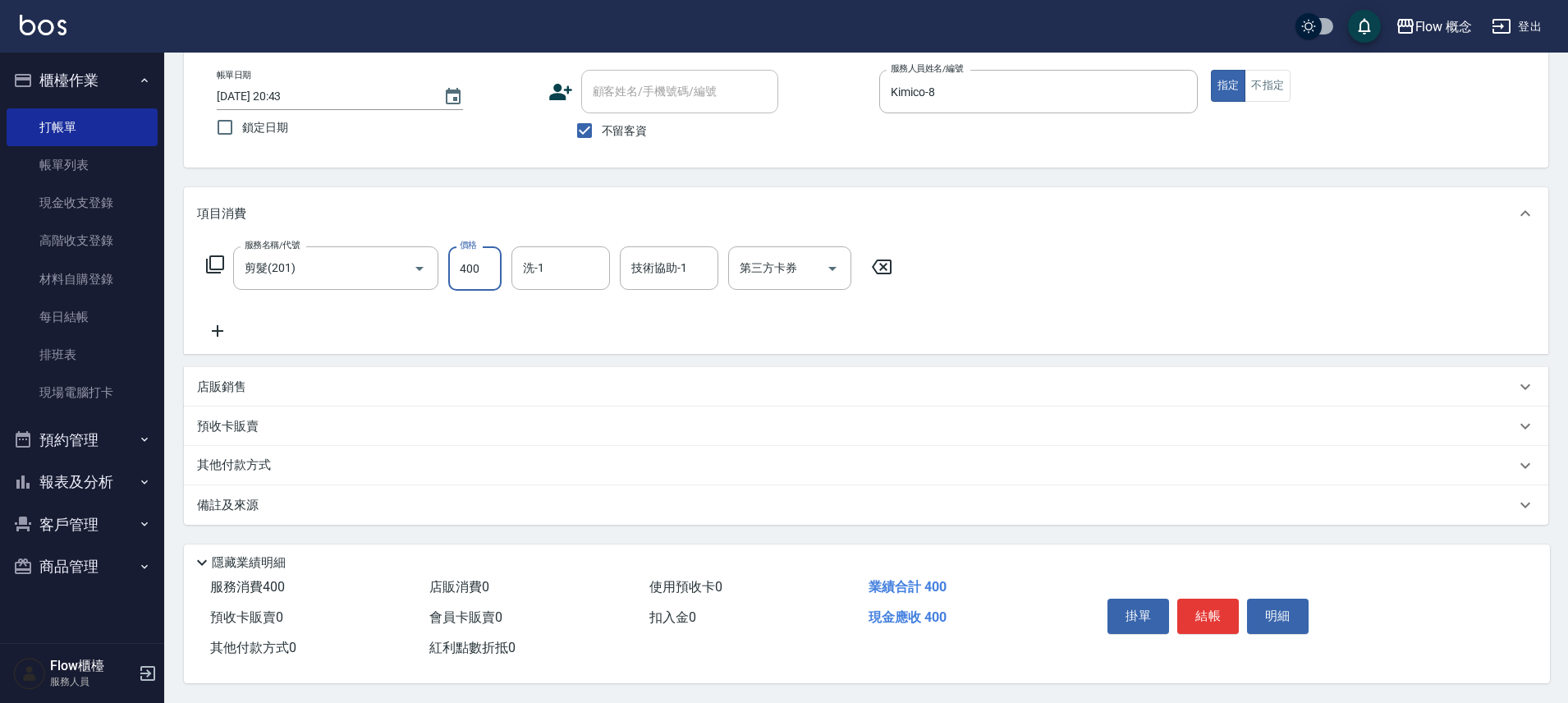
scroll to position [89, 0]
type input "400"
click at [1202, 607] on button "結帳" at bounding box center [1208, 615] width 61 height 35
type input "2025/10/04 20:44"
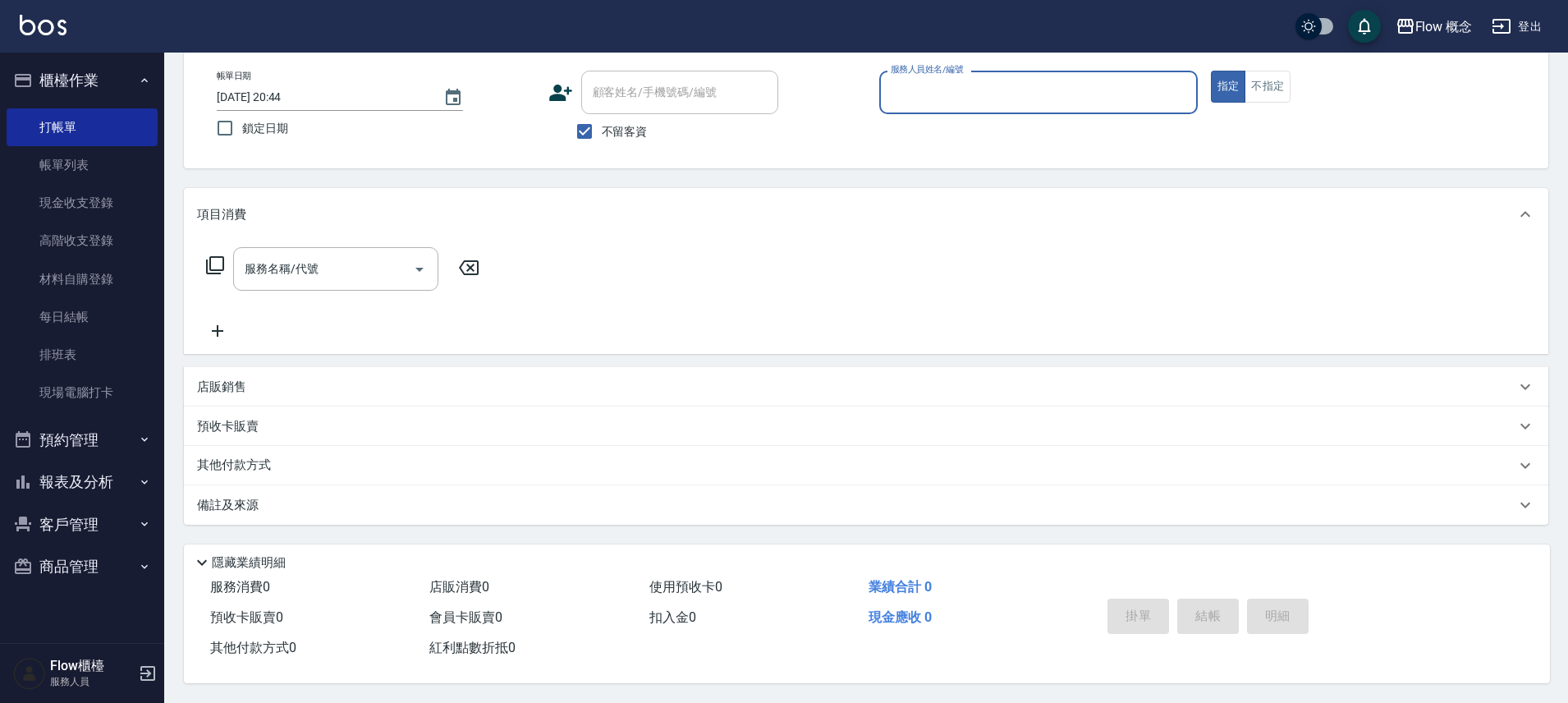
click at [627, 123] on span "不留客資" at bounding box center [624, 132] width 46 height 17
click at [602, 122] on input "不留客資" at bounding box center [584, 131] width 35 height 35
checkbox input "false"
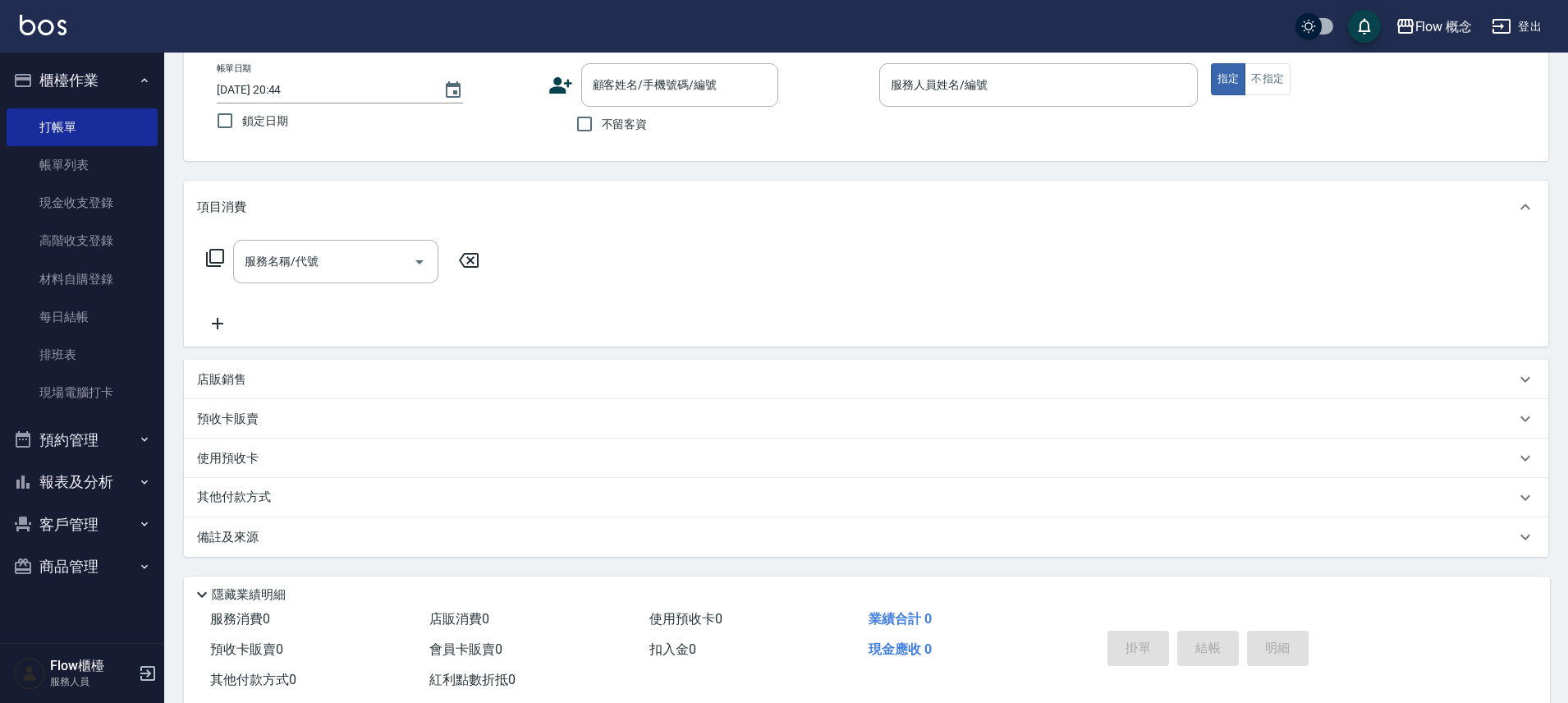
click at [561, 96] on icon at bounding box center [561, 85] width 25 height 25
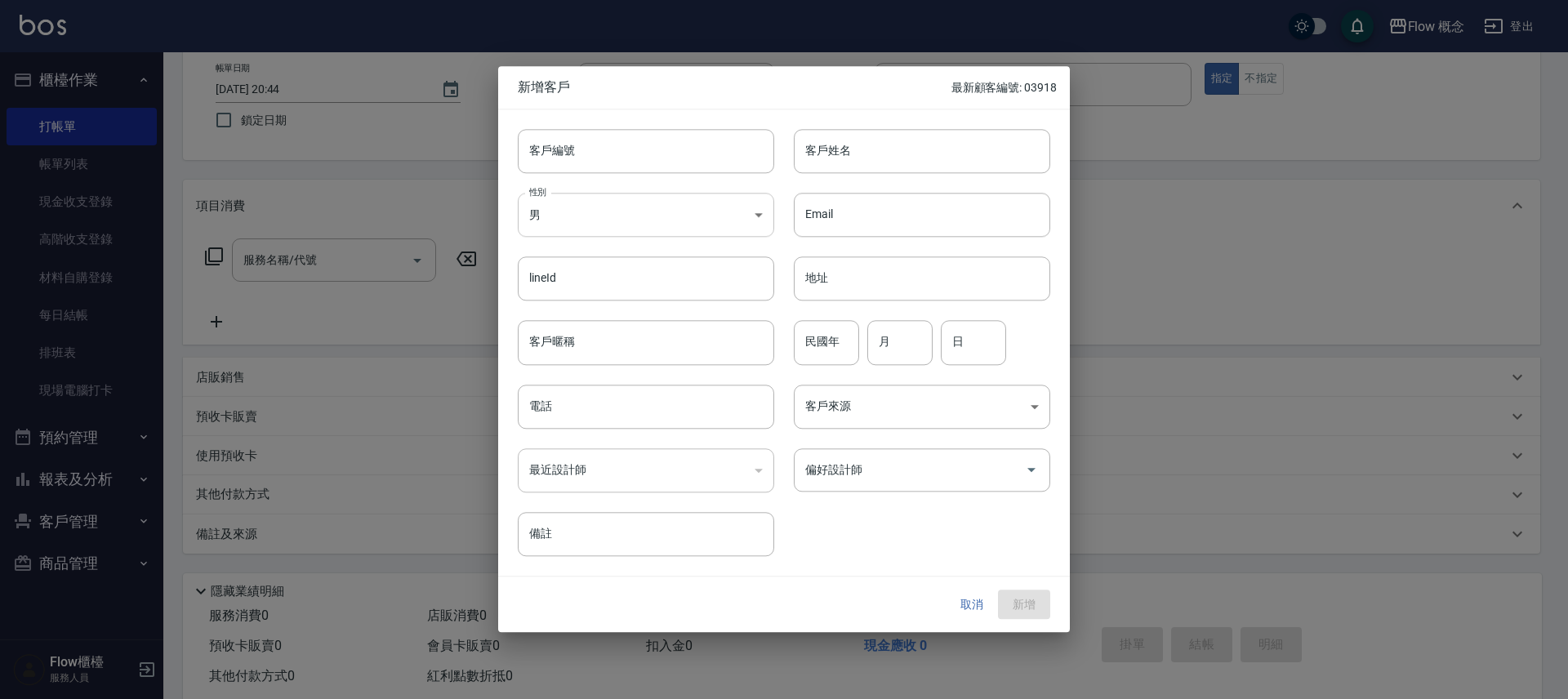
click at [663, 236] on body "Flow 概念 登出 櫃檯作業 打帳單 帳單列表 現金收支登錄 高階收支登錄 材料自購登錄 每日結帳 排班表 現場電腦打卡 預約管理 預約管理 單日預約紀錄 …" at bounding box center [784, 322] width 1568 height 819
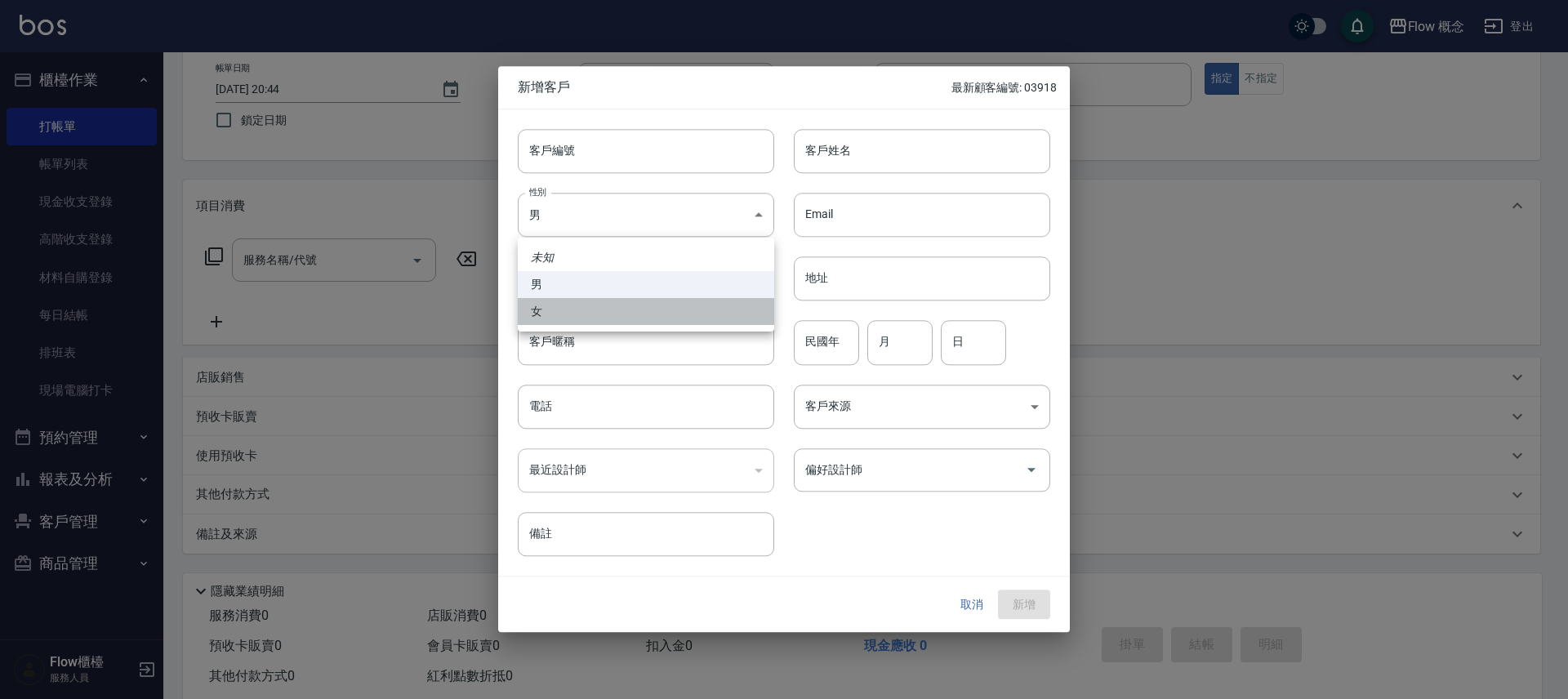
drag, startPoint x: 580, startPoint y: 305, endPoint x: 776, endPoint y: 258, distance: 201.6
click at [580, 306] on li "女" at bounding box center [646, 311] width 256 height 27
type input "FEMALE"
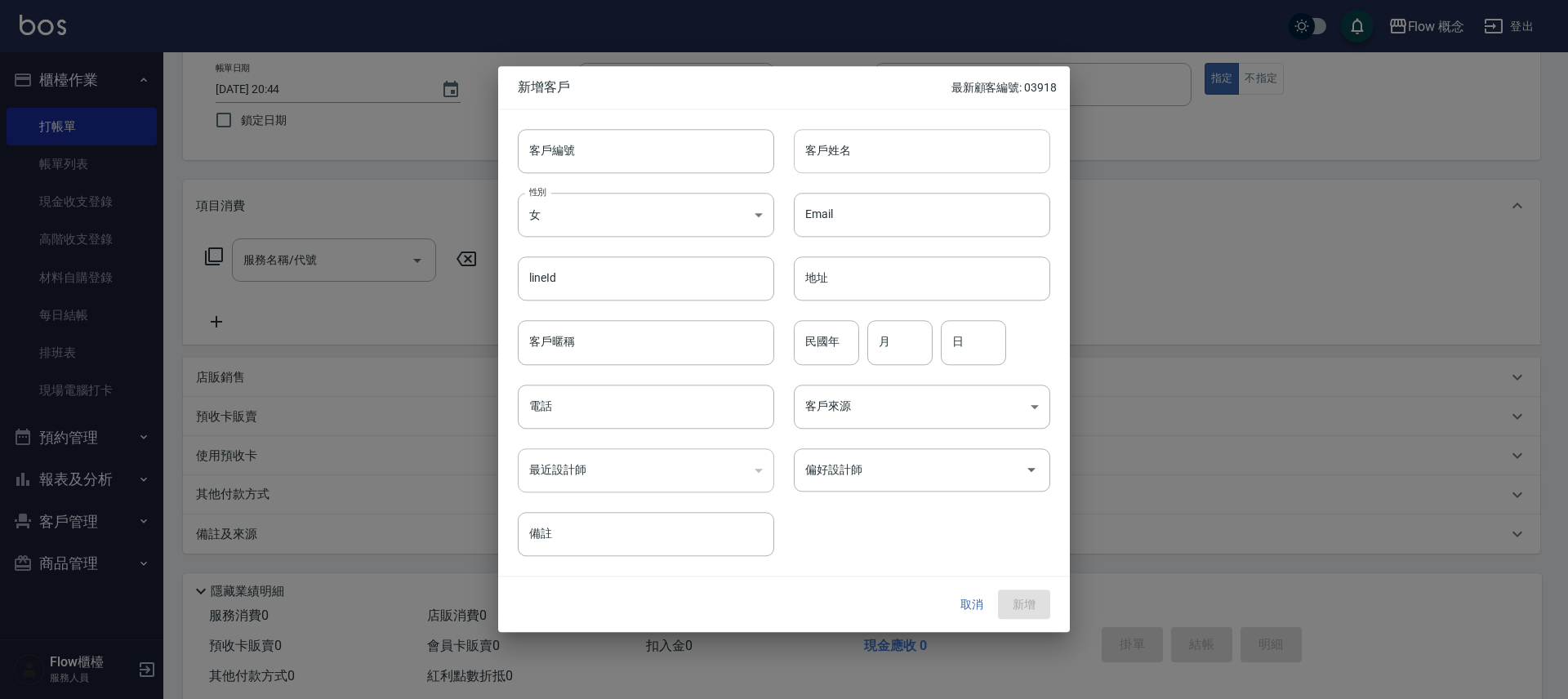
click at [854, 148] on input "客戶姓名" at bounding box center [922, 151] width 256 height 44
type input "t"
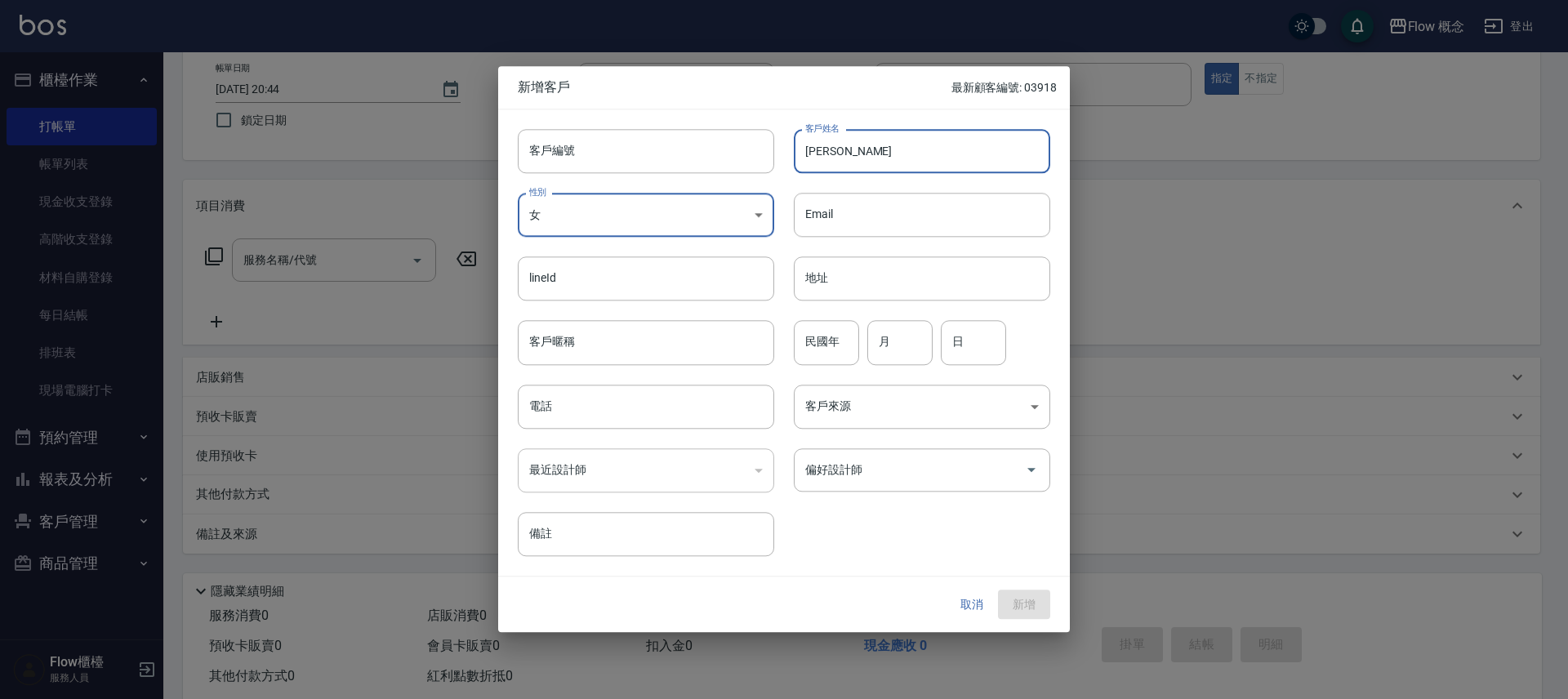
type input "陳欣愉"
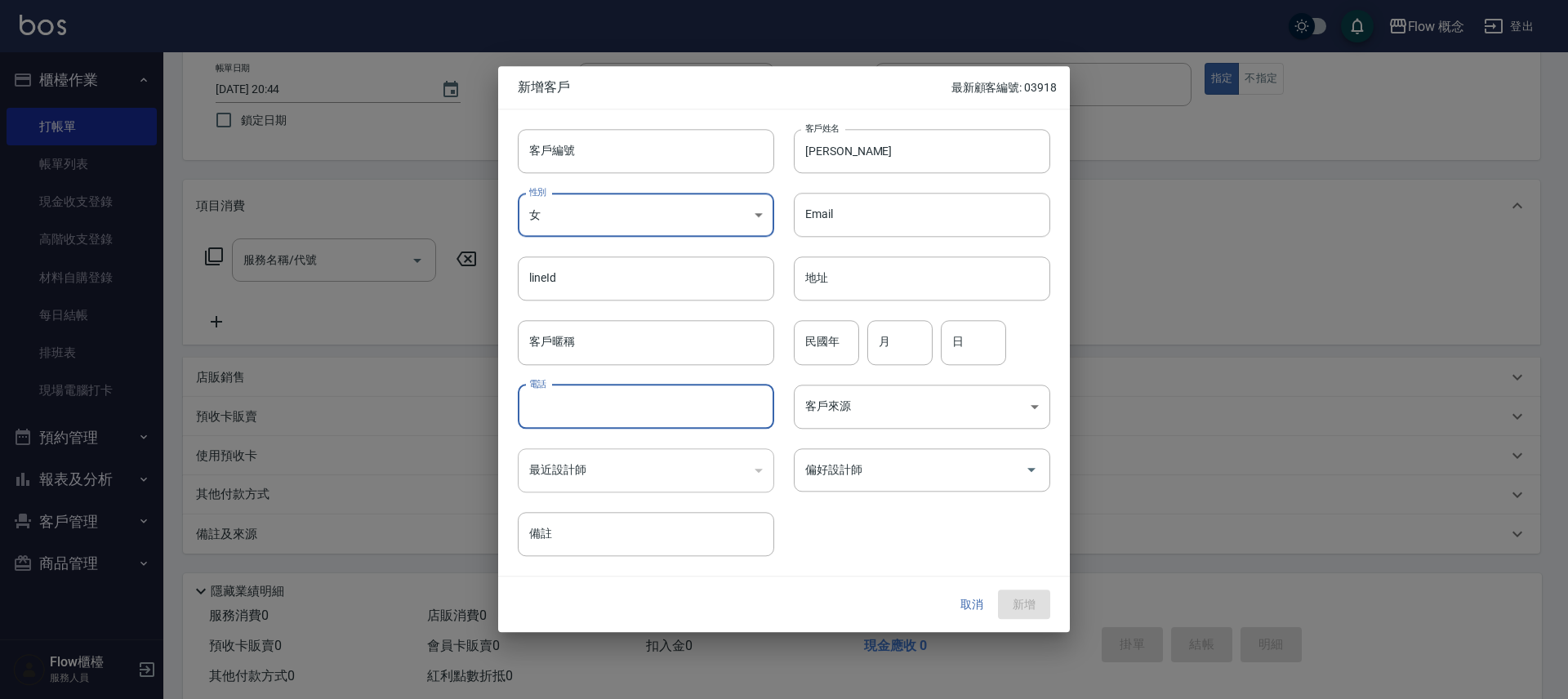
click at [696, 413] on input "電話" at bounding box center [646, 406] width 256 height 44
type input "０"
click at [919, 491] on div "偏好設計師" at bounding box center [922, 470] width 256 height 43
type input "0932149592"
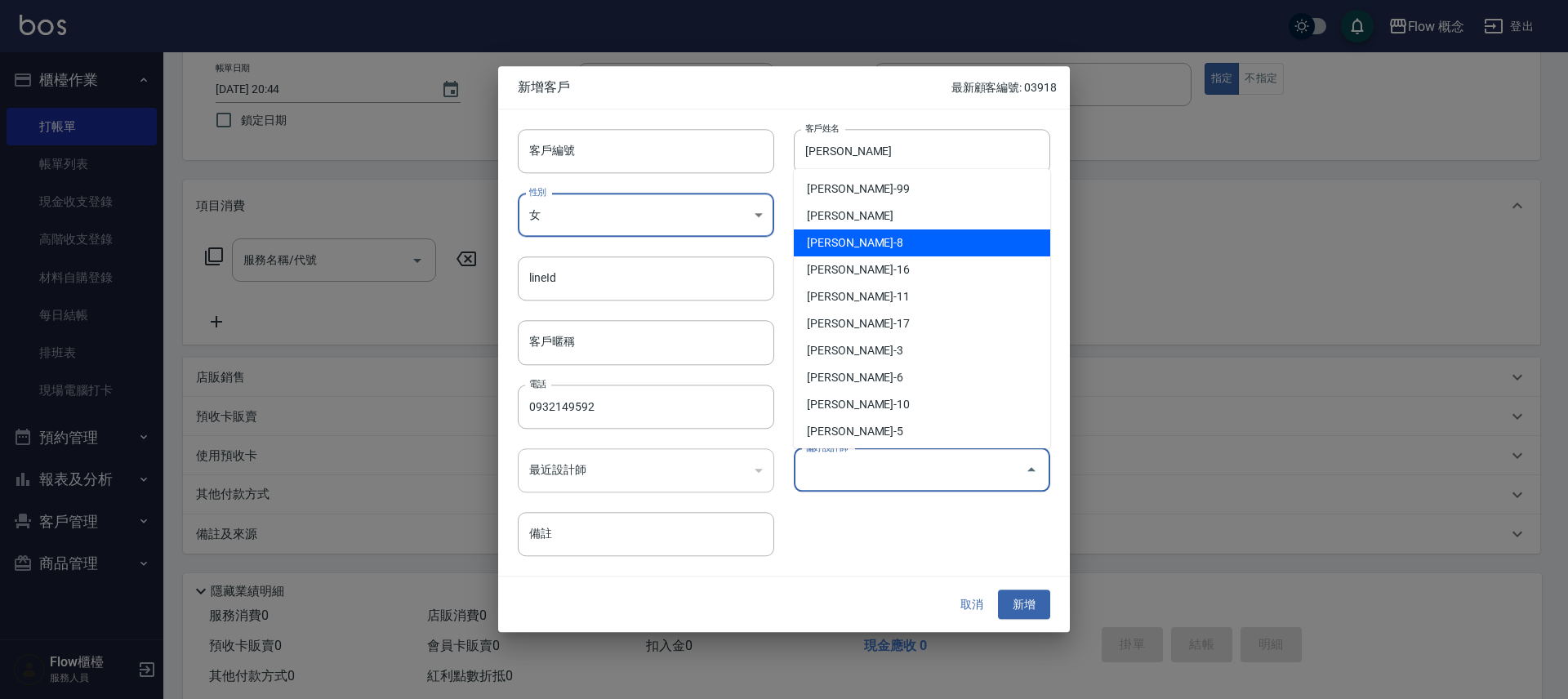
click at [863, 235] on li "張嘉芠-8" at bounding box center [922, 243] width 256 height 27
type input "張嘉芠"
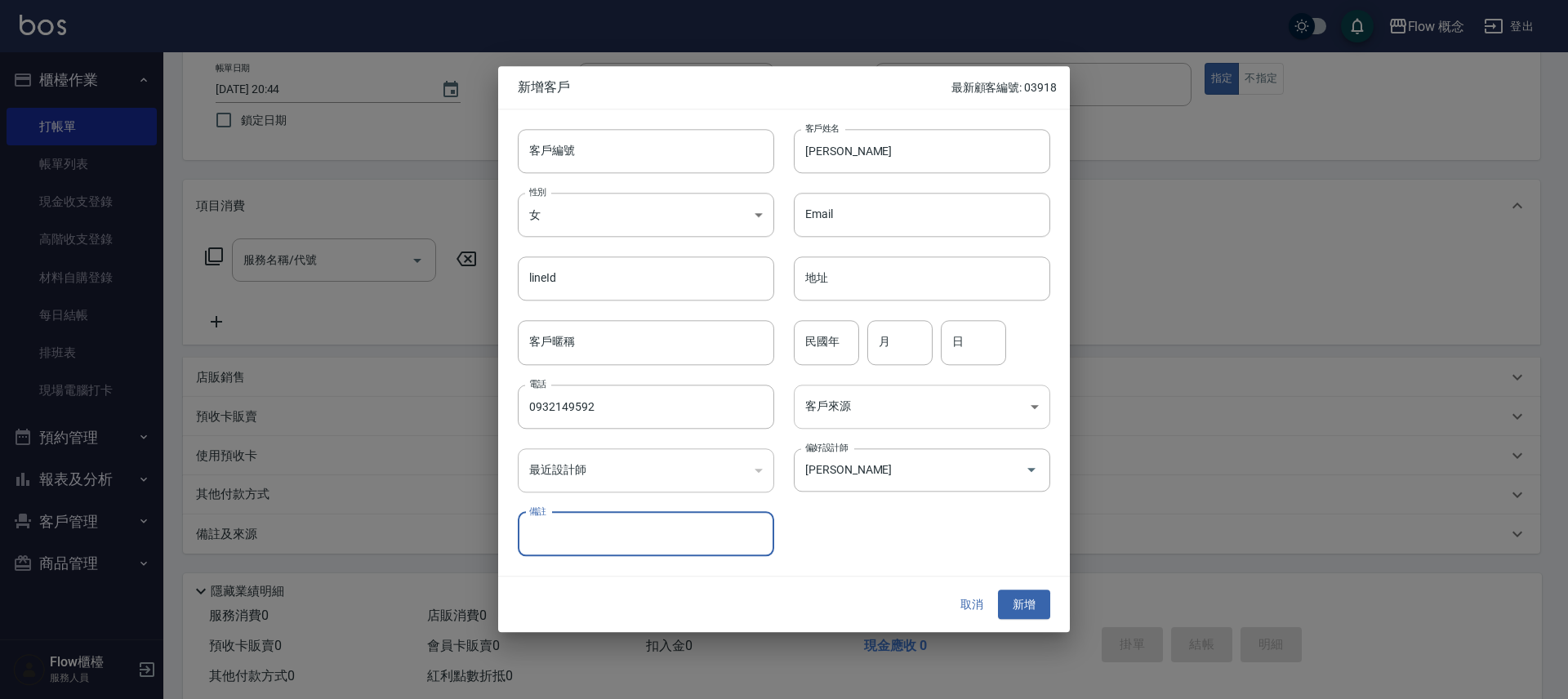
click at [924, 407] on body "Flow 概念 登出 櫃檯作業 打帳單 帳單列表 現金收支登錄 高階收支登錄 材料自購登錄 每日結帳 排班表 現場電腦打卡 預約管理 預約管理 單日預約紀錄 …" at bounding box center [784, 322] width 1568 height 819
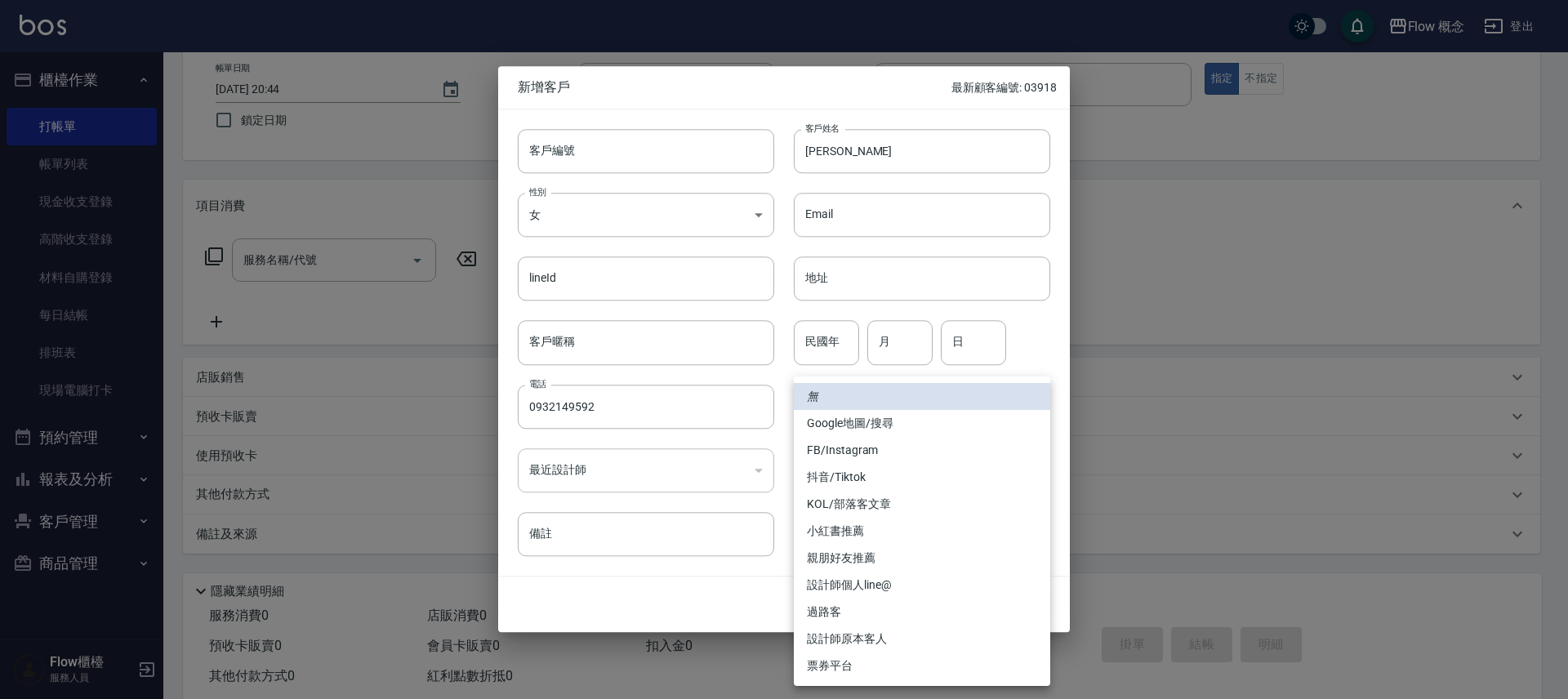
click at [874, 454] on li "FB/Instagram" at bounding box center [922, 450] width 256 height 27
type input "FB/Instagram"
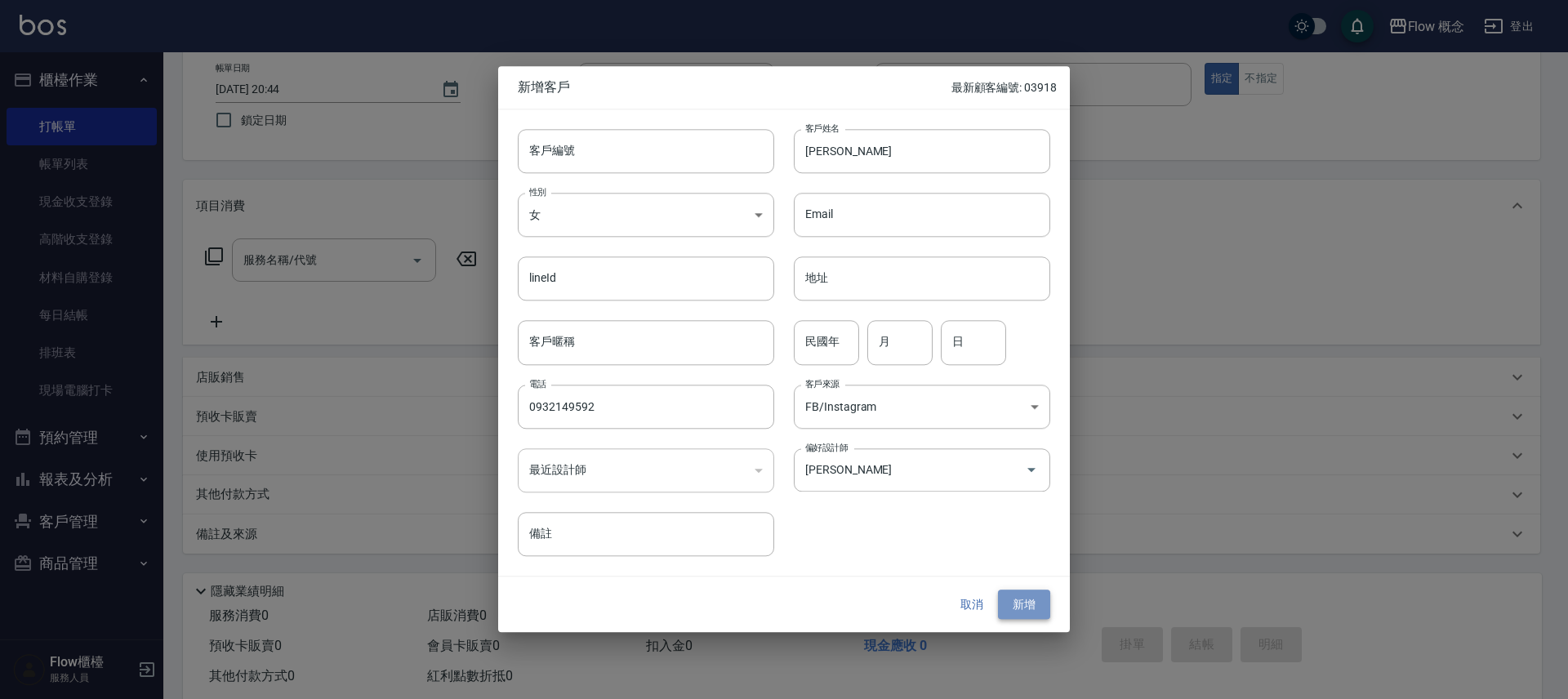
click at [1038, 602] on button "新增" at bounding box center [1024, 605] width 52 height 30
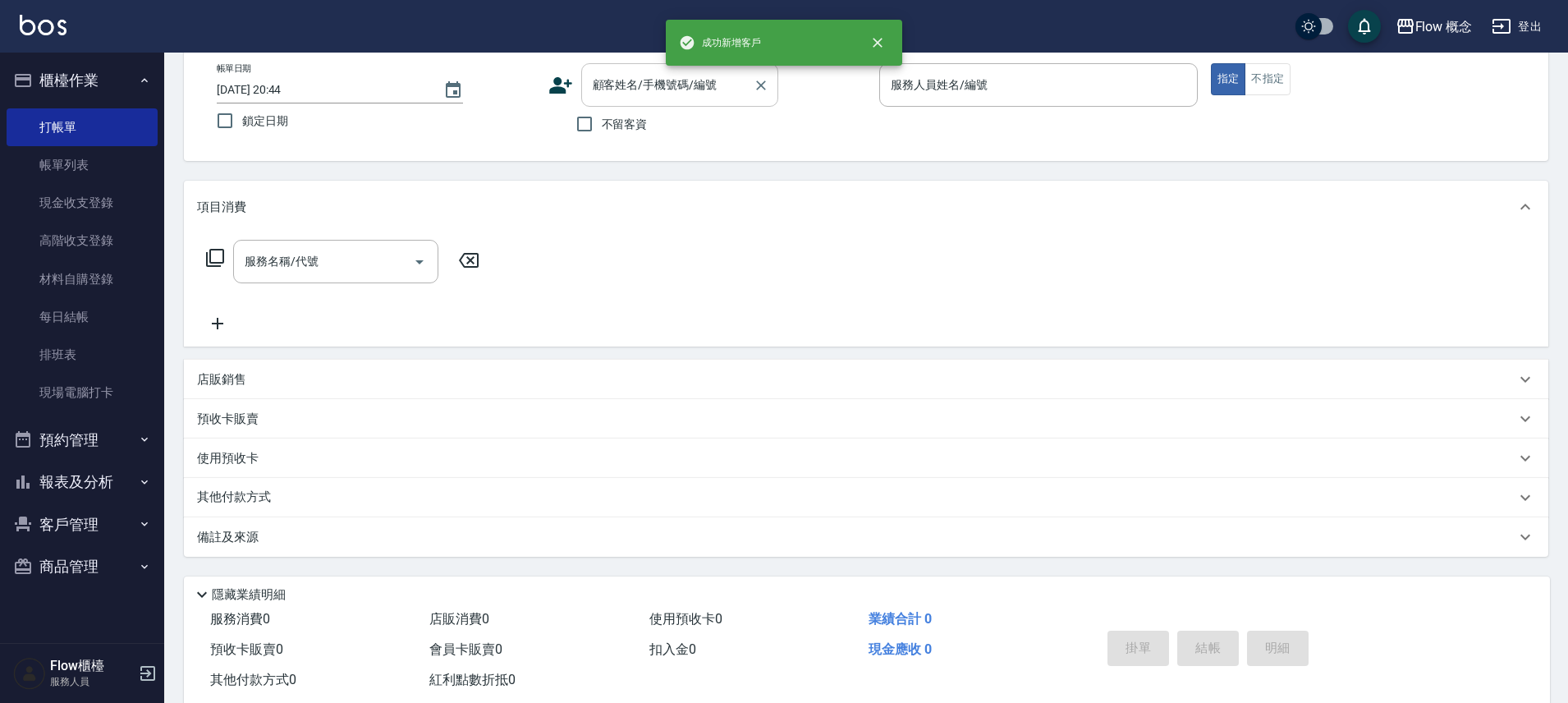
drag, startPoint x: 556, startPoint y: 35, endPoint x: 607, endPoint y: 68, distance: 60.7
click at [556, 36] on div "Flow 概念 登出" at bounding box center [784, 26] width 1568 height 53
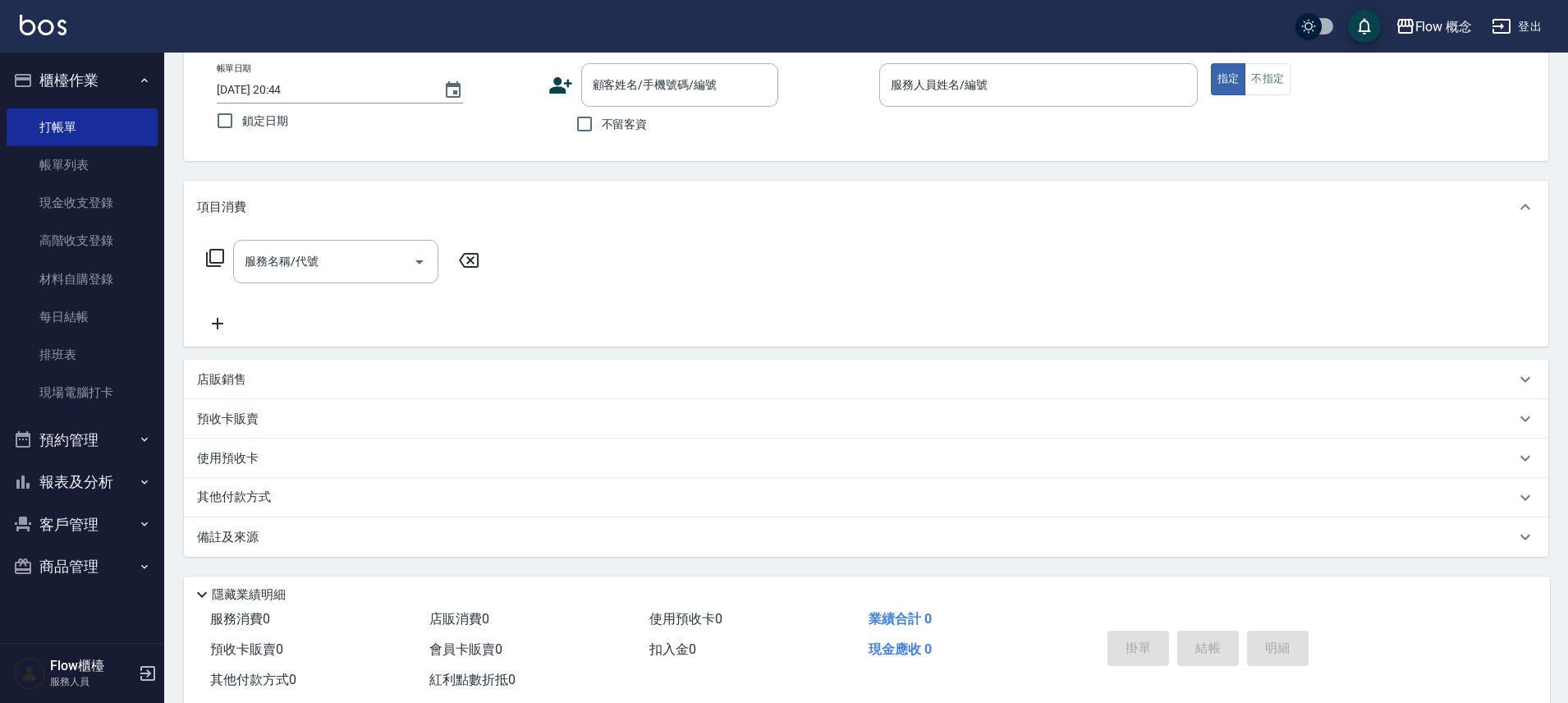
click at [659, 106] on div "不留客資" at bounding box center [664, 123] width 230 height 35
click at [659, 93] on input "顧客姓名/手機號碼/編號" at bounding box center [667, 85] width 157 height 29
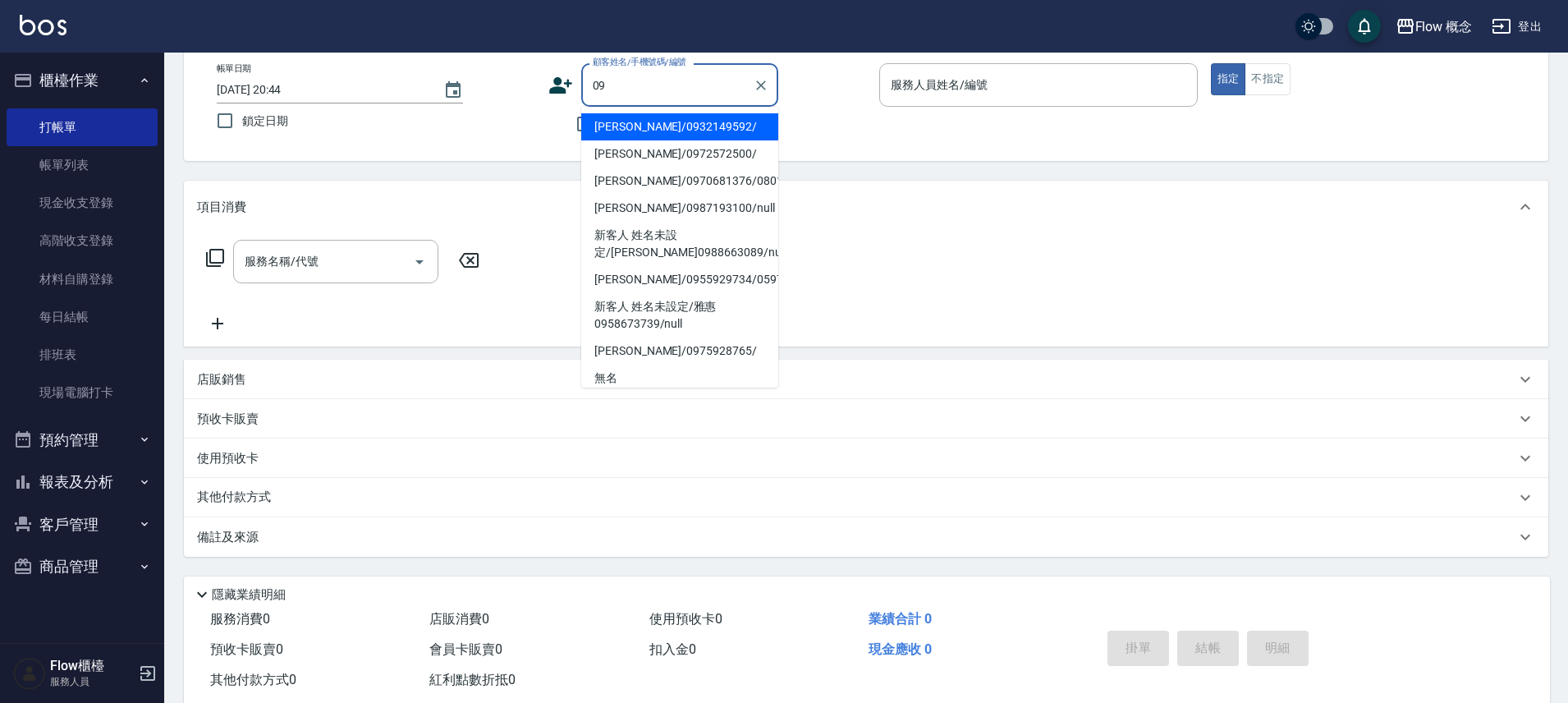
click at [700, 117] on li "陳欣愉/0932149592/" at bounding box center [680, 127] width 197 height 27
type input "陳欣愉/0932149592/"
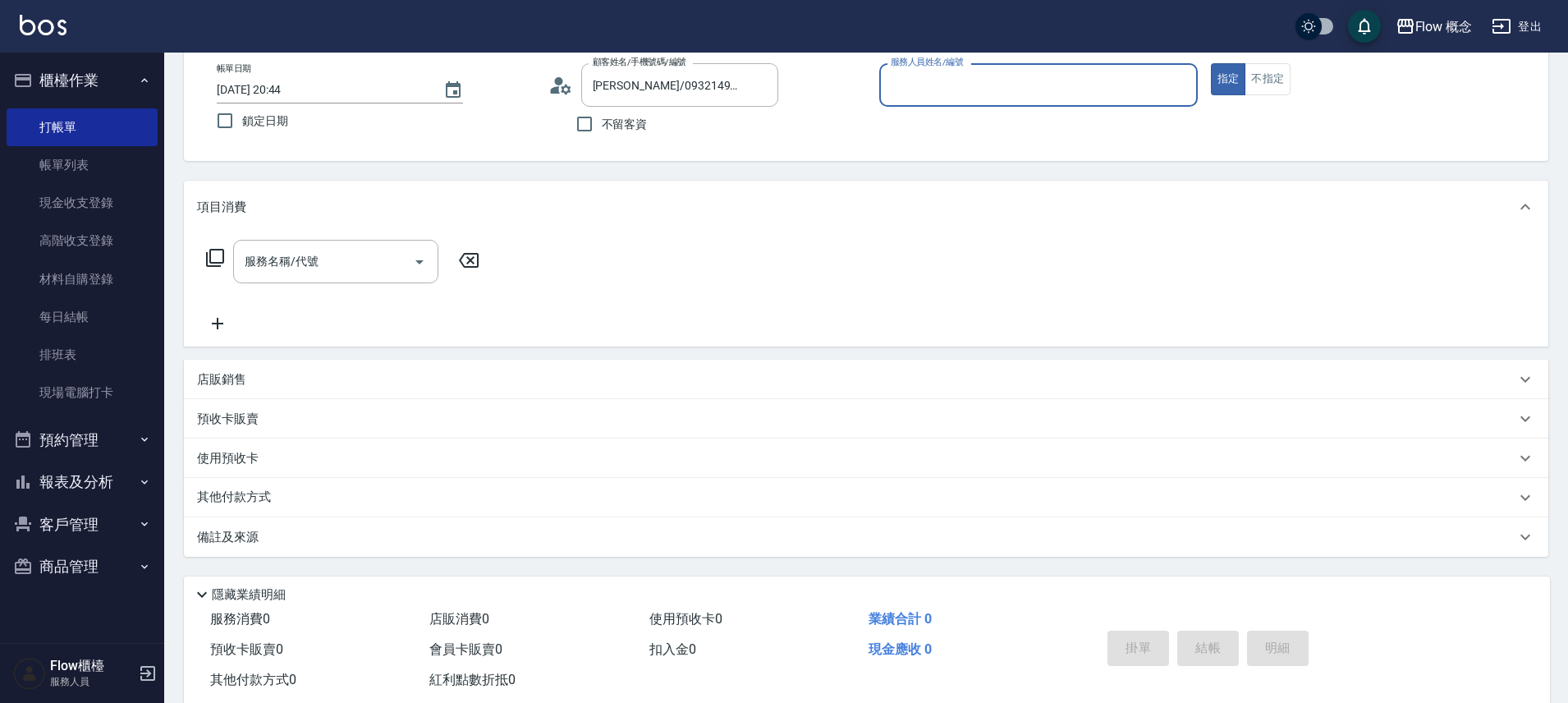
type input "Kimico-8"
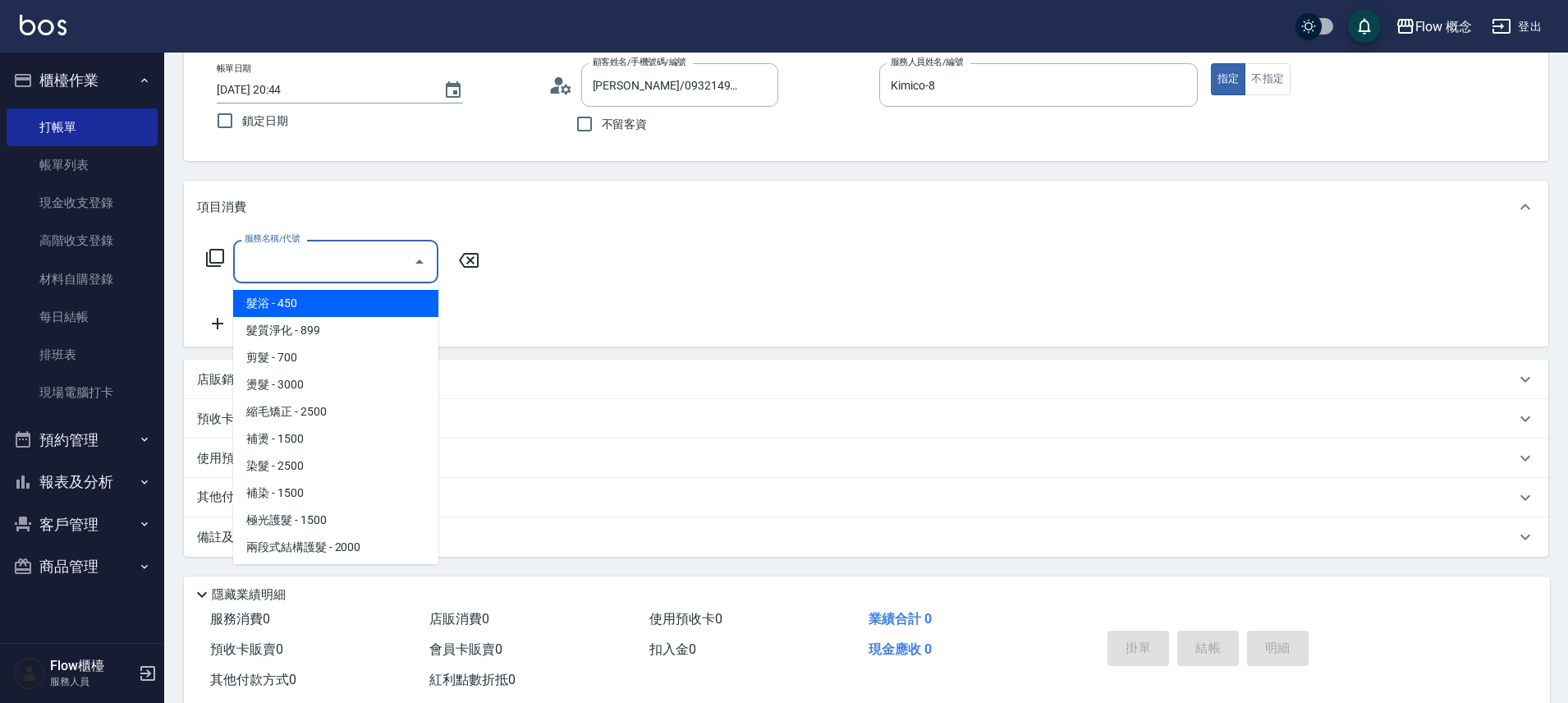
click at [307, 255] on input "服務名稱/代號" at bounding box center [323, 261] width 166 height 29
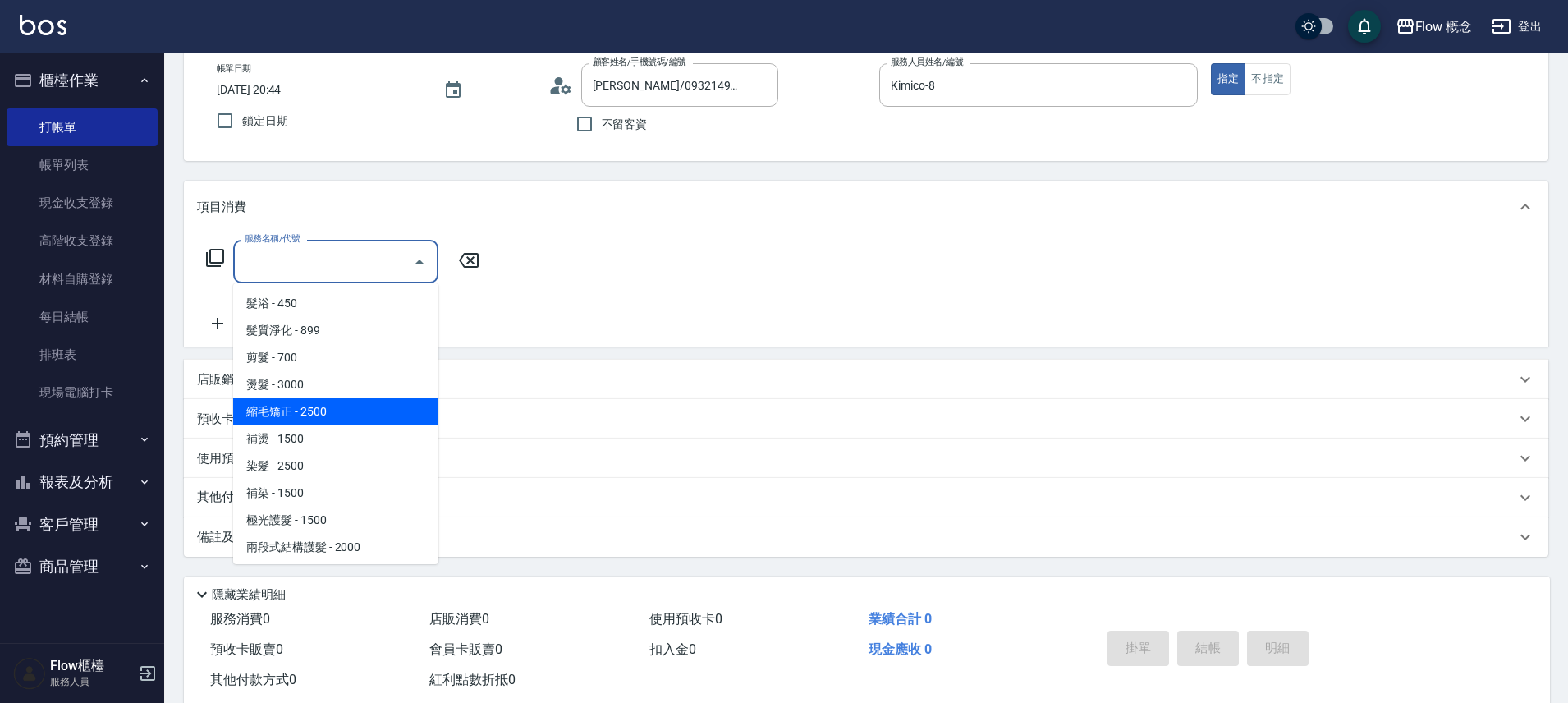
click at [271, 409] on span "縮毛矯正 - 2500" at bounding box center [335, 412] width 205 height 27
type input "縮毛矯正 (302)"
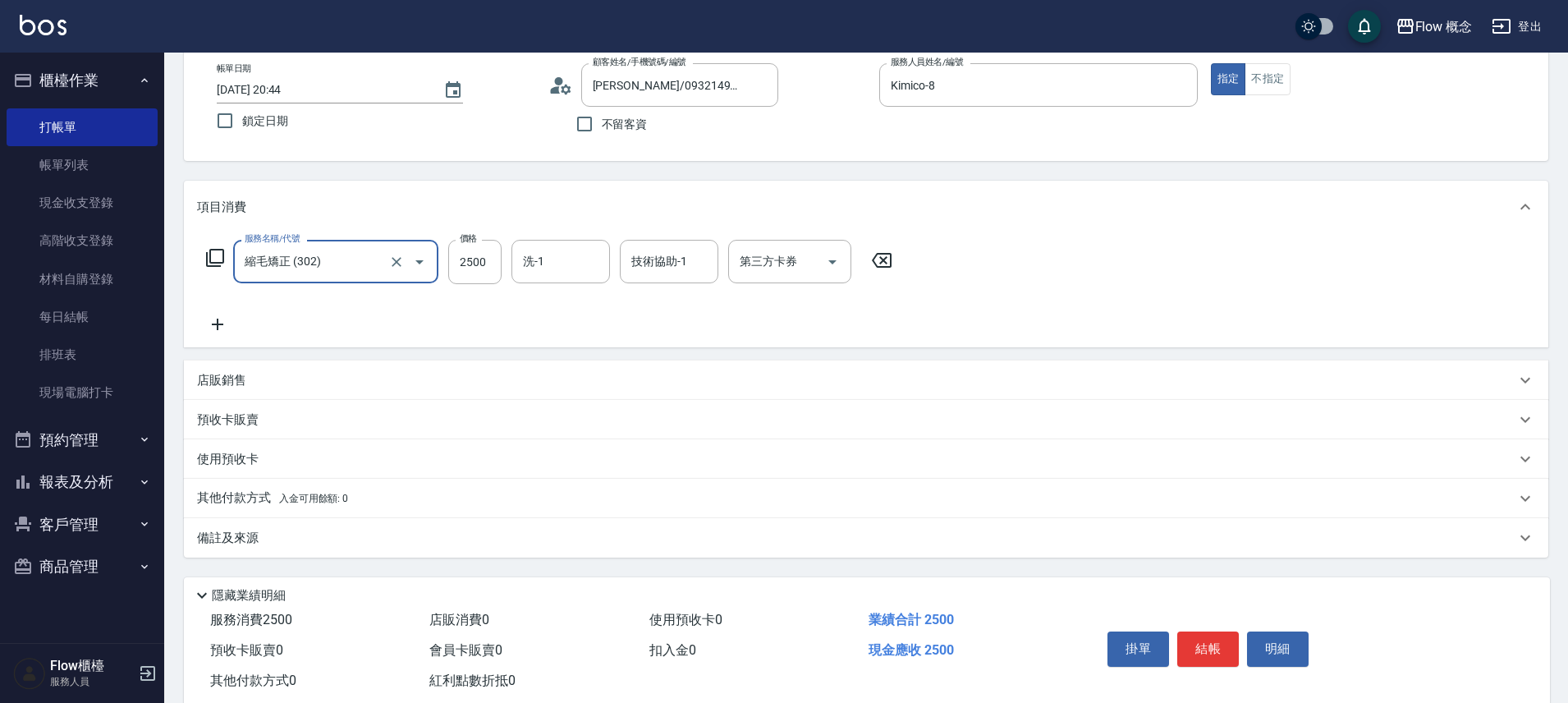
click at [505, 253] on div "服務名稱/代號 縮毛矯正 (302) 服務名稱/代號 價格 2500 價格 洗-1 洗-1 技術協助-1 技術協助-1 第三方卡券 第三方卡券" at bounding box center [550, 262] width 705 height 44
click at [488, 258] on input "2500" at bounding box center [475, 262] width 54 height 44
type input "2400"
click at [213, 323] on icon at bounding box center [218, 324] width 41 height 20
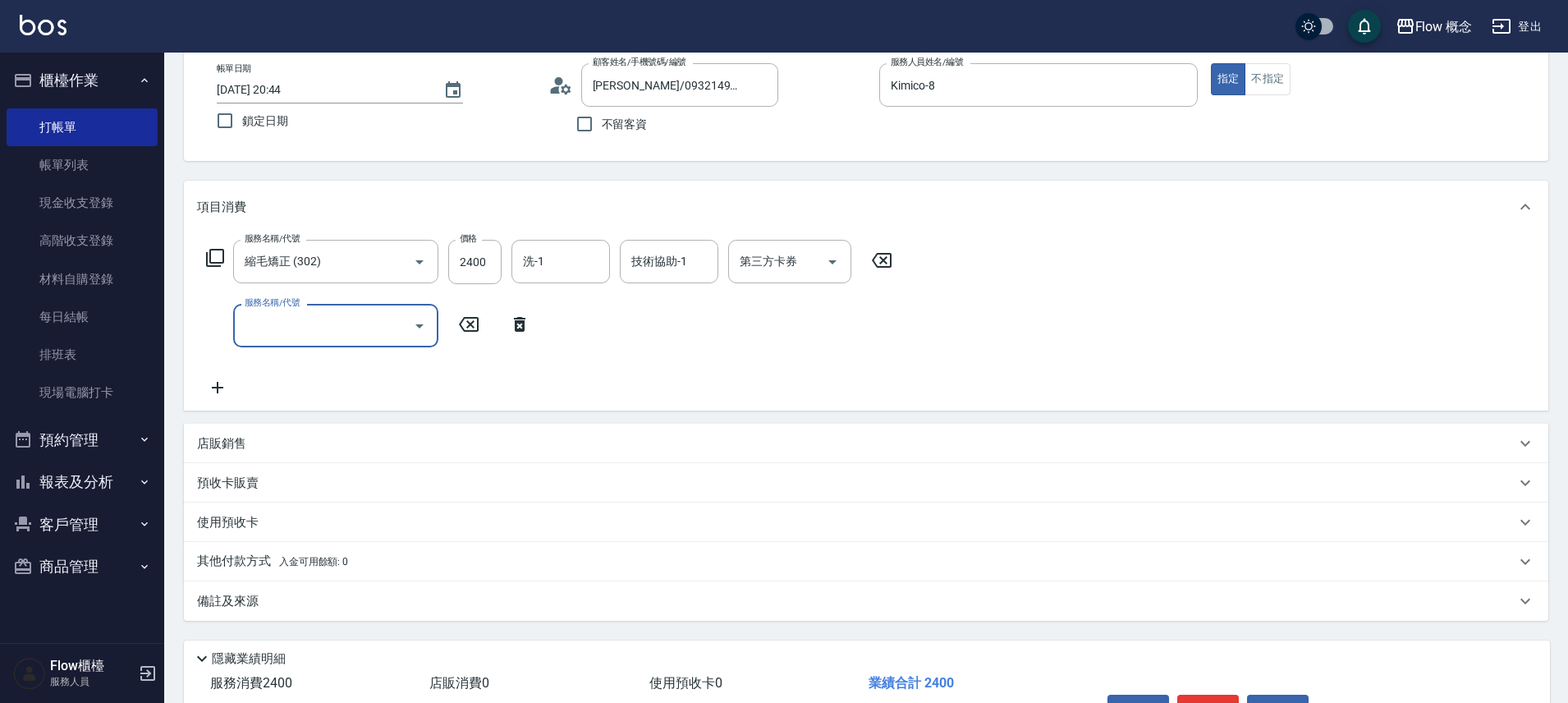
click at [287, 329] on input "服務名稱/代號" at bounding box center [323, 326] width 166 height 29
click at [287, 328] on input "服務名稱/代號" at bounding box center [323, 326] width 166 height 29
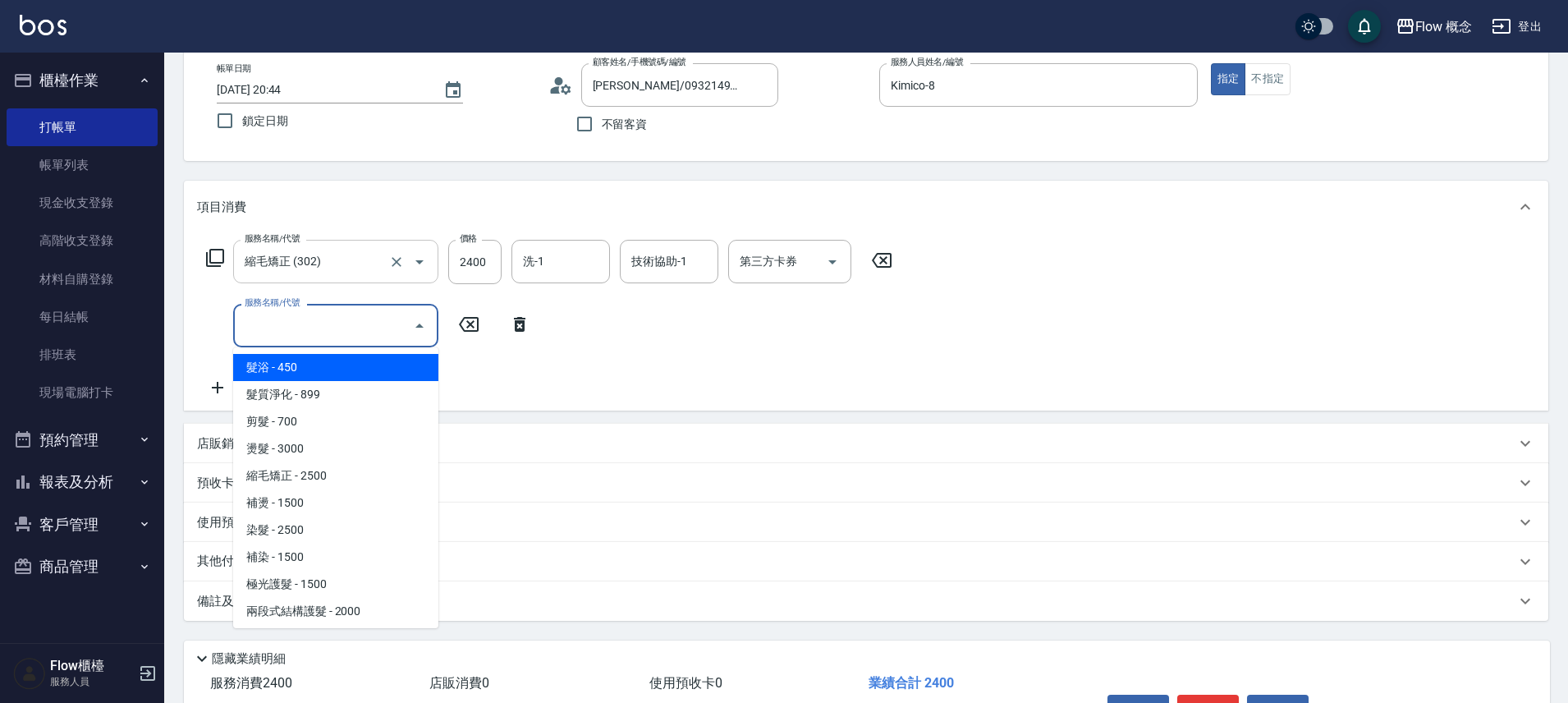
type input "n"
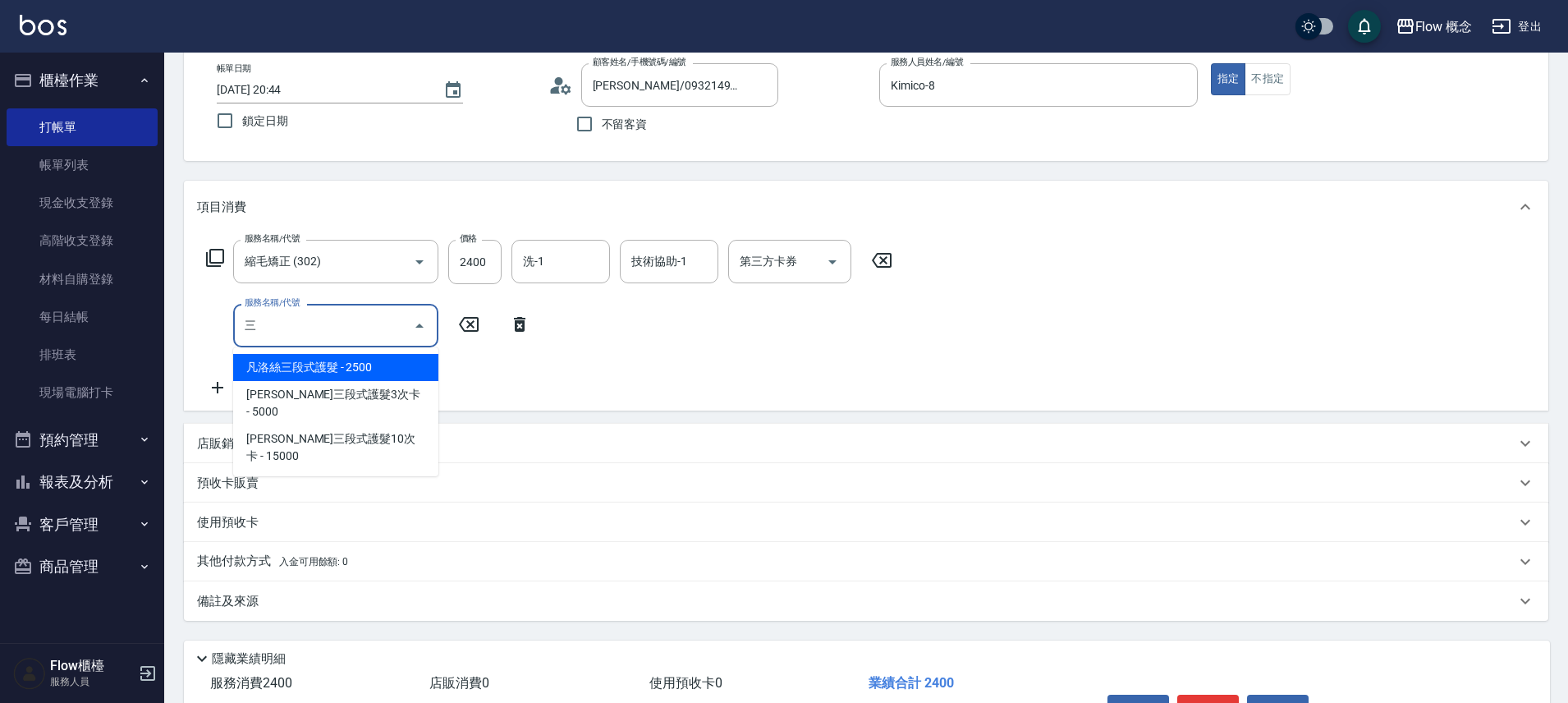
click at [339, 369] on span "凡洛絲三段式護髮 - 2500" at bounding box center [335, 368] width 205 height 27
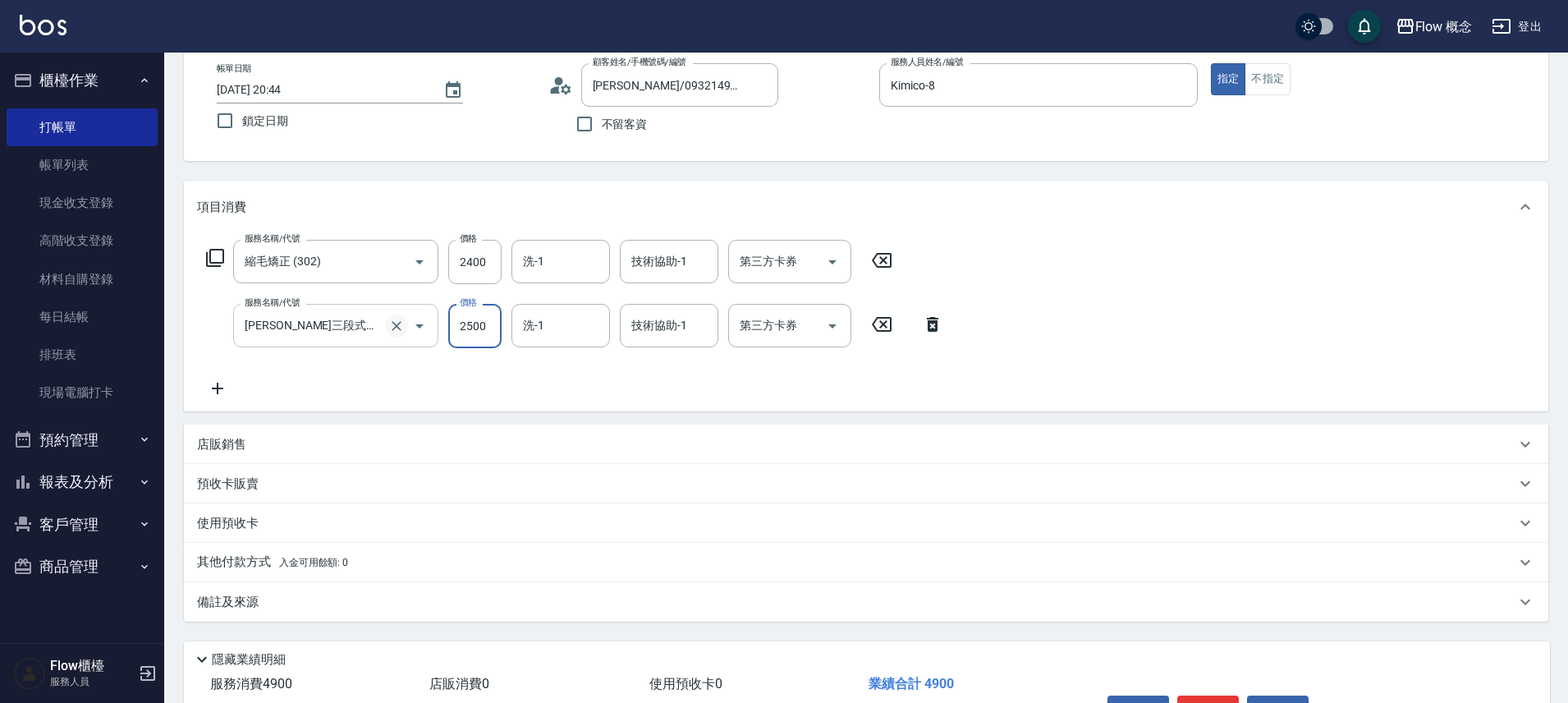
click at [391, 315] on button "Clear" at bounding box center [396, 326] width 23 height 23
type input "凡洛絲三段式護髮(503)"
click at [401, 335] on button "Clear" at bounding box center [396, 326] width 23 height 23
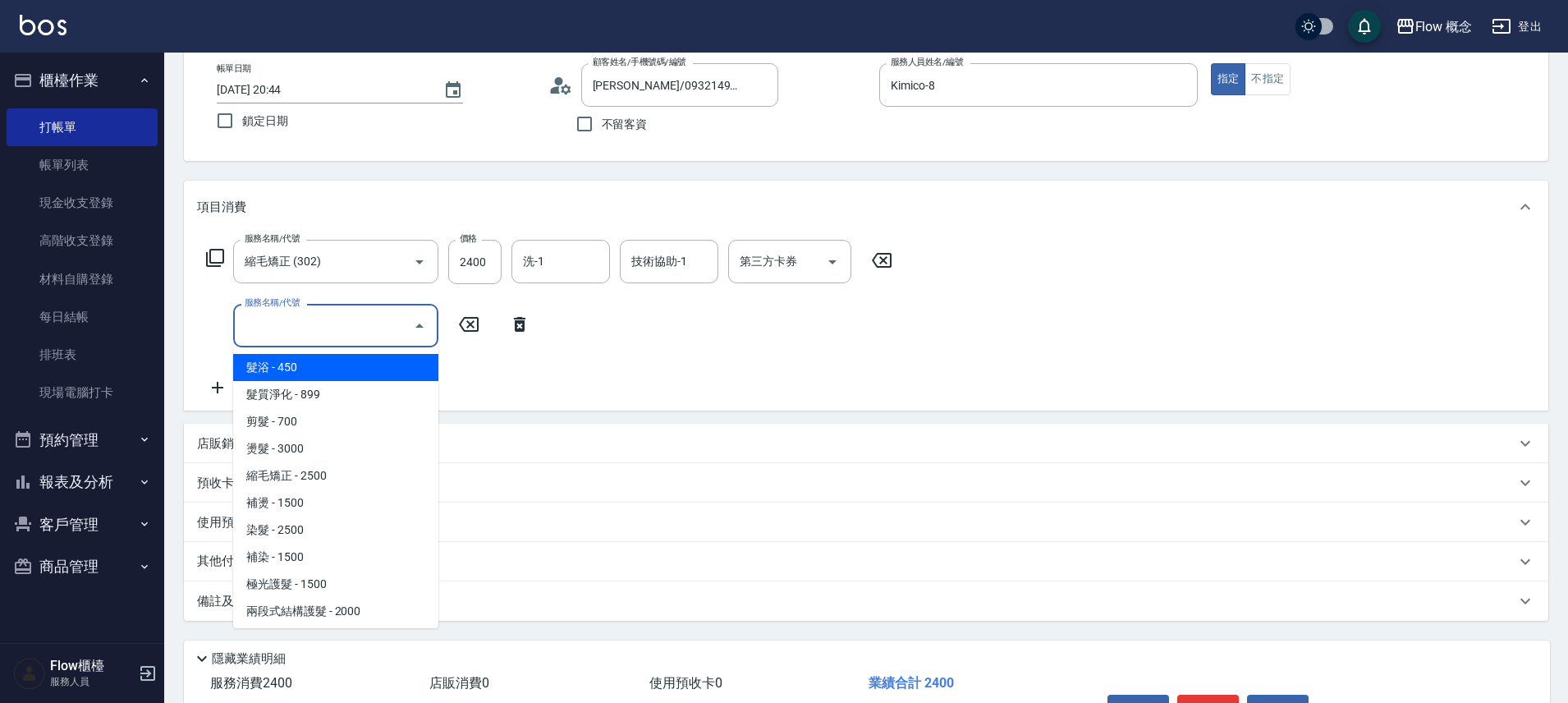
type input "ㄟ"
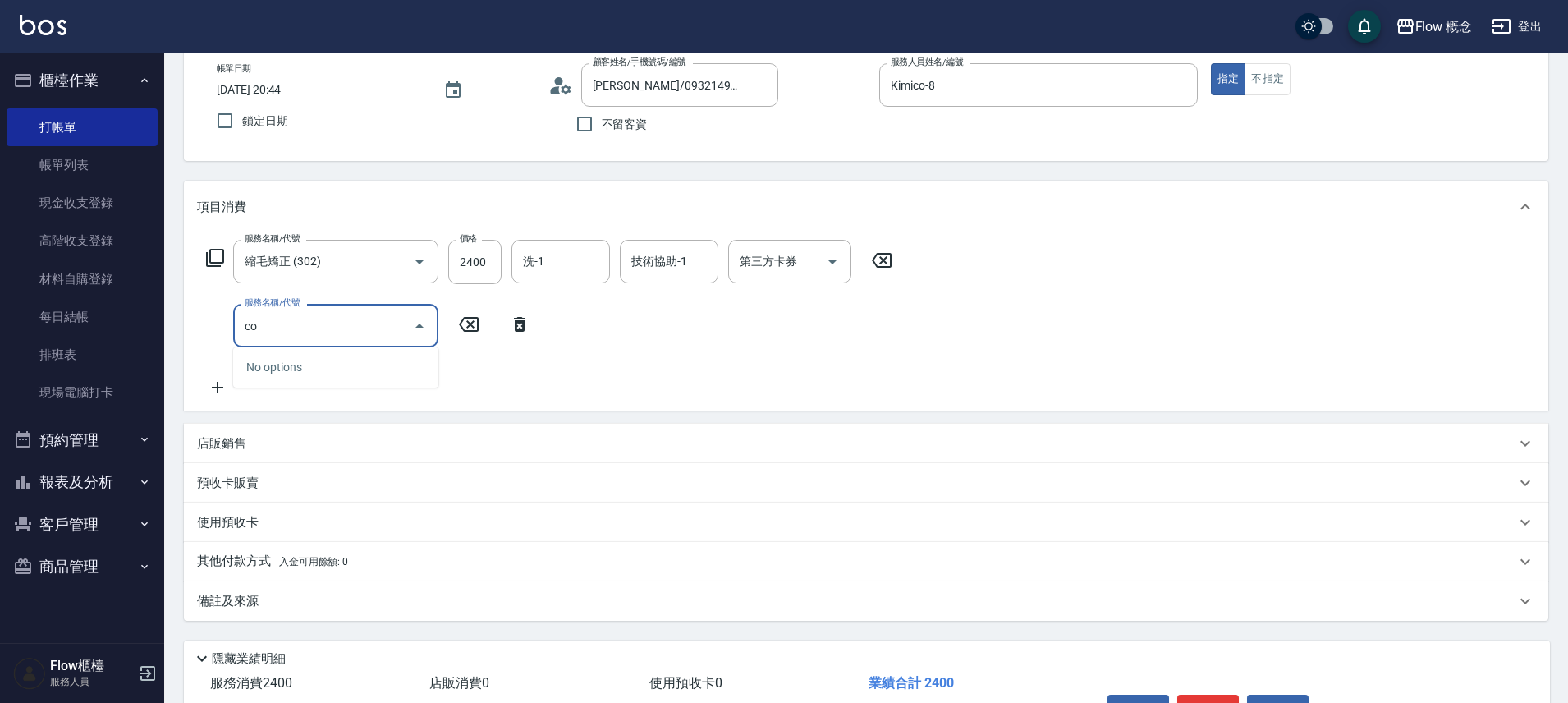
type input "c"
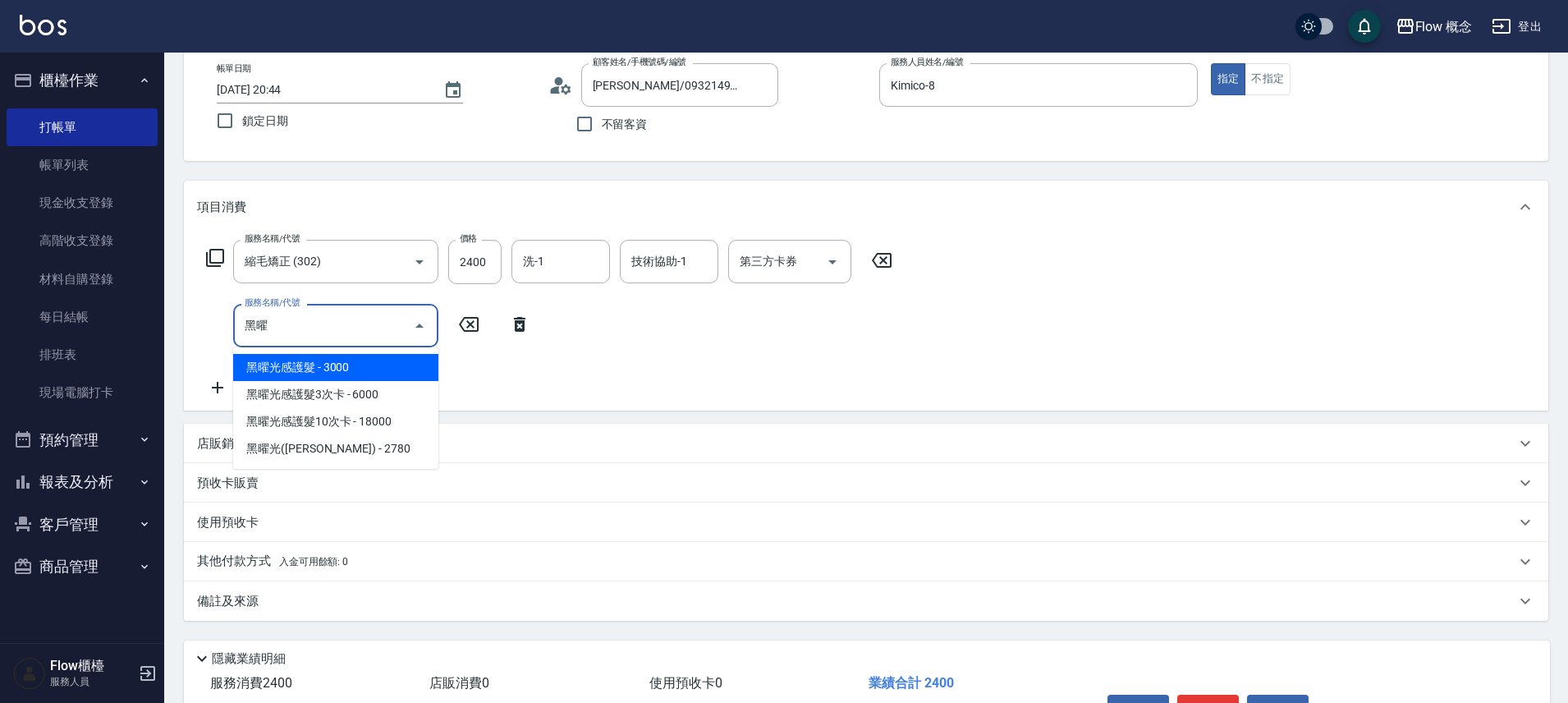
click at [363, 361] on span "黑曜光感護髮 - 3000" at bounding box center [335, 368] width 205 height 27
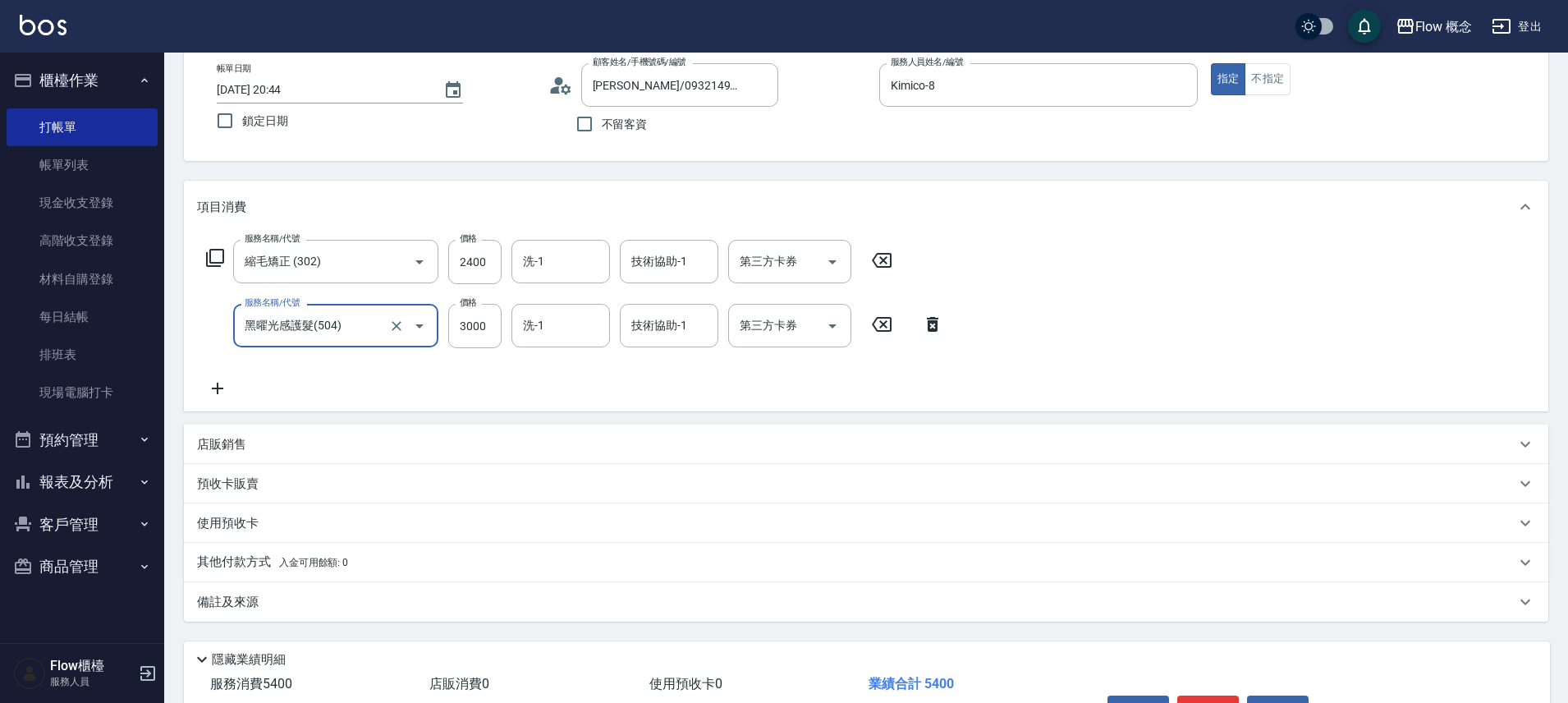
type input "黑曜光感護髮(504)"
type input "1500"
click at [693, 258] on input "技術協助-1" at bounding box center [669, 261] width 83 height 29
type input "Rita-10"
click at [673, 299] on div "服務名稱/代號 縮毛矯正 (302) 服務名稱/代號 價格 2400 價格 洗-1 洗-1 技術協助-1 Rita-10 技術協助-1 第三方卡券 第三方卡券…" at bounding box center [575, 319] width 756 height 158
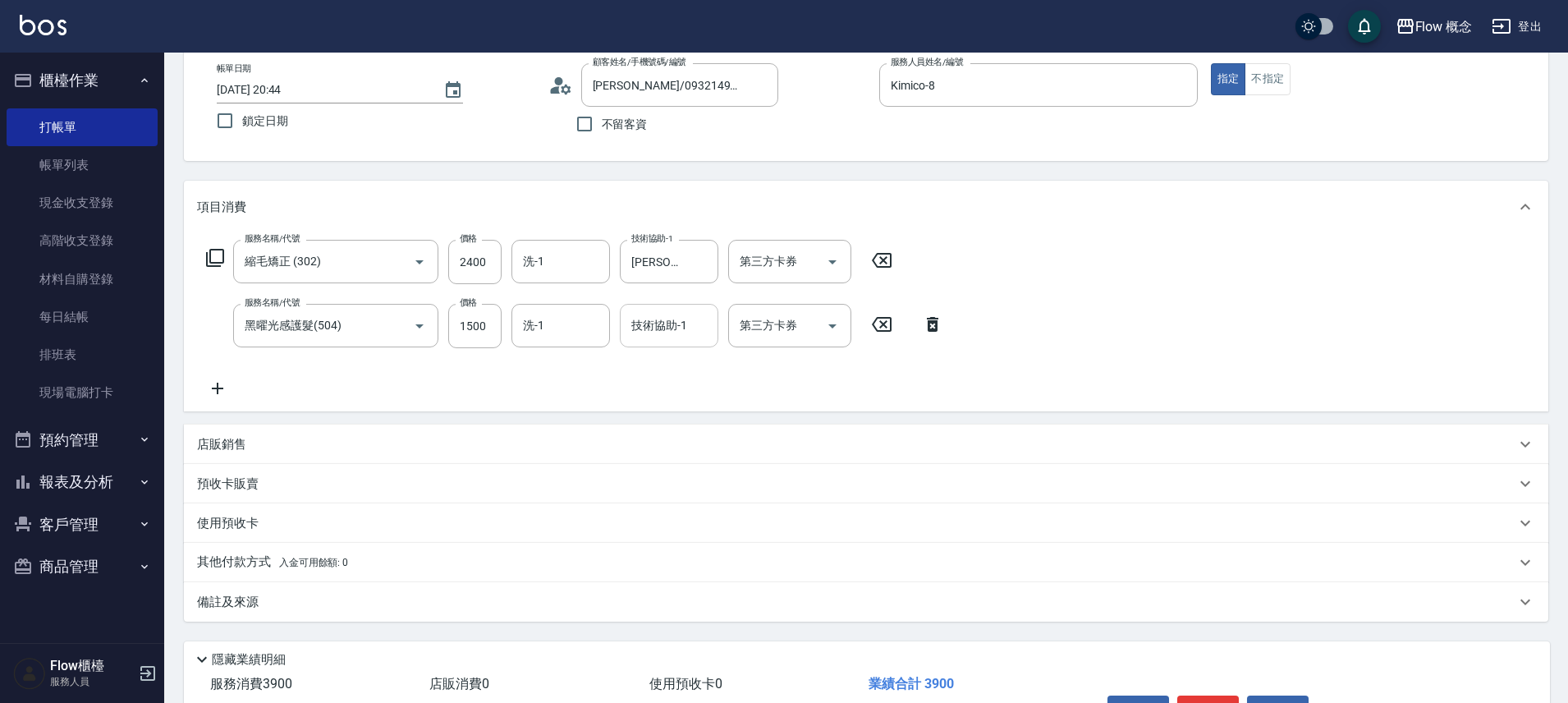
click at [660, 336] on input "技術協助-1" at bounding box center [669, 326] width 83 height 29
type input "佳蒨-17"
click at [289, 552] on p "其他付款方式 入金可用餘額: 0" at bounding box center [273, 559] width 151 height 18
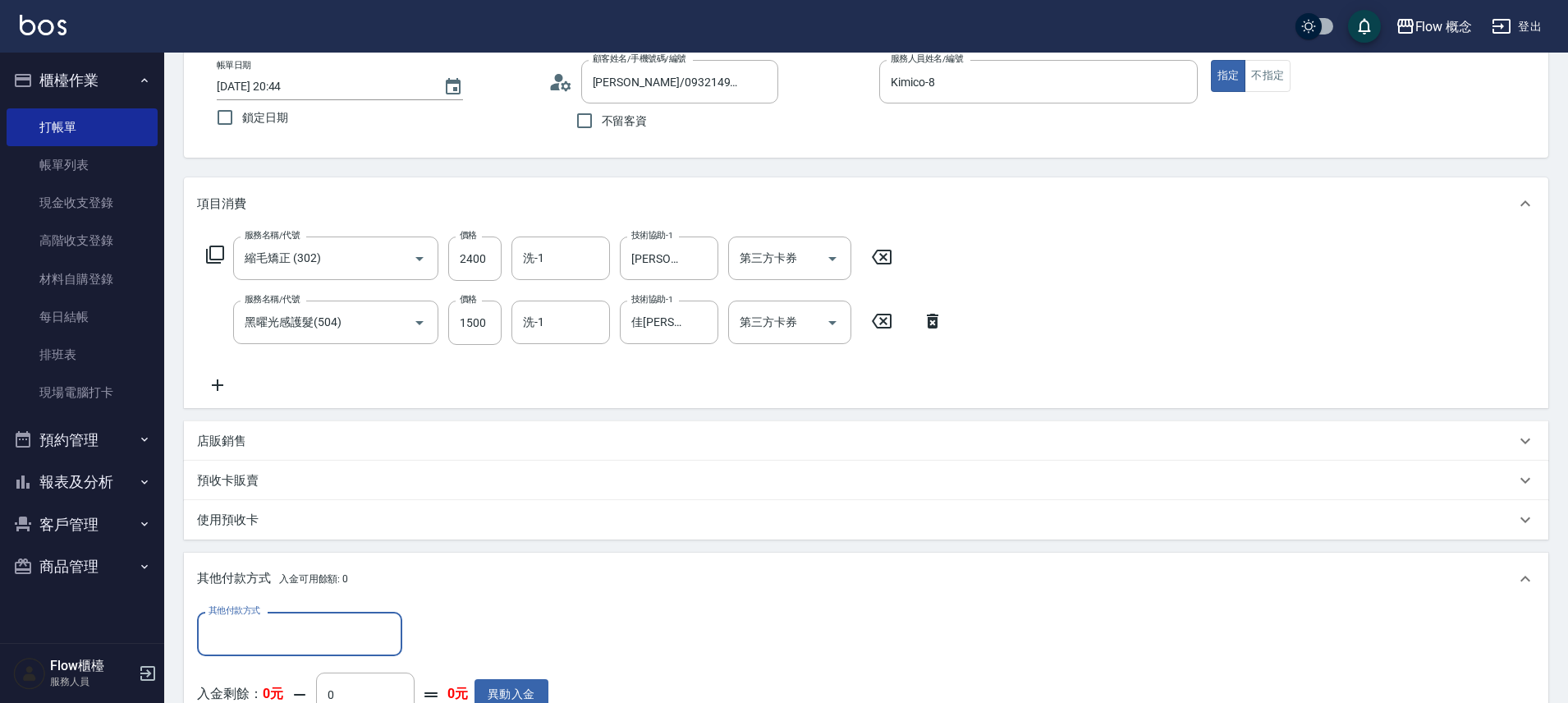
scroll to position [0, 0]
click at [271, 632] on input "其他付款方式" at bounding box center [299, 634] width 191 height 29
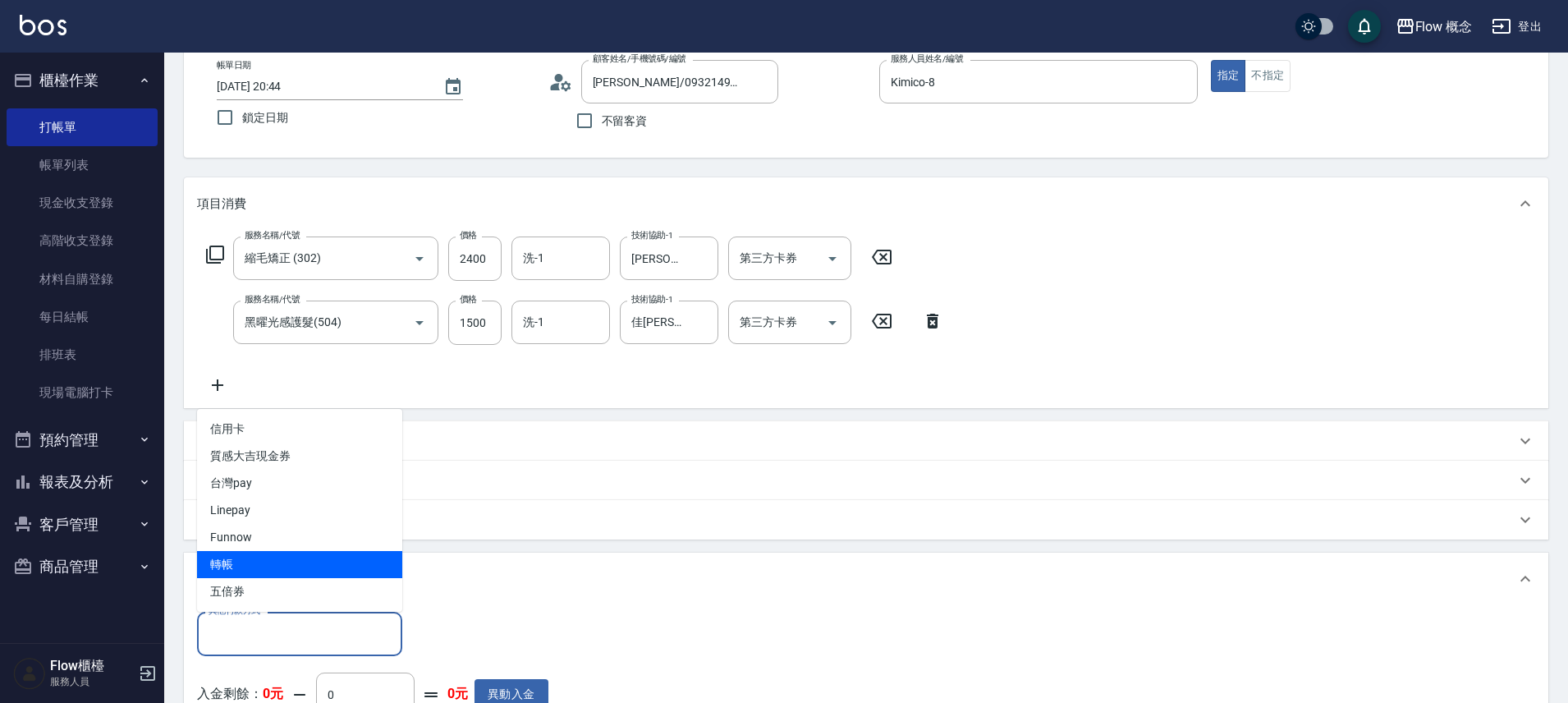
click at [268, 573] on span "轉帳" at bounding box center [299, 564] width 205 height 27
type input "轉帳"
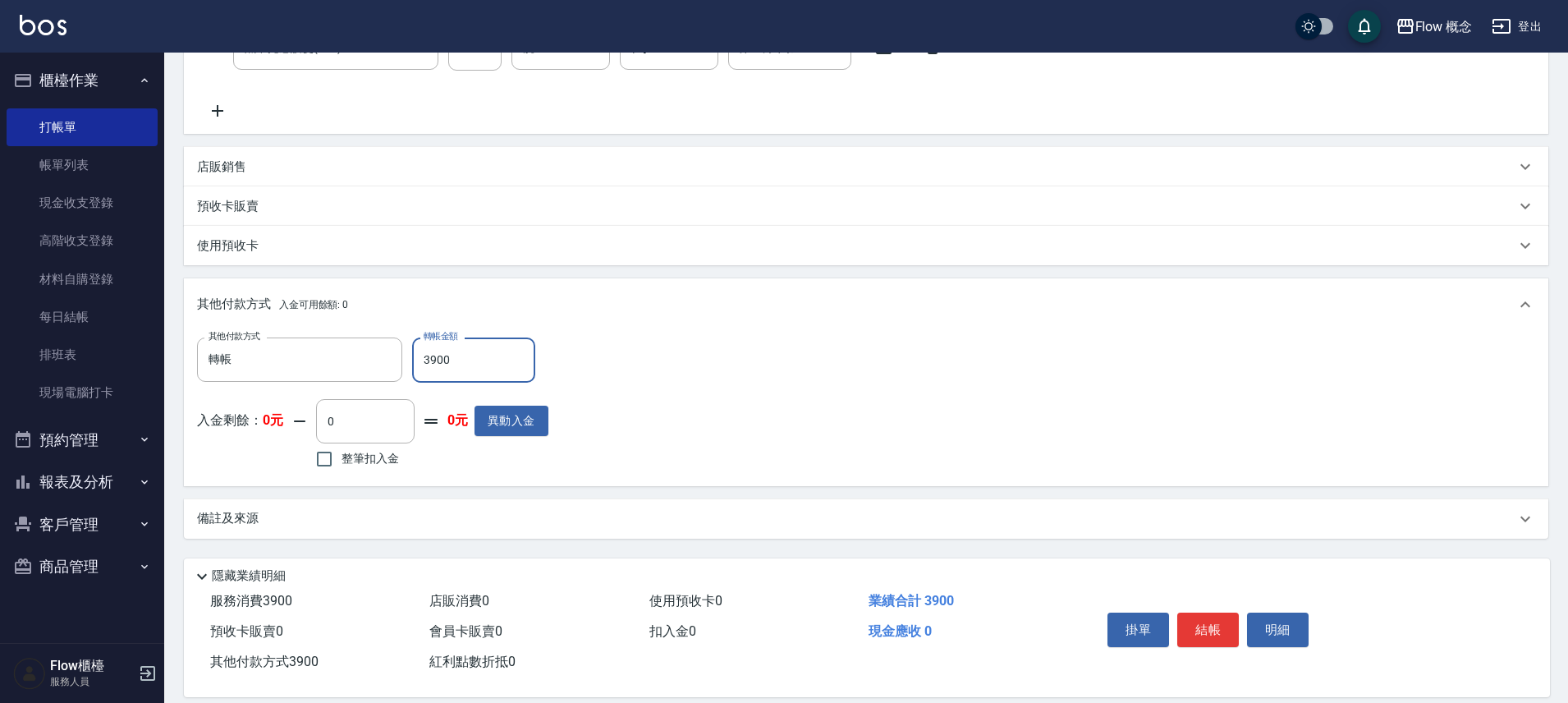
scroll to position [375, 0]
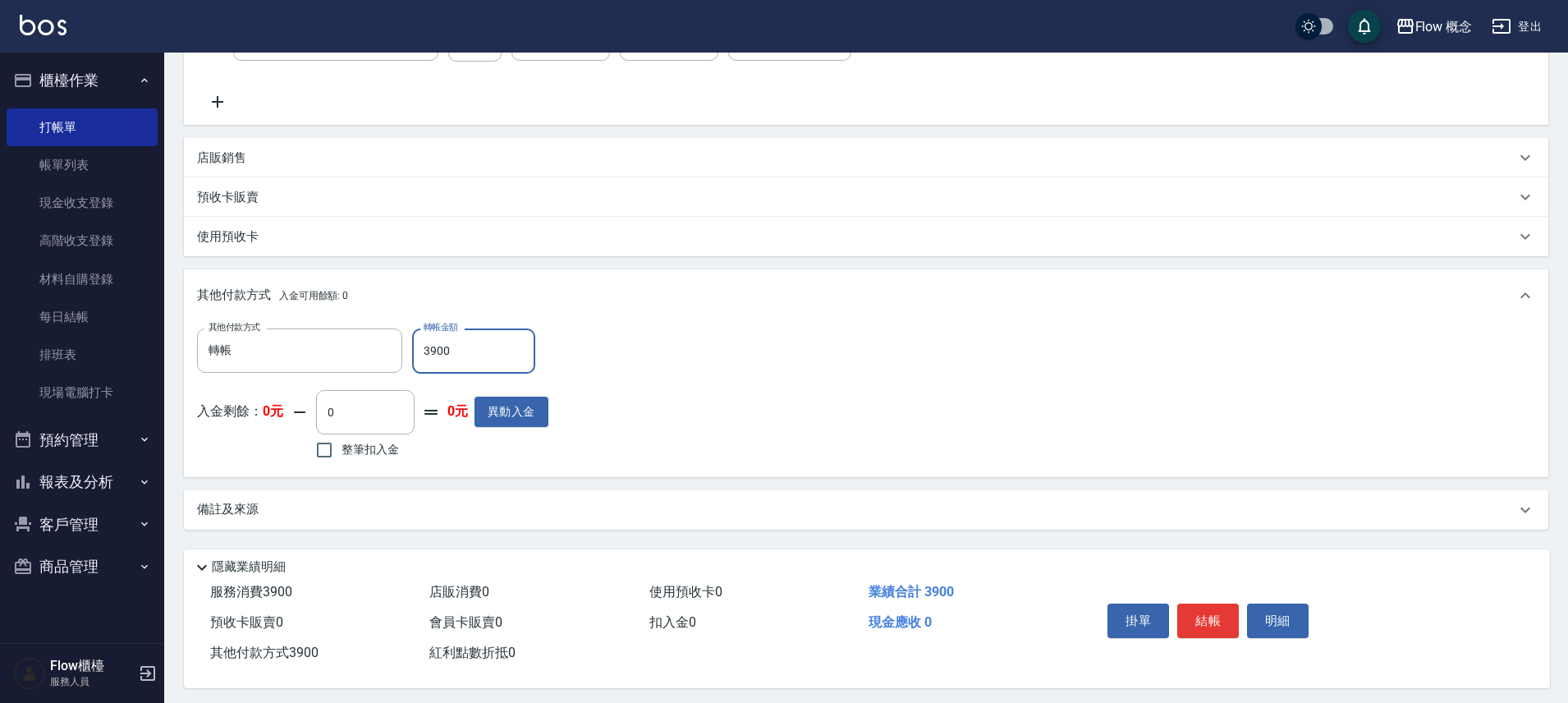
type input "3900"
click at [1211, 627] on button "結帳" at bounding box center [1208, 620] width 61 height 35
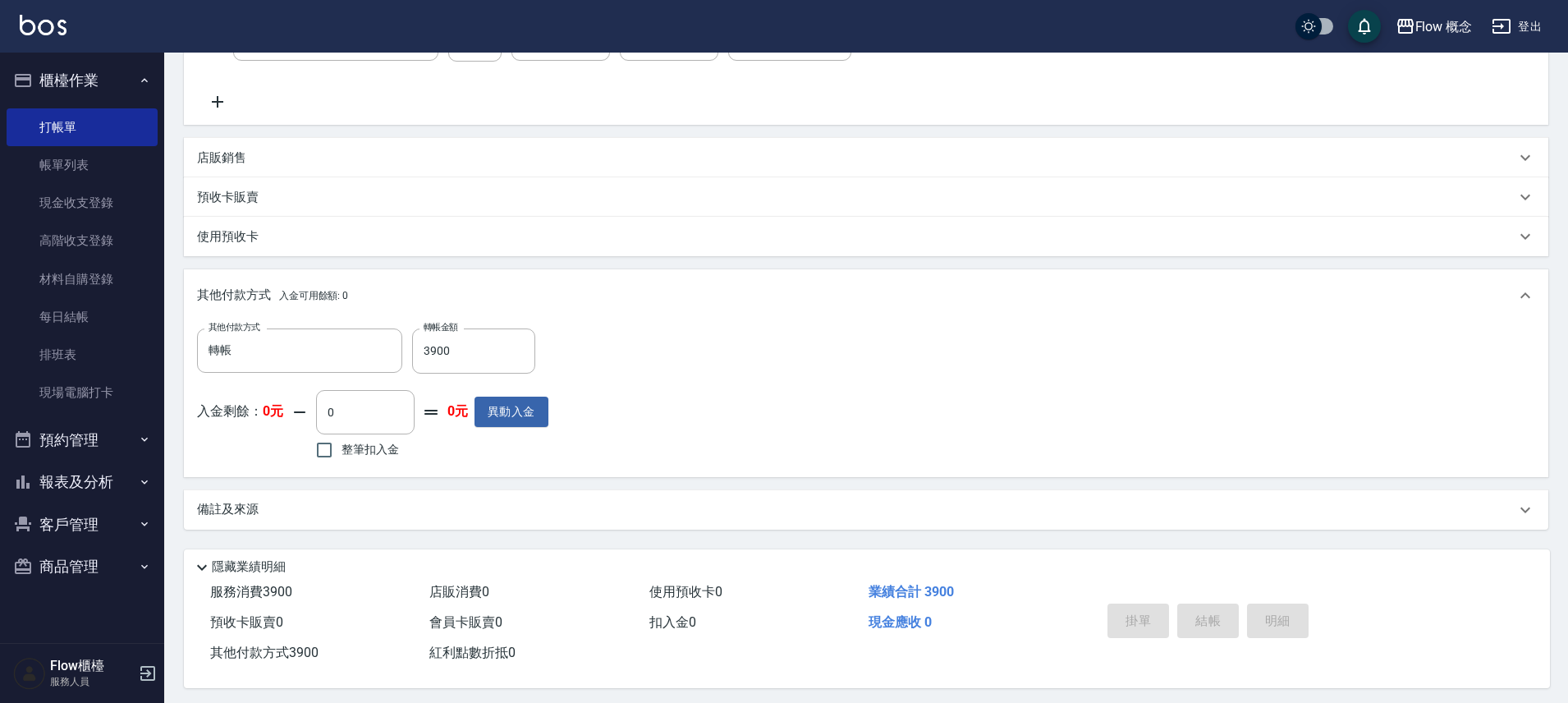
type input "2025/10/04 20:47"
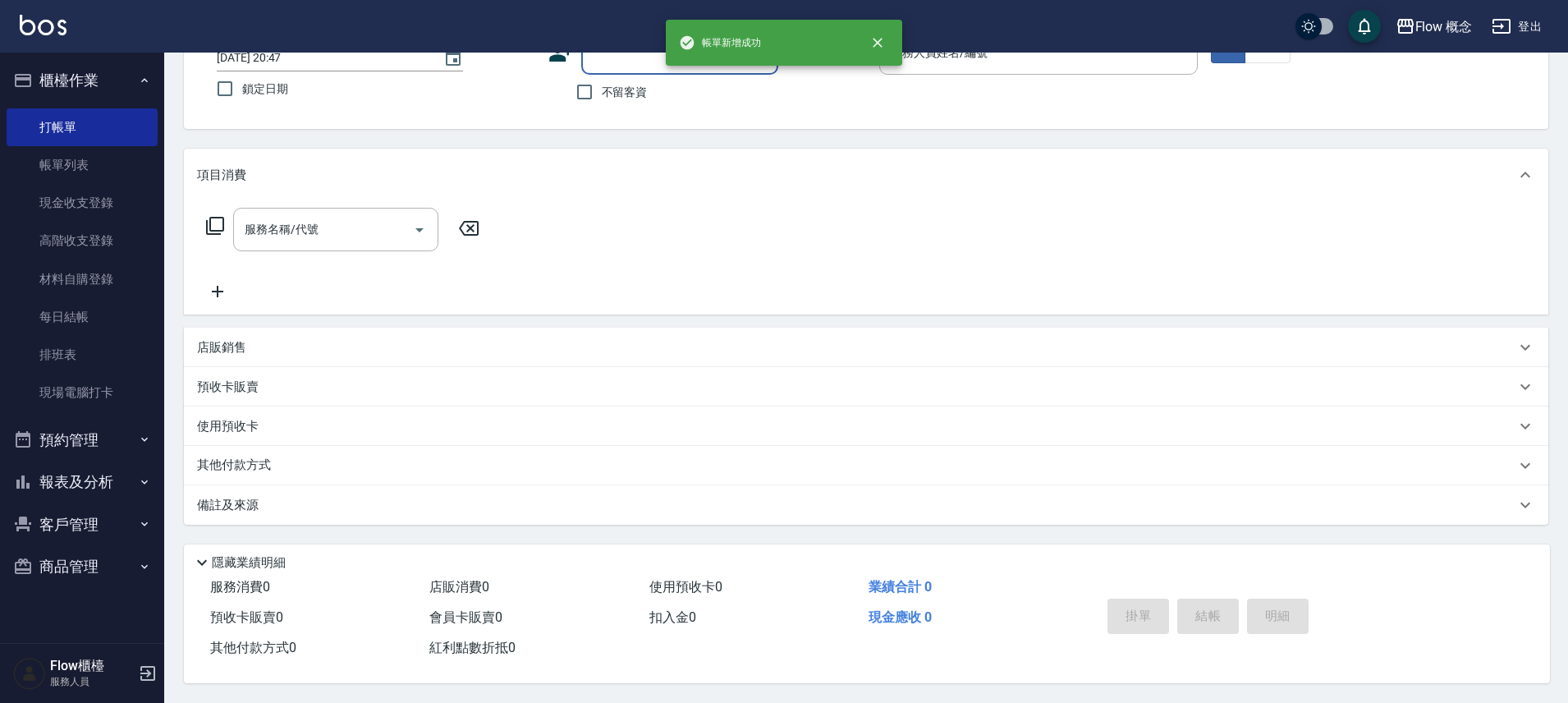
scroll to position [0, 0]
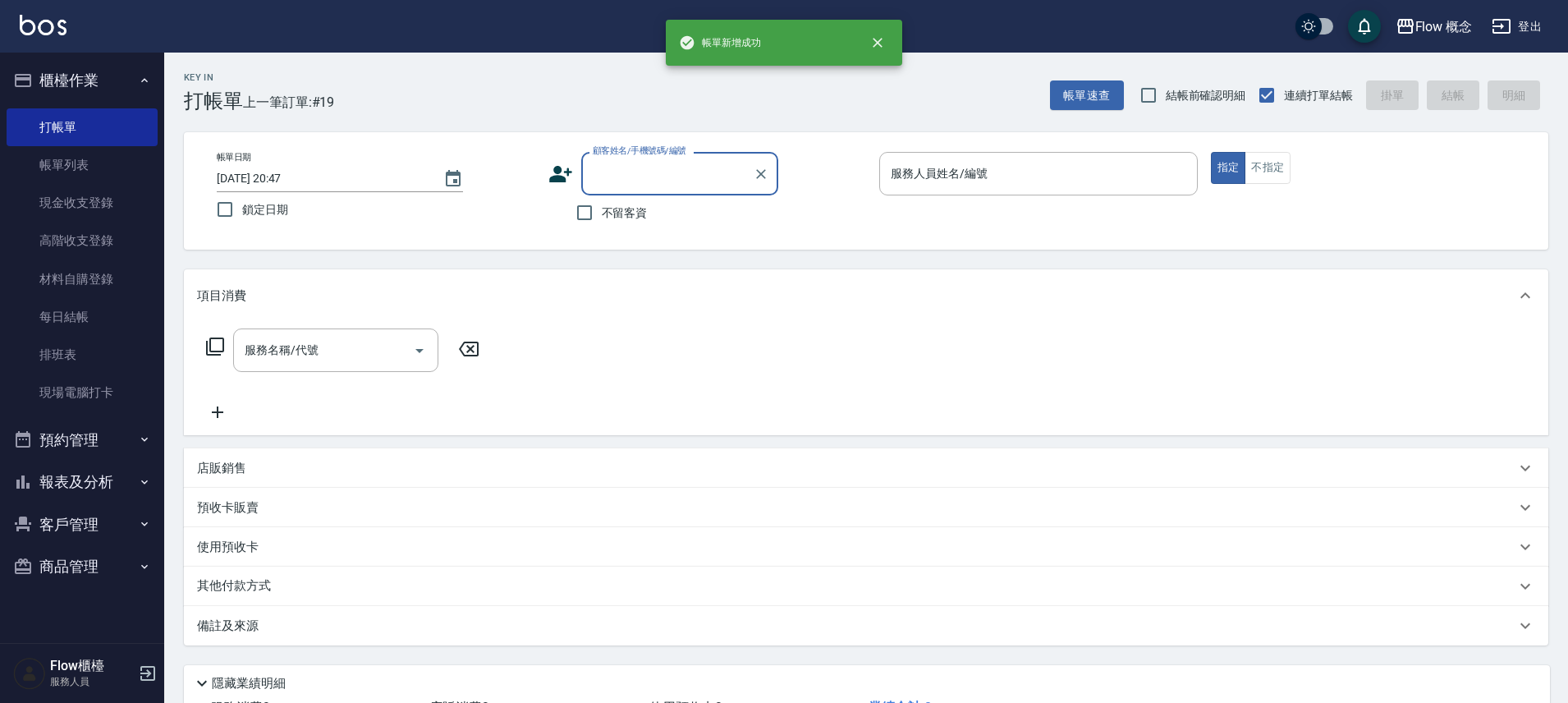
click at [662, 196] on div "不留客資" at bounding box center [664, 213] width 230 height 35
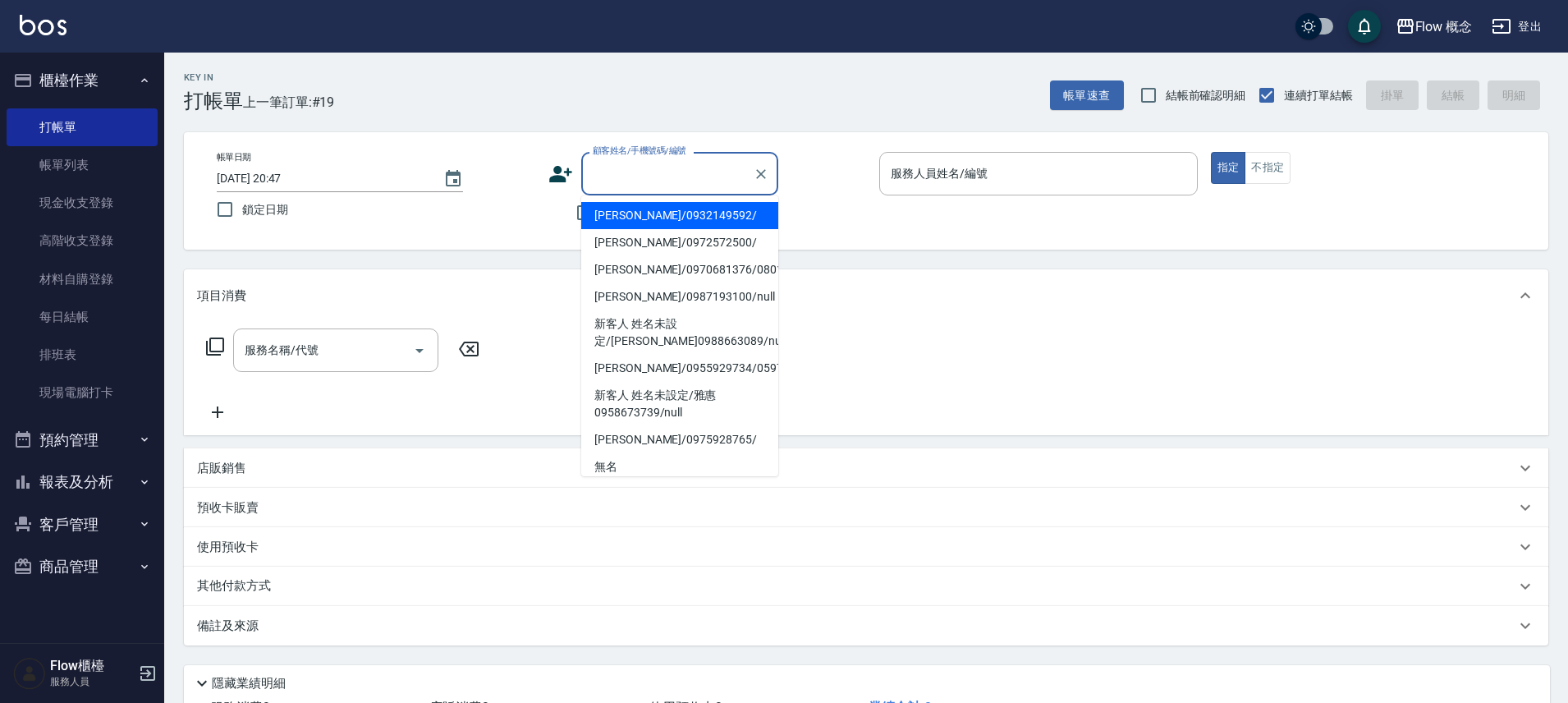
click at [661, 186] on input "顧客姓名/手機號碼/編號" at bounding box center [667, 174] width 157 height 29
type input "x"
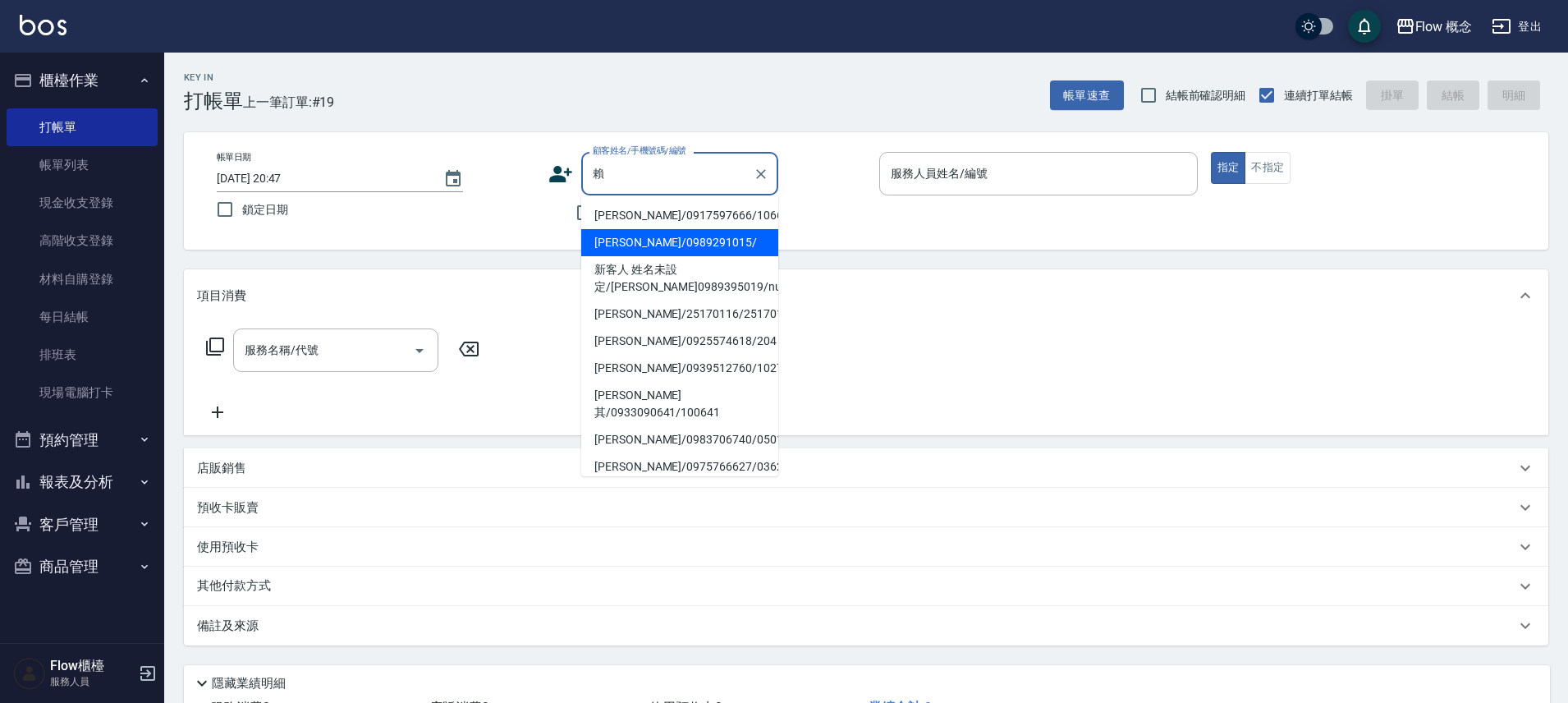
click at [638, 248] on li "賴姿蓉/0989291015/" at bounding box center [680, 243] width 197 height 27
type input "賴姿蓉/0989291015/"
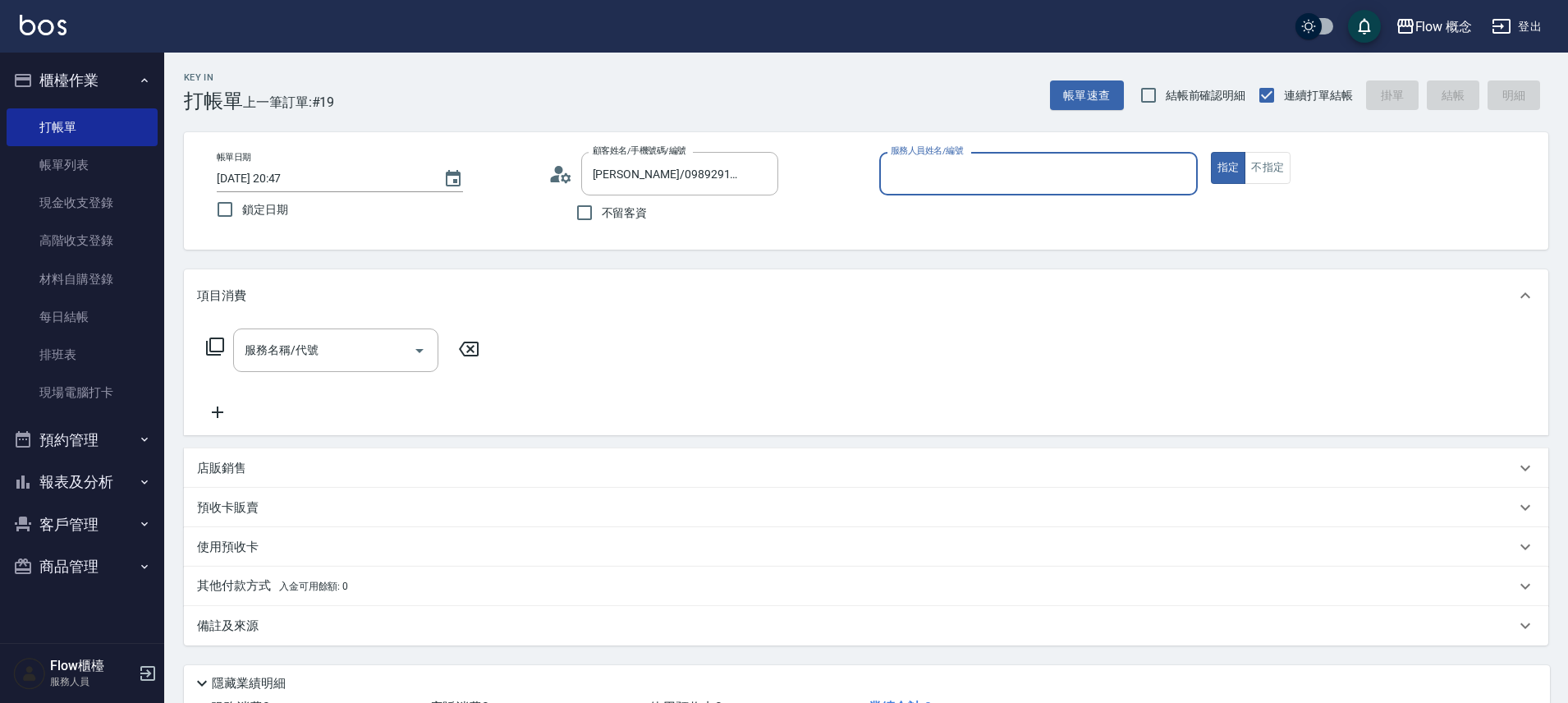
type input "８"
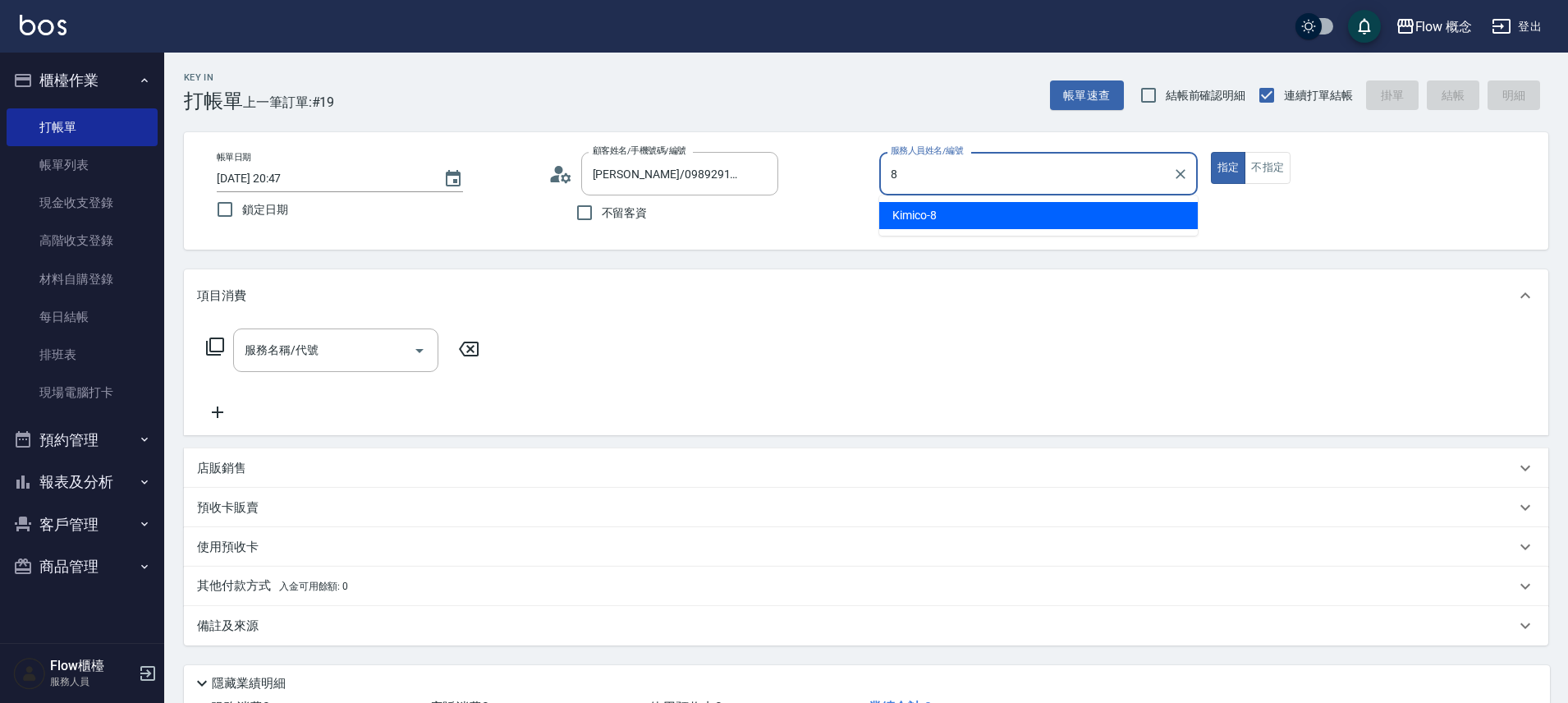
type input "Kimico-8"
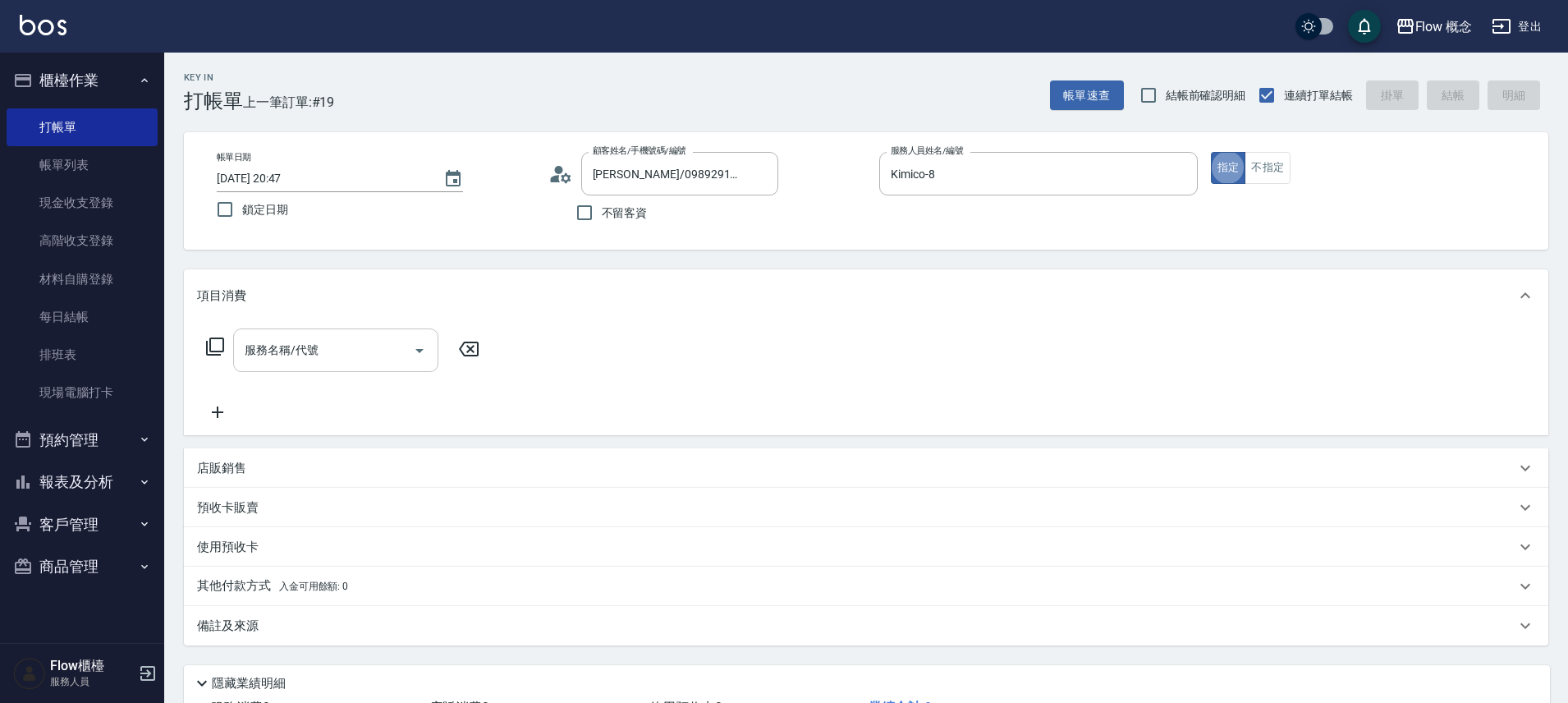
click at [341, 350] on input "服務名稱/代號" at bounding box center [323, 351] width 166 height 29
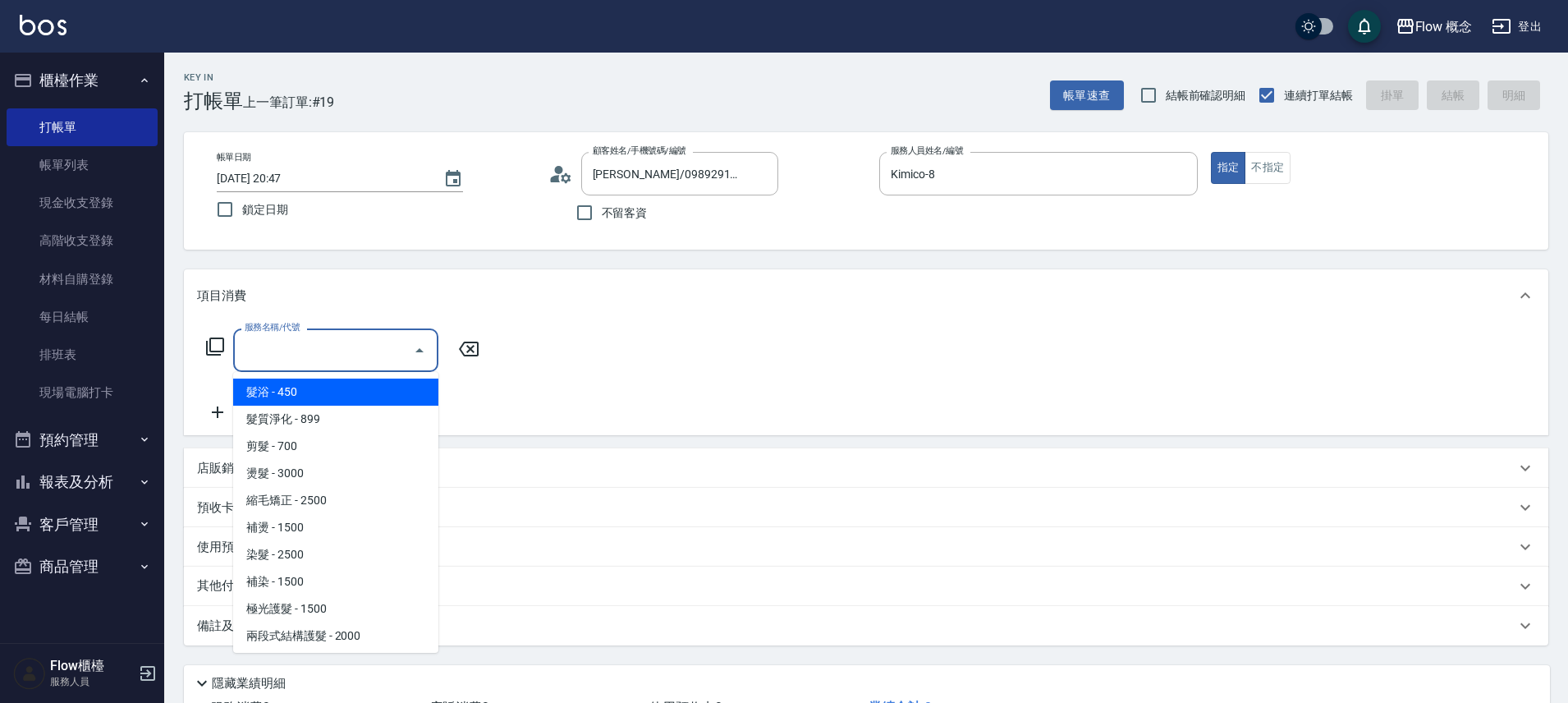
click at [324, 403] on span "髮浴 - 450" at bounding box center [335, 392] width 205 height 27
type input "髮浴 (101)"
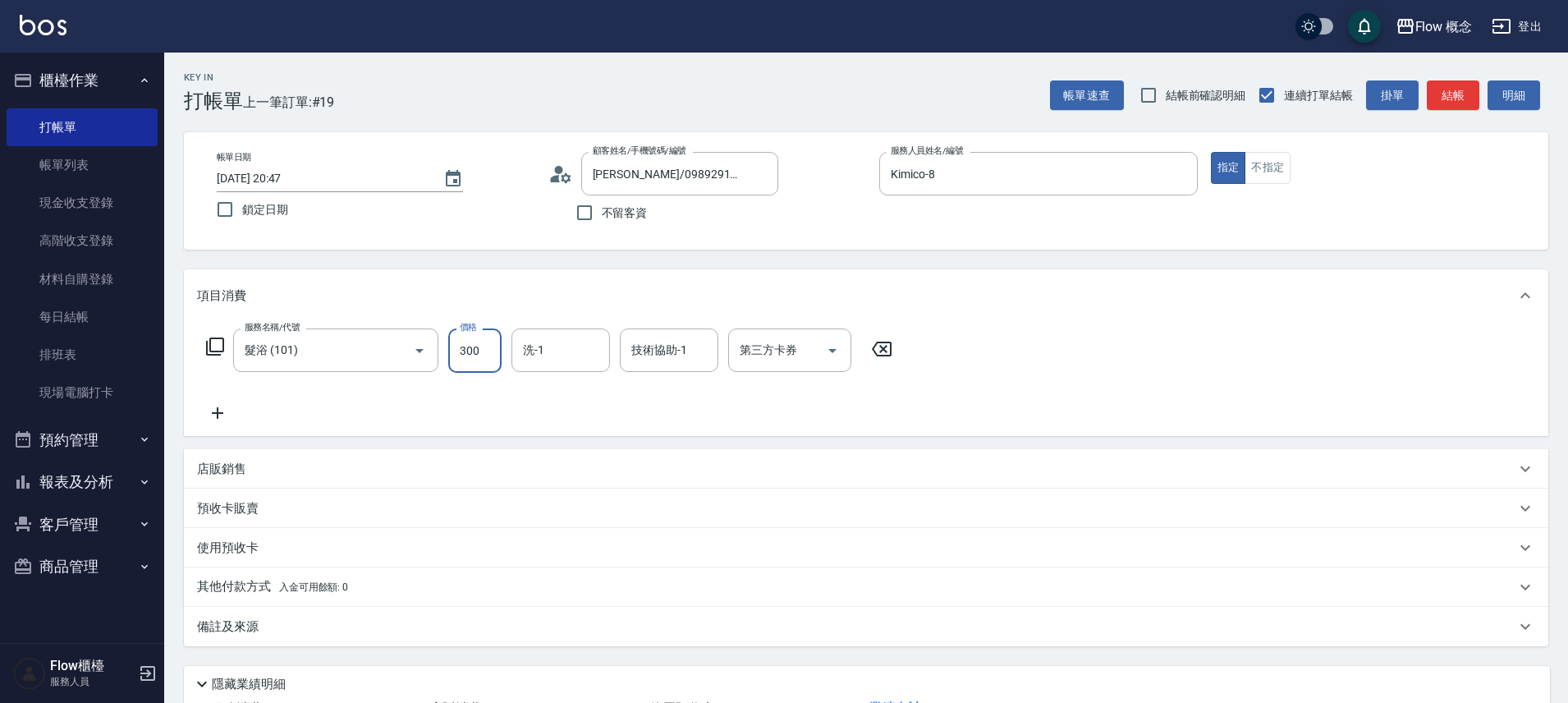
type input "300"
type input "佳蒨-17"
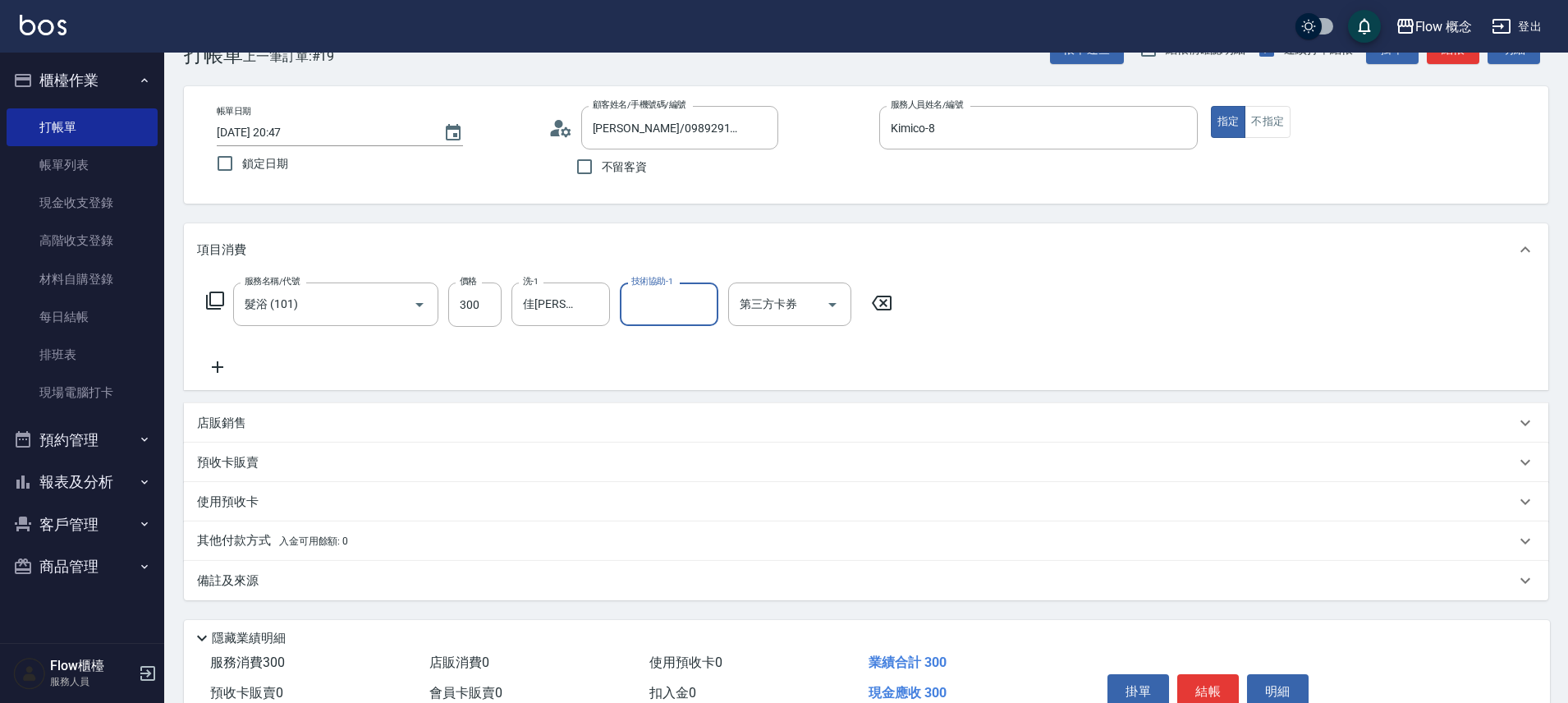
scroll to position [129, 0]
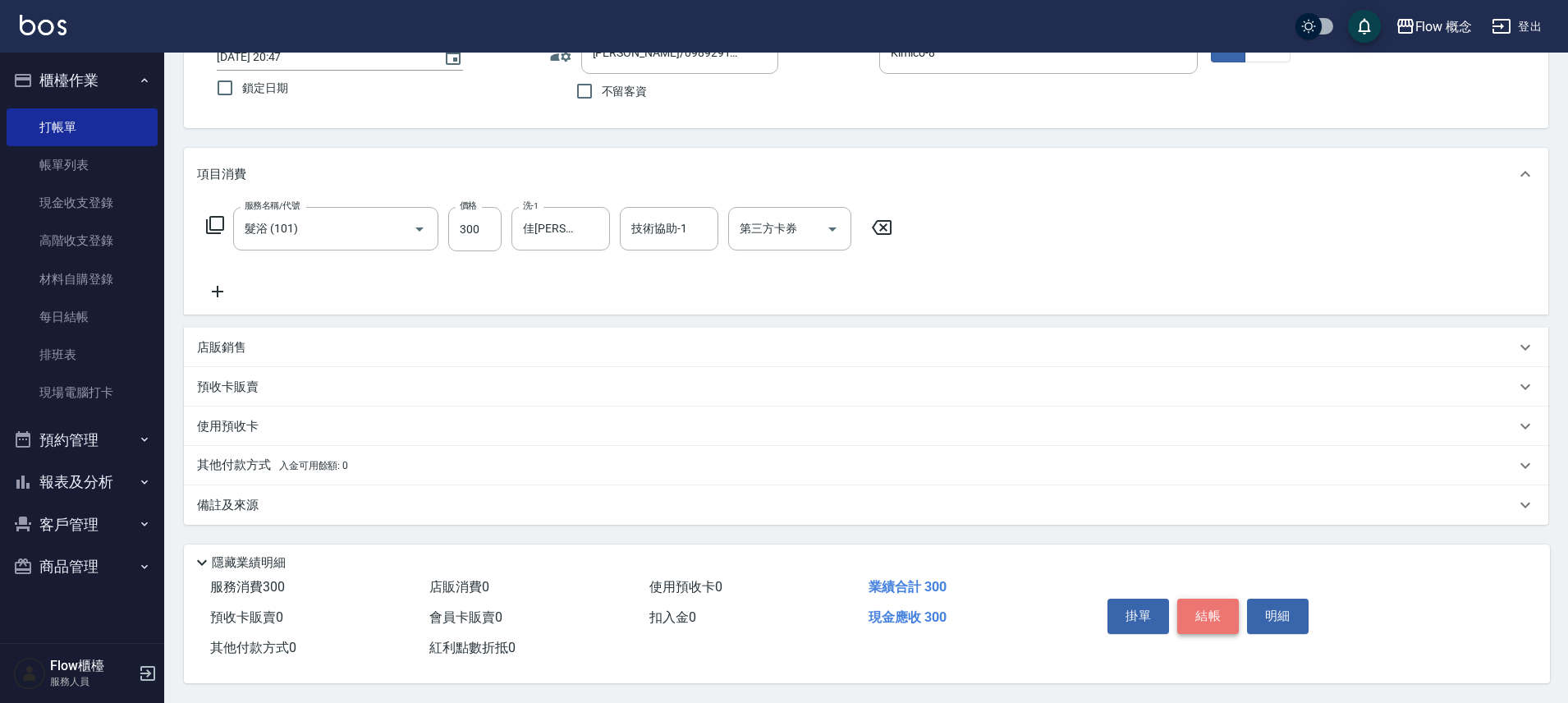
click at [1205, 619] on button "結帳" at bounding box center [1208, 615] width 61 height 35
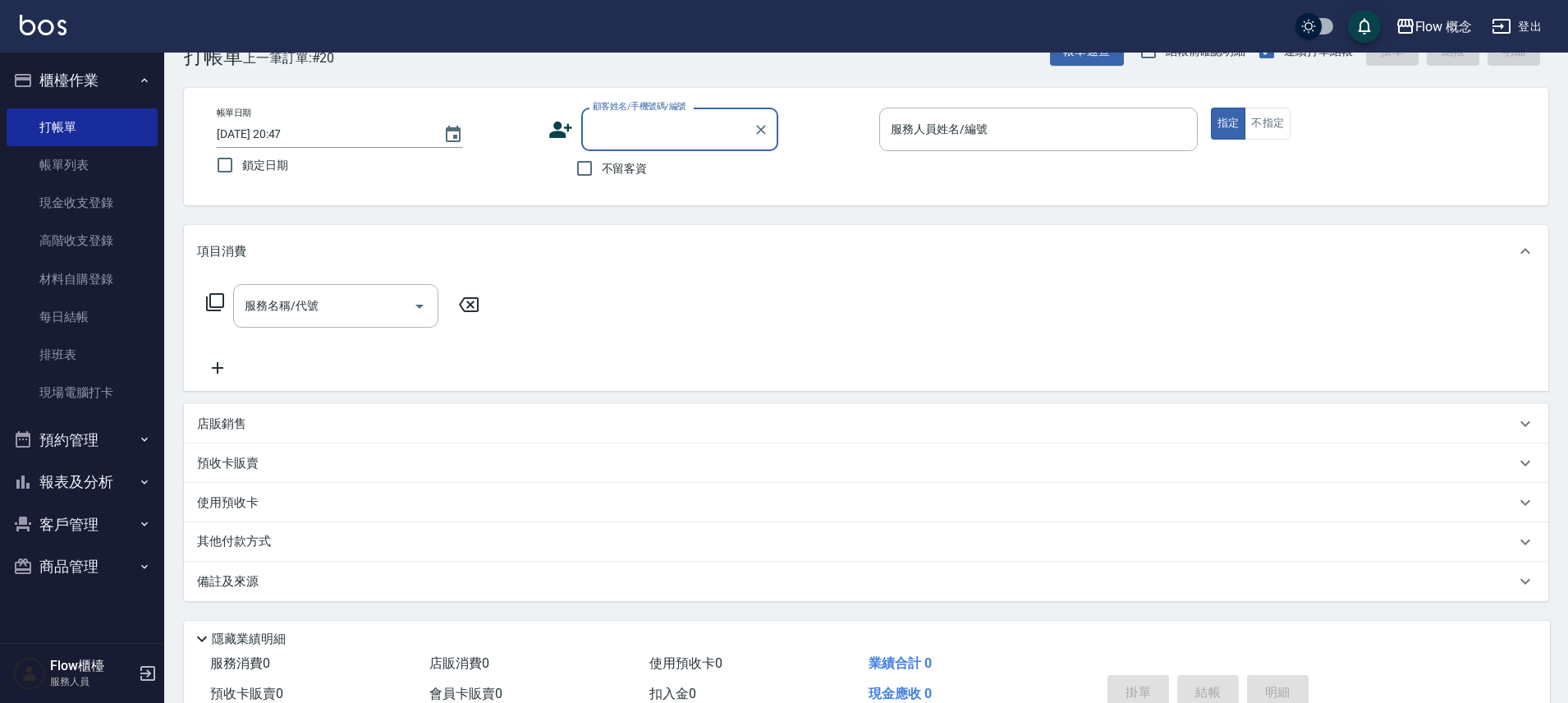
scroll to position [0, 0]
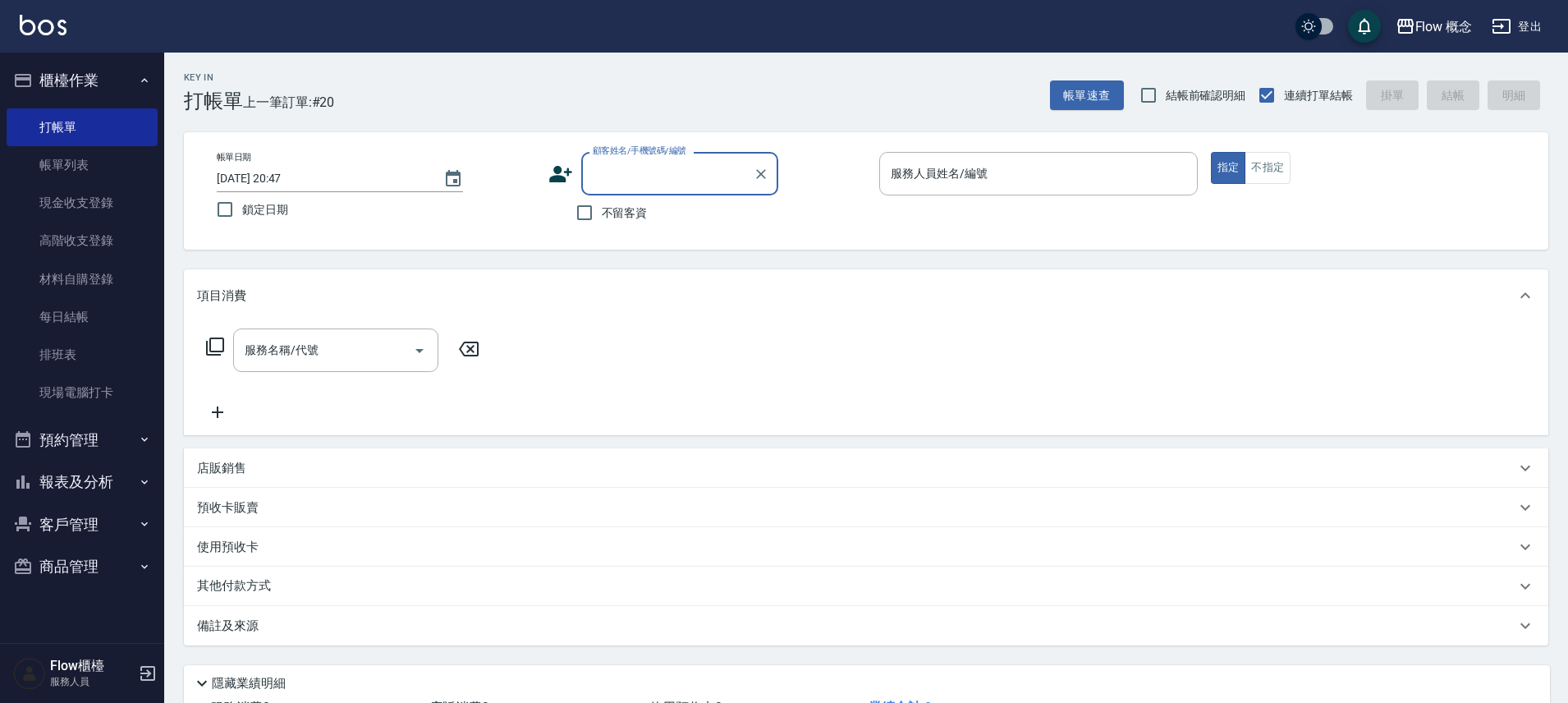
click at [624, 148] on label "顧客姓名/手機號碼/編號" at bounding box center [640, 151] width 94 height 12
click at [624, 159] on input "顧客姓名/手機號碼/編號" at bounding box center [667, 174] width 157 height 29
click at [618, 207] on span "不留客資" at bounding box center [624, 213] width 46 height 17
click at [602, 207] on input "不留客資" at bounding box center [584, 213] width 35 height 35
checkbox input "true"
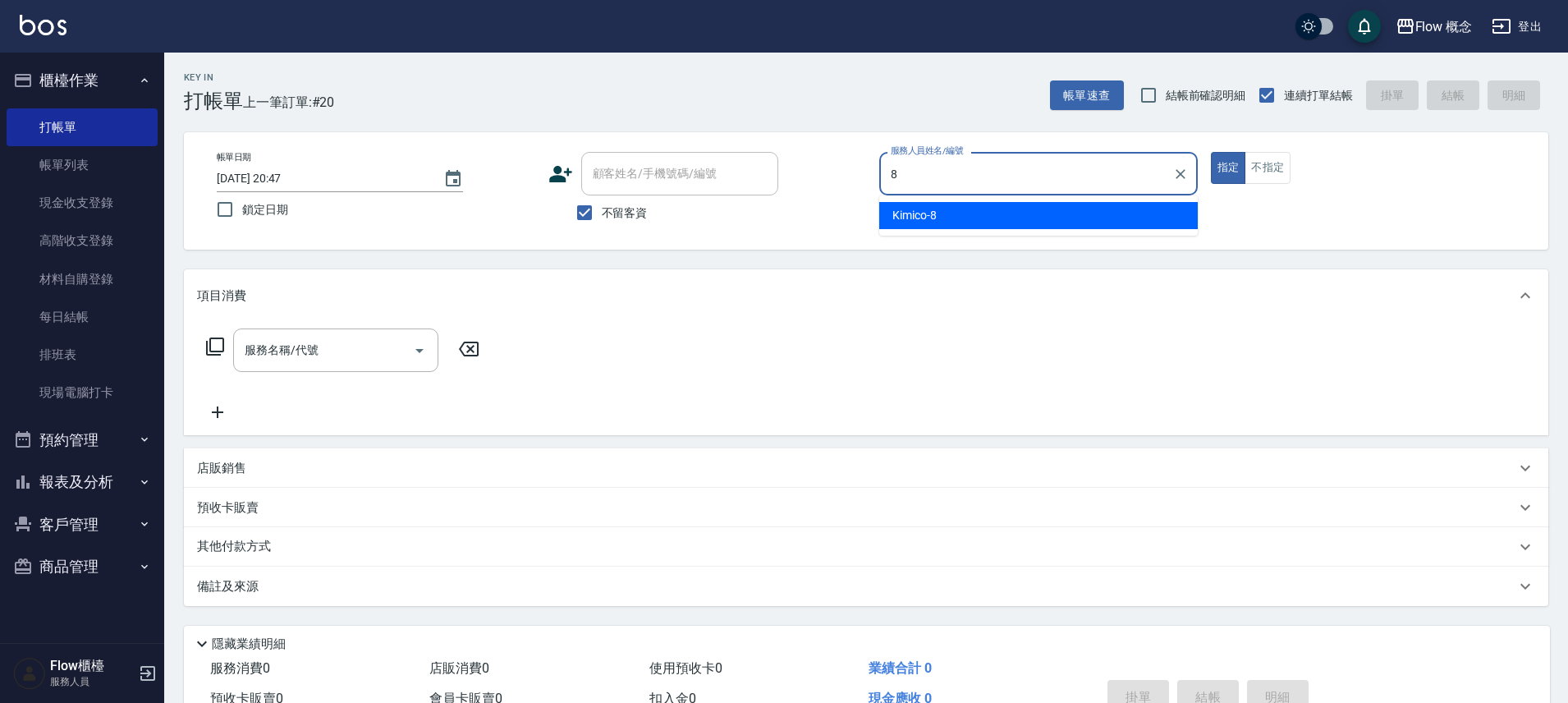
type input "Kimico-8"
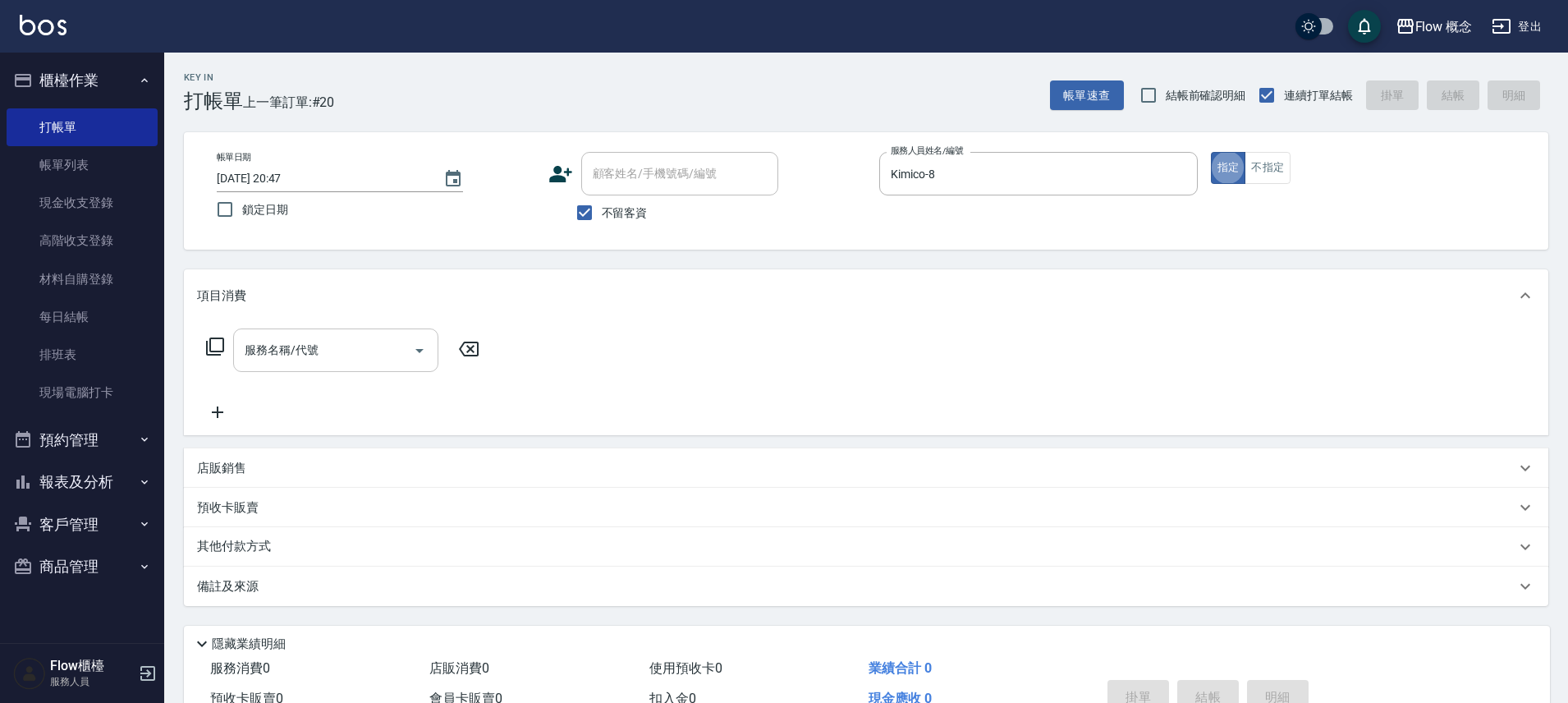
click at [316, 348] on input "服務名稱/代號" at bounding box center [323, 351] width 166 height 29
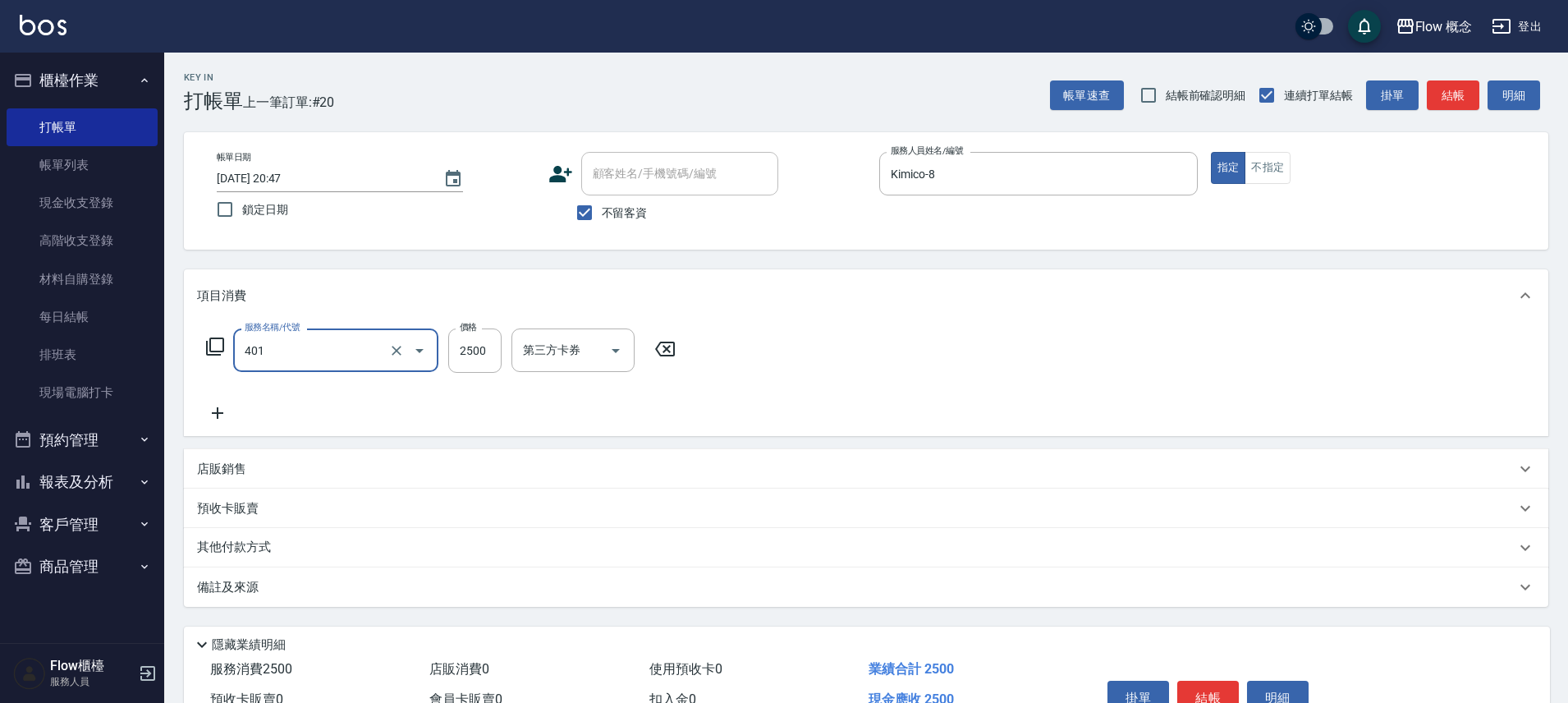
type input "染髮(401)"
type input "1300"
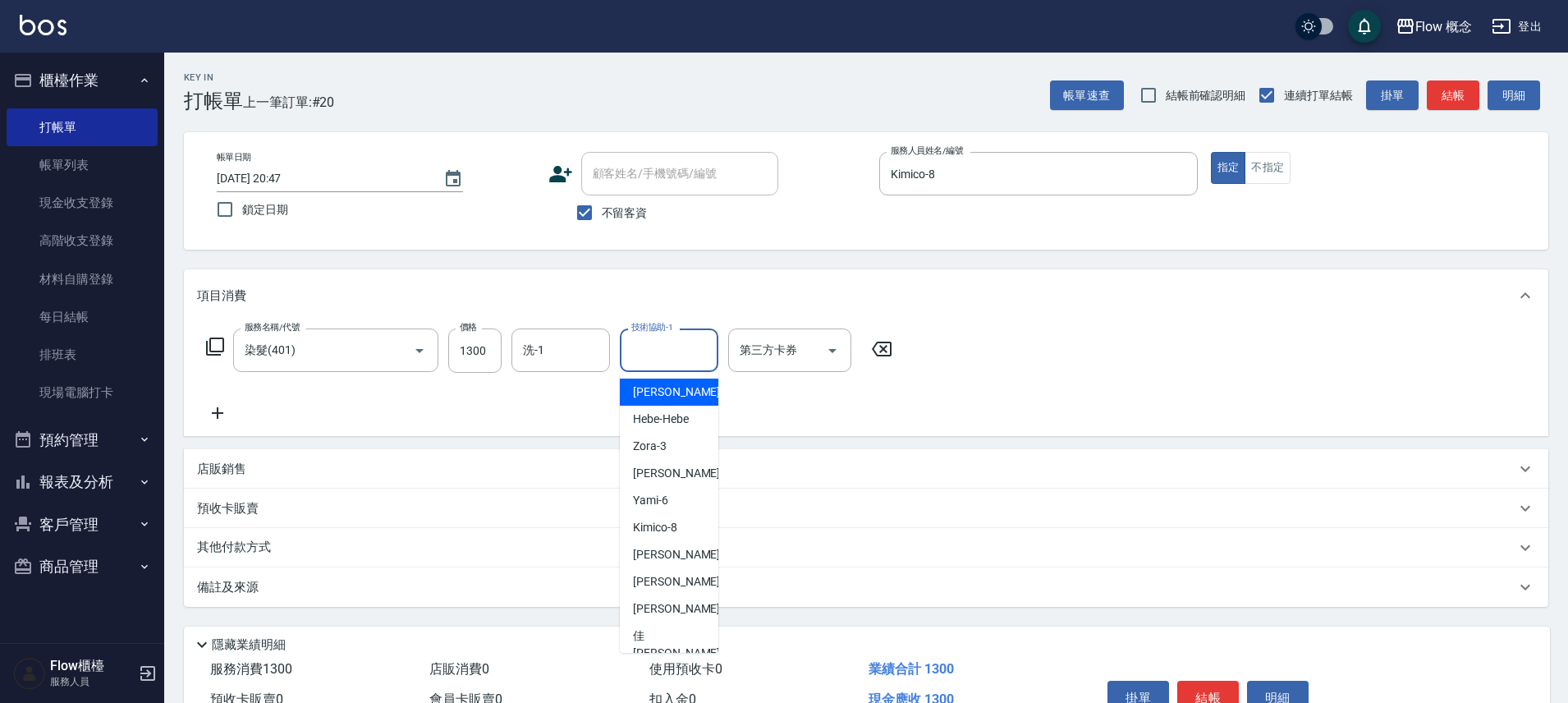
click at [695, 362] on input "技術協助-1" at bounding box center [669, 351] width 83 height 29
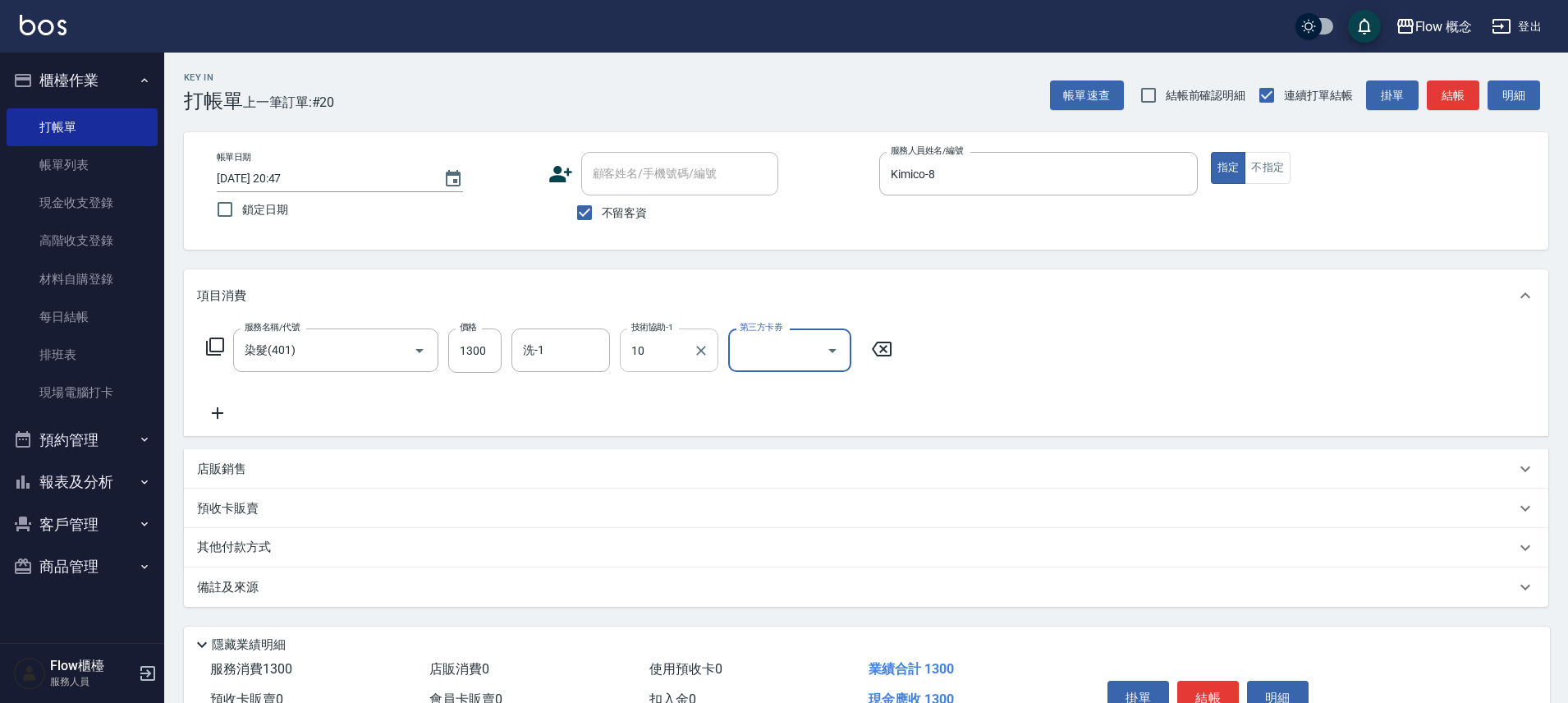
type input "Rita-10"
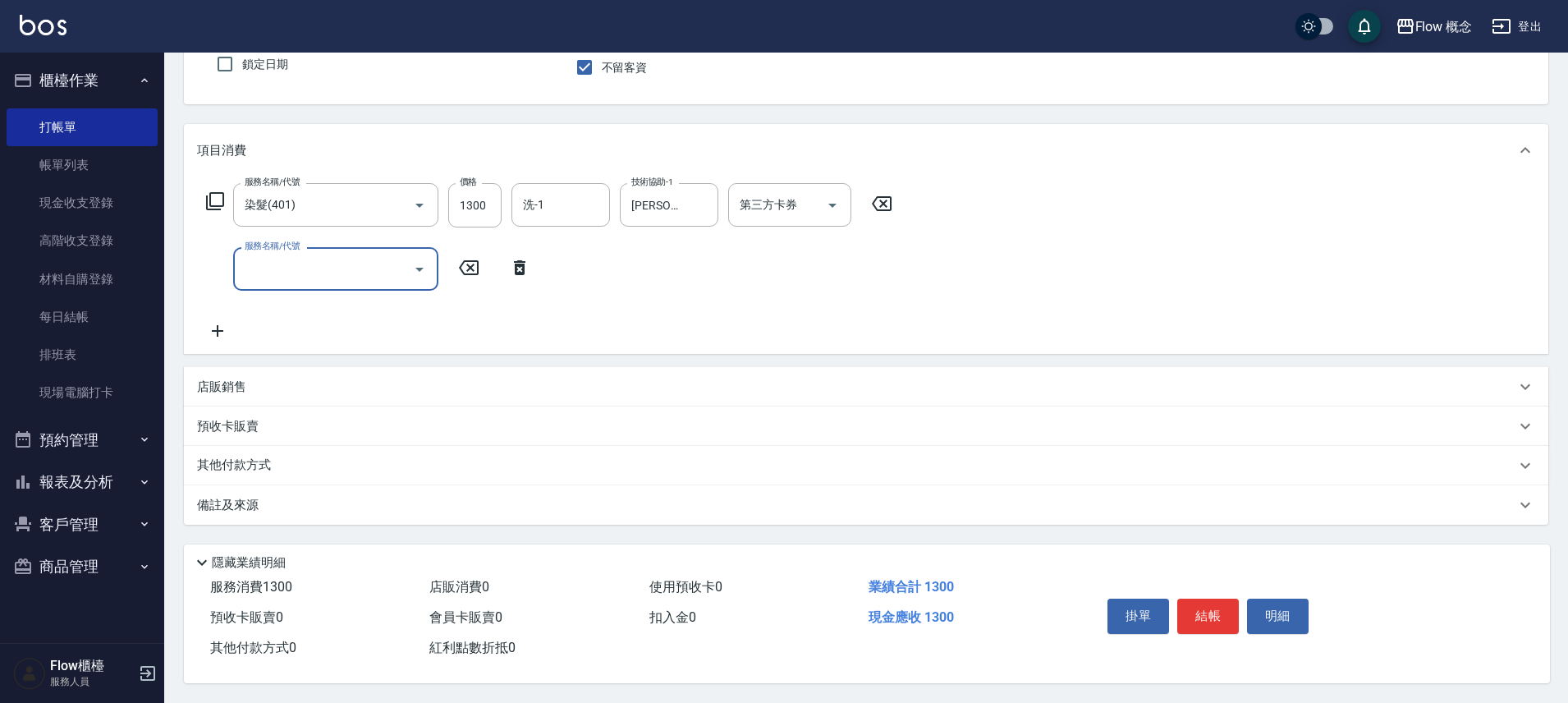
scroll to position [152, 0]
click at [1216, 598] on button "結帳" at bounding box center [1208, 615] width 61 height 35
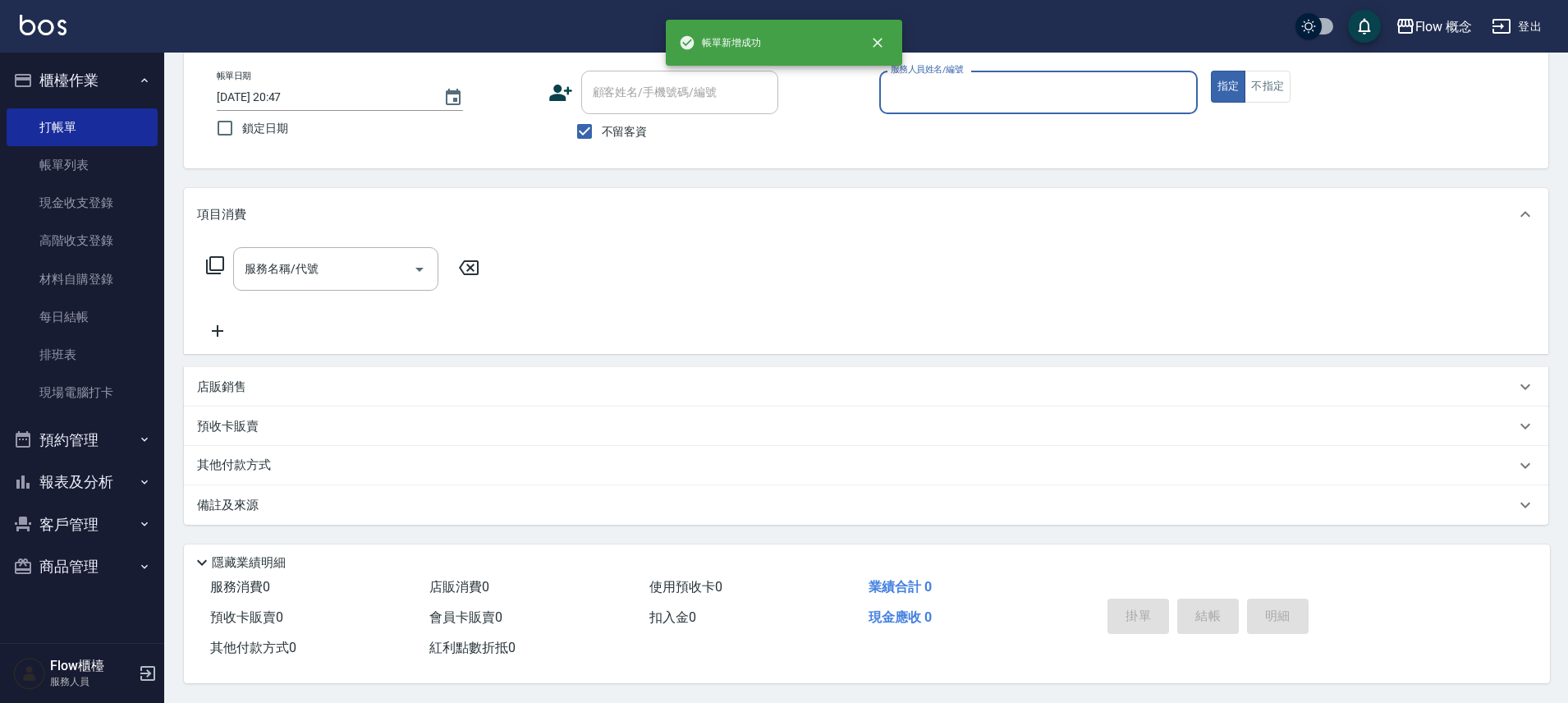
scroll to position [89, 0]
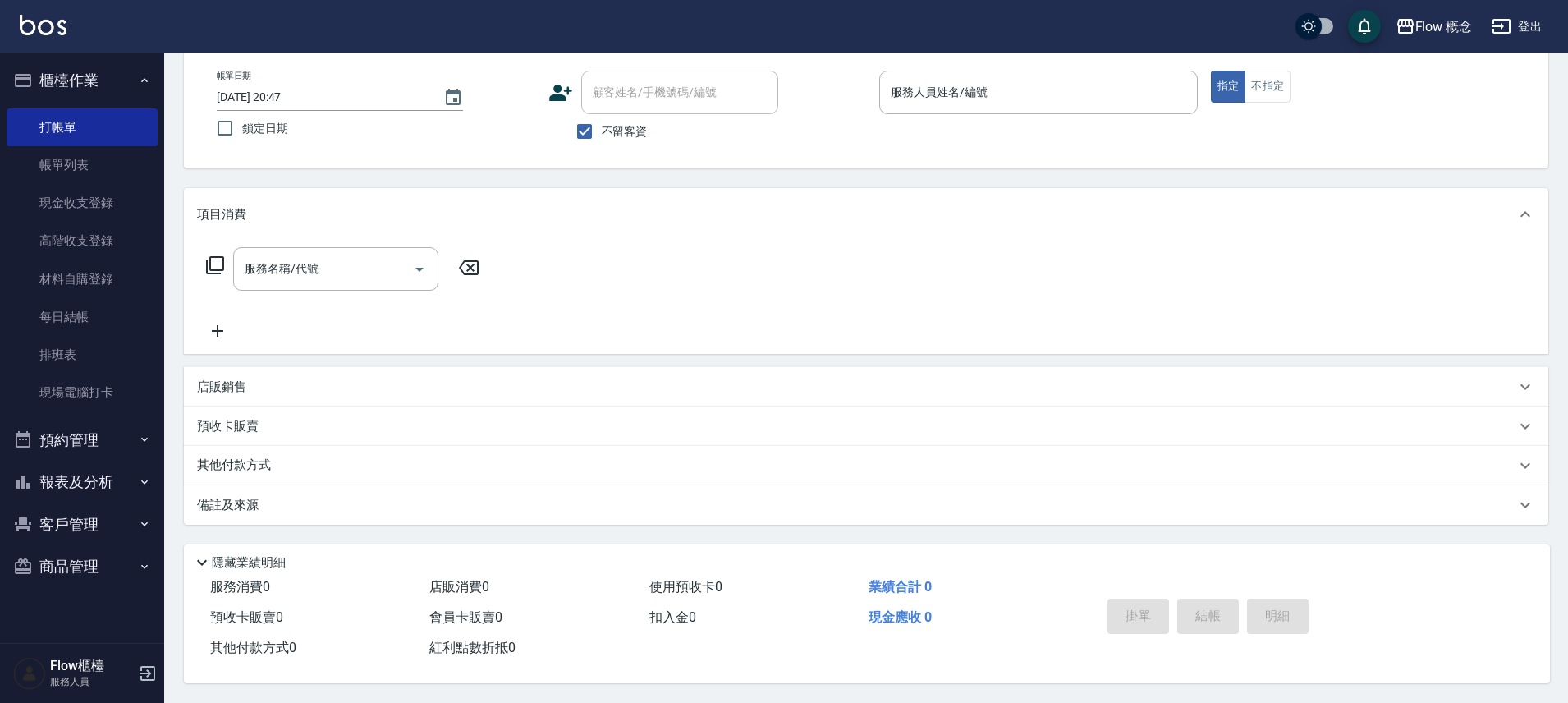
click at [602, 123] on span "不留客資" at bounding box center [624, 132] width 46 height 17
click at [602, 115] on input "不留客資" at bounding box center [584, 131] width 35 height 35
checkbox input "false"
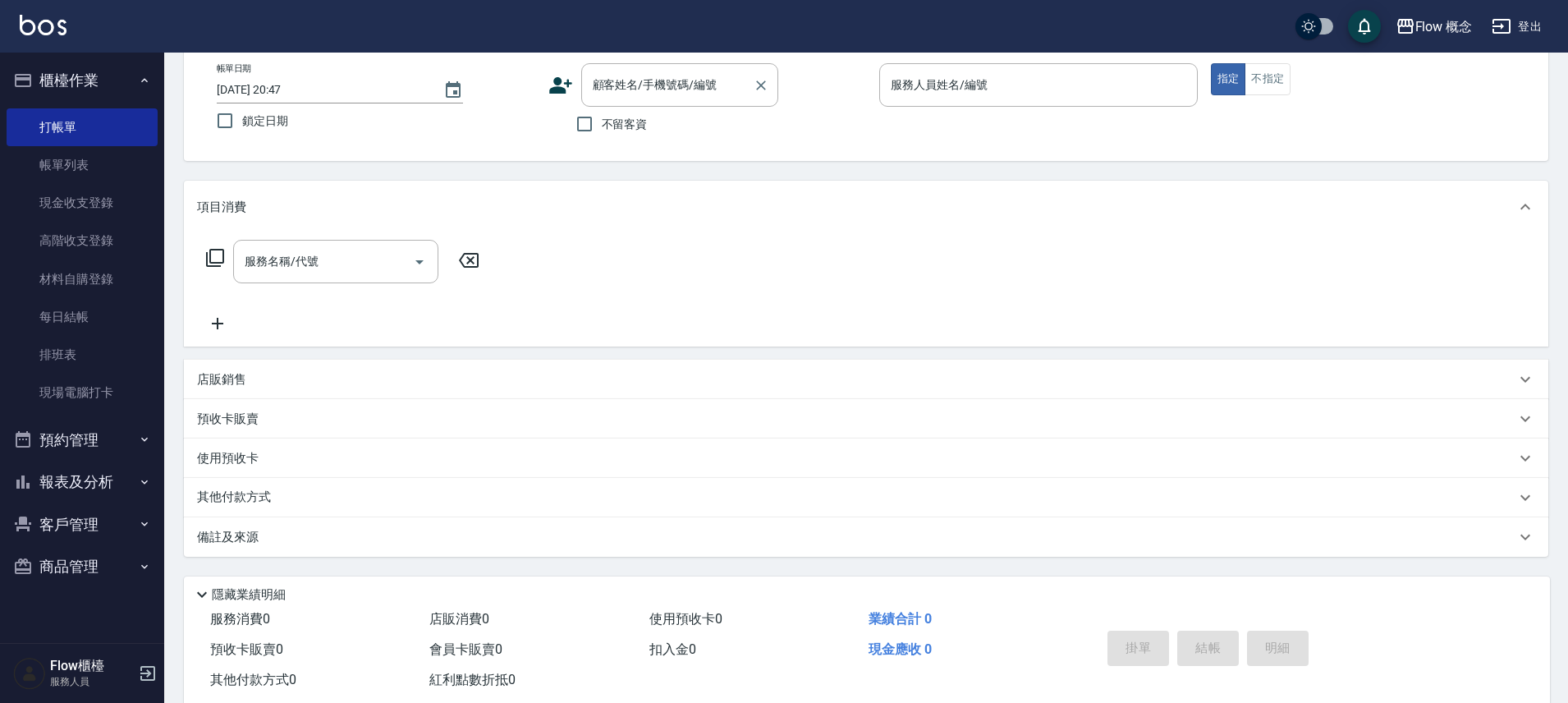
click at [653, 80] on div "顧客姓名/手機號碼/編號 顧客姓名/手機號碼/編號" at bounding box center [680, 84] width 197 height 43
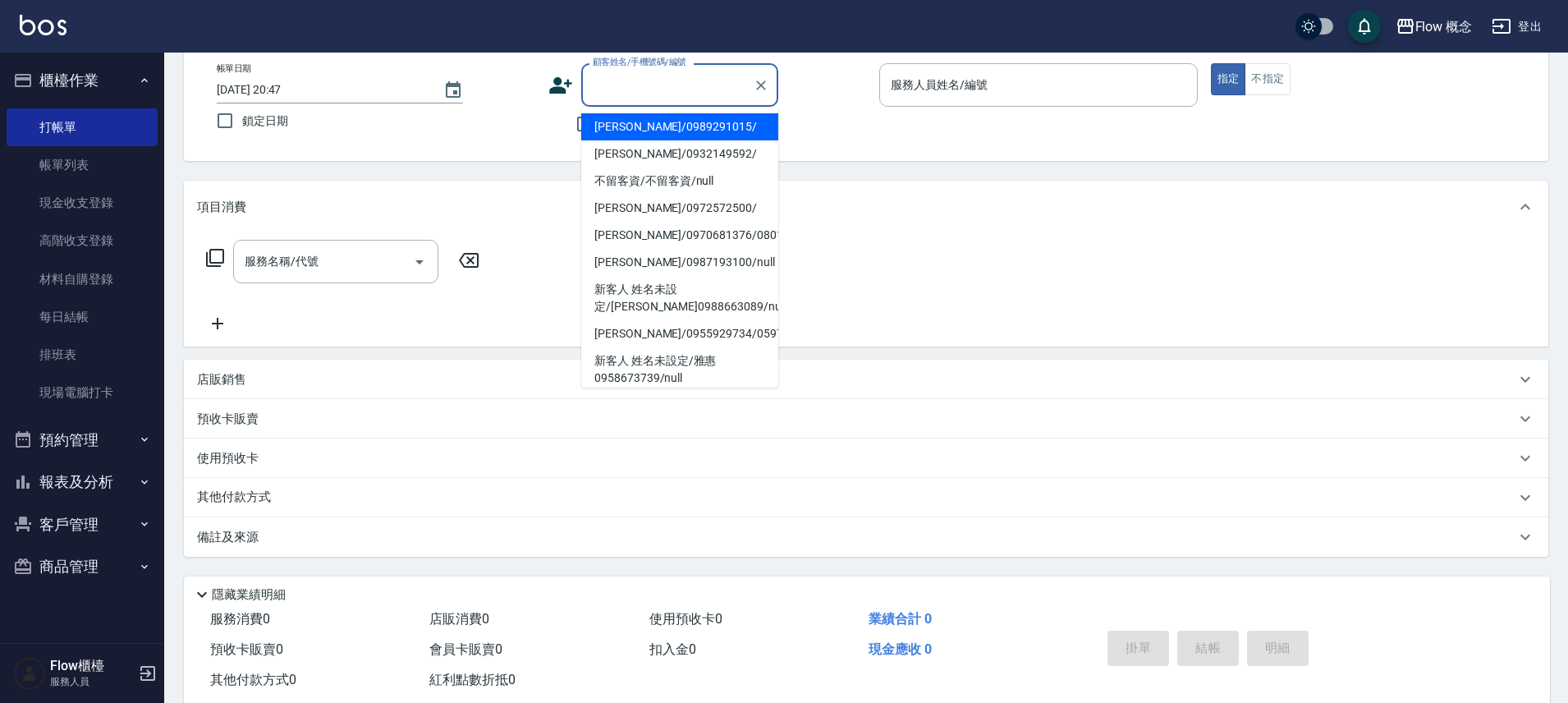
type input "5"
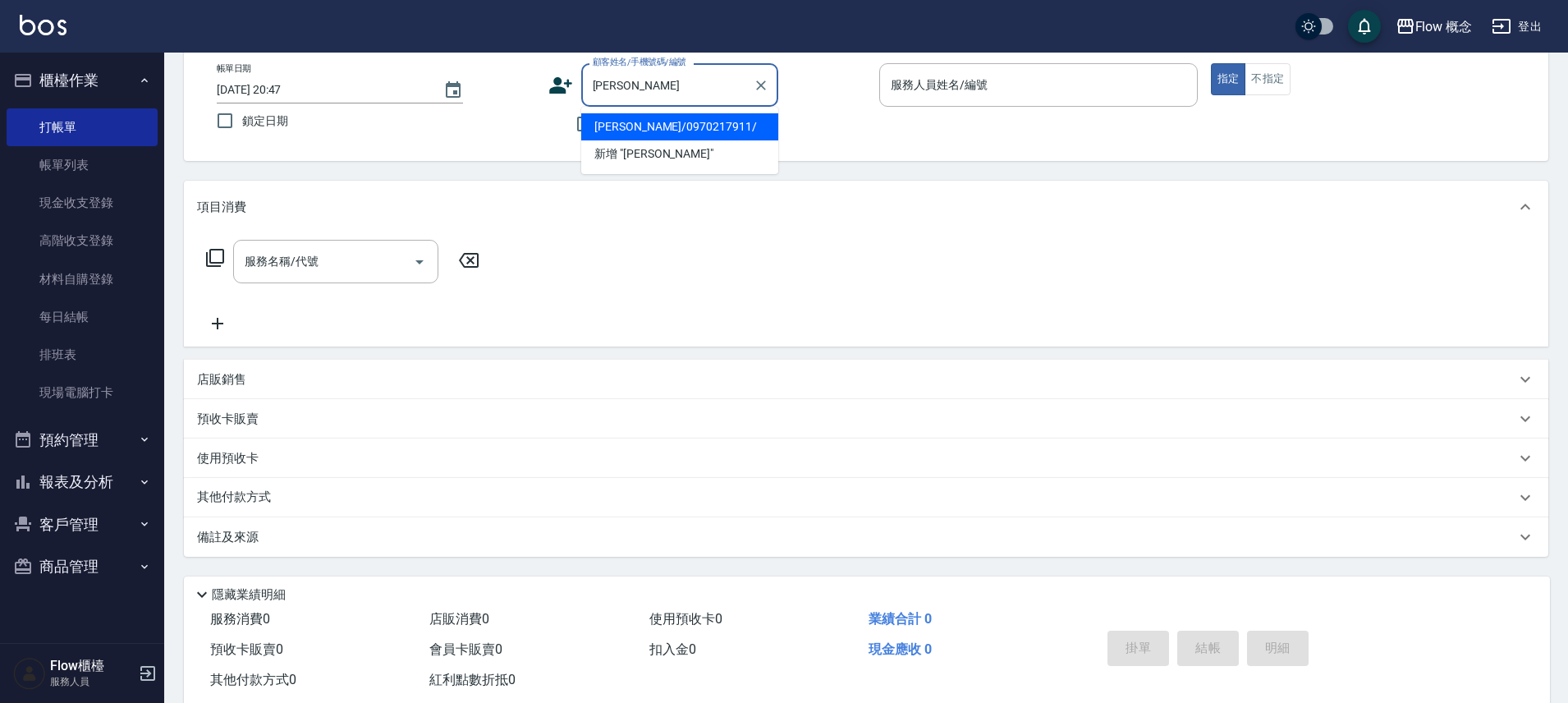
click at [675, 131] on li "張琇茗/0970217911/" at bounding box center [680, 127] width 197 height 27
type input "張琇茗/0970217911/"
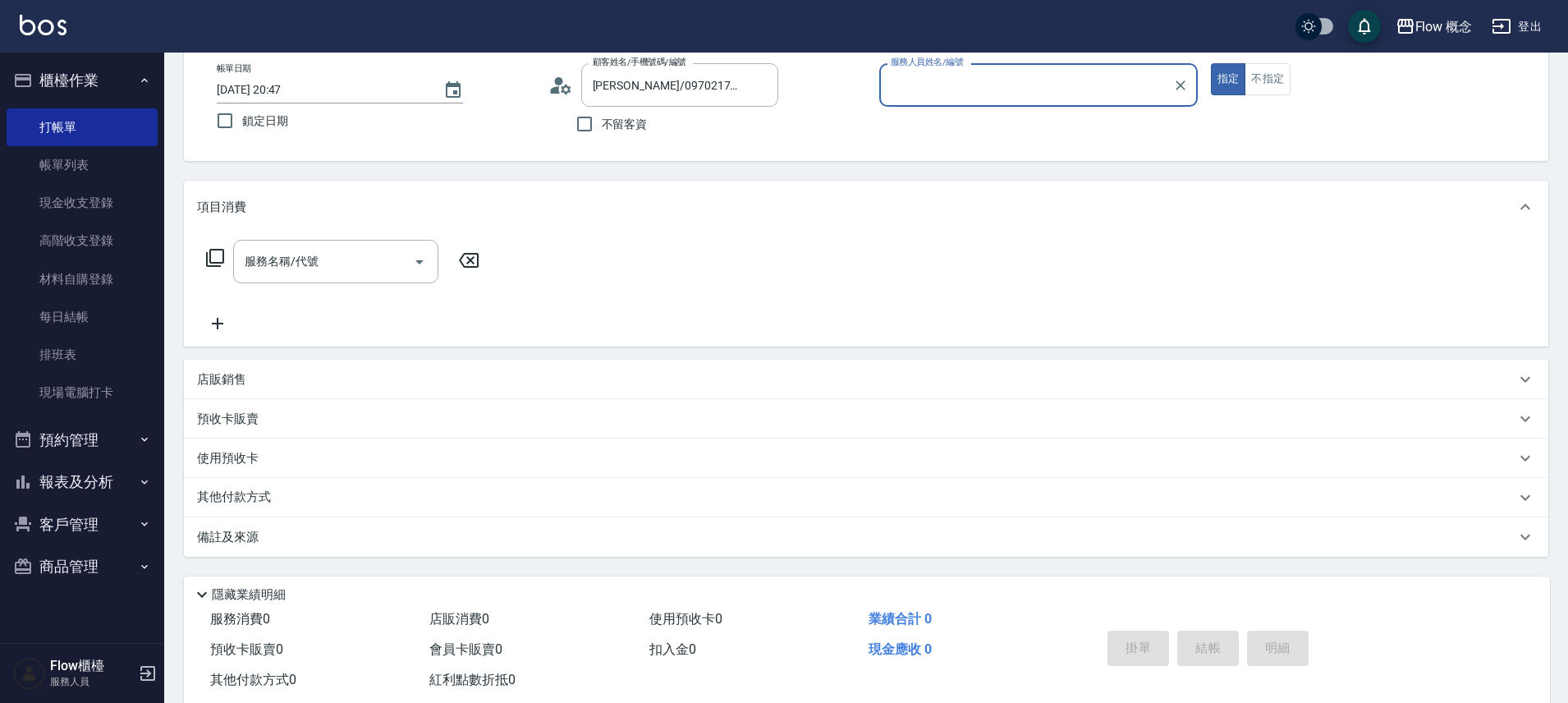
type input "Kimico-8"
click at [326, 267] on input "服務名稱/代號" at bounding box center [323, 261] width 166 height 29
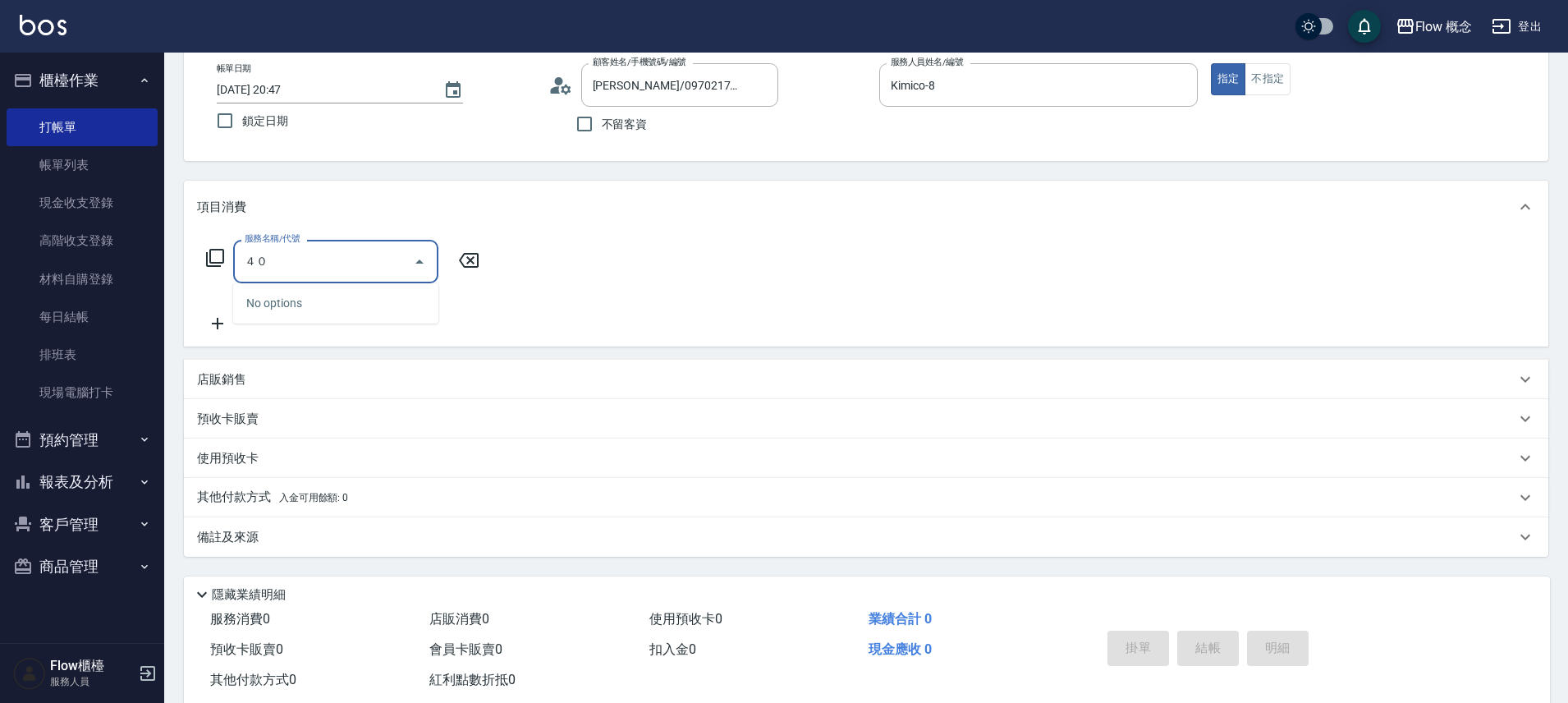
type input "４"
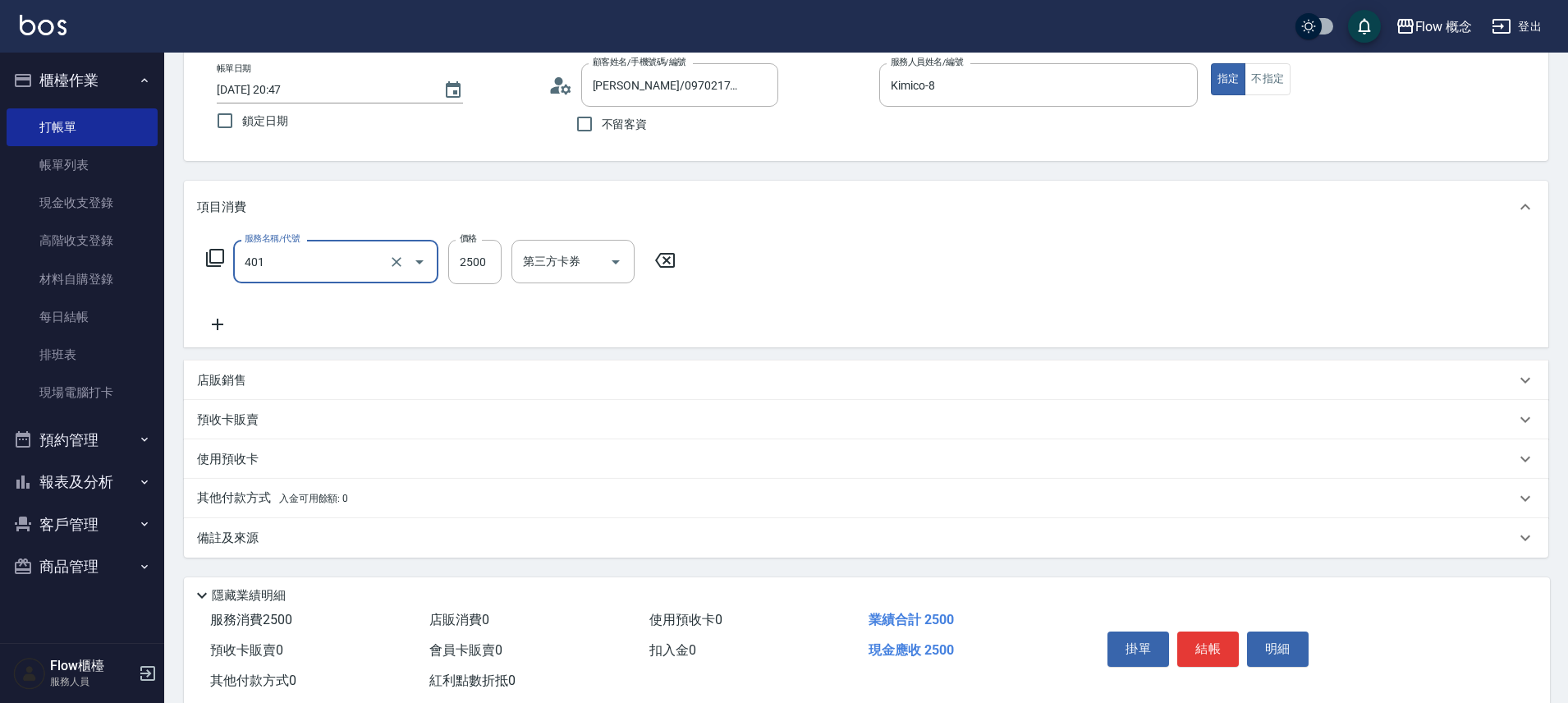
type input "染髮(401)"
type input "1850"
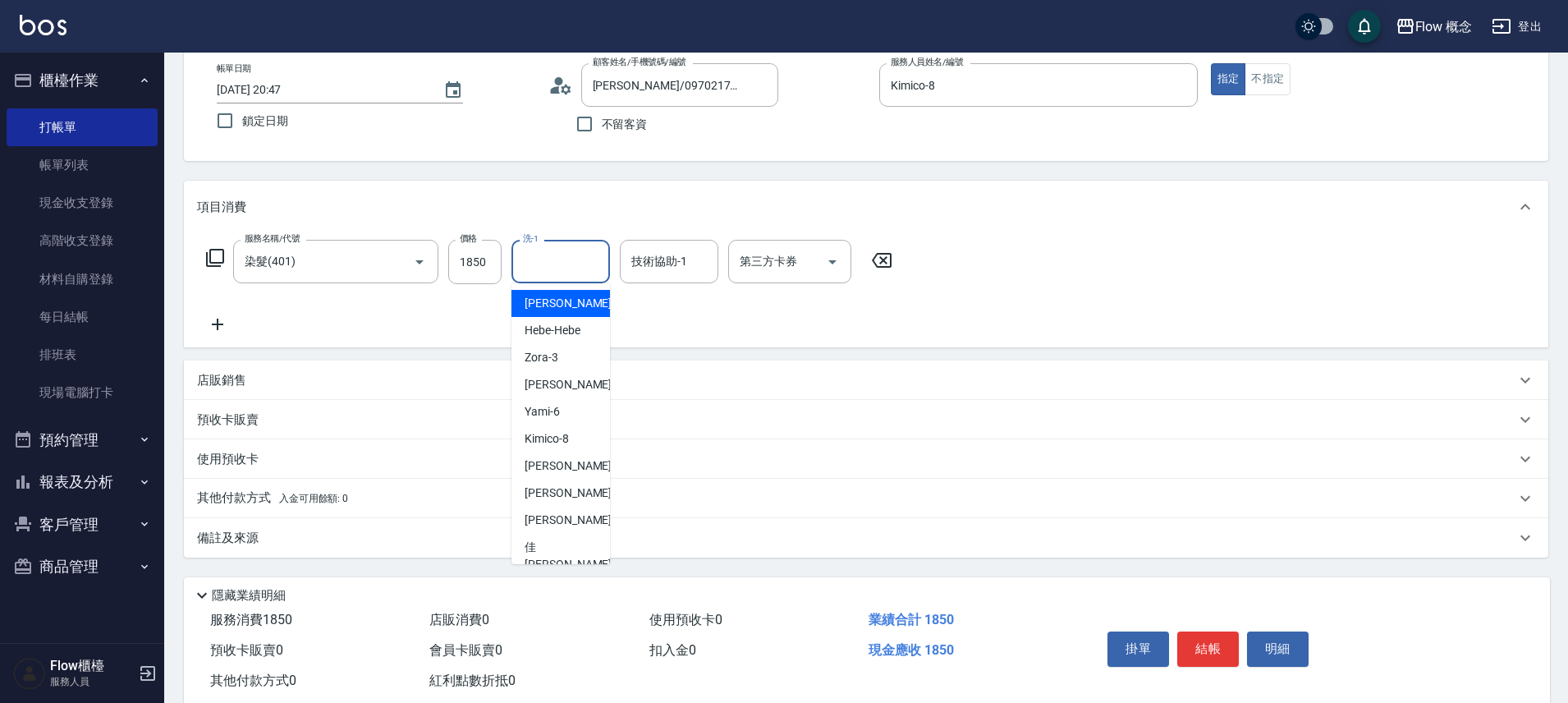
click at [584, 275] on input "洗-1" at bounding box center [561, 261] width 83 height 29
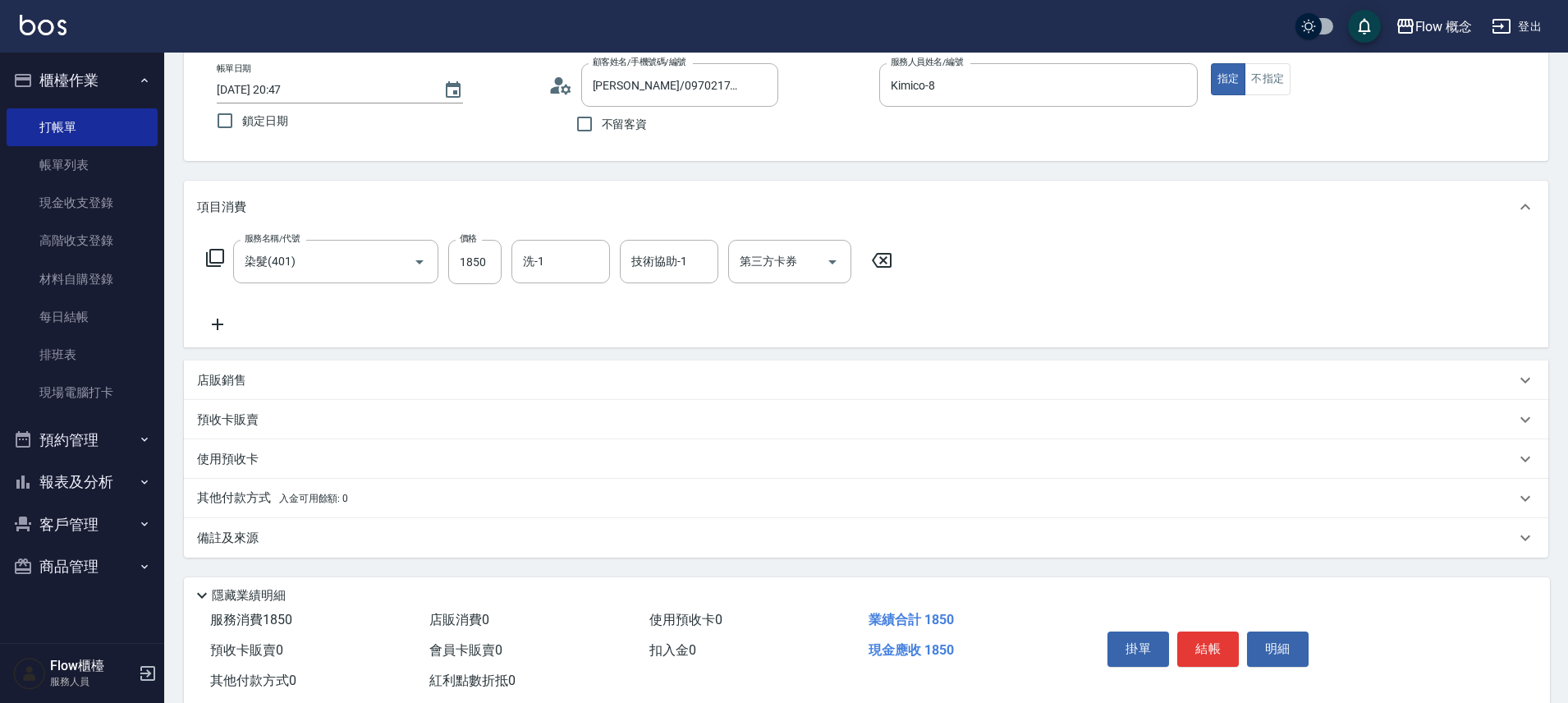
click at [220, 316] on icon at bounding box center [218, 324] width 41 height 20
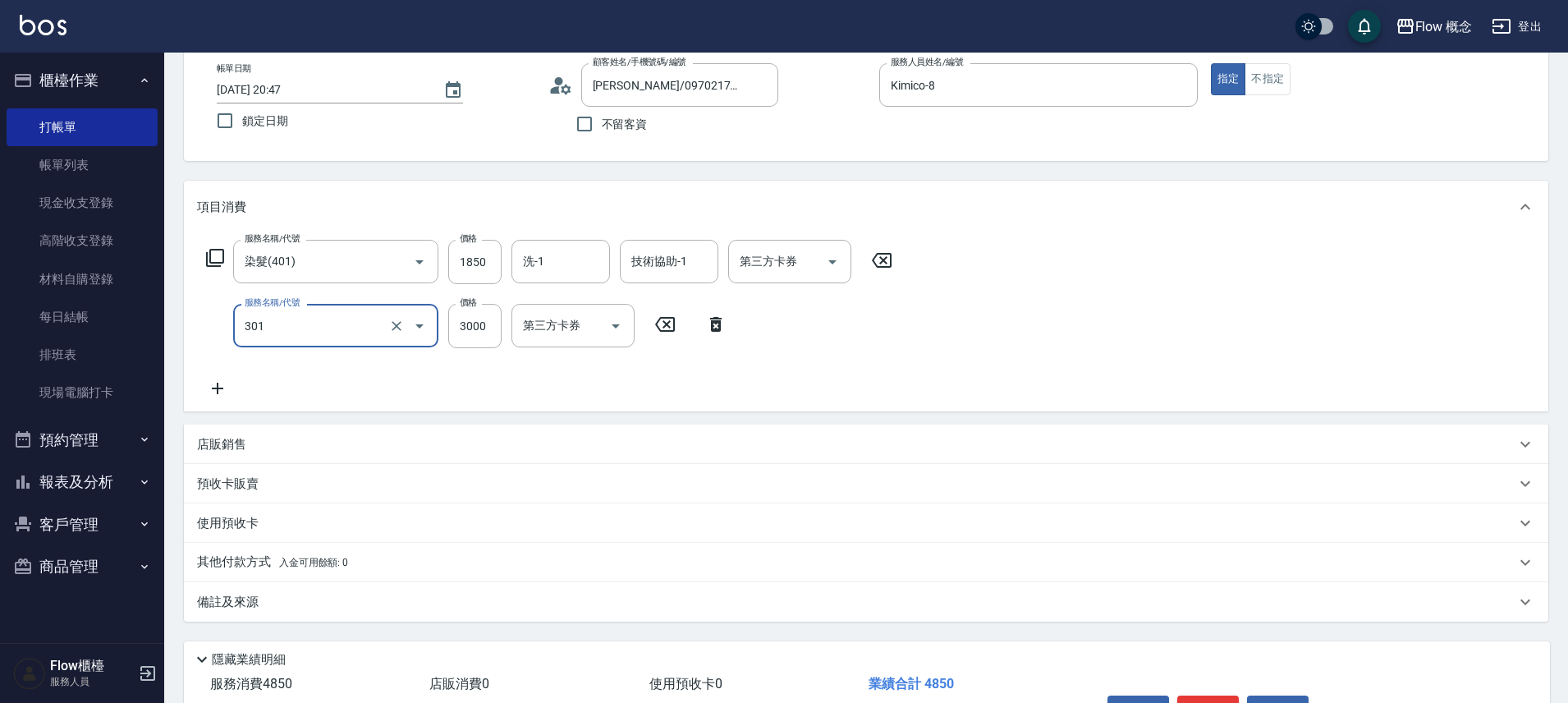
type input "燙髮(301)"
type input "4000"
click at [208, 386] on icon at bounding box center [218, 388] width 41 height 20
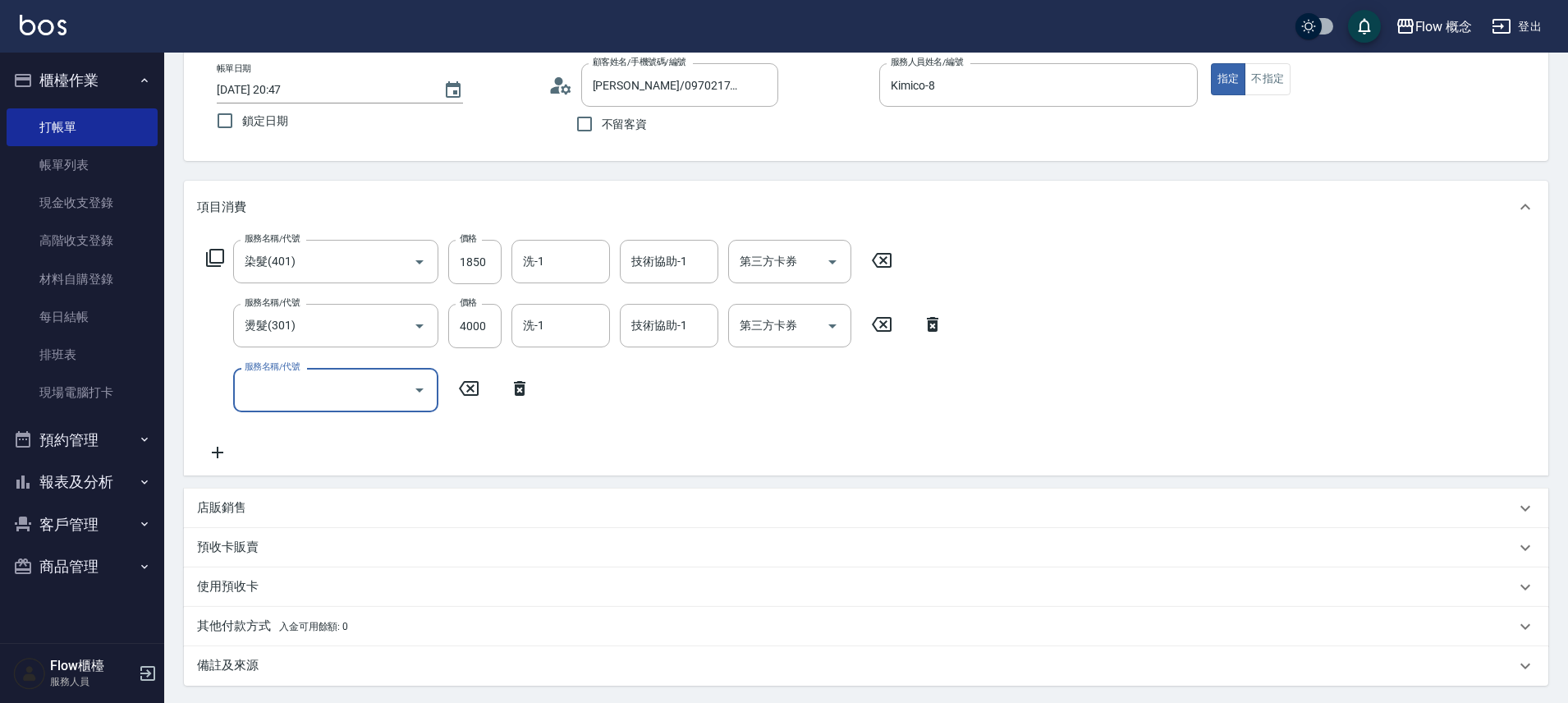
type input "c"
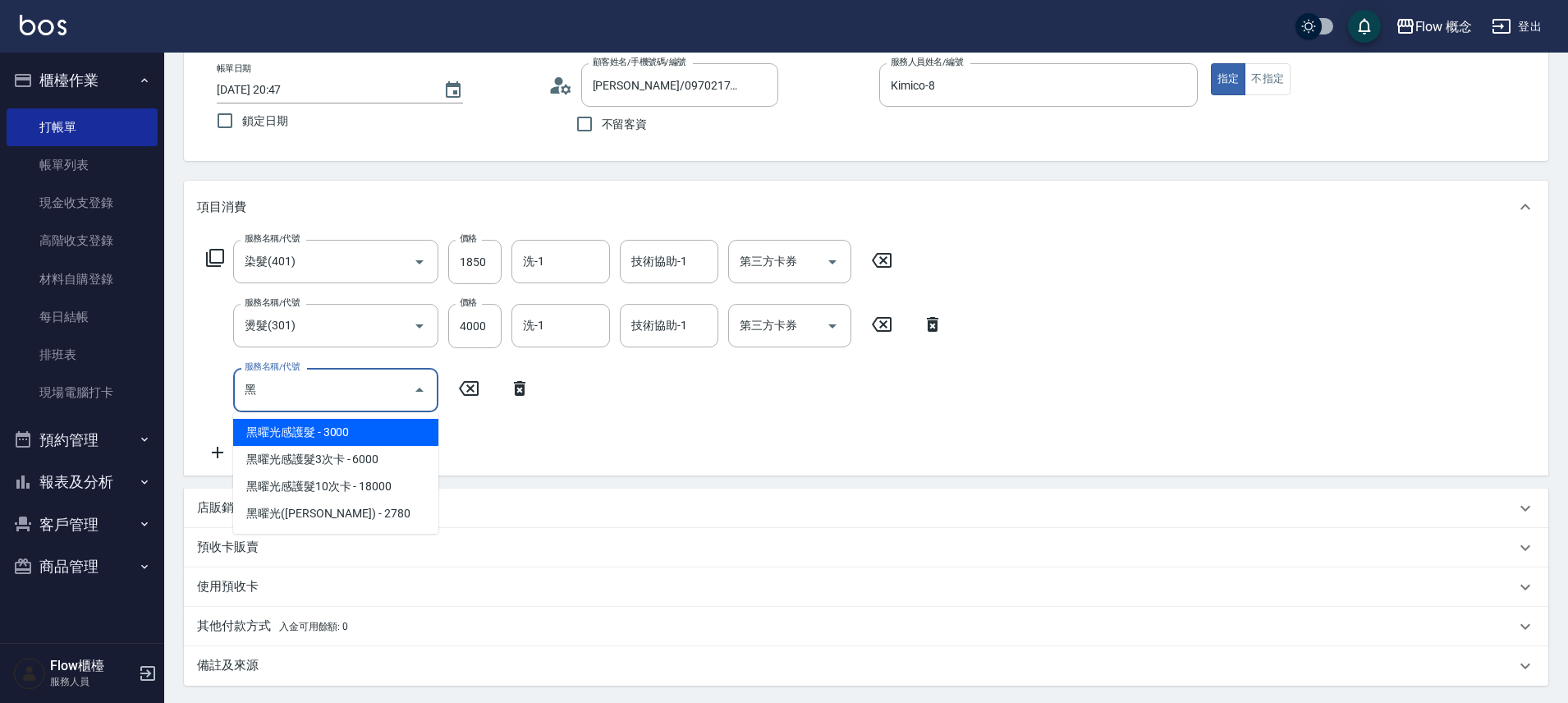
click at [367, 426] on span "黑曜光感護髮 - 3000" at bounding box center [335, 432] width 205 height 27
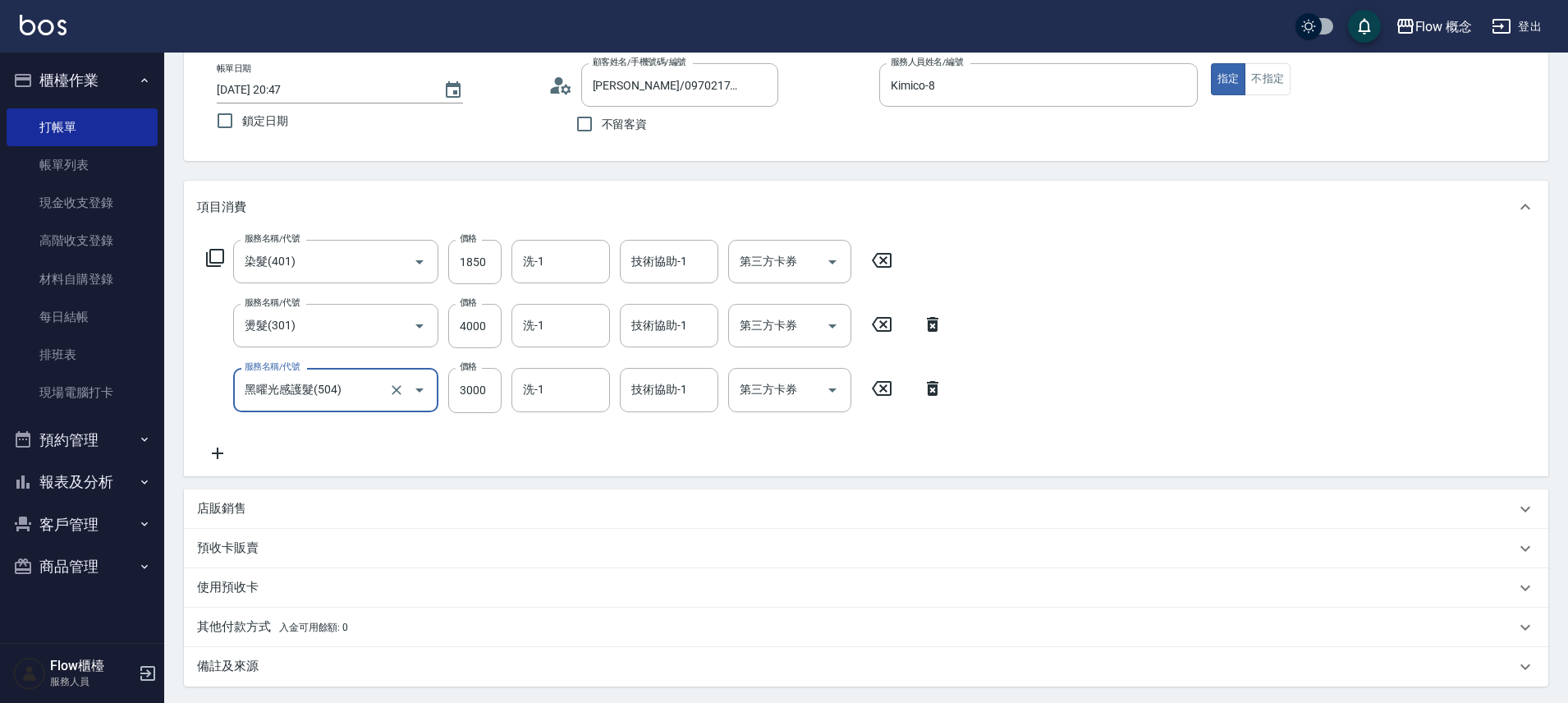
type input "黑曜光感護髮(504)"
type input "800"
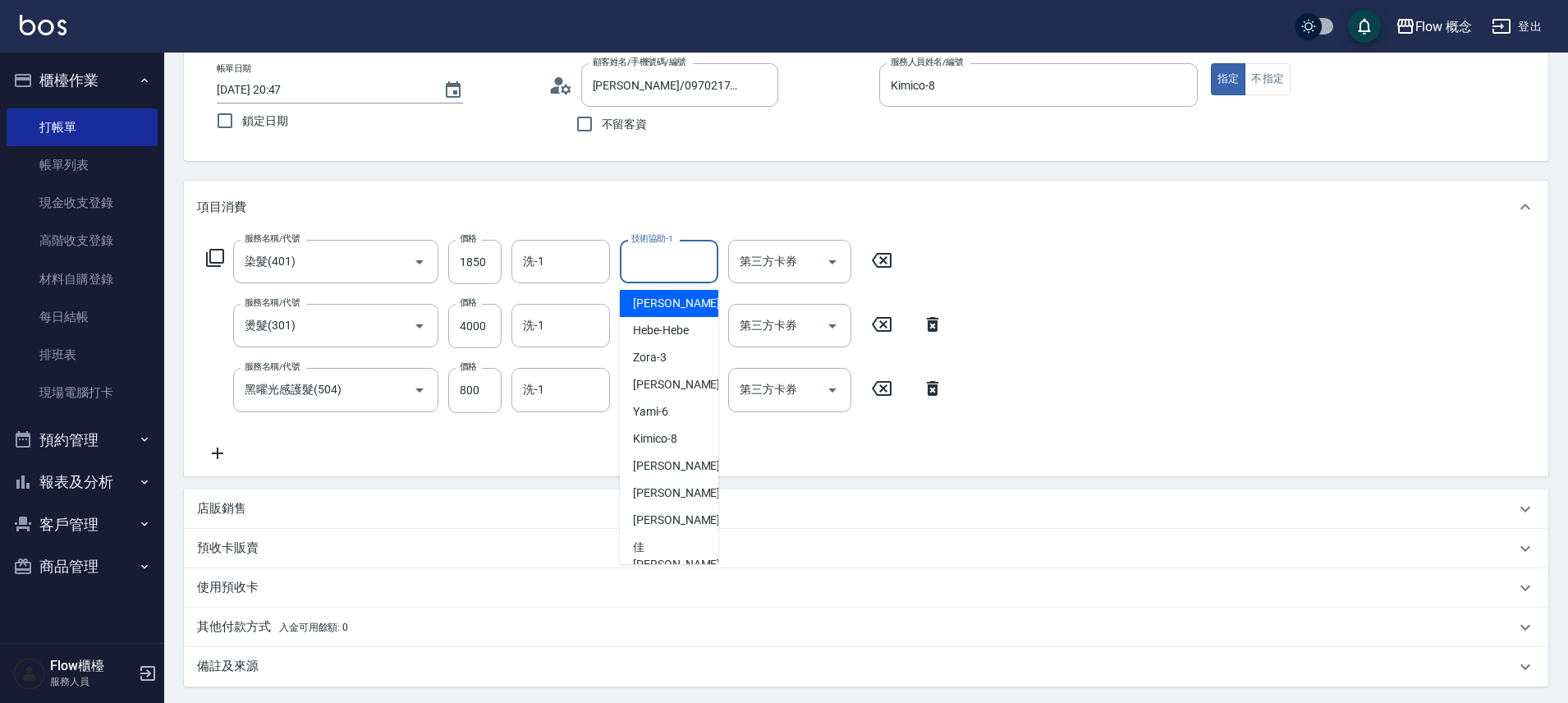
click at [681, 271] on input "技術協助-1" at bounding box center [669, 261] width 83 height 29
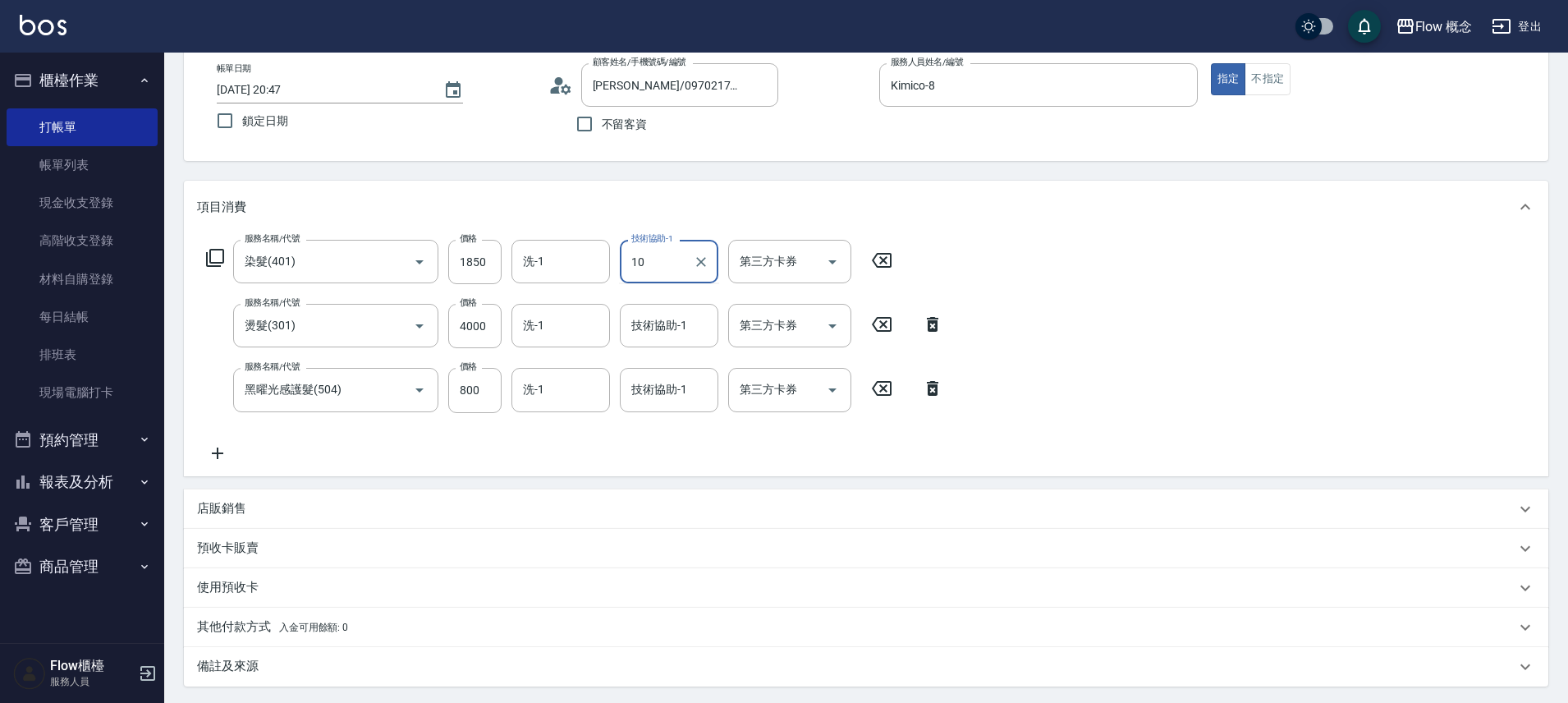
type input "Rita-10"
click at [671, 332] on input "技術協助-1" at bounding box center [669, 326] width 83 height 29
type input "Rita-10"
click at [674, 398] on input "技術協助-1" at bounding box center [669, 390] width 83 height 29
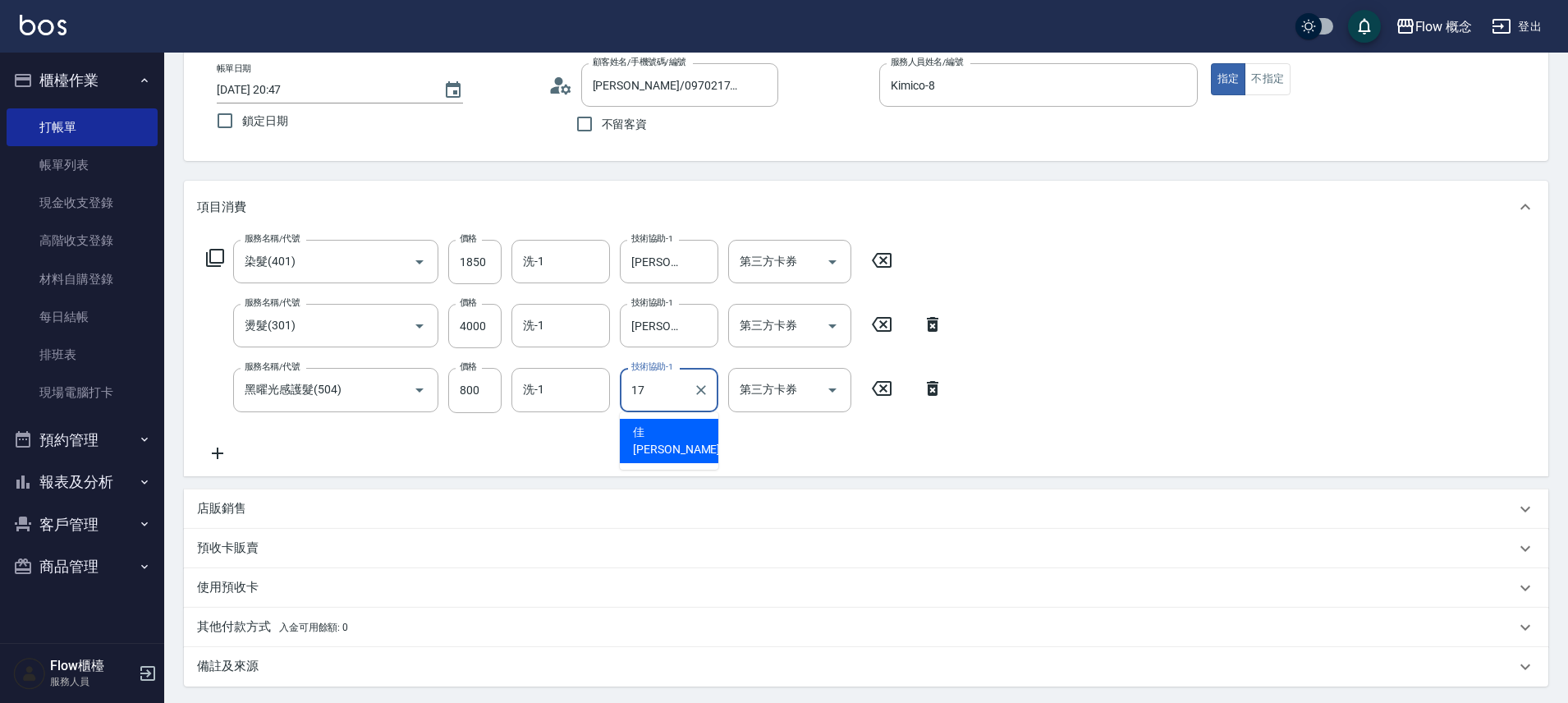
type input "佳蒨-17"
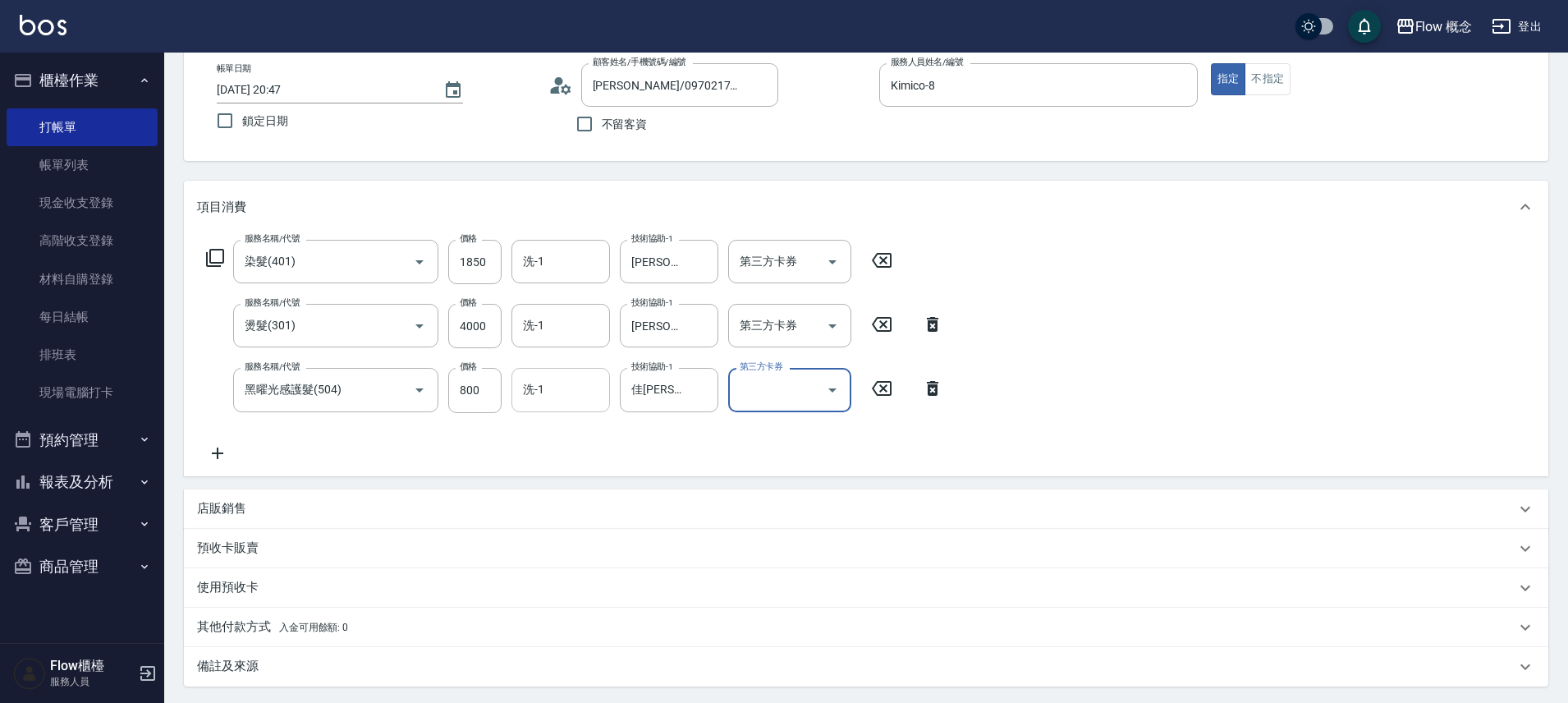
click at [545, 396] on input "洗-1" at bounding box center [561, 390] width 83 height 29
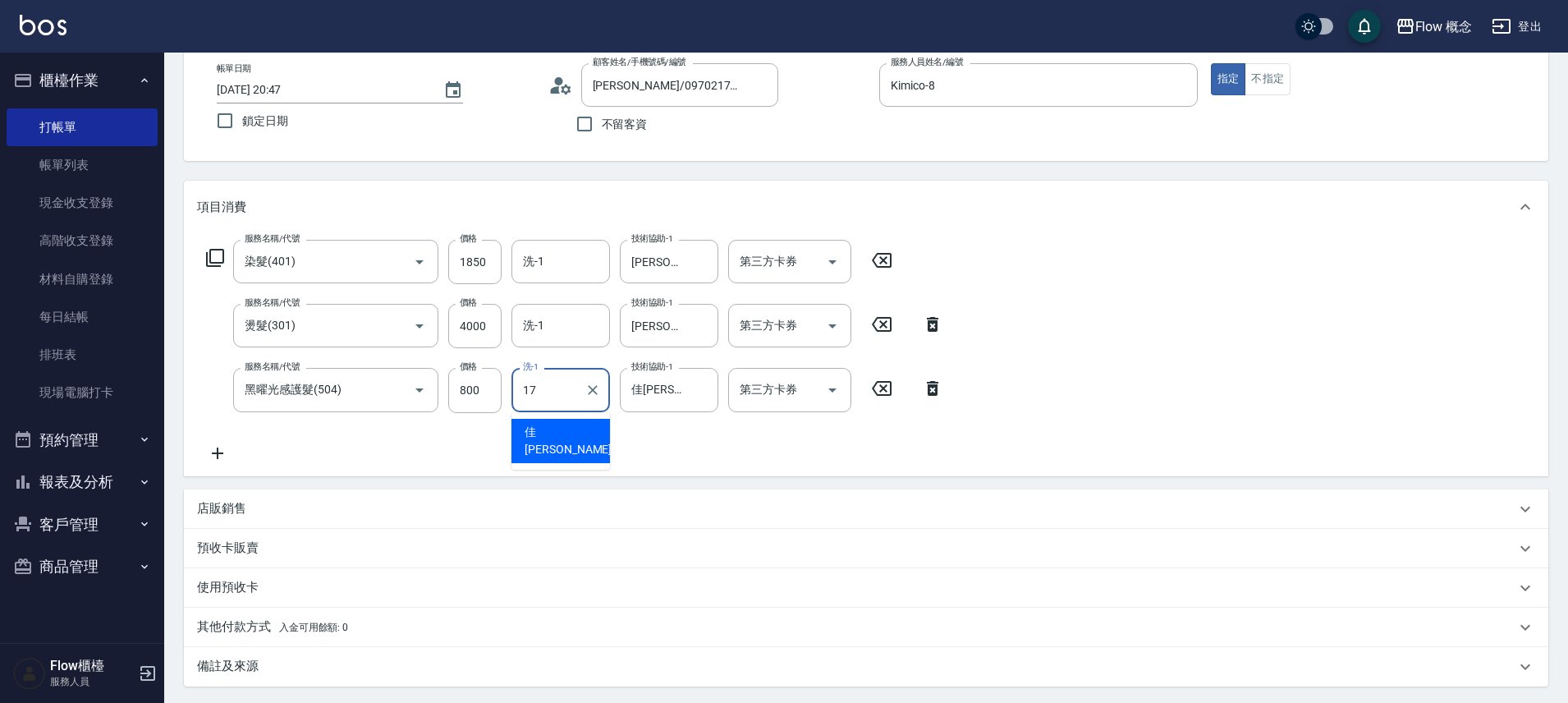
type input "佳蒨-17"
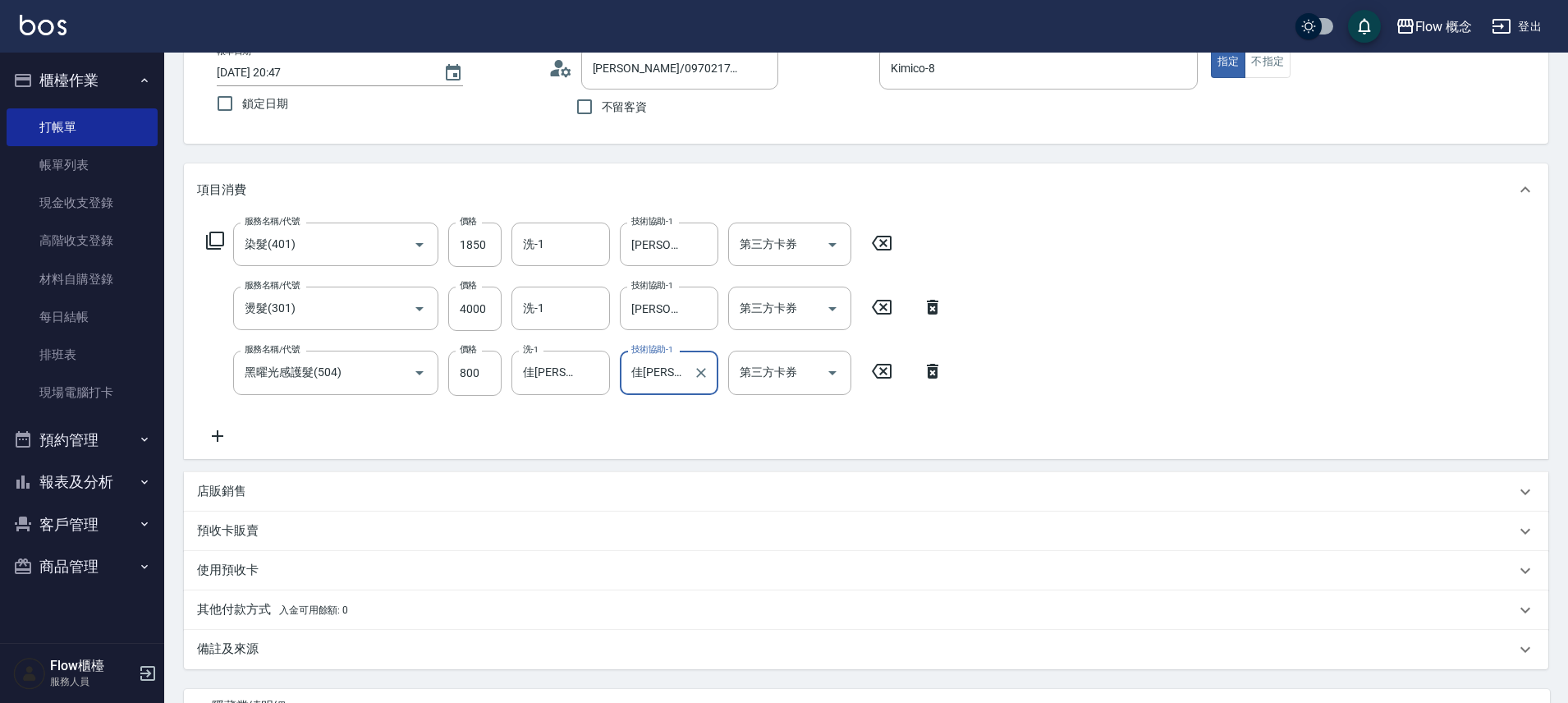
scroll to position [122, 0]
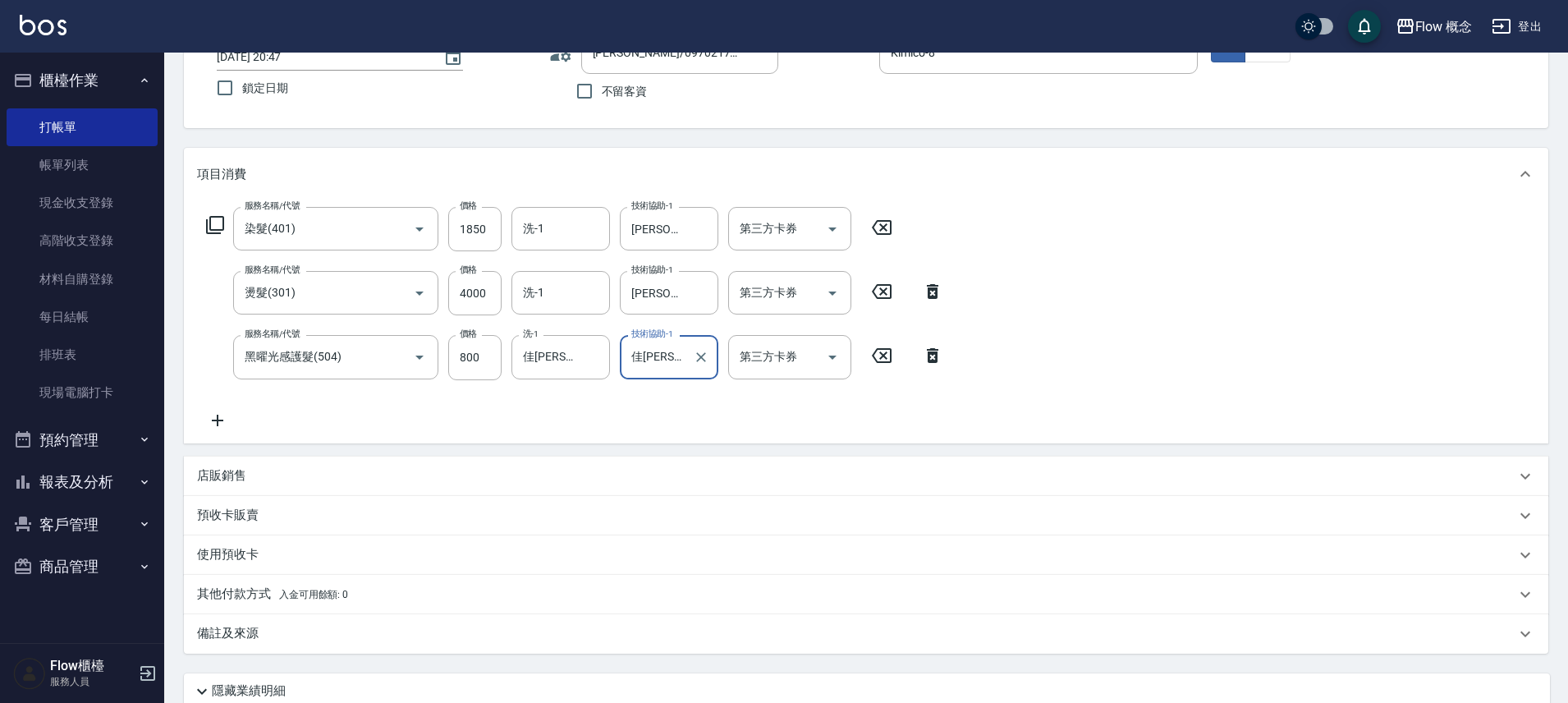
click at [362, 597] on div "其他付款方式 入金可用餘額: 0" at bounding box center [857, 594] width 1319 height 18
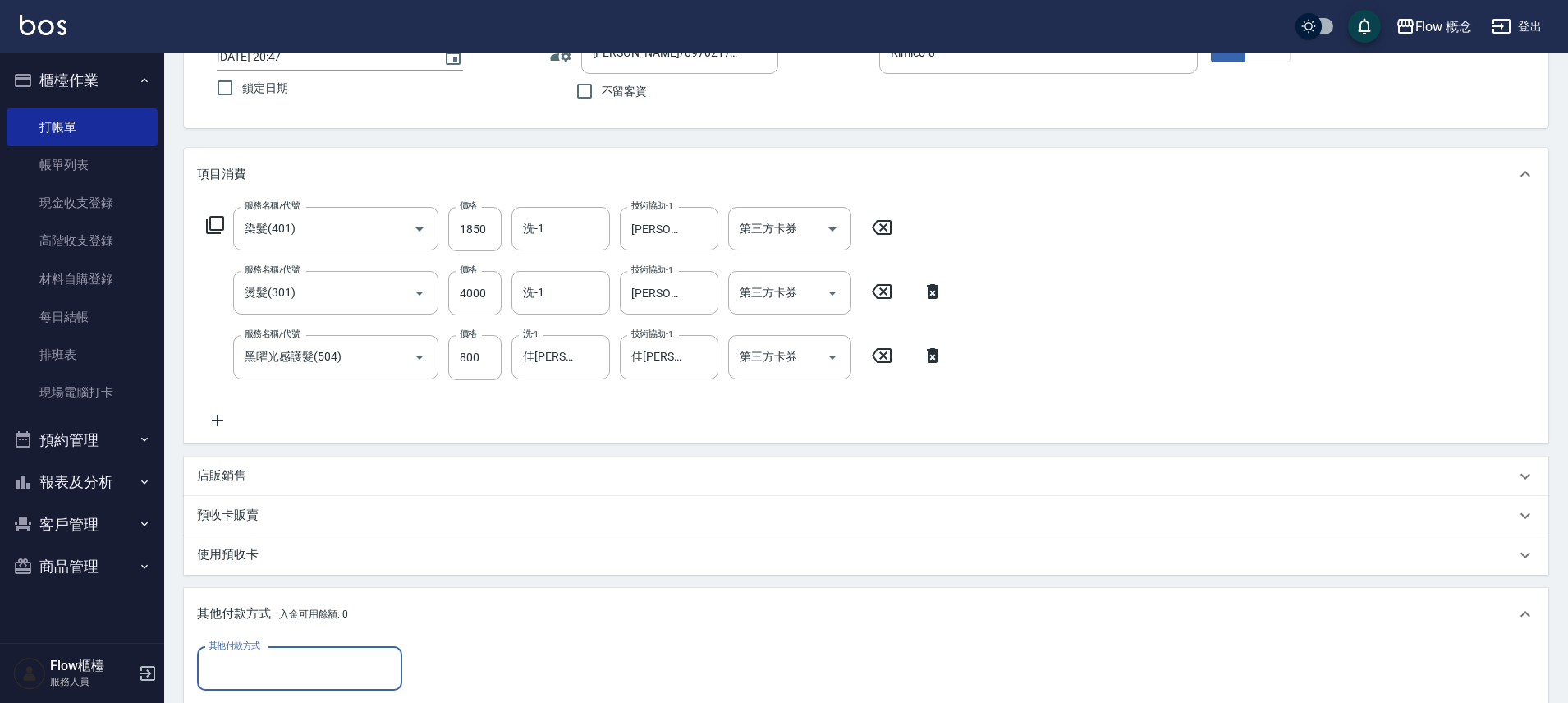
scroll to position [0, 0]
click at [248, 672] on input "其他付款方式" at bounding box center [299, 669] width 191 height 29
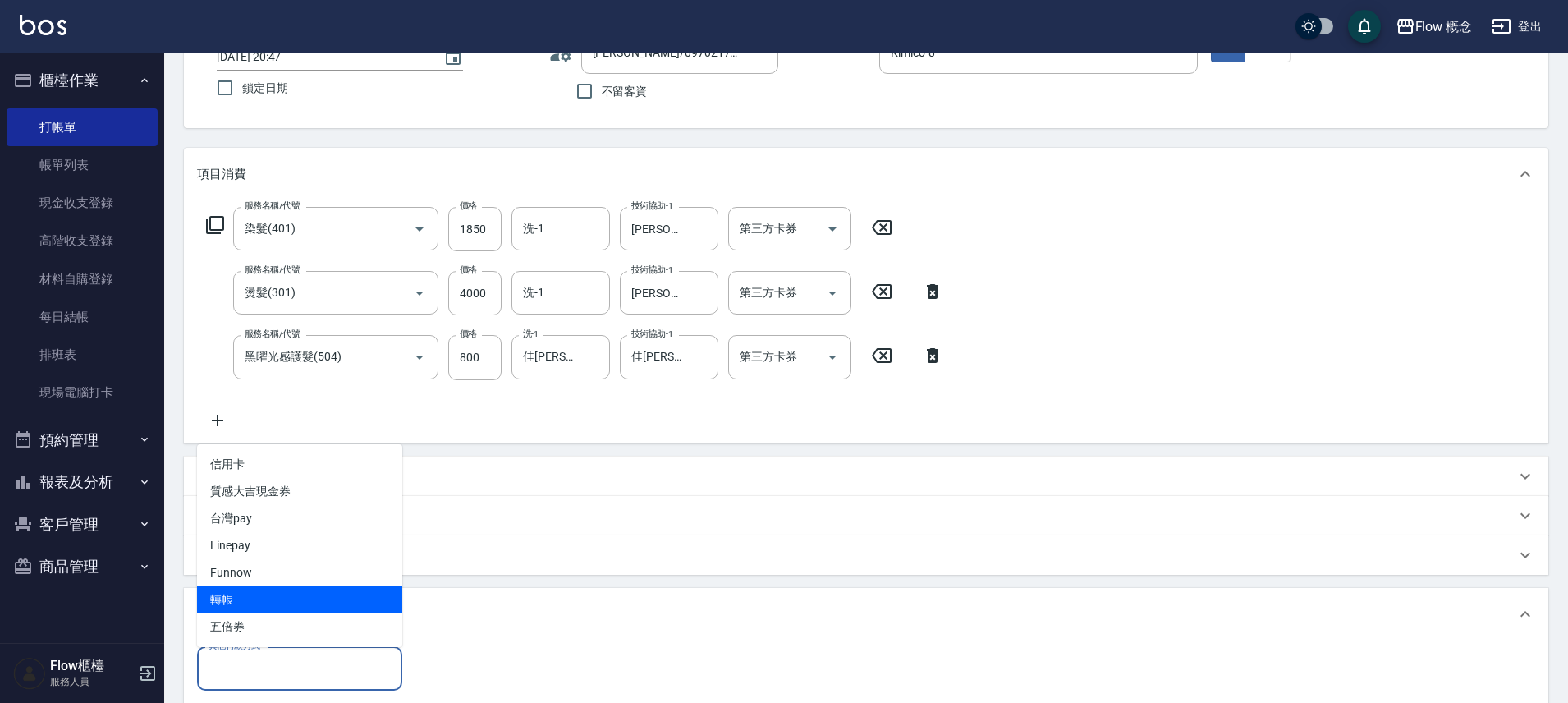
click at [250, 601] on span "轉帳" at bounding box center [299, 600] width 205 height 27
type input "轉帳"
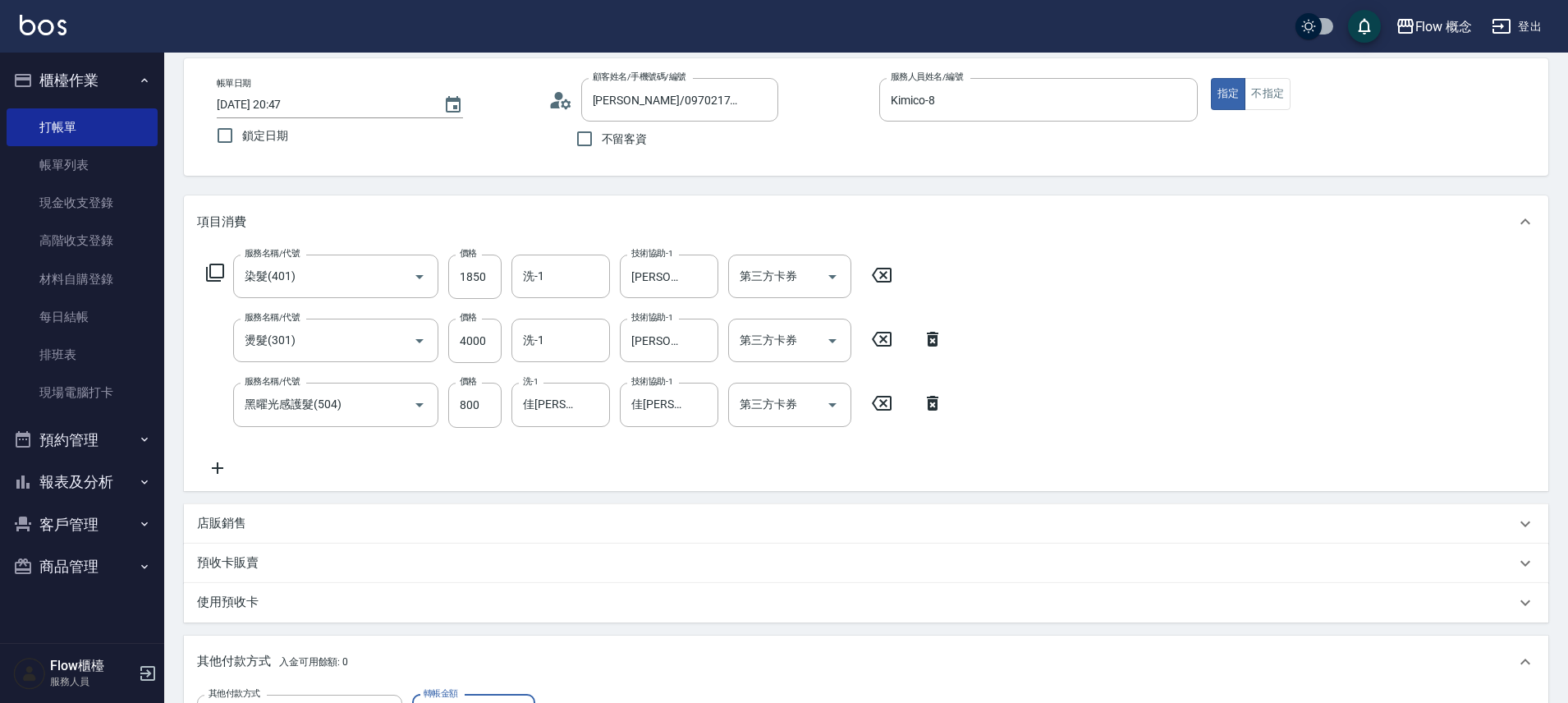
scroll to position [452, 0]
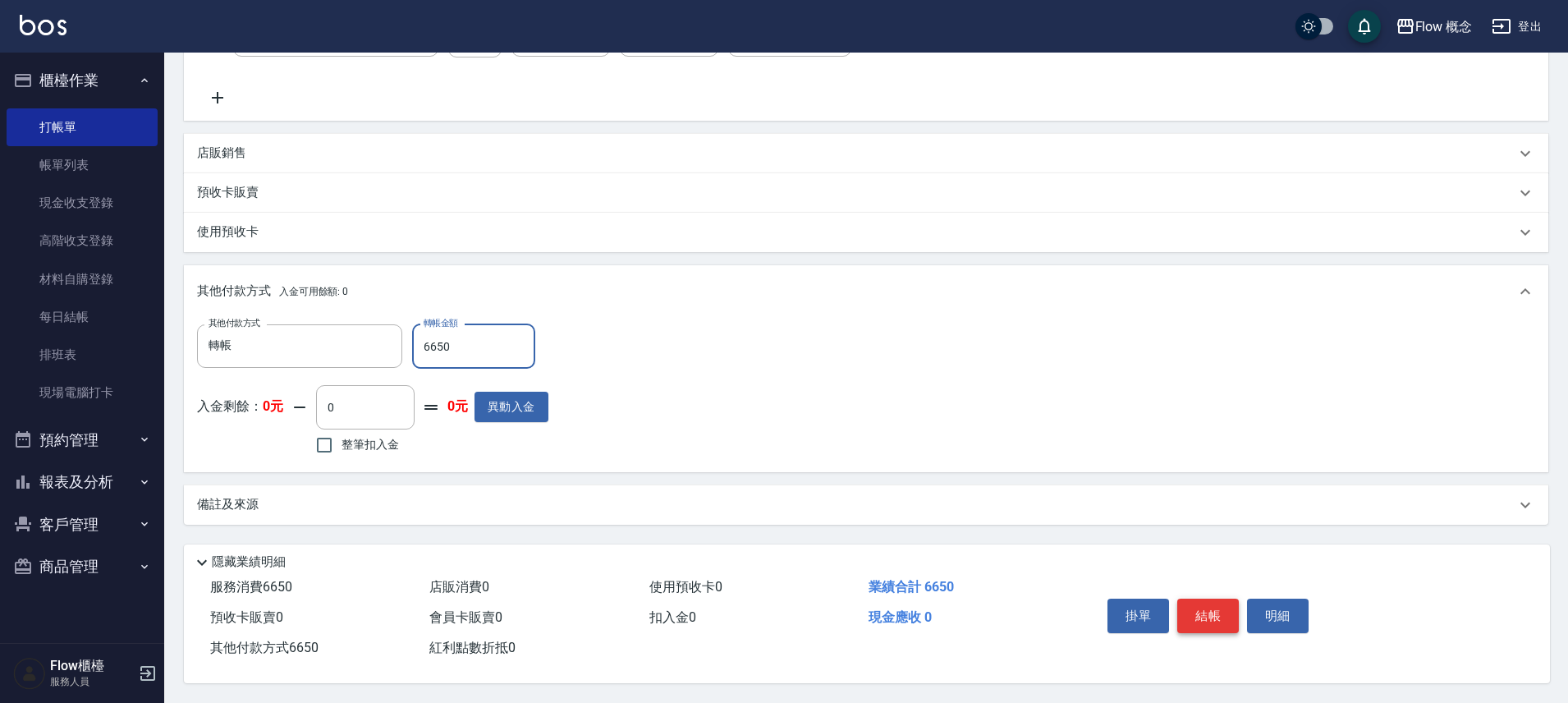
type input "6650"
click at [1195, 603] on button "結帳" at bounding box center [1208, 615] width 61 height 35
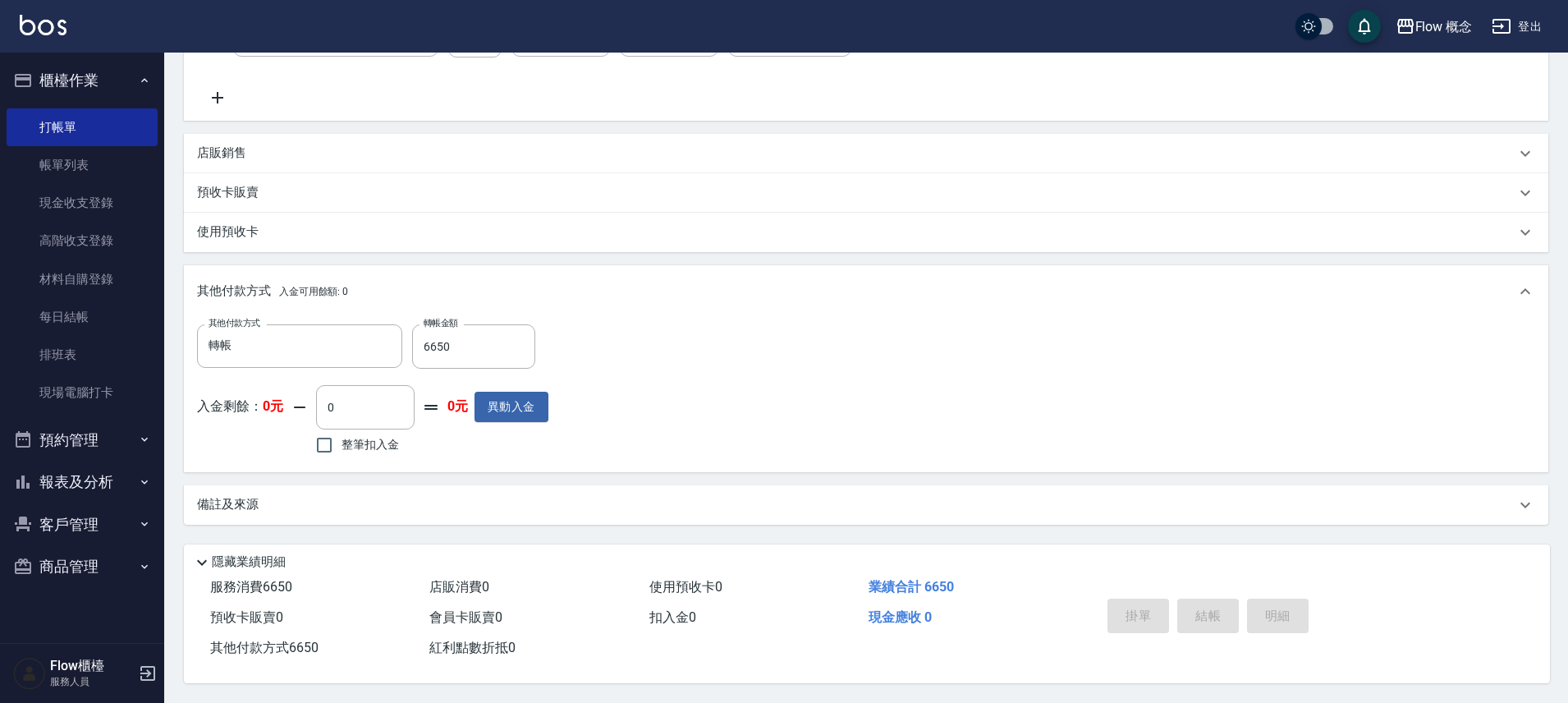
type input "2025/10/04 20:49"
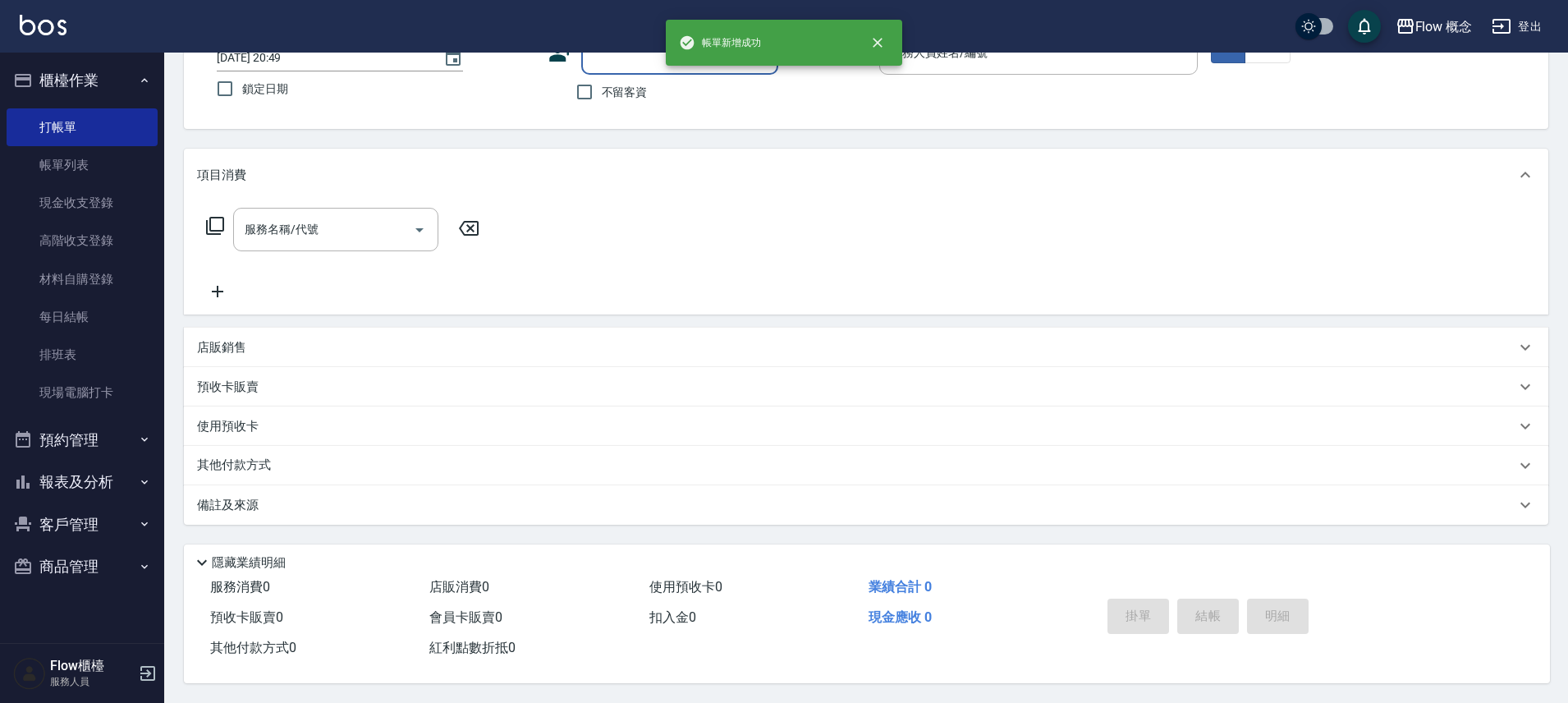
scroll to position [0, 0]
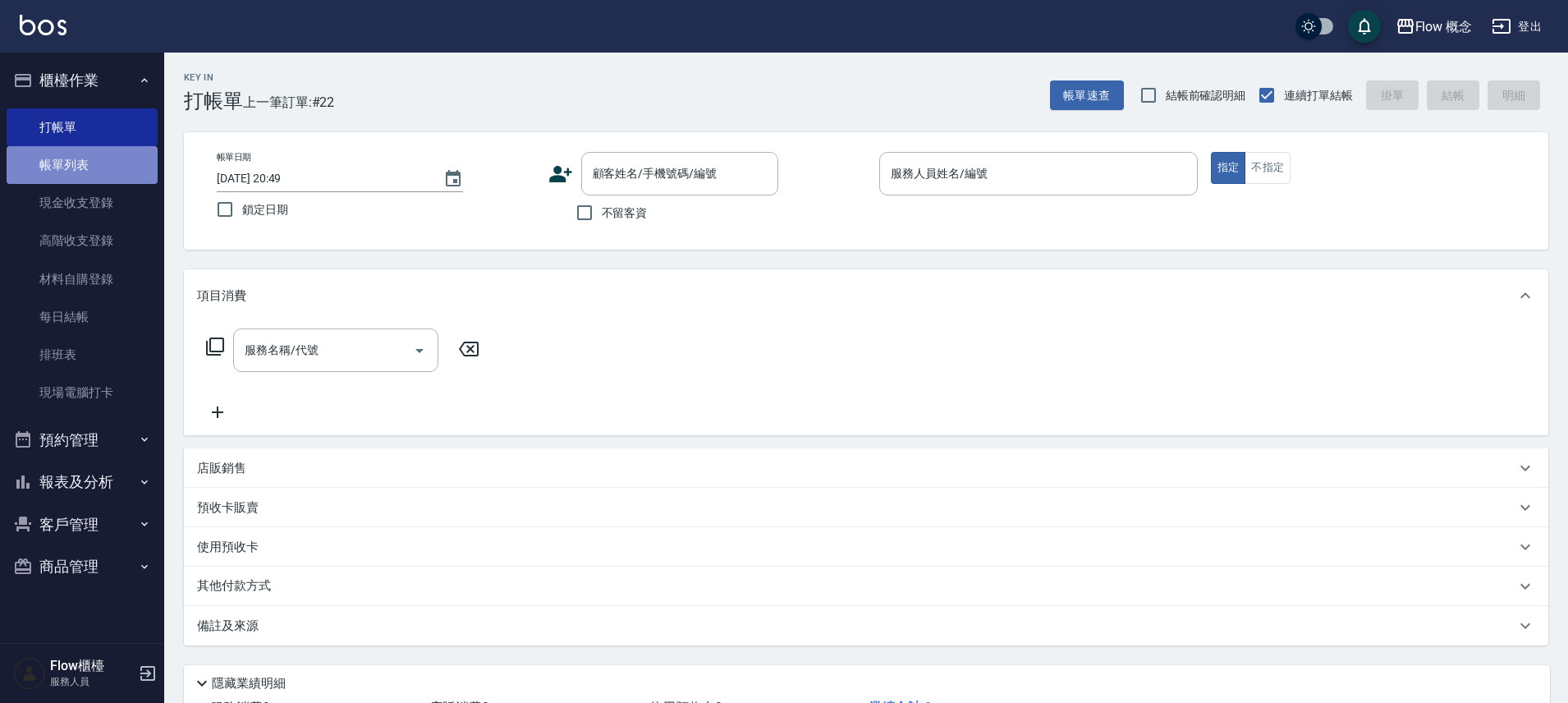
click at [91, 168] on link "帳單列表" at bounding box center [83, 165] width 151 height 37
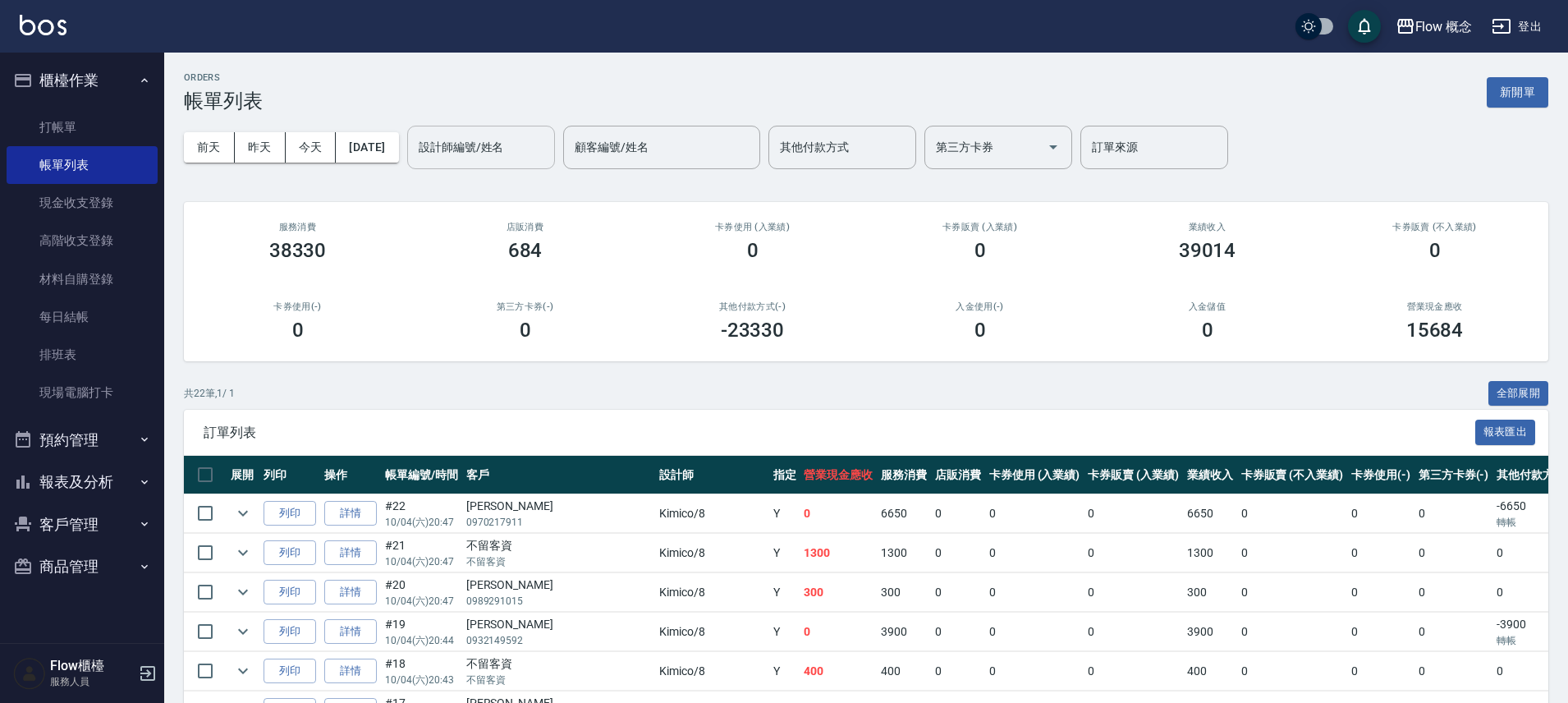
click at [522, 133] on input "設計師編號/姓名" at bounding box center [481, 147] width 133 height 29
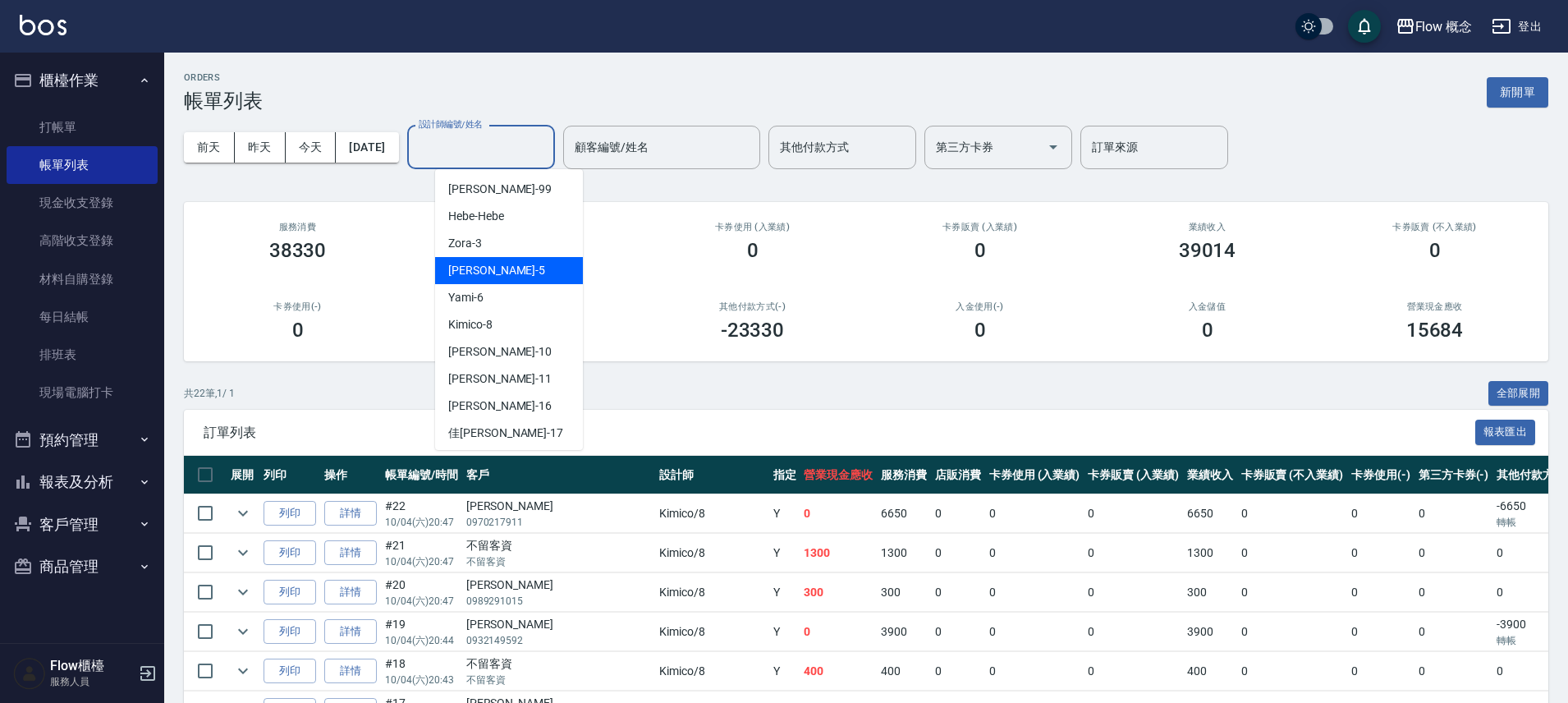
scroll to position [58, 0]
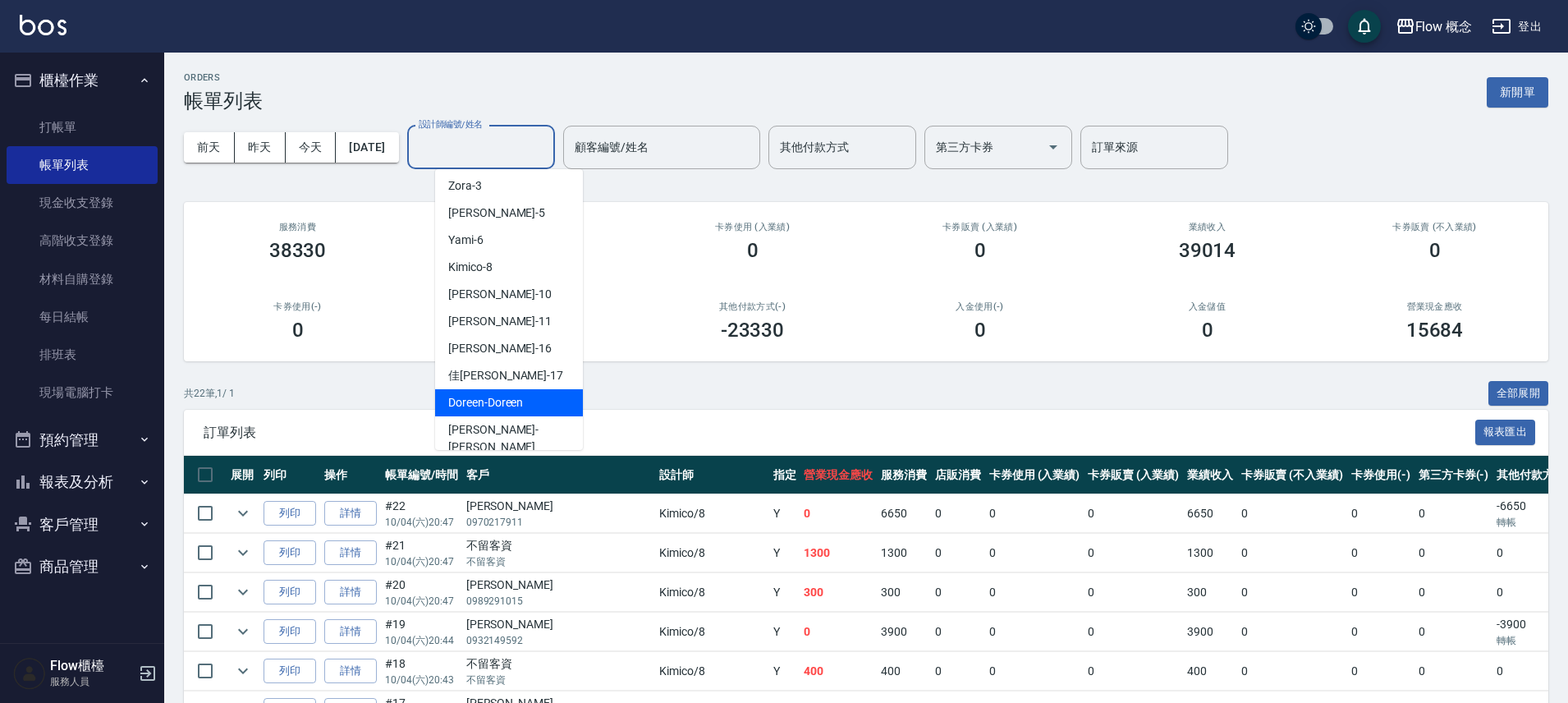
click at [508, 405] on span "Doreen -Doreen" at bounding box center [486, 403] width 75 height 17
click at [508, 405] on div "ORDERS 帳單列表 新開單 前天 昨天 今天 2025/10/04 設計師編號/姓名 設計師編號/姓名 顧客編號/姓名 顧客編號/姓名 其他付款方式 其他…" at bounding box center [784, 712] width 1568 height 1426
type input "Doreen-Doreen"
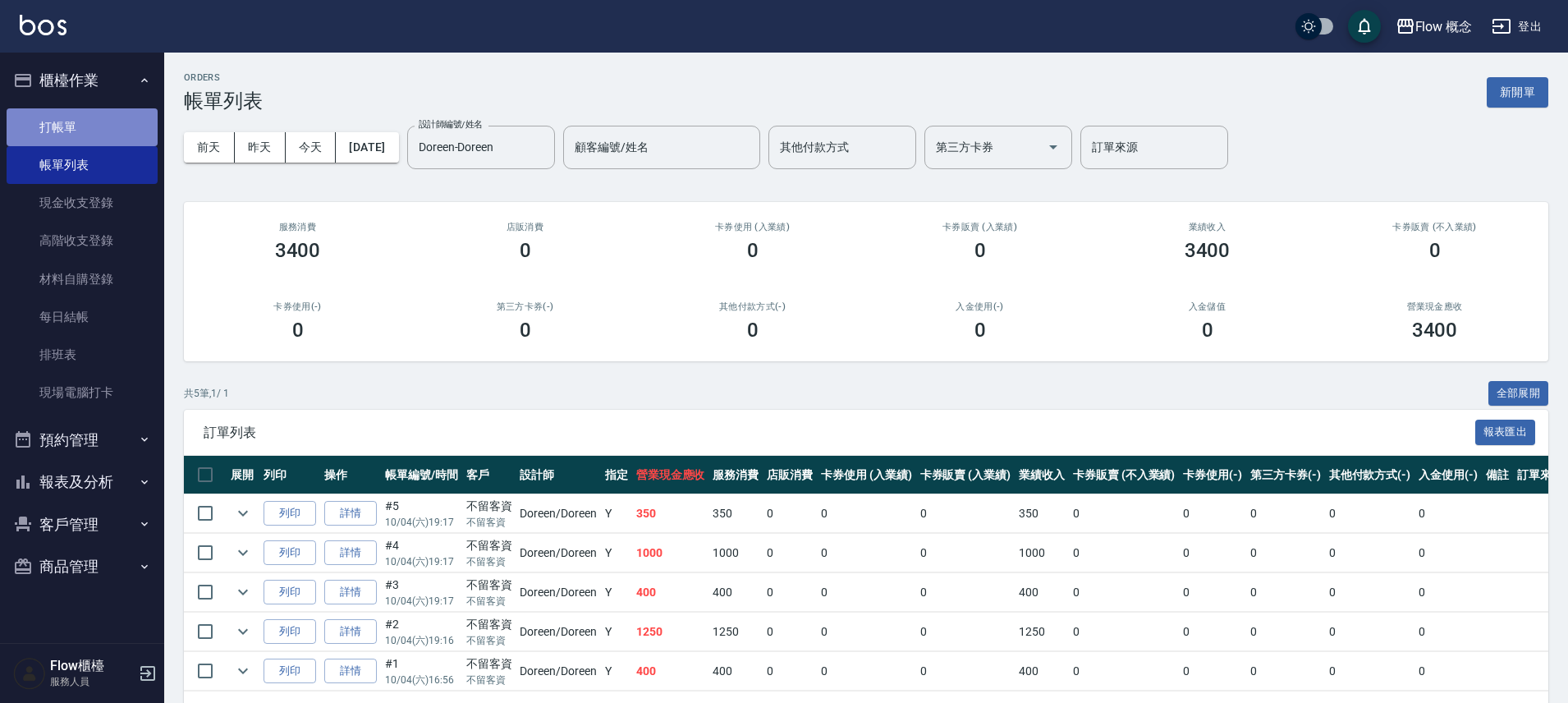
drag, startPoint x: 80, startPoint y: 125, endPoint x: 88, endPoint y: 130, distance: 9.4
click at [79, 124] on link "打帳單" at bounding box center [83, 127] width 151 height 37
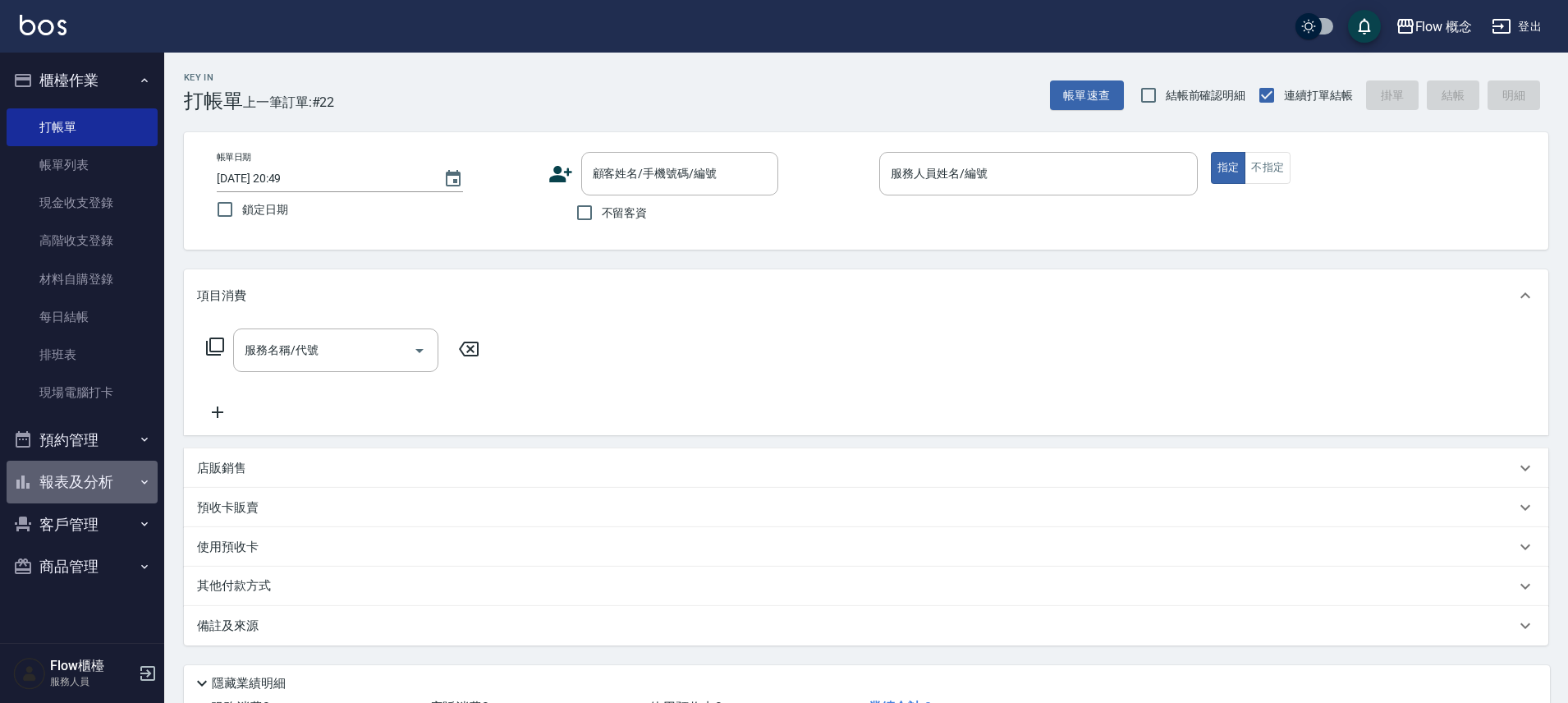
click at [105, 468] on button "報表及分析" at bounding box center [83, 482] width 151 height 43
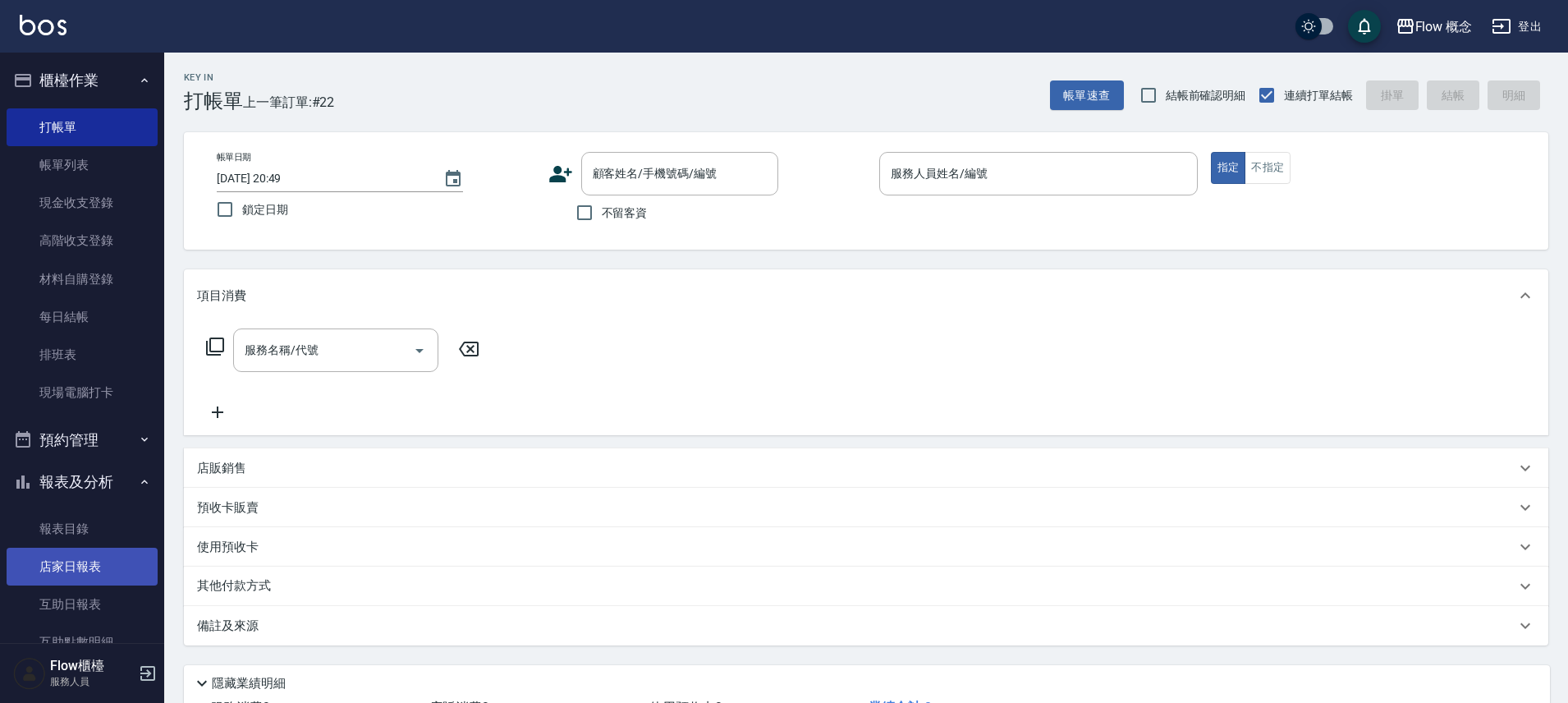
click at [86, 564] on link "店家日報表" at bounding box center [83, 567] width 151 height 37
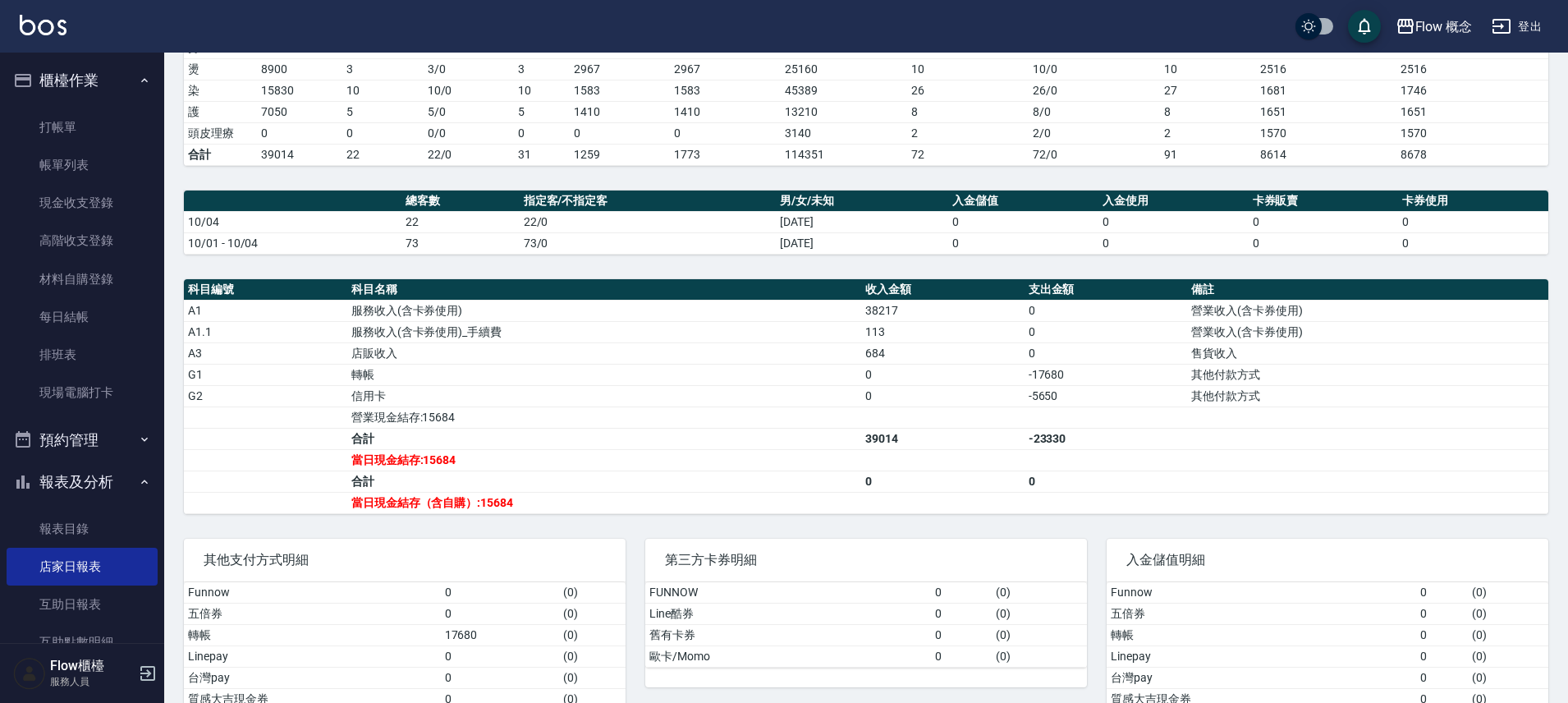
scroll to position [294, 0]
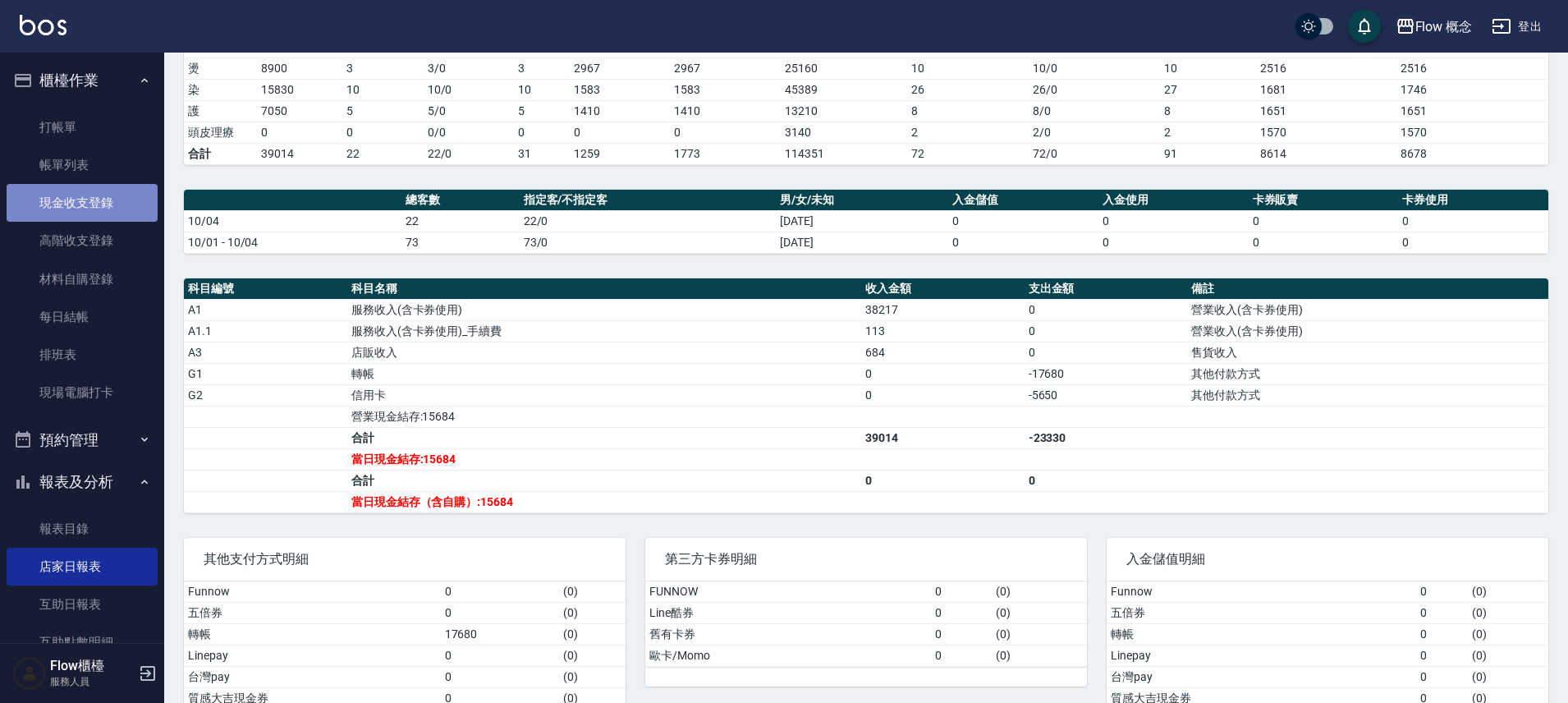
click at [94, 214] on link "現金收支登錄" at bounding box center [83, 203] width 151 height 37
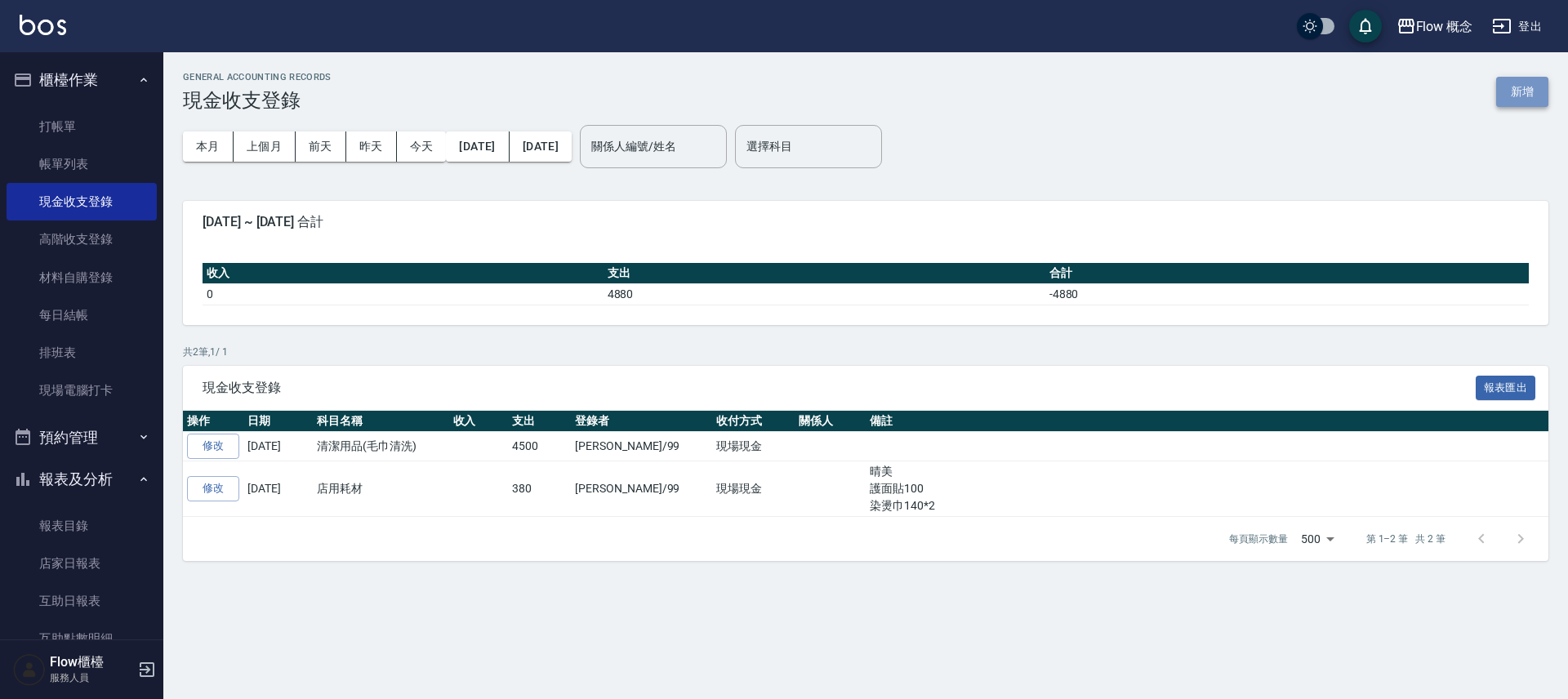
click at [1511, 91] on button "新增" at bounding box center [1522, 92] width 52 height 30
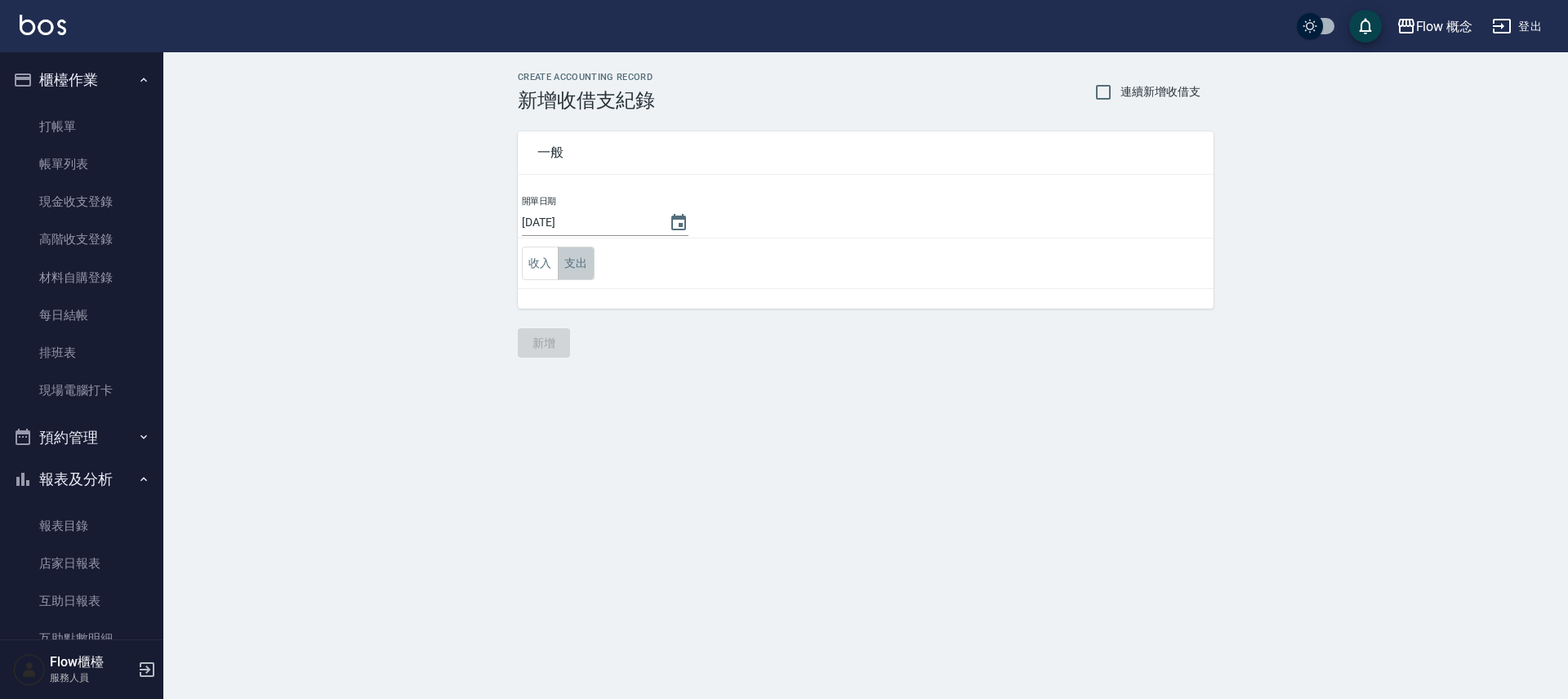
click at [569, 258] on button "支出" at bounding box center [575, 263] width 36 height 34
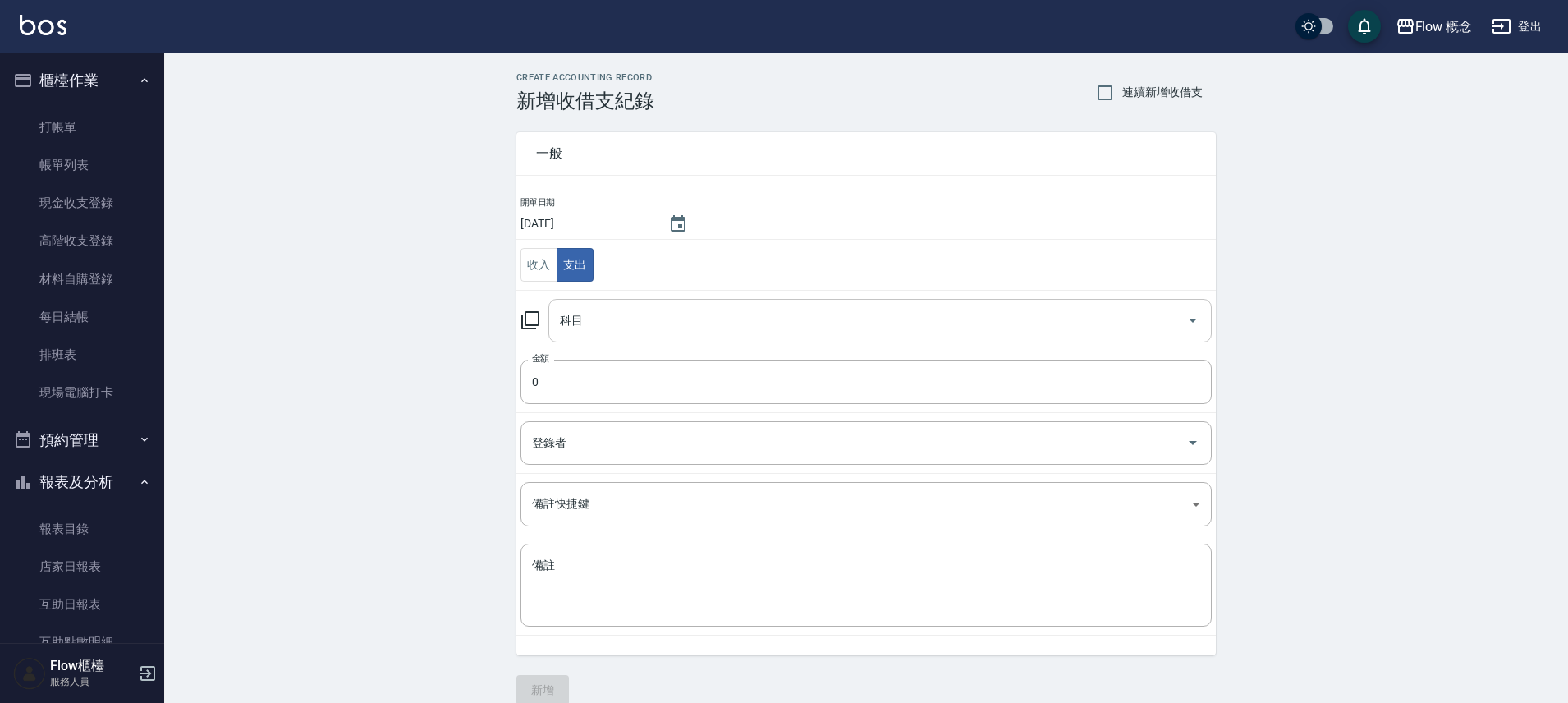
click at [586, 339] on div "科目" at bounding box center [881, 320] width 664 height 43
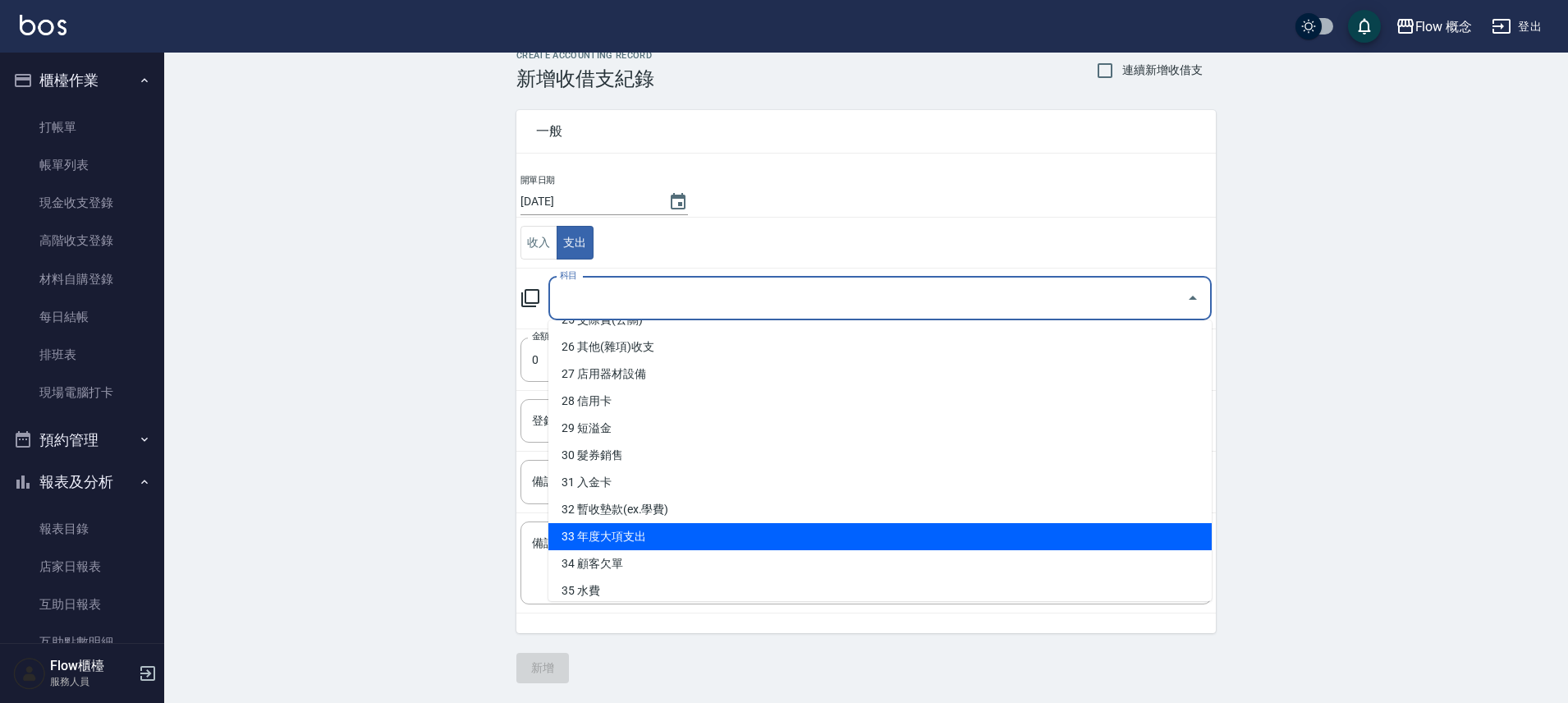
scroll to position [670, 0]
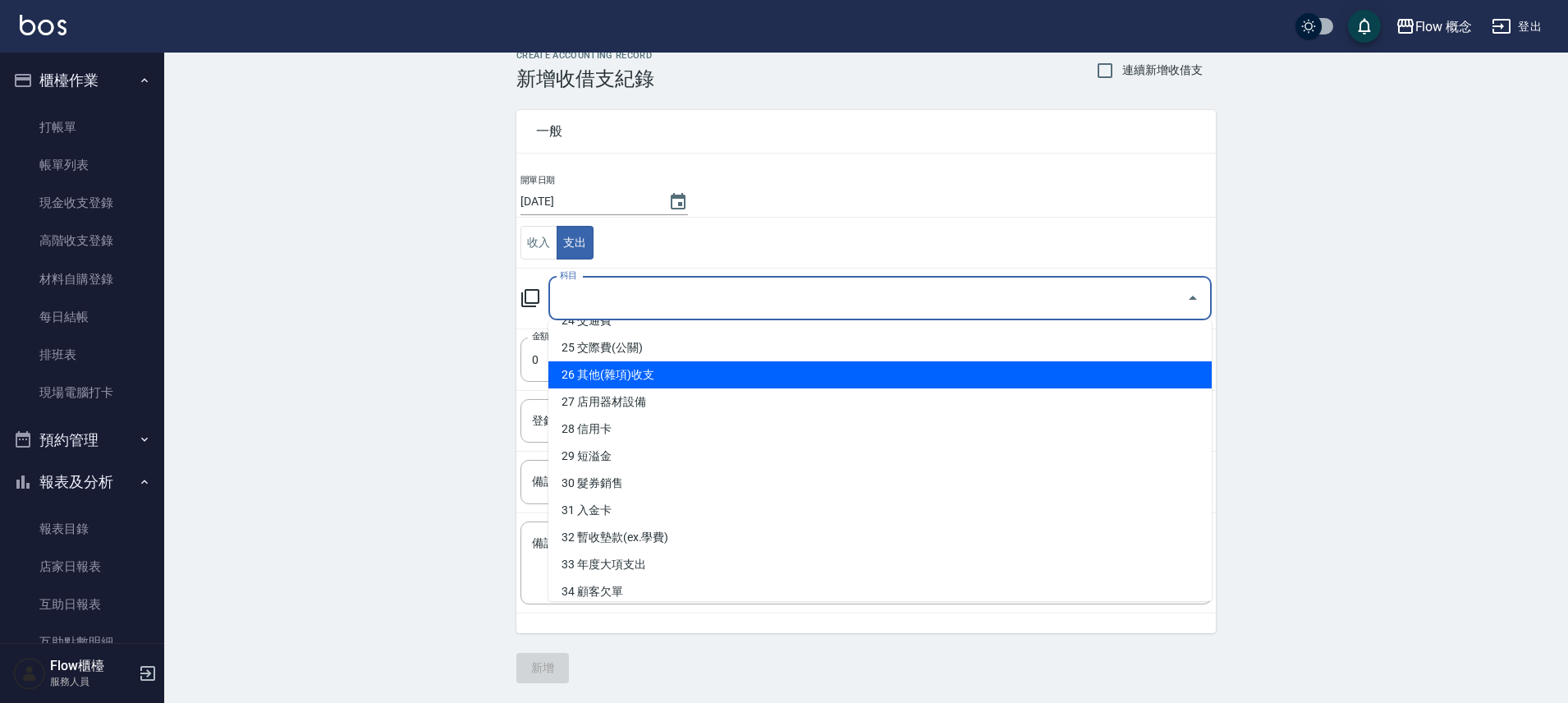
click at [636, 377] on li "26 其他(雜項)收支" at bounding box center [881, 375] width 664 height 27
type input "26 其他(雜項)收支"
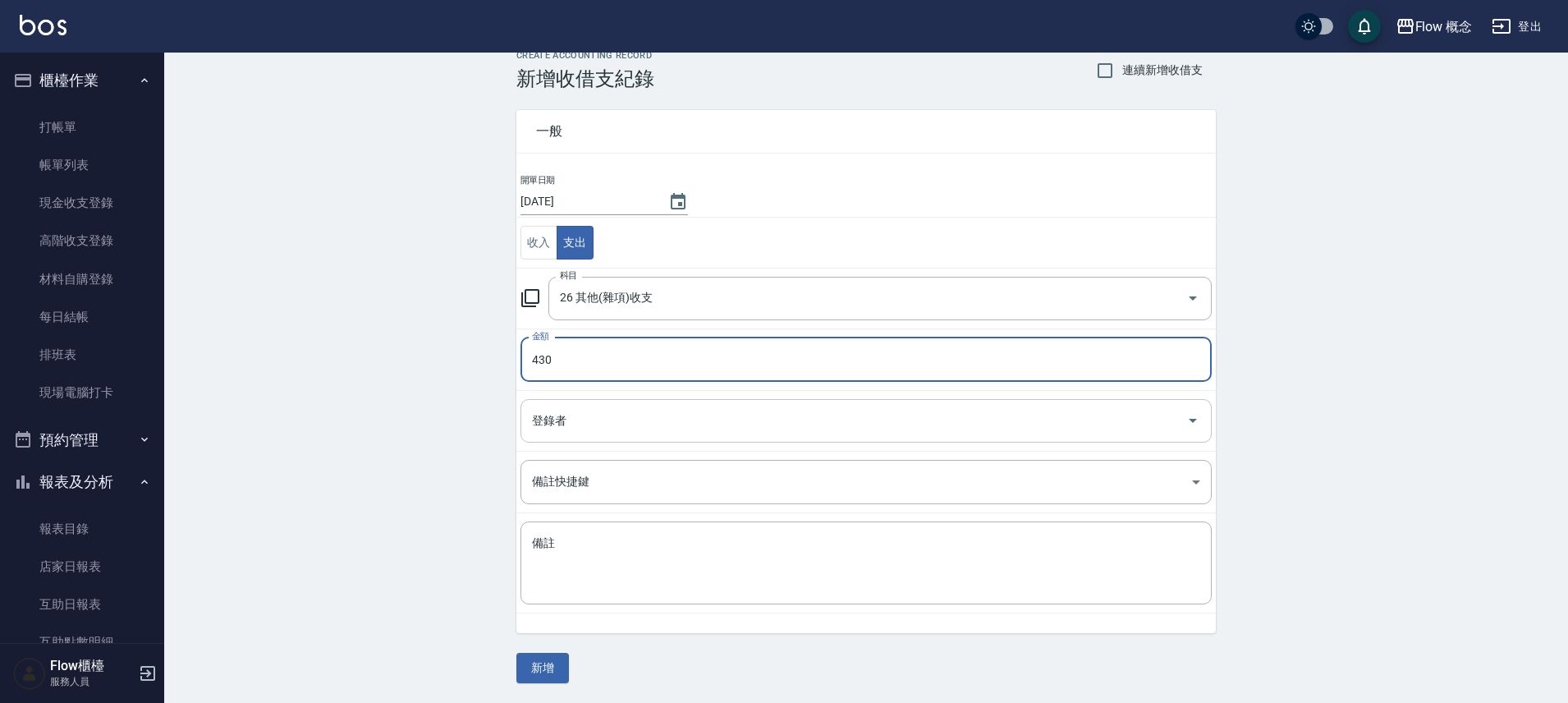
type input "430"
click at [623, 420] on input "登錄者" at bounding box center [853, 421] width 652 height 29
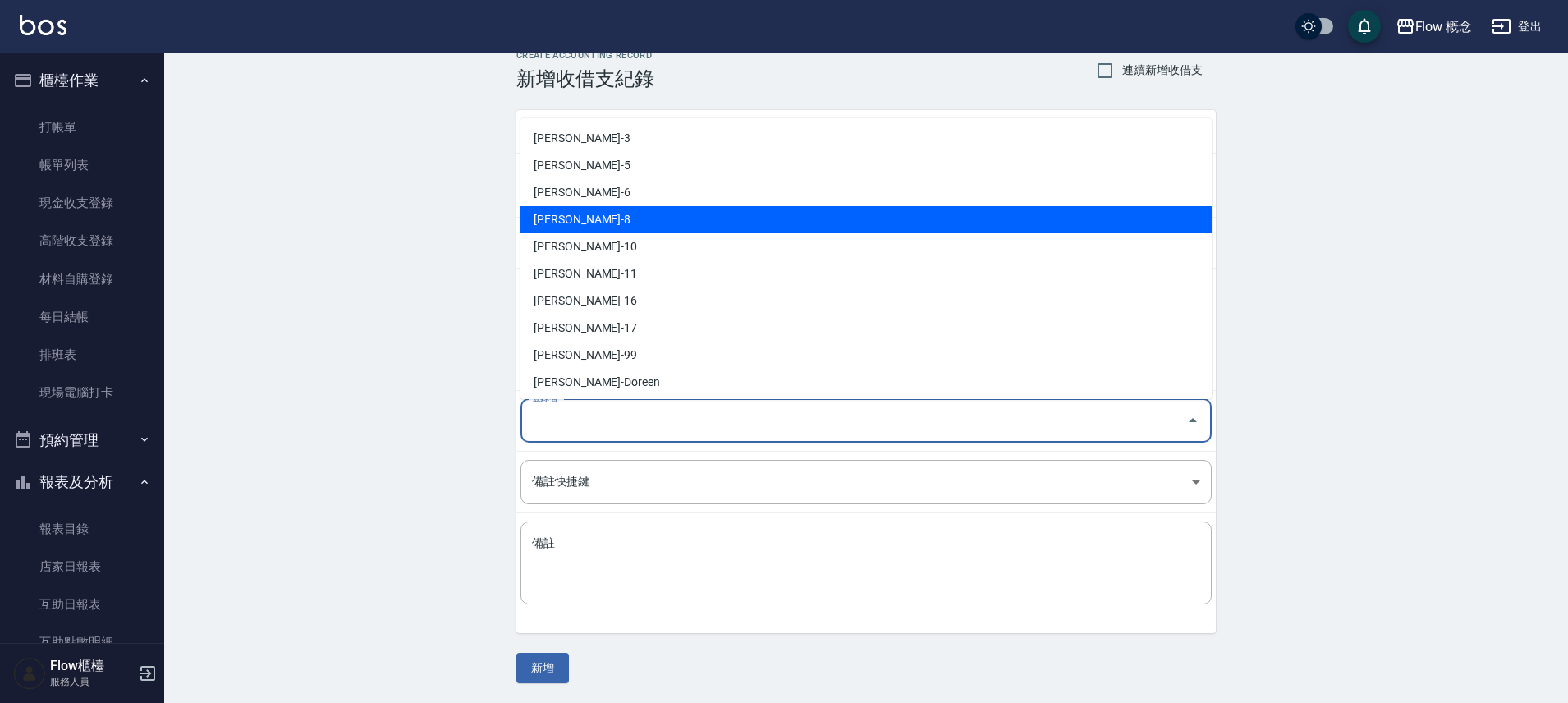
click at [595, 222] on li "張嘉芠-8" at bounding box center [866, 220] width 691 height 27
type input "張嘉芠-8"
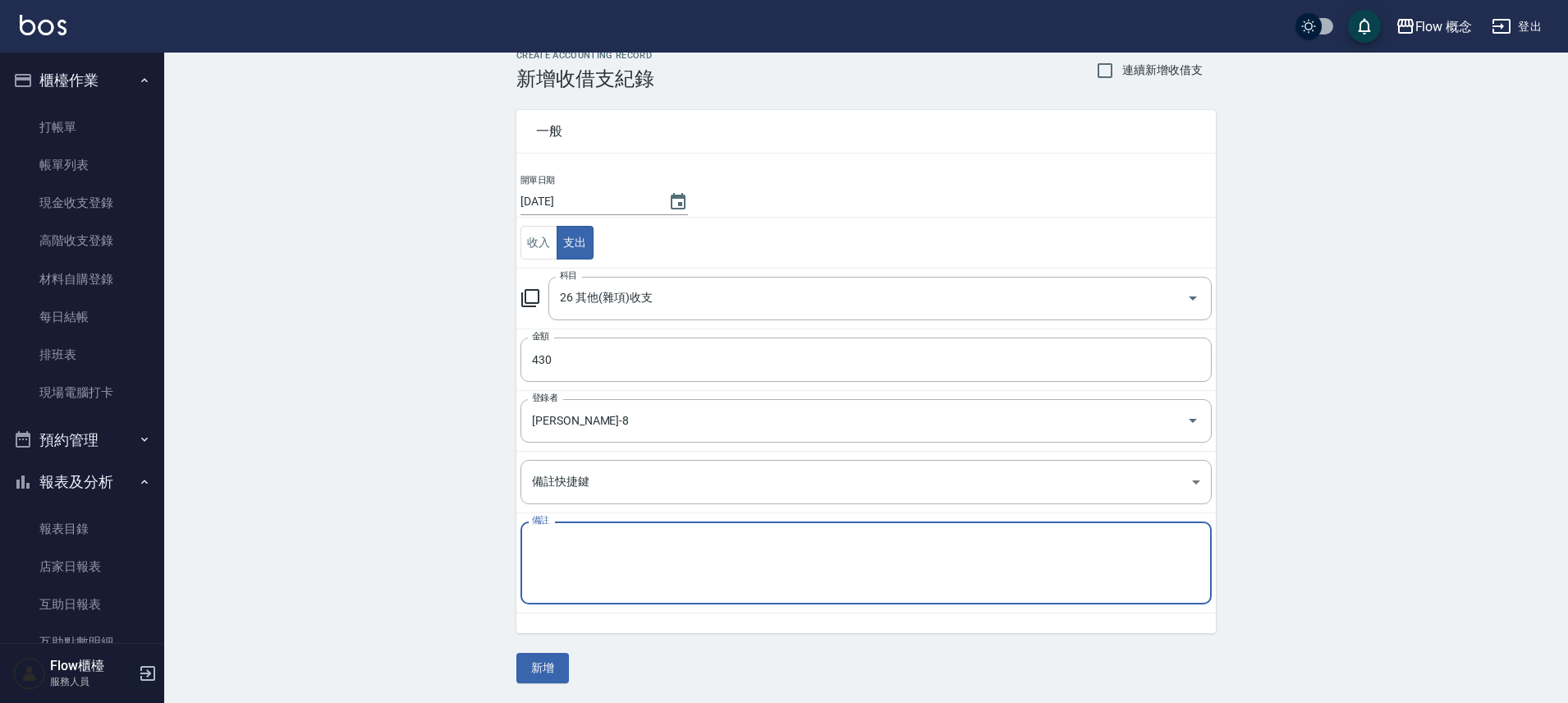
click at [630, 568] on textarea "備註" at bounding box center [865, 563] width 668 height 56
type textarea "n"
type textarea "寶"
type textarea "保鮮膜．耳罩"
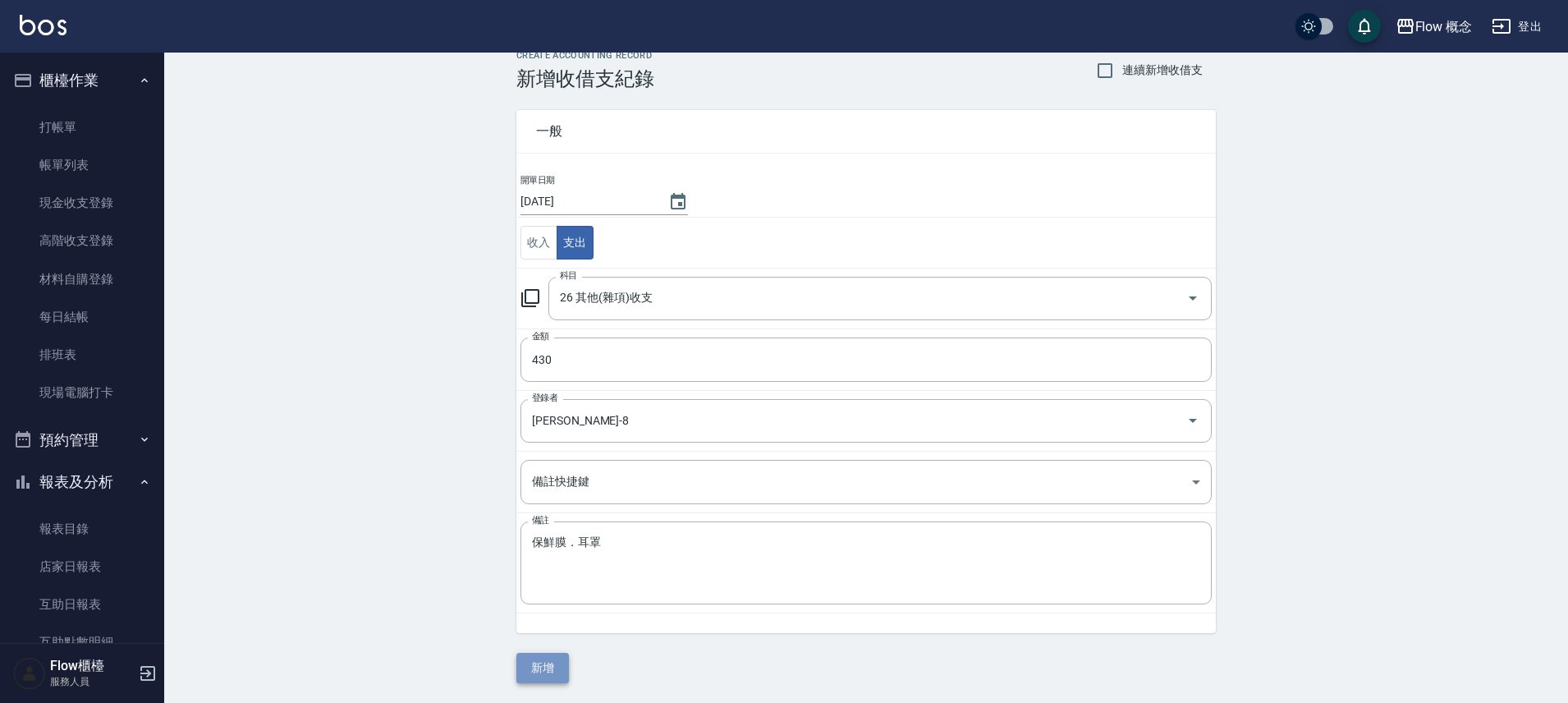
click at [537, 670] on button "新增" at bounding box center [543, 668] width 53 height 31
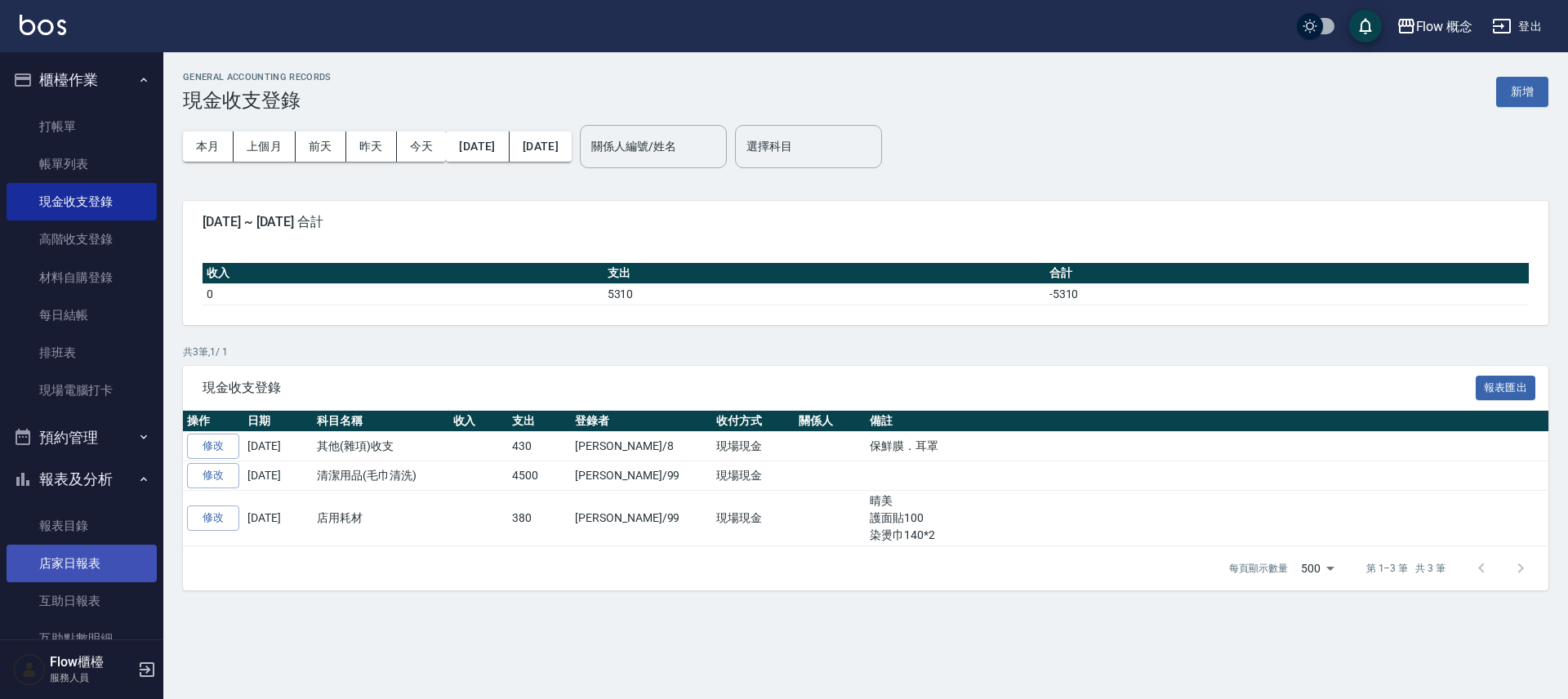
click at [104, 573] on link "店家日報表" at bounding box center [82, 564] width 151 height 37
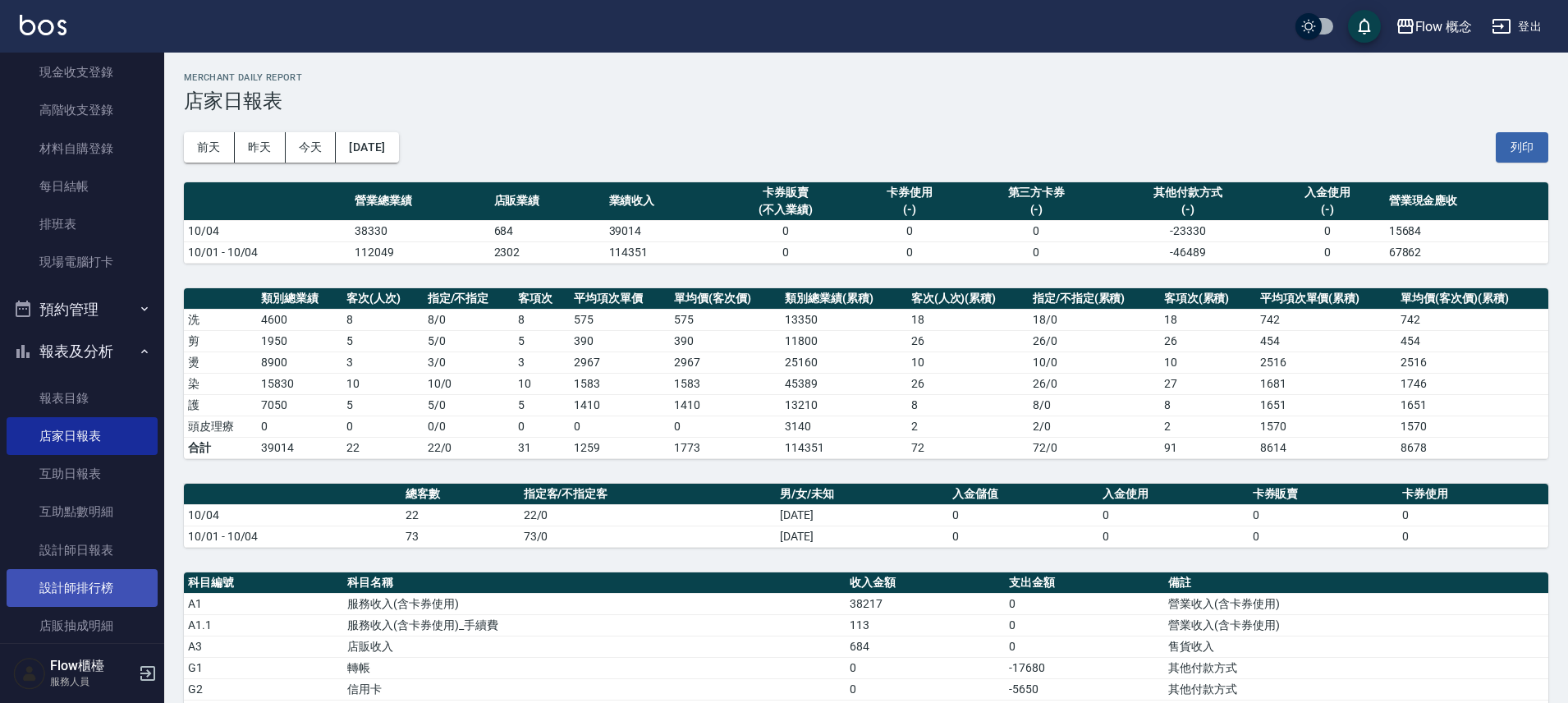
scroll to position [132, 0]
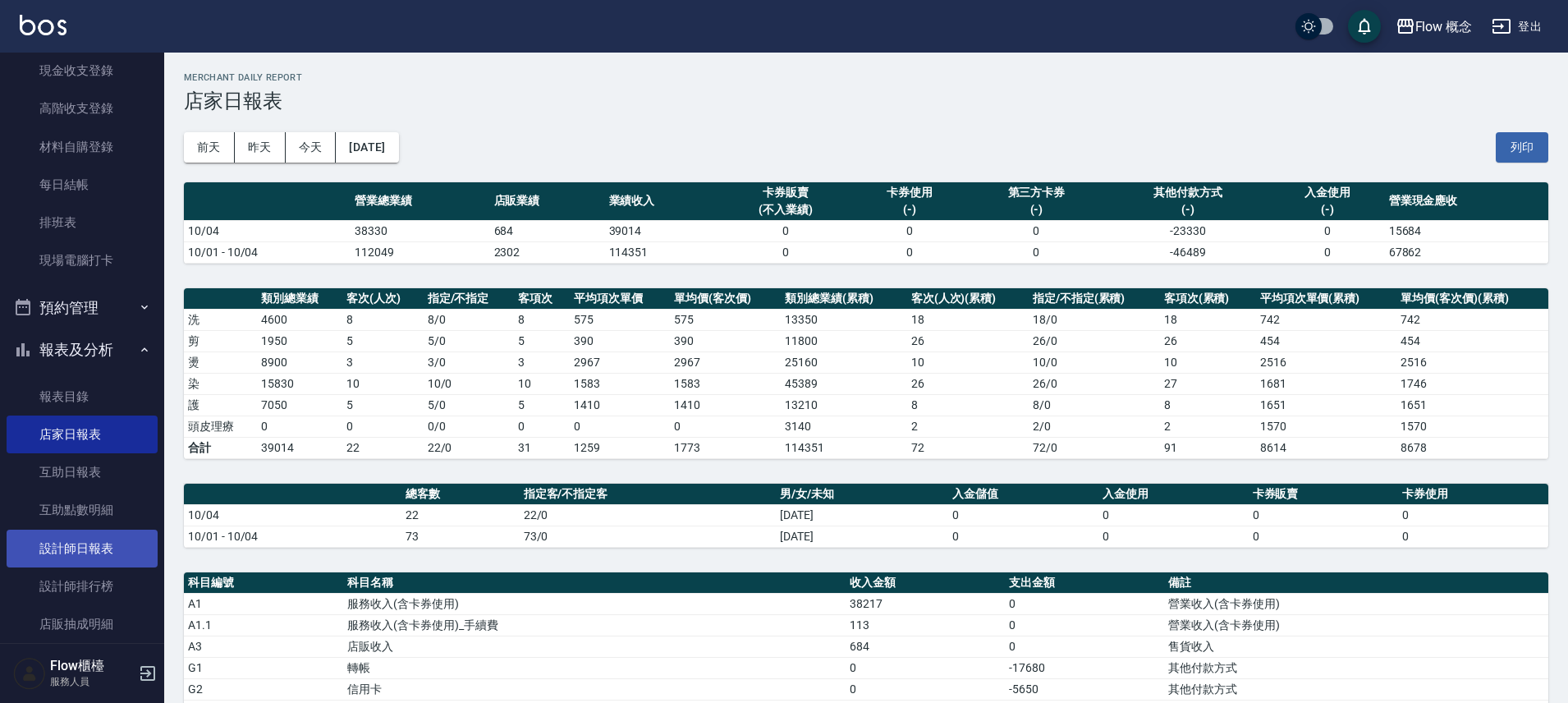
click at [91, 557] on link "設計師日報表" at bounding box center [83, 548] width 151 height 37
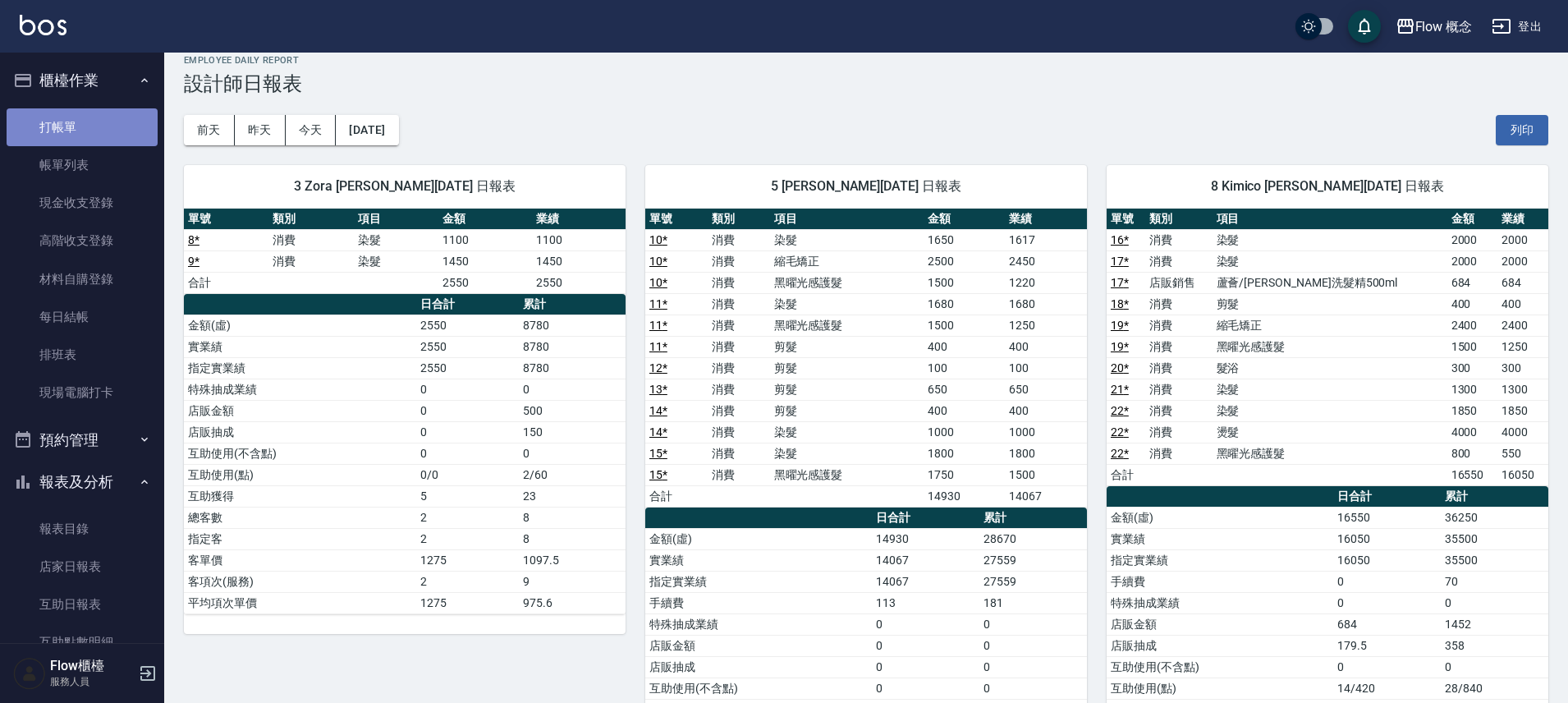
click at [97, 137] on link "打帳單" at bounding box center [83, 127] width 151 height 37
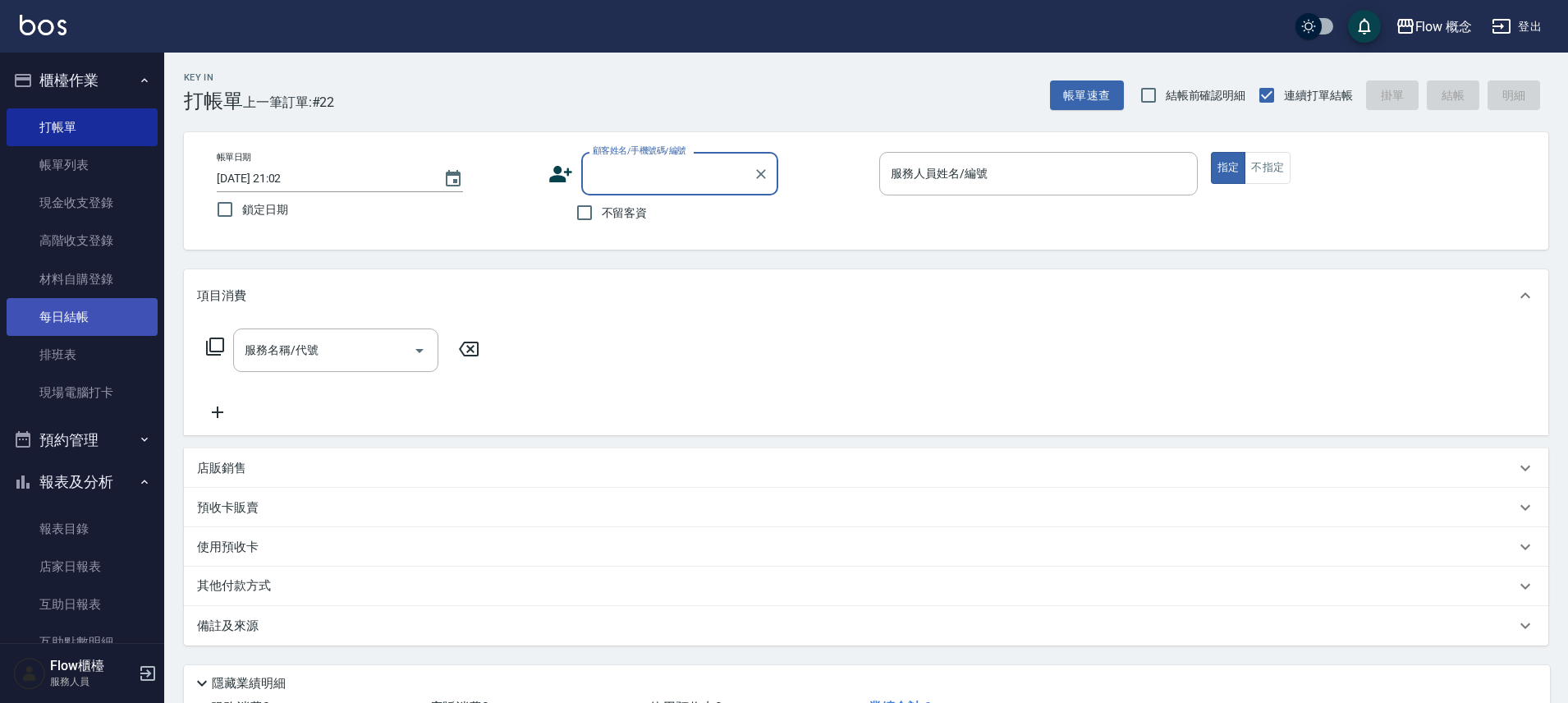
click at [49, 327] on link "每日結帳" at bounding box center [83, 317] width 151 height 37
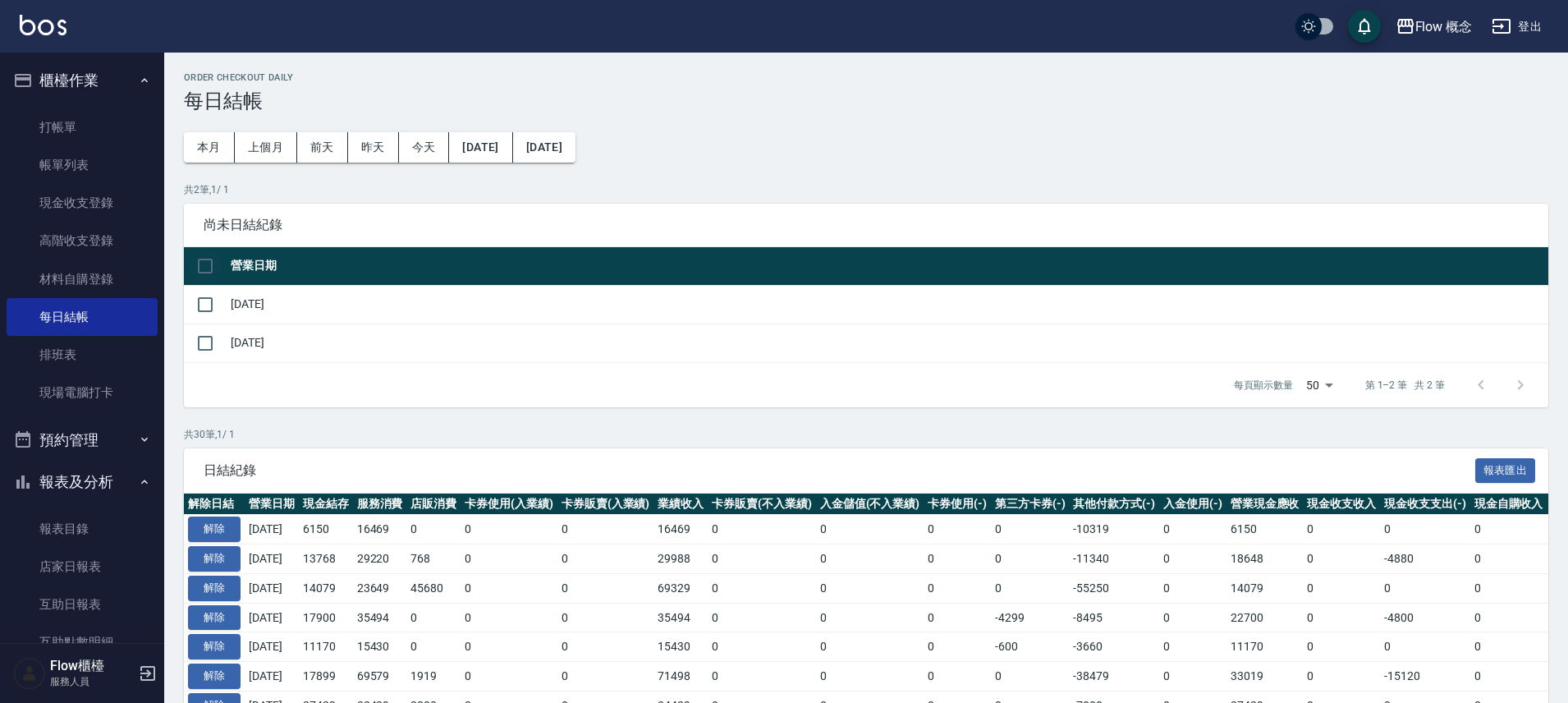
click at [202, 266] on input "checkbox" at bounding box center [205, 266] width 35 height 35
checkbox input "true"
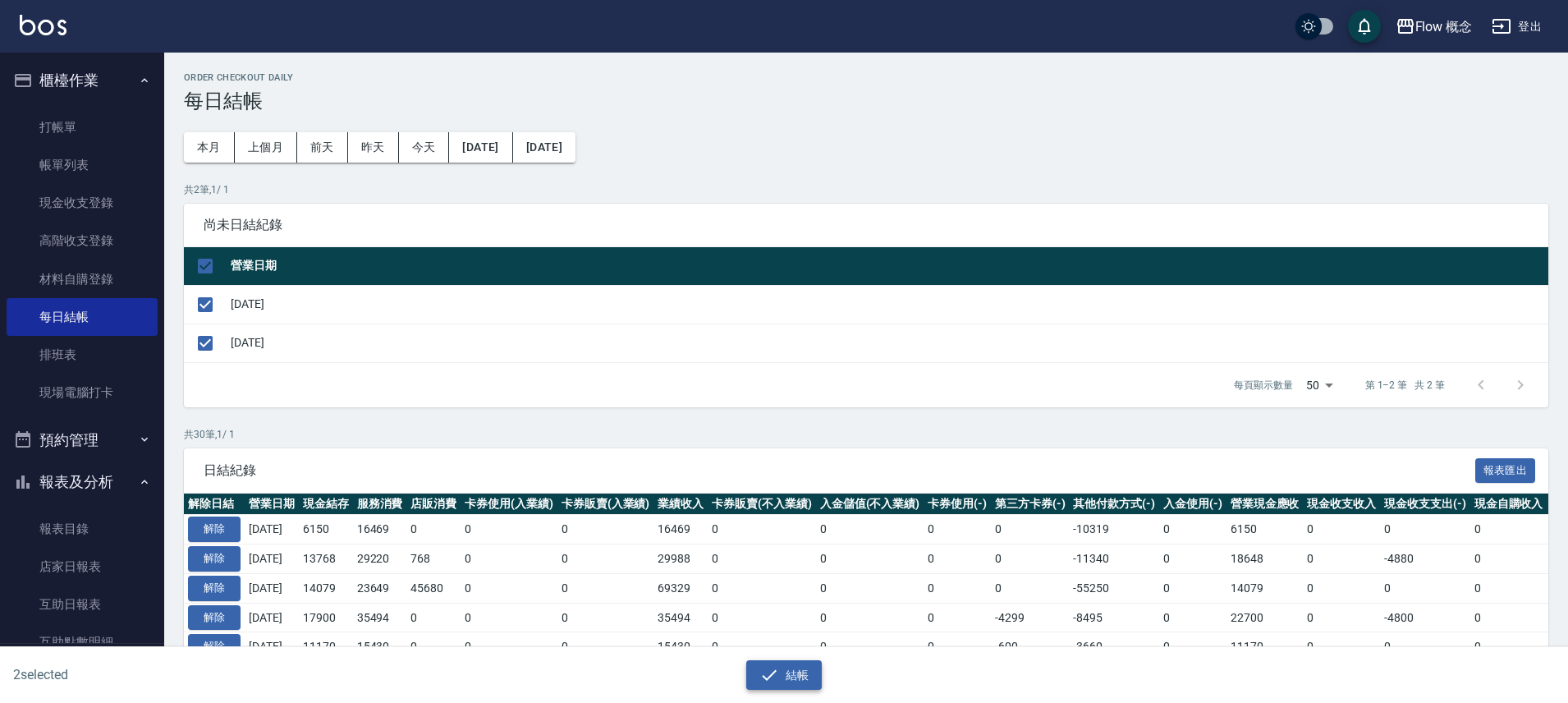
click at [776, 667] on icon "button" at bounding box center [769, 675] width 20 height 20
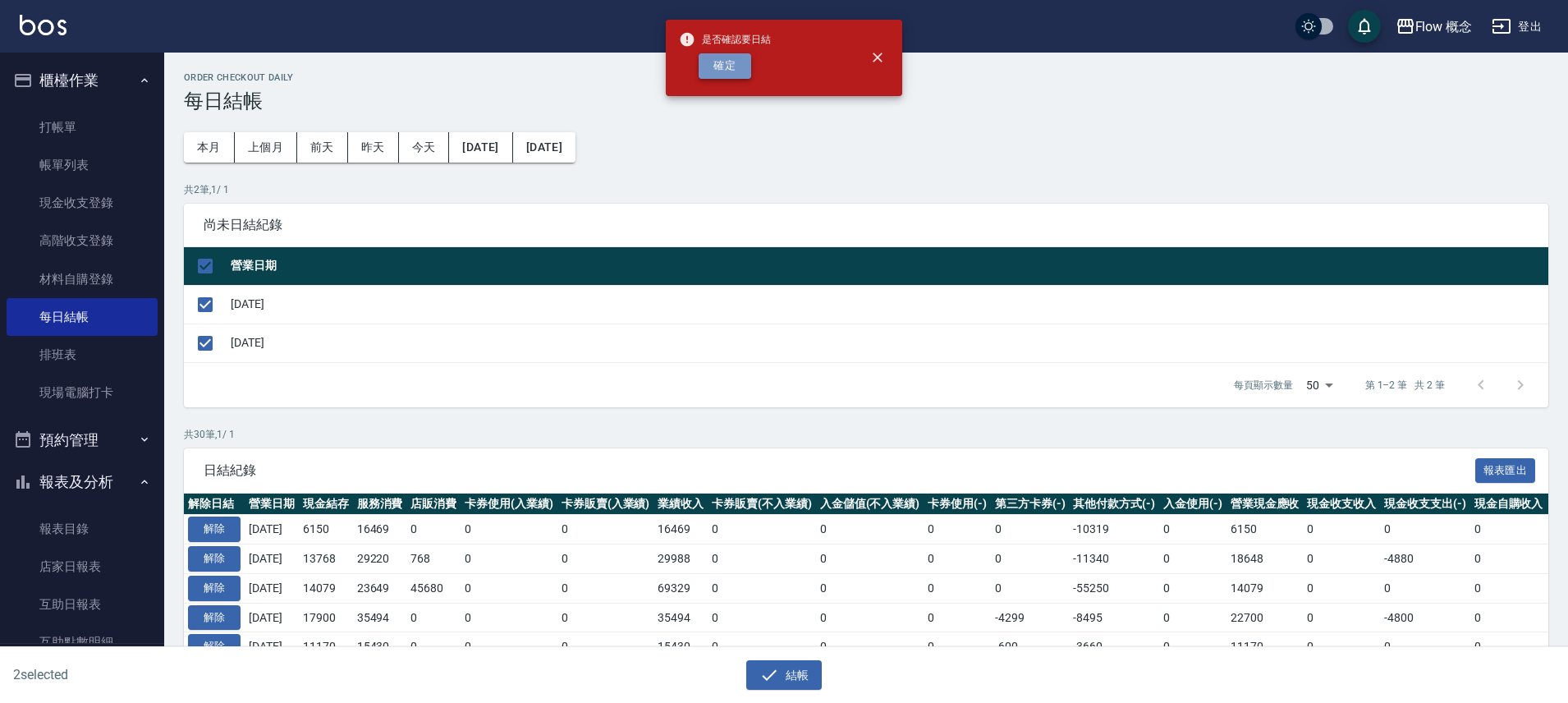
click at [738, 76] on button "確定" at bounding box center [725, 66] width 53 height 26
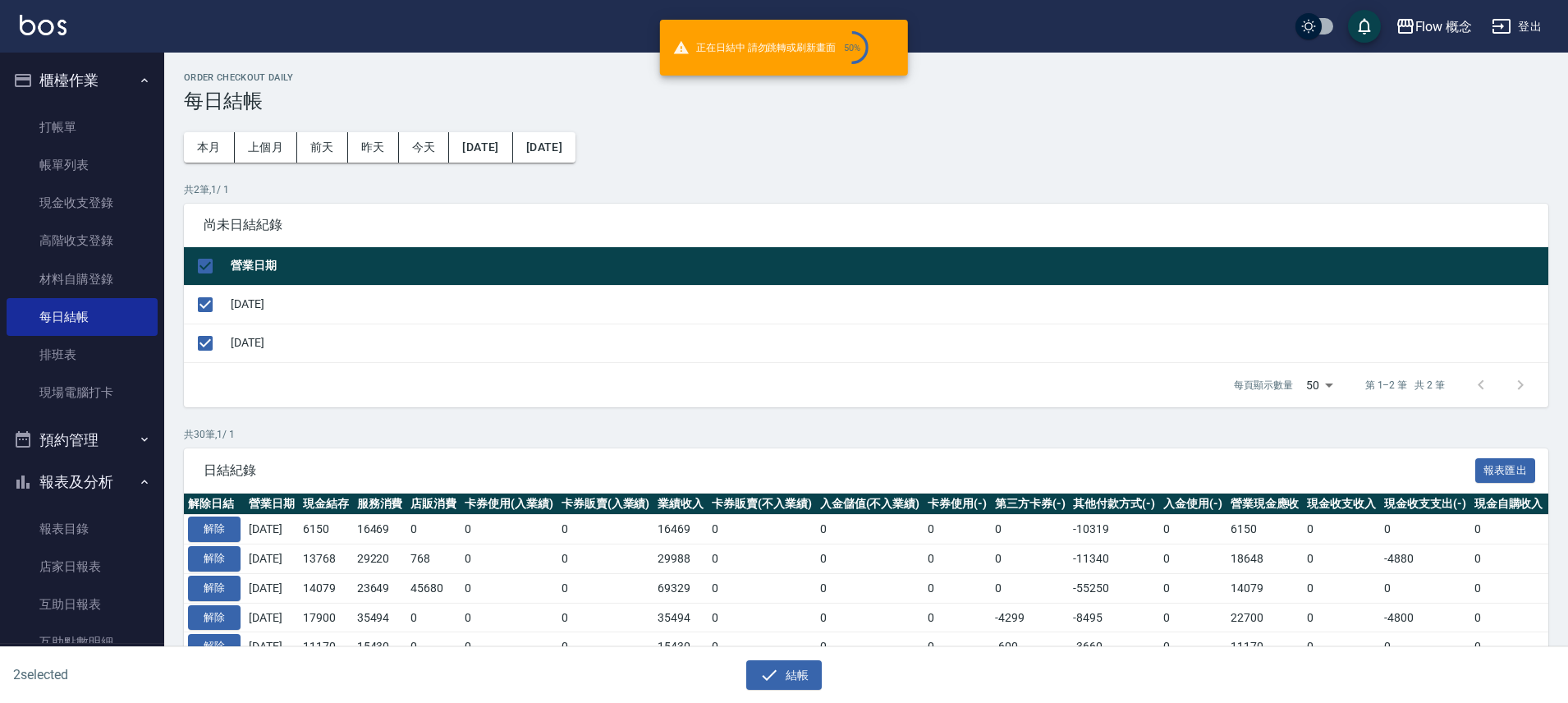
checkbox input "false"
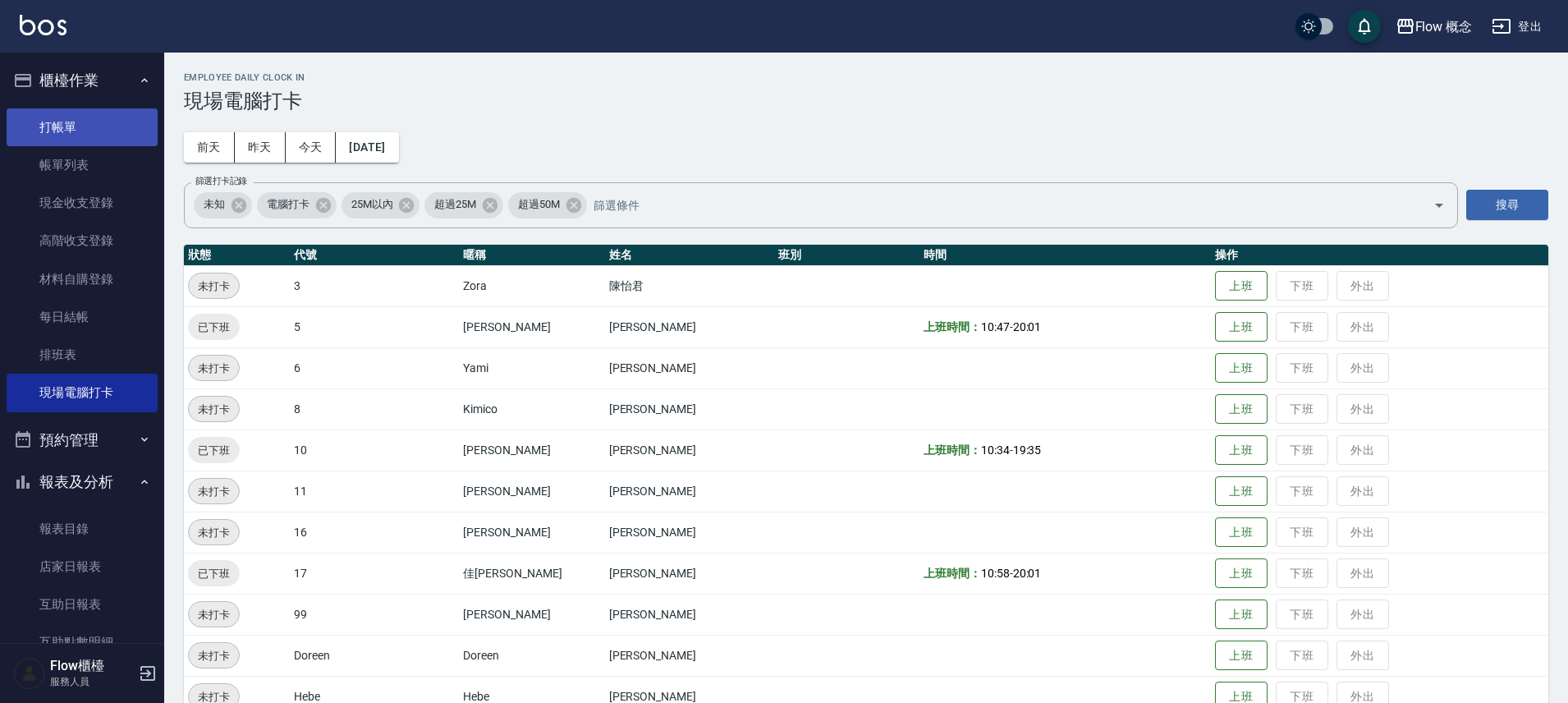
click at [71, 132] on link "打帳單" at bounding box center [83, 127] width 151 height 37
